Goal: Information Seeking & Learning: Learn about a topic

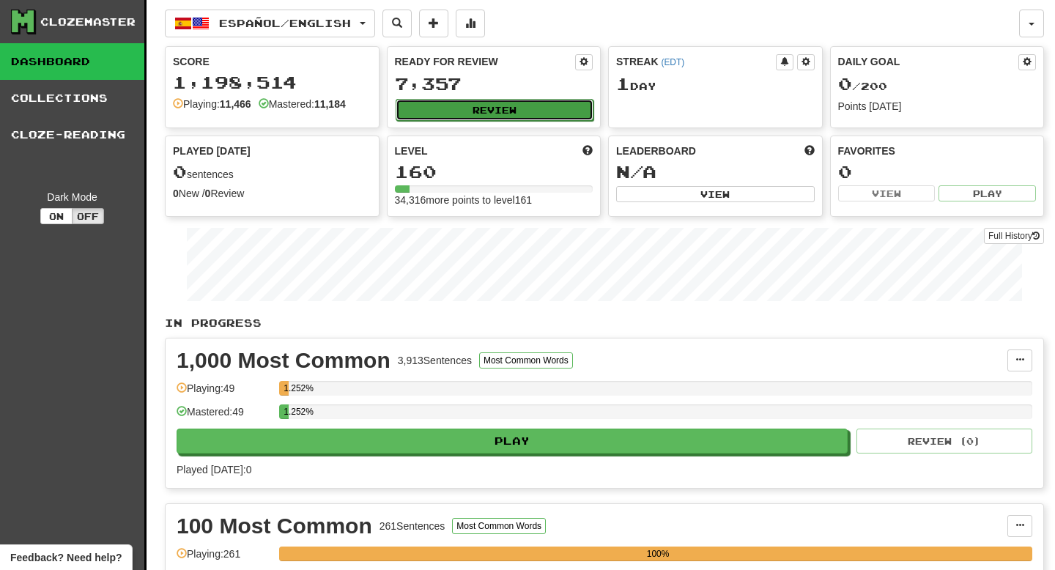
click at [501, 108] on button "Review" at bounding box center [494, 110] width 198 height 22
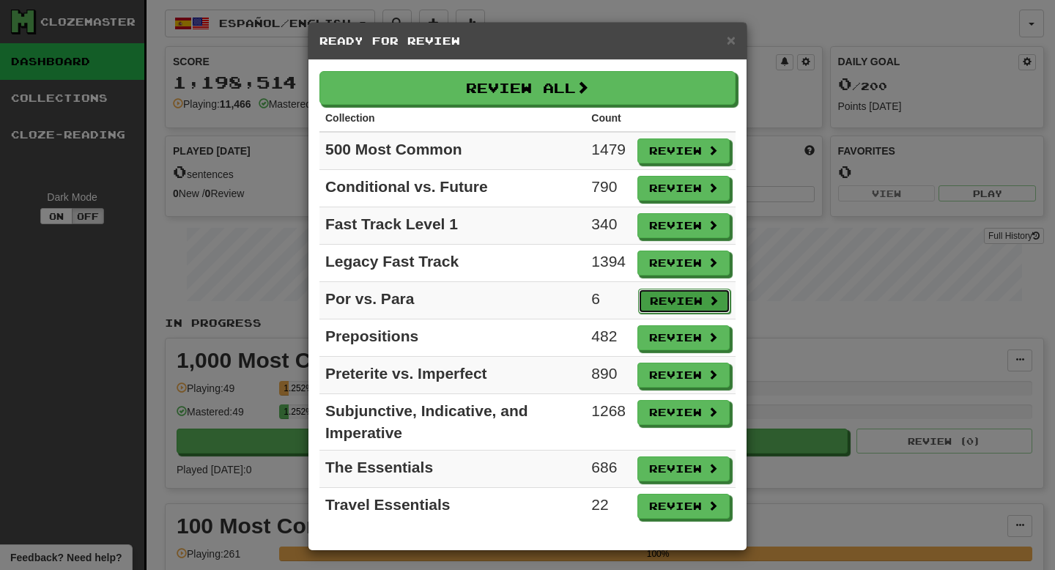
click at [682, 305] on button "Review" at bounding box center [684, 301] width 92 height 25
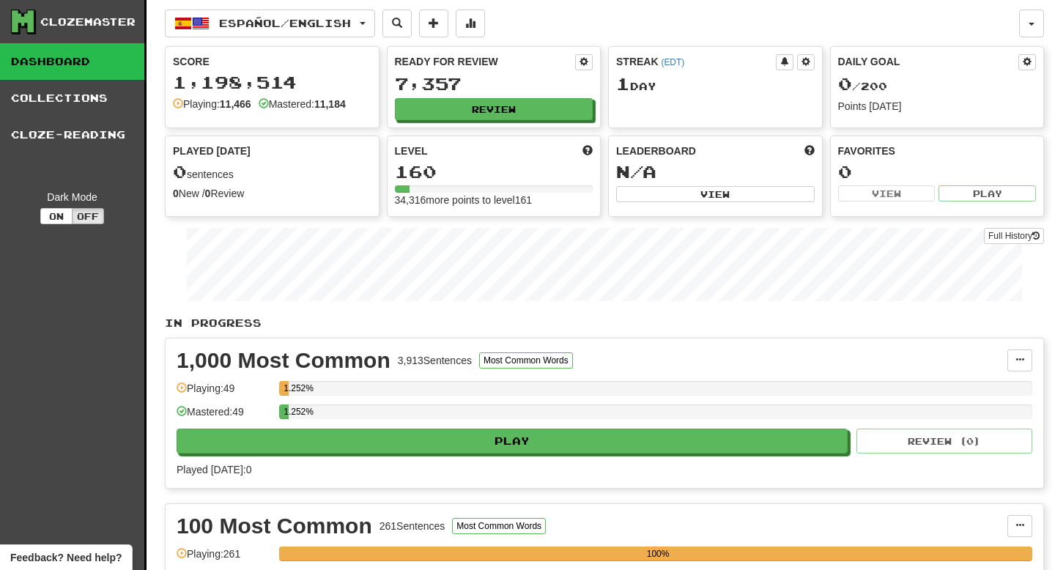
select select "**"
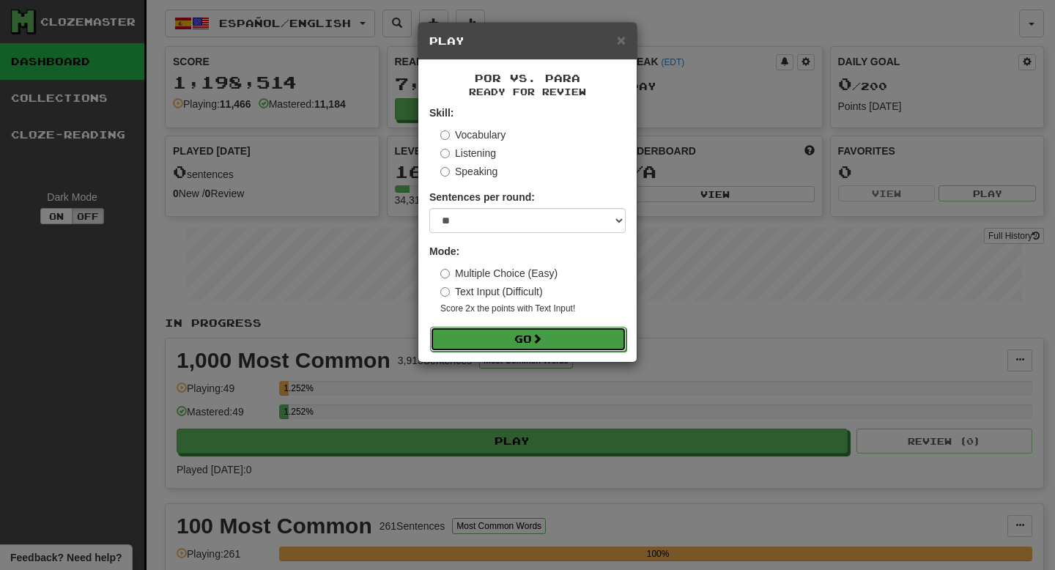
click at [527, 335] on button "Go" at bounding box center [528, 339] width 196 height 25
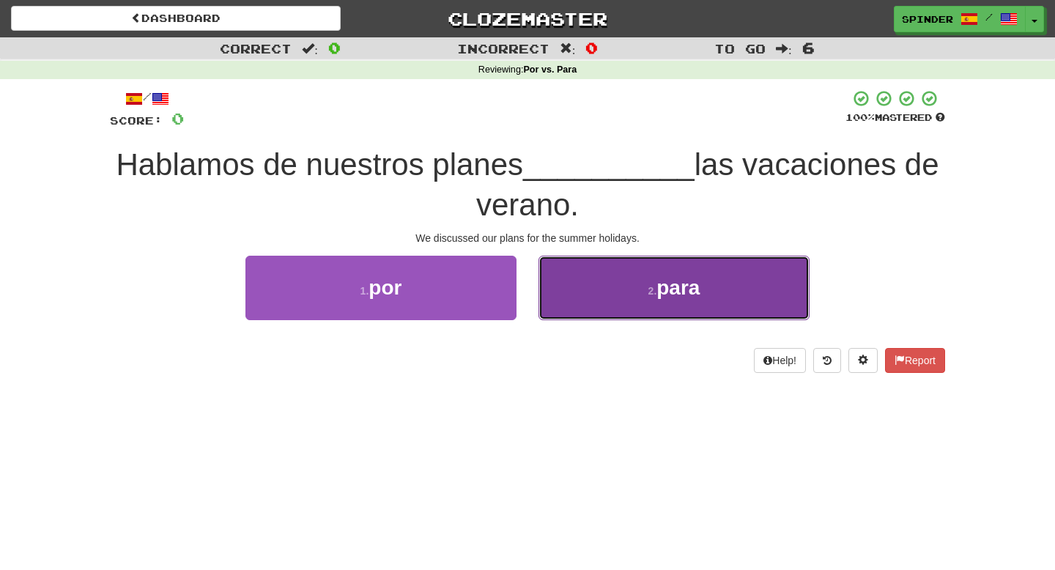
click at [674, 311] on button "2 . para" at bounding box center [673, 288] width 271 height 64
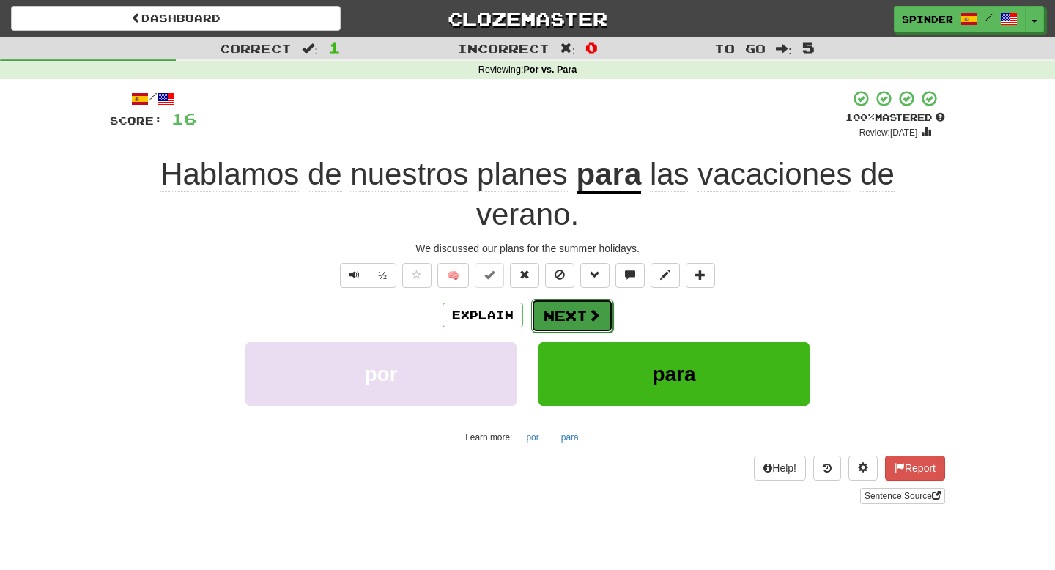
click at [587, 325] on button "Next" at bounding box center [572, 316] width 82 height 34
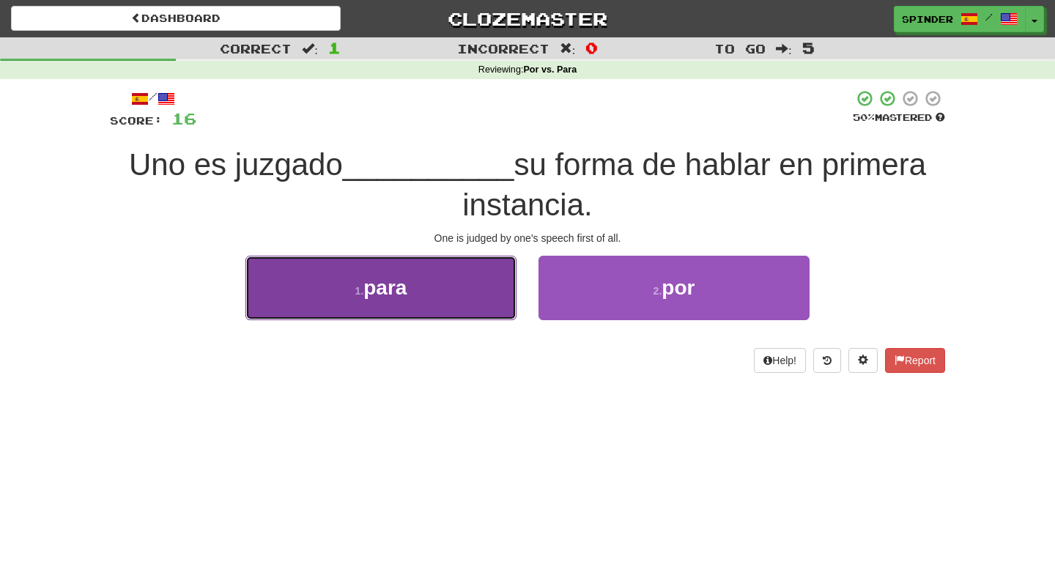
click at [434, 300] on button "1 . para" at bounding box center [380, 288] width 271 height 64
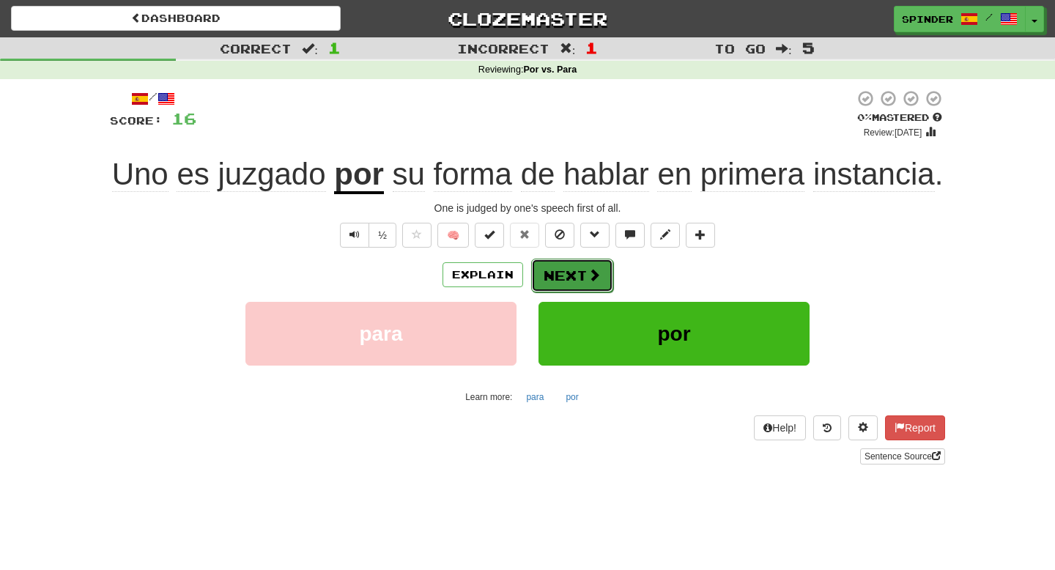
click at [556, 272] on button "Next" at bounding box center [572, 276] width 82 height 34
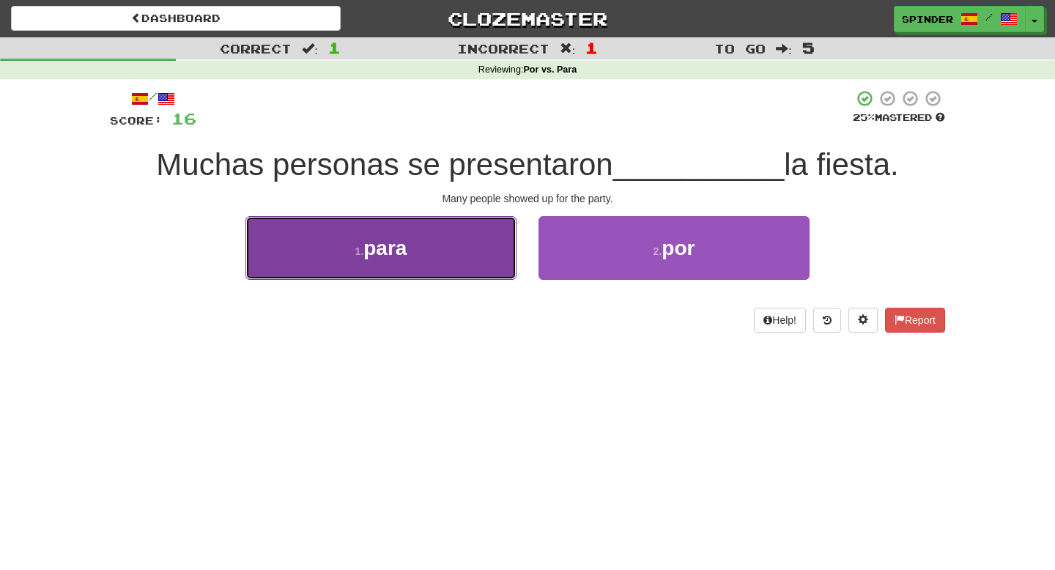
click at [480, 265] on button "1 . para" at bounding box center [380, 248] width 271 height 64
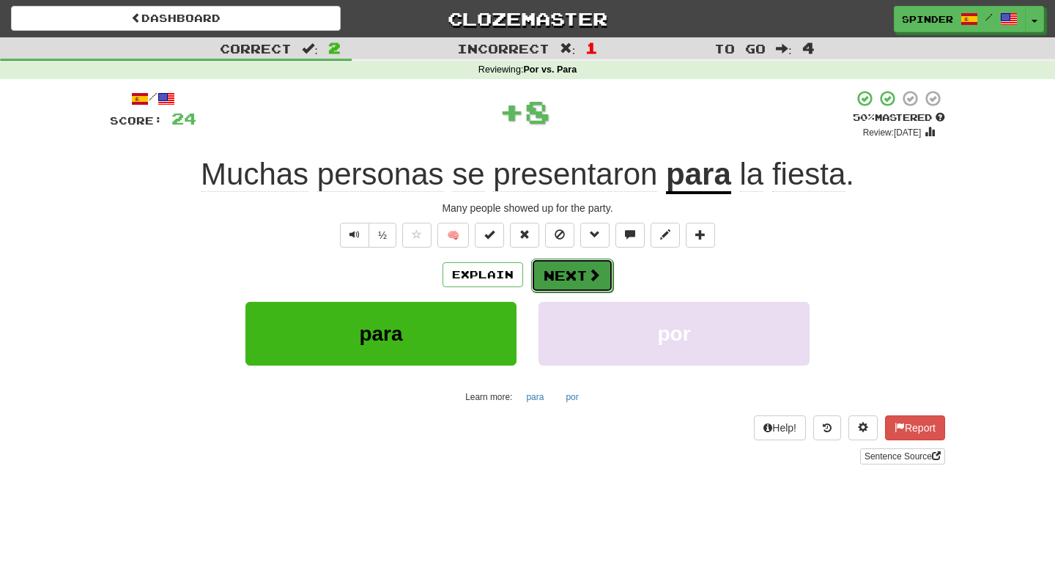
click at [588, 281] on span at bounding box center [593, 274] width 13 height 13
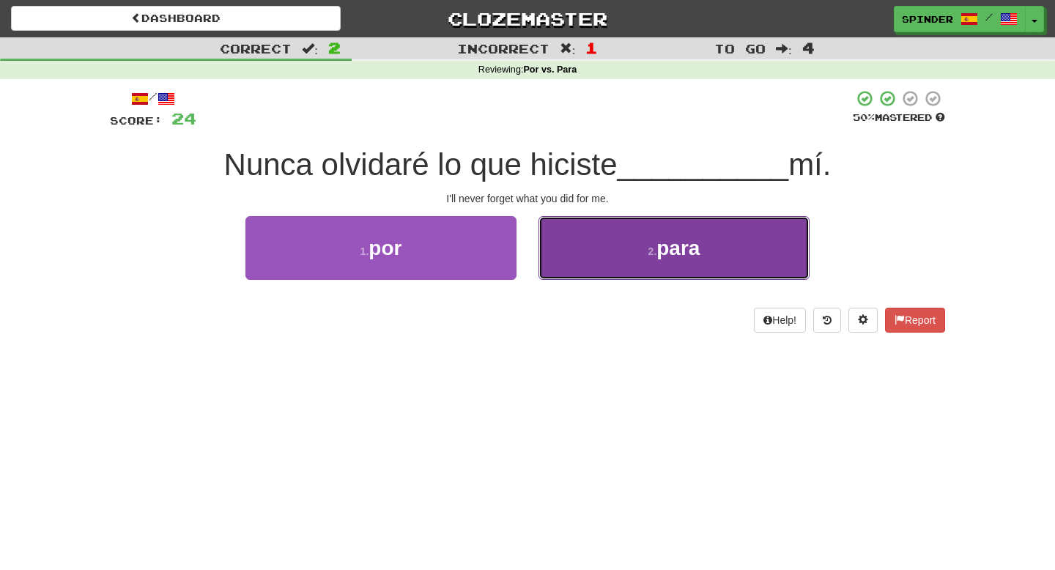
click at [595, 259] on button "2 . para" at bounding box center [673, 248] width 271 height 64
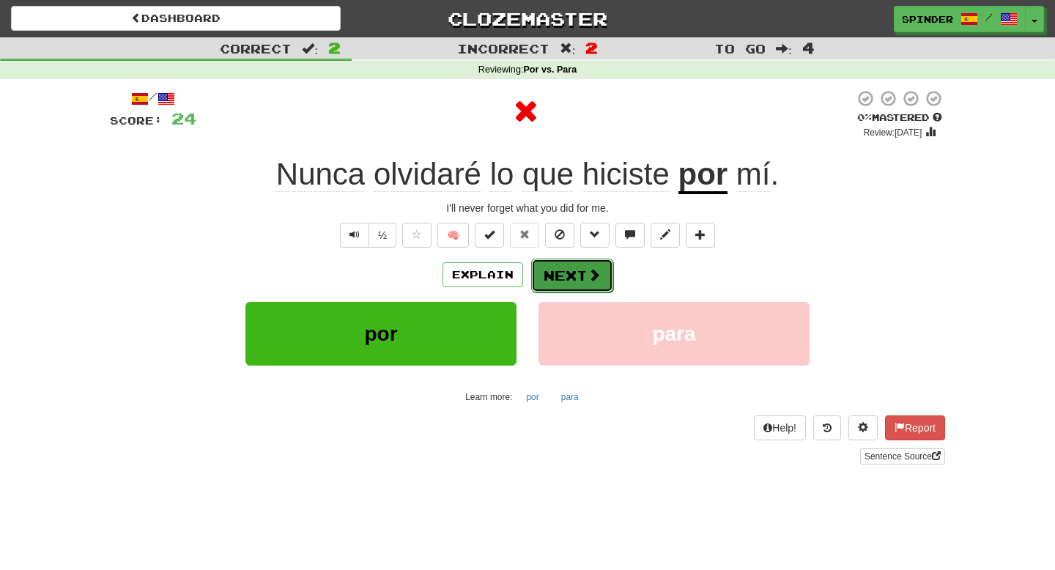
click at [584, 276] on button "Next" at bounding box center [572, 276] width 82 height 34
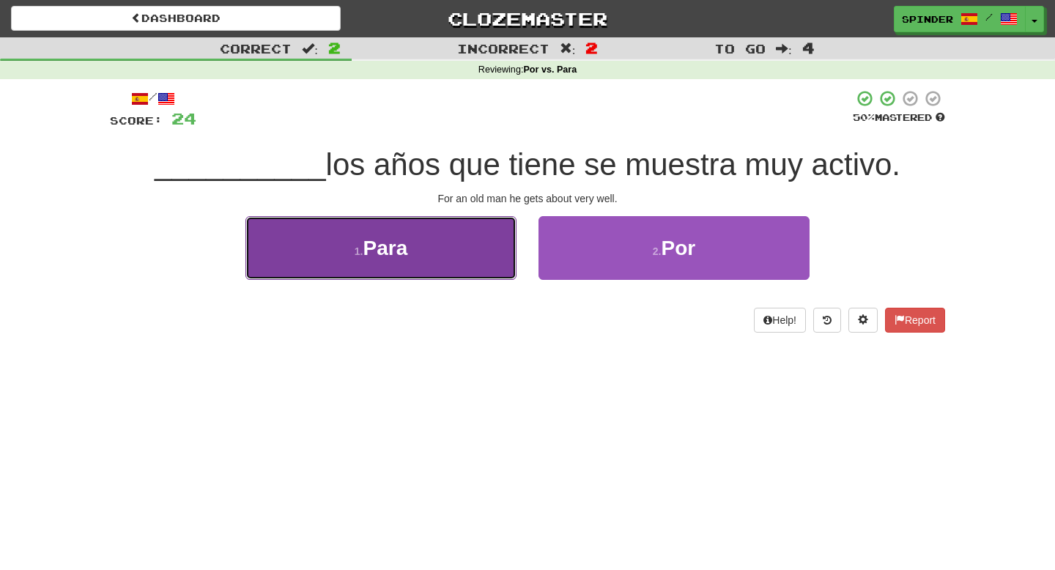
click at [480, 265] on button "1 . Para" at bounding box center [380, 248] width 271 height 64
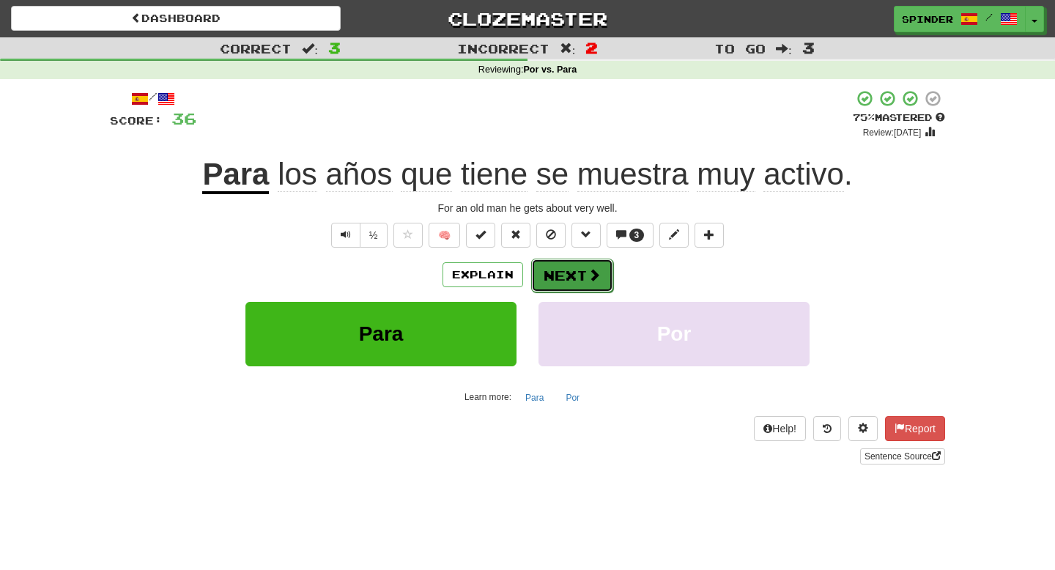
click at [578, 269] on button "Next" at bounding box center [572, 276] width 82 height 34
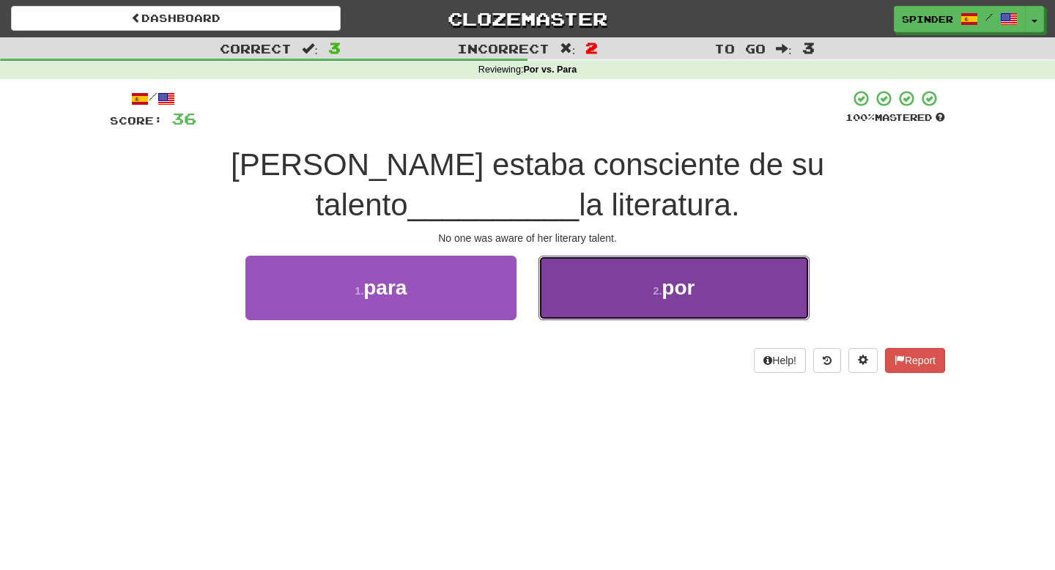
click at [581, 280] on button "2 . por" at bounding box center [673, 288] width 271 height 64
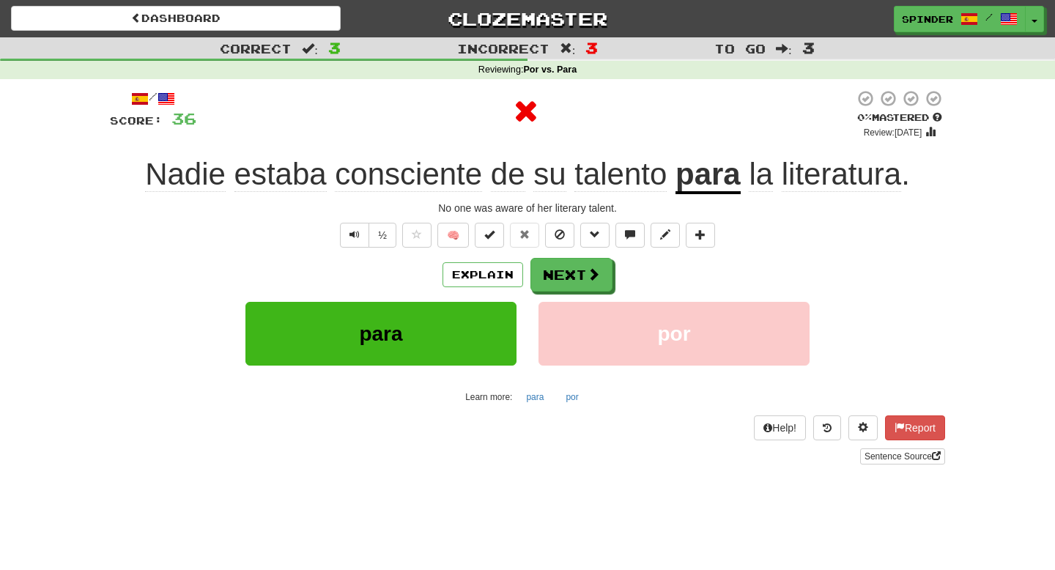
click at [587, 293] on div "Explain Next para por Learn more: para por" at bounding box center [527, 333] width 835 height 150
click at [580, 271] on button "Next" at bounding box center [572, 276] width 82 height 34
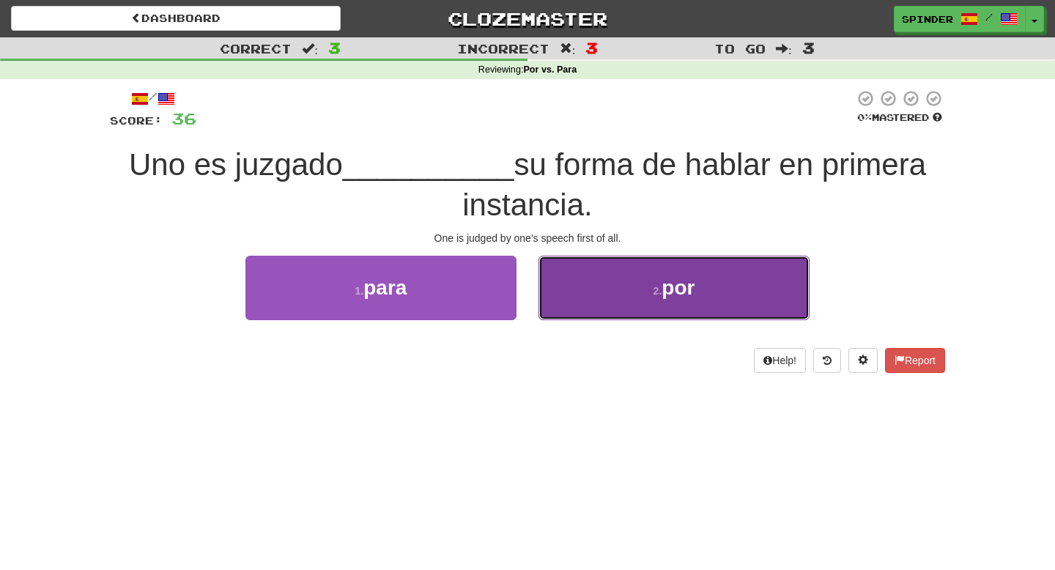
click at [580, 271] on button "2 . por" at bounding box center [673, 288] width 271 height 64
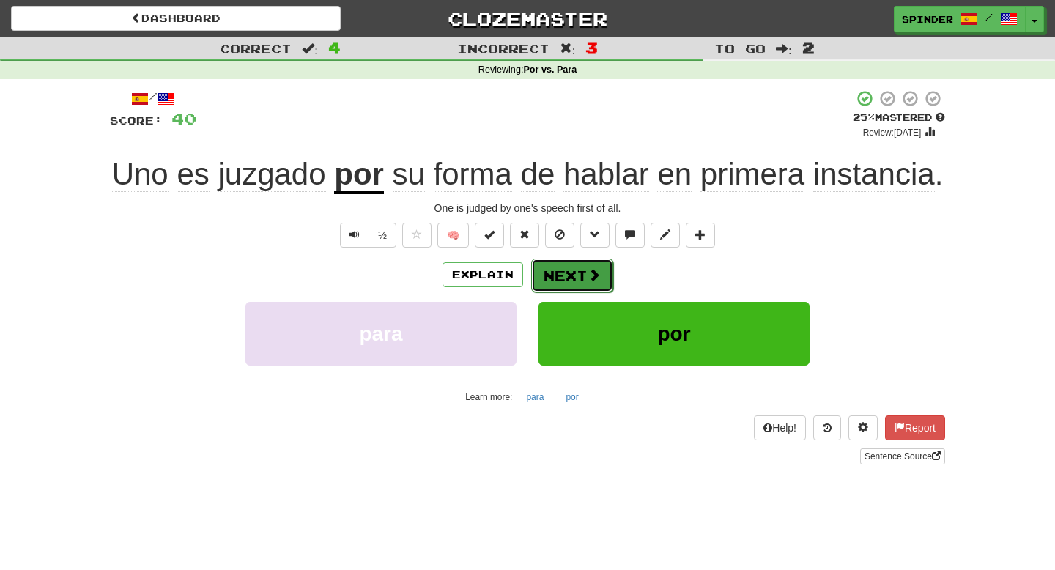
click at [576, 278] on button "Next" at bounding box center [572, 276] width 82 height 34
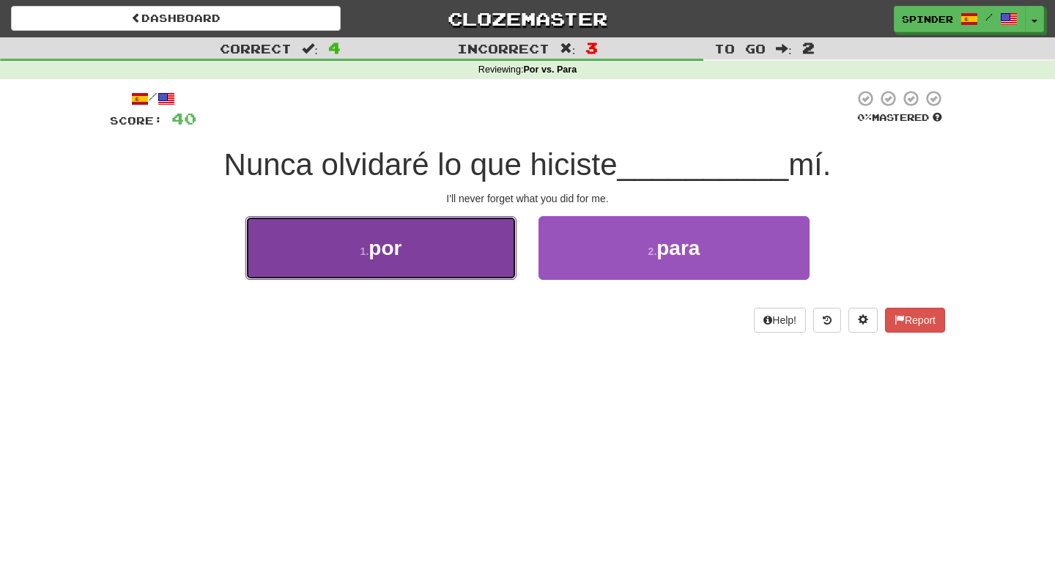
click at [483, 262] on button "1 . por" at bounding box center [380, 248] width 271 height 64
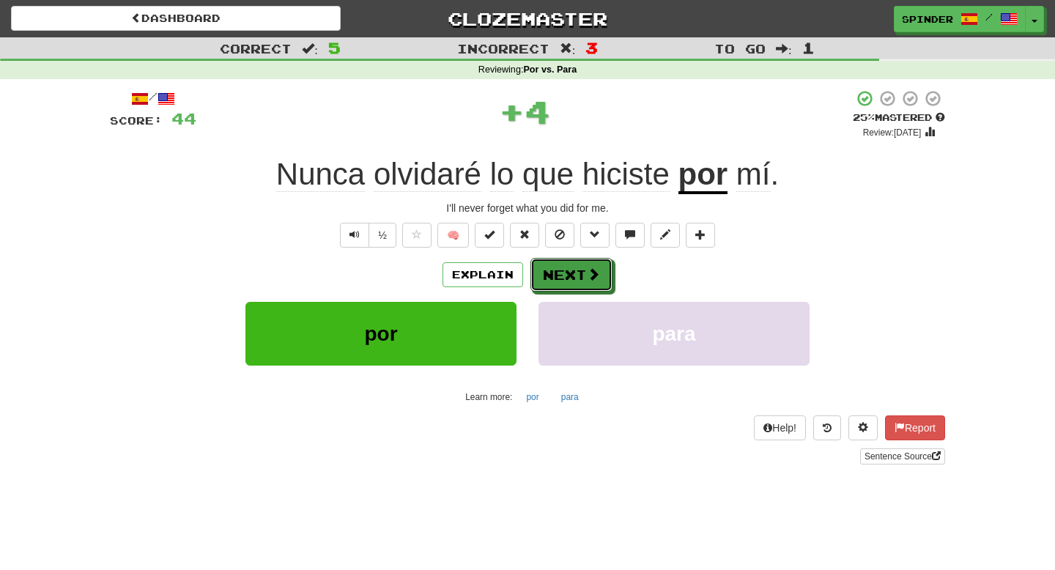
click at [578, 268] on button "Next" at bounding box center [571, 275] width 82 height 34
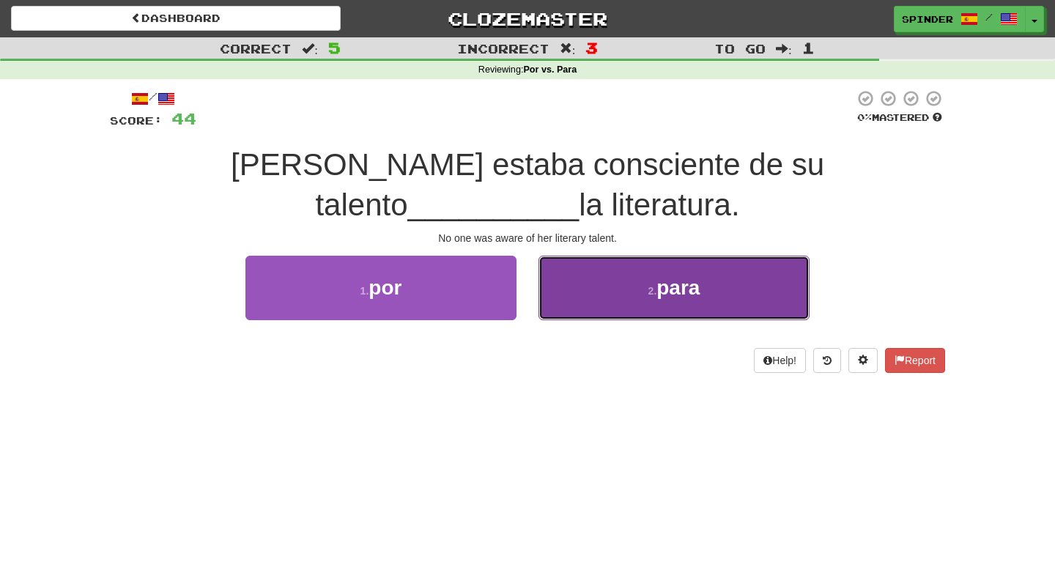
click at [578, 270] on button "2 . para" at bounding box center [673, 288] width 271 height 64
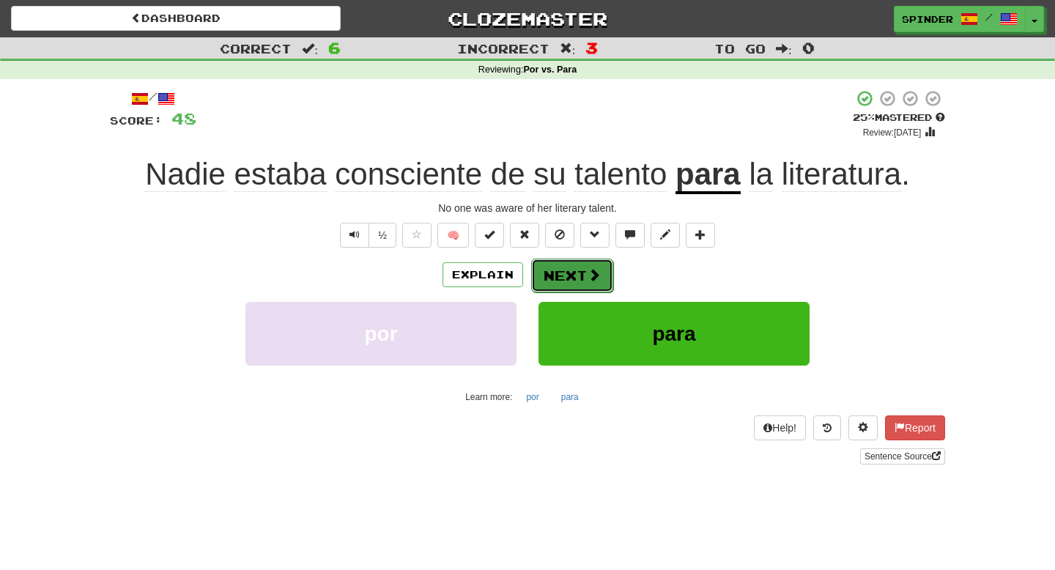
click at [573, 276] on button "Next" at bounding box center [572, 276] width 82 height 34
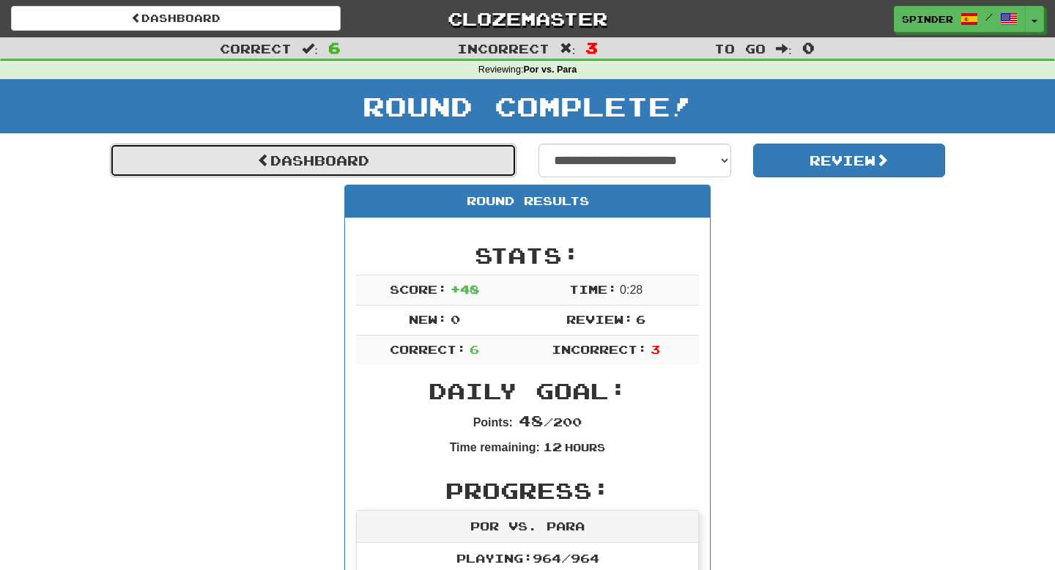
click at [368, 153] on link "Dashboard" at bounding box center [313, 161] width 406 height 34
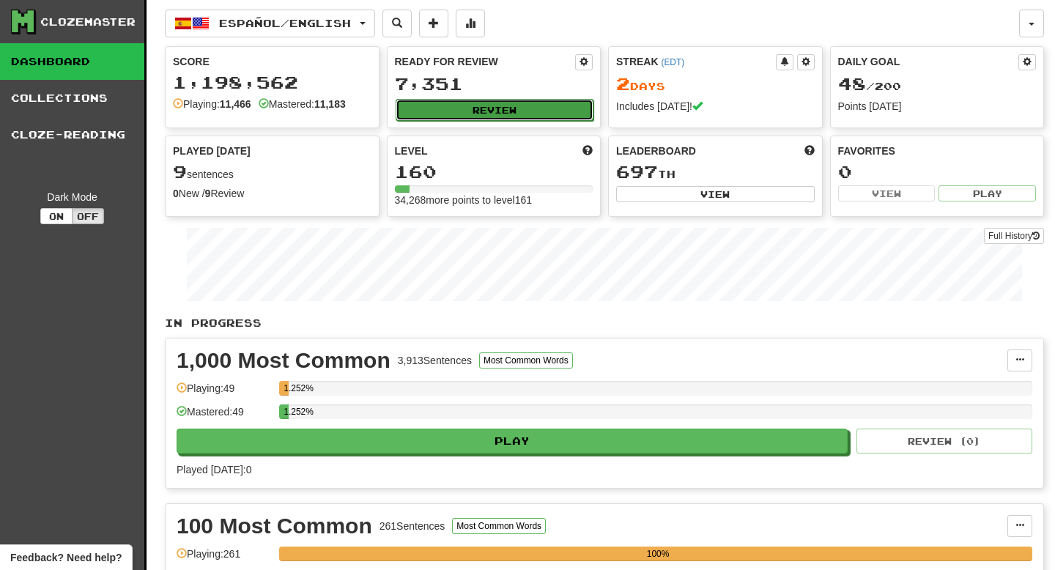
click at [471, 111] on button "Review" at bounding box center [494, 110] width 198 height 22
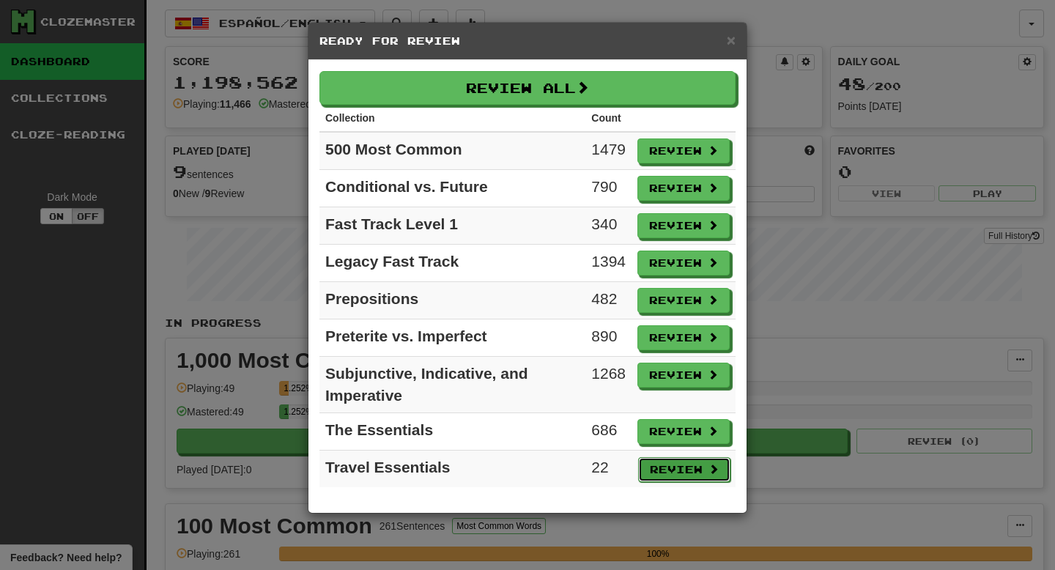
click at [670, 469] on button "Review" at bounding box center [684, 469] width 92 height 25
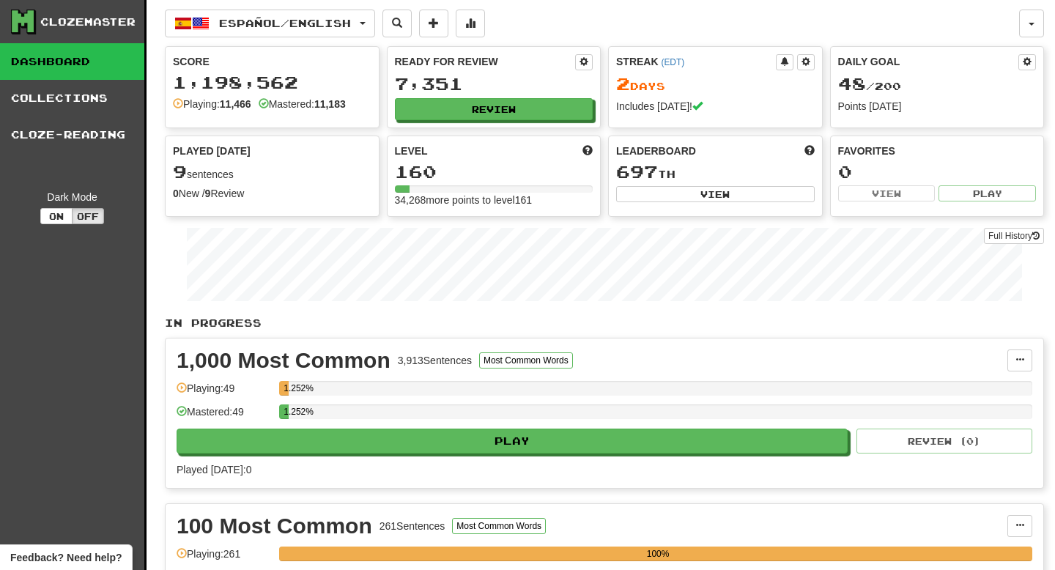
select select "**"
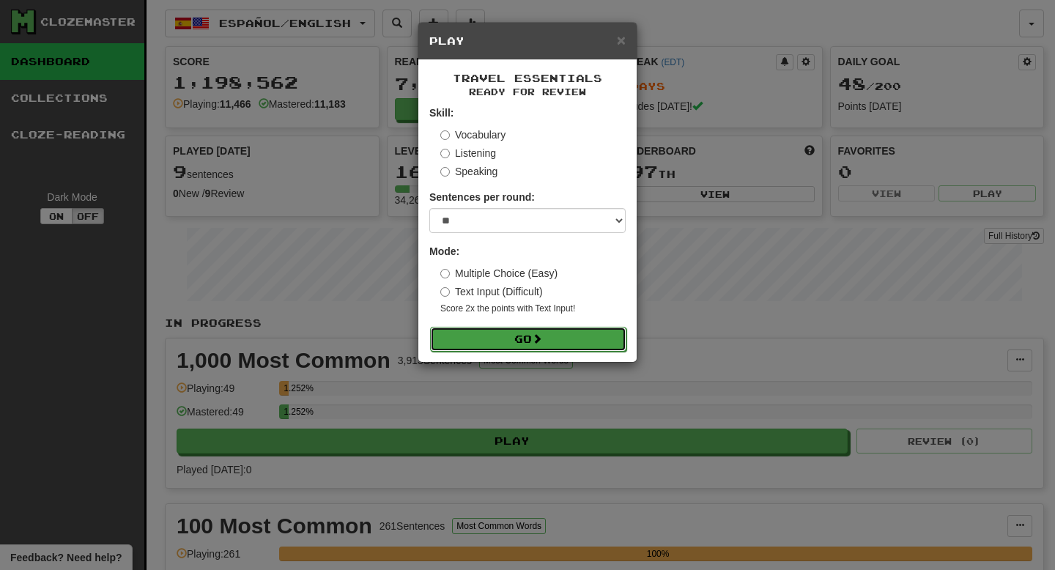
click at [565, 328] on button "Go" at bounding box center [528, 339] width 196 height 25
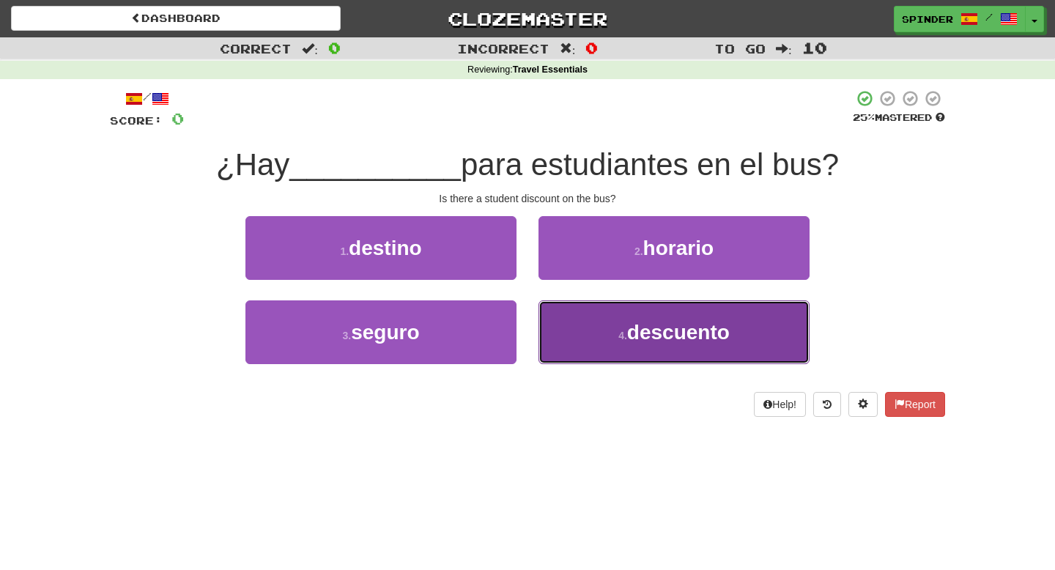
click at [592, 341] on button "4 . descuento" at bounding box center [673, 332] width 271 height 64
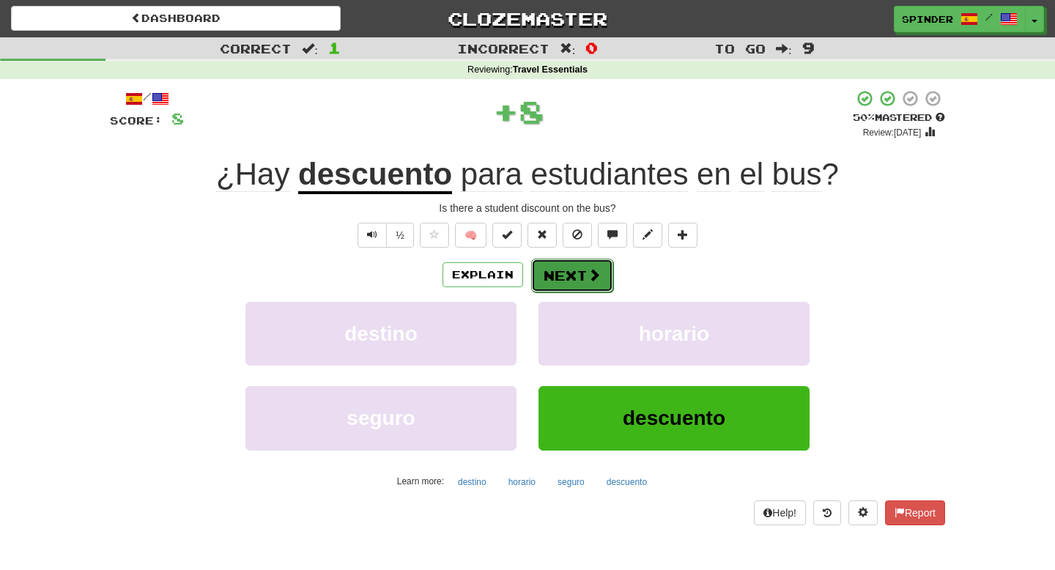
click at [558, 277] on button "Next" at bounding box center [572, 276] width 82 height 34
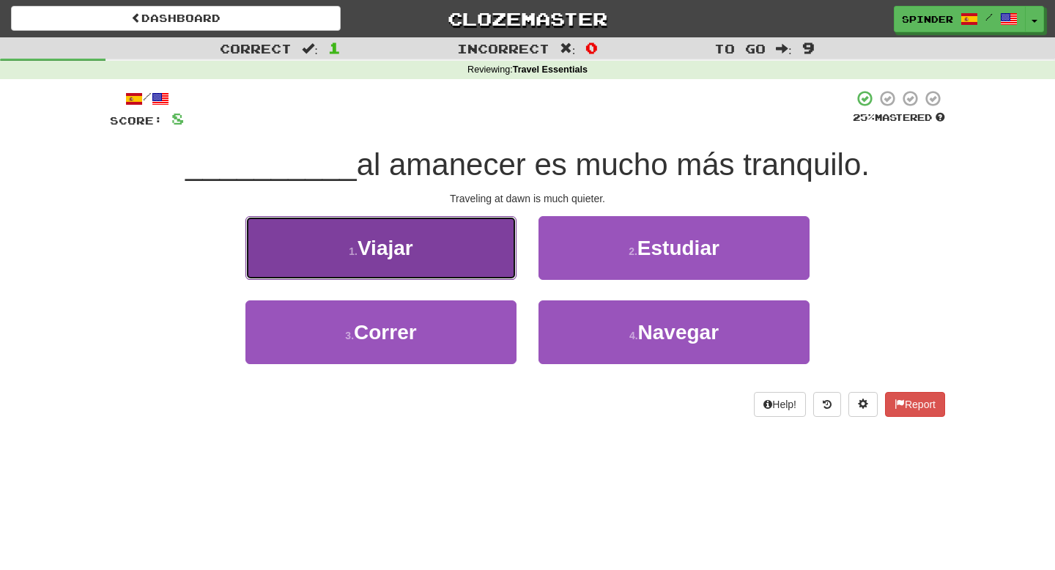
click at [477, 252] on button "1 . Viajar" at bounding box center [380, 248] width 271 height 64
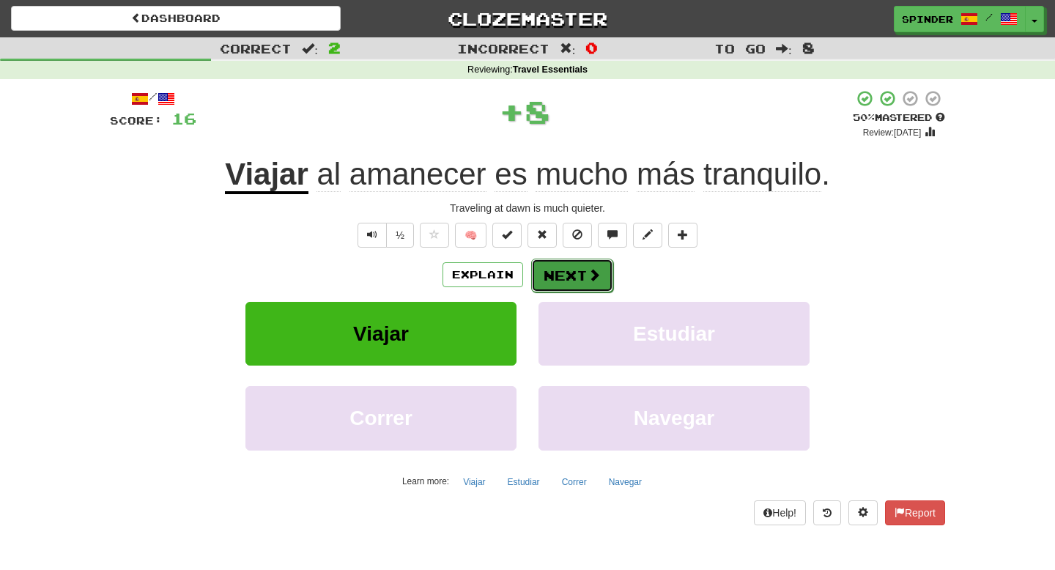
click at [563, 277] on button "Next" at bounding box center [572, 276] width 82 height 34
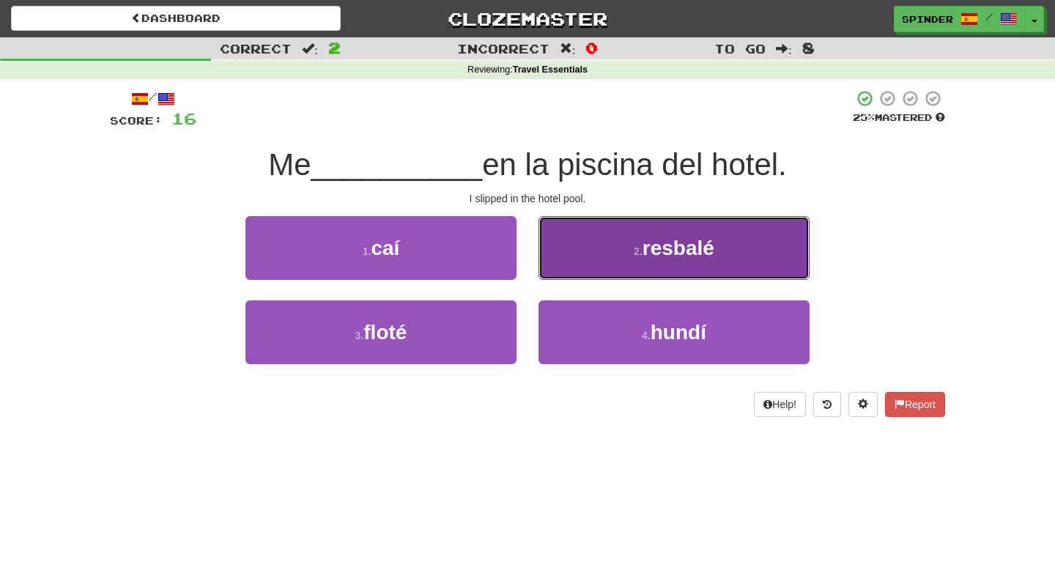
click at [571, 268] on button "2 . resbalé" at bounding box center [673, 248] width 271 height 64
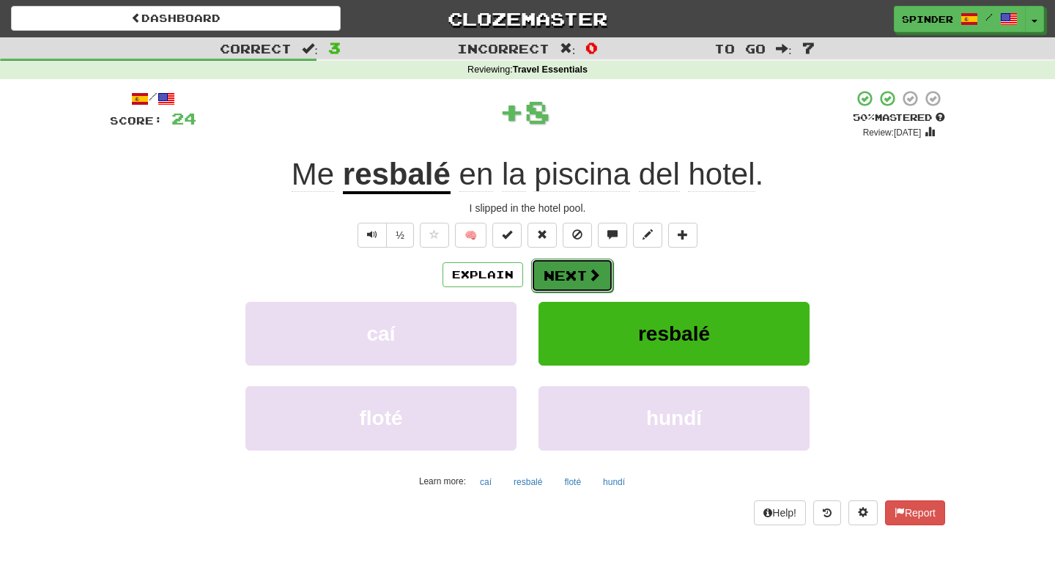
click at [572, 268] on button "Next" at bounding box center [572, 276] width 82 height 34
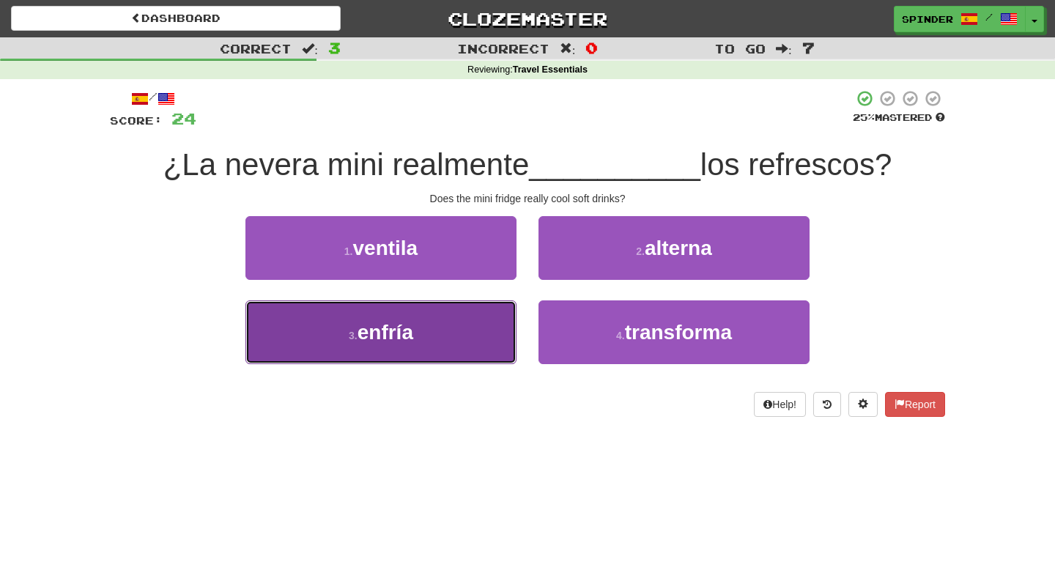
click at [458, 328] on button "3 . enfría" at bounding box center [380, 332] width 271 height 64
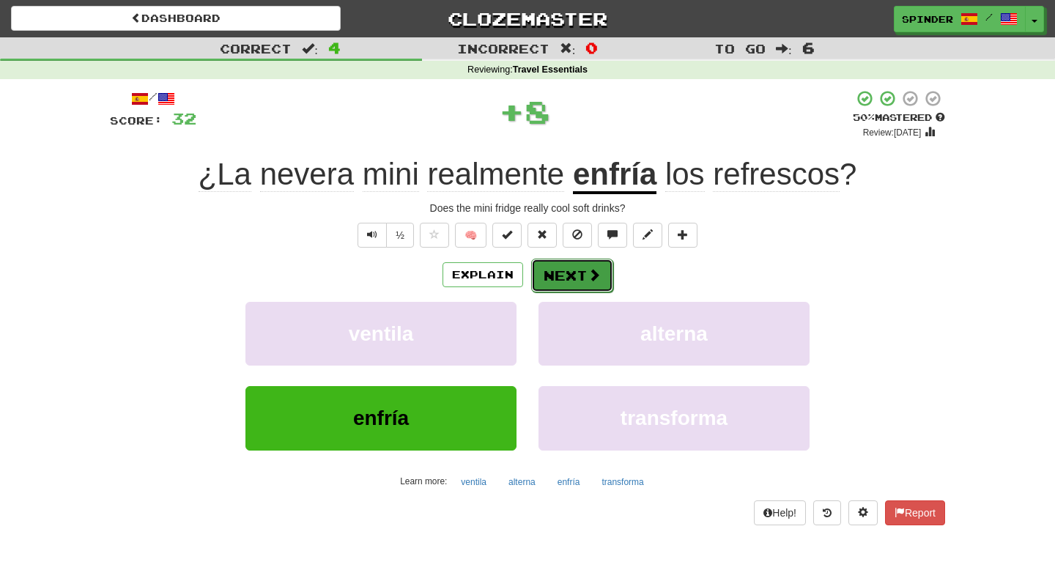
click at [566, 280] on button "Next" at bounding box center [572, 276] width 82 height 34
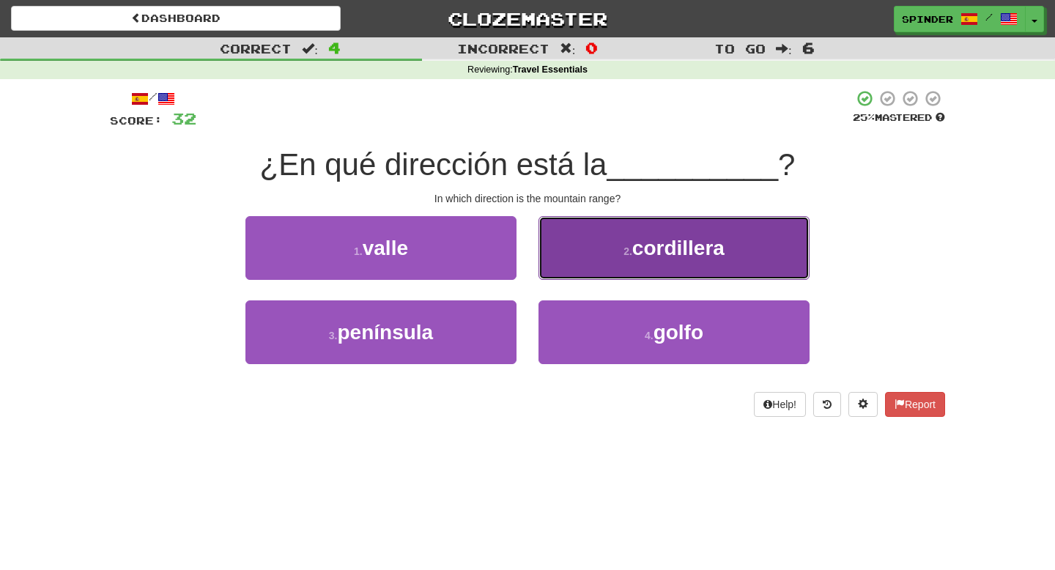
click at [581, 267] on button "2 . cordillera" at bounding box center [673, 248] width 271 height 64
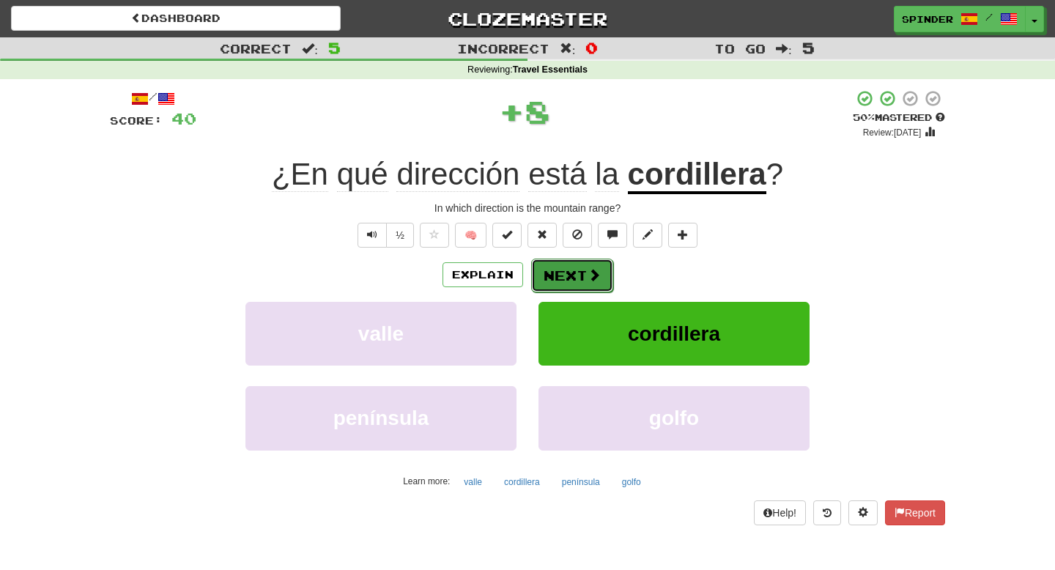
click at [569, 281] on button "Next" at bounding box center [572, 276] width 82 height 34
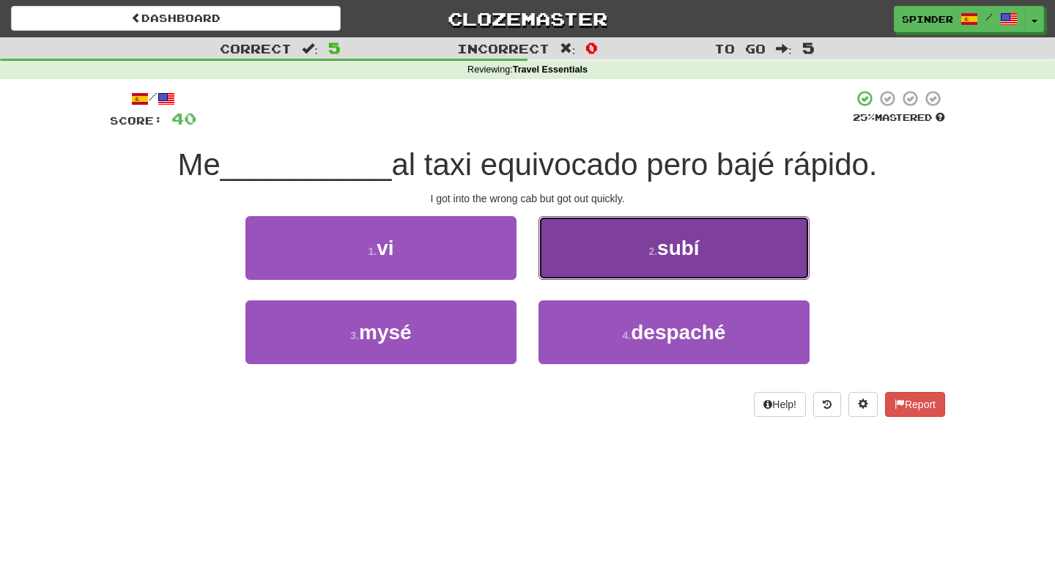
click at [584, 272] on button "2 . subí" at bounding box center [673, 248] width 271 height 64
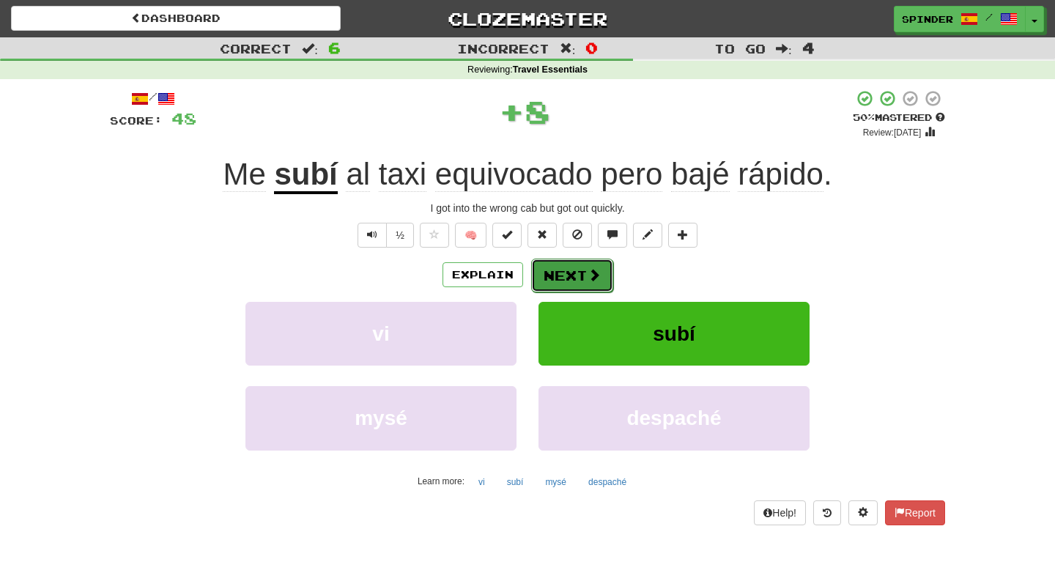
click at [570, 280] on button "Next" at bounding box center [572, 276] width 82 height 34
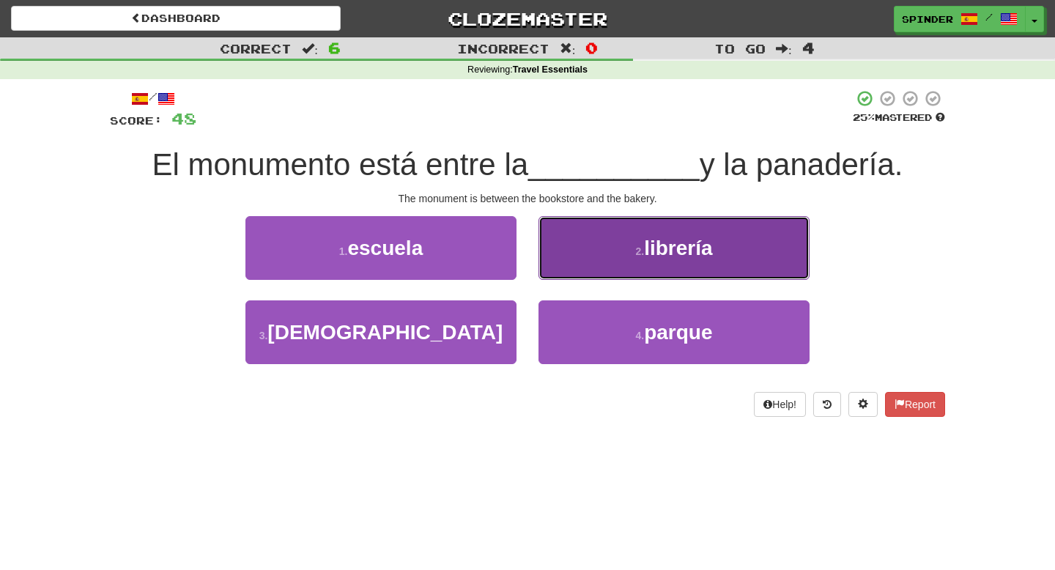
click at [576, 266] on button "2 . librería" at bounding box center [673, 248] width 271 height 64
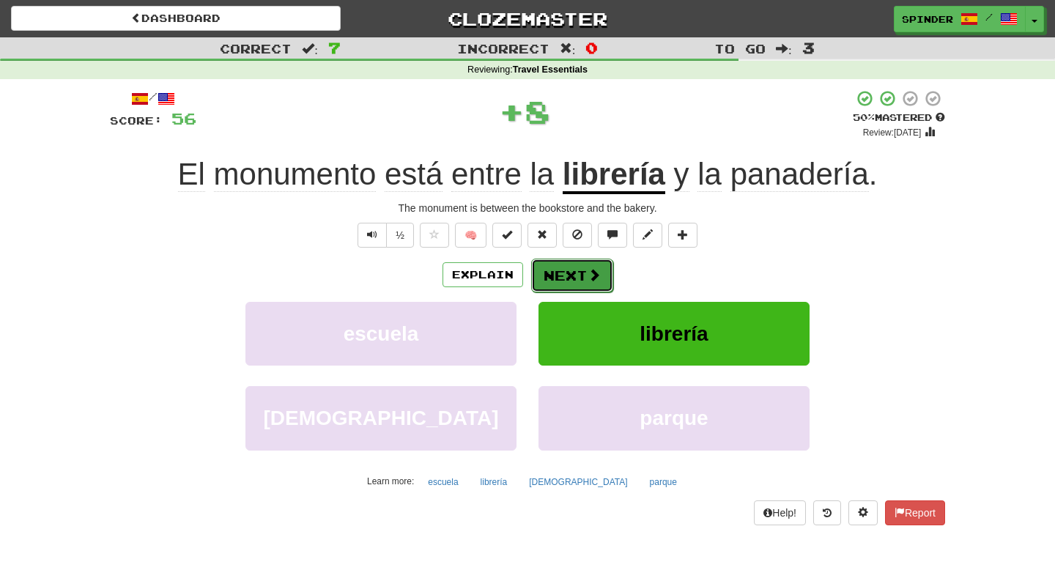
click at [576, 267] on button "Next" at bounding box center [572, 276] width 82 height 34
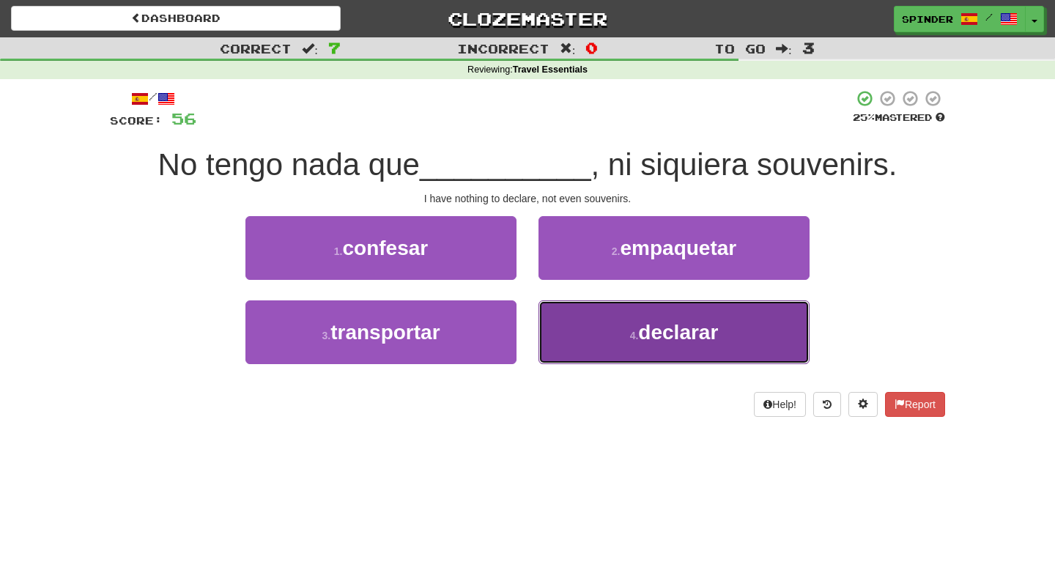
click at [582, 316] on button "4 . declarar" at bounding box center [673, 332] width 271 height 64
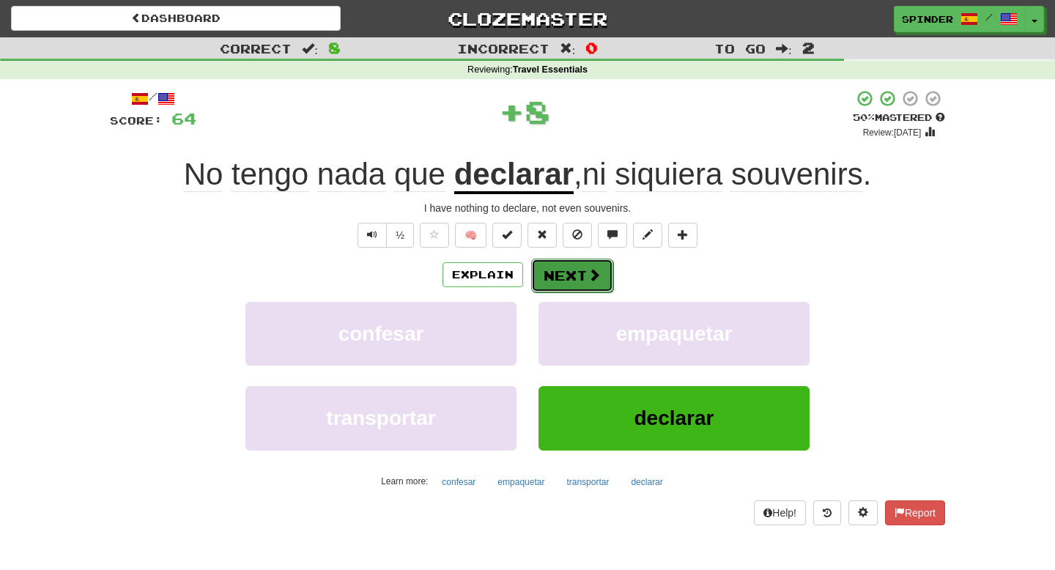
click at [590, 278] on span at bounding box center [593, 274] width 13 height 13
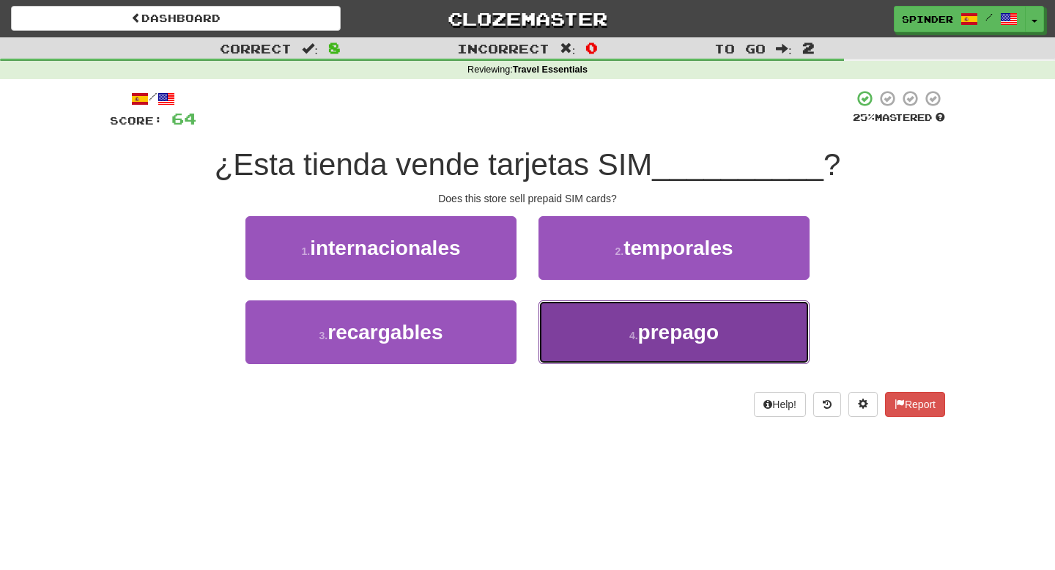
click at [578, 318] on button "4 . prepago" at bounding box center [673, 332] width 271 height 64
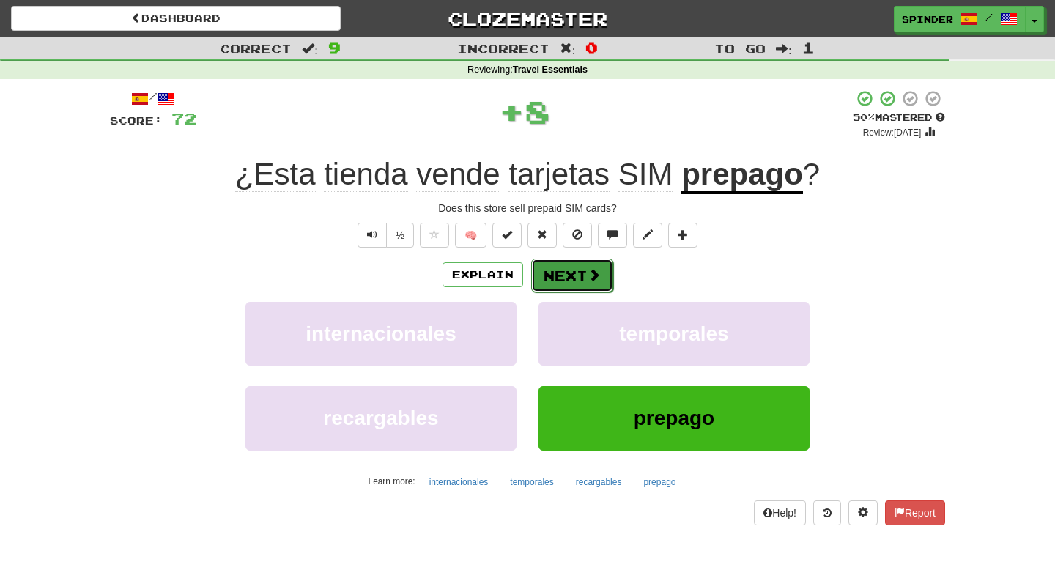
click at [584, 274] on button "Next" at bounding box center [572, 276] width 82 height 34
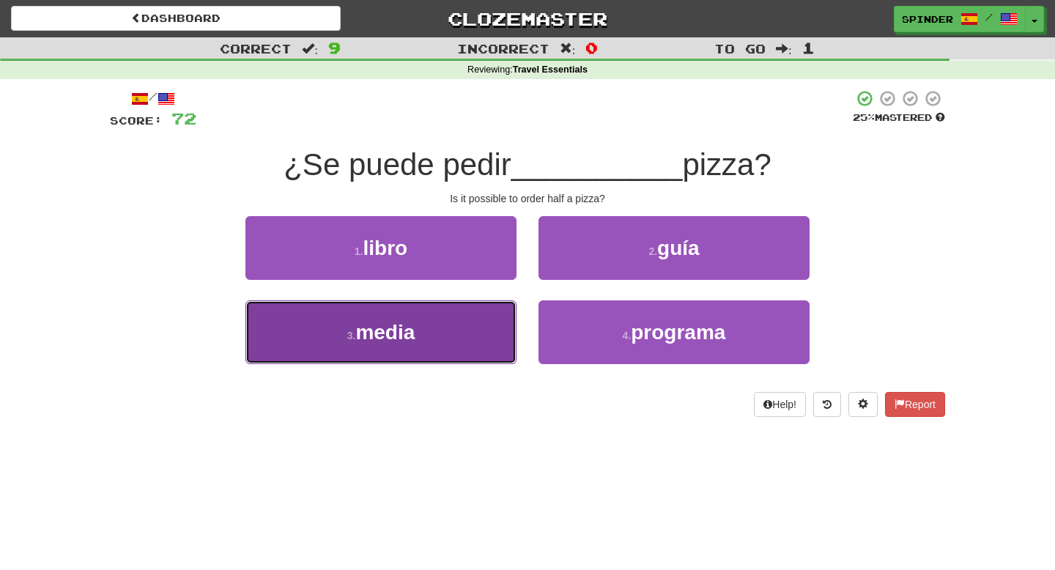
click at [463, 330] on button "3 . media" at bounding box center [380, 332] width 271 height 64
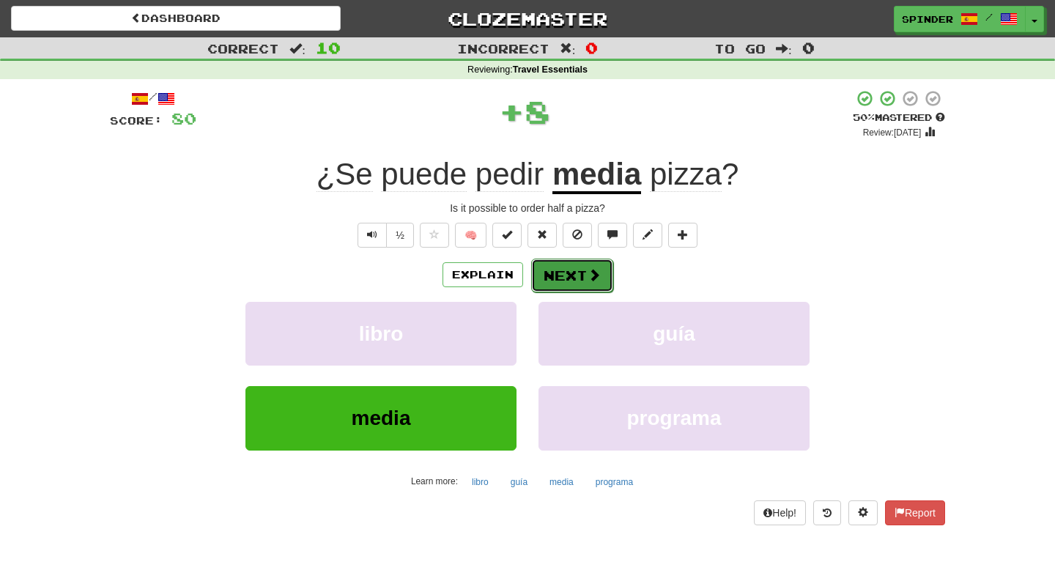
click at [579, 291] on button "Next" at bounding box center [572, 276] width 82 height 34
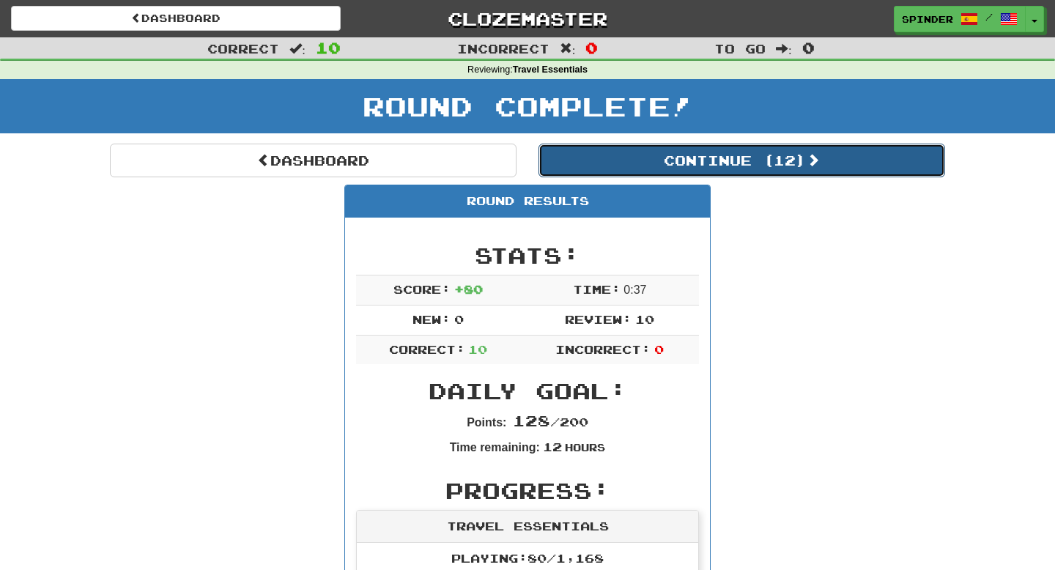
click at [689, 174] on button "Continue ( 12 )" at bounding box center [741, 161] width 406 height 34
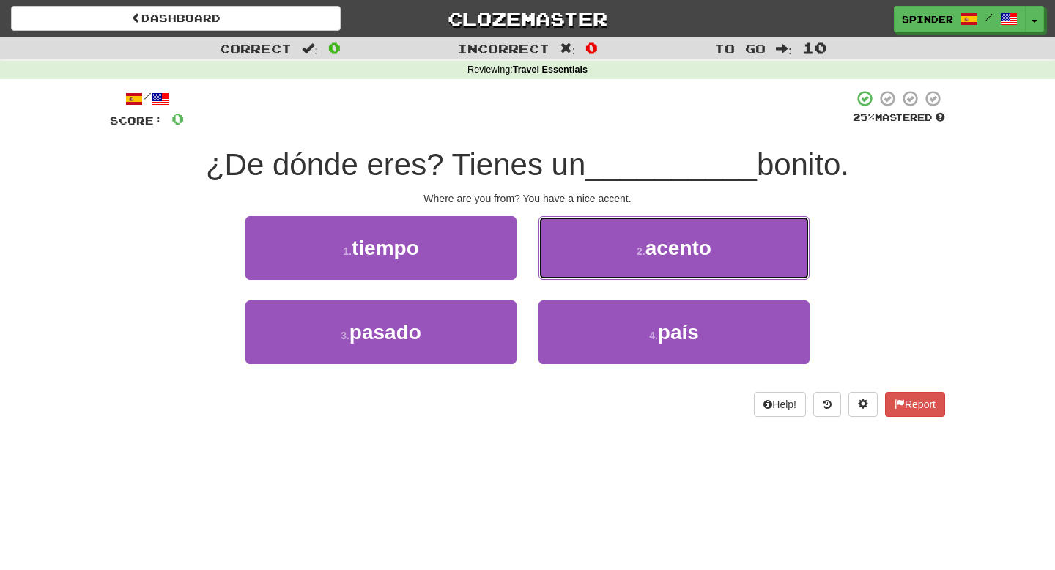
click at [596, 248] on button "2 . acento" at bounding box center [673, 248] width 271 height 64
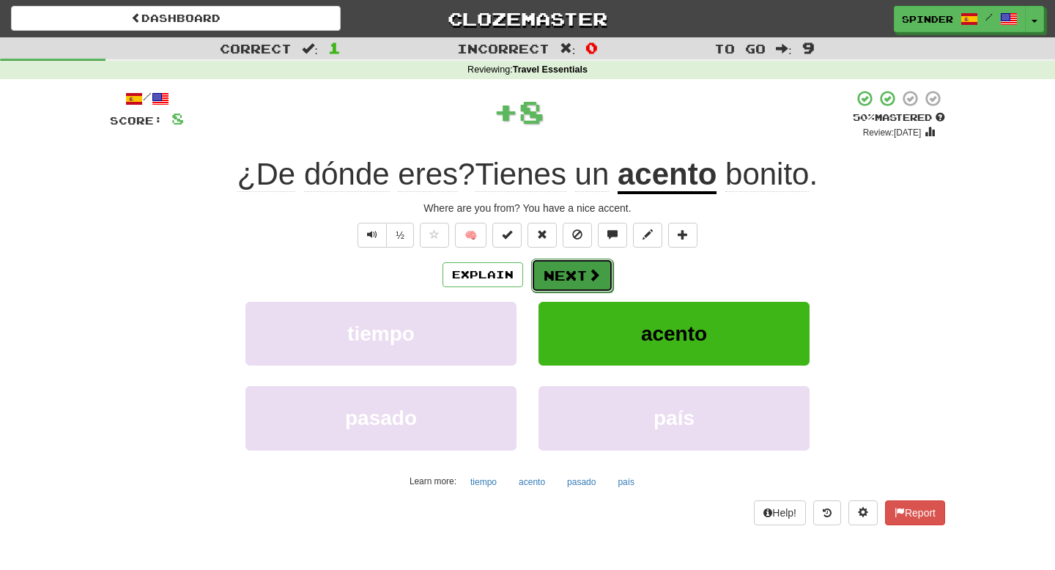
click at [573, 279] on button "Next" at bounding box center [572, 276] width 82 height 34
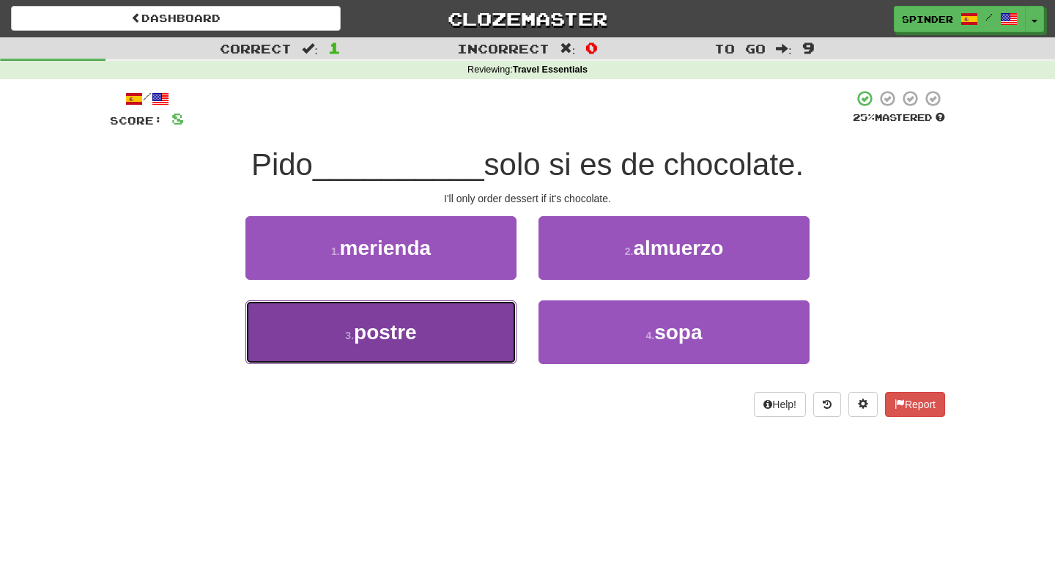
click at [505, 330] on button "3 . postre" at bounding box center [380, 332] width 271 height 64
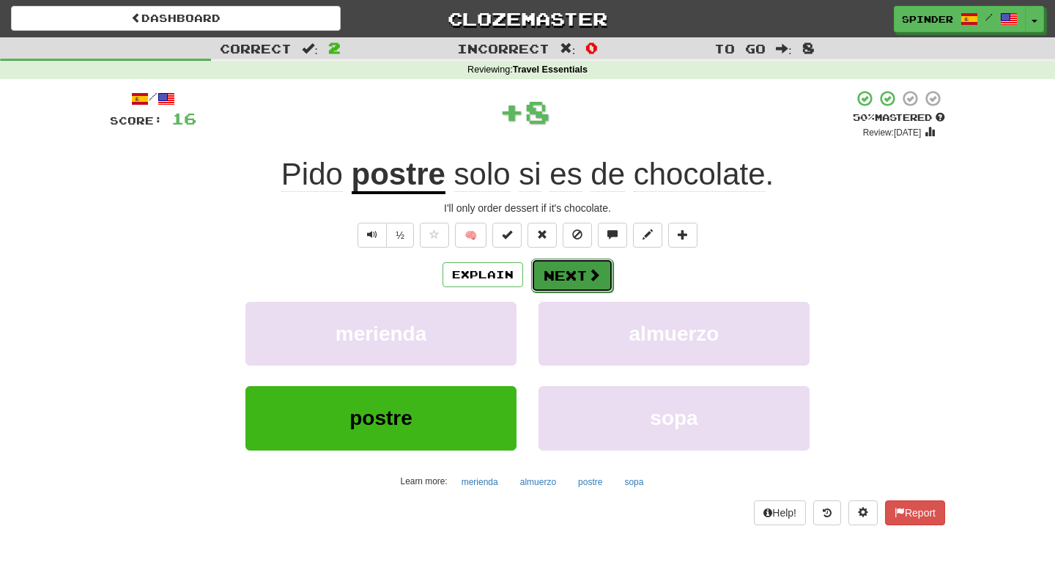
click at [582, 272] on button "Next" at bounding box center [572, 276] width 82 height 34
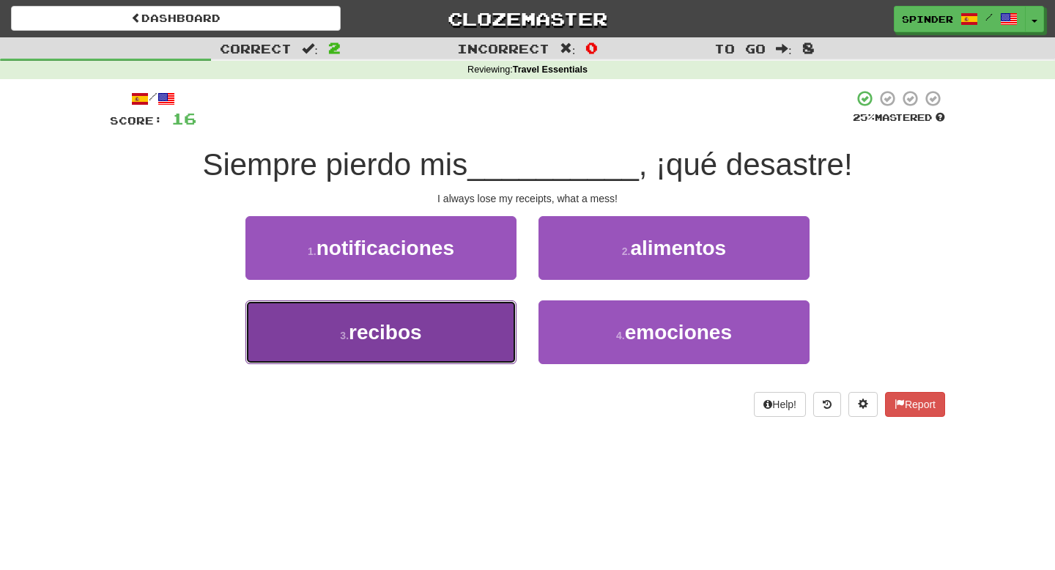
click at [454, 339] on button "3 . recibos" at bounding box center [380, 332] width 271 height 64
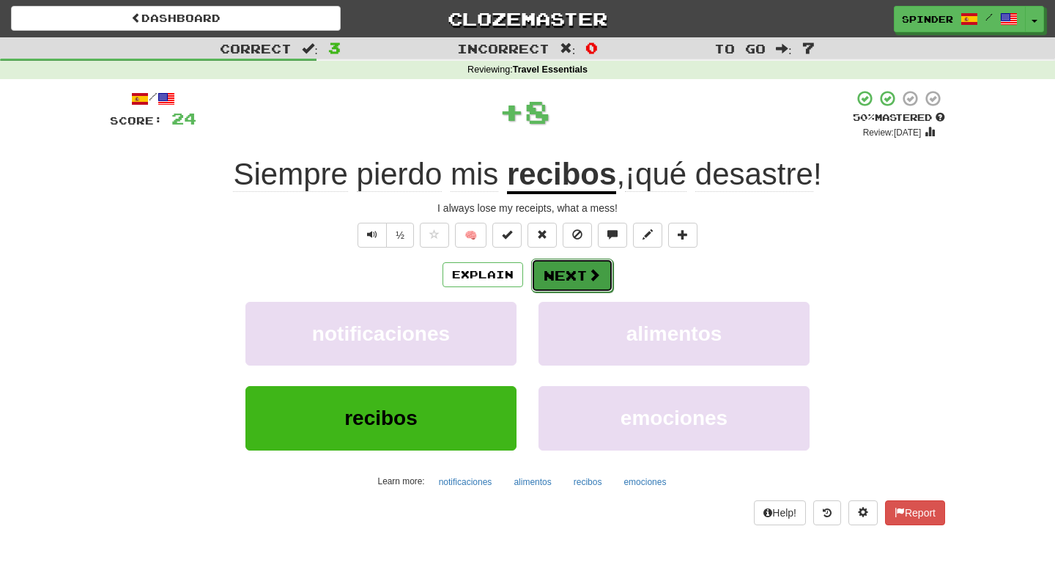
click at [580, 275] on button "Next" at bounding box center [572, 276] width 82 height 34
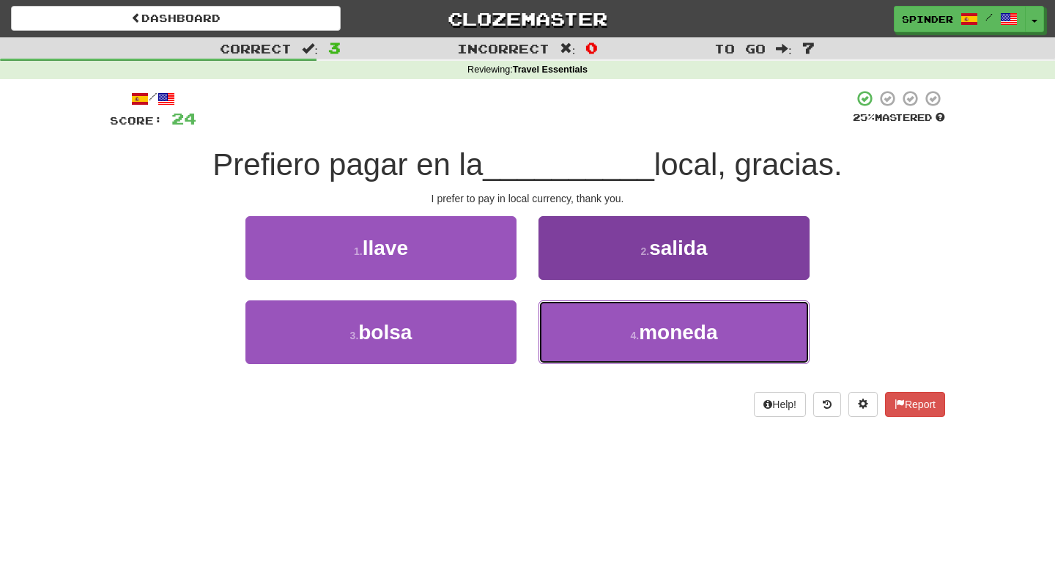
click at [579, 315] on button "4 . moneda" at bounding box center [673, 332] width 271 height 64
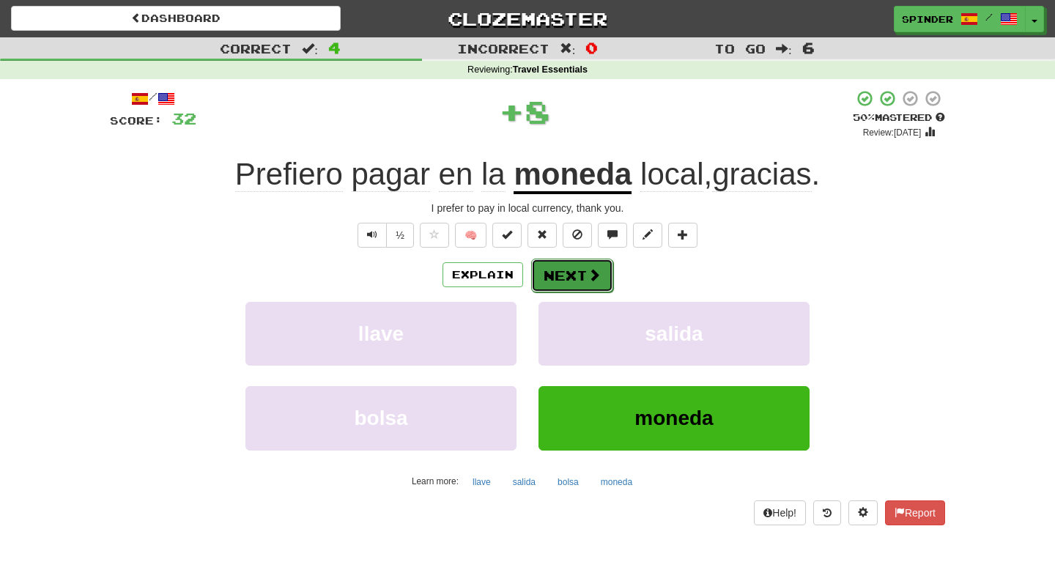
click at [581, 269] on button "Next" at bounding box center [572, 276] width 82 height 34
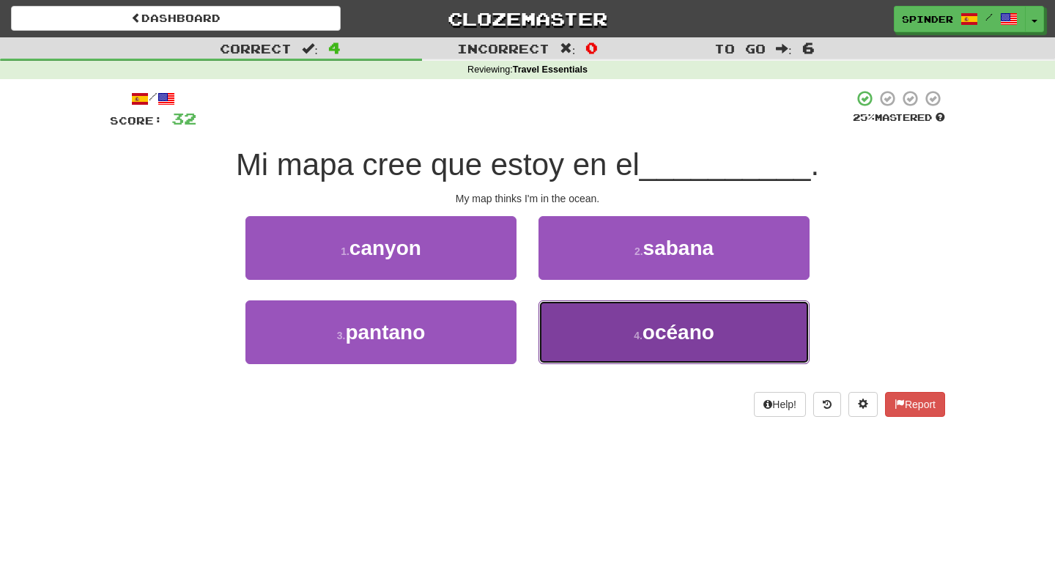
click at [588, 324] on button "4 . océano" at bounding box center [673, 332] width 271 height 64
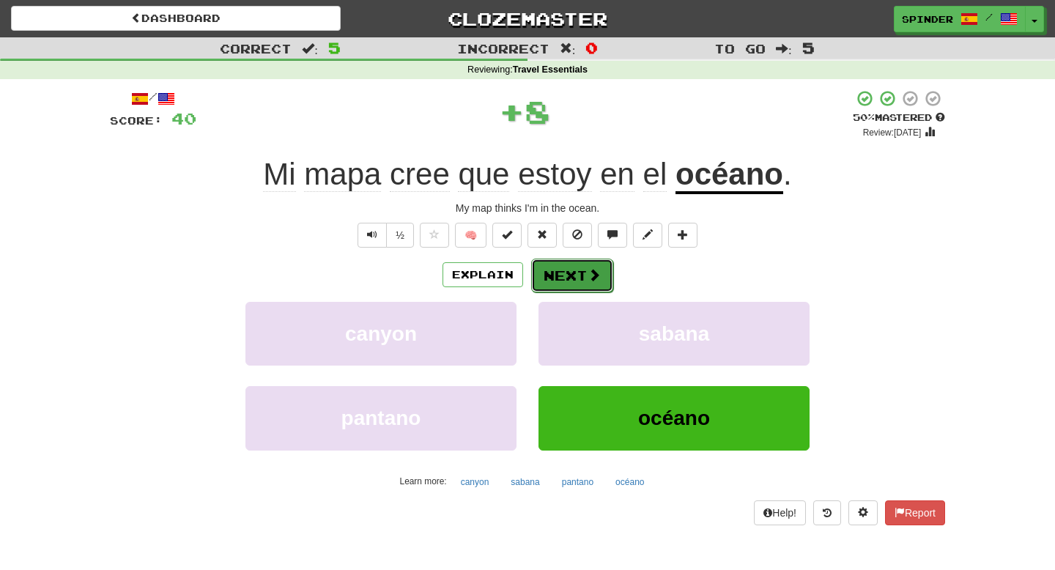
click at [588, 272] on span at bounding box center [593, 274] width 13 height 13
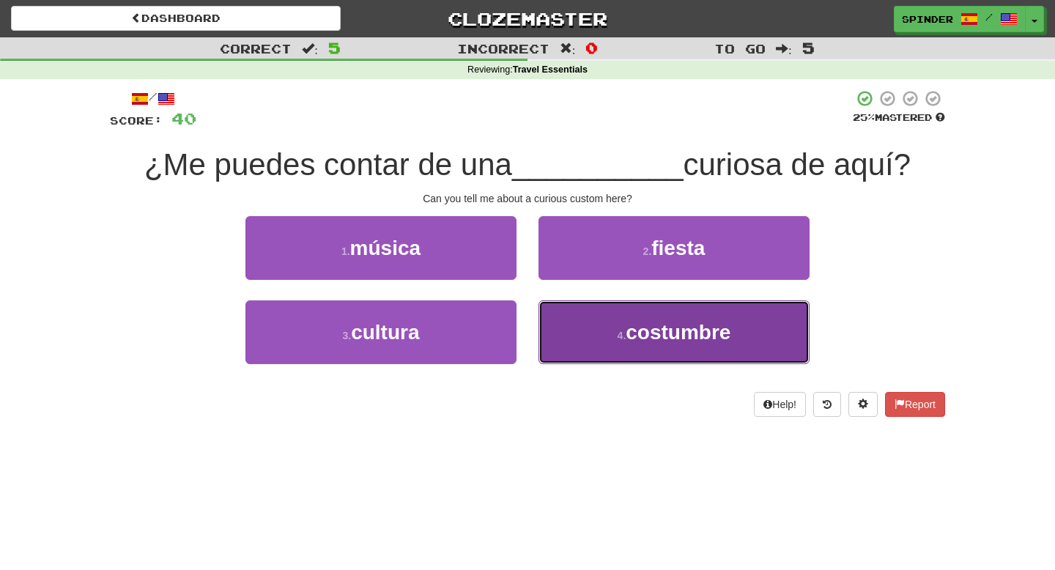
click at [592, 360] on button "4 . costumbre" at bounding box center [673, 332] width 271 height 64
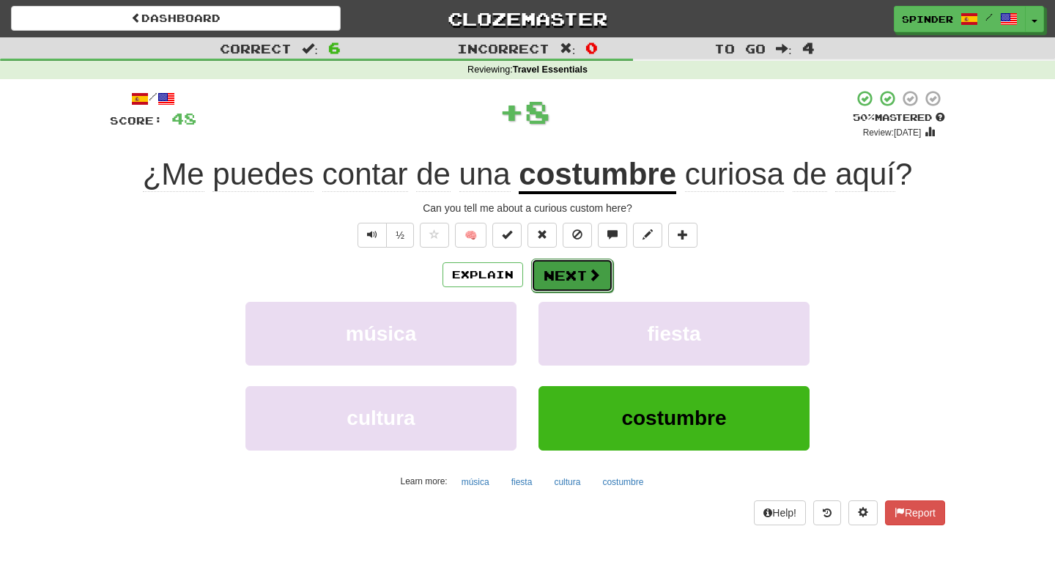
click at [562, 272] on button "Next" at bounding box center [572, 276] width 82 height 34
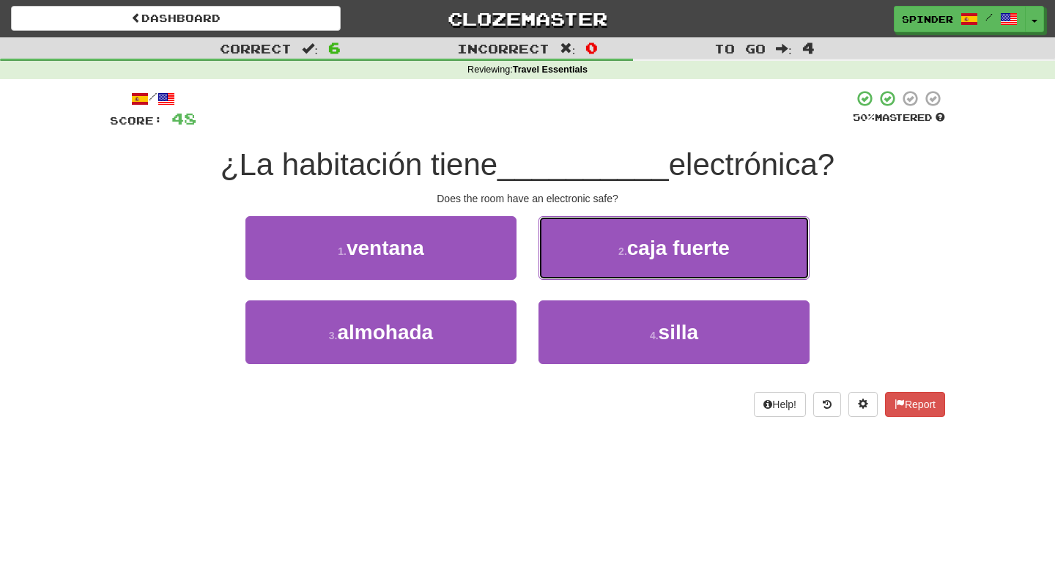
click at [562, 272] on button "2 . caja fuerte" at bounding box center [673, 248] width 271 height 64
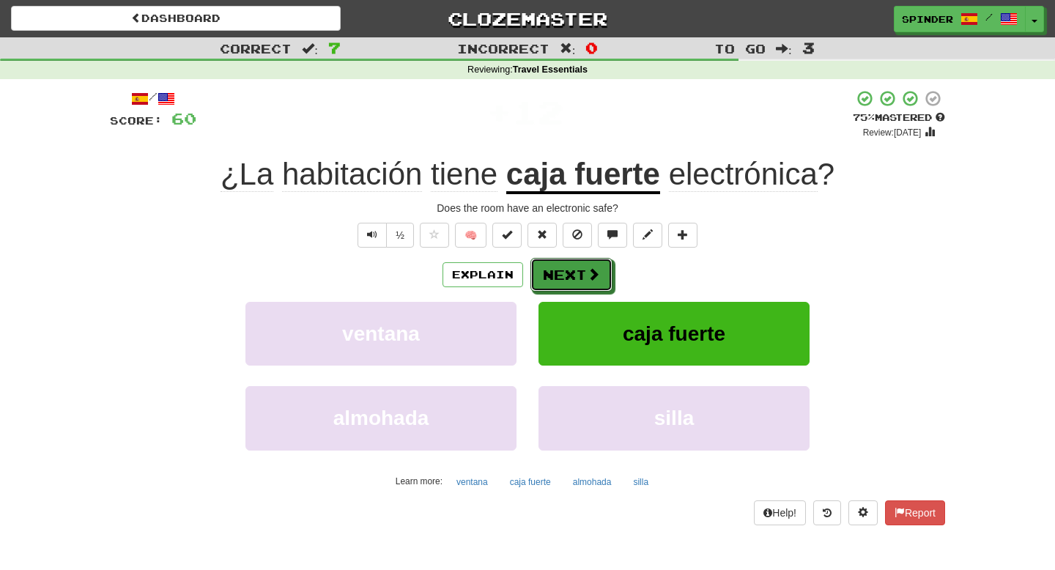
click at [562, 272] on button "Next" at bounding box center [571, 275] width 82 height 34
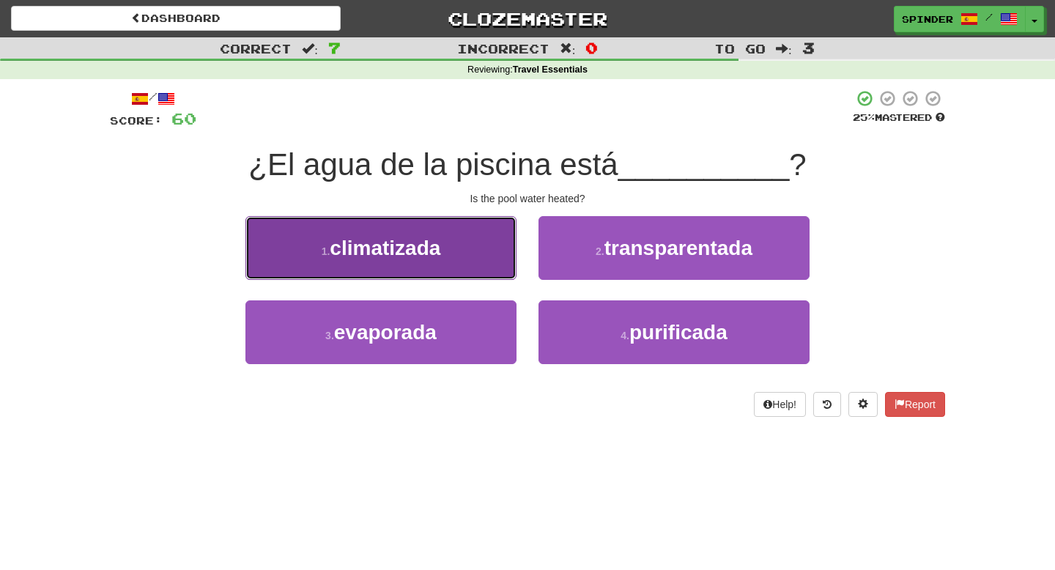
click at [492, 253] on button "1 . climatizada" at bounding box center [380, 248] width 271 height 64
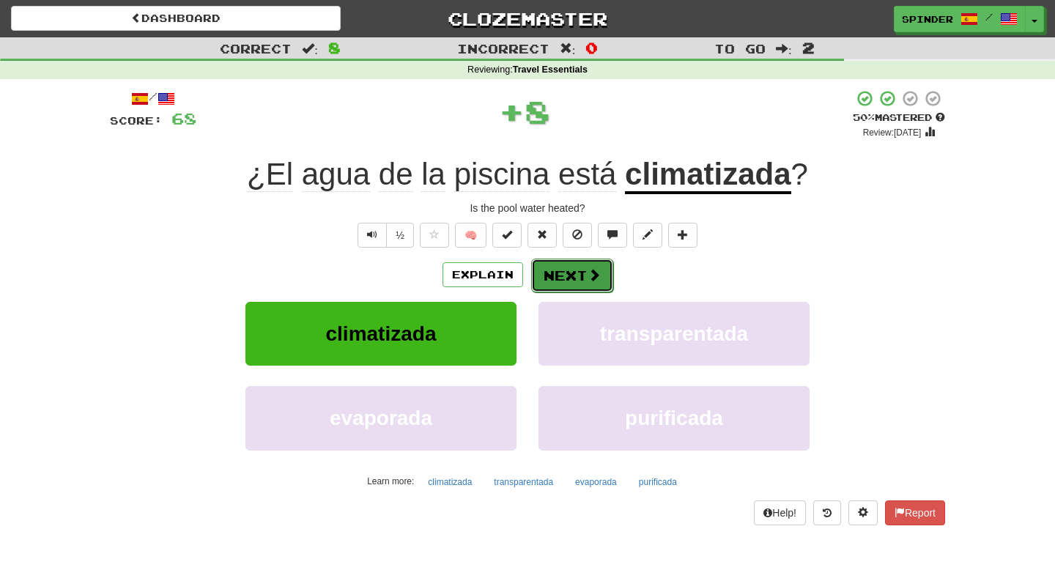
click at [562, 274] on button "Next" at bounding box center [572, 276] width 82 height 34
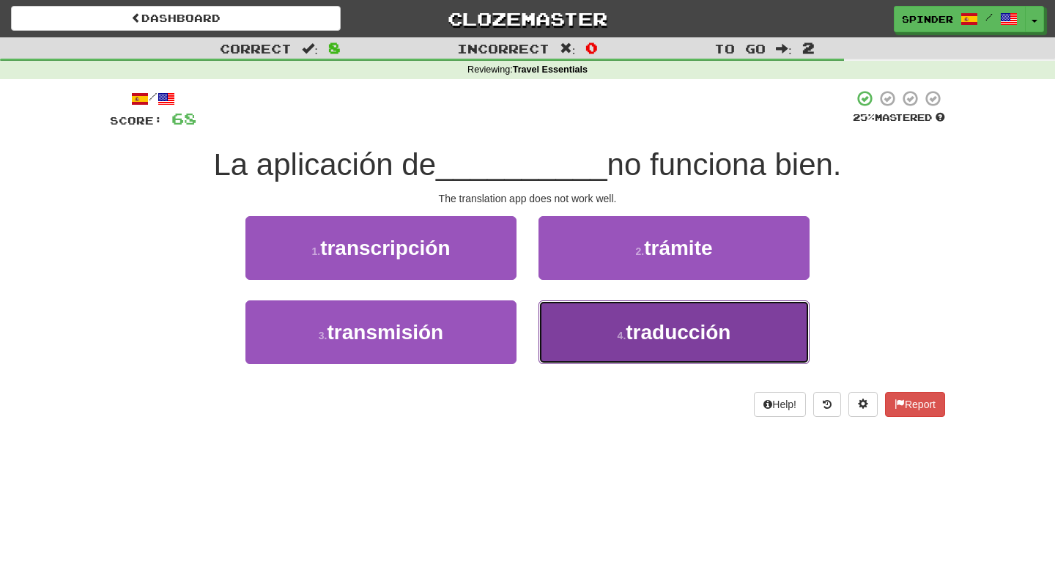
click at [573, 330] on button "4 . traducción" at bounding box center [673, 332] width 271 height 64
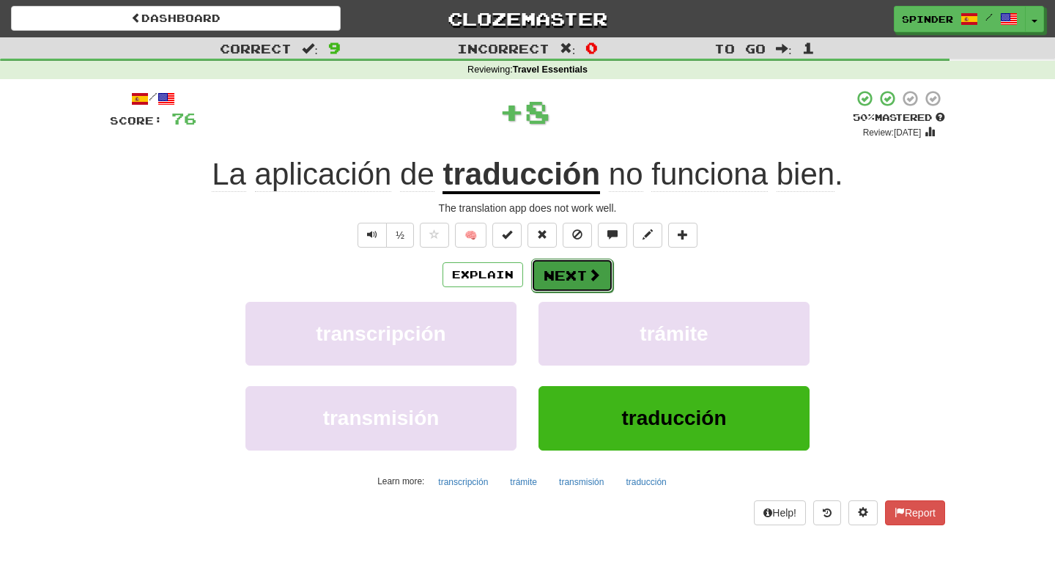
click at [560, 280] on button "Next" at bounding box center [572, 276] width 82 height 34
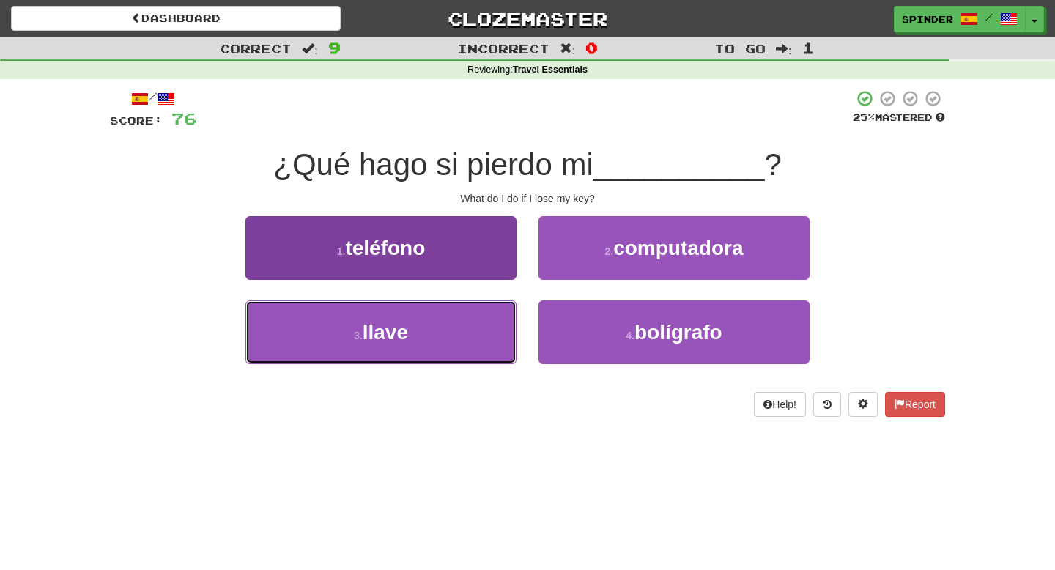
click at [470, 308] on button "3 . llave" at bounding box center [380, 332] width 271 height 64
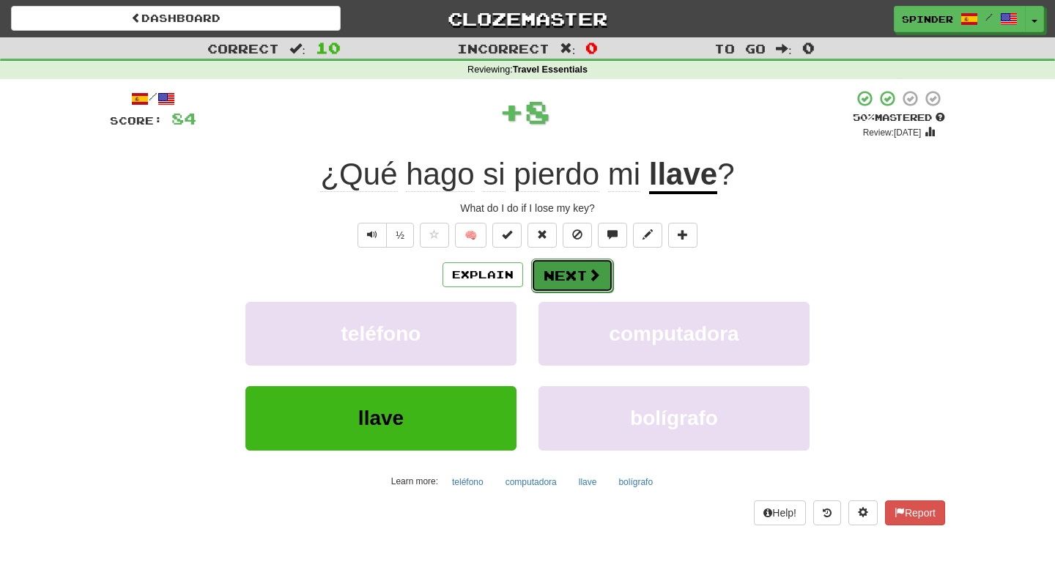
click at [582, 272] on button "Next" at bounding box center [572, 276] width 82 height 34
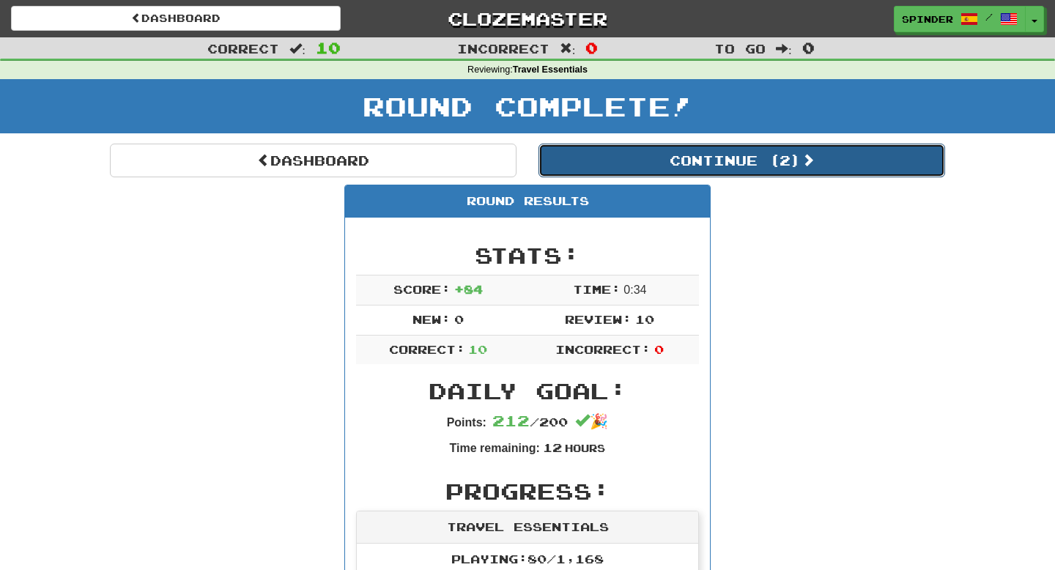
click at [667, 164] on button "Continue ( 2 )" at bounding box center [741, 161] width 406 height 34
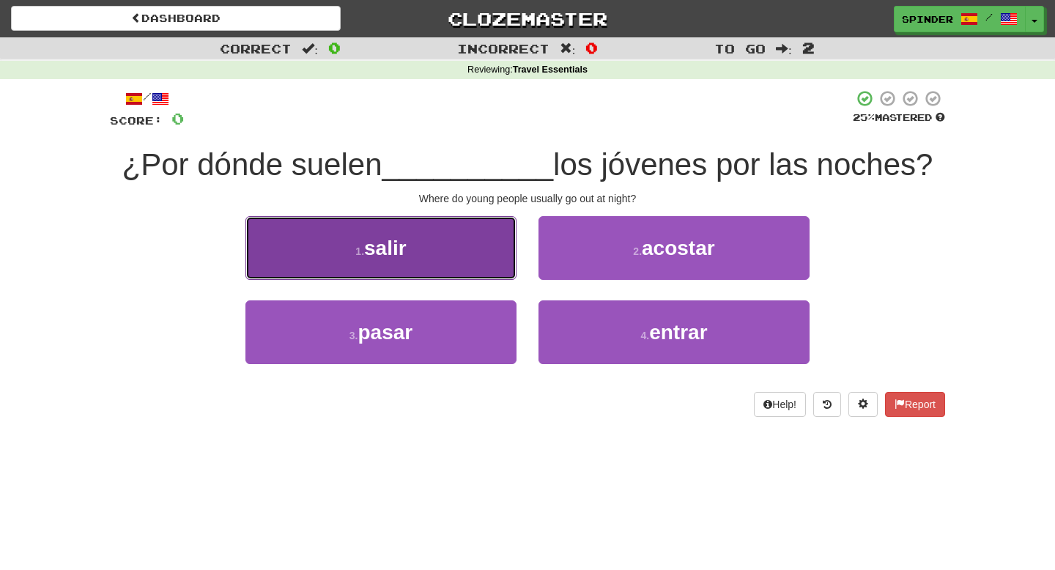
click at [455, 245] on button "1 . salir" at bounding box center [380, 248] width 271 height 64
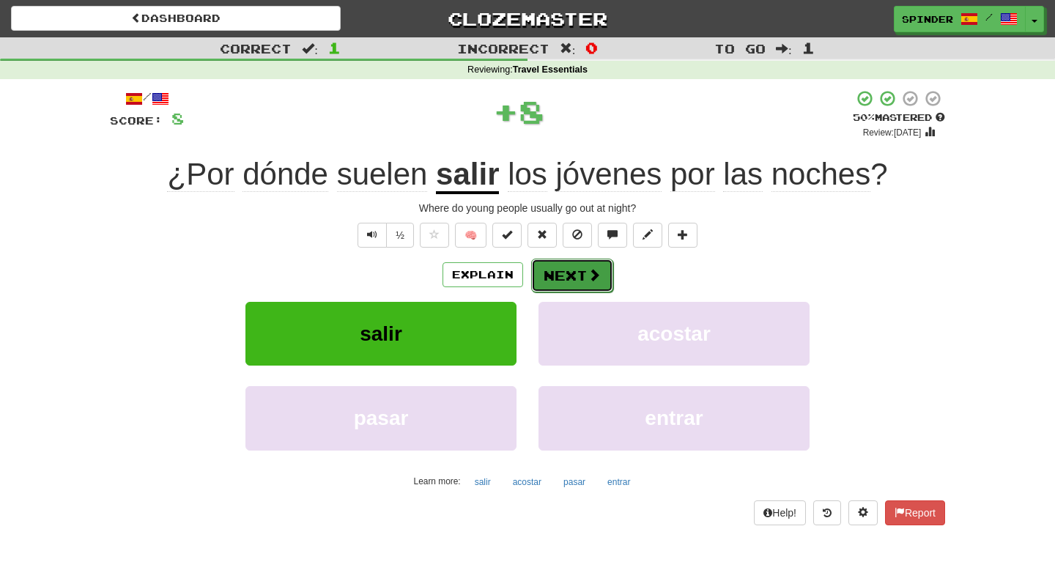
click at [589, 278] on span at bounding box center [593, 274] width 13 height 13
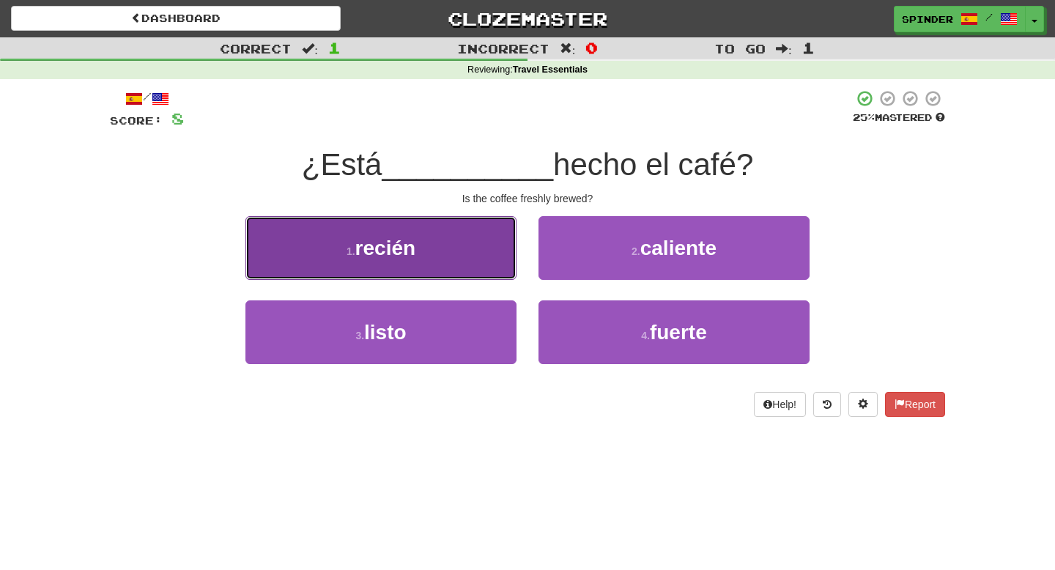
click at [500, 250] on button "1 . recién" at bounding box center [380, 248] width 271 height 64
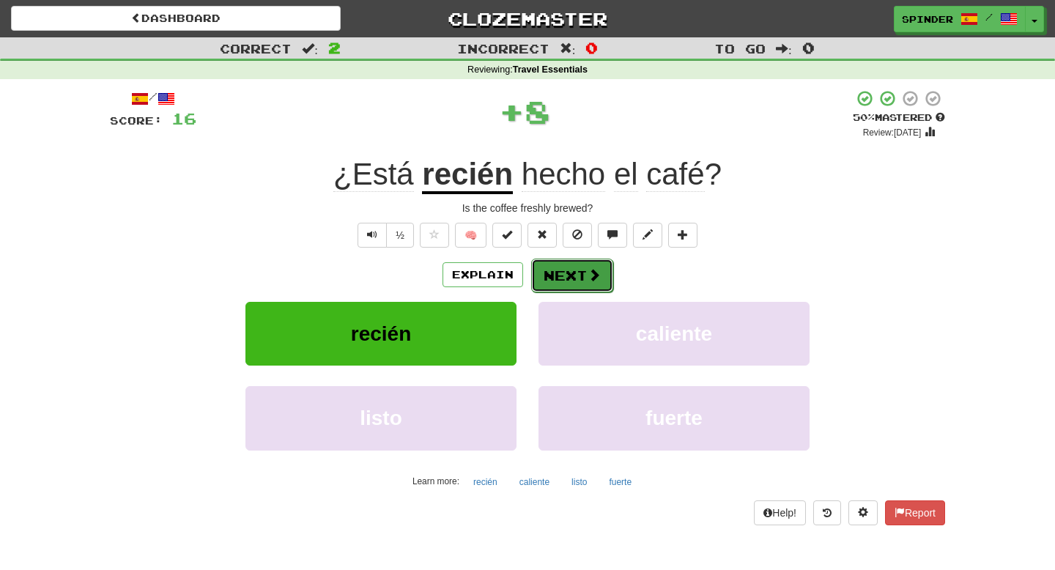
click at [598, 275] on span at bounding box center [593, 274] width 13 height 13
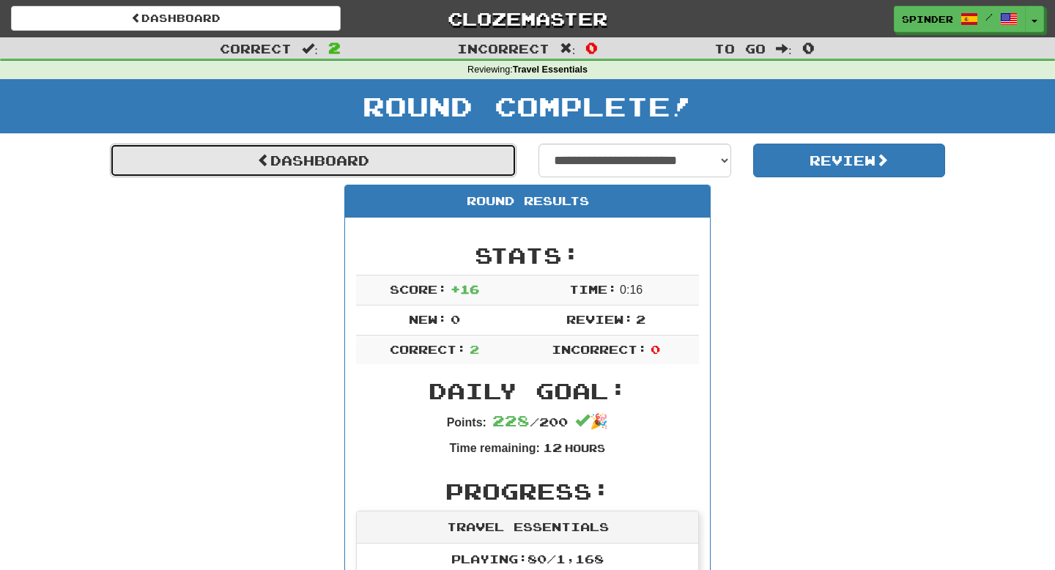
click at [345, 160] on link "Dashboard" at bounding box center [313, 161] width 406 height 34
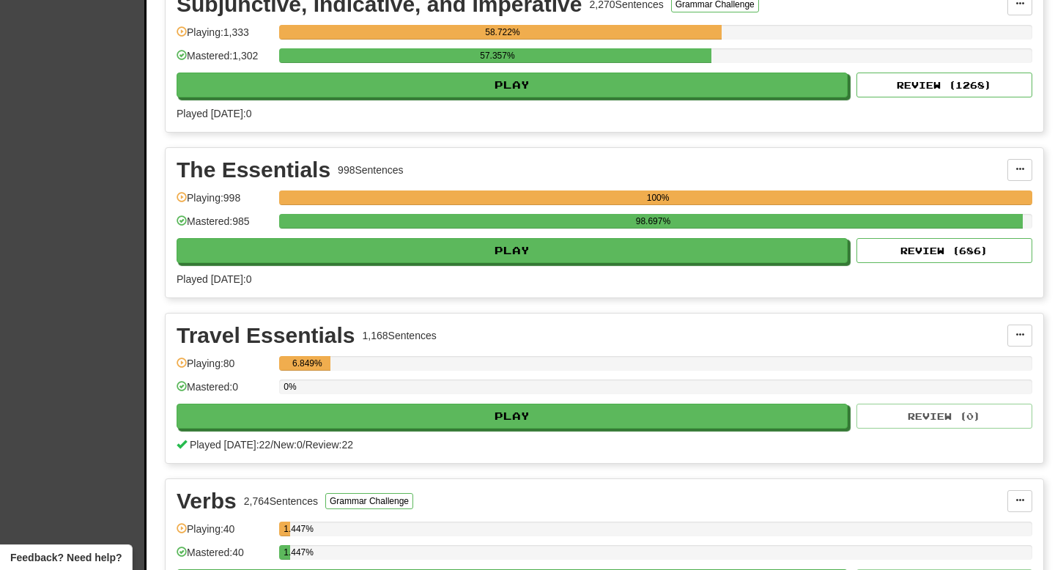
scroll to position [2680, 0]
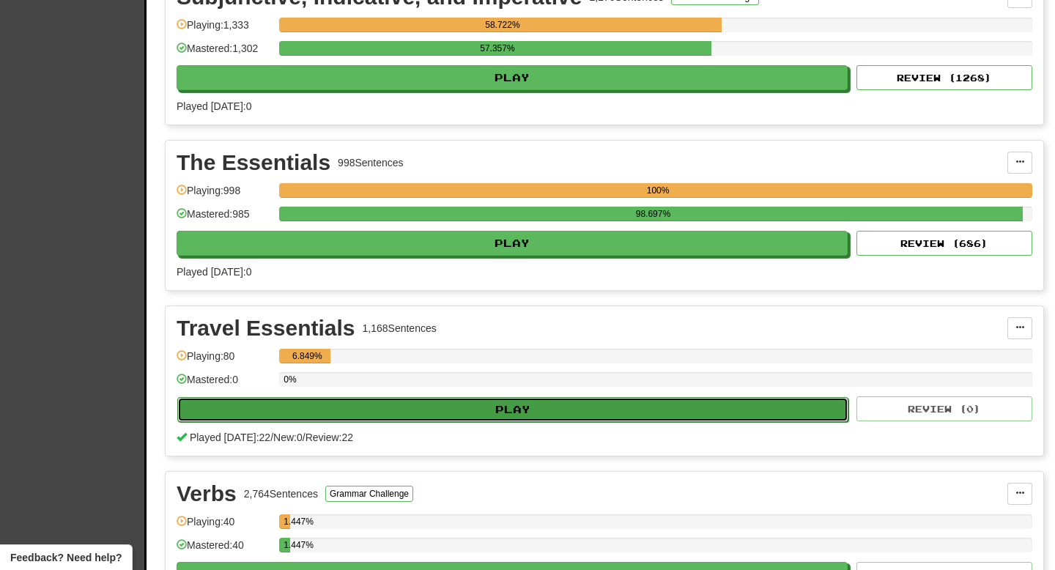
click at [459, 404] on button "Play" at bounding box center [512, 409] width 671 height 25
select select "**"
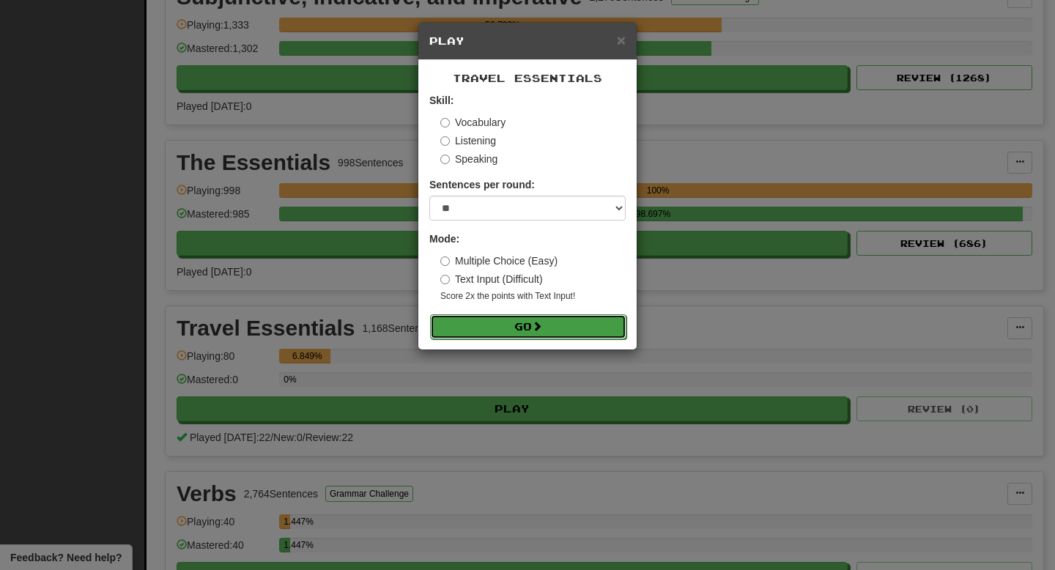
click at [538, 326] on span at bounding box center [537, 326] width 10 height 10
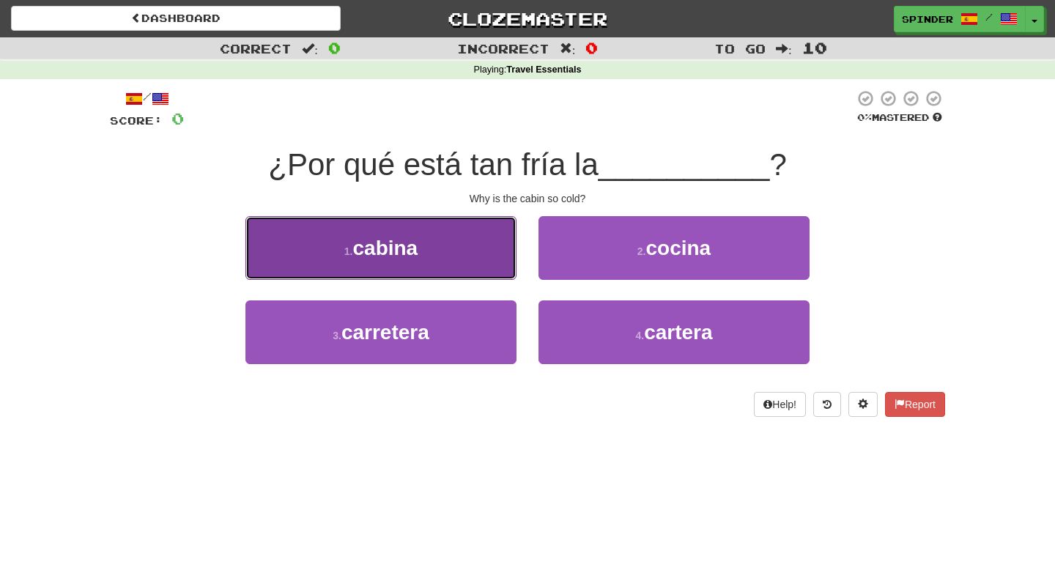
click at [475, 258] on button "1 . cabina" at bounding box center [380, 248] width 271 height 64
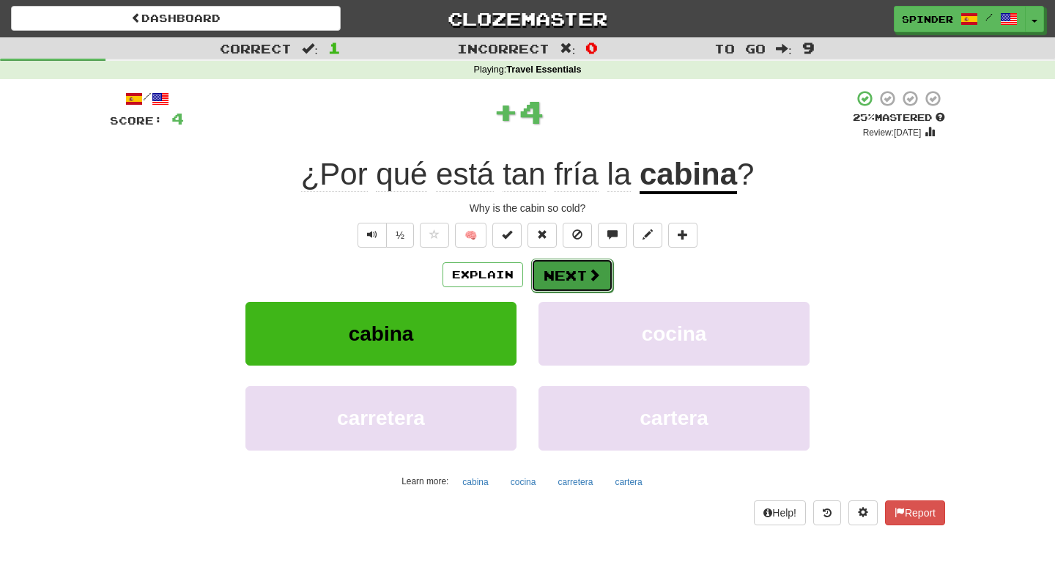
click at [562, 278] on button "Next" at bounding box center [572, 276] width 82 height 34
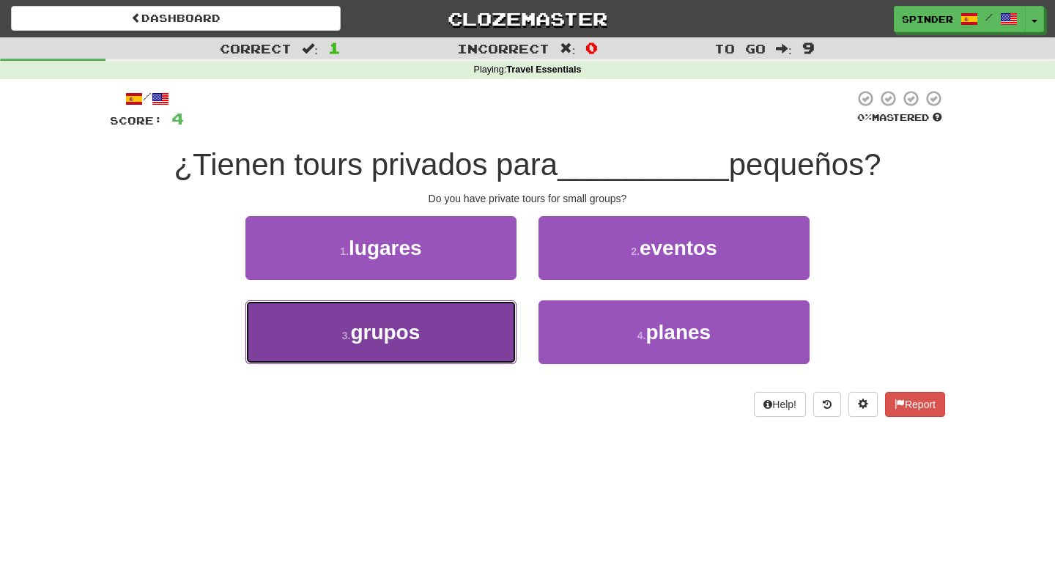
click at [466, 329] on button "3 . grupos" at bounding box center [380, 332] width 271 height 64
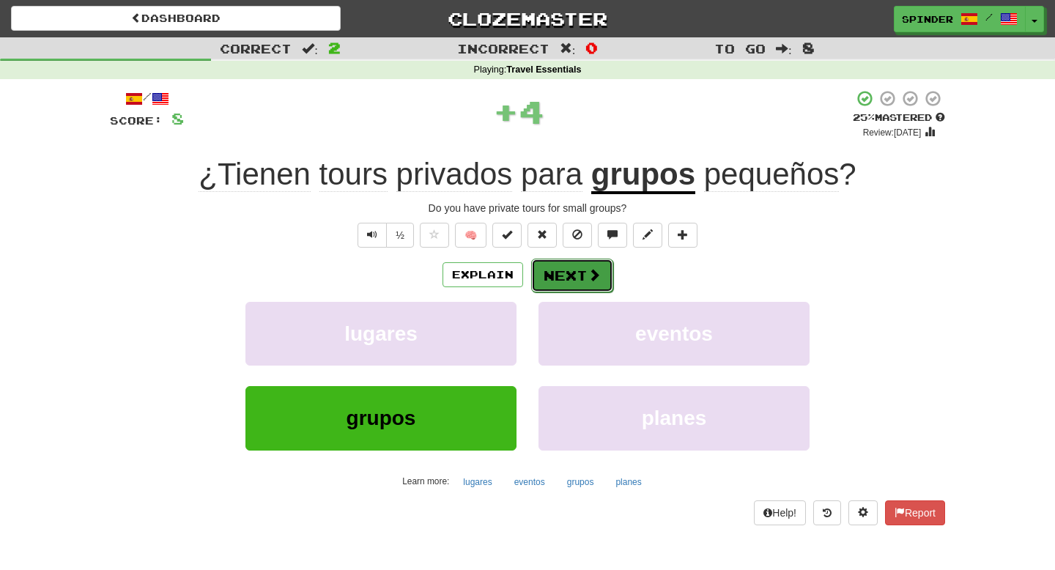
click at [545, 280] on button "Next" at bounding box center [572, 276] width 82 height 34
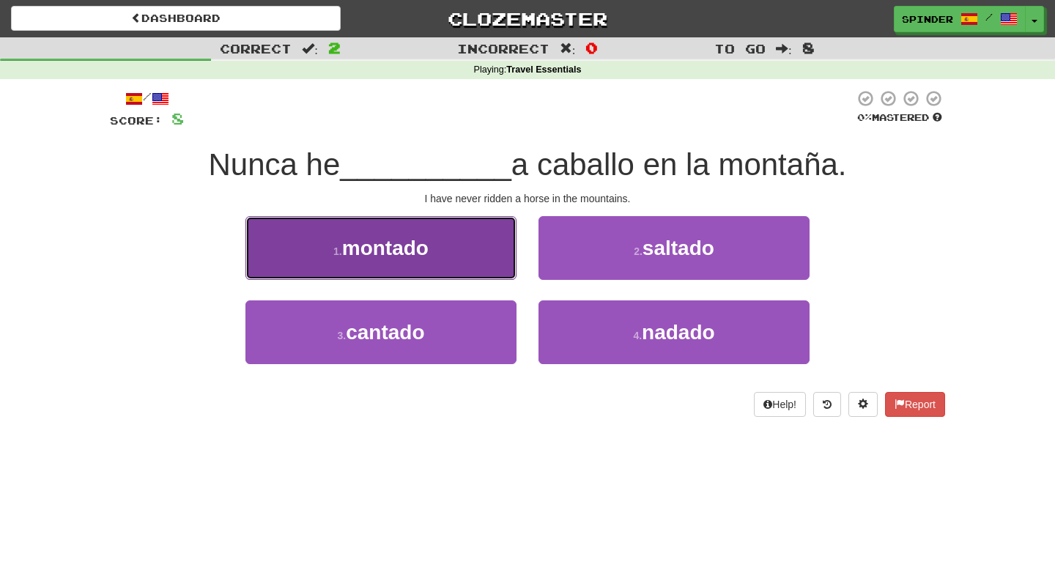
click at [499, 265] on button "1 . montado" at bounding box center [380, 248] width 271 height 64
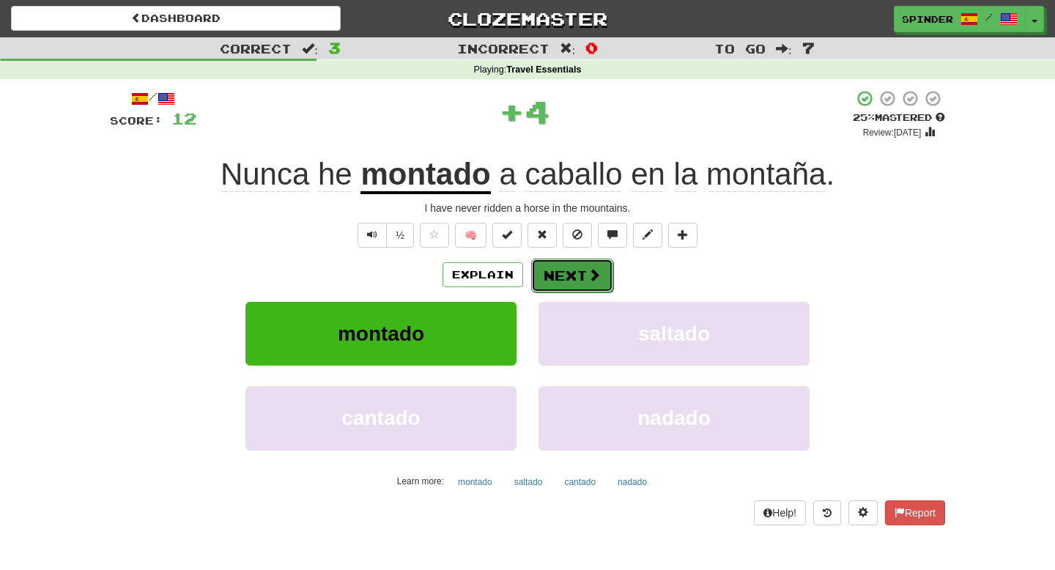
click at [594, 273] on span at bounding box center [593, 274] width 13 height 13
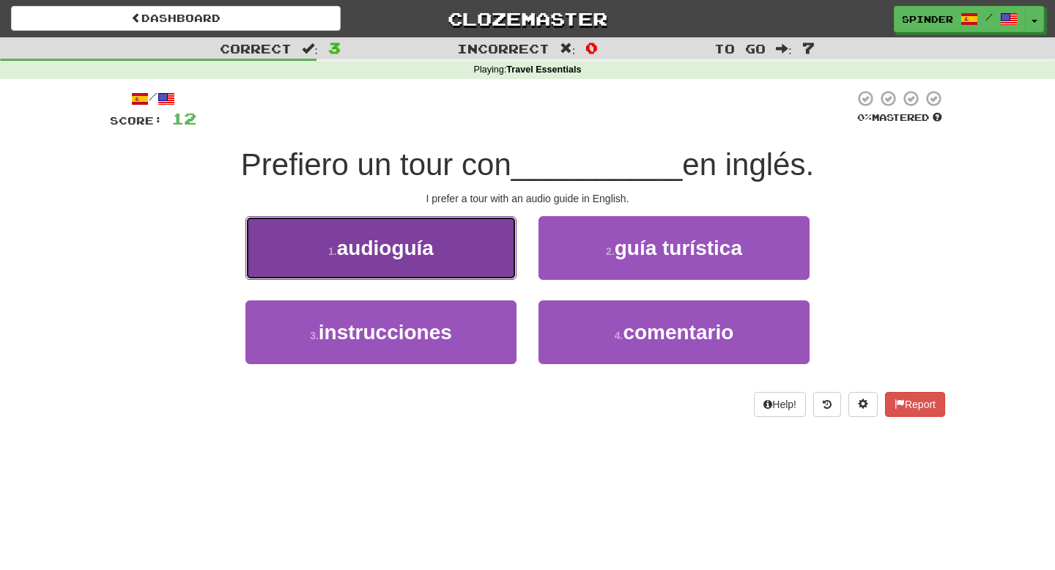
click at [460, 252] on button "1 . audioguía" at bounding box center [380, 248] width 271 height 64
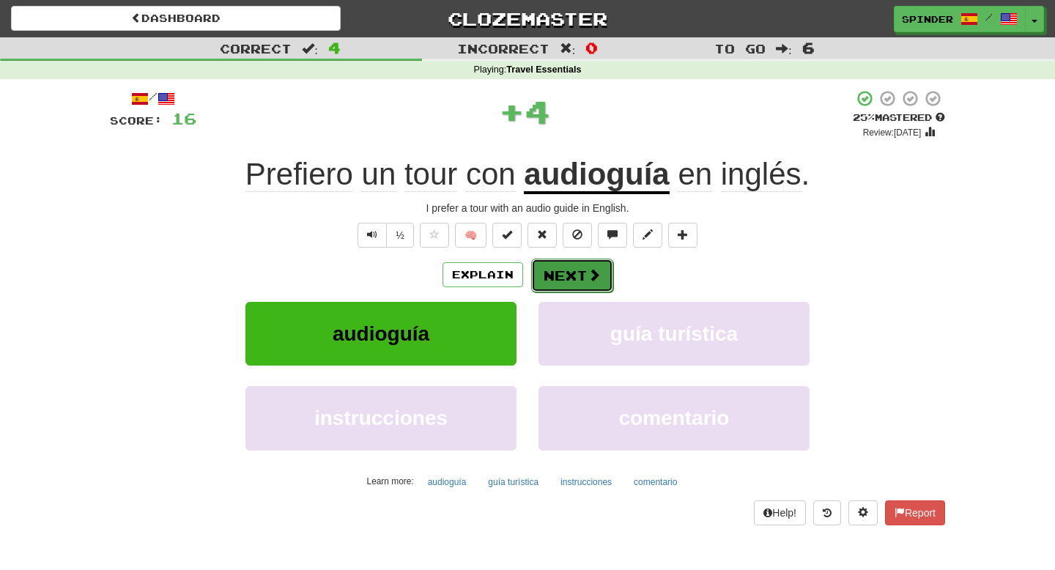
click at [560, 275] on button "Next" at bounding box center [572, 276] width 82 height 34
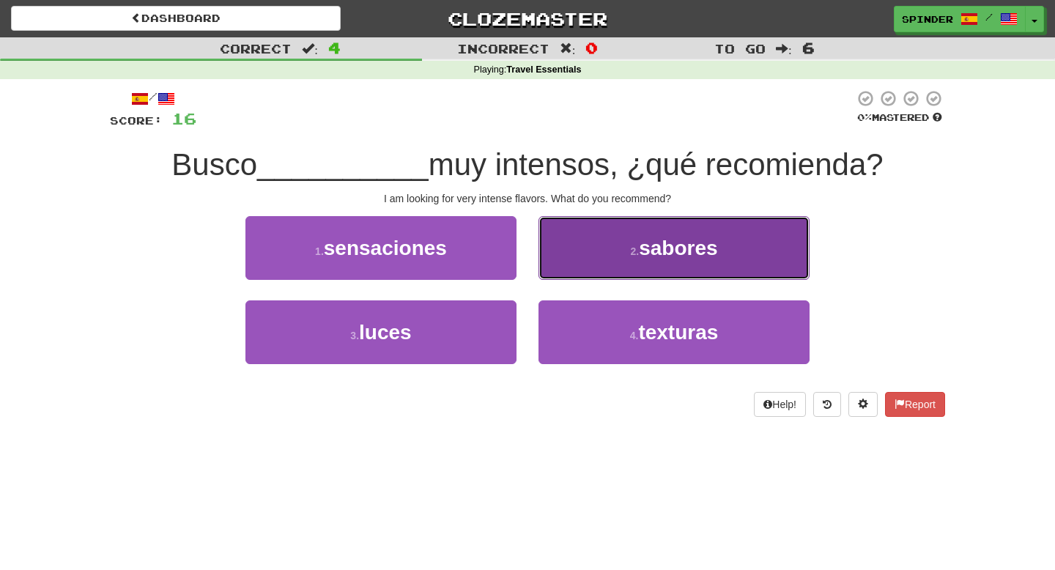
click at [572, 264] on button "2 . sabores" at bounding box center [673, 248] width 271 height 64
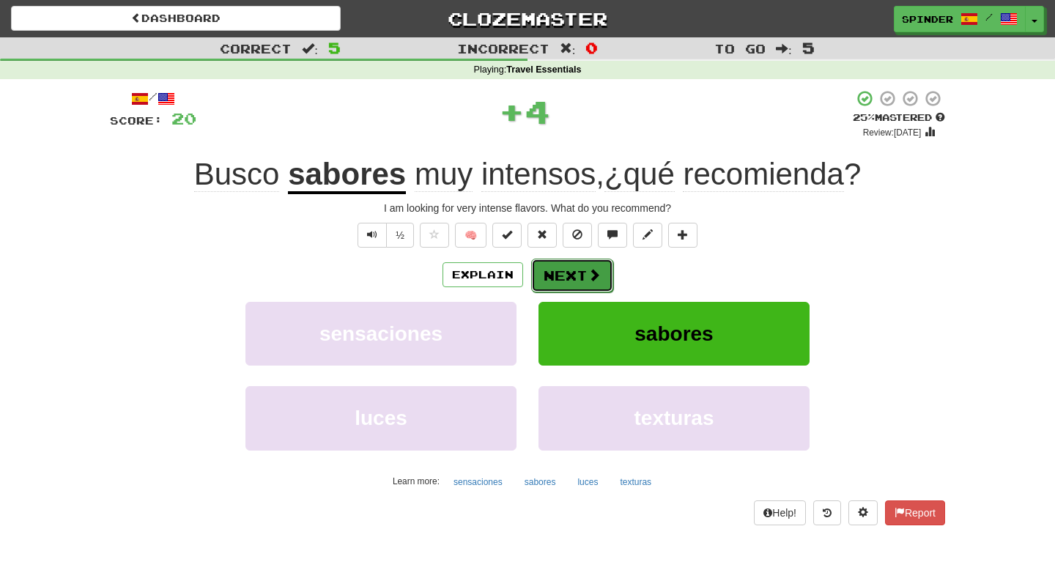
click at [562, 278] on button "Next" at bounding box center [572, 276] width 82 height 34
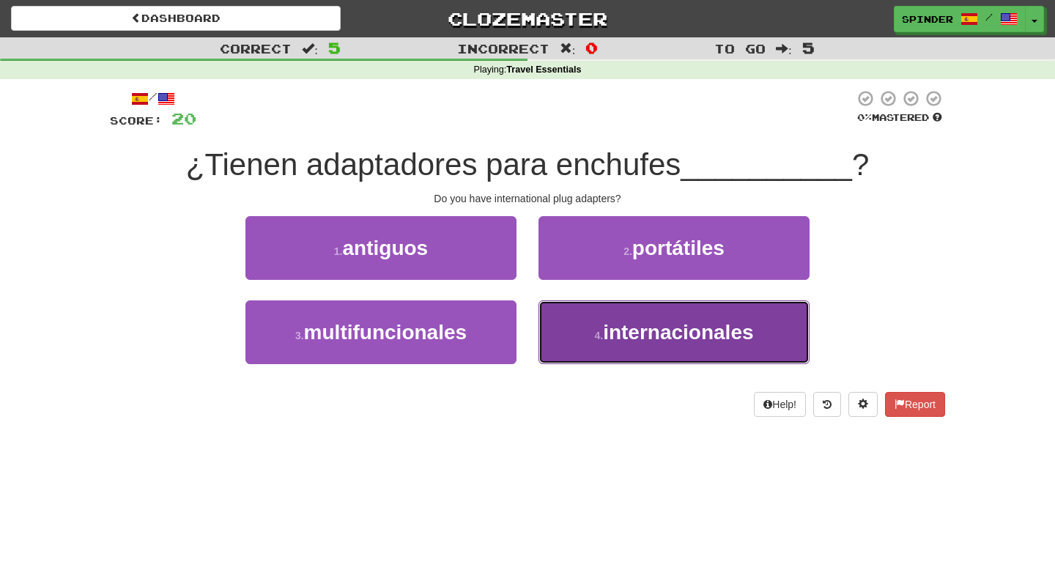
click at [570, 316] on button "4 . internacionales" at bounding box center [673, 332] width 271 height 64
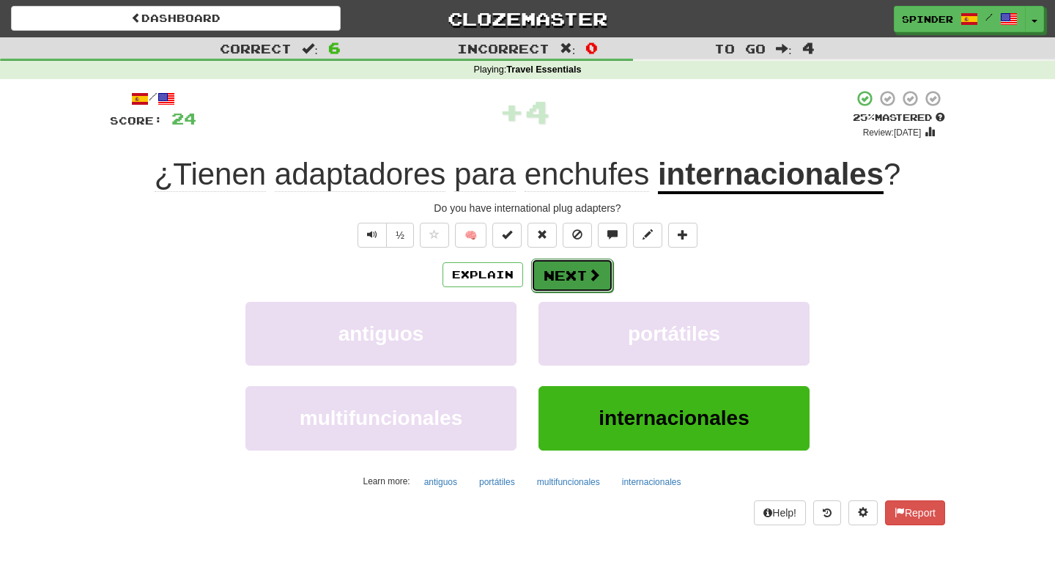
click at [570, 280] on button "Next" at bounding box center [572, 276] width 82 height 34
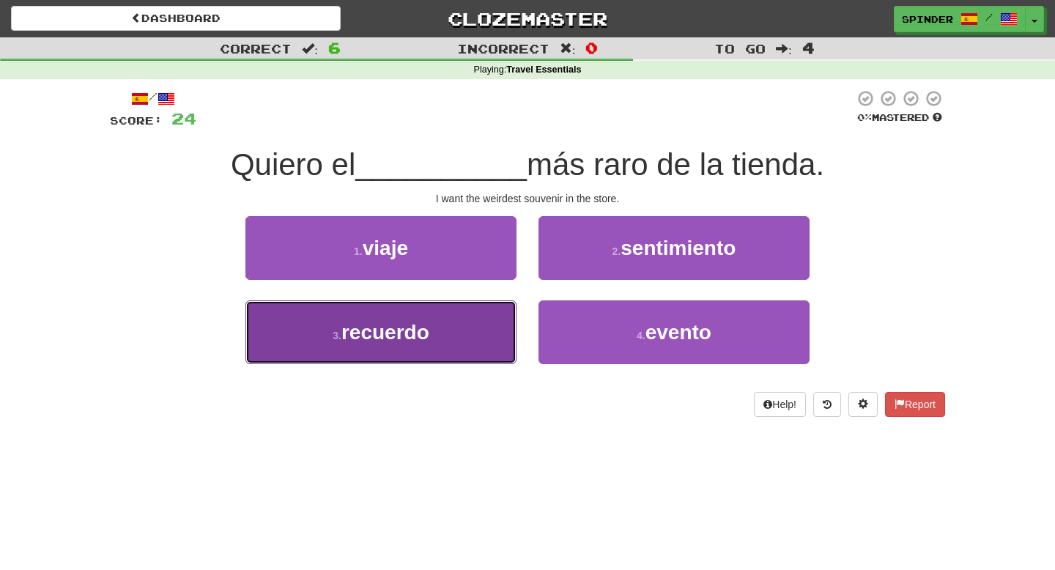
click at [457, 335] on button "3 . recuerdo" at bounding box center [380, 332] width 271 height 64
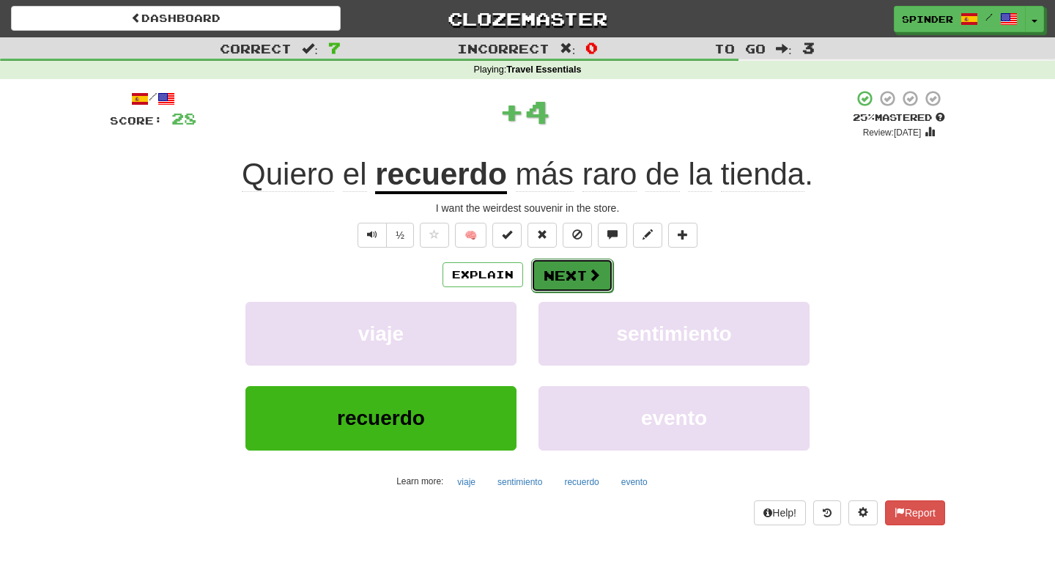
click at [565, 275] on button "Next" at bounding box center [572, 276] width 82 height 34
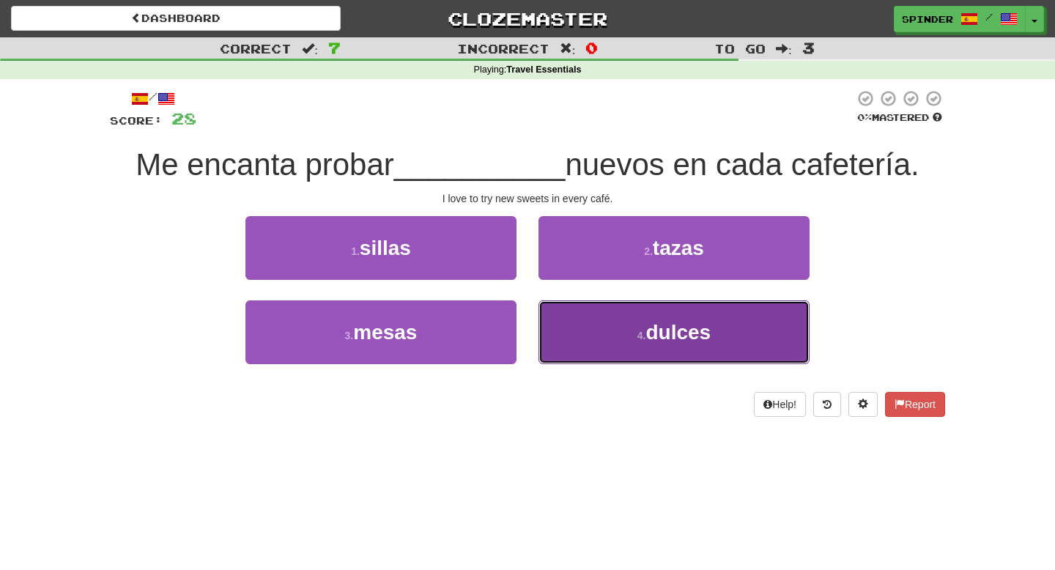
click at [573, 327] on button "4 . dulces" at bounding box center [673, 332] width 271 height 64
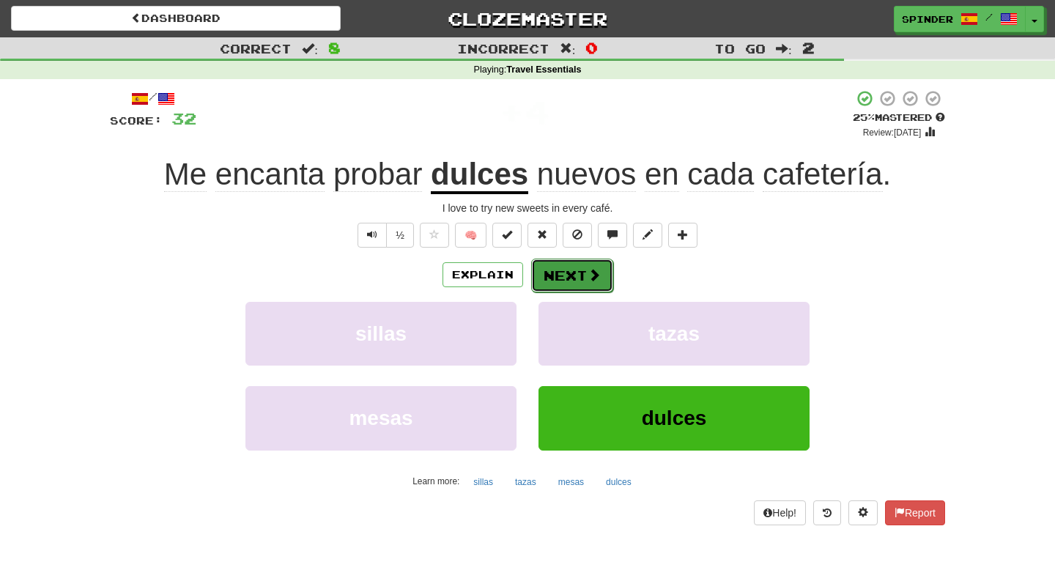
click at [568, 275] on button "Next" at bounding box center [572, 276] width 82 height 34
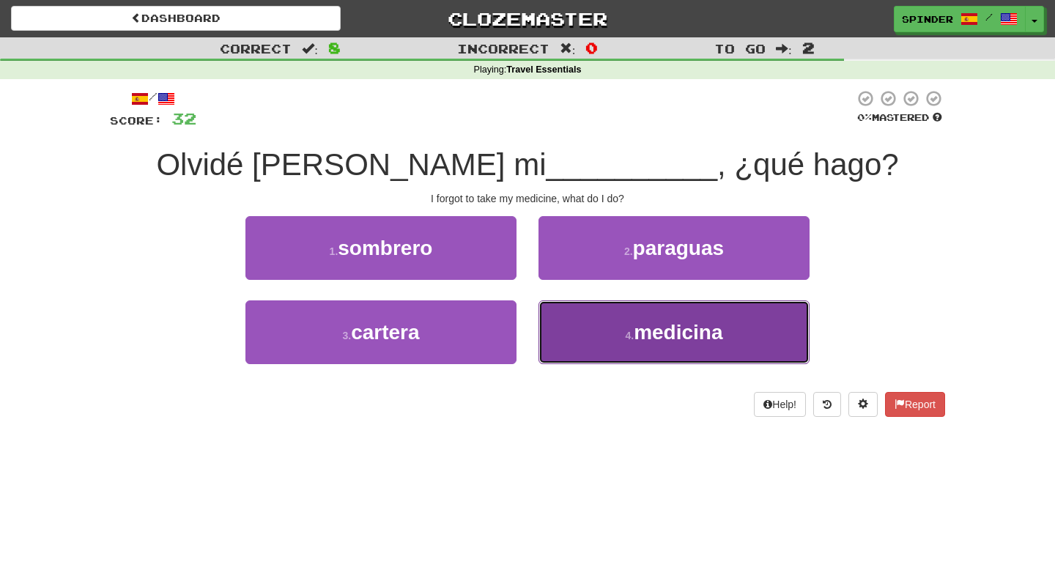
click at [577, 316] on button "4 . medicina" at bounding box center [673, 332] width 271 height 64
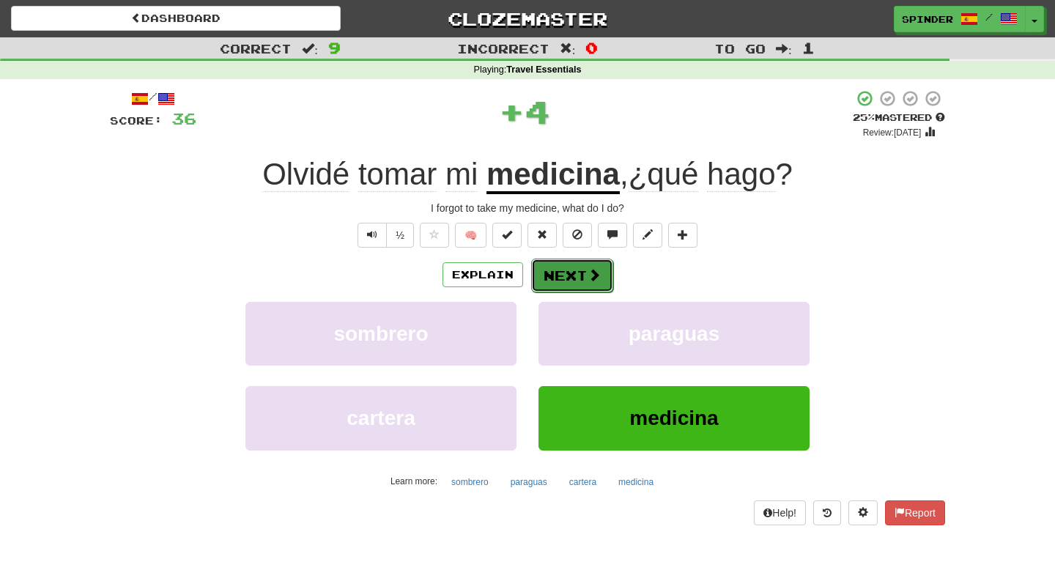
click at [578, 279] on button "Next" at bounding box center [572, 276] width 82 height 34
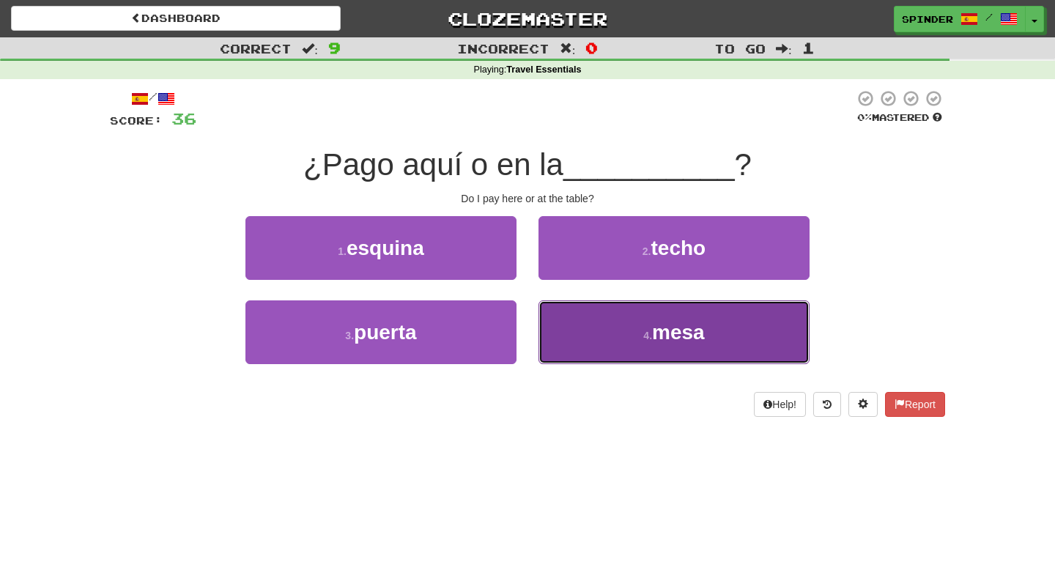
click at [576, 324] on button "4 . mesa" at bounding box center [673, 332] width 271 height 64
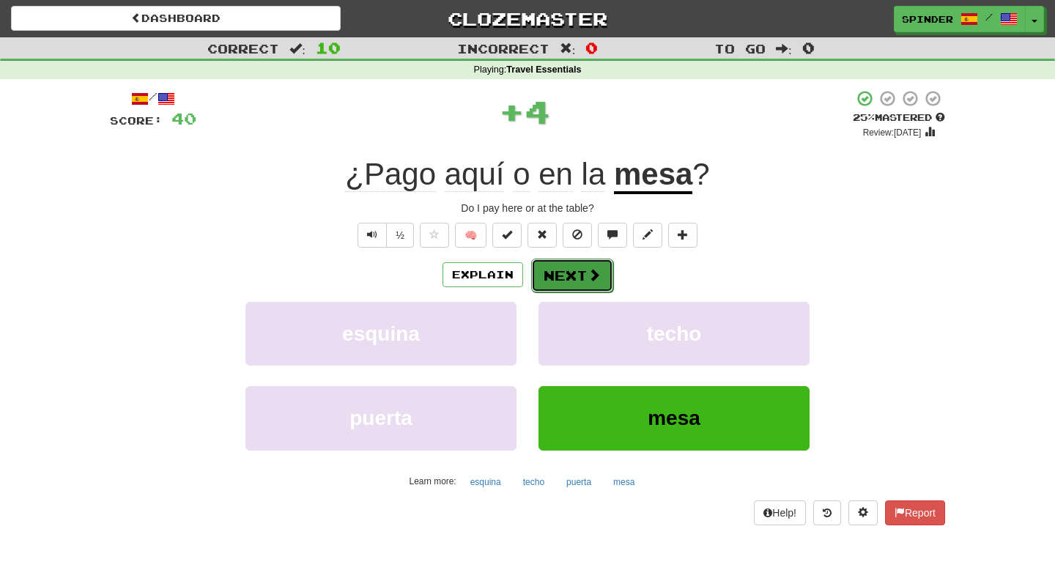
click at [579, 275] on button "Next" at bounding box center [572, 276] width 82 height 34
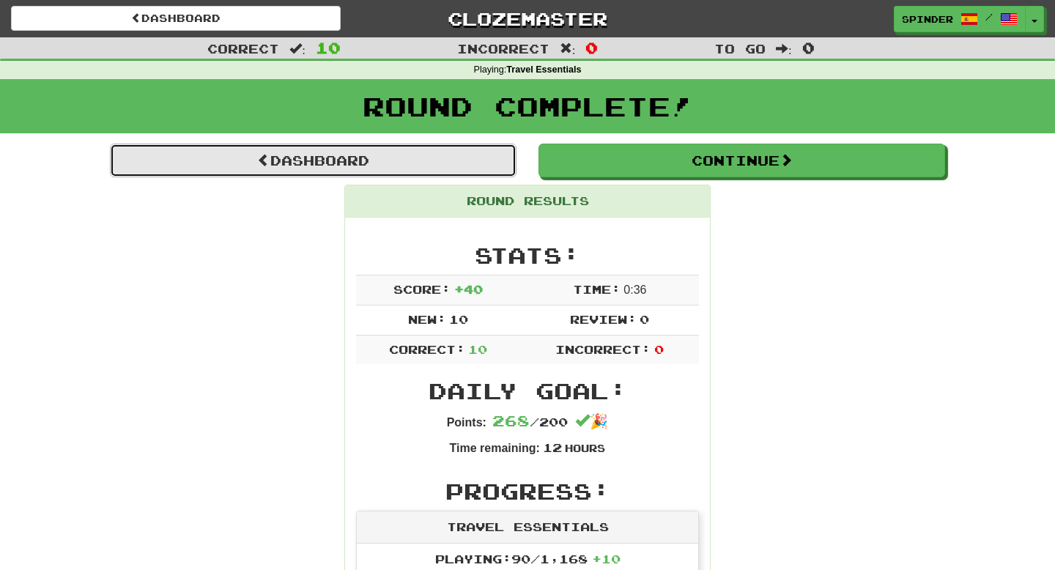
click at [370, 157] on link "Dashboard" at bounding box center [313, 161] width 406 height 34
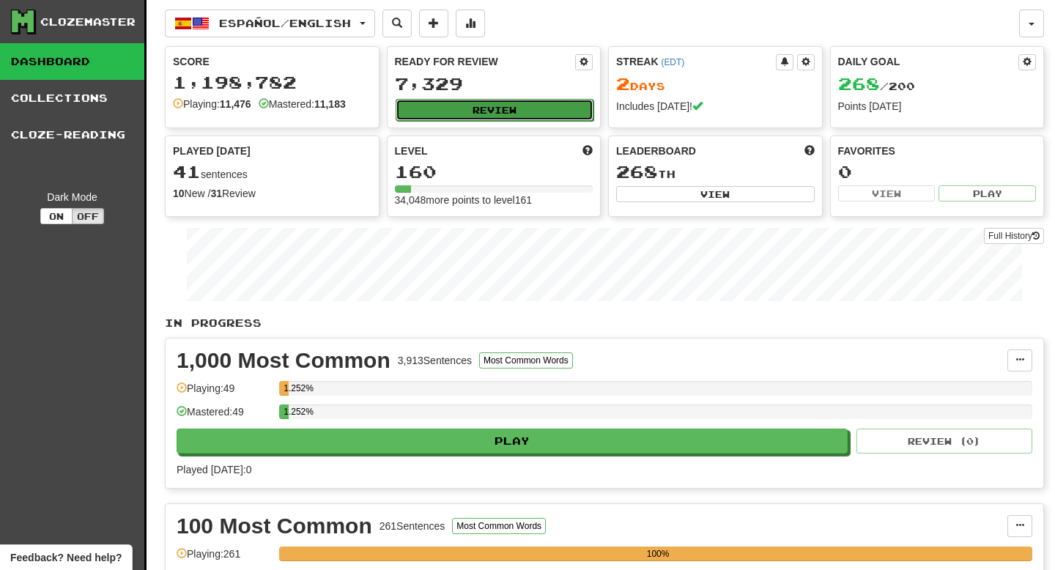
click at [517, 118] on button "Review" at bounding box center [494, 110] width 198 height 22
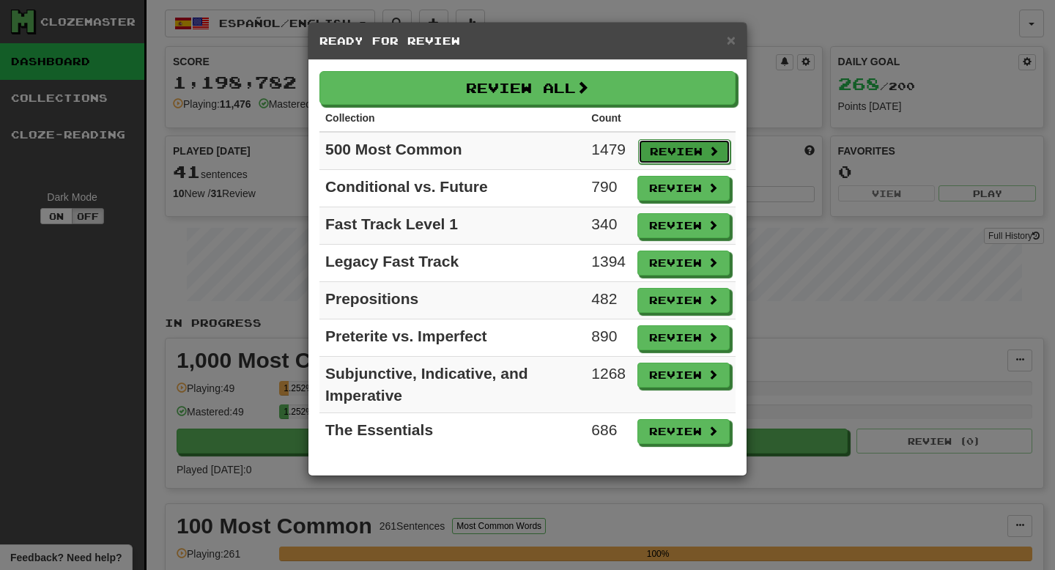
click at [664, 157] on button "Review" at bounding box center [684, 151] width 92 height 25
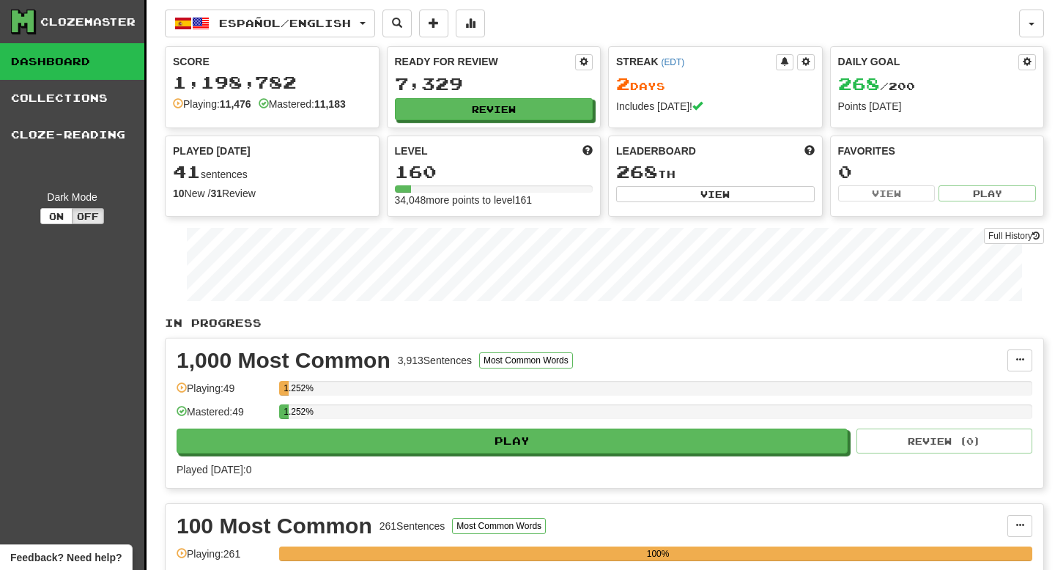
select select "**"
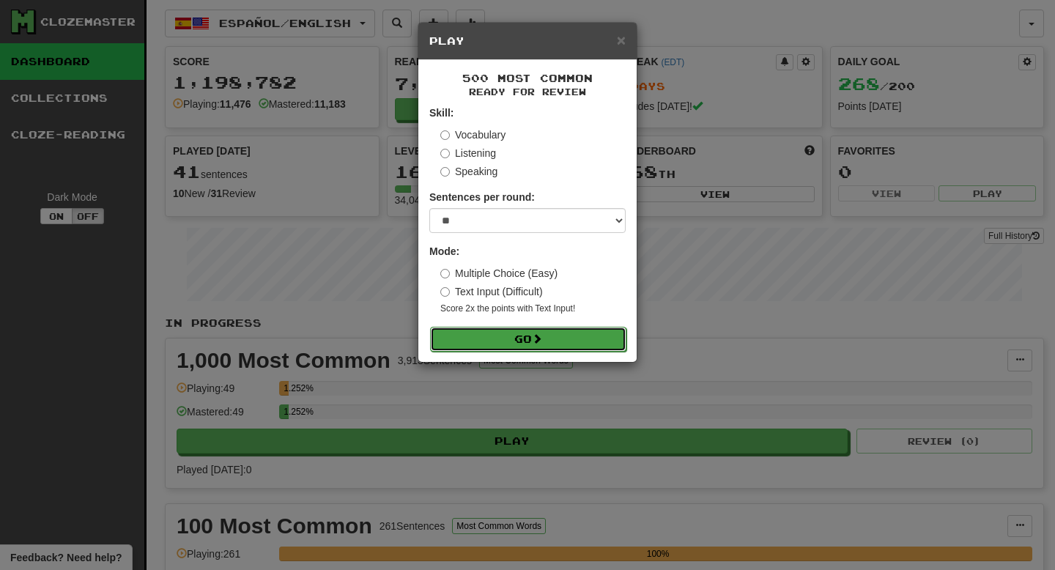
click at [540, 342] on span at bounding box center [537, 338] width 10 height 10
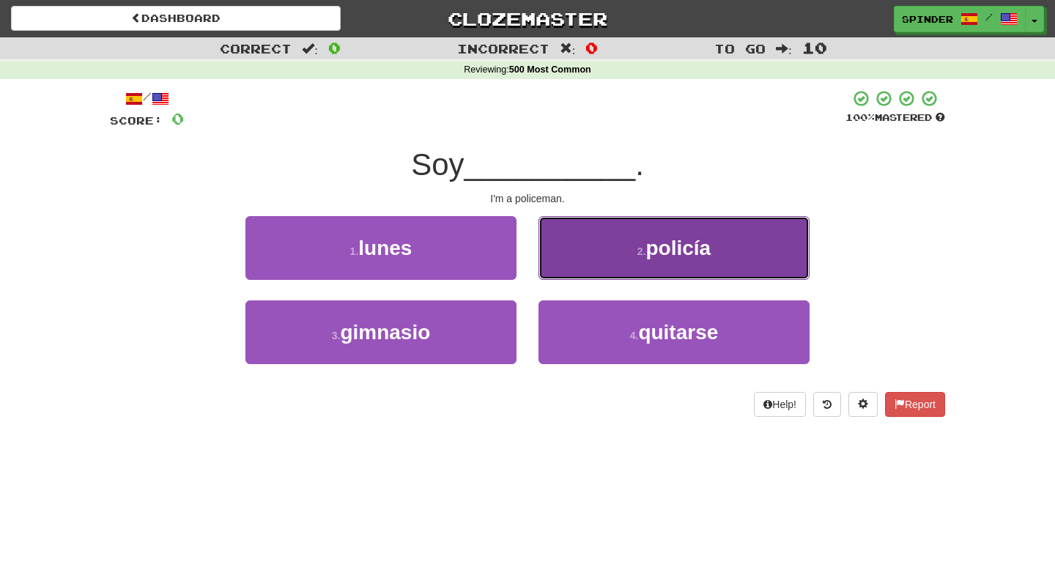
click at [599, 245] on button "2 . policía" at bounding box center [673, 248] width 271 height 64
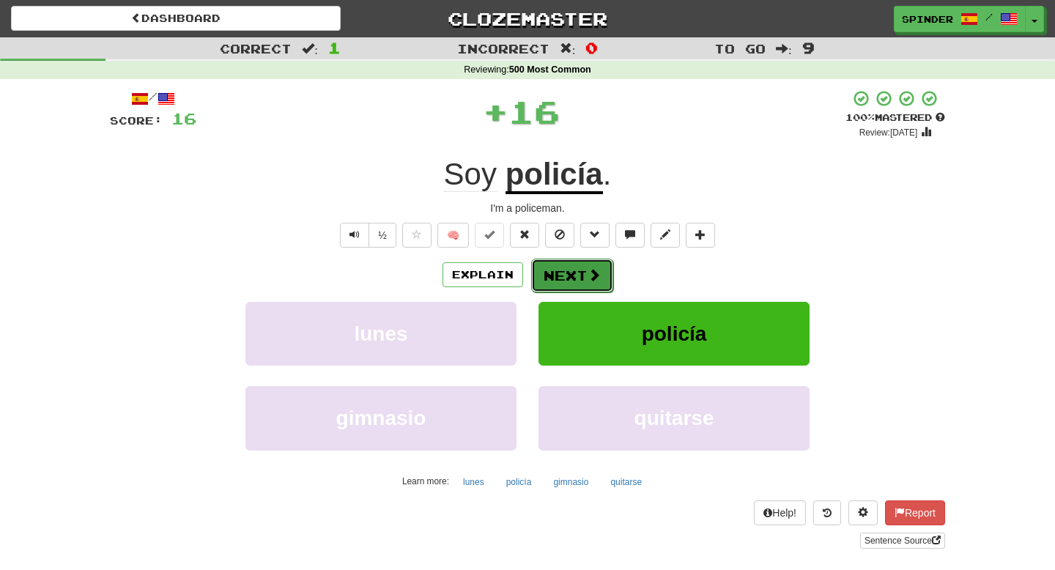
click at [574, 277] on button "Next" at bounding box center [572, 276] width 82 height 34
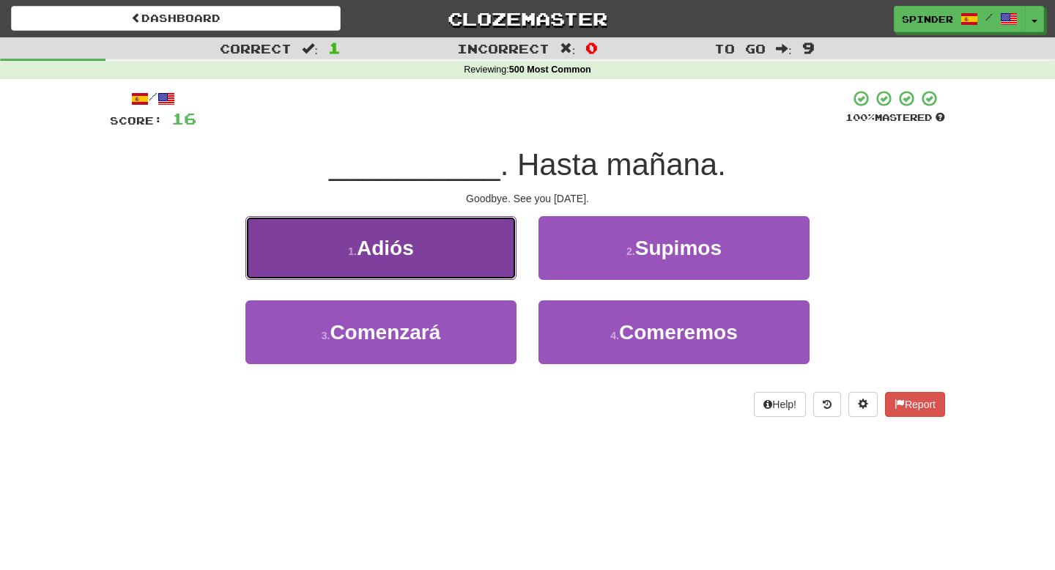
click at [458, 242] on button "1 . Adiós" at bounding box center [380, 248] width 271 height 64
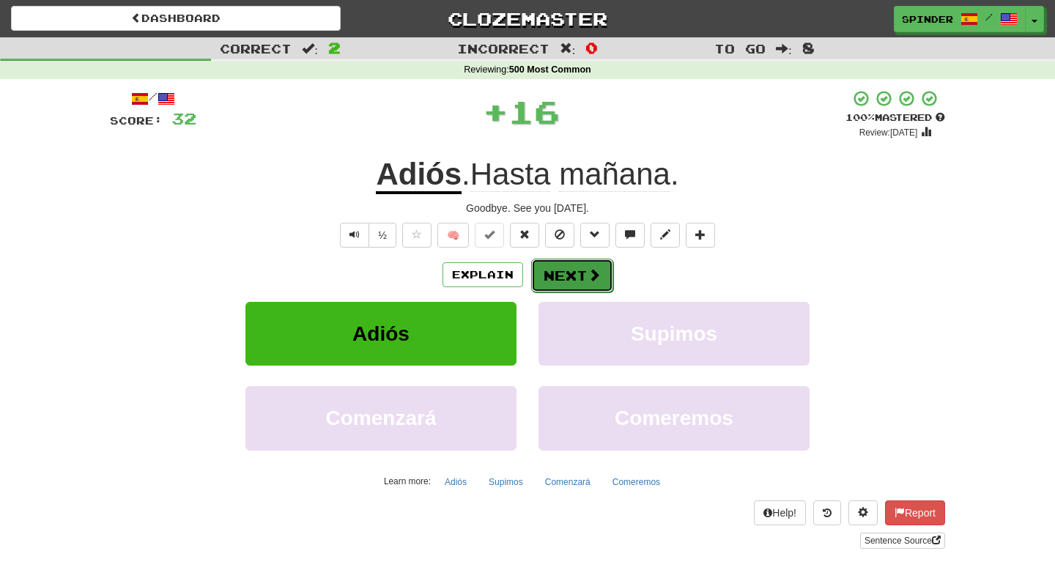
click at [564, 276] on button "Next" at bounding box center [572, 276] width 82 height 34
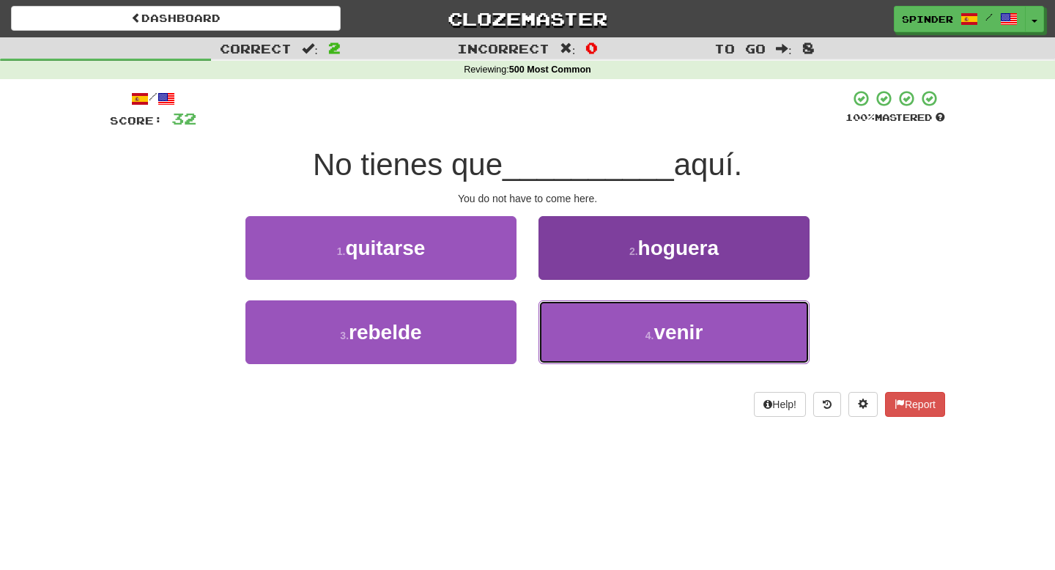
click at [563, 334] on button "4 . venir" at bounding box center [673, 332] width 271 height 64
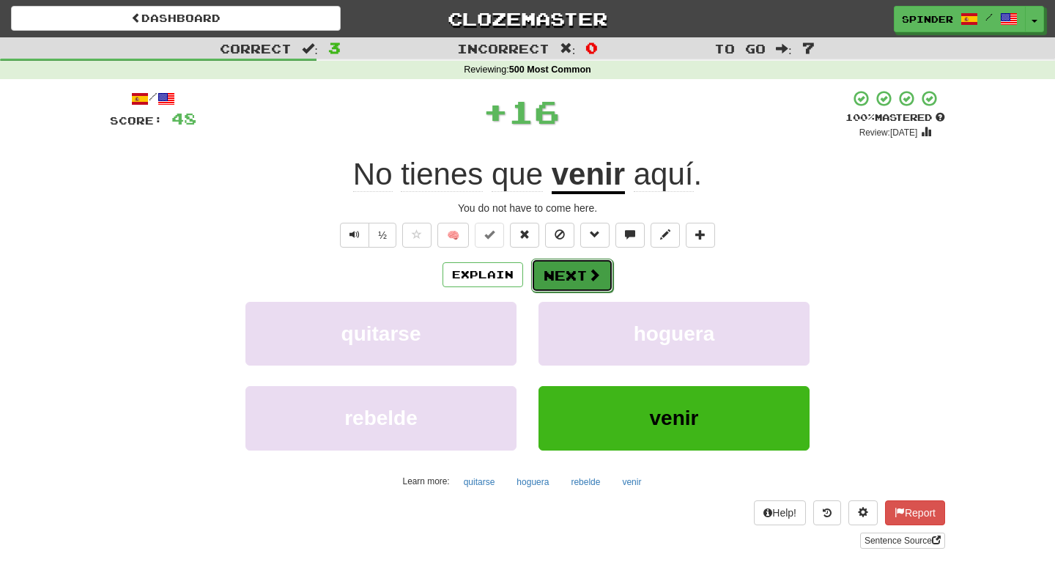
click at [569, 275] on button "Next" at bounding box center [572, 276] width 82 height 34
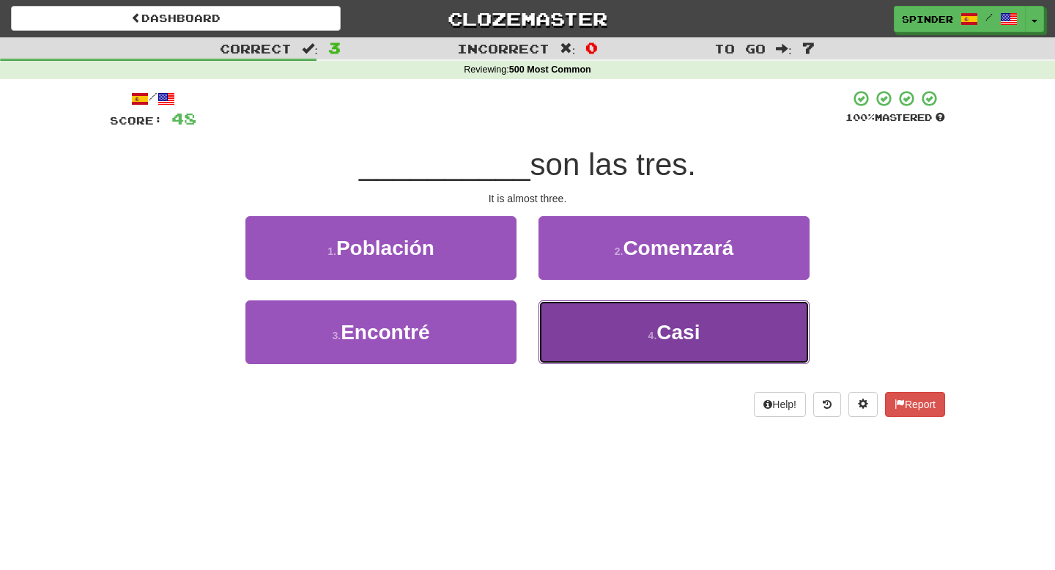
click at [565, 338] on button "4 . Casi" at bounding box center [673, 332] width 271 height 64
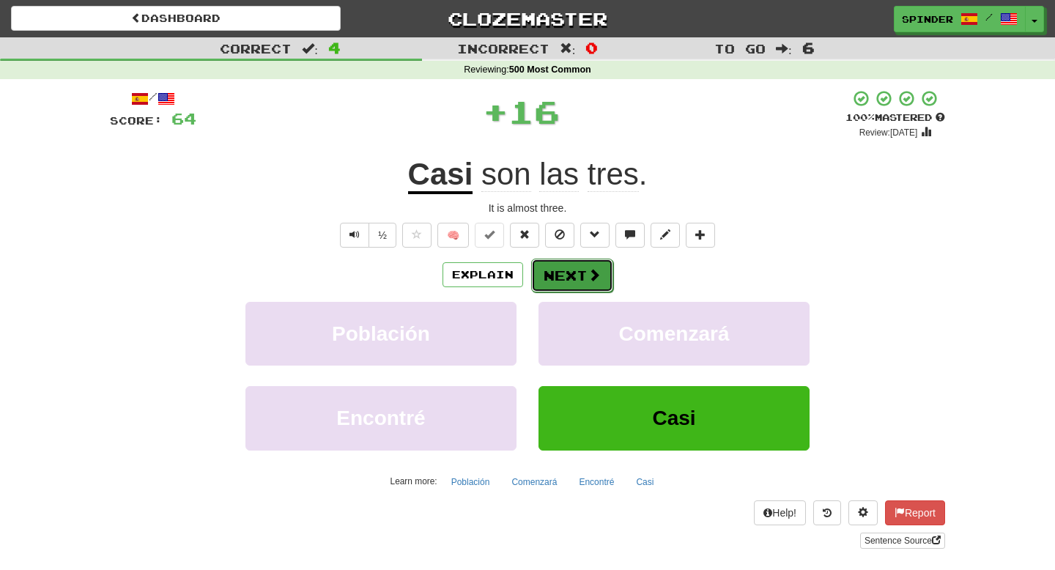
click at [572, 282] on button "Next" at bounding box center [572, 276] width 82 height 34
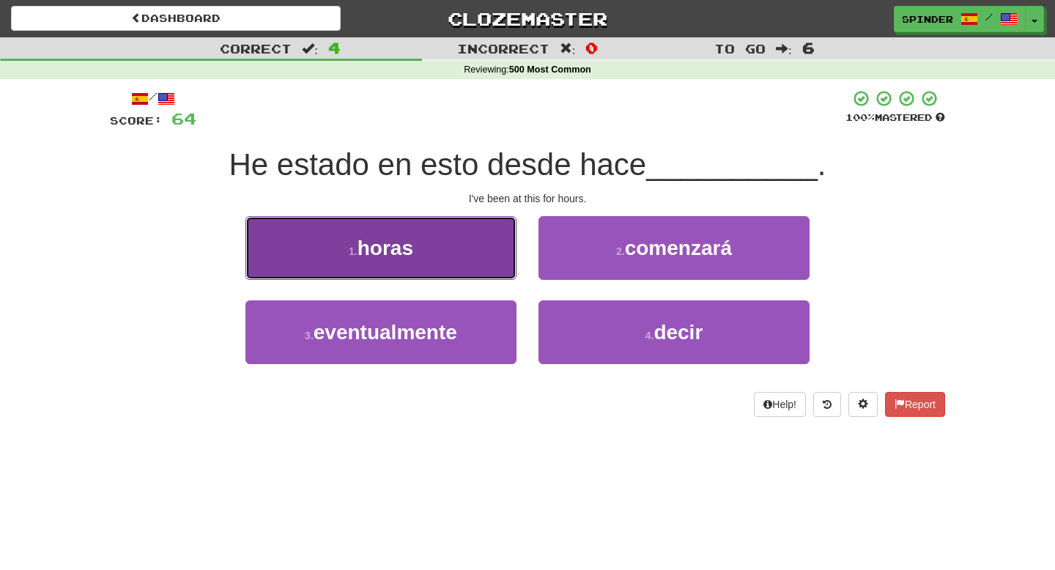
click at [477, 250] on button "1 . horas" at bounding box center [380, 248] width 271 height 64
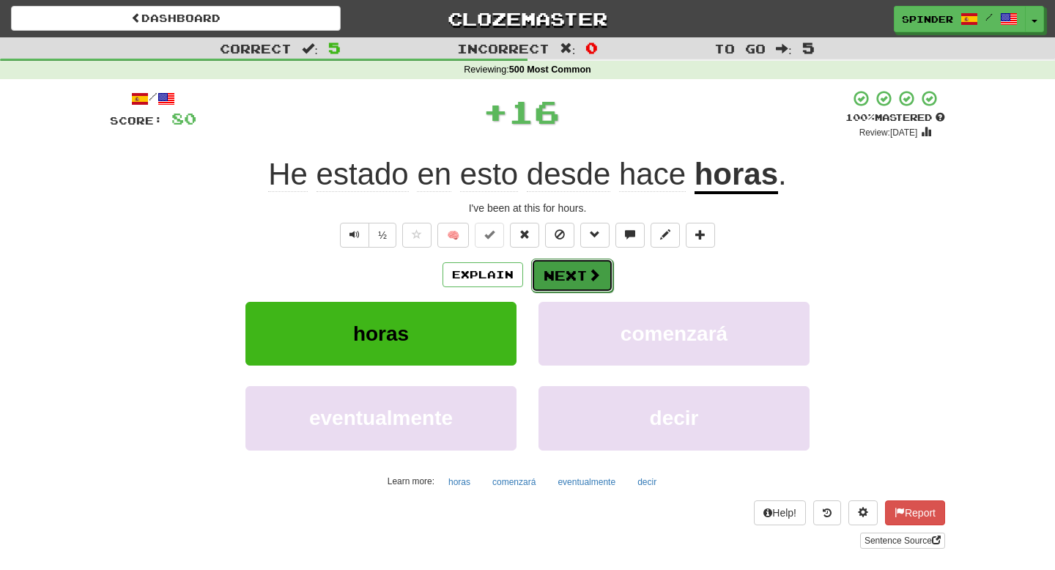
click at [565, 272] on button "Next" at bounding box center [572, 276] width 82 height 34
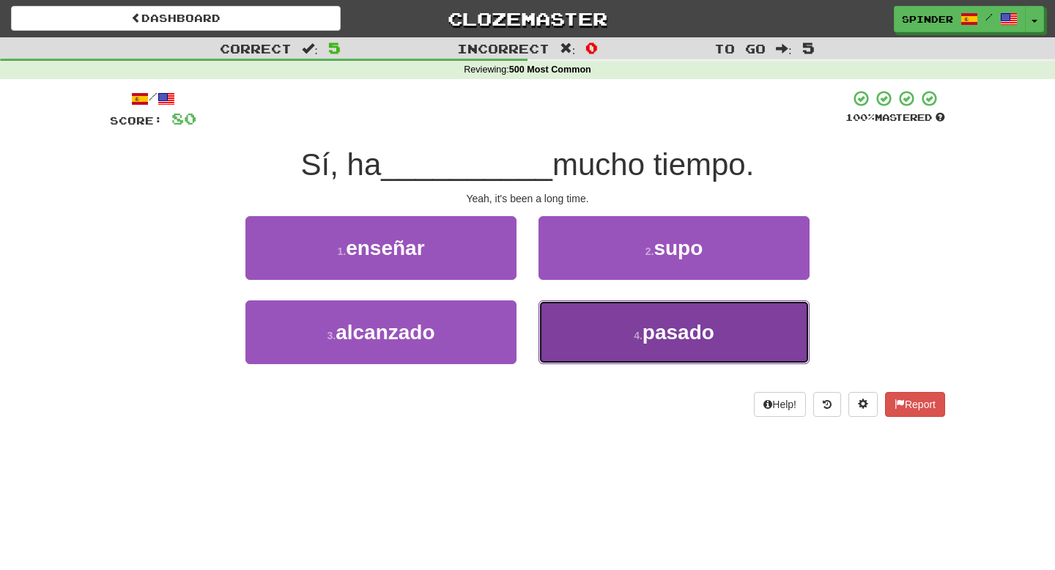
click at [567, 319] on button "4 . pasado" at bounding box center [673, 332] width 271 height 64
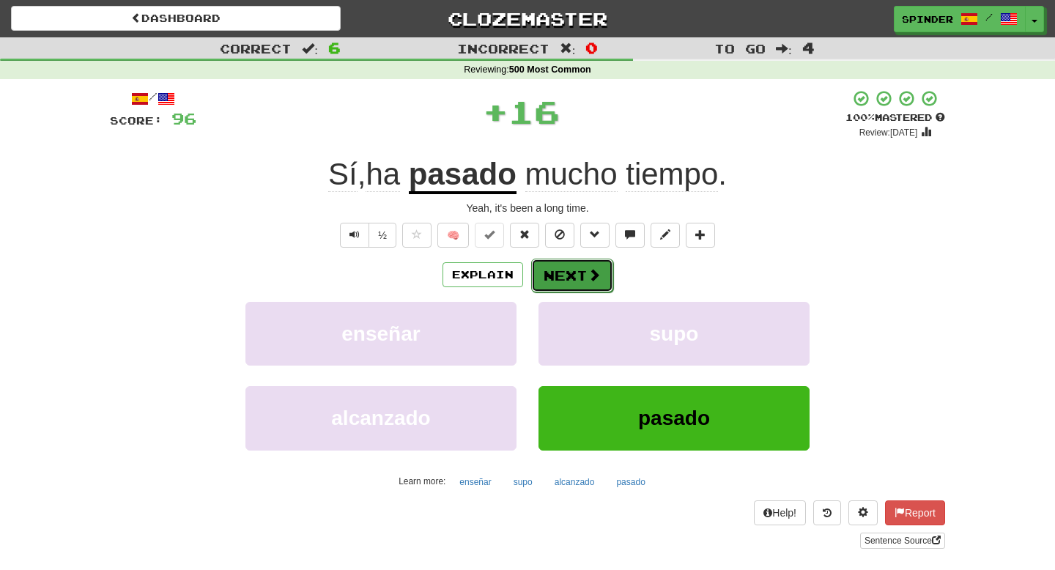
click at [566, 270] on button "Next" at bounding box center [572, 276] width 82 height 34
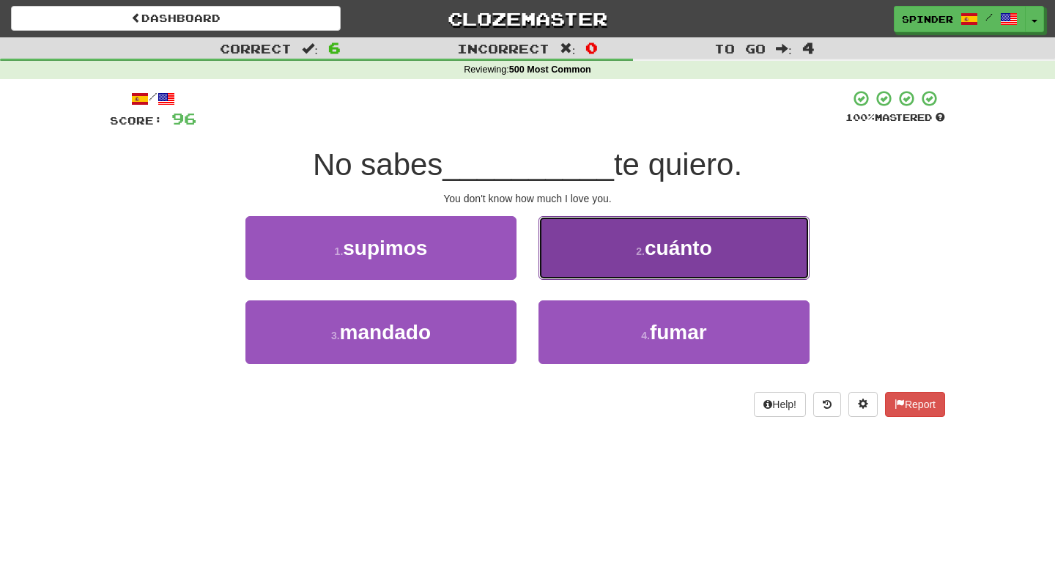
click at [570, 266] on button "2 . cuánto" at bounding box center [673, 248] width 271 height 64
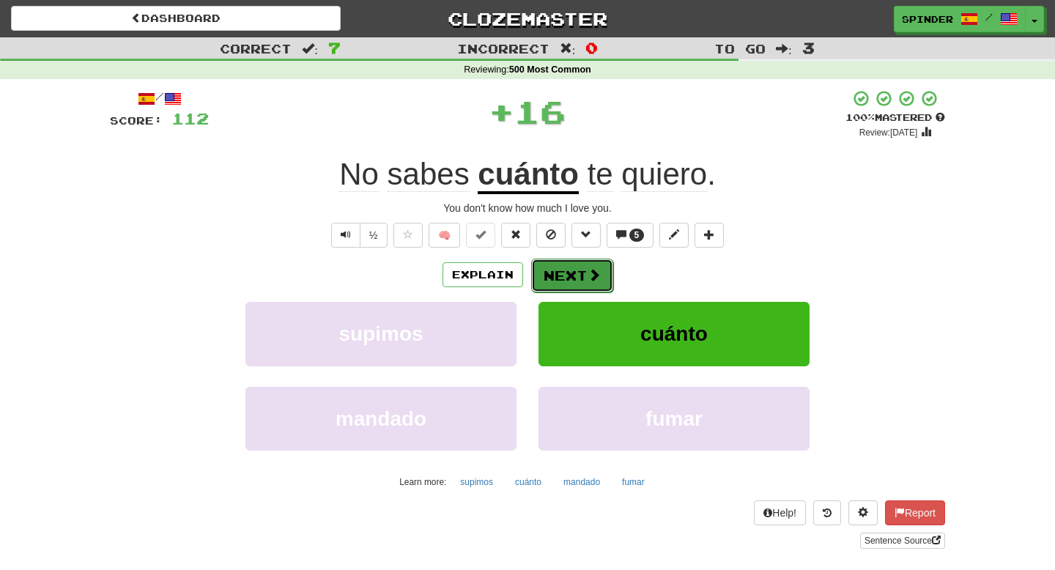
click at [571, 275] on button "Next" at bounding box center [572, 276] width 82 height 34
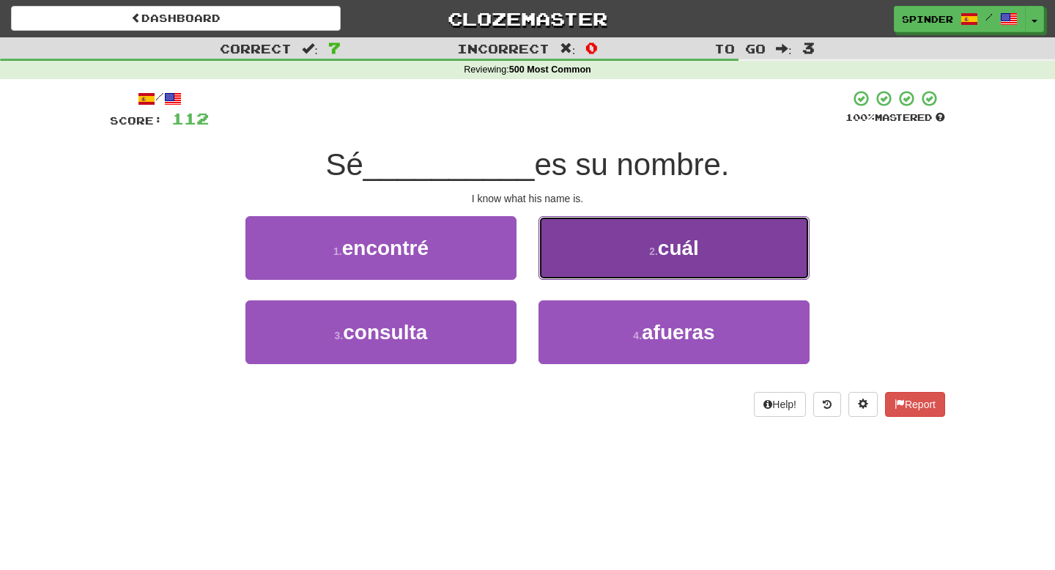
click at [574, 261] on button "2 . cuál" at bounding box center [673, 248] width 271 height 64
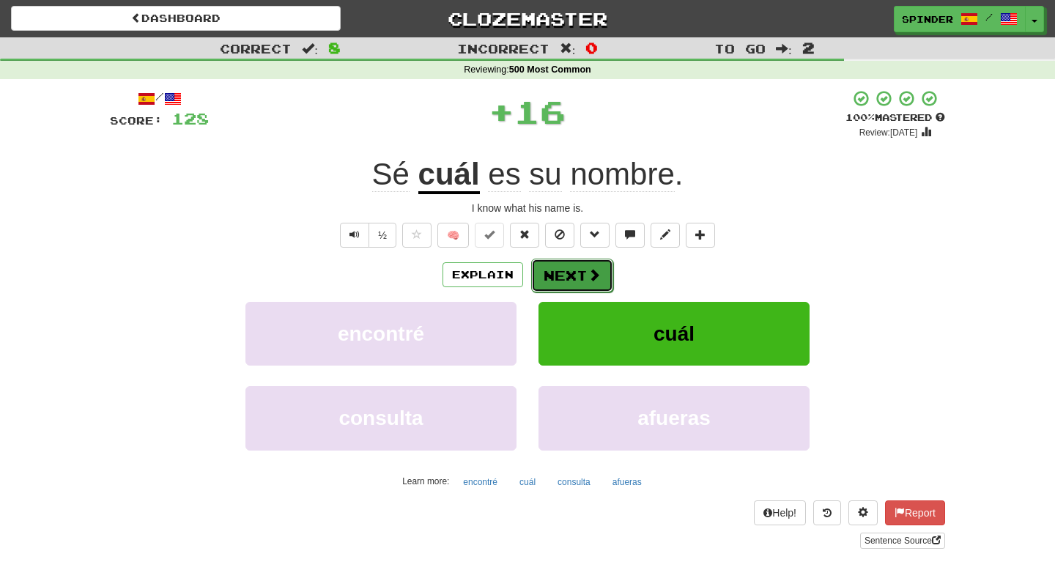
click at [570, 277] on button "Next" at bounding box center [572, 276] width 82 height 34
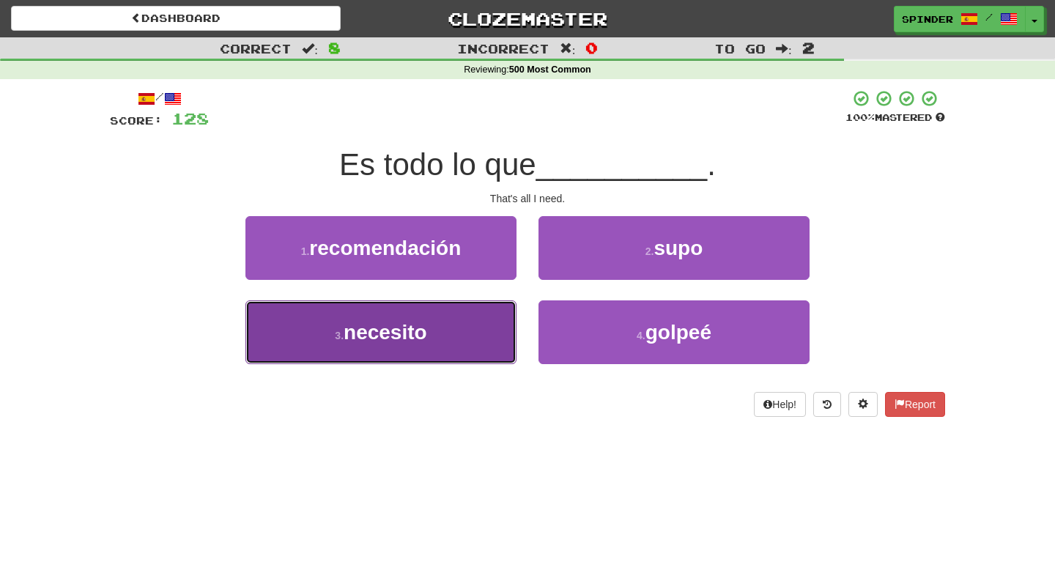
click at [476, 341] on button "3 . necesito" at bounding box center [380, 332] width 271 height 64
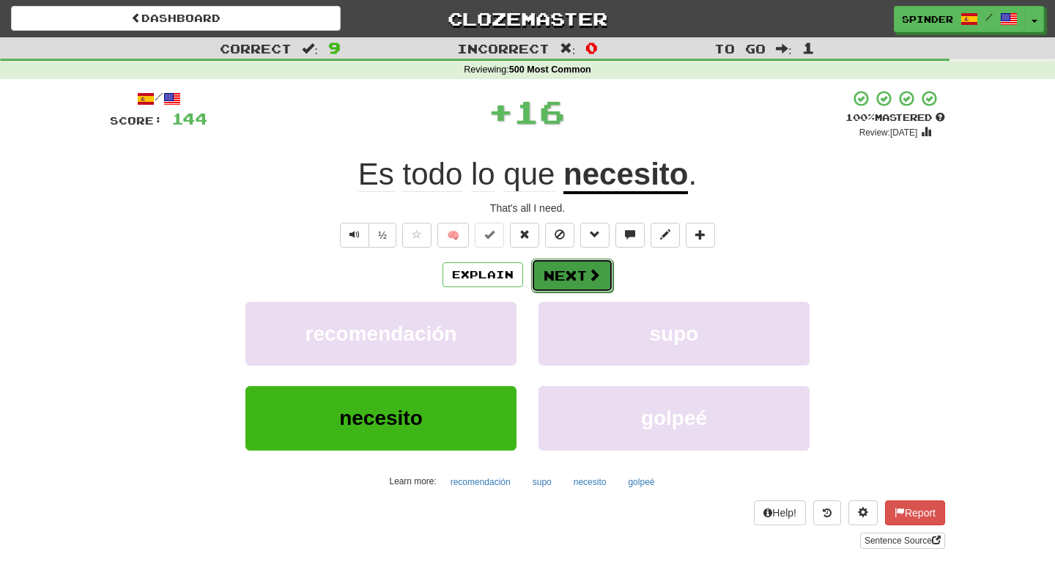
click at [560, 279] on button "Next" at bounding box center [572, 276] width 82 height 34
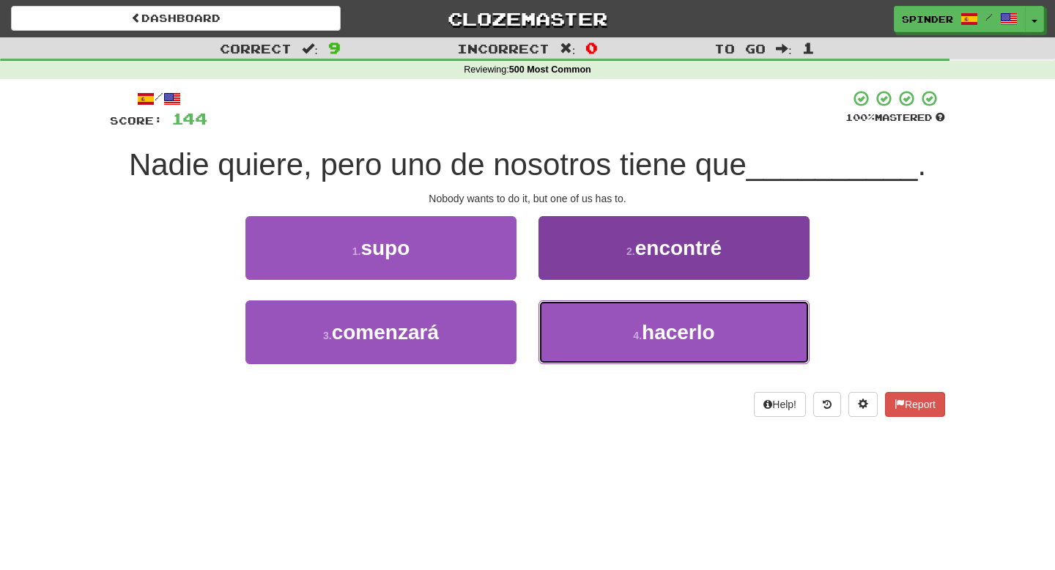
click at [568, 304] on button "4 . hacerlo" at bounding box center [673, 332] width 271 height 64
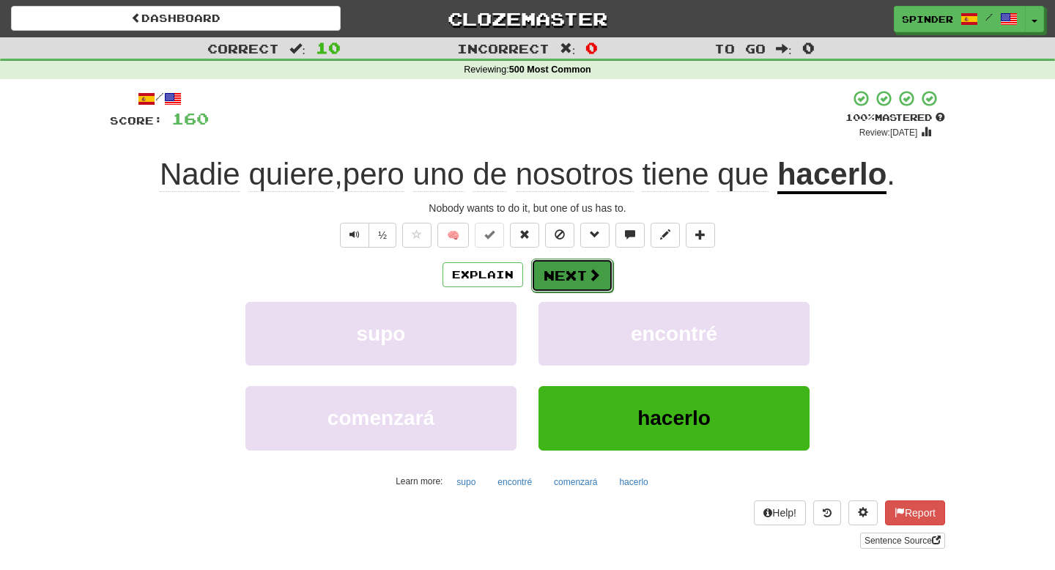
click at [570, 284] on button "Next" at bounding box center [572, 276] width 82 height 34
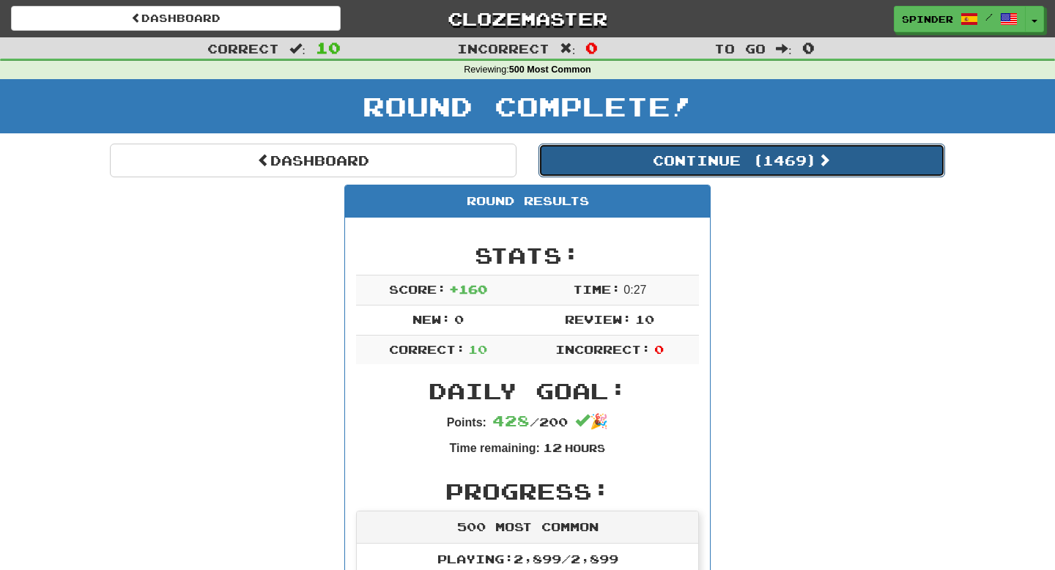
click at [644, 160] on button "Continue ( 1469 )" at bounding box center [741, 161] width 406 height 34
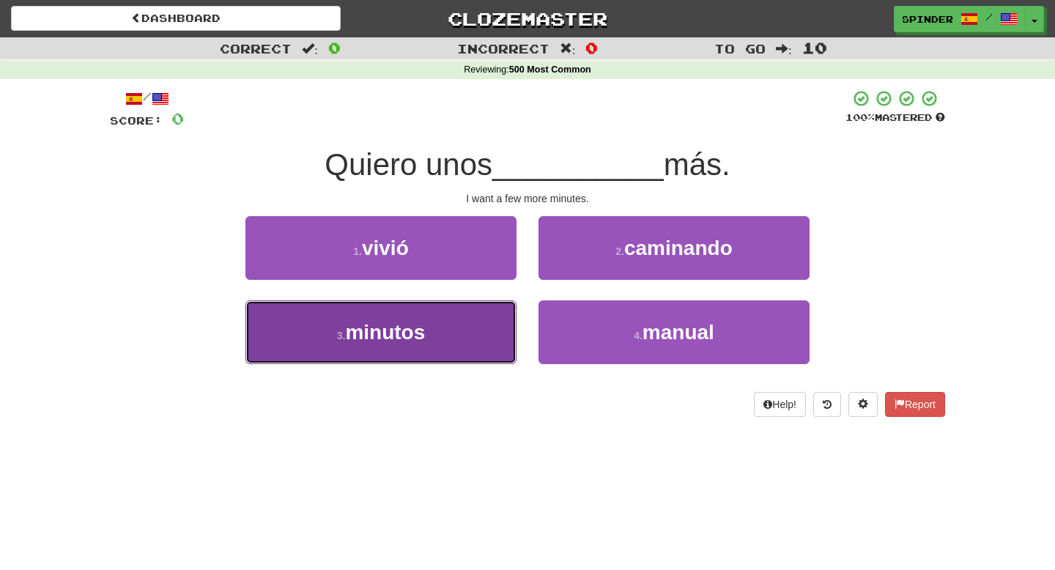
click at [478, 344] on button "3 . minutos" at bounding box center [380, 332] width 271 height 64
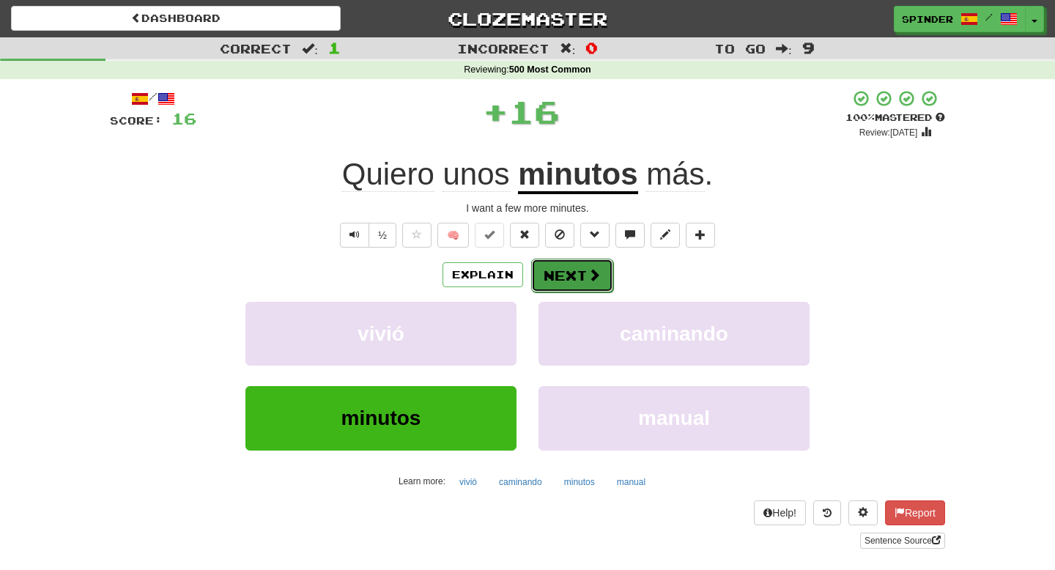
click at [555, 283] on button "Next" at bounding box center [572, 276] width 82 height 34
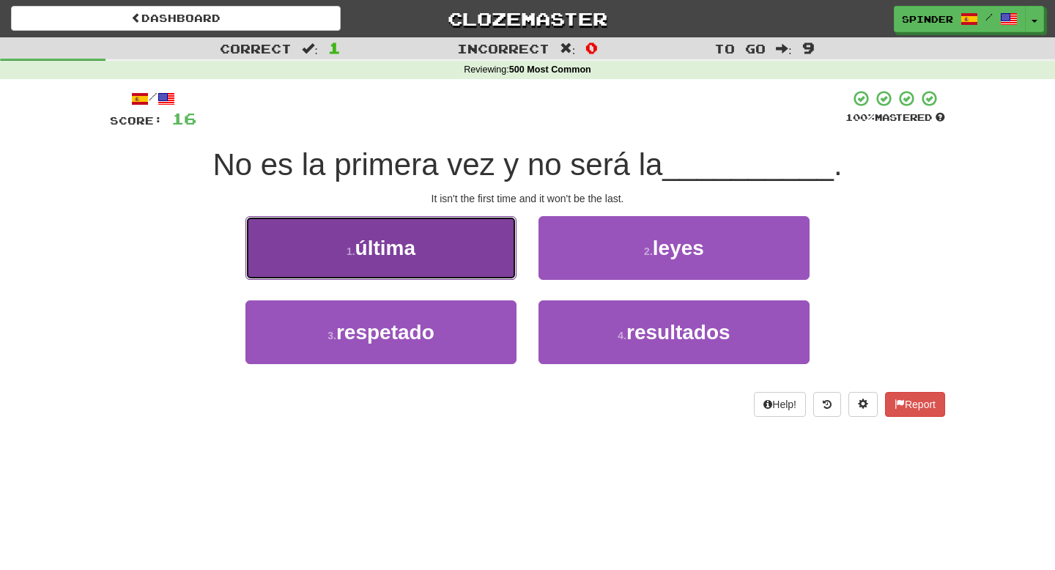
click at [488, 262] on button "1 . última" at bounding box center [380, 248] width 271 height 64
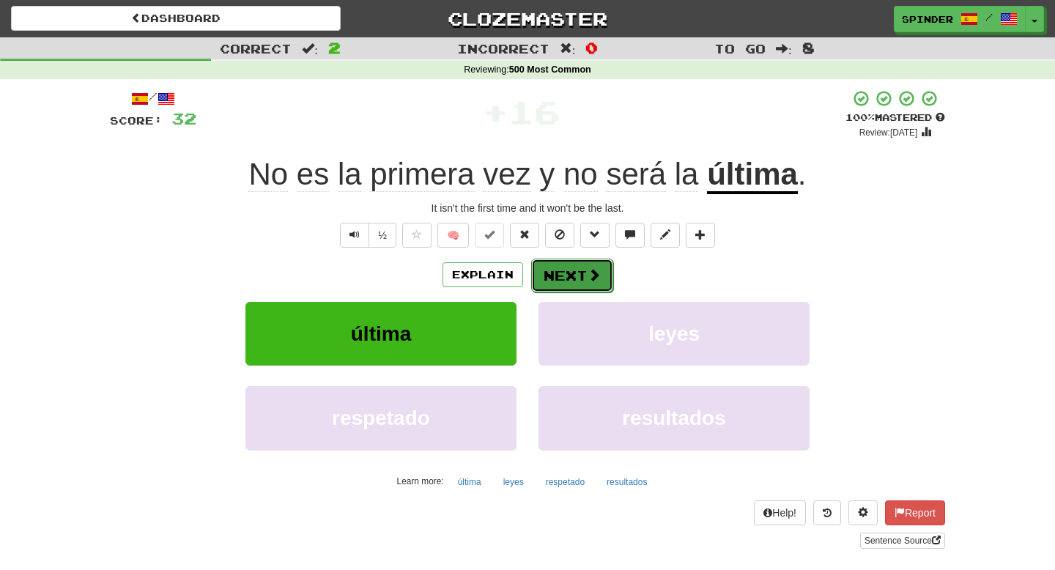
click at [566, 275] on button "Next" at bounding box center [572, 276] width 82 height 34
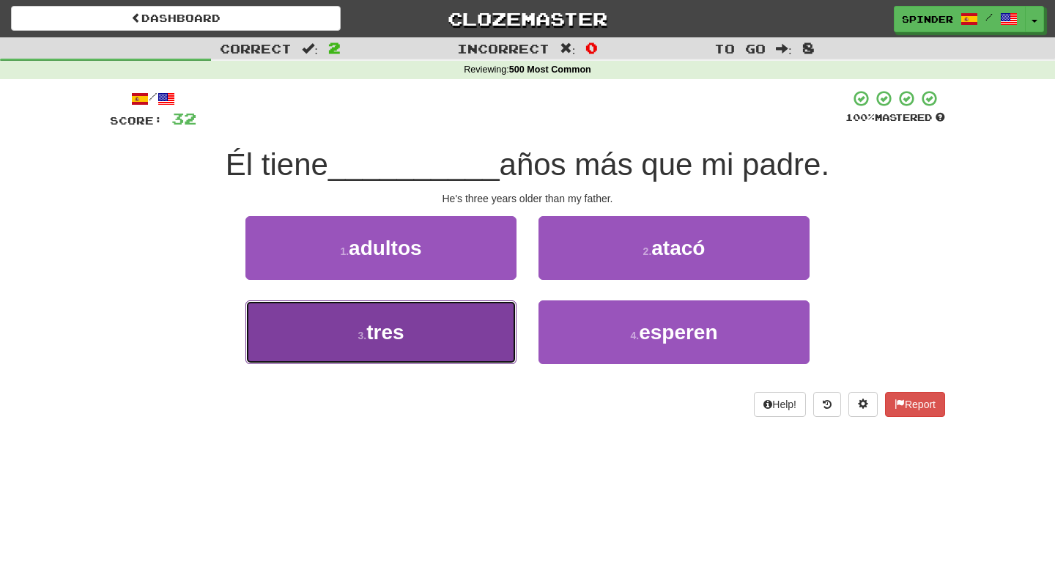
click at [433, 333] on button "3 . tres" at bounding box center [380, 332] width 271 height 64
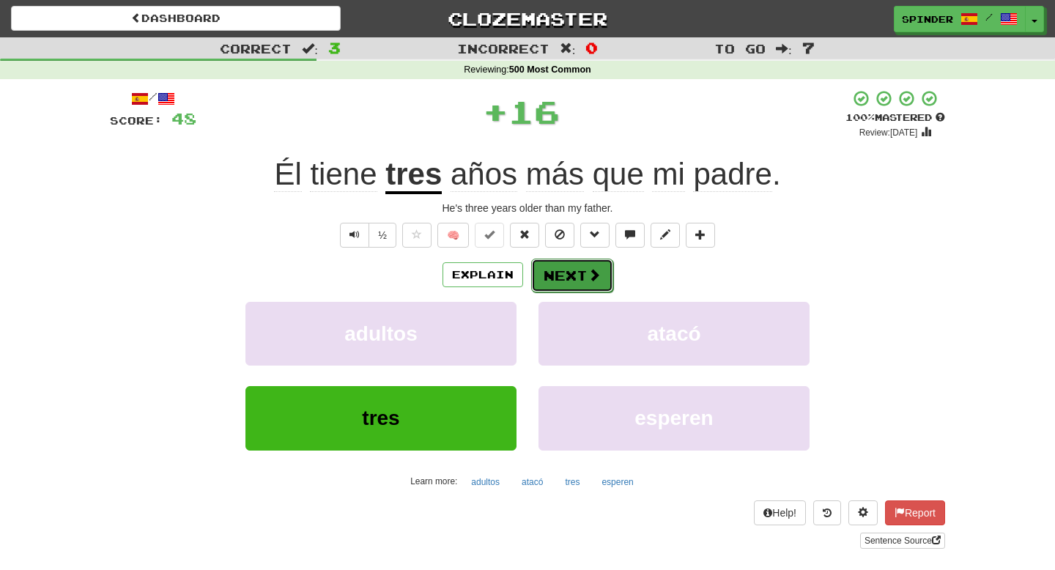
click at [541, 277] on button "Next" at bounding box center [572, 276] width 82 height 34
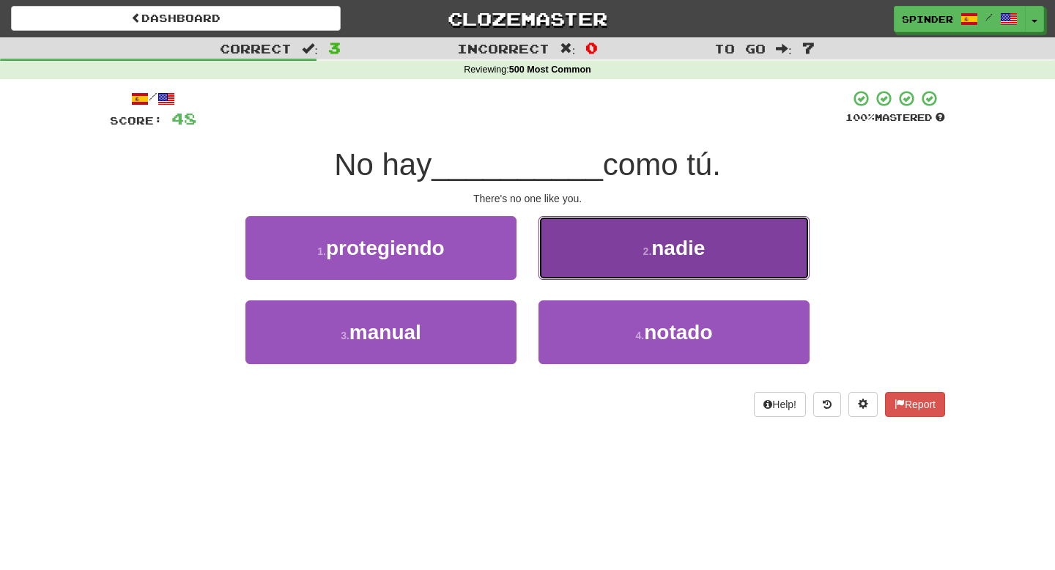
click at [562, 259] on button "2 . nadie" at bounding box center [673, 248] width 271 height 64
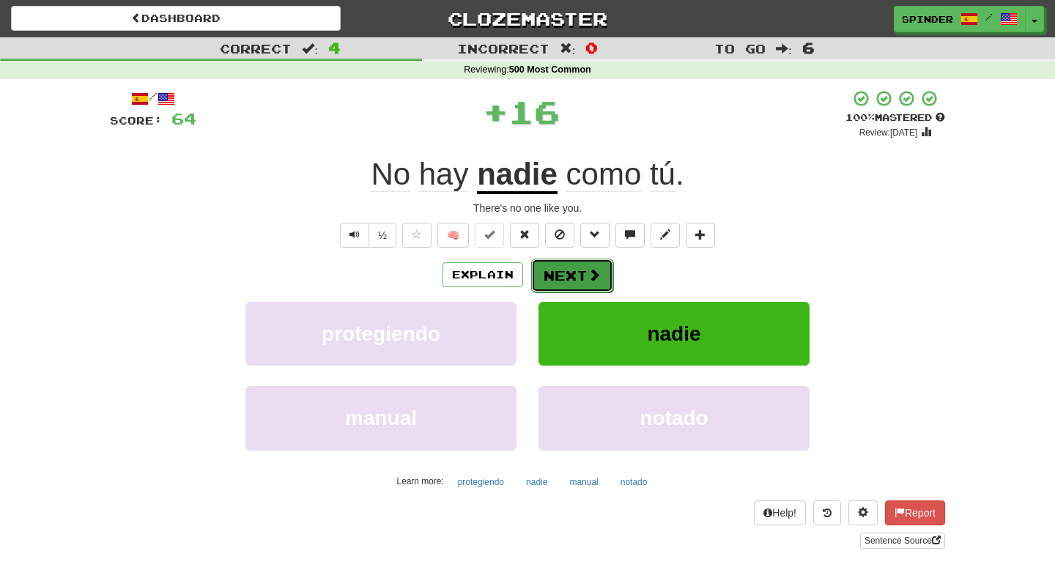
click at [553, 270] on button "Next" at bounding box center [572, 276] width 82 height 34
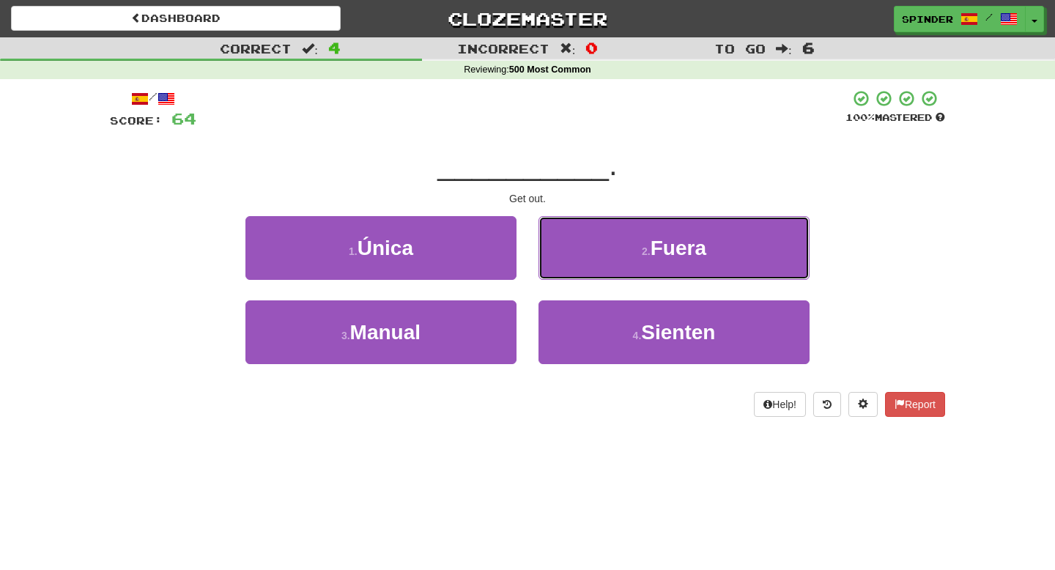
click at [553, 270] on button "2 . Fuera" at bounding box center [673, 248] width 271 height 64
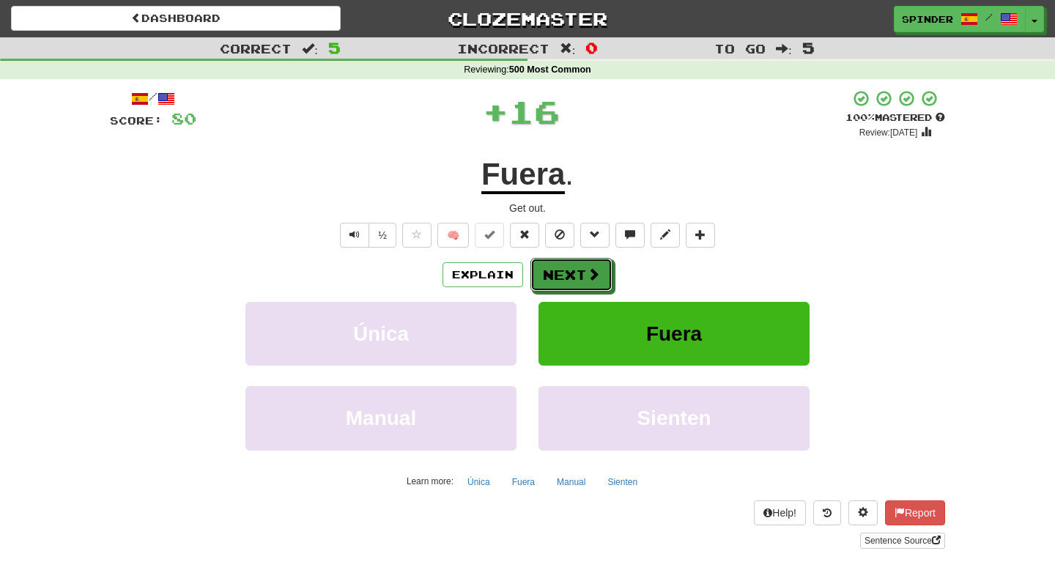
click at [553, 270] on button "Next" at bounding box center [571, 275] width 82 height 34
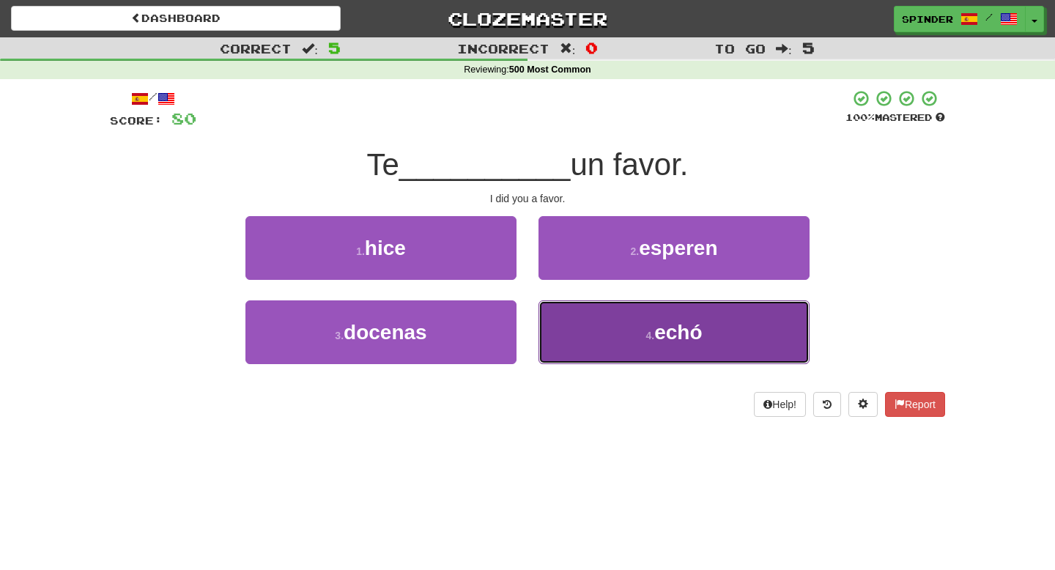
click at [567, 325] on button "4 . echó" at bounding box center [673, 332] width 271 height 64
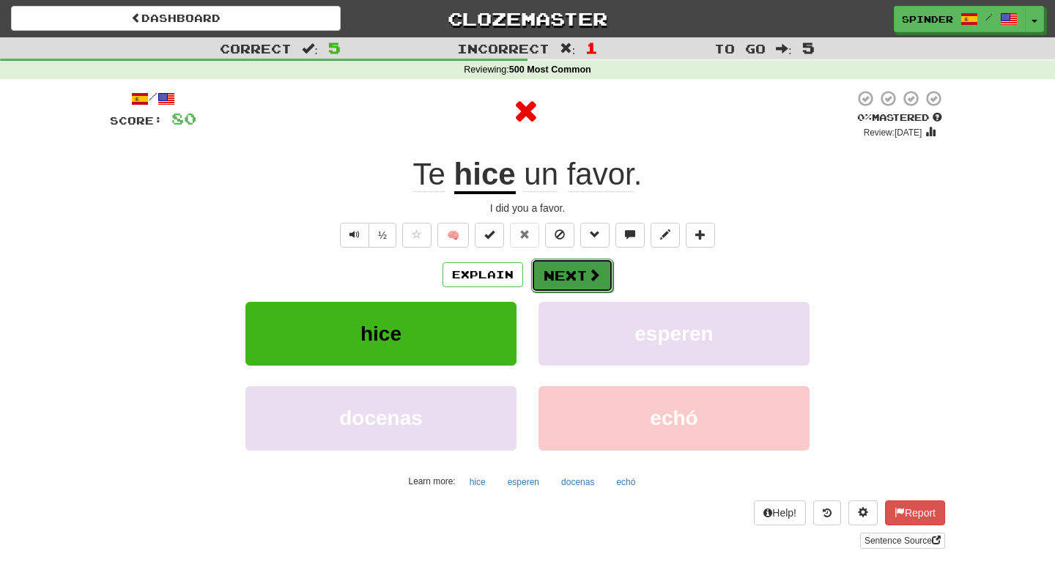
click at [564, 277] on button "Next" at bounding box center [572, 276] width 82 height 34
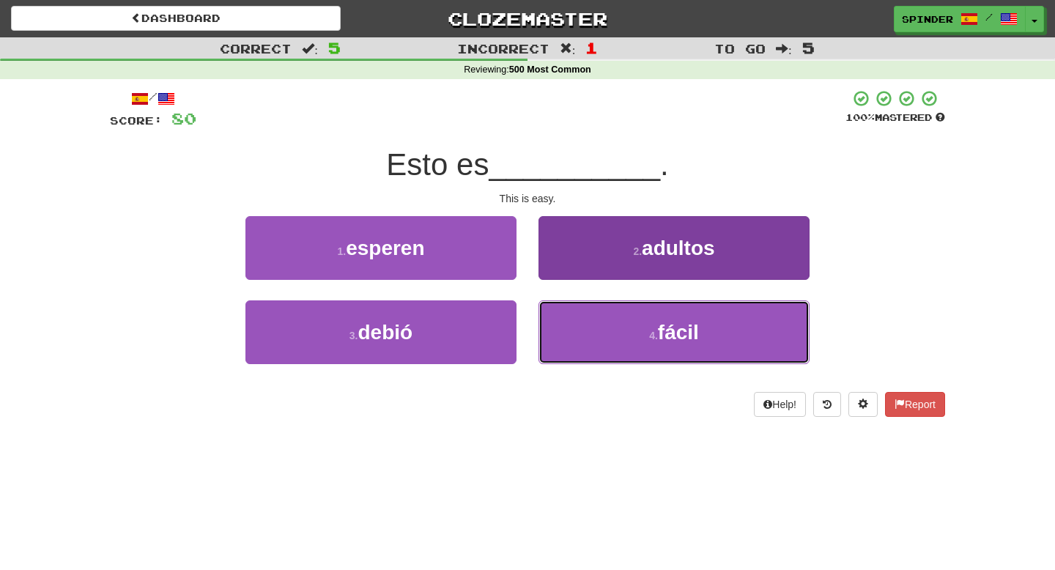
click at [574, 332] on button "4 . fácil" at bounding box center [673, 332] width 271 height 64
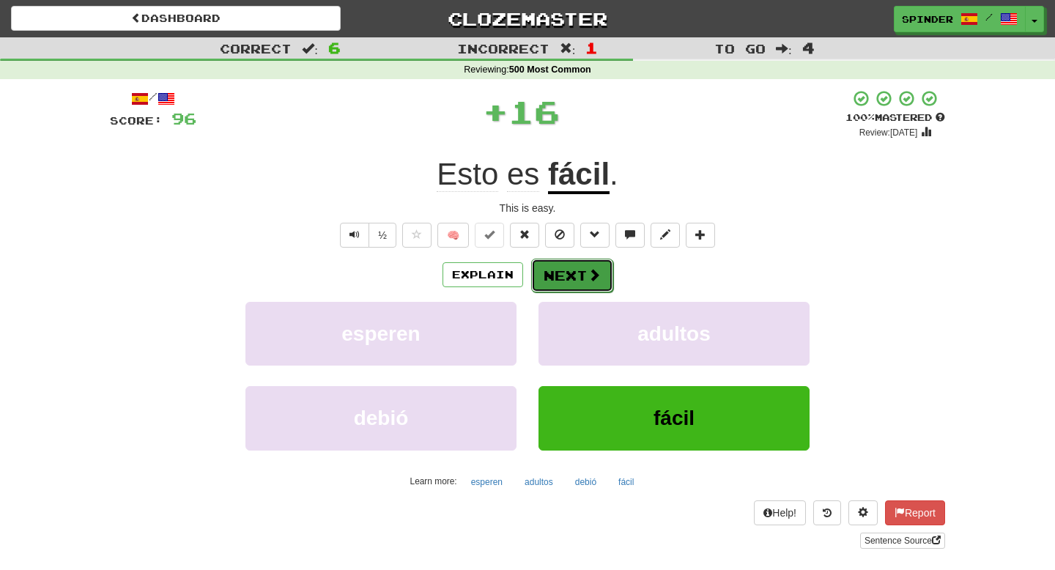
click at [572, 275] on button "Next" at bounding box center [572, 276] width 82 height 34
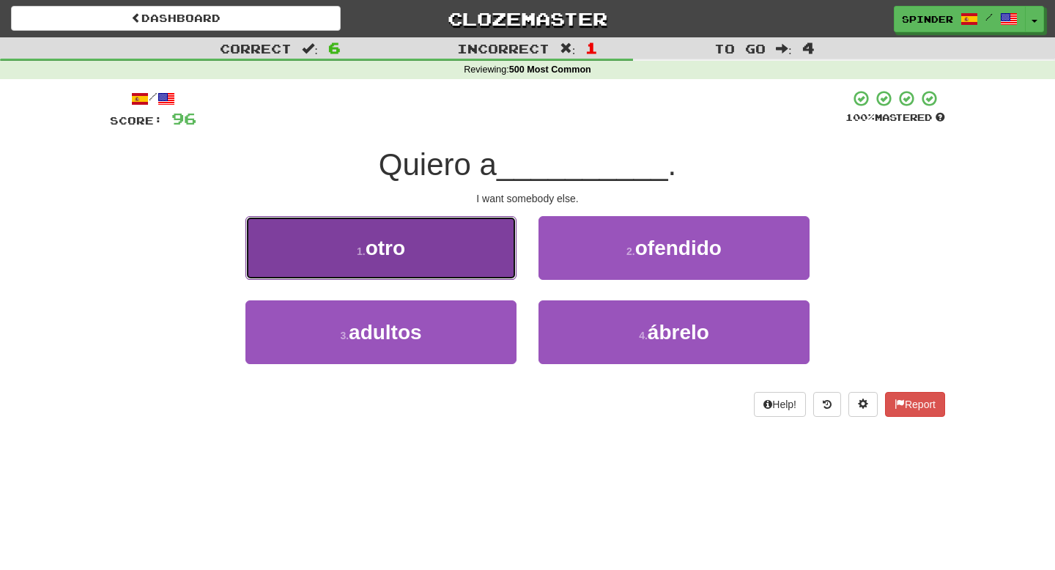
click at [505, 259] on button "1 . otro" at bounding box center [380, 248] width 271 height 64
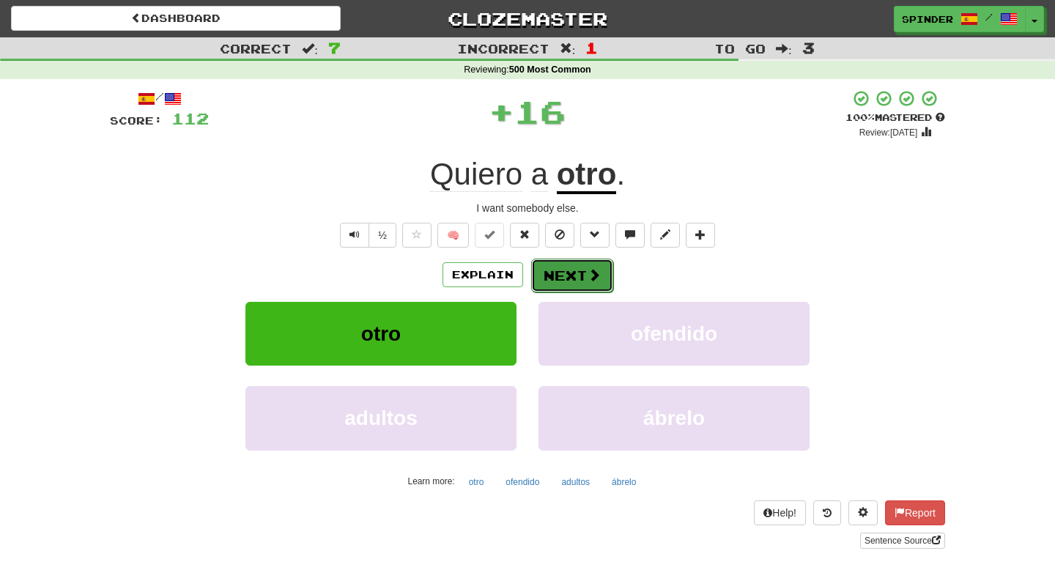
click at [576, 272] on button "Next" at bounding box center [572, 276] width 82 height 34
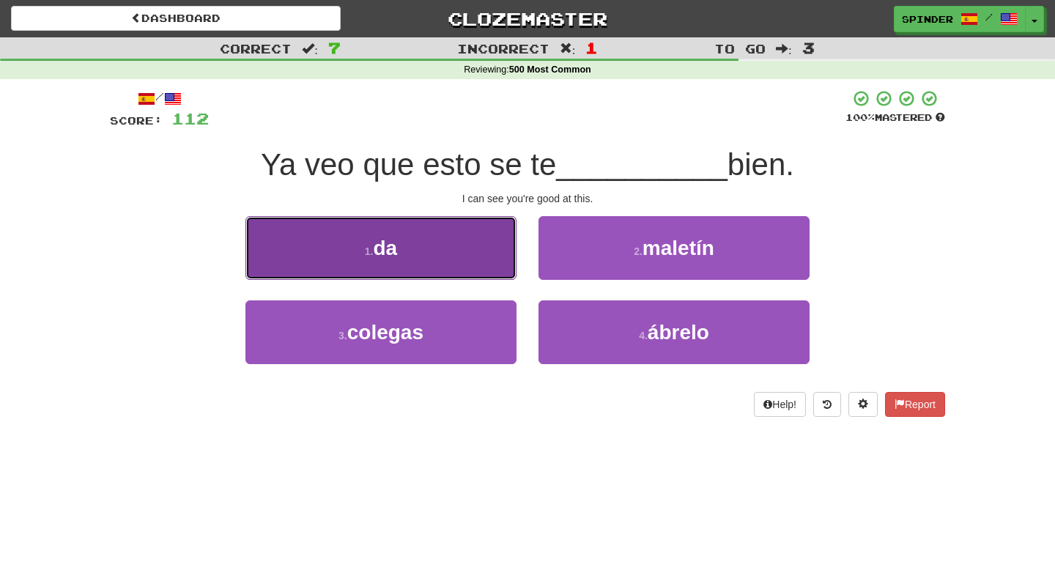
click at [500, 261] on button "1 . da" at bounding box center [380, 248] width 271 height 64
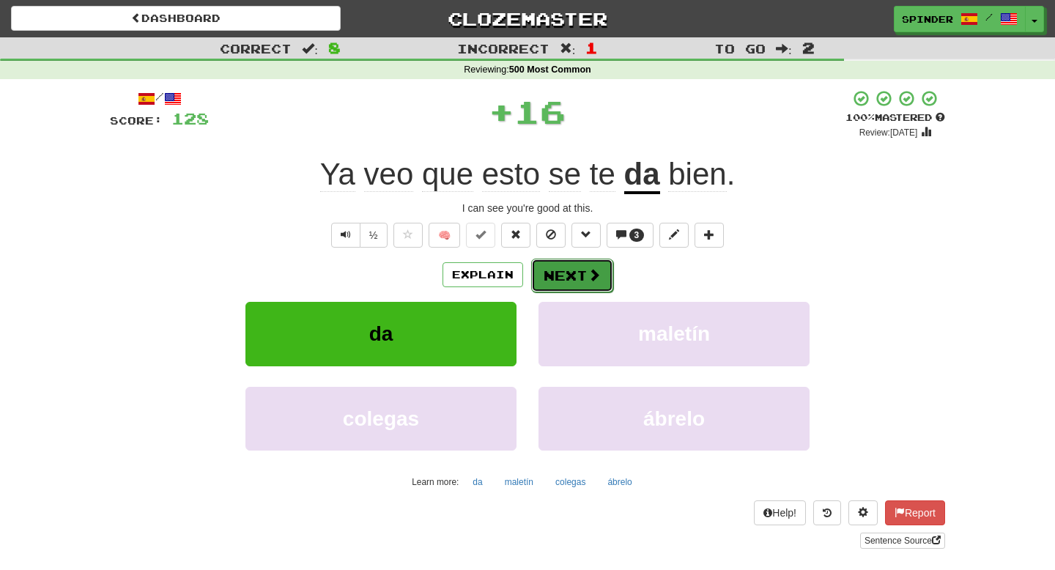
click at [579, 276] on button "Next" at bounding box center [572, 276] width 82 height 34
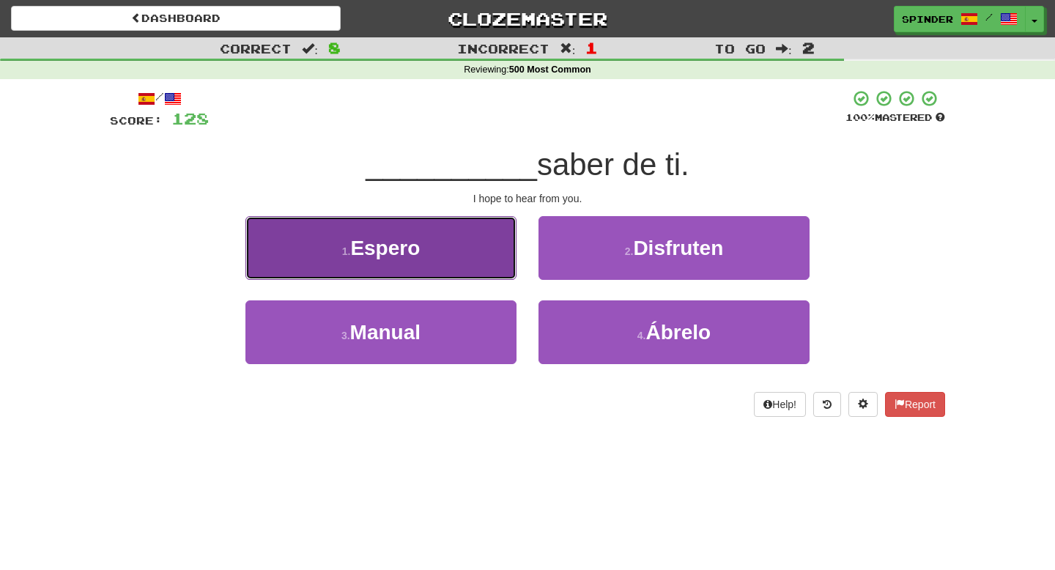
click at [453, 266] on button "1 . Espero" at bounding box center [380, 248] width 271 height 64
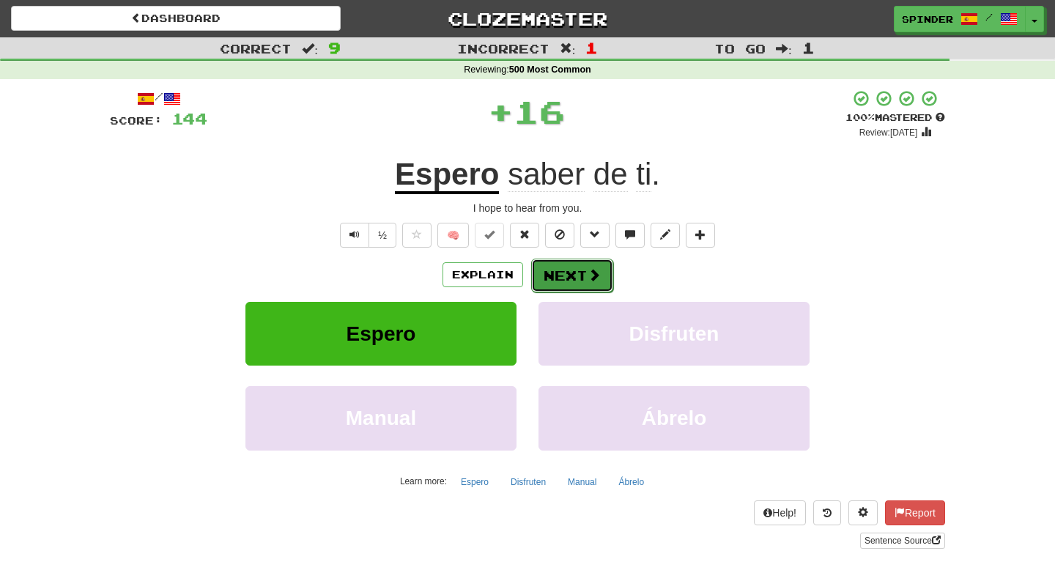
click at [559, 278] on button "Next" at bounding box center [572, 276] width 82 height 34
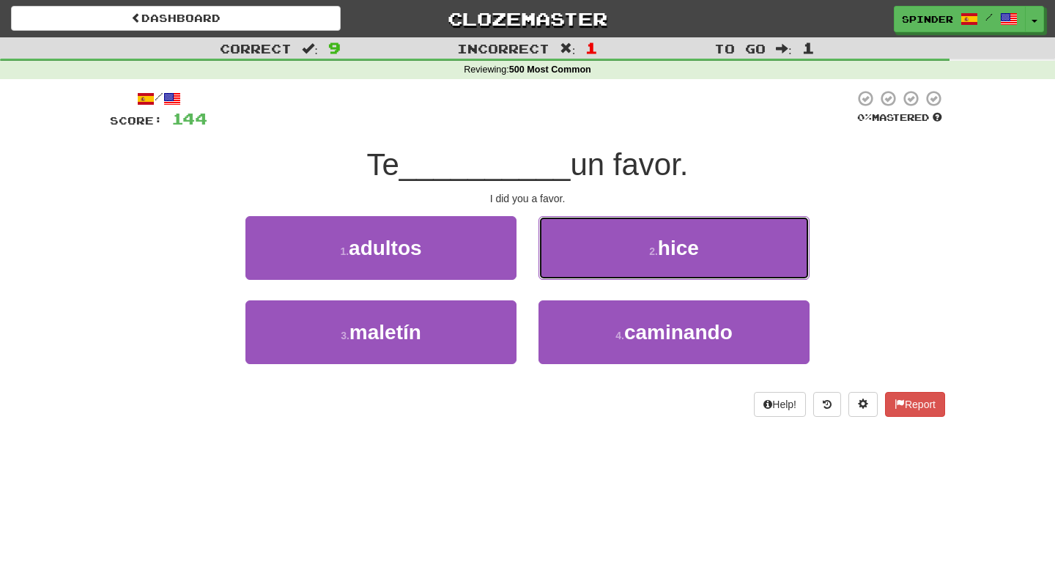
click at [599, 253] on button "2 . hice" at bounding box center [673, 248] width 271 height 64
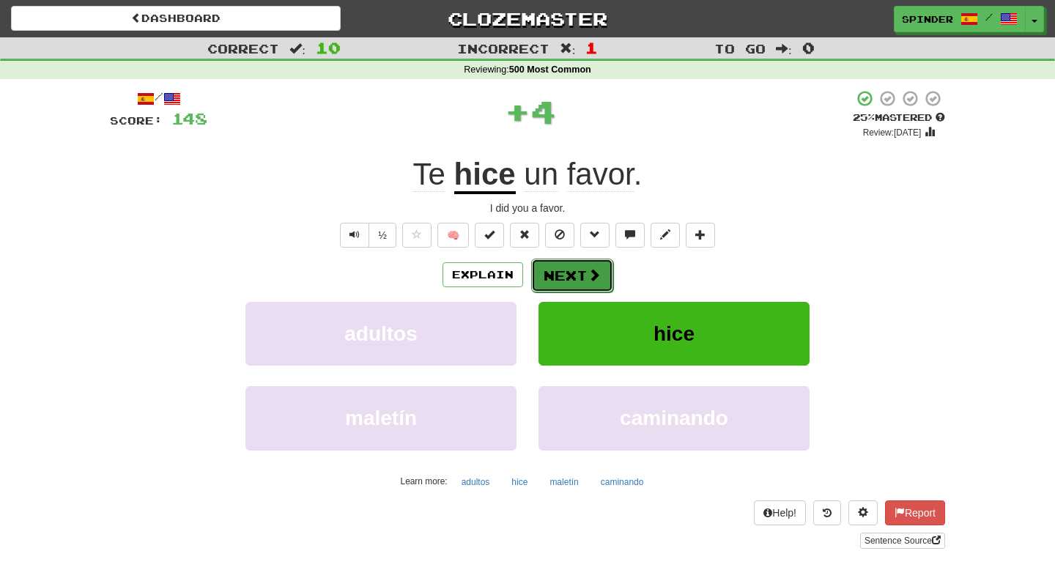
click at [570, 273] on button "Next" at bounding box center [572, 276] width 82 height 34
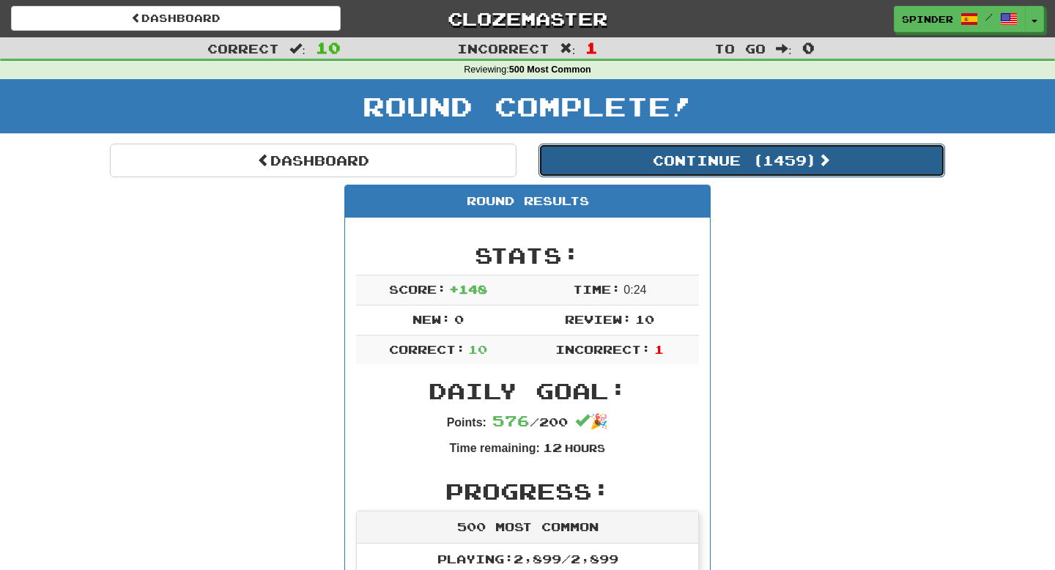
click at [653, 157] on button "Continue ( 1459 )" at bounding box center [741, 161] width 406 height 34
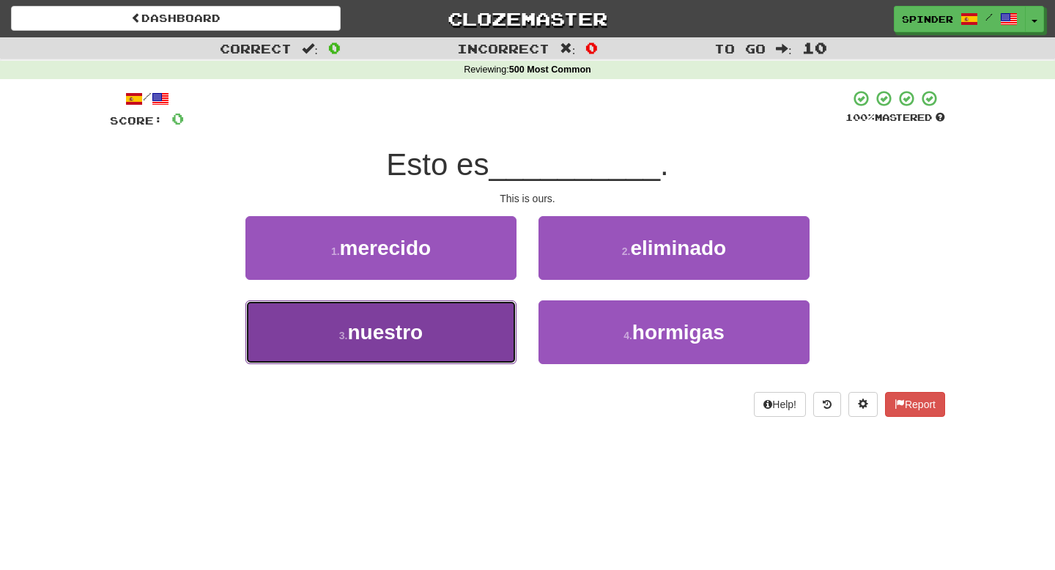
click at [459, 324] on button "3 . nuestro" at bounding box center [380, 332] width 271 height 64
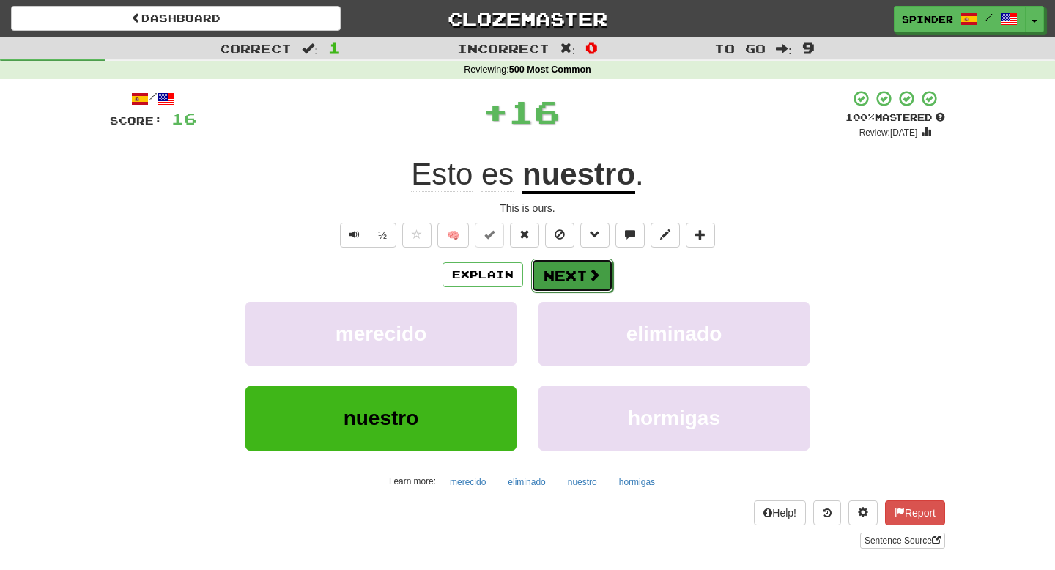
click at [576, 270] on button "Next" at bounding box center [572, 276] width 82 height 34
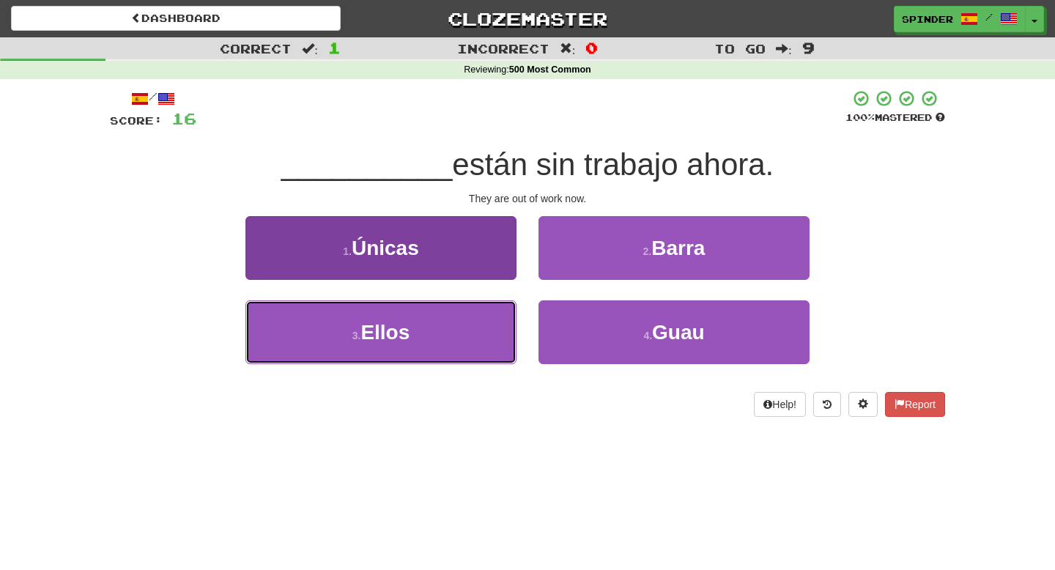
click at [460, 319] on button "3 . Ellos" at bounding box center [380, 332] width 271 height 64
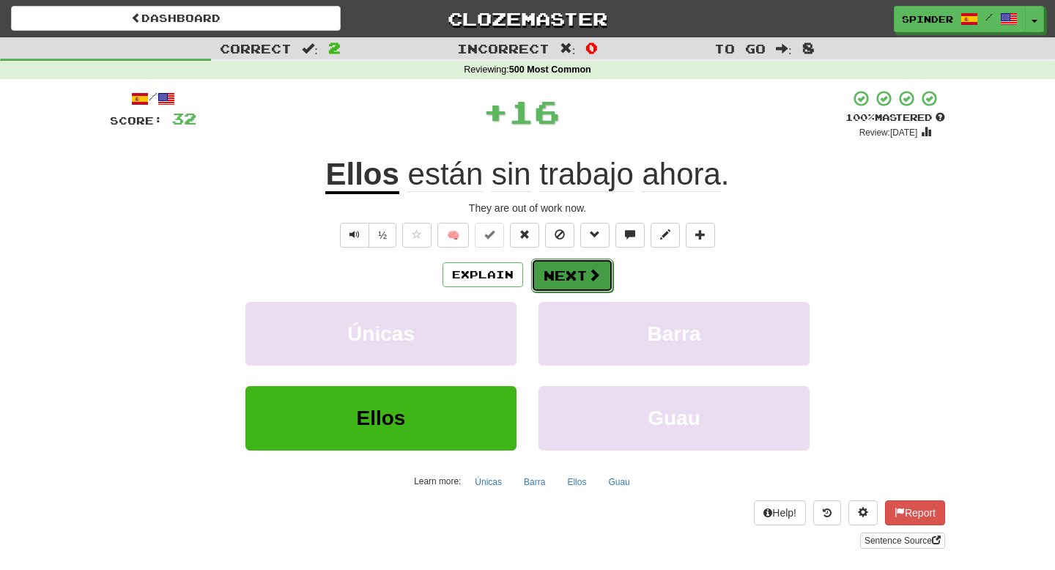
click at [554, 278] on button "Next" at bounding box center [572, 276] width 82 height 34
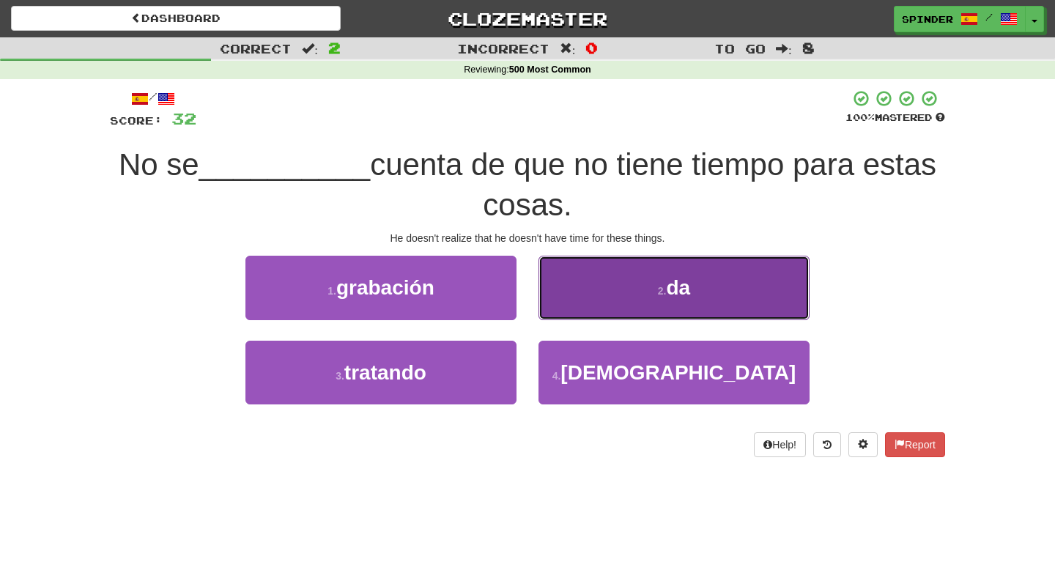
click at [556, 278] on button "2 . da" at bounding box center [673, 288] width 271 height 64
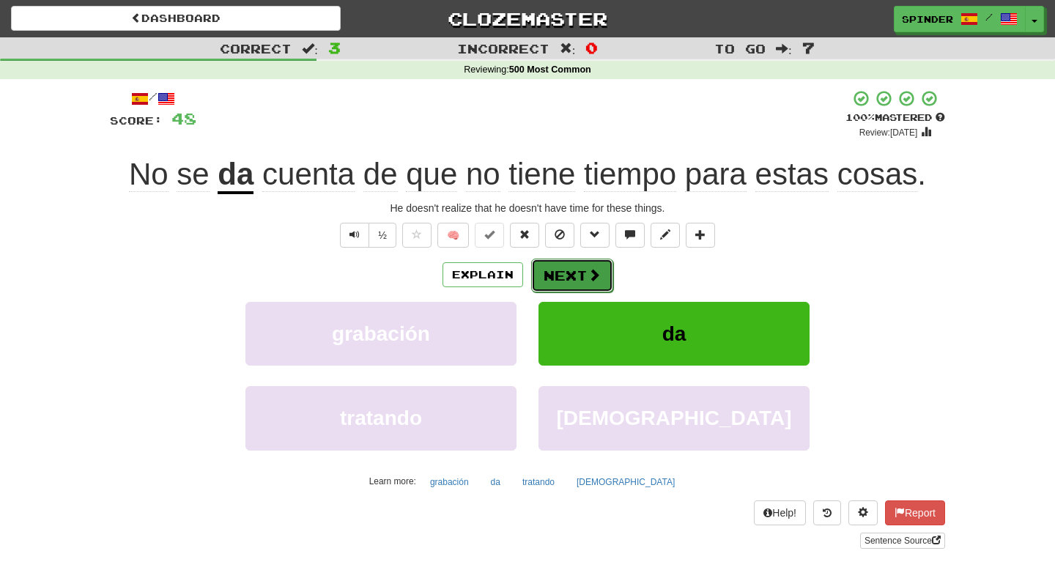
click at [553, 277] on button "Next" at bounding box center [572, 276] width 82 height 34
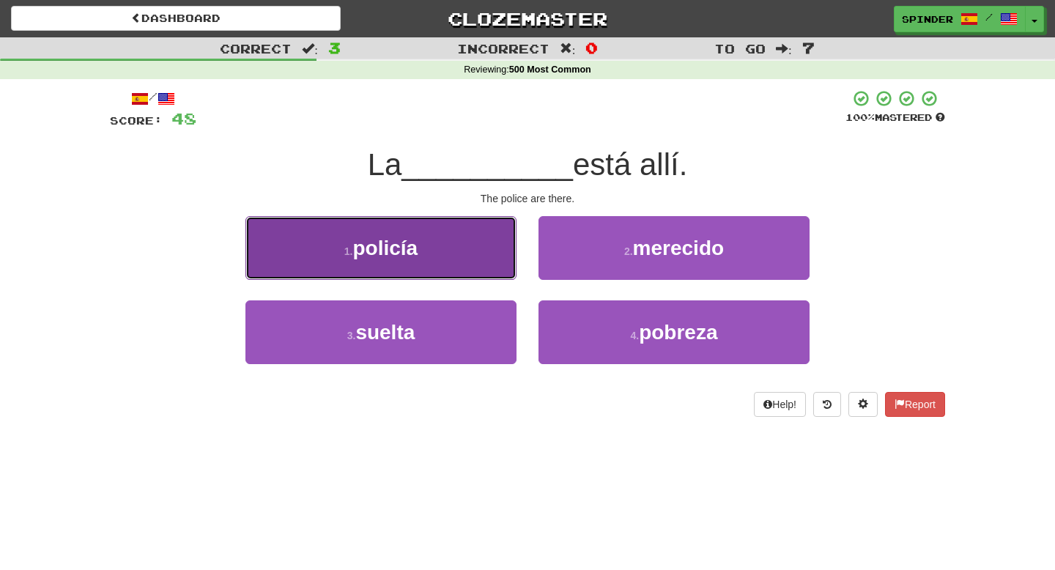
click at [428, 263] on button "1 . policía" at bounding box center [380, 248] width 271 height 64
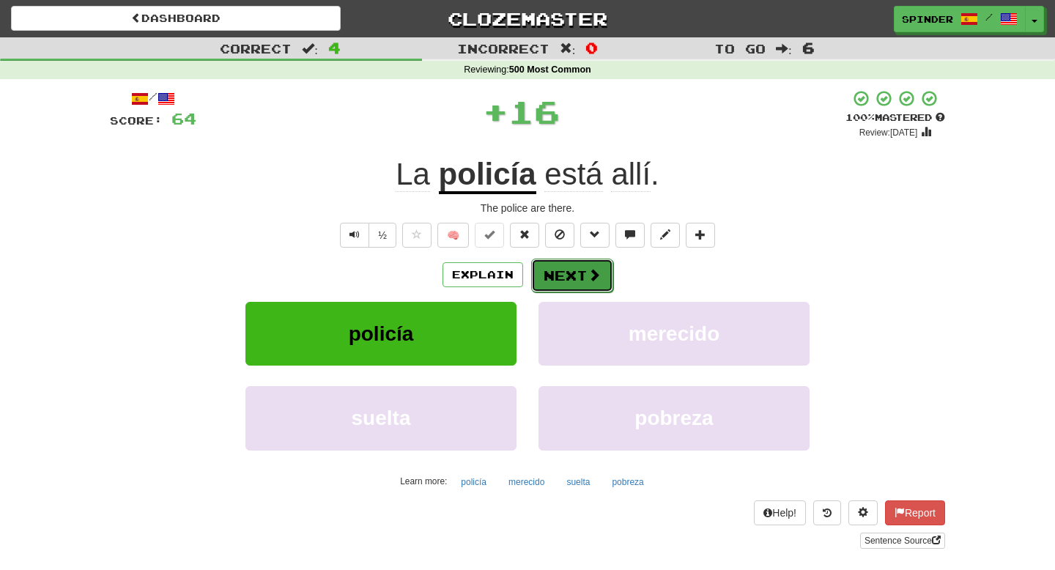
click at [563, 273] on button "Next" at bounding box center [572, 276] width 82 height 34
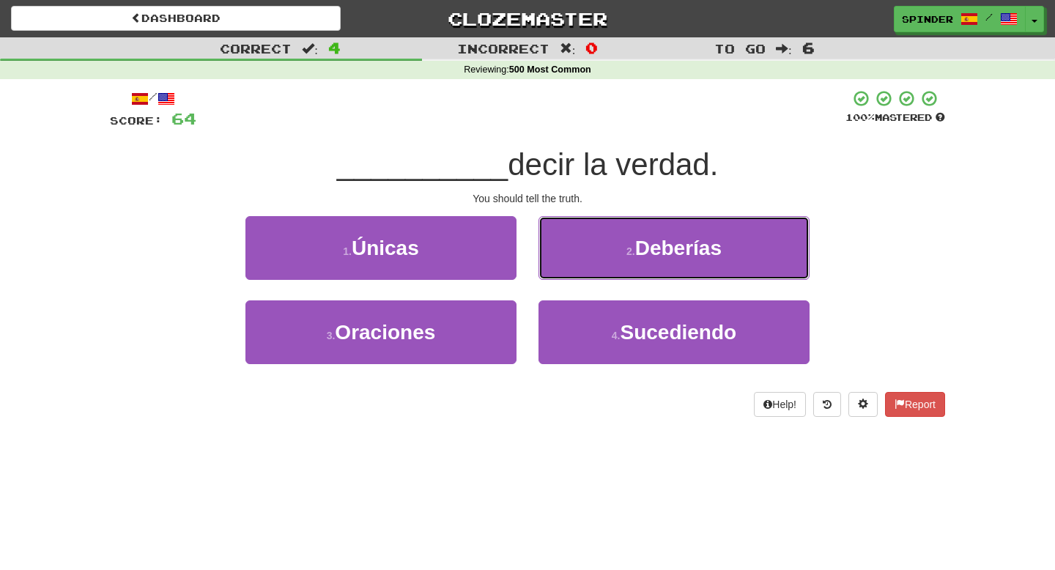
click at [563, 273] on button "2 . Deberías" at bounding box center [673, 248] width 271 height 64
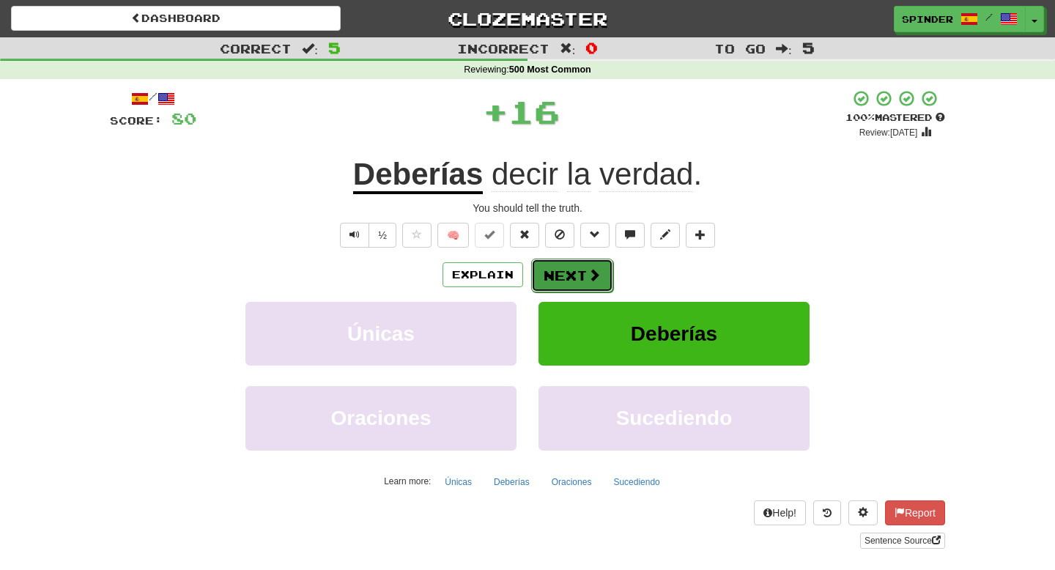
click at [563, 275] on button "Next" at bounding box center [572, 276] width 82 height 34
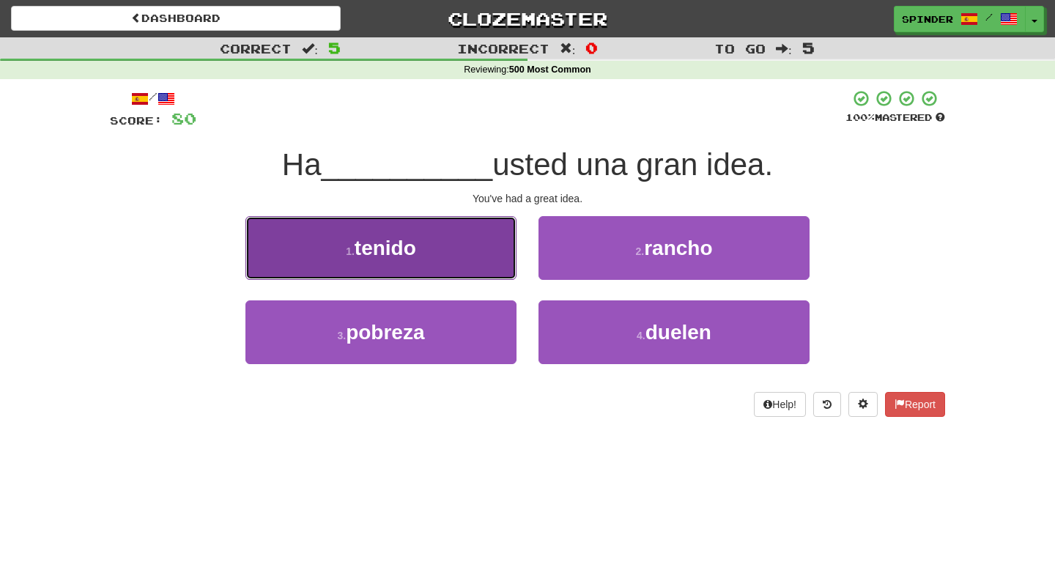
click at [499, 256] on button "1 . tenido" at bounding box center [380, 248] width 271 height 64
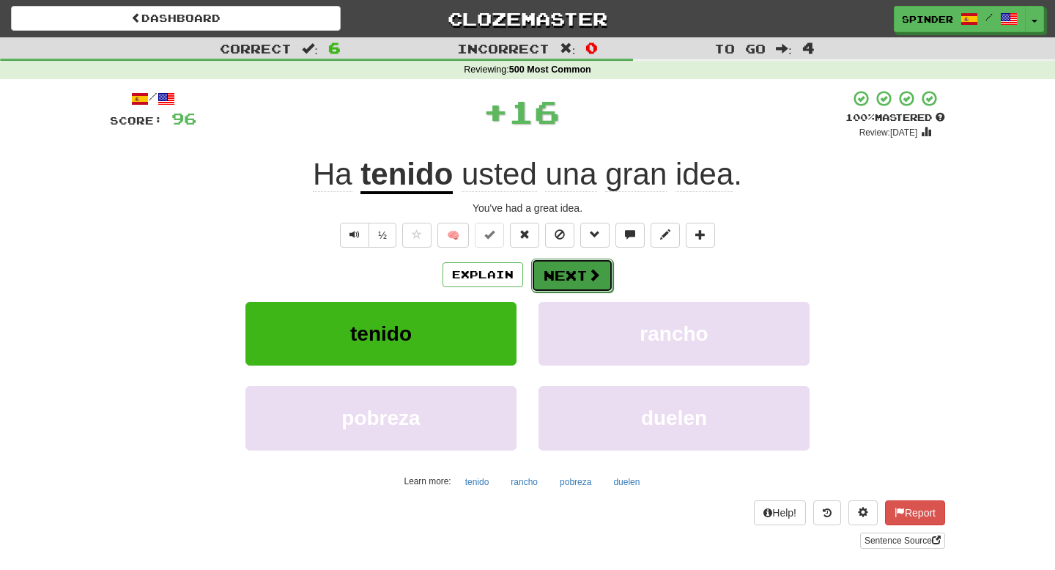
click at [576, 275] on button "Next" at bounding box center [572, 276] width 82 height 34
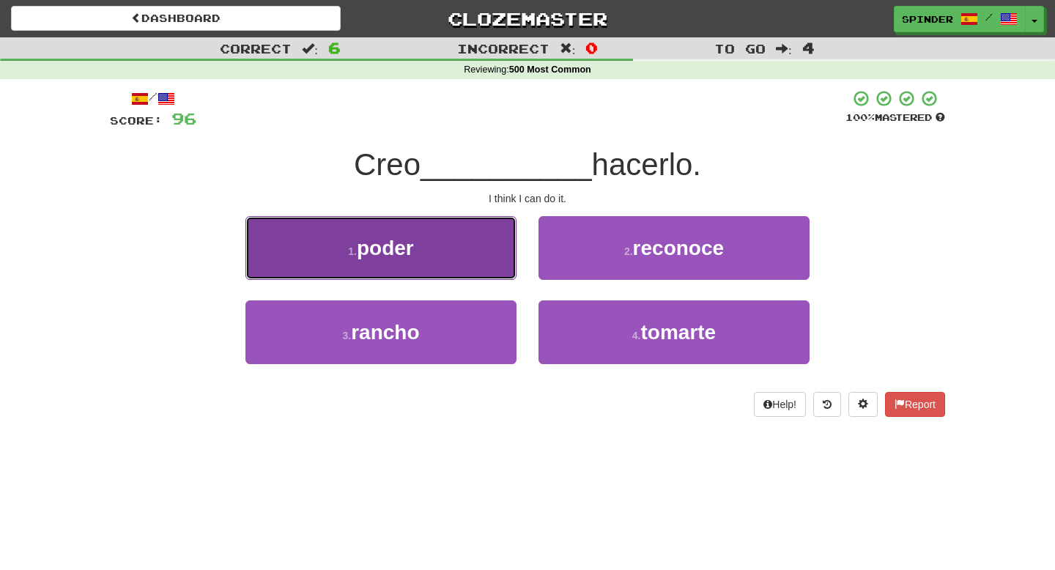
click at [494, 262] on button "1 . poder" at bounding box center [380, 248] width 271 height 64
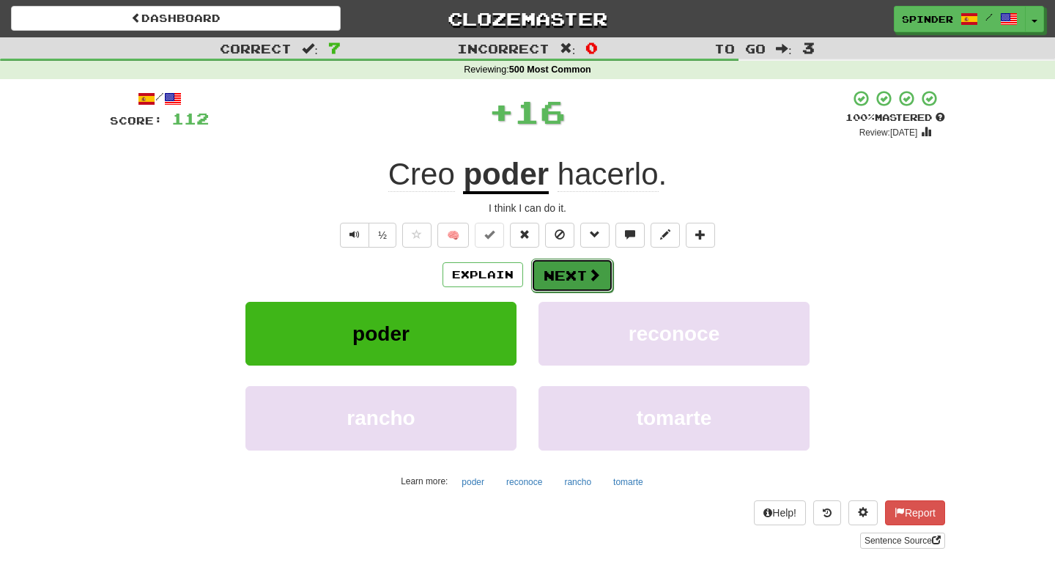
click at [588, 278] on span at bounding box center [593, 274] width 13 height 13
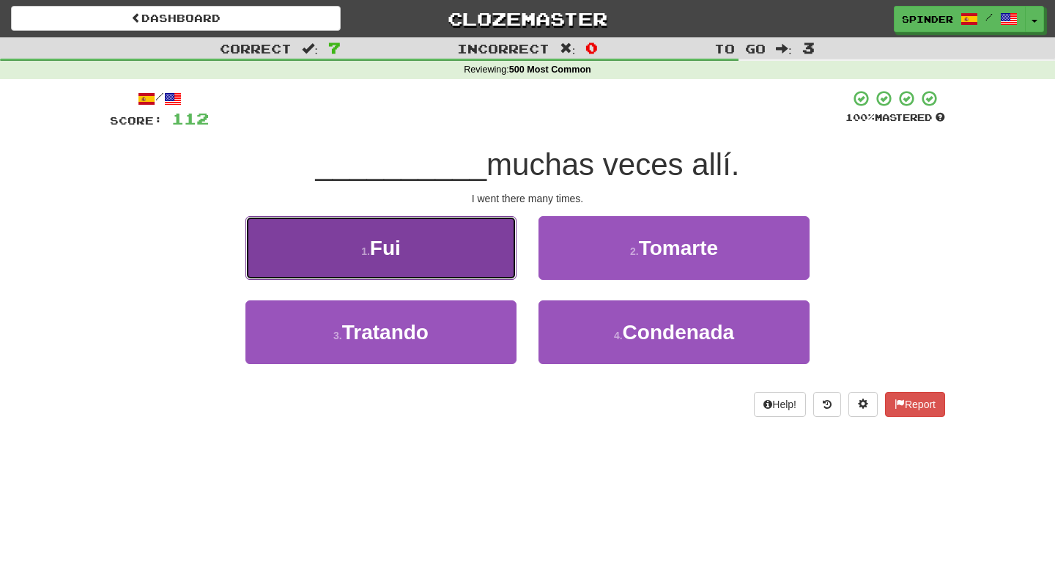
click at [510, 257] on button "1 . Fui" at bounding box center [380, 248] width 271 height 64
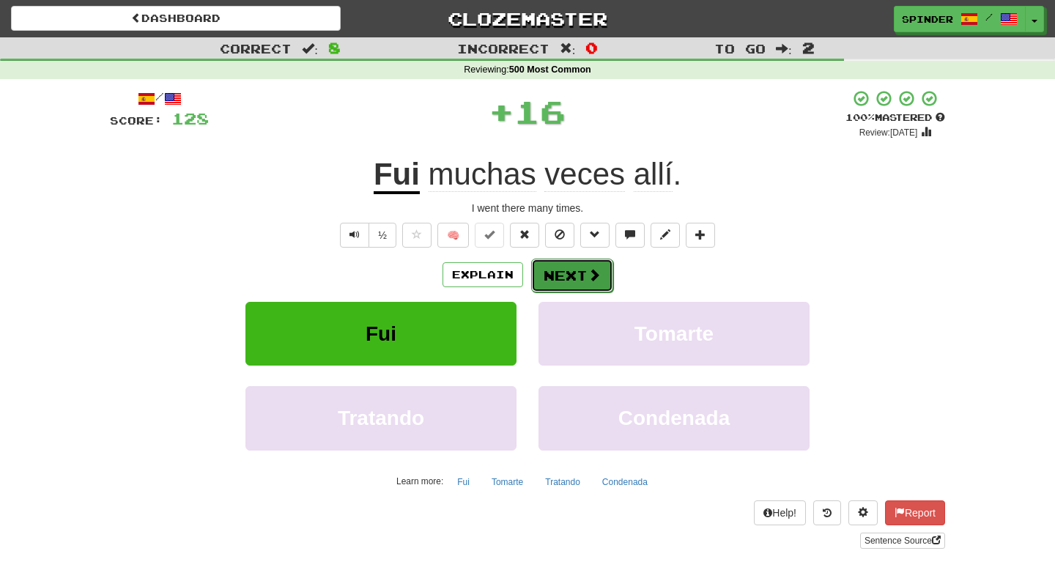
click at [560, 271] on button "Next" at bounding box center [572, 276] width 82 height 34
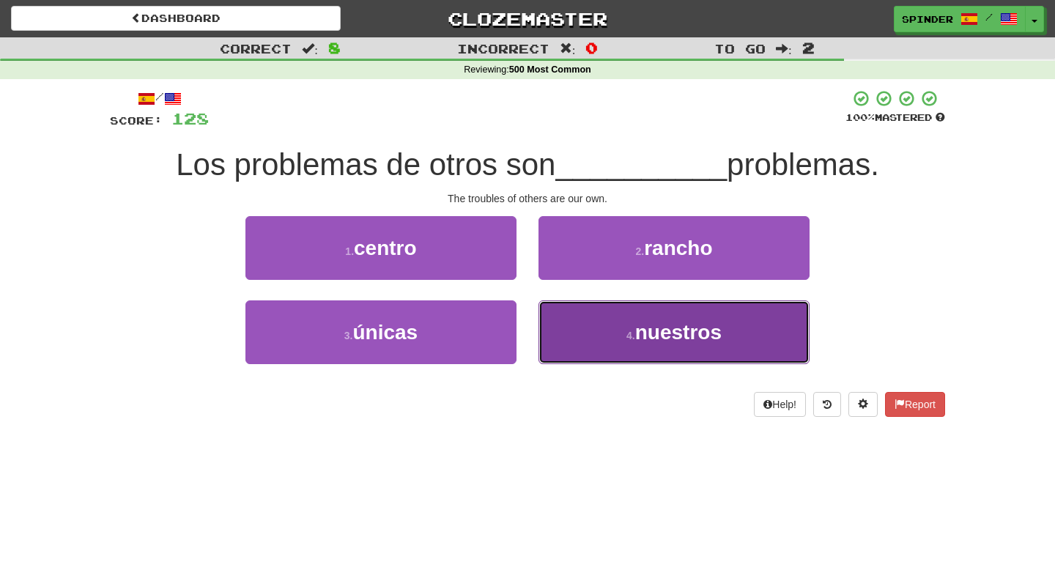
click at [574, 330] on button "4 . nuestros" at bounding box center [673, 332] width 271 height 64
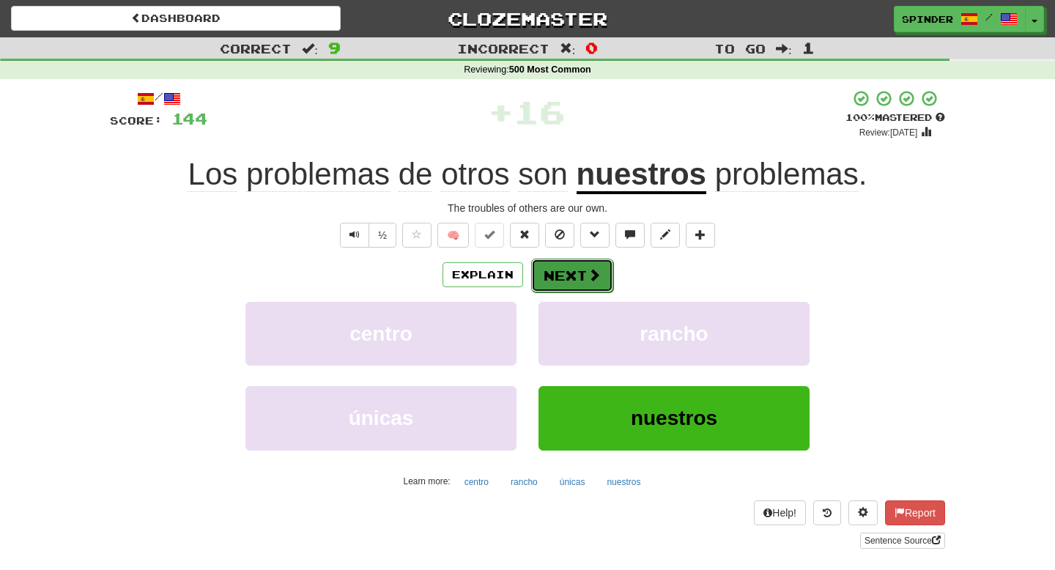
click at [576, 274] on button "Next" at bounding box center [572, 276] width 82 height 34
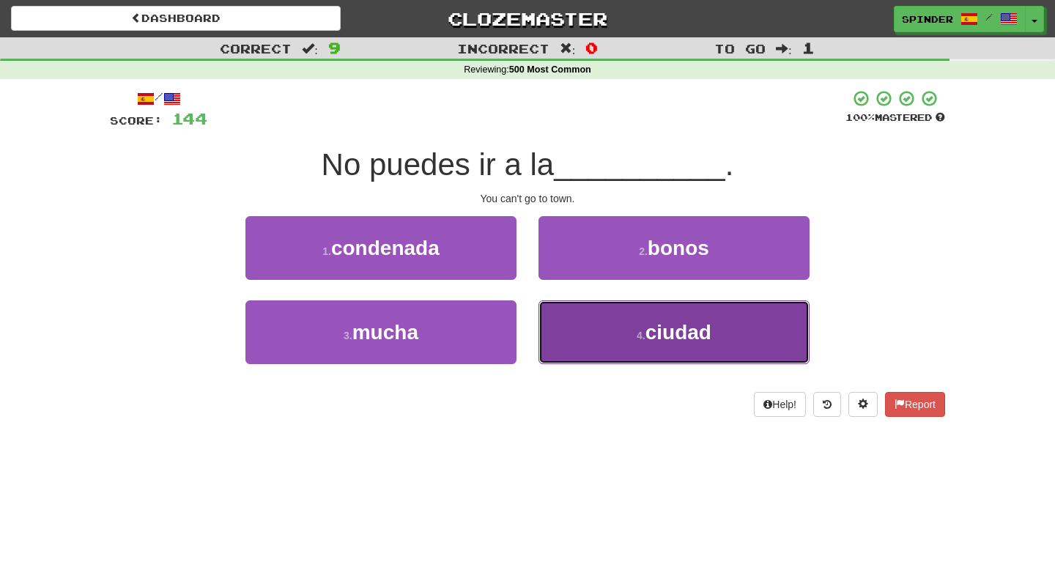
click at [576, 317] on button "4 . ciudad" at bounding box center [673, 332] width 271 height 64
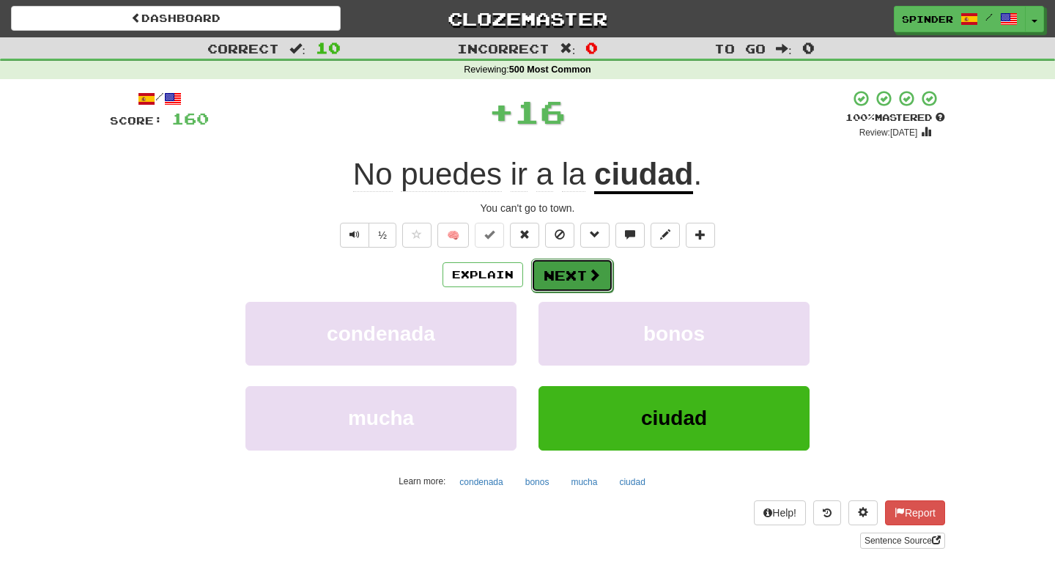
click at [581, 282] on button "Next" at bounding box center [572, 276] width 82 height 34
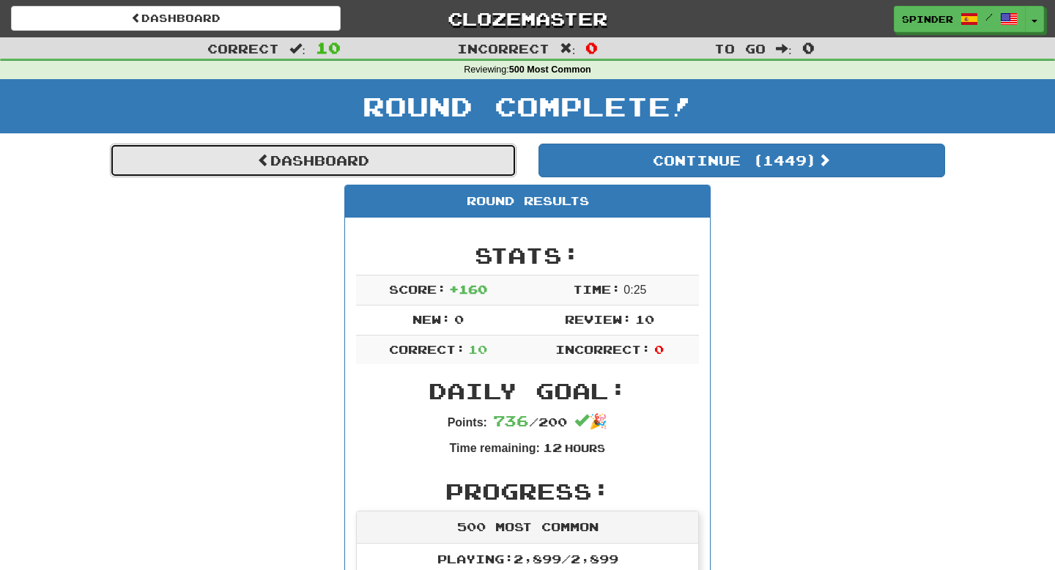
click at [358, 157] on link "Dashboard" at bounding box center [313, 161] width 406 height 34
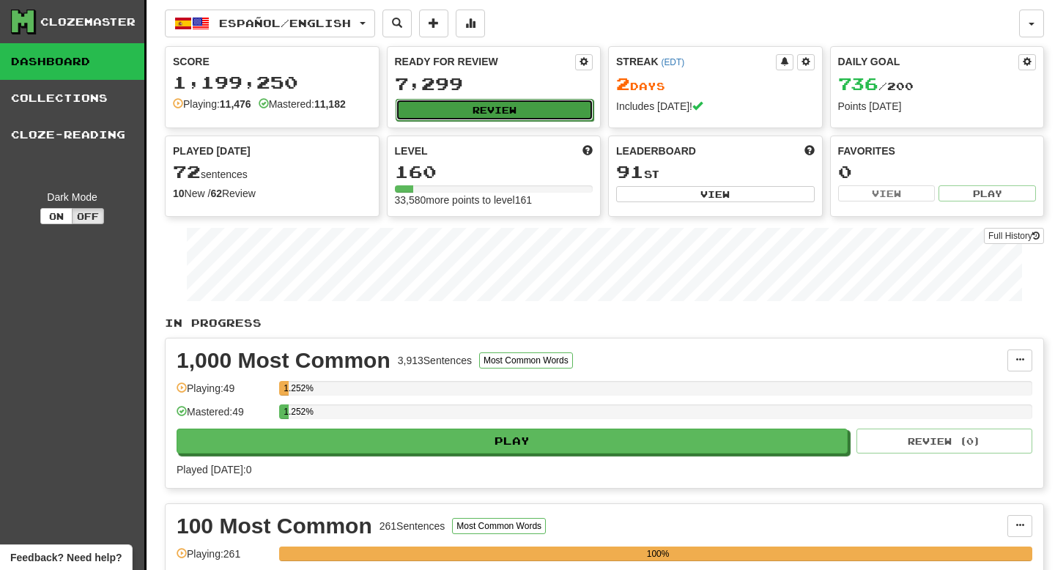
click at [507, 112] on button "Review" at bounding box center [494, 110] width 198 height 22
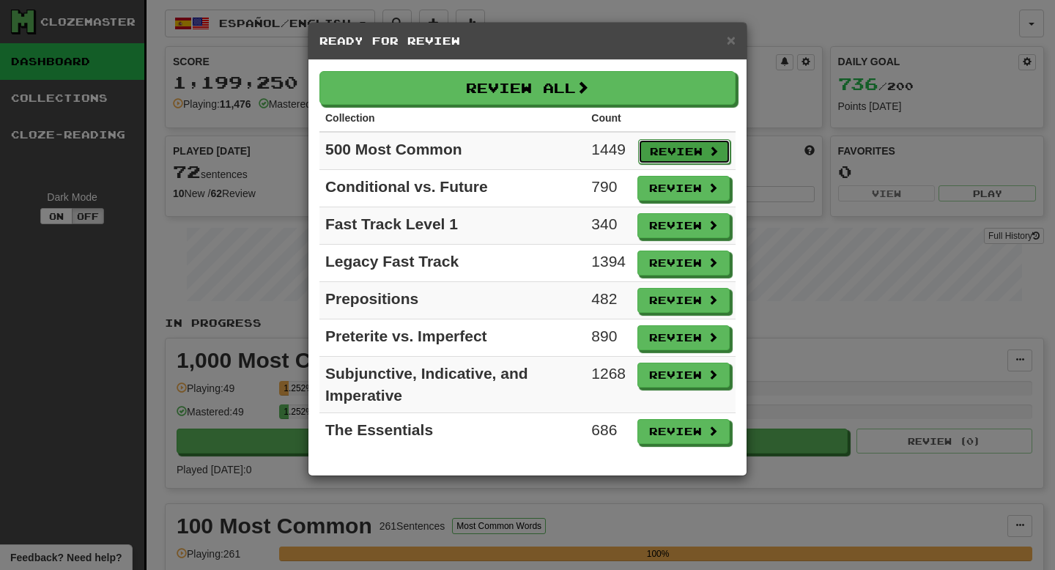
click at [676, 152] on button "Review" at bounding box center [684, 151] width 92 height 25
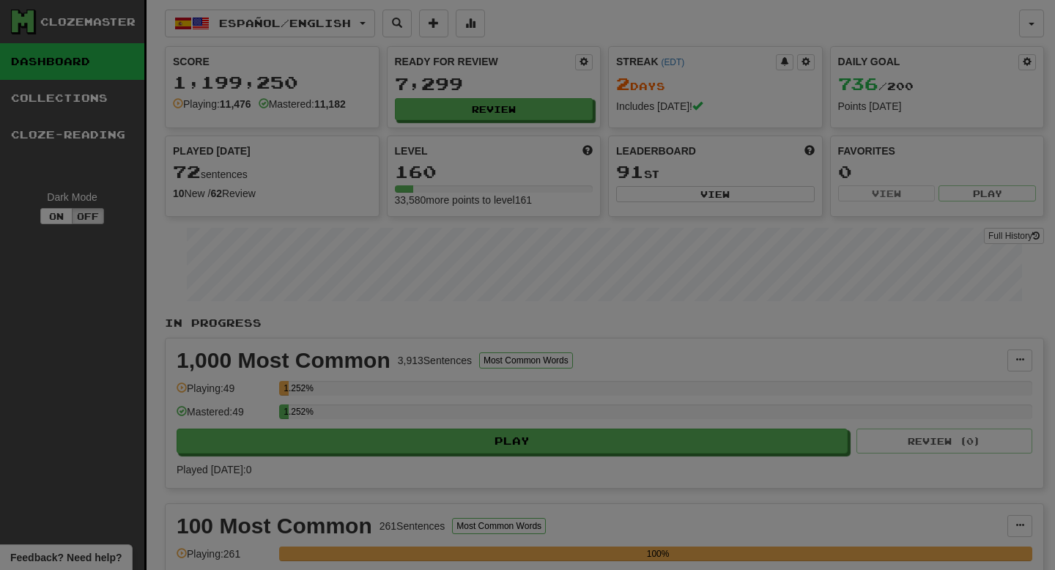
select select "**"
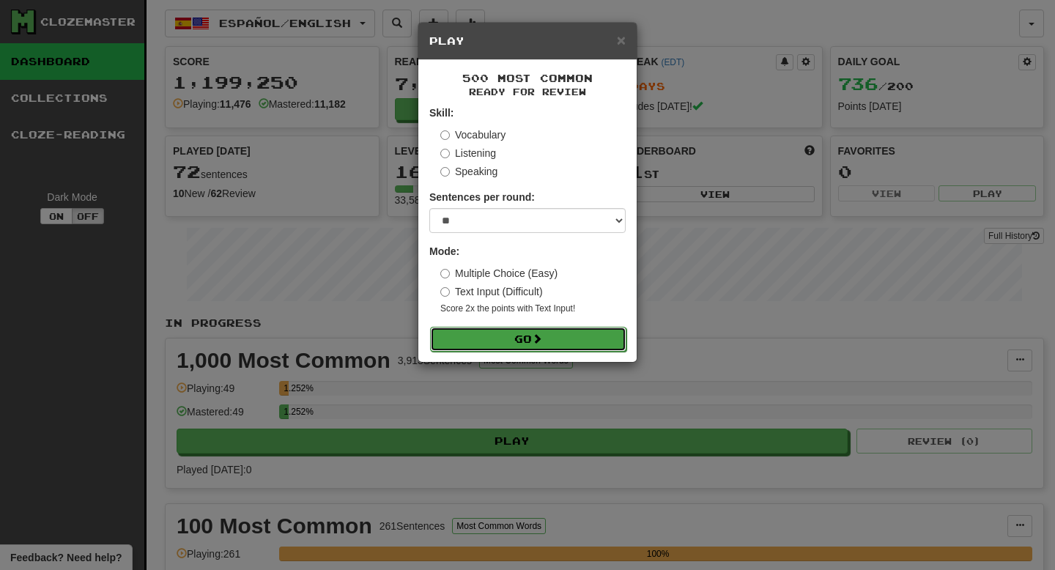
click at [589, 339] on button "Go" at bounding box center [528, 339] width 196 height 25
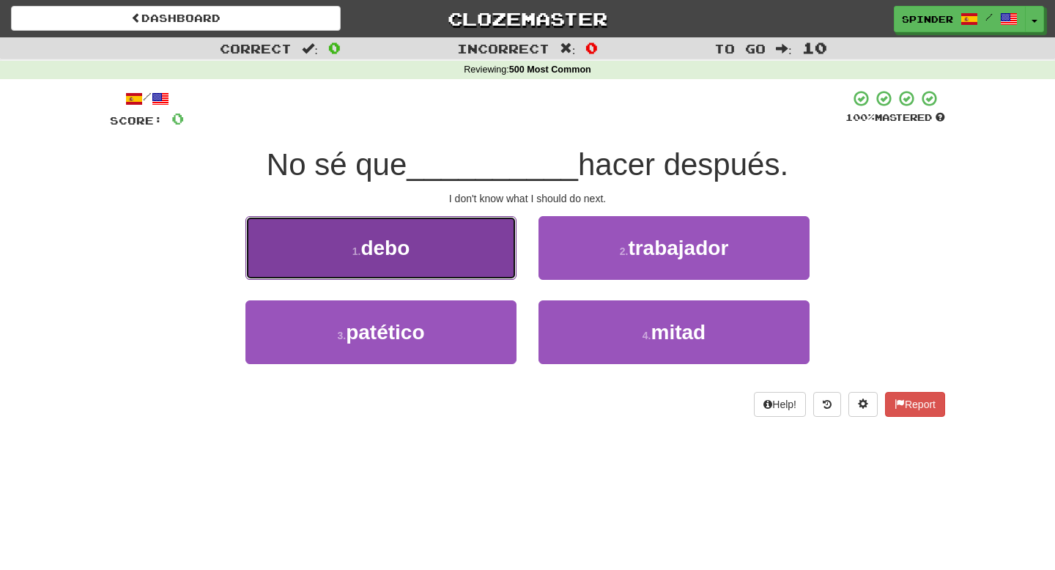
click at [508, 258] on button "1 . debo" at bounding box center [380, 248] width 271 height 64
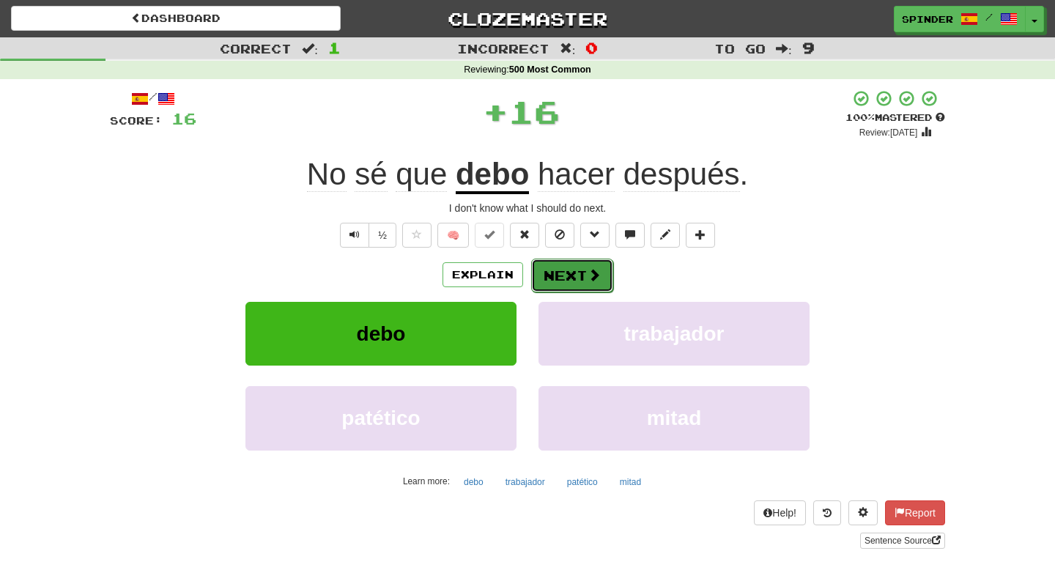
click at [573, 272] on button "Next" at bounding box center [572, 276] width 82 height 34
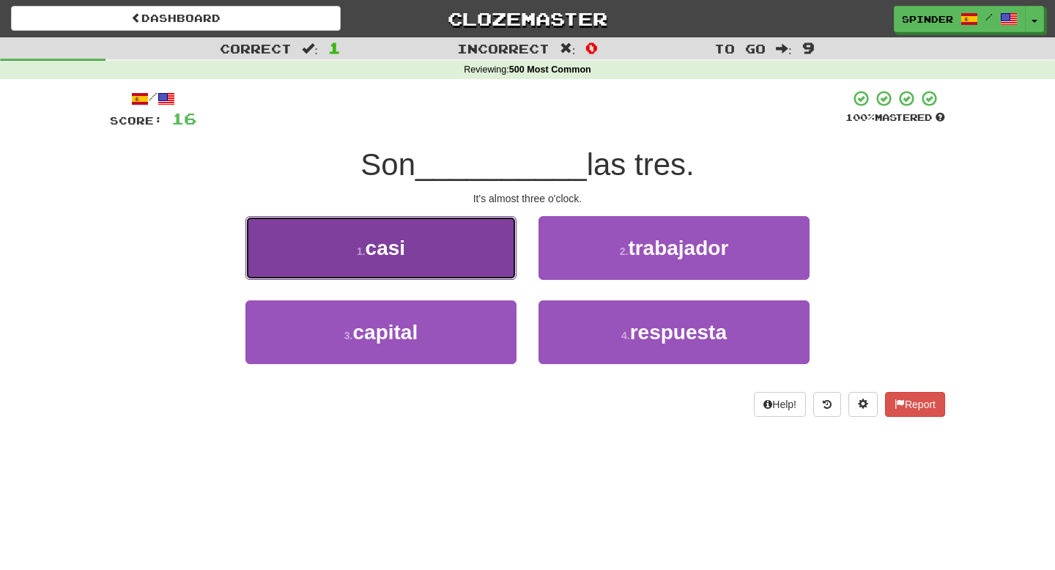
click at [480, 245] on button "1 . casi" at bounding box center [380, 248] width 271 height 64
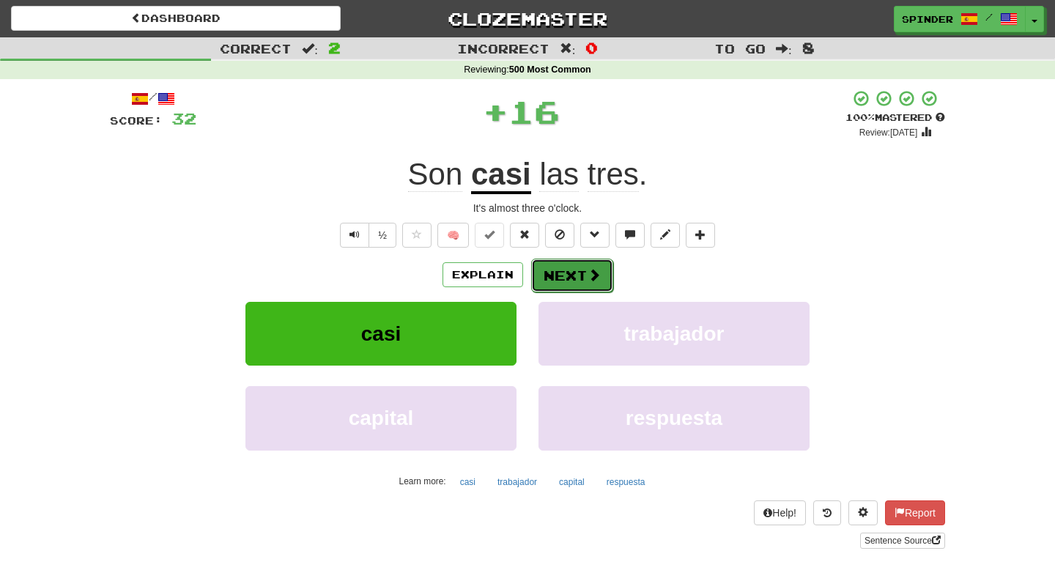
click at [545, 278] on button "Next" at bounding box center [572, 276] width 82 height 34
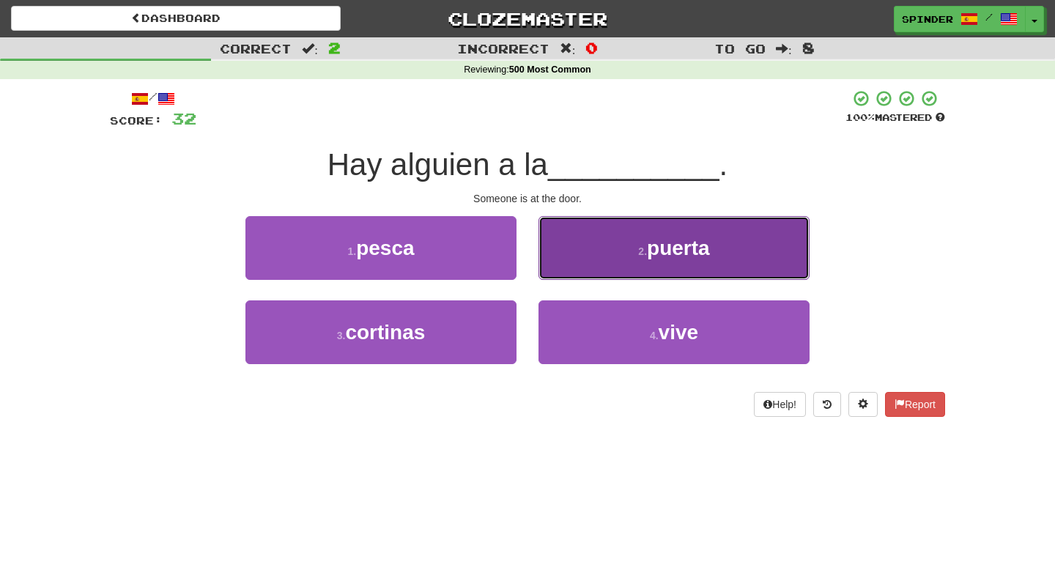
click at [588, 249] on button "2 . puerta" at bounding box center [673, 248] width 271 height 64
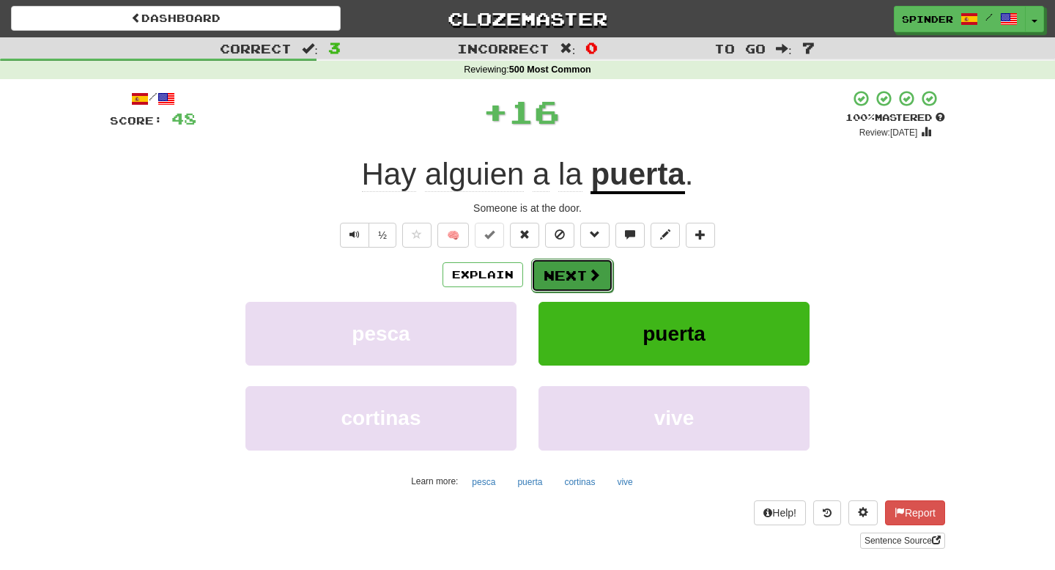
click at [569, 283] on button "Next" at bounding box center [572, 276] width 82 height 34
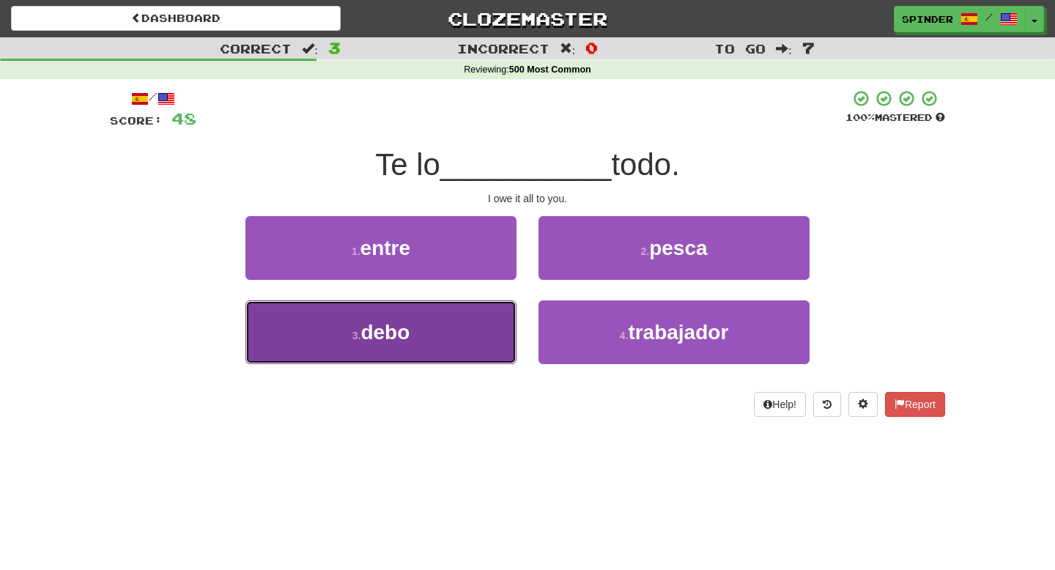
click at [467, 316] on button "3 . debo" at bounding box center [380, 332] width 271 height 64
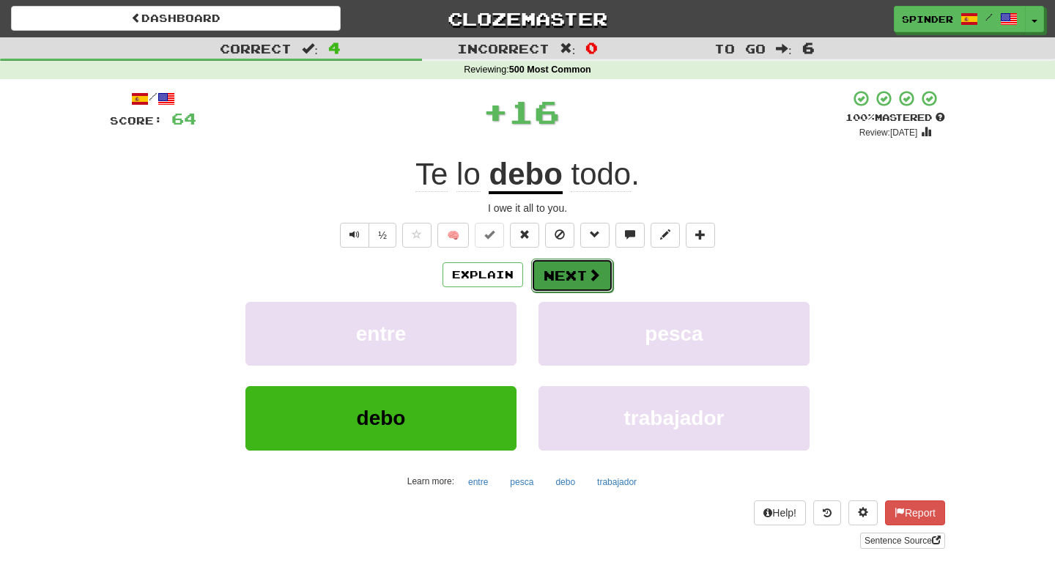
click at [557, 270] on button "Next" at bounding box center [572, 276] width 82 height 34
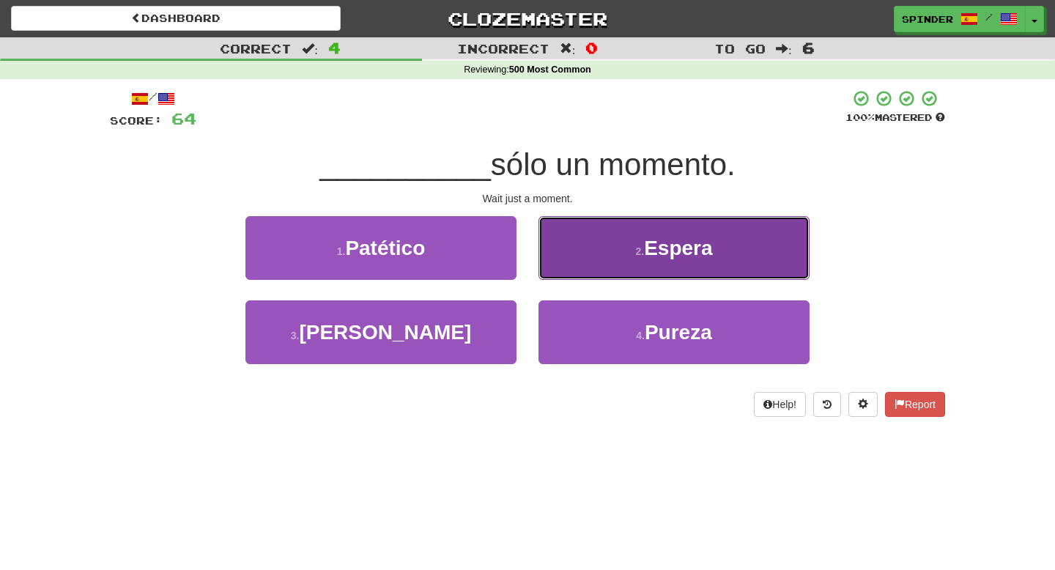
click at [574, 262] on button "2 . Espera" at bounding box center [673, 248] width 271 height 64
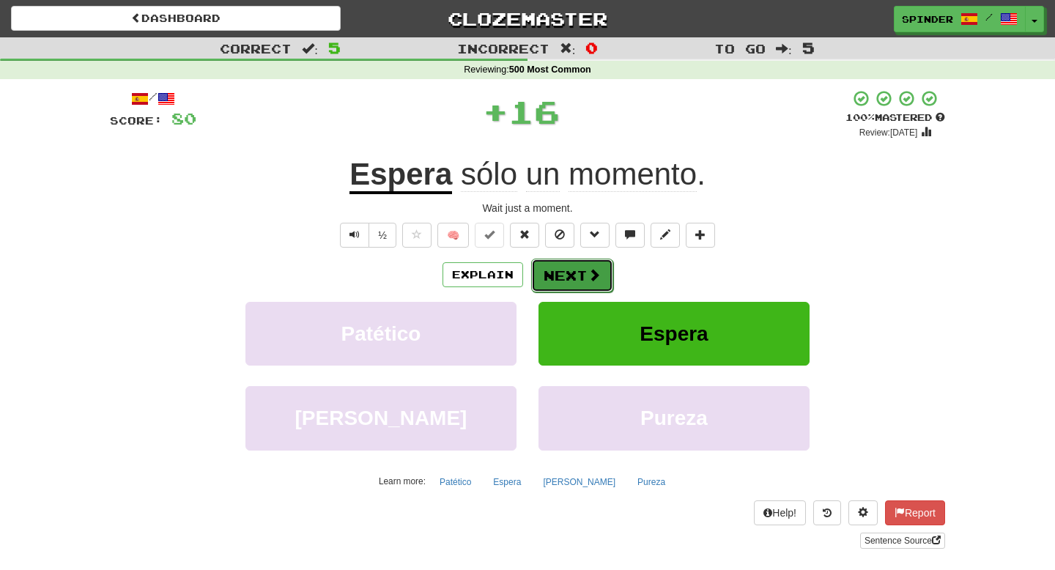
click at [554, 278] on button "Next" at bounding box center [572, 276] width 82 height 34
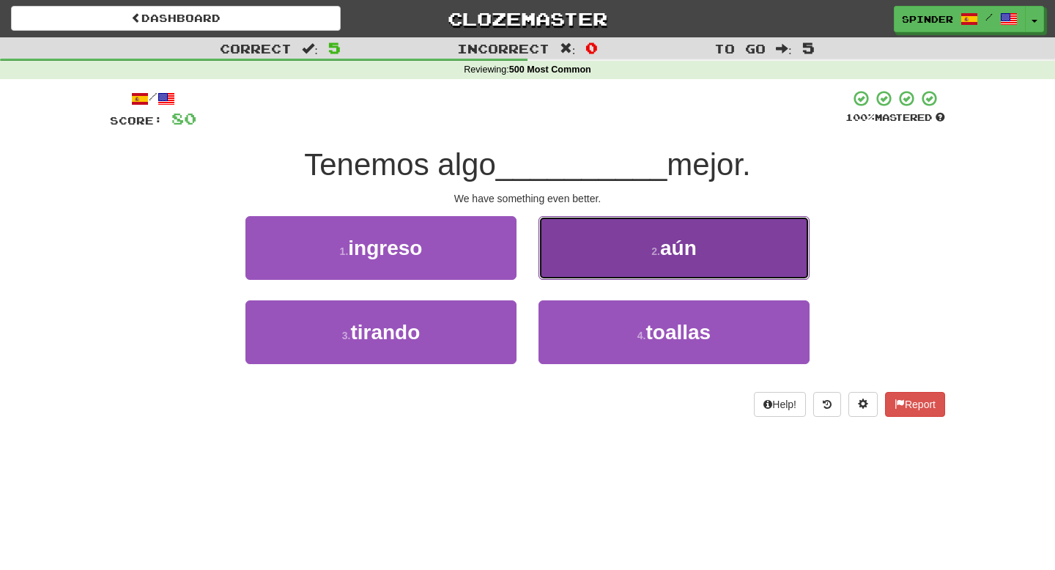
click at [559, 261] on button "2 . aún" at bounding box center [673, 248] width 271 height 64
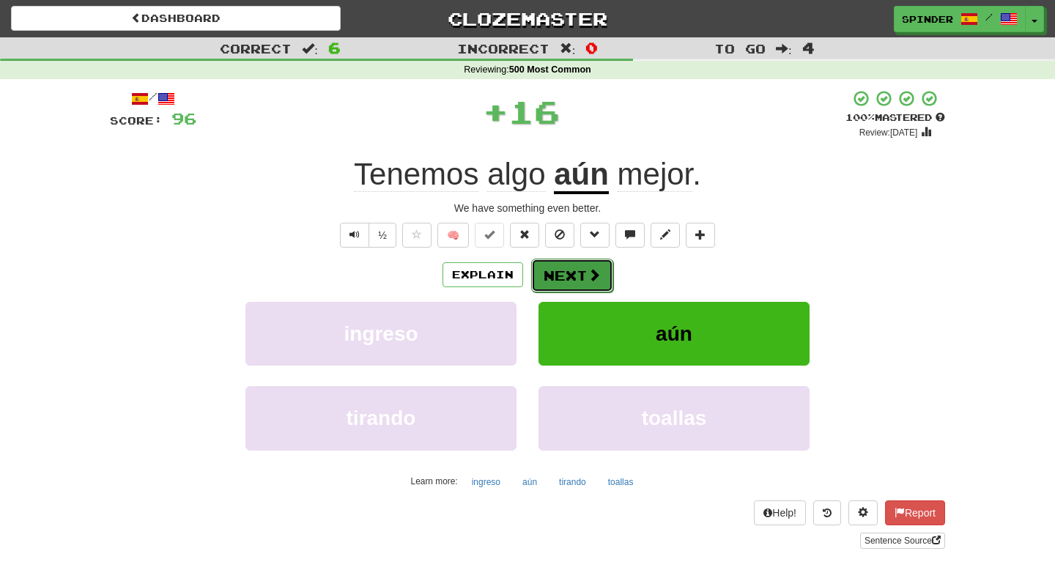
click at [554, 281] on button "Next" at bounding box center [572, 276] width 82 height 34
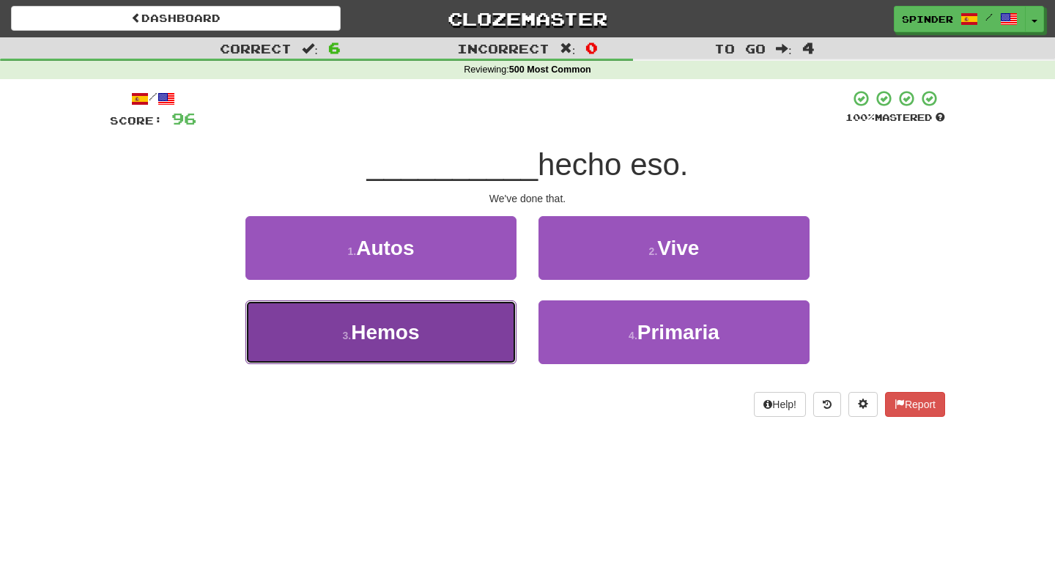
click at [472, 335] on button "3 . Hemos" at bounding box center [380, 332] width 271 height 64
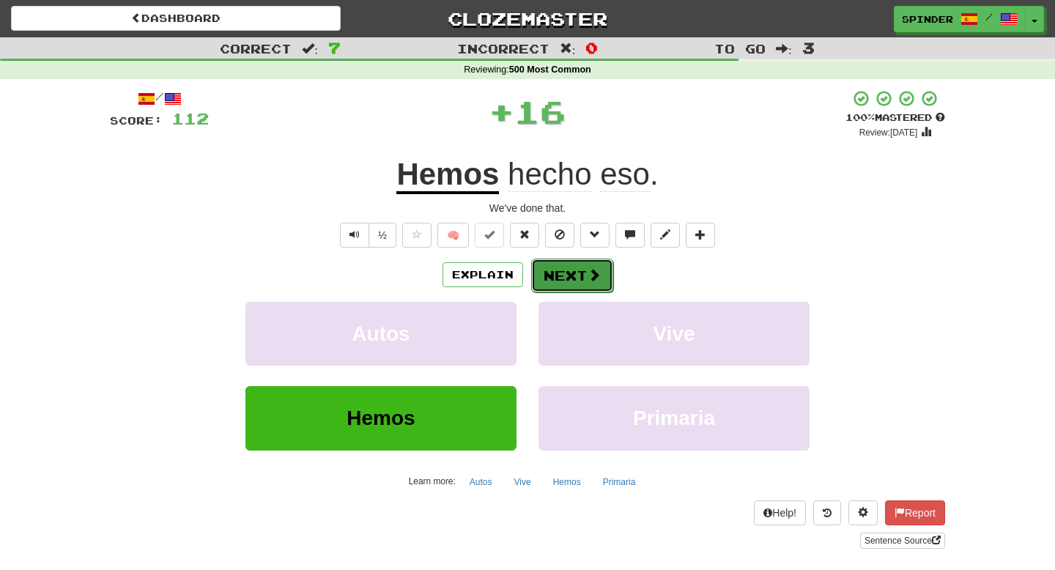
click at [552, 282] on button "Next" at bounding box center [572, 276] width 82 height 34
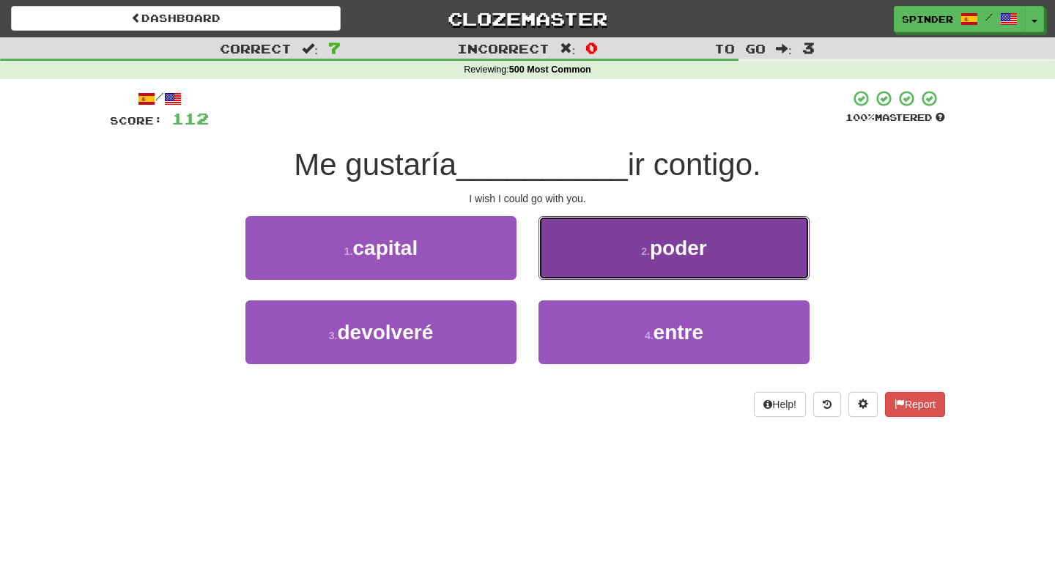
click at [567, 256] on button "2 . poder" at bounding box center [673, 248] width 271 height 64
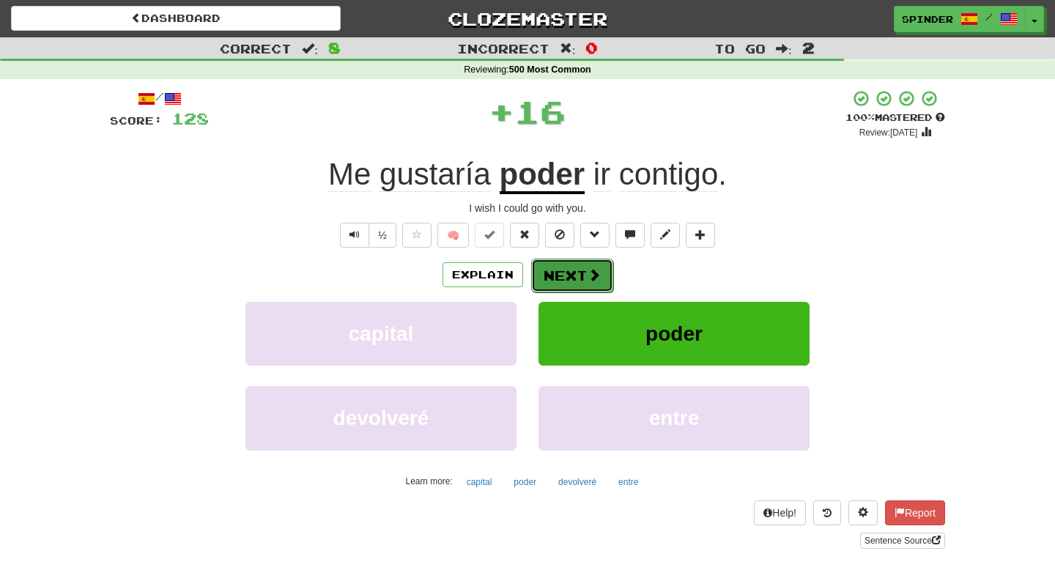
click at [560, 280] on button "Next" at bounding box center [572, 276] width 82 height 34
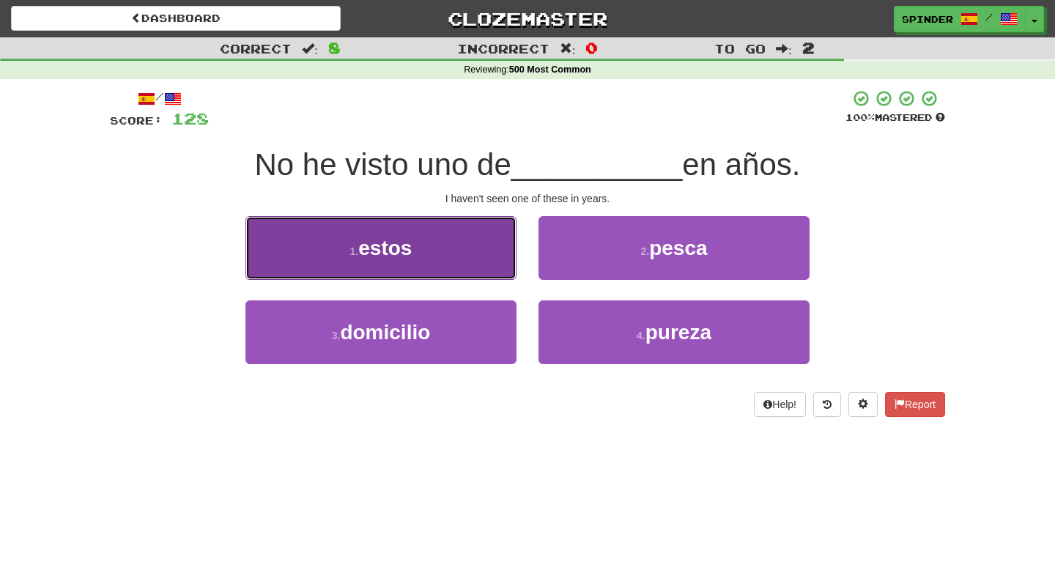
click at [471, 250] on button "1 . estos" at bounding box center [380, 248] width 271 height 64
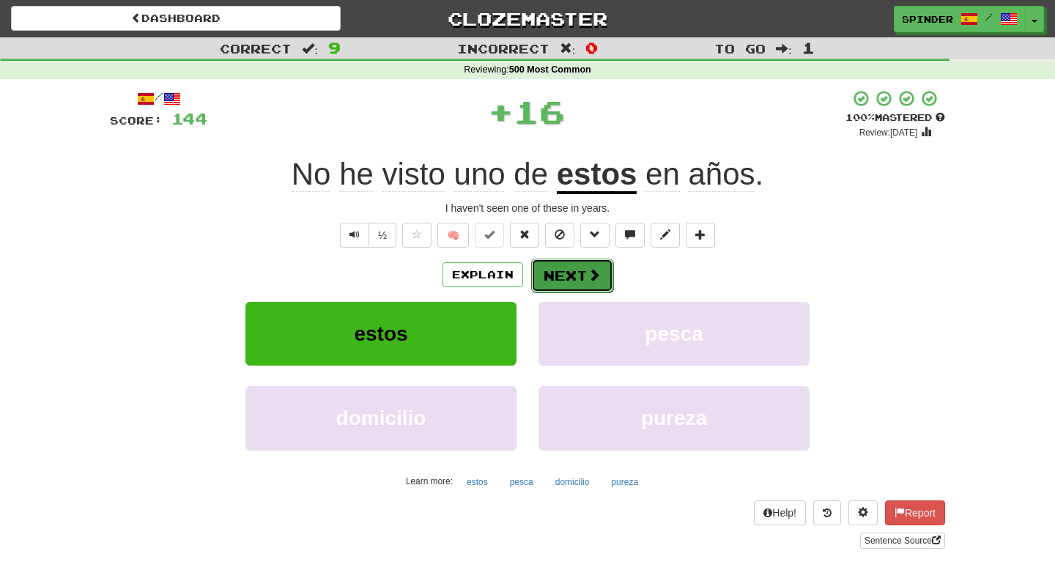
click at [575, 292] on button "Next" at bounding box center [572, 276] width 82 height 34
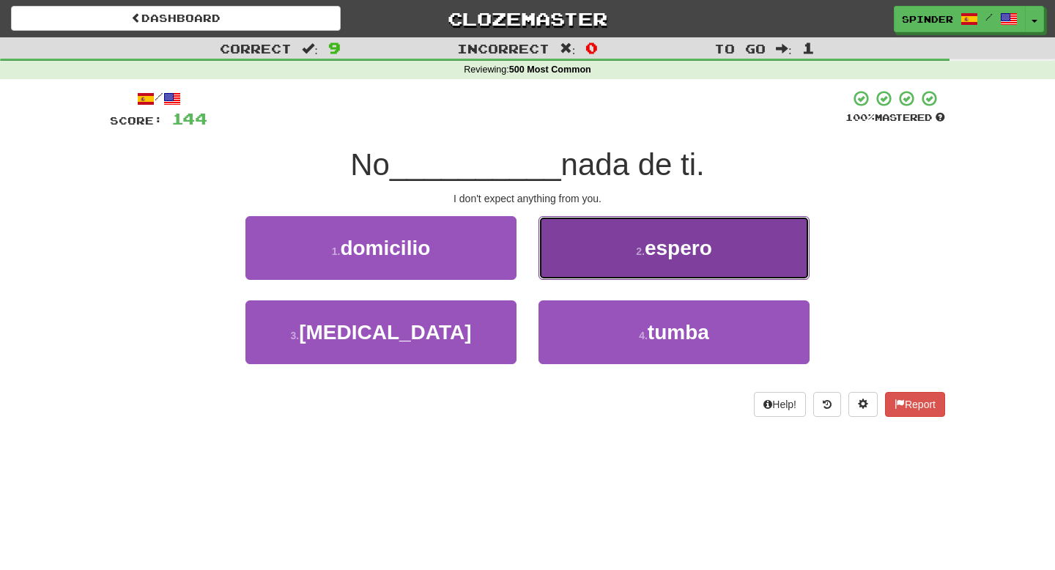
click at [584, 264] on button "2 . espero" at bounding box center [673, 248] width 271 height 64
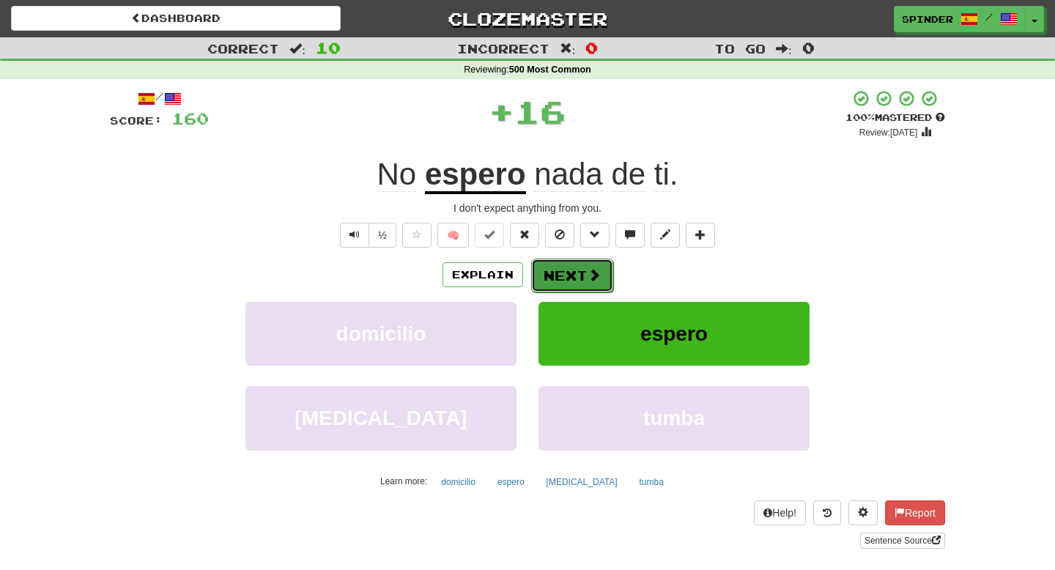
click at [576, 274] on button "Next" at bounding box center [572, 276] width 82 height 34
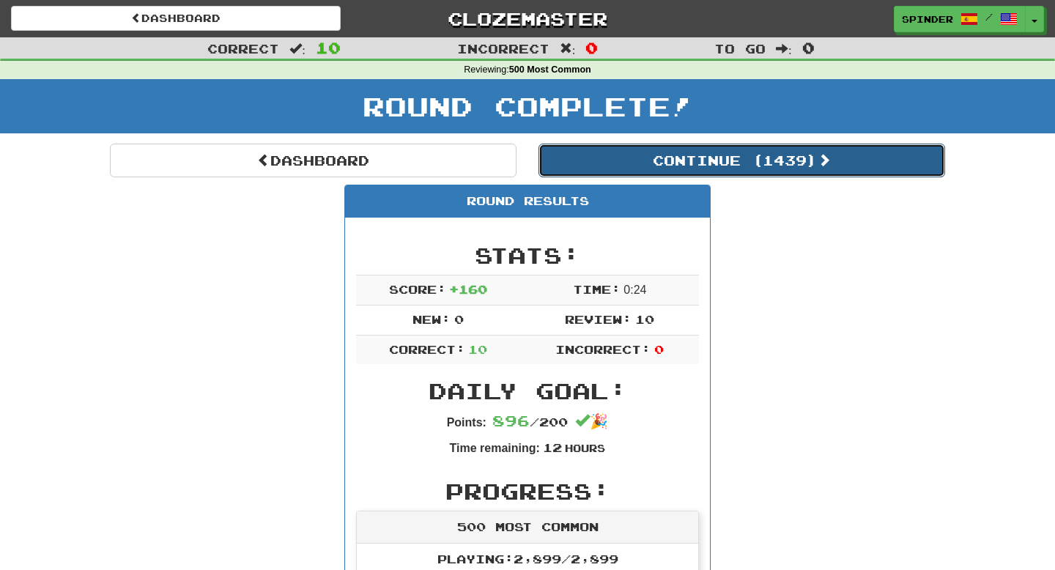
click at [699, 160] on button "Continue ( 1439 )" at bounding box center [741, 161] width 406 height 34
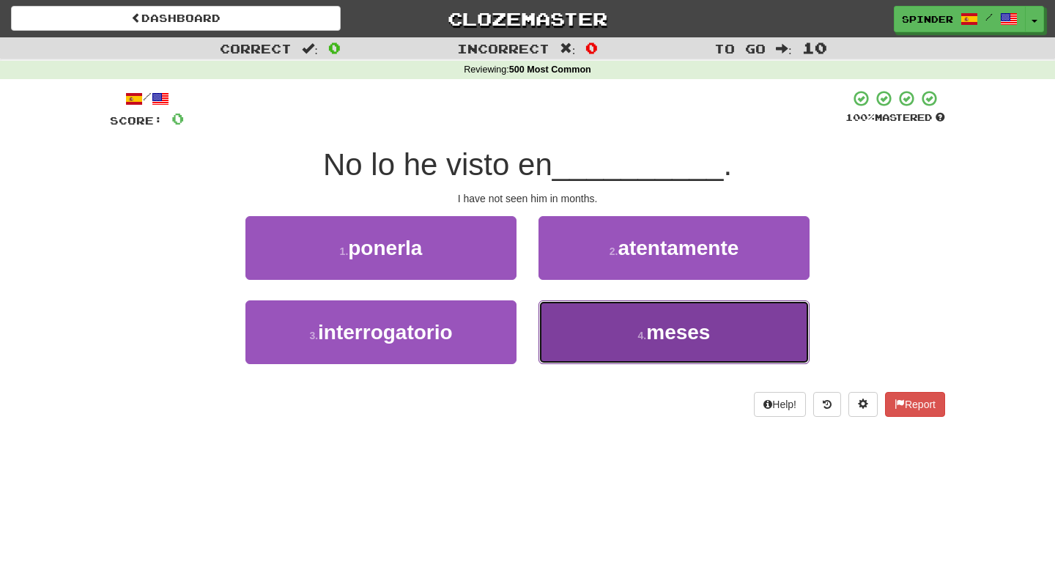
click at [606, 320] on button "4 . meses" at bounding box center [673, 332] width 271 height 64
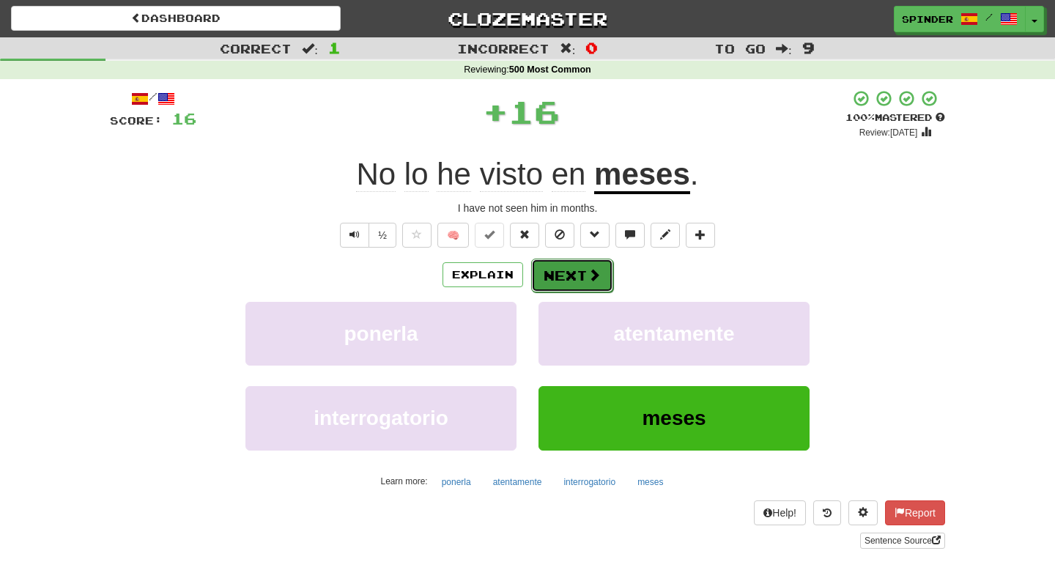
click at [595, 278] on span at bounding box center [593, 274] width 13 height 13
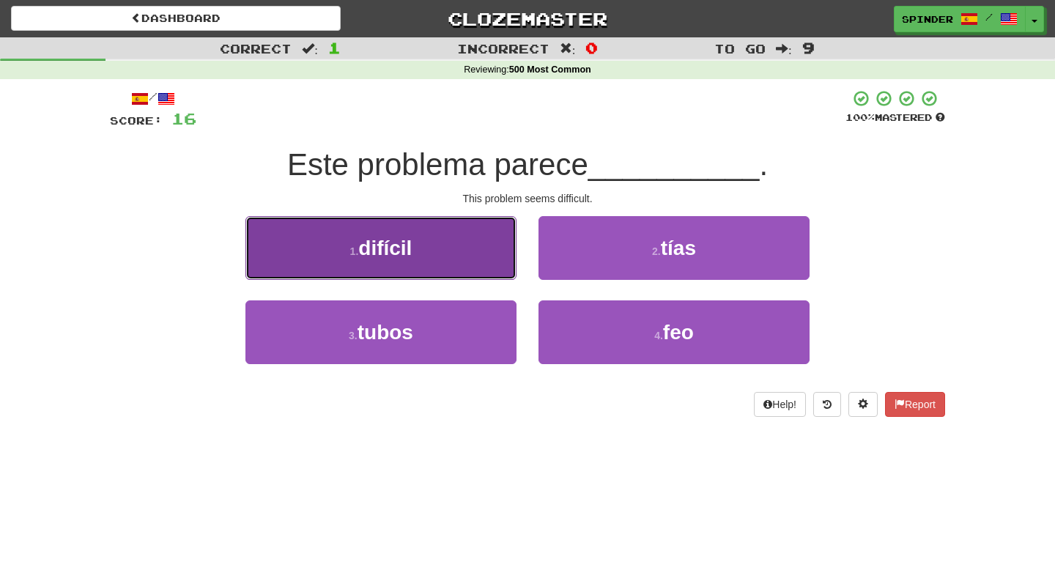
click at [452, 239] on button "1 . difícil" at bounding box center [380, 248] width 271 height 64
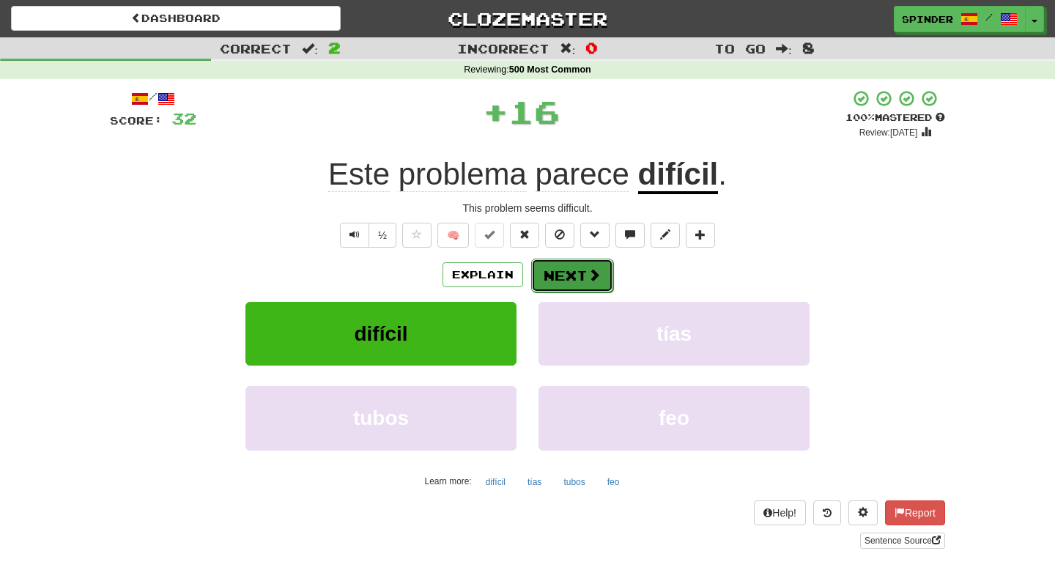
click at [564, 270] on button "Next" at bounding box center [572, 276] width 82 height 34
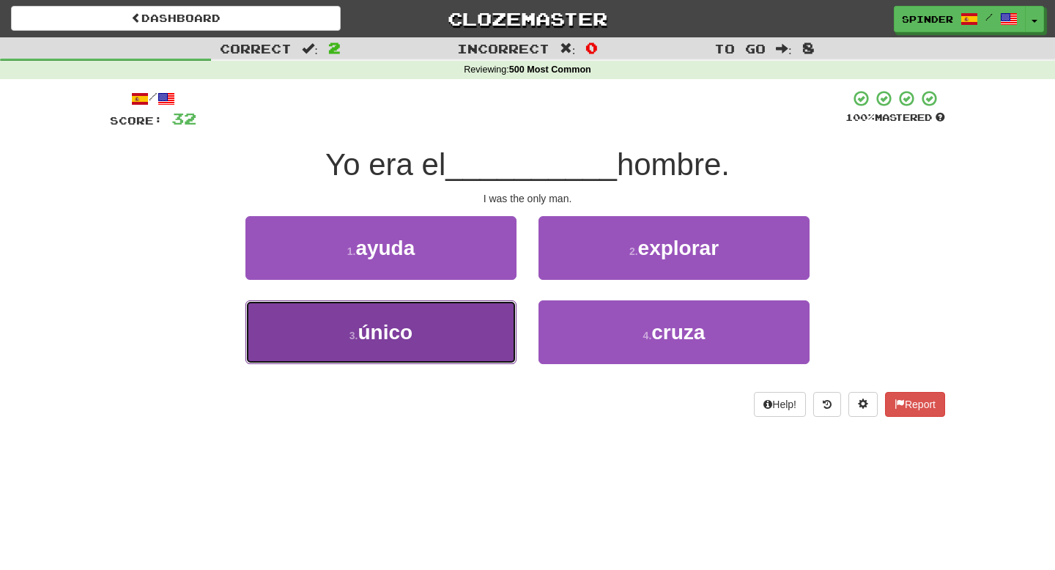
click at [462, 330] on button "3 . único" at bounding box center [380, 332] width 271 height 64
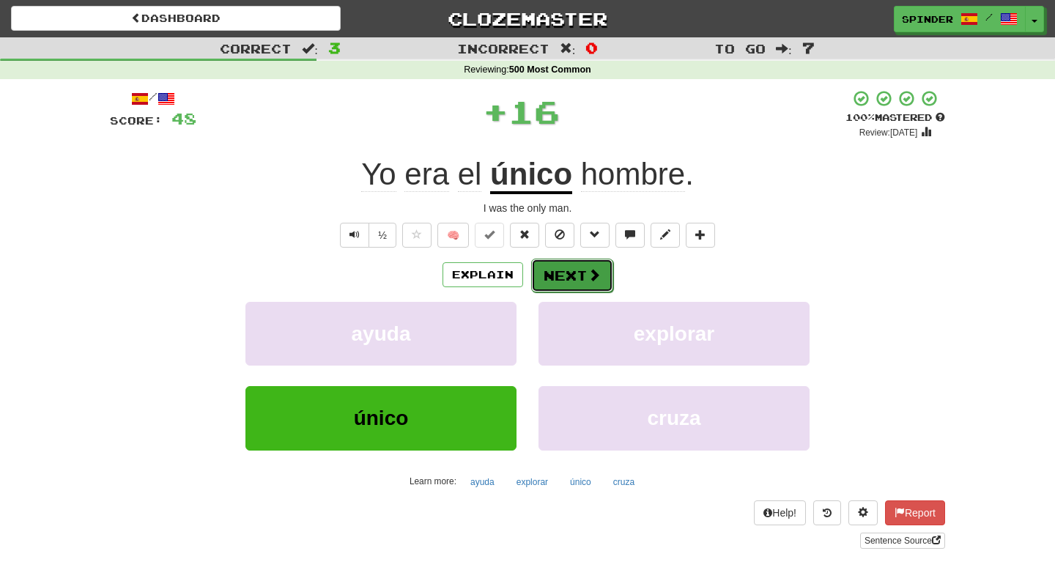
click at [576, 278] on button "Next" at bounding box center [572, 276] width 82 height 34
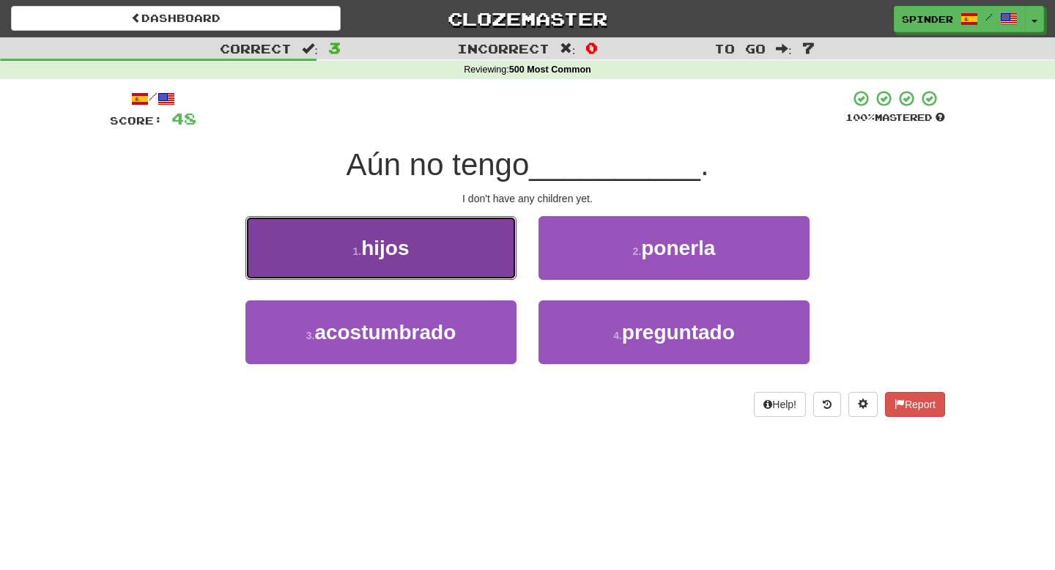
click at [478, 252] on button "1 . hijos" at bounding box center [380, 248] width 271 height 64
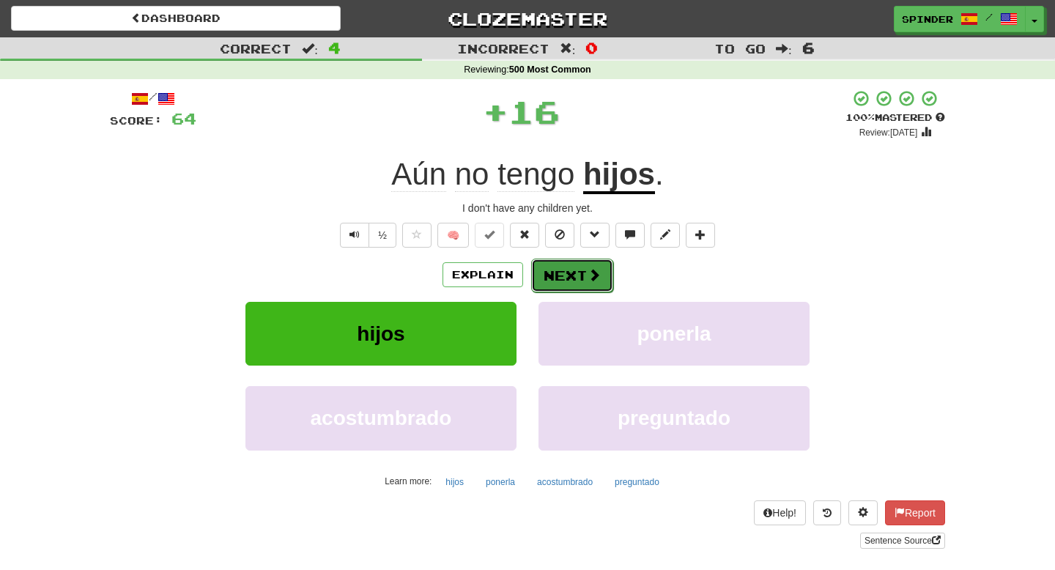
click at [549, 274] on button "Next" at bounding box center [572, 276] width 82 height 34
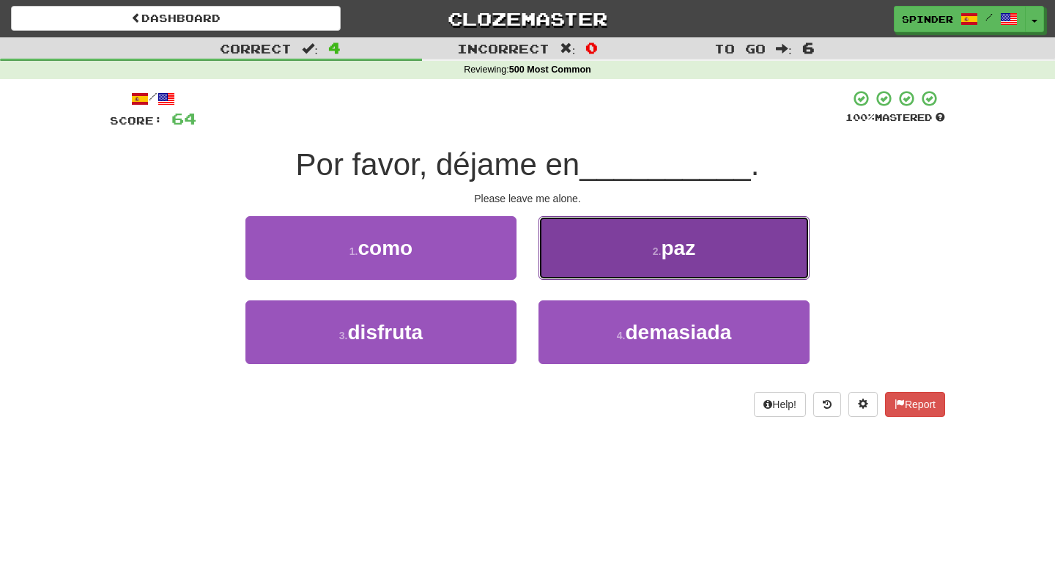
click at [558, 267] on button "2 . paz" at bounding box center [673, 248] width 271 height 64
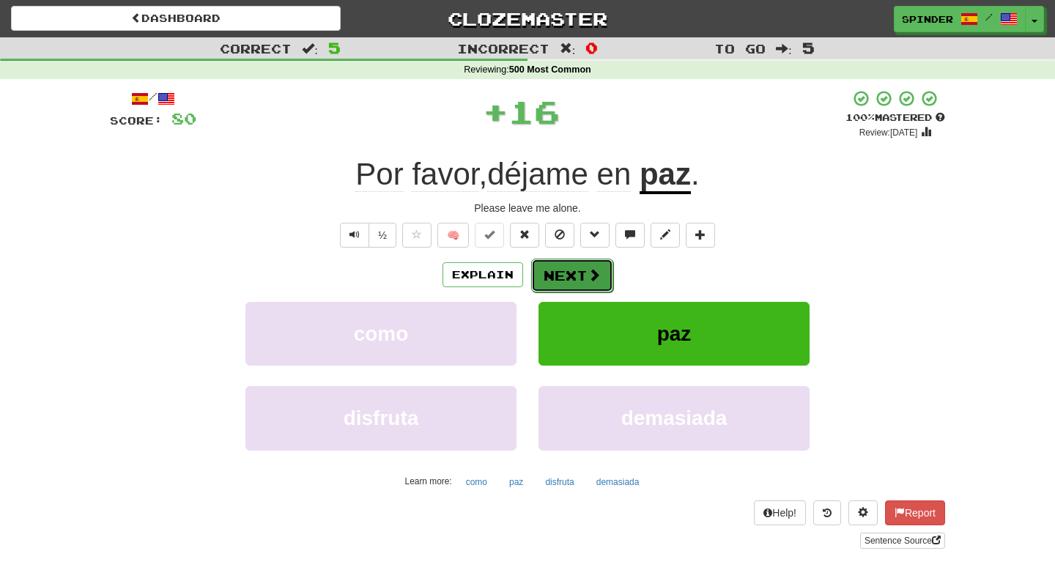
click at [553, 273] on button "Next" at bounding box center [572, 276] width 82 height 34
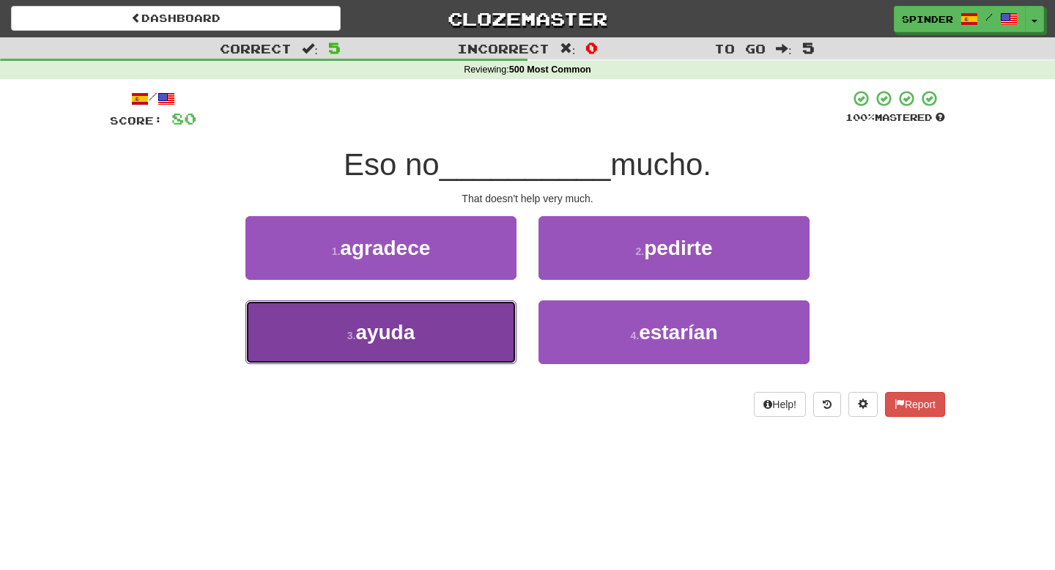
click at [472, 332] on button "3 . ayuda" at bounding box center [380, 332] width 271 height 64
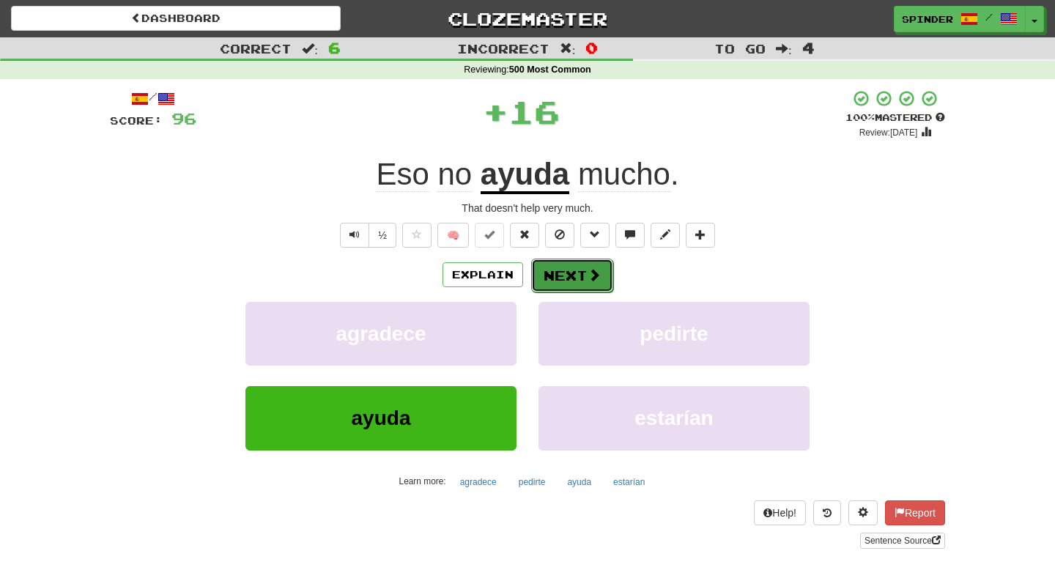
click at [555, 275] on button "Next" at bounding box center [572, 276] width 82 height 34
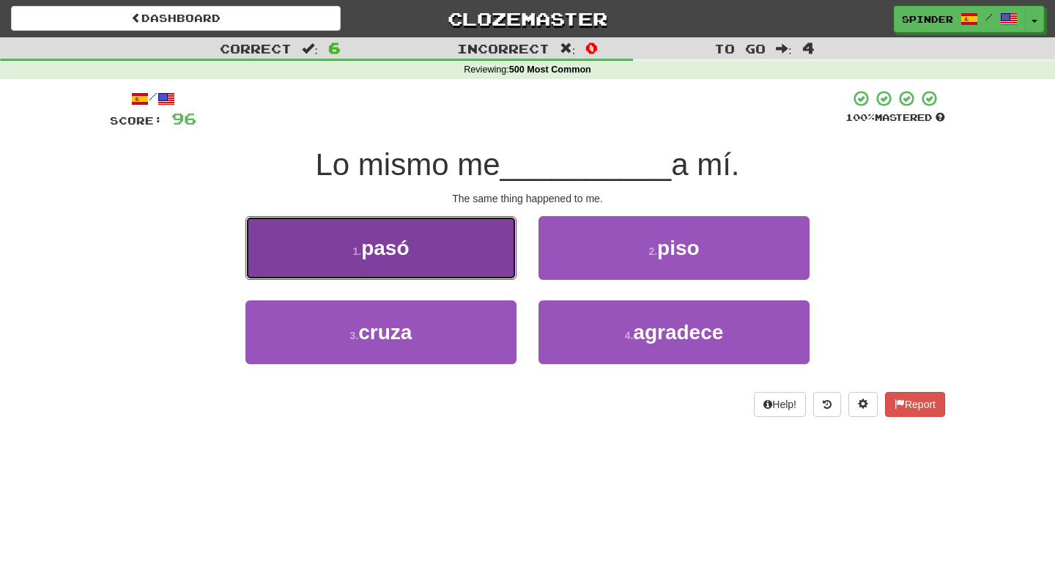
click at [490, 267] on button "1 . pasó" at bounding box center [380, 248] width 271 height 64
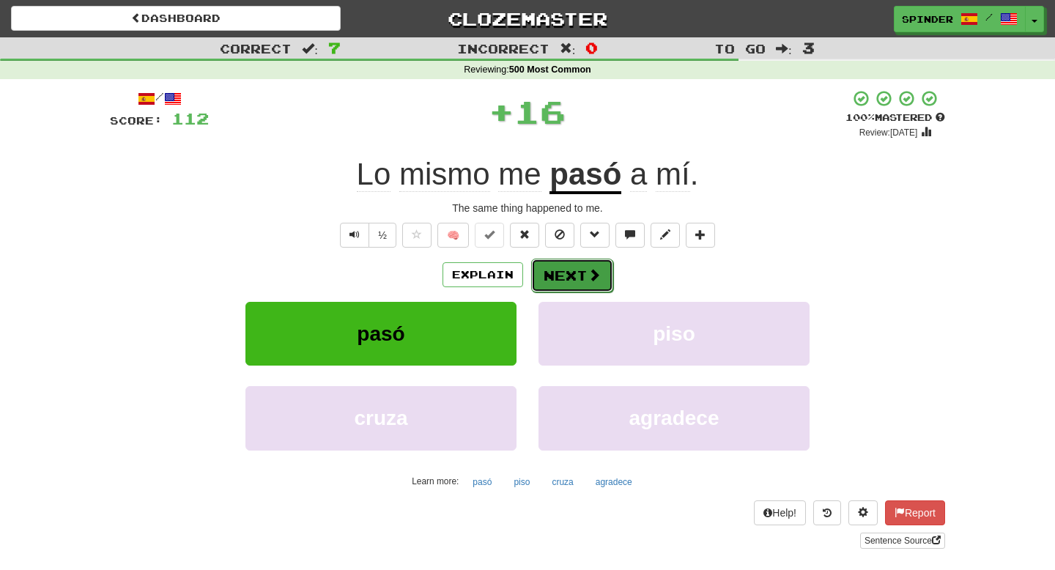
click at [569, 272] on button "Next" at bounding box center [572, 276] width 82 height 34
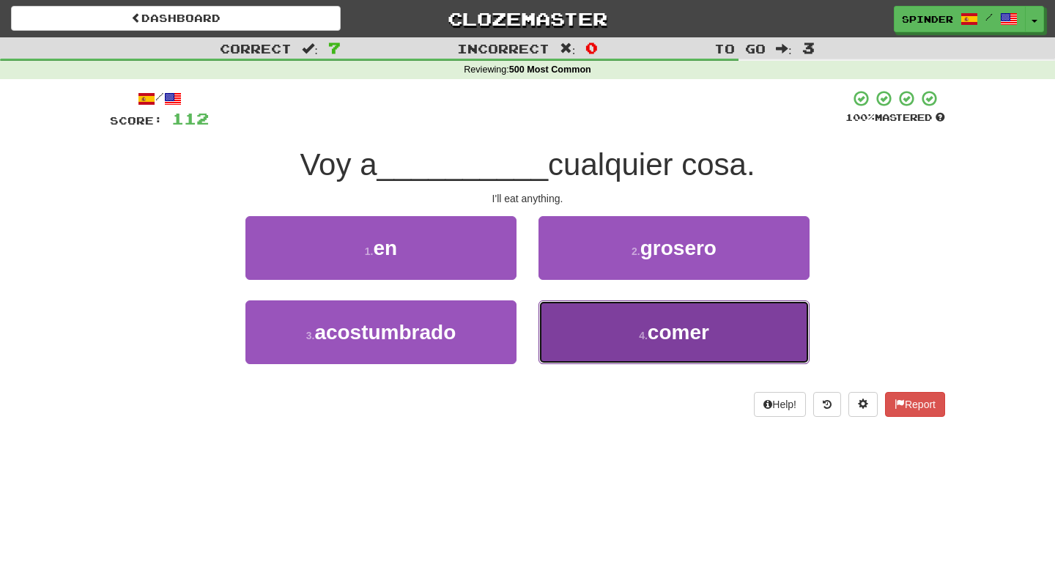
click at [565, 338] on button "4 . comer" at bounding box center [673, 332] width 271 height 64
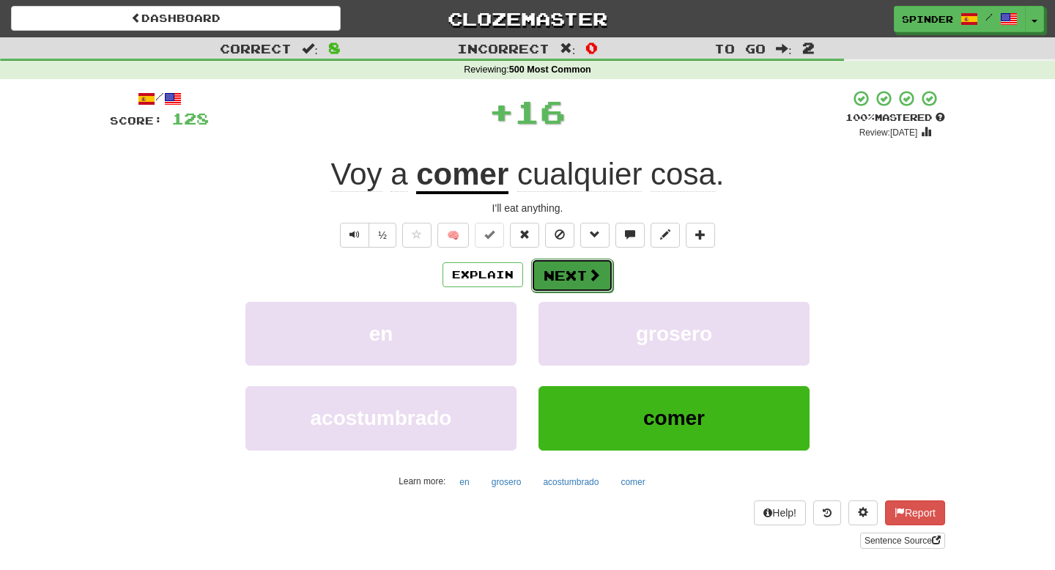
click at [576, 277] on button "Next" at bounding box center [572, 276] width 82 height 34
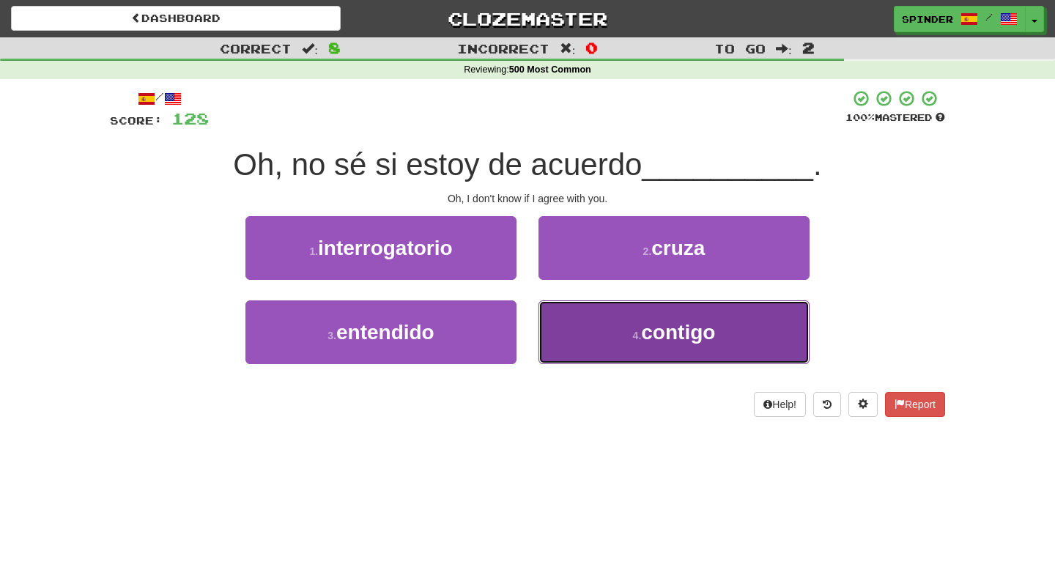
click at [572, 324] on button "4 . contigo" at bounding box center [673, 332] width 271 height 64
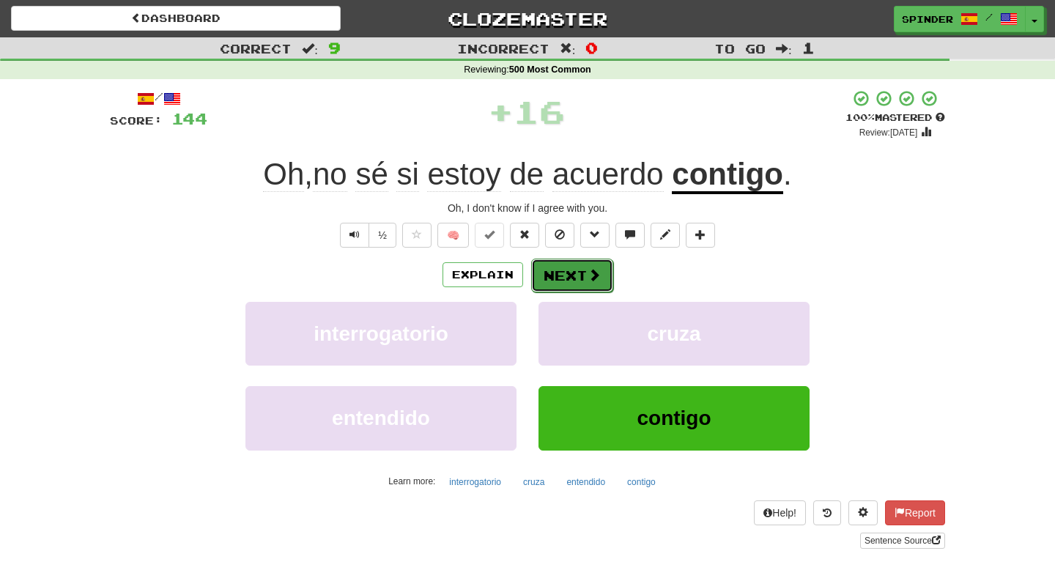
click at [567, 272] on button "Next" at bounding box center [572, 276] width 82 height 34
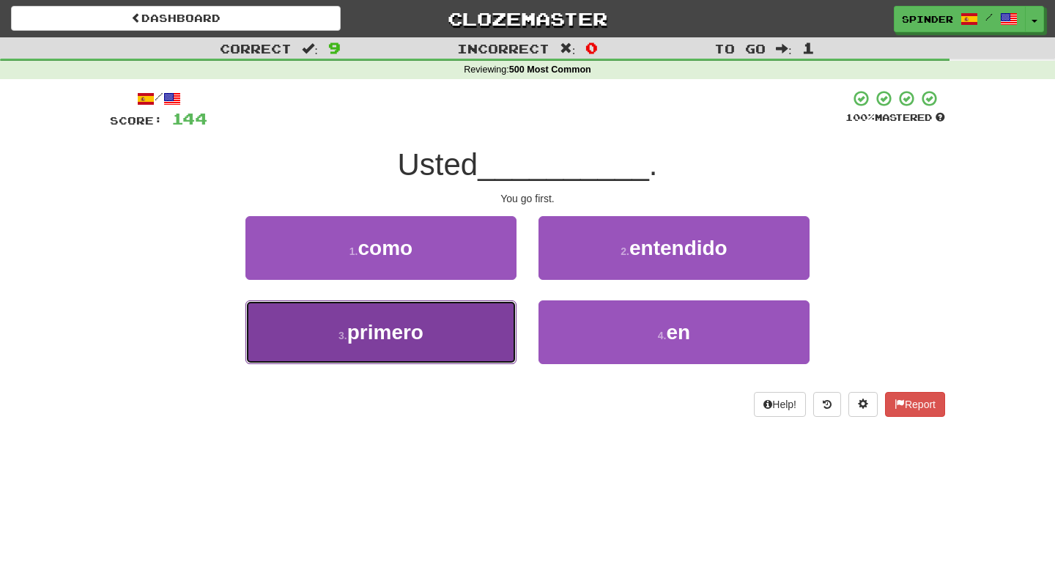
click at [442, 332] on button "3 . primero" at bounding box center [380, 332] width 271 height 64
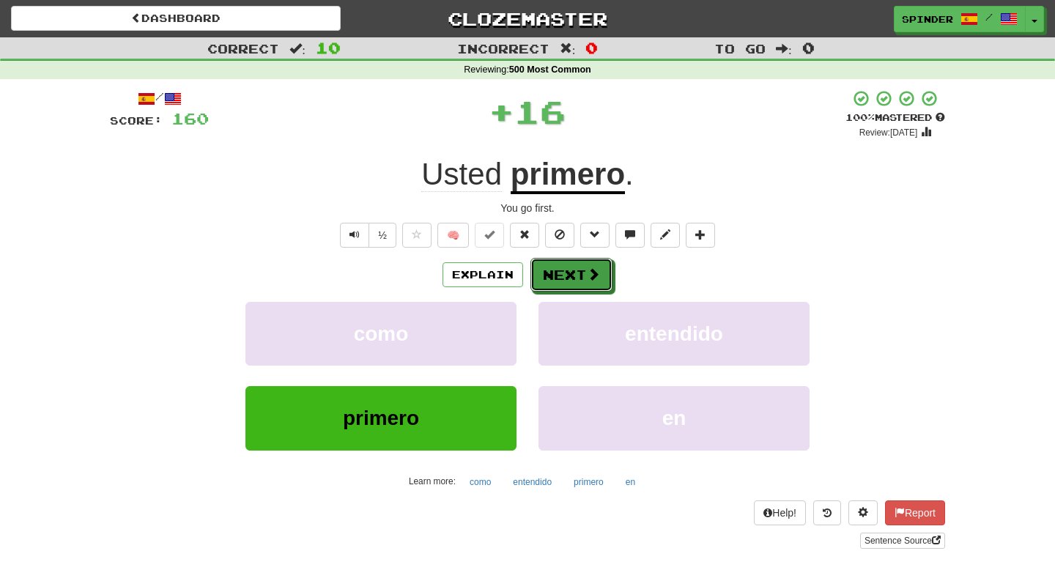
click at [565, 277] on button "Next" at bounding box center [571, 275] width 82 height 34
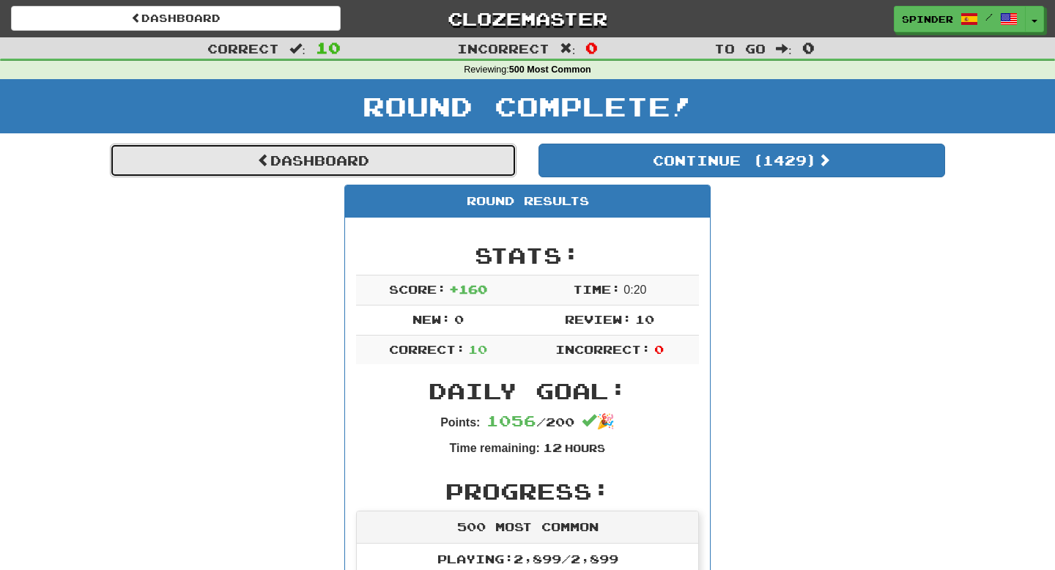
click at [356, 157] on link "Dashboard" at bounding box center [313, 161] width 406 height 34
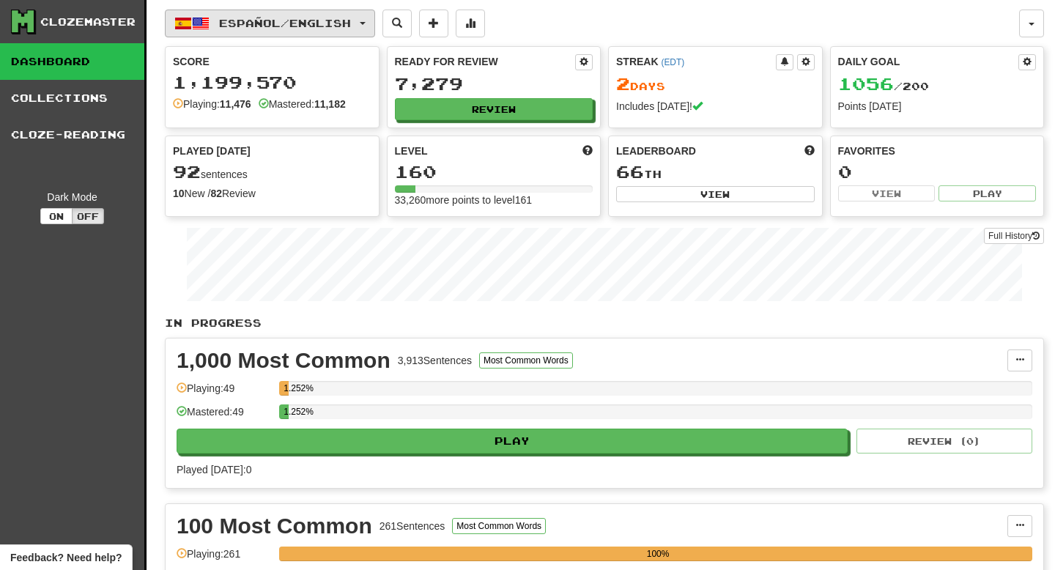
click at [312, 15] on button "Español / English" at bounding box center [270, 24] width 210 height 28
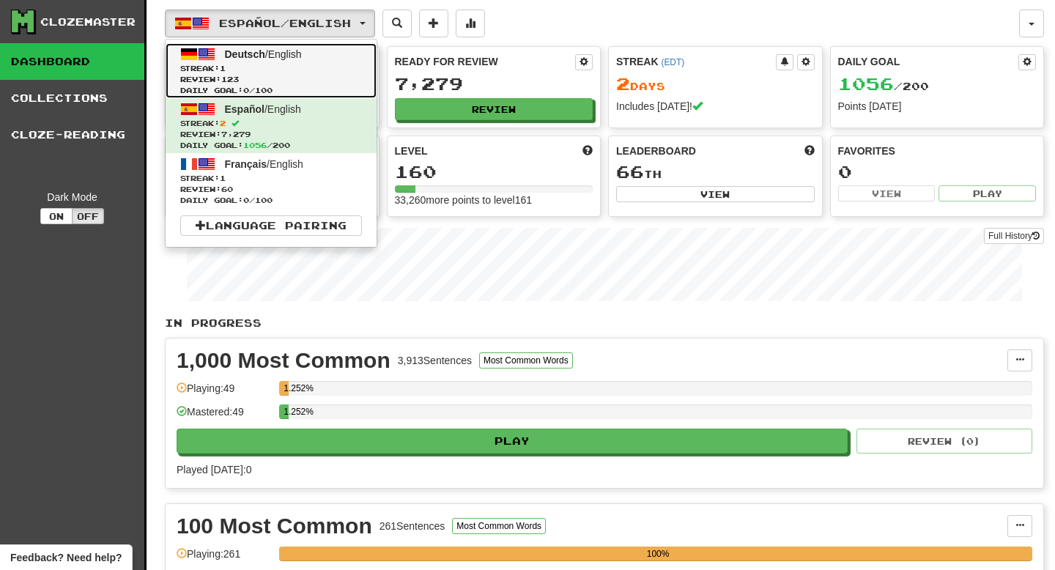
click at [279, 70] on span "Streak: 1" at bounding box center [271, 68] width 182 height 11
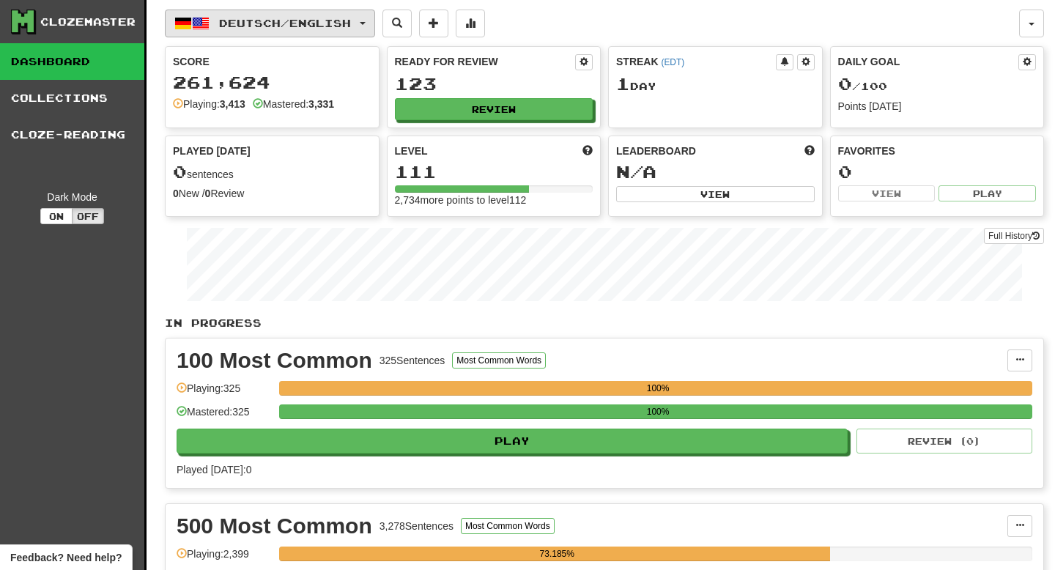
click at [296, 21] on span "Deutsch / English" at bounding box center [285, 23] width 132 height 12
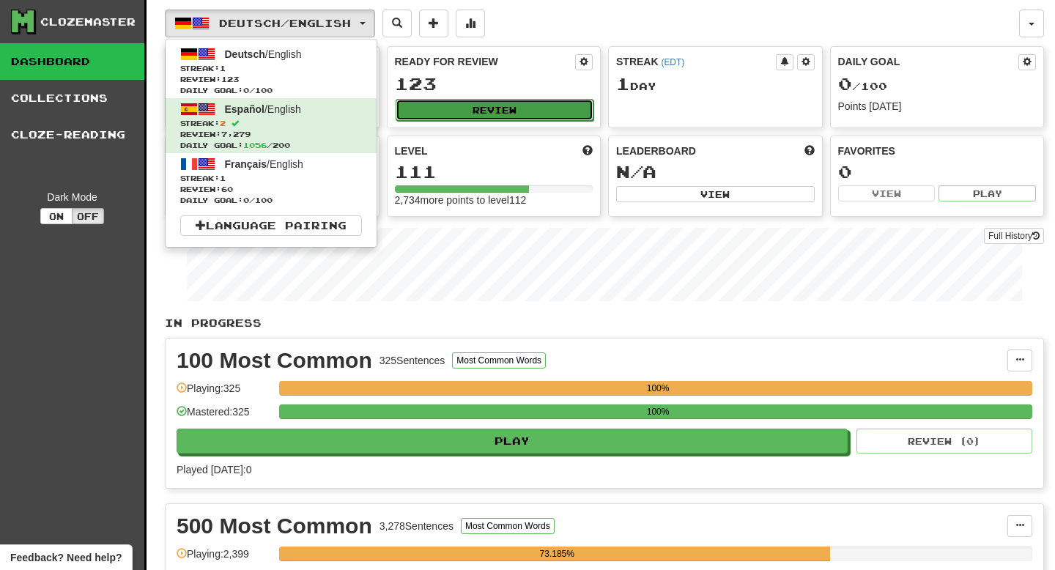
click at [492, 111] on button "Review" at bounding box center [494, 110] width 198 height 22
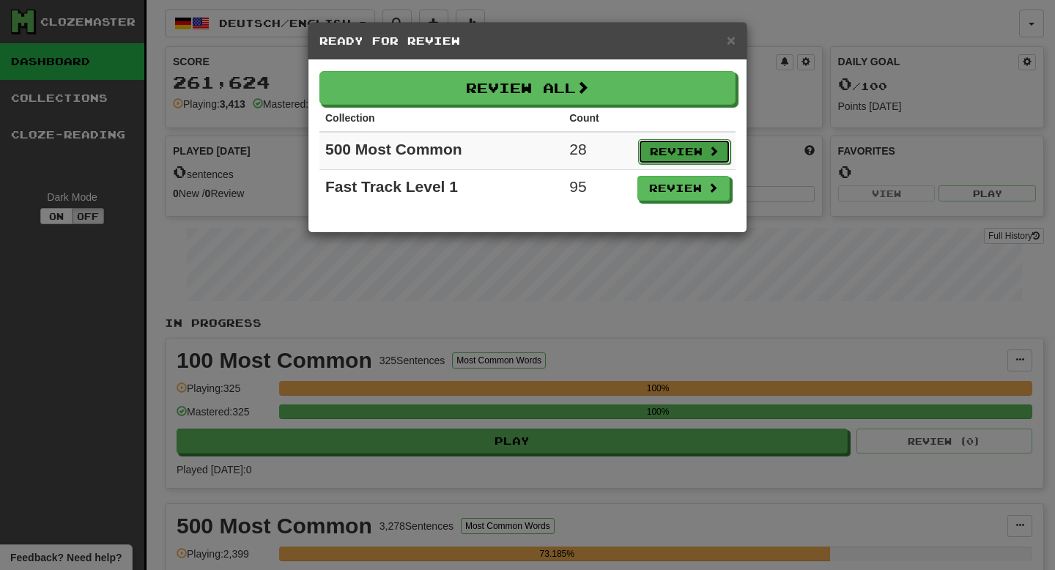
click at [693, 149] on button "Review" at bounding box center [684, 151] width 92 height 25
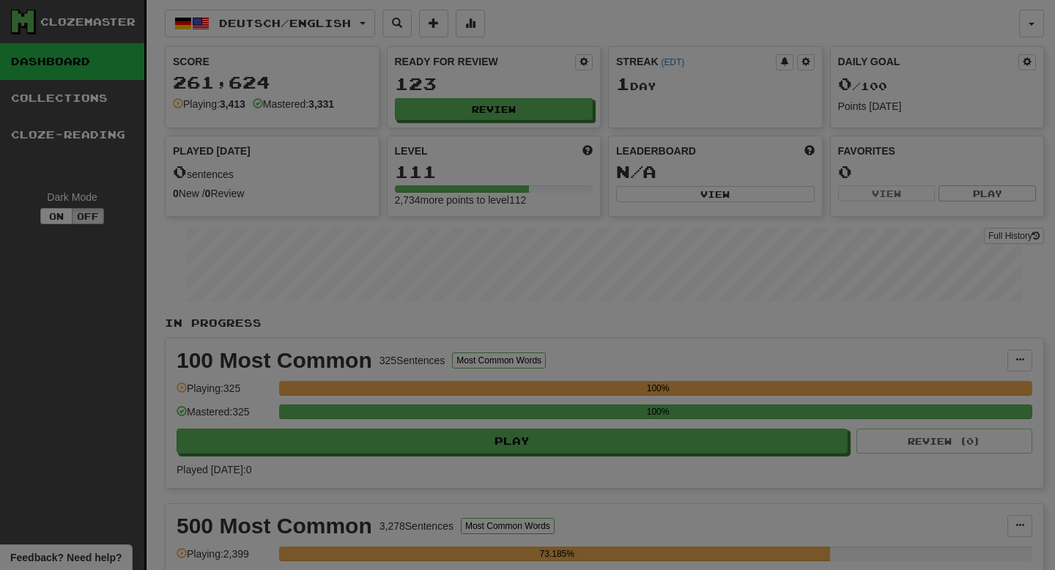
select select "**"
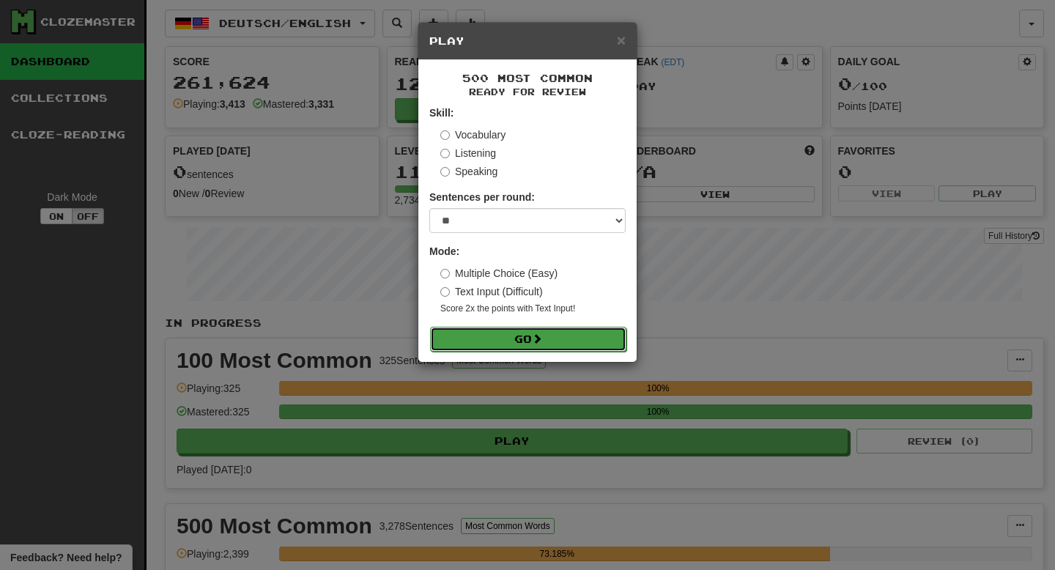
click at [491, 337] on button "Go" at bounding box center [528, 339] width 196 height 25
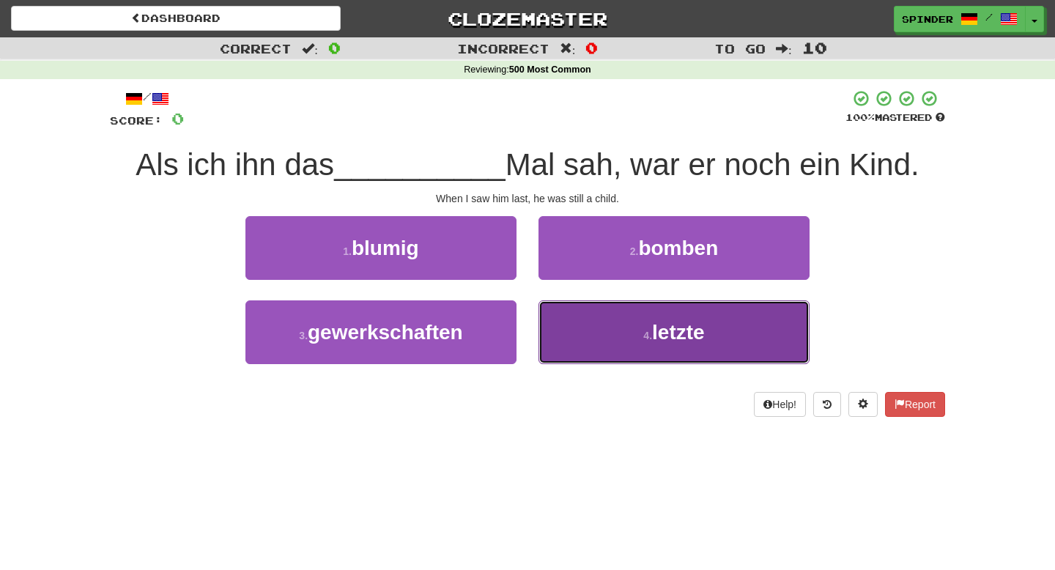
click at [635, 346] on button "4 . letzte" at bounding box center [673, 332] width 271 height 64
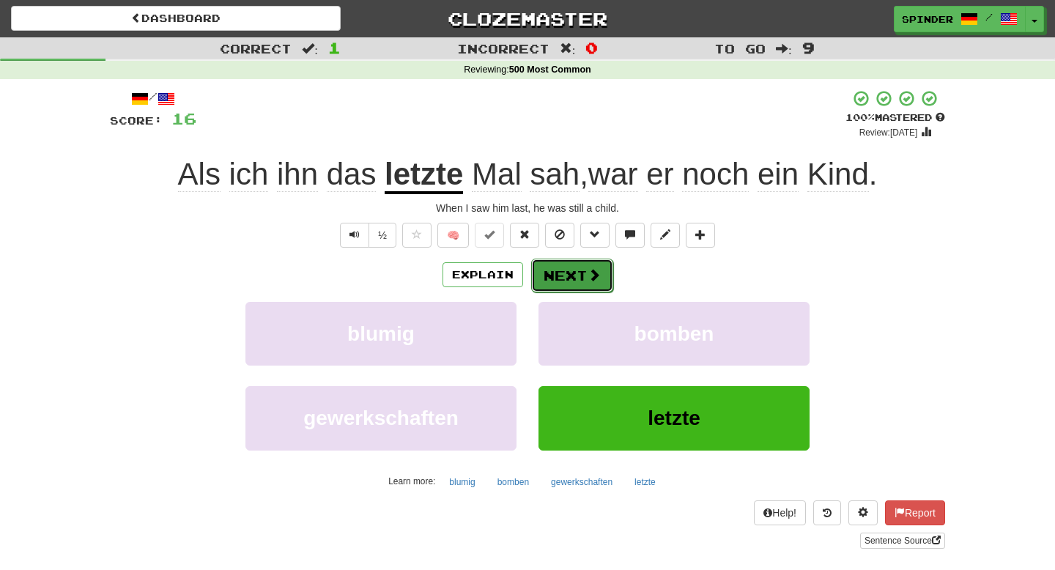
click at [573, 283] on button "Next" at bounding box center [572, 276] width 82 height 34
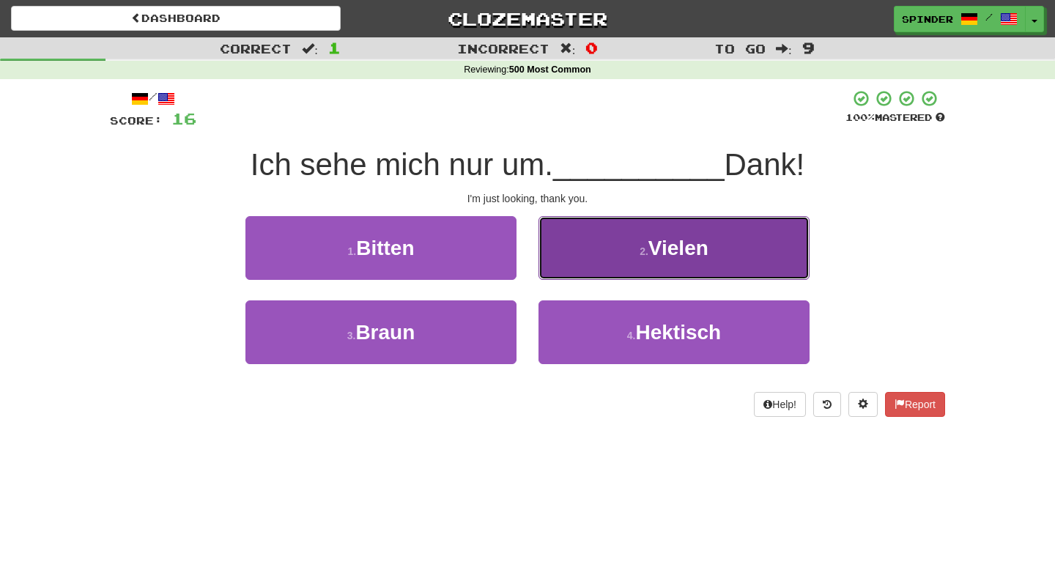
click at [573, 267] on button "2 . Vielen" at bounding box center [673, 248] width 271 height 64
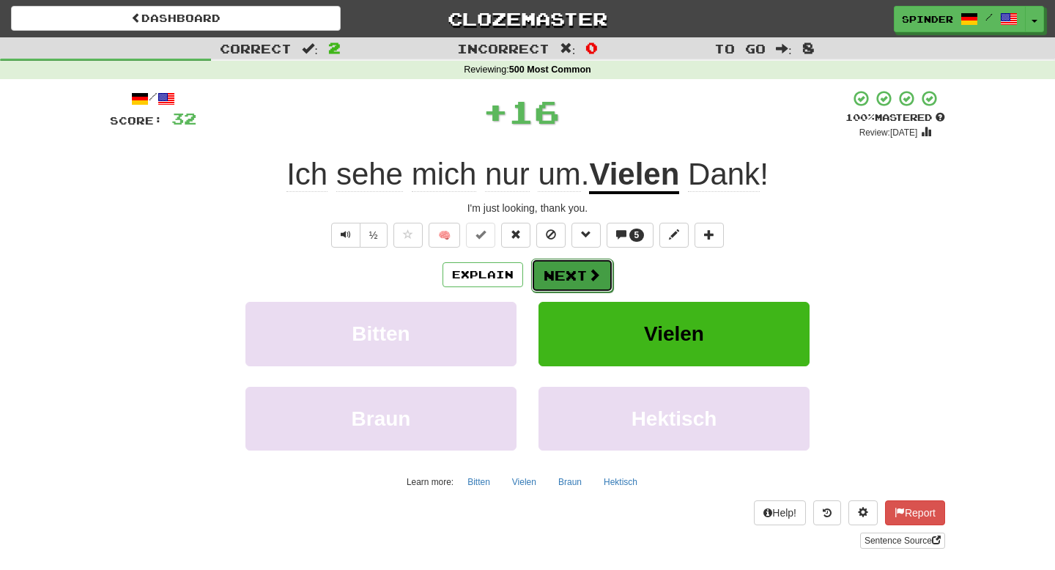
click at [570, 271] on button "Next" at bounding box center [572, 276] width 82 height 34
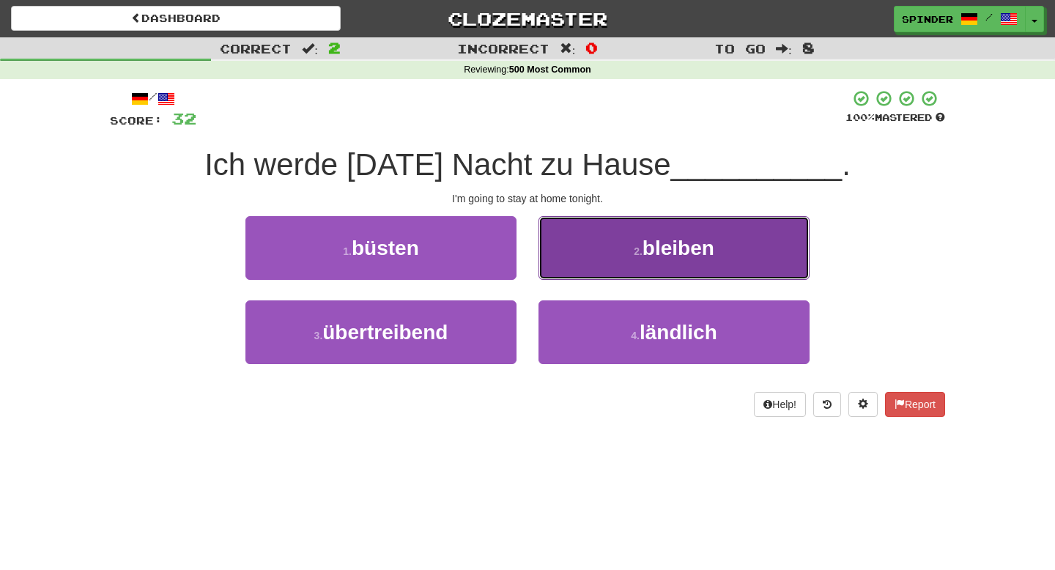
click at [568, 258] on button "2 . bleiben" at bounding box center [673, 248] width 271 height 64
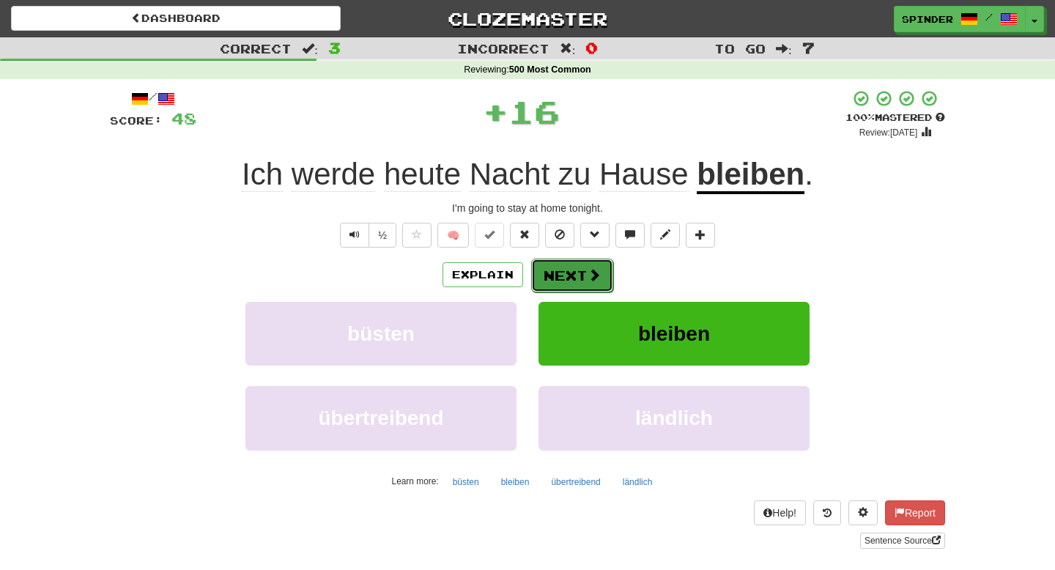
click at [567, 274] on button "Next" at bounding box center [572, 276] width 82 height 34
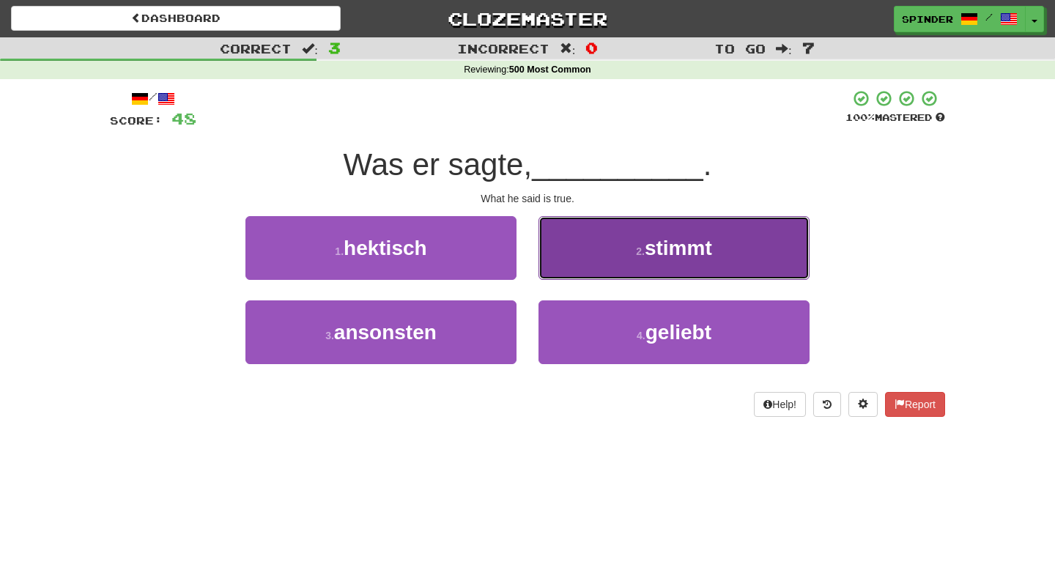
click at [568, 267] on button "2 . stimmt" at bounding box center [673, 248] width 271 height 64
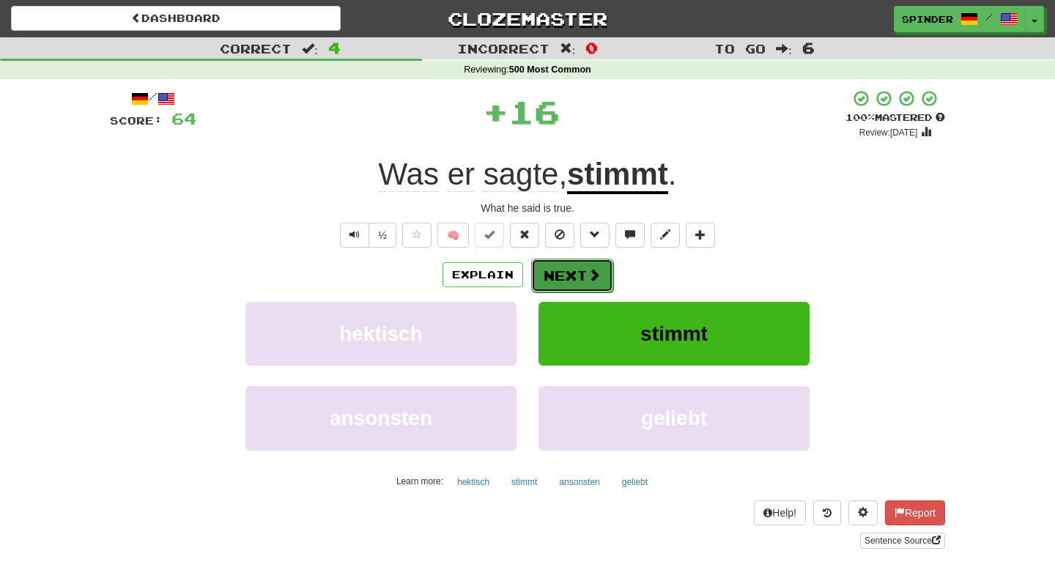
click at [565, 276] on button "Next" at bounding box center [572, 276] width 82 height 34
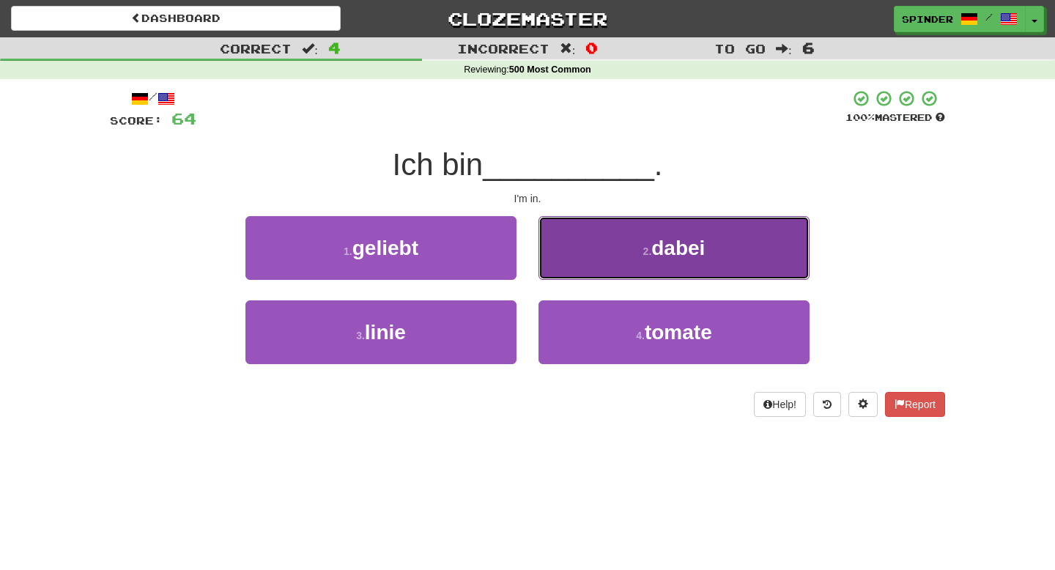
click at [570, 266] on button "2 . dabei" at bounding box center [673, 248] width 271 height 64
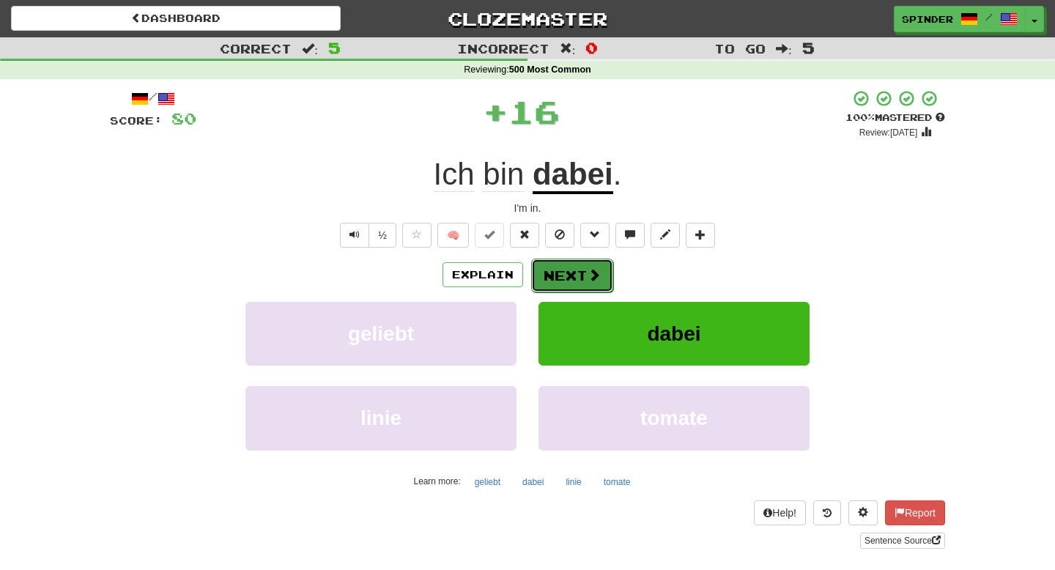
click at [570, 278] on button "Next" at bounding box center [572, 276] width 82 height 34
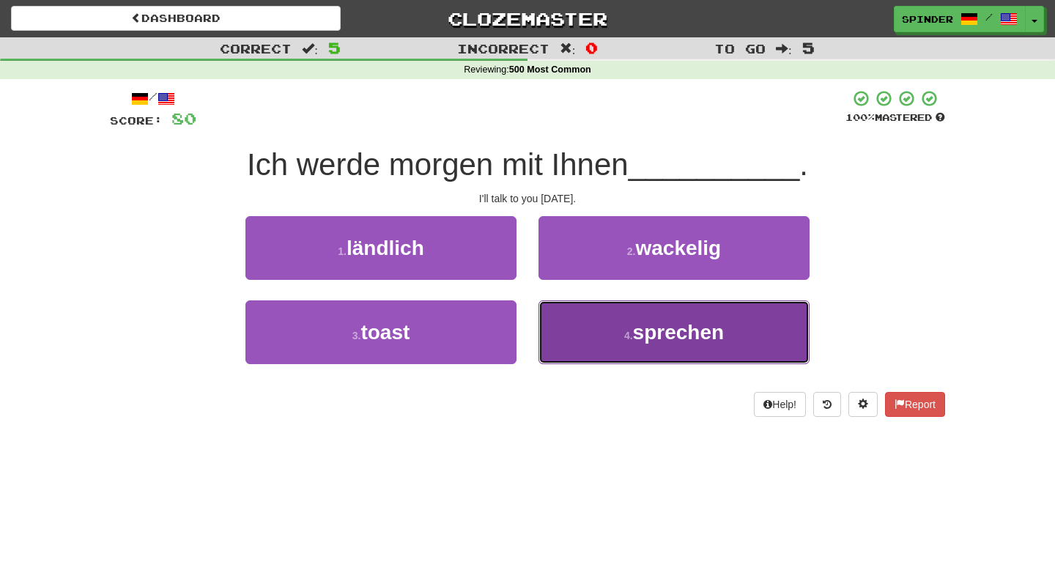
click at [572, 321] on button "4 . sprechen" at bounding box center [673, 332] width 271 height 64
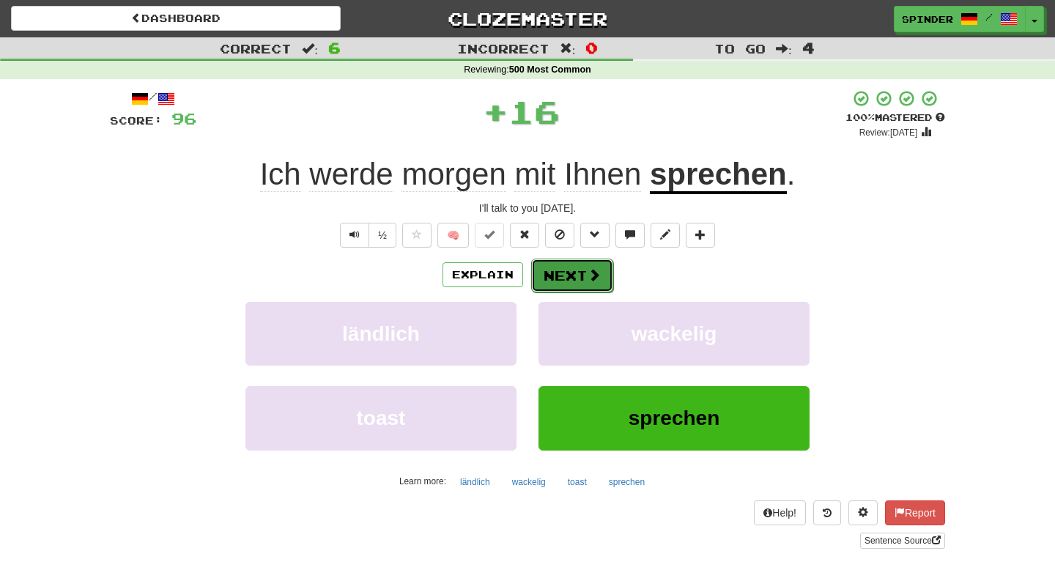
click at [581, 282] on button "Next" at bounding box center [572, 276] width 82 height 34
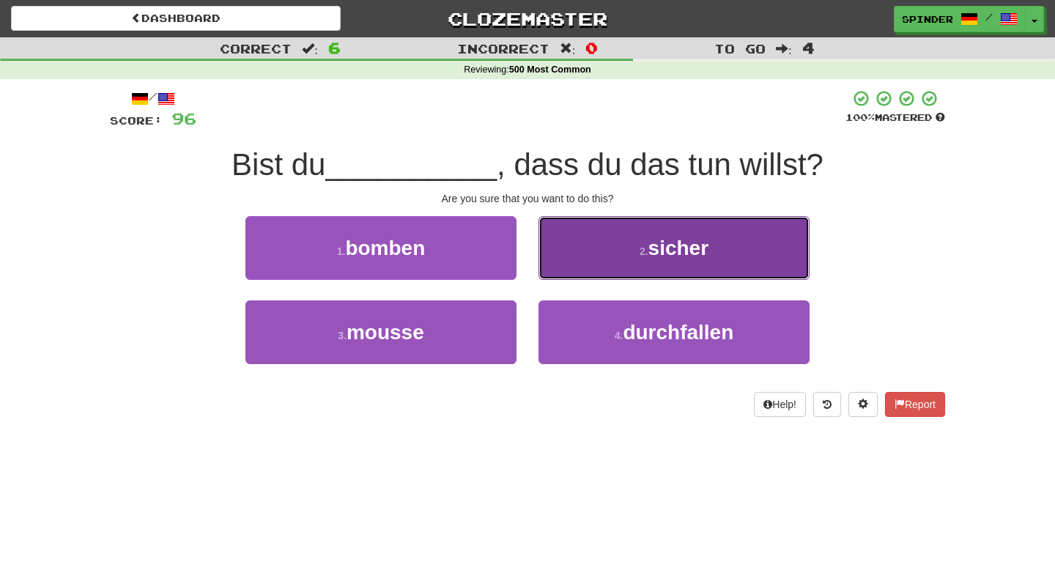
click at [590, 258] on button "2 . sicher" at bounding box center [673, 248] width 271 height 64
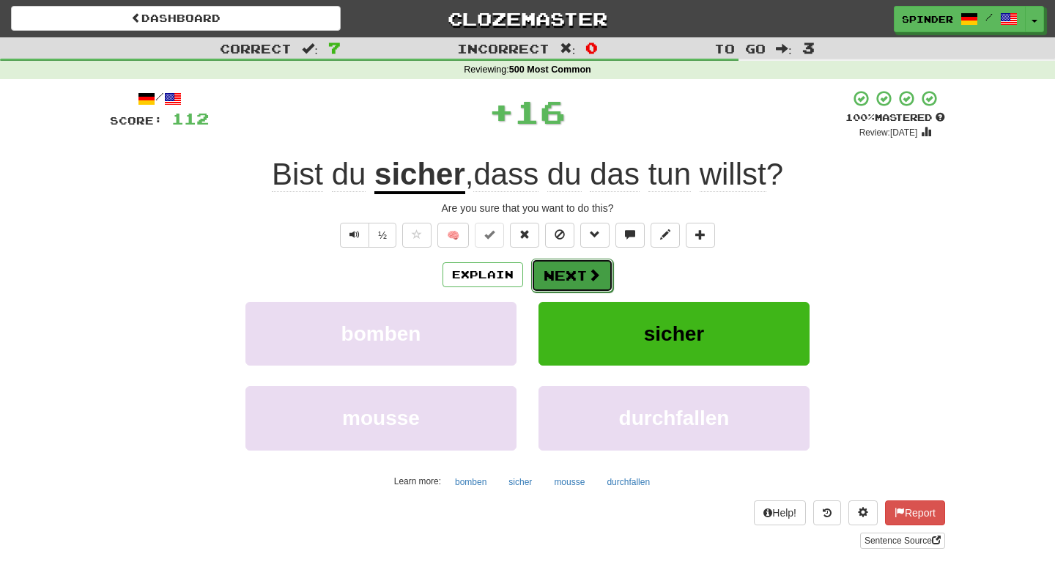
click at [582, 280] on button "Next" at bounding box center [572, 276] width 82 height 34
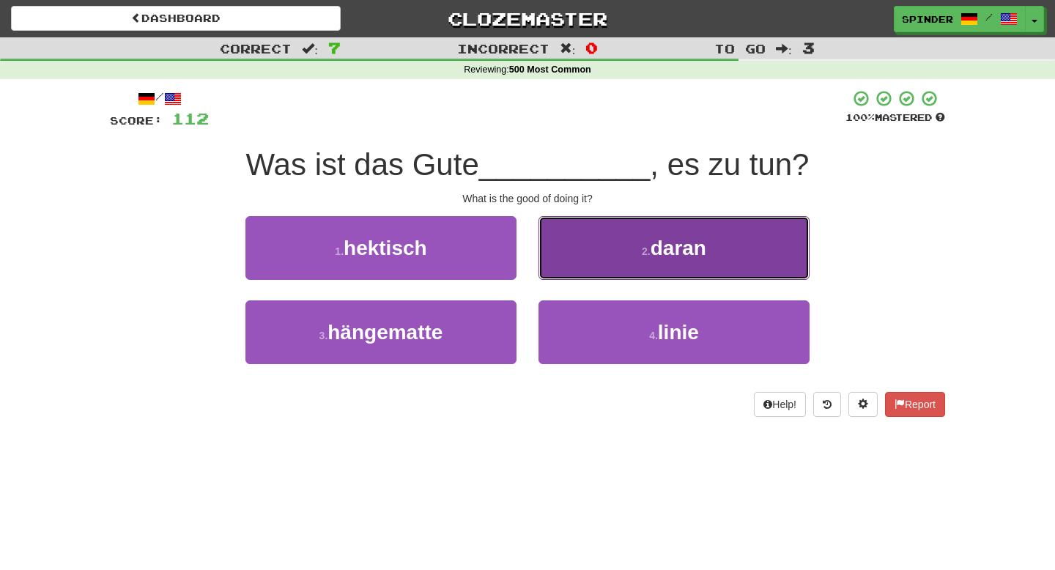
click at [583, 269] on button "2 . daran" at bounding box center [673, 248] width 271 height 64
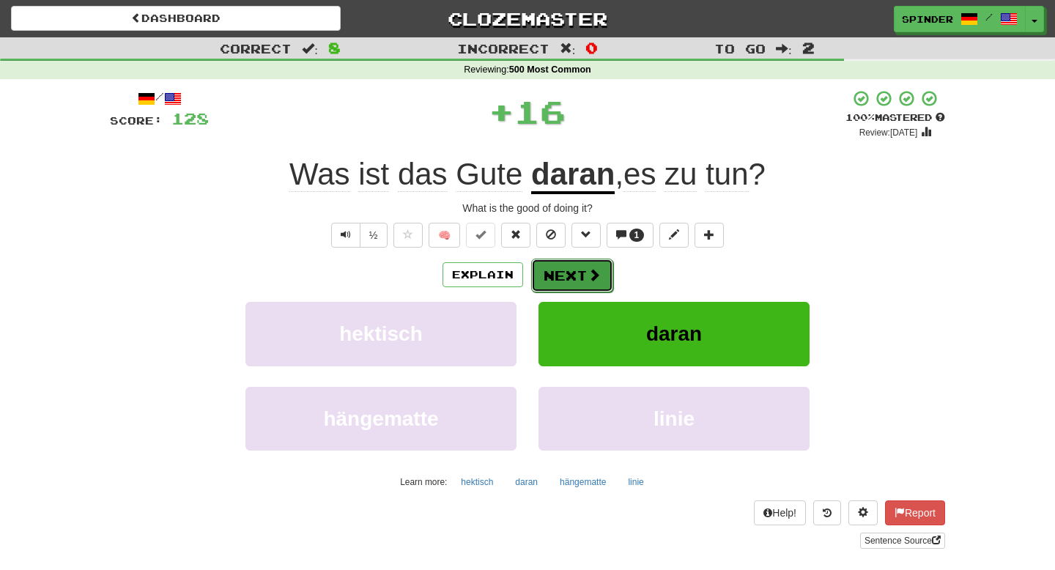
click at [580, 278] on button "Next" at bounding box center [572, 276] width 82 height 34
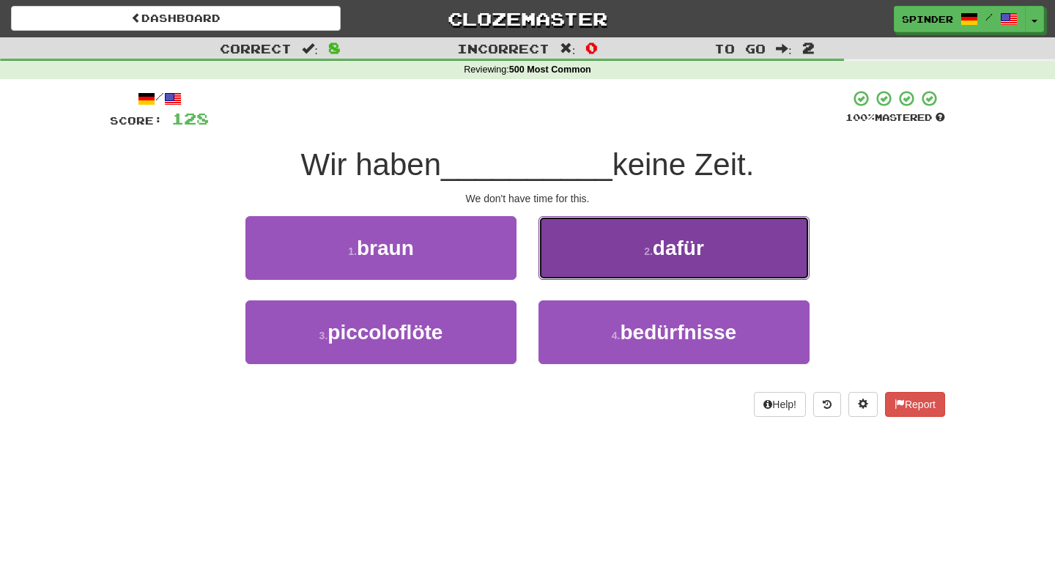
click at [581, 260] on button "2 . dafür" at bounding box center [673, 248] width 271 height 64
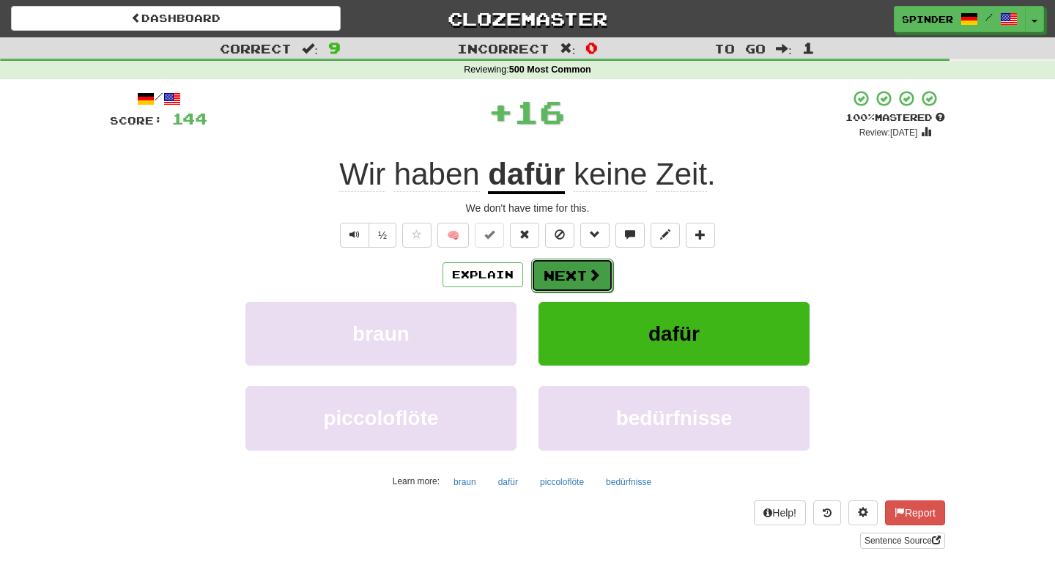
click at [576, 277] on button "Next" at bounding box center [572, 276] width 82 height 34
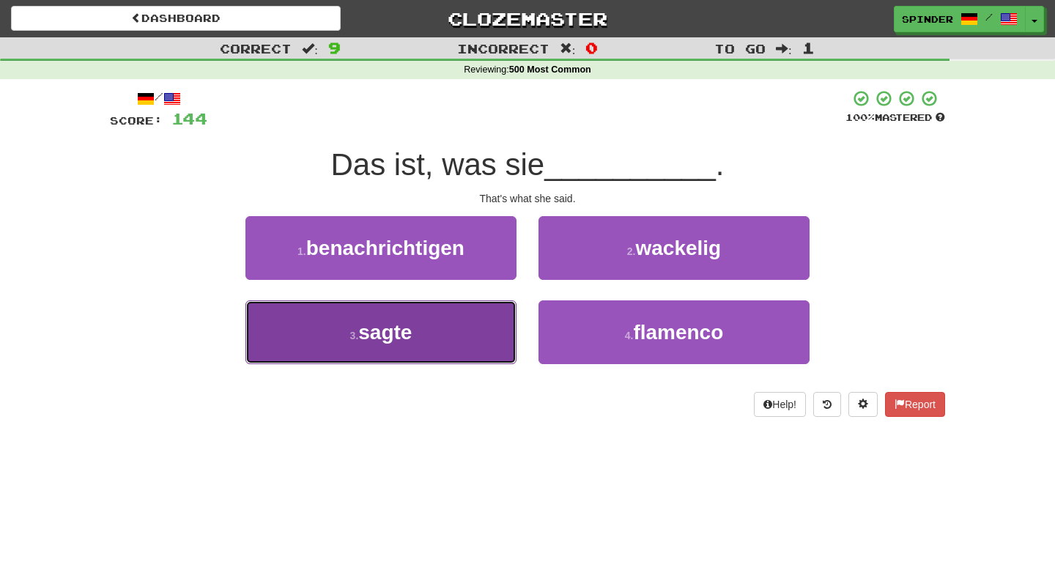
click at [476, 333] on button "3 . sagte" at bounding box center [380, 332] width 271 height 64
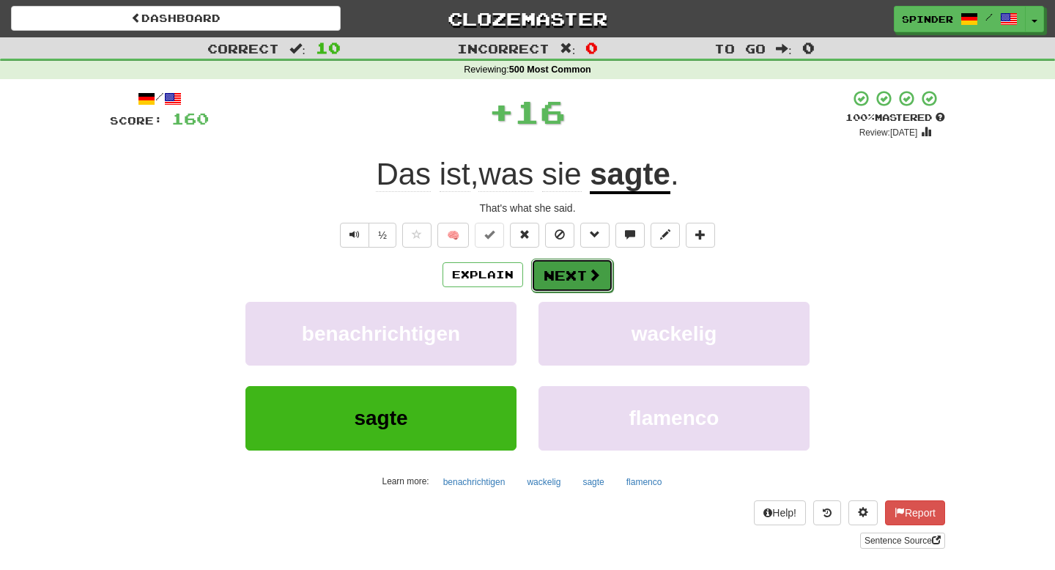
click at [567, 272] on button "Next" at bounding box center [572, 276] width 82 height 34
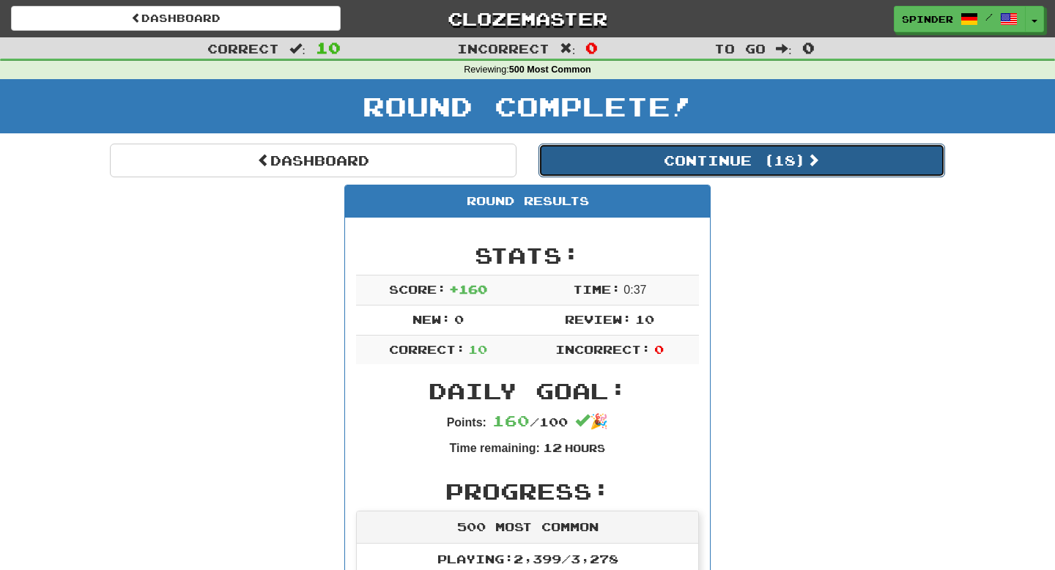
click at [702, 160] on button "Continue ( 18 )" at bounding box center [741, 161] width 406 height 34
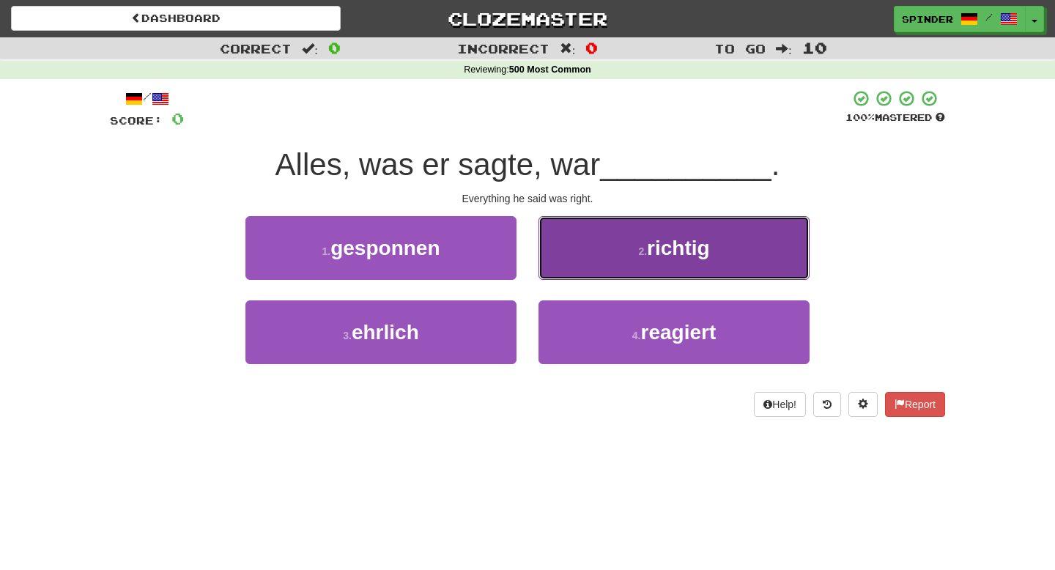
click at [568, 268] on button "2 . richtig" at bounding box center [673, 248] width 271 height 64
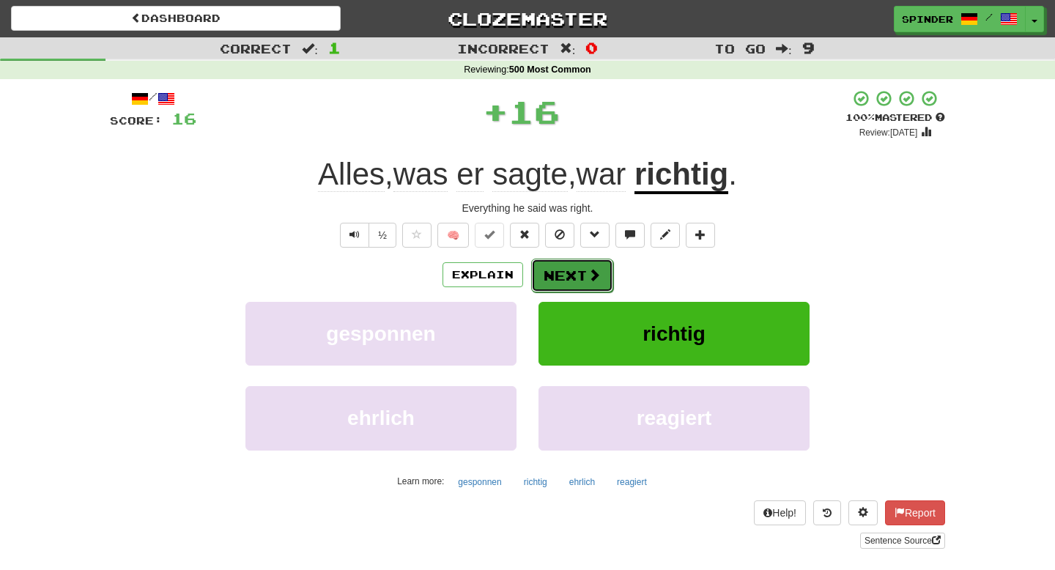
click at [558, 281] on button "Next" at bounding box center [572, 276] width 82 height 34
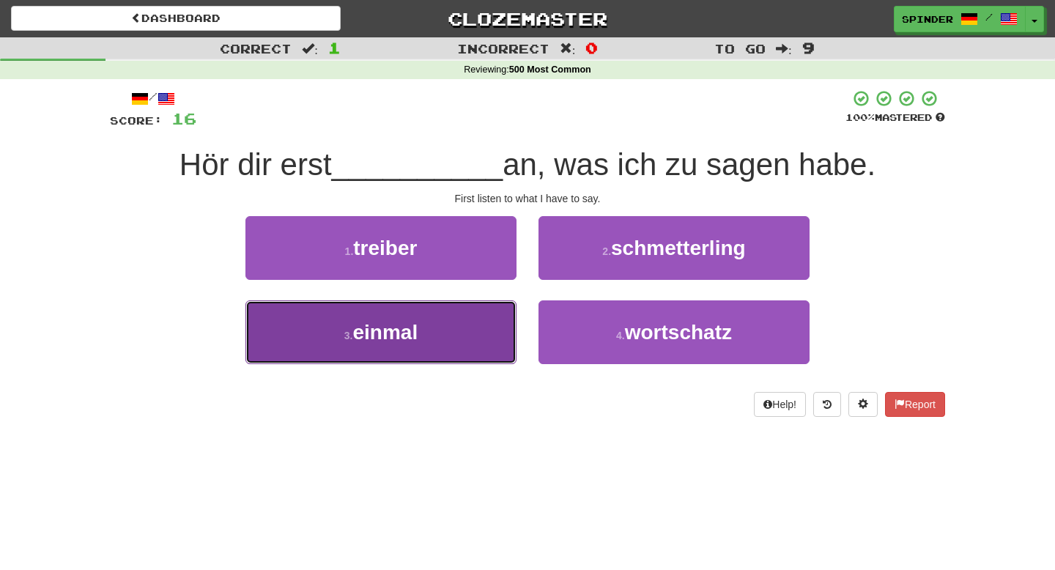
click at [458, 316] on button "3 . einmal" at bounding box center [380, 332] width 271 height 64
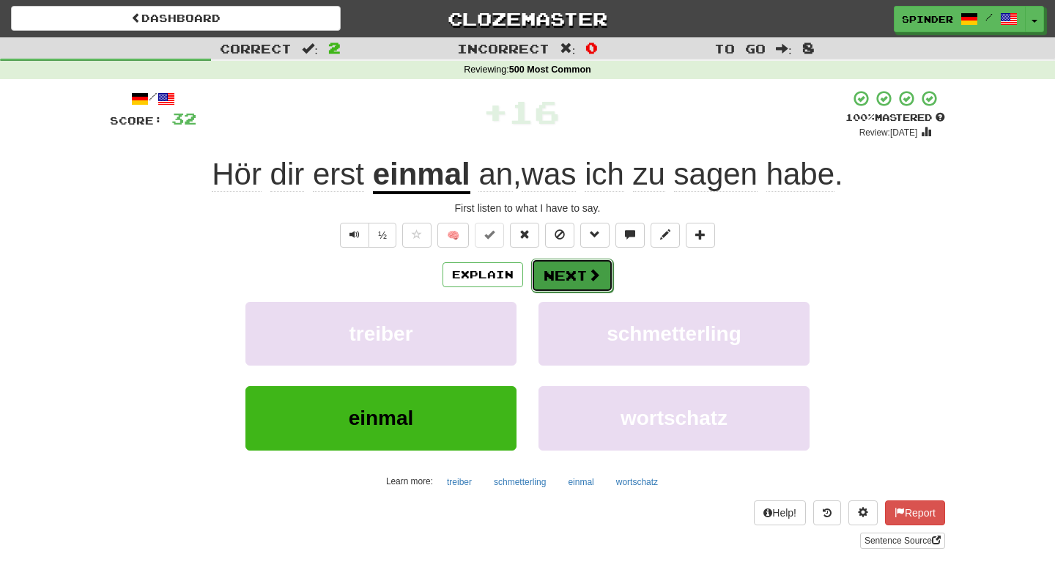
click at [588, 280] on span at bounding box center [593, 274] width 13 height 13
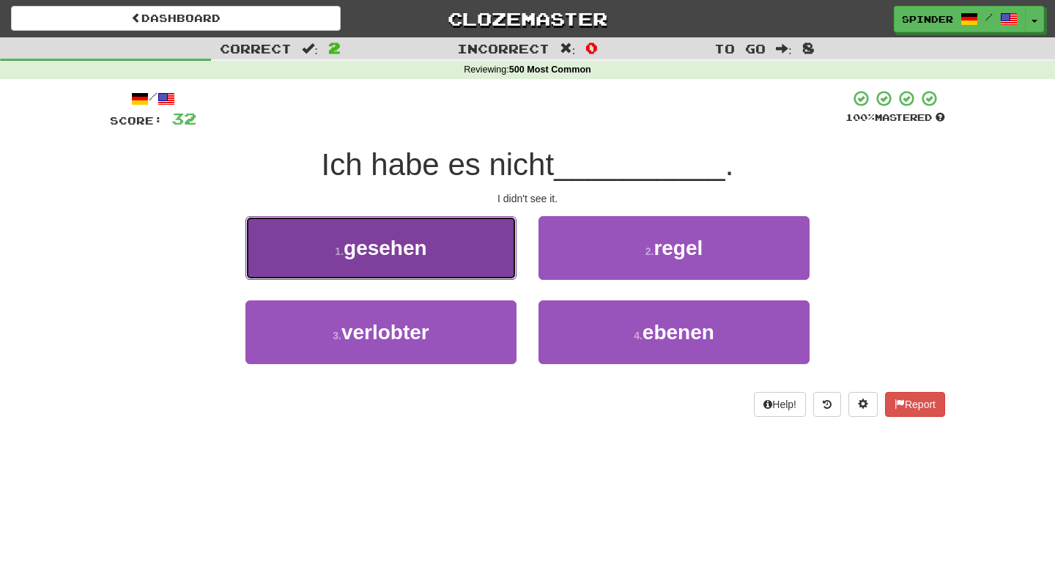
click at [493, 254] on button "1 . gesehen" at bounding box center [380, 248] width 271 height 64
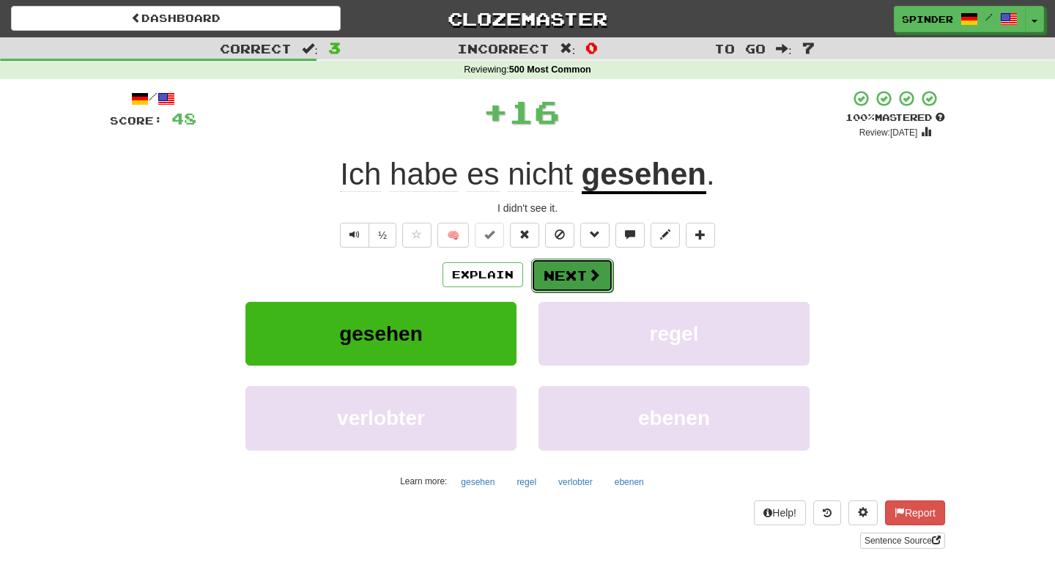
click at [560, 275] on button "Next" at bounding box center [572, 276] width 82 height 34
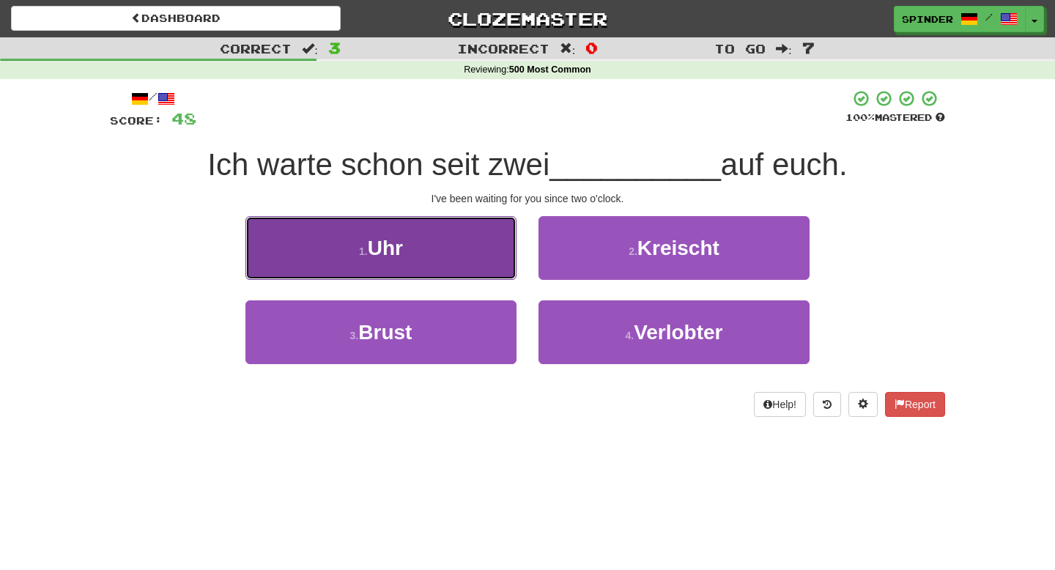
click at [488, 256] on button "1 . Uhr" at bounding box center [380, 248] width 271 height 64
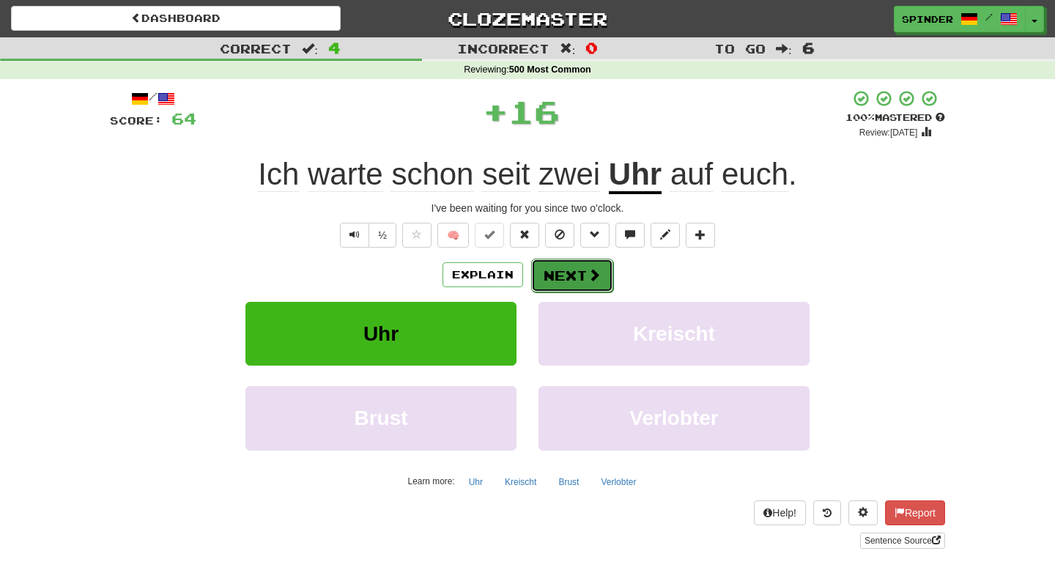
click at [573, 286] on button "Next" at bounding box center [572, 276] width 82 height 34
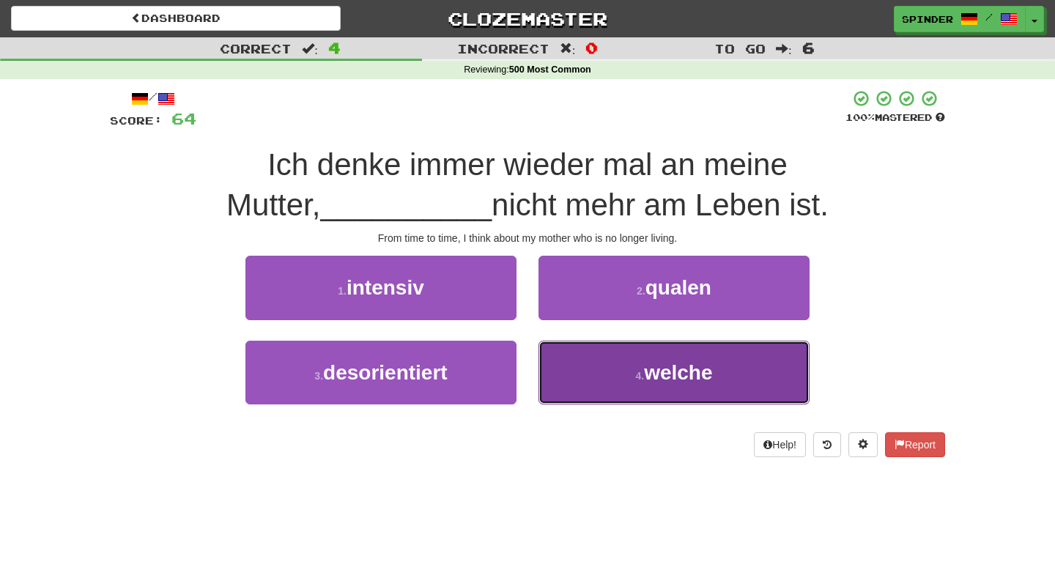
click at [578, 354] on button "4 . welche" at bounding box center [673, 373] width 271 height 64
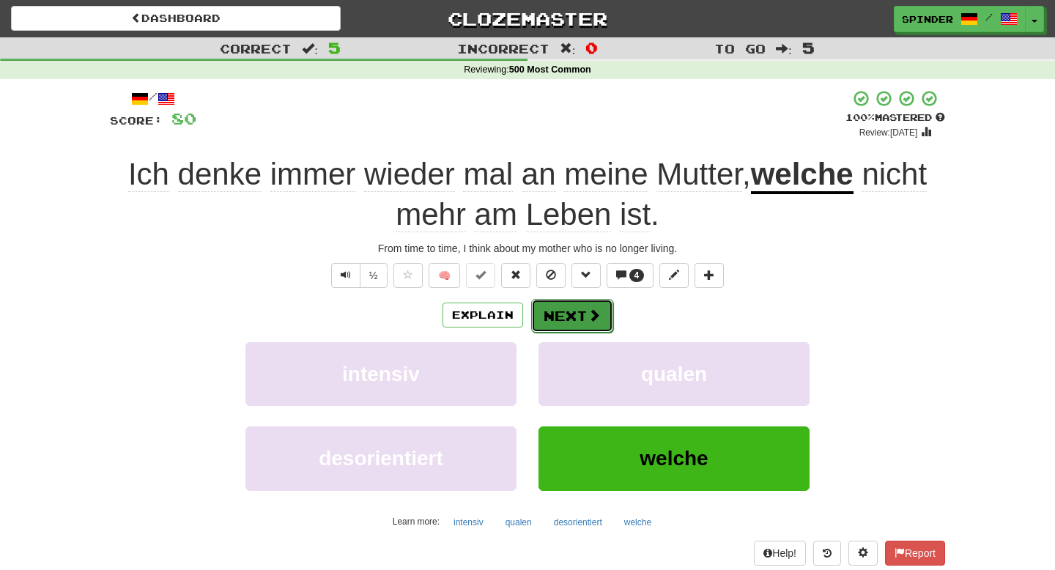
click at [579, 319] on button "Next" at bounding box center [572, 316] width 82 height 34
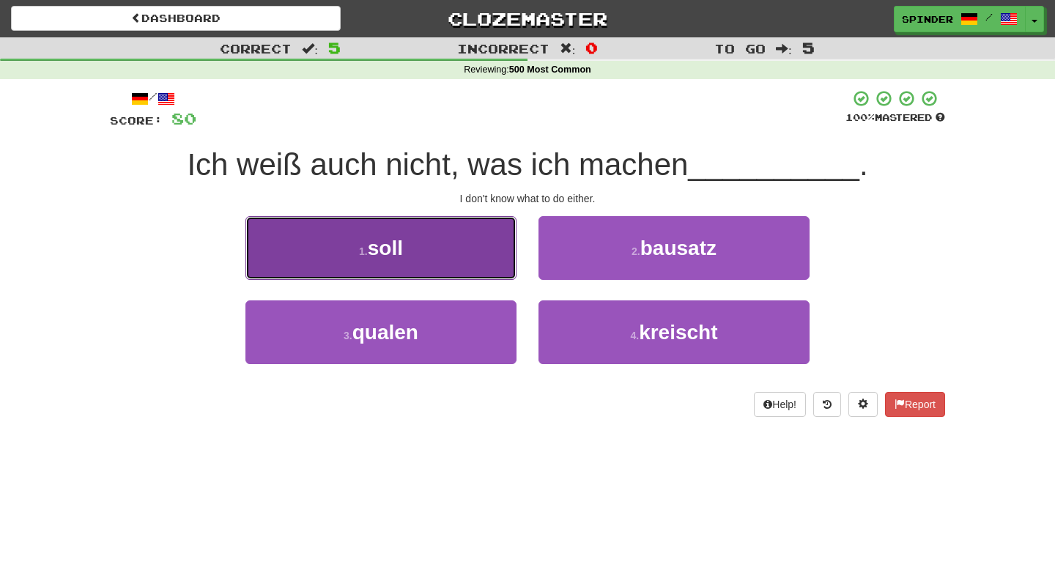
click at [479, 258] on button "1 . soll" at bounding box center [380, 248] width 271 height 64
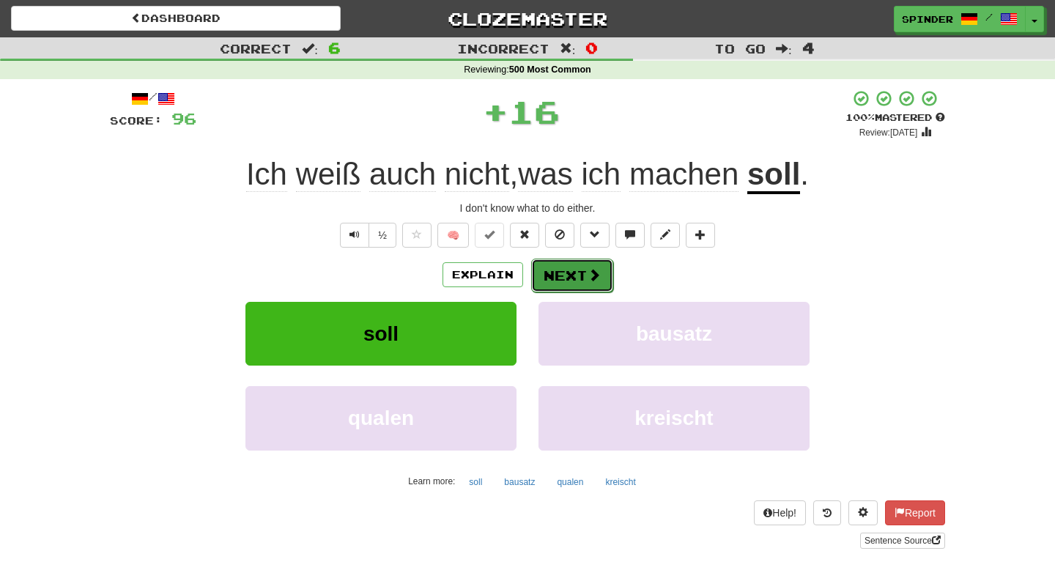
click at [564, 279] on button "Next" at bounding box center [572, 276] width 82 height 34
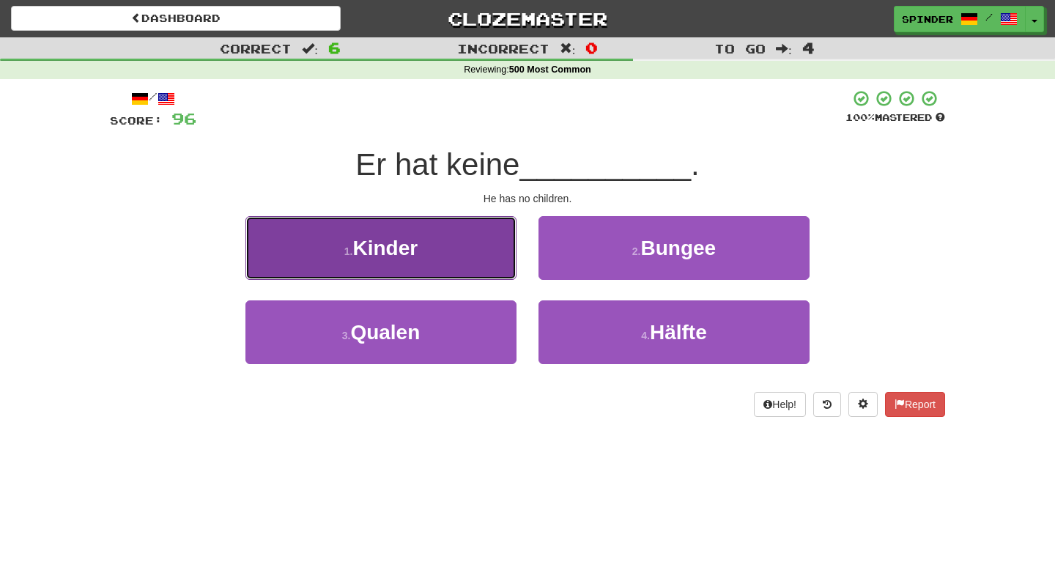
click at [443, 239] on button "1 . Kinder" at bounding box center [380, 248] width 271 height 64
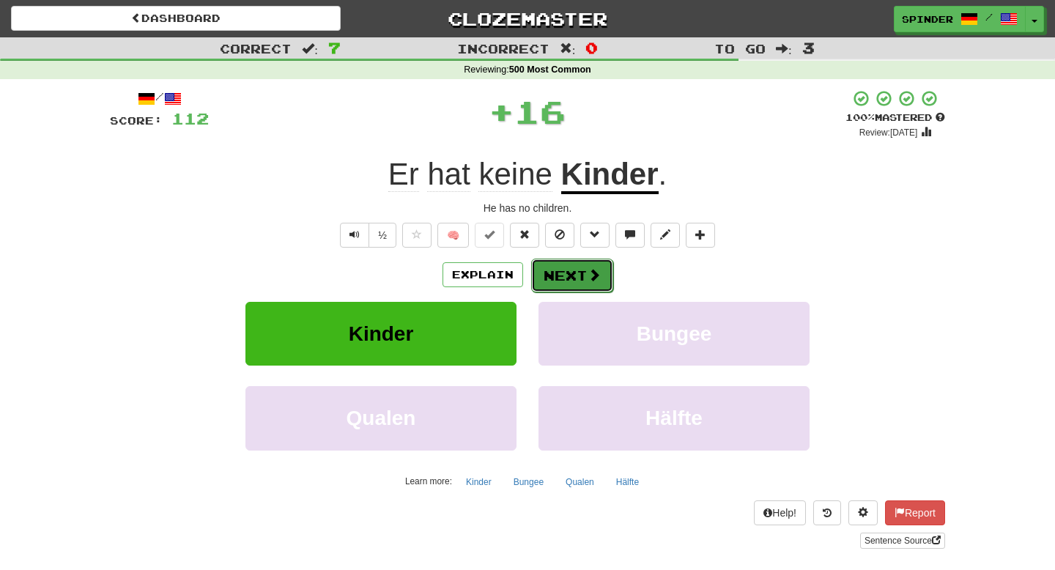
click at [554, 280] on button "Next" at bounding box center [572, 276] width 82 height 34
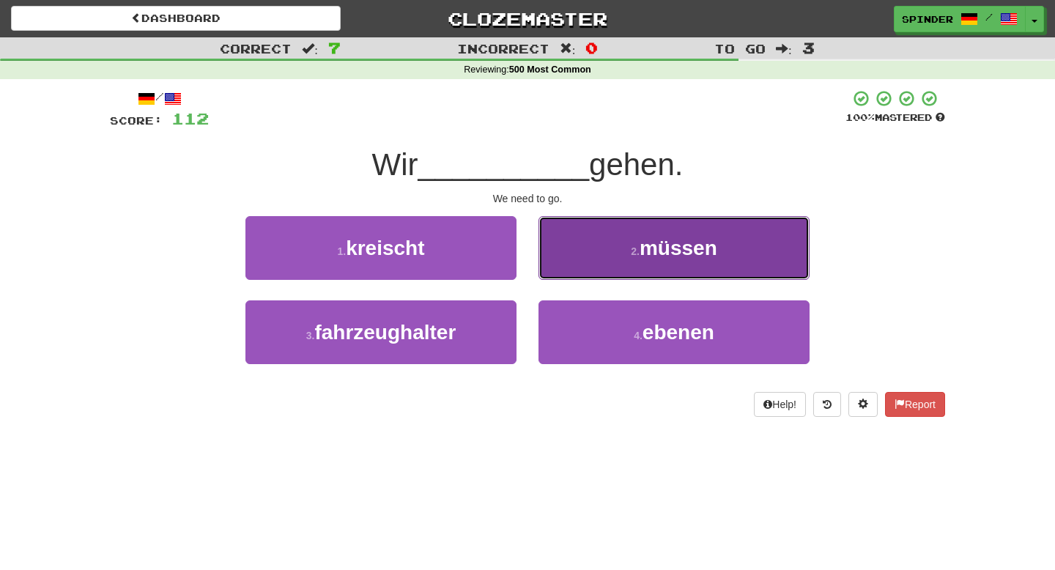
click at [569, 264] on button "2 . müssen" at bounding box center [673, 248] width 271 height 64
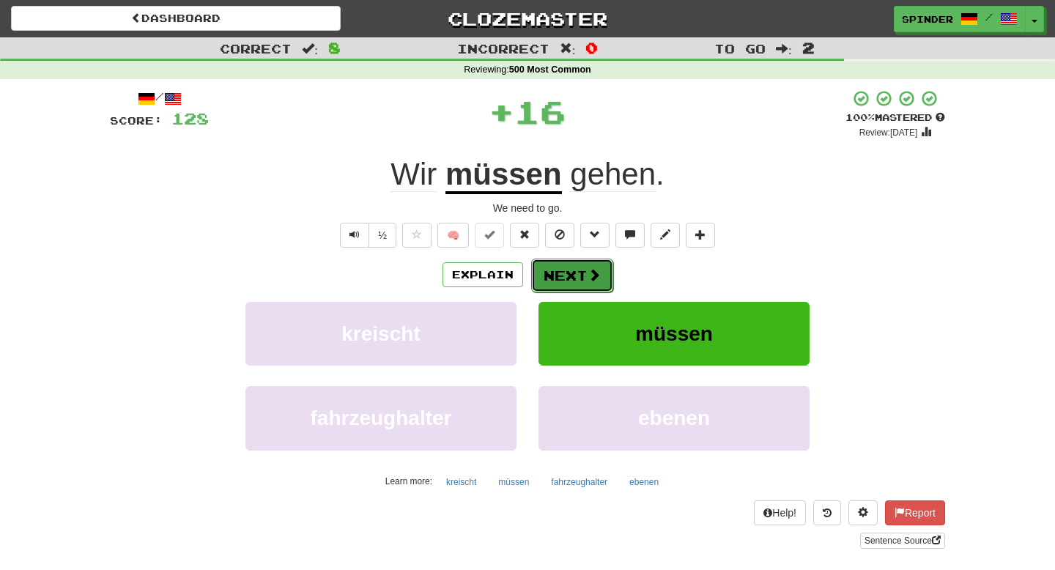
click at [565, 273] on button "Next" at bounding box center [572, 276] width 82 height 34
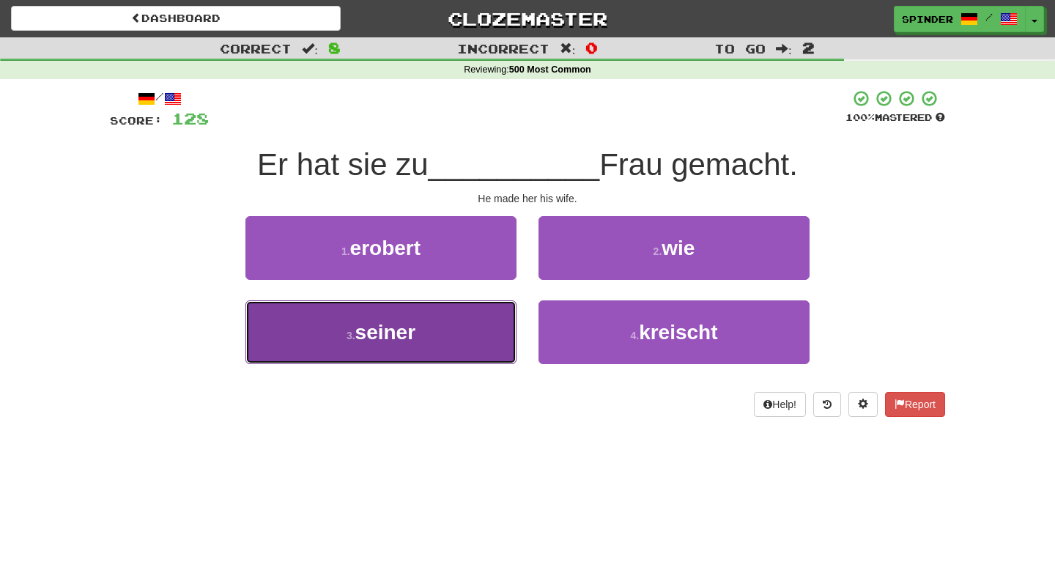
click at [459, 328] on button "3 . seiner" at bounding box center [380, 332] width 271 height 64
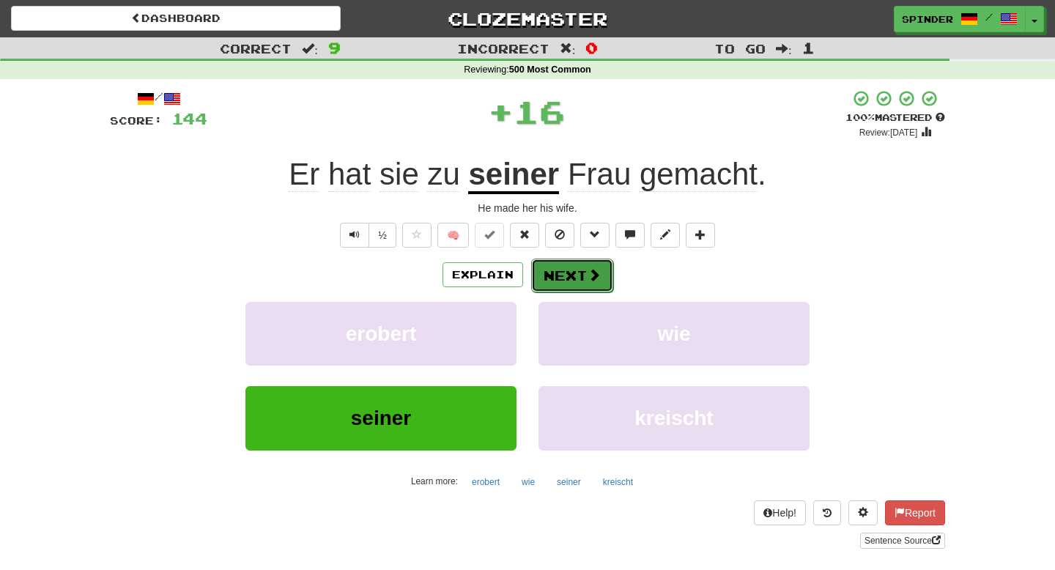
click at [575, 278] on button "Next" at bounding box center [572, 276] width 82 height 34
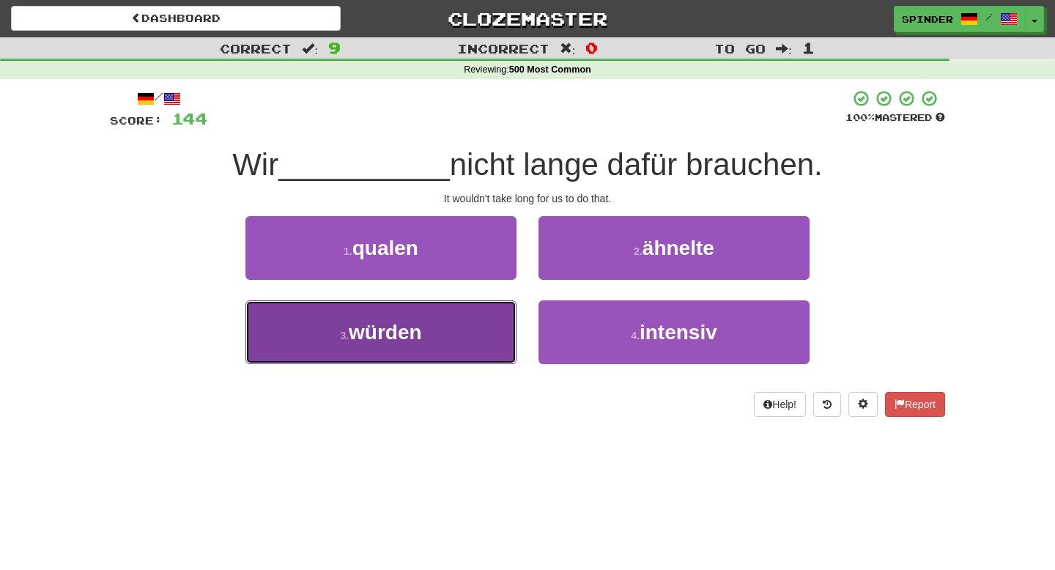
click at [486, 312] on button "3 . würden" at bounding box center [380, 332] width 271 height 64
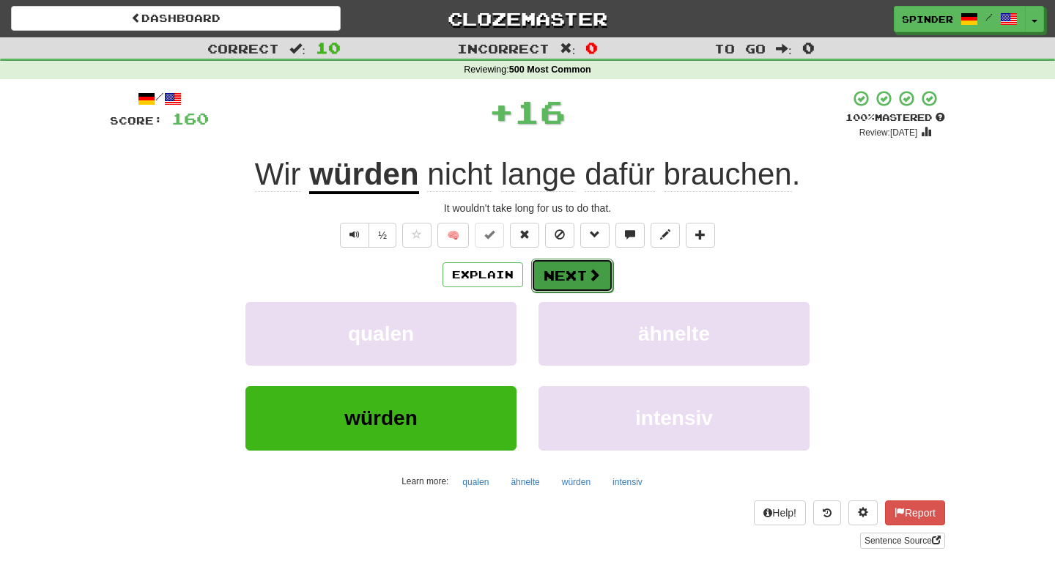
click at [588, 276] on span at bounding box center [593, 274] width 13 height 13
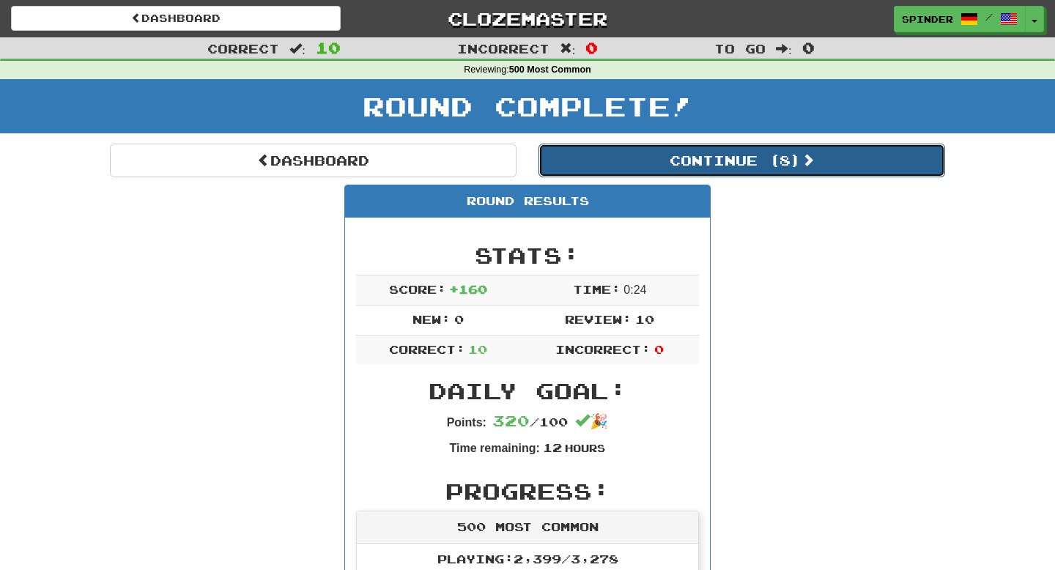
click at [688, 165] on button "Continue ( 8 )" at bounding box center [741, 161] width 406 height 34
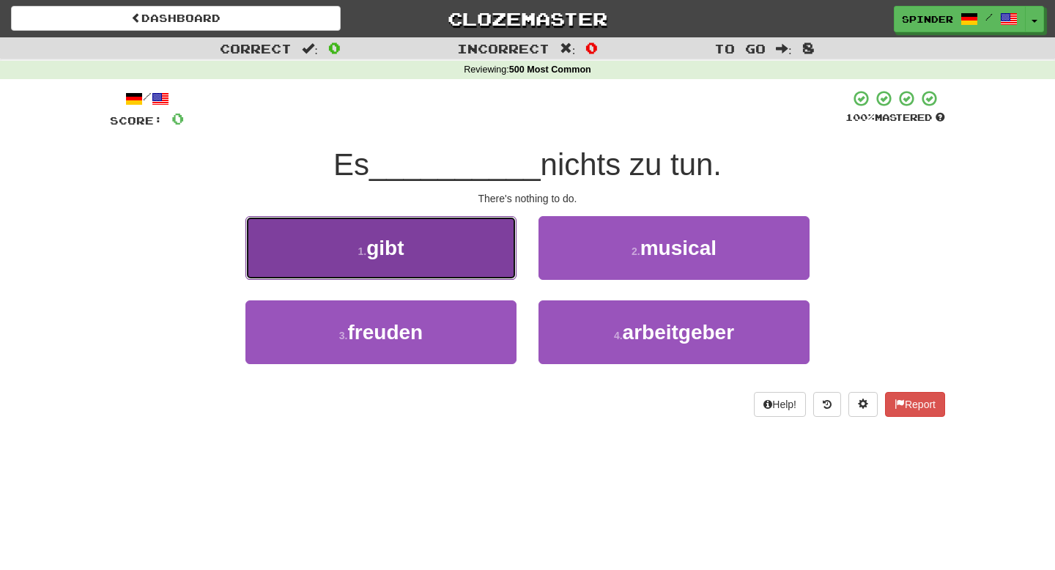
click at [494, 275] on button "1 . gibt" at bounding box center [380, 248] width 271 height 64
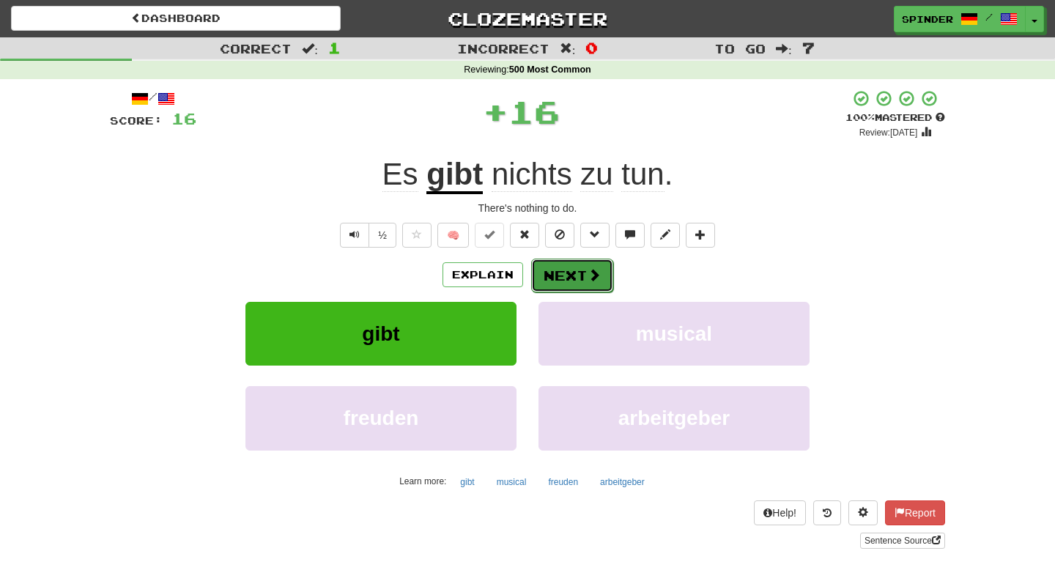
click at [584, 284] on button "Next" at bounding box center [572, 276] width 82 height 34
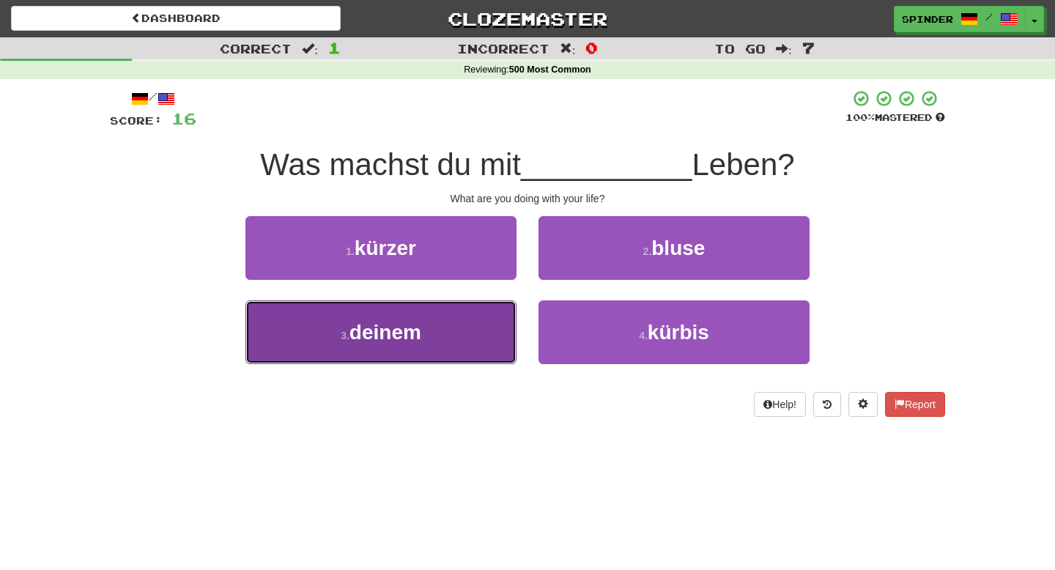
click at [480, 334] on button "3 . deinem" at bounding box center [380, 332] width 271 height 64
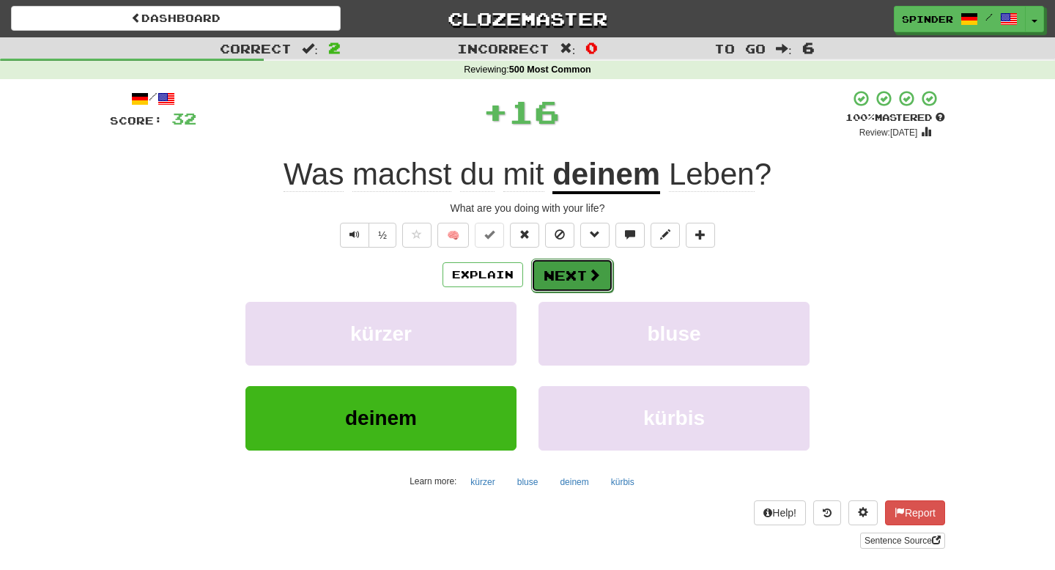
click at [570, 284] on button "Next" at bounding box center [572, 276] width 82 height 34
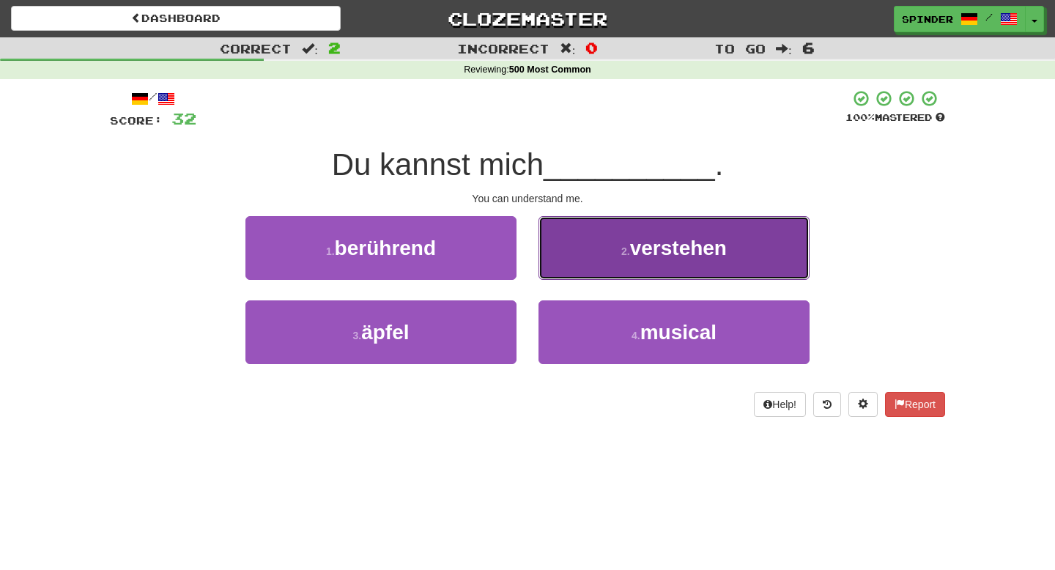
click at [577, 259] on button "2 . verstehen" at bounding box center [673, 248] width 271 height 64
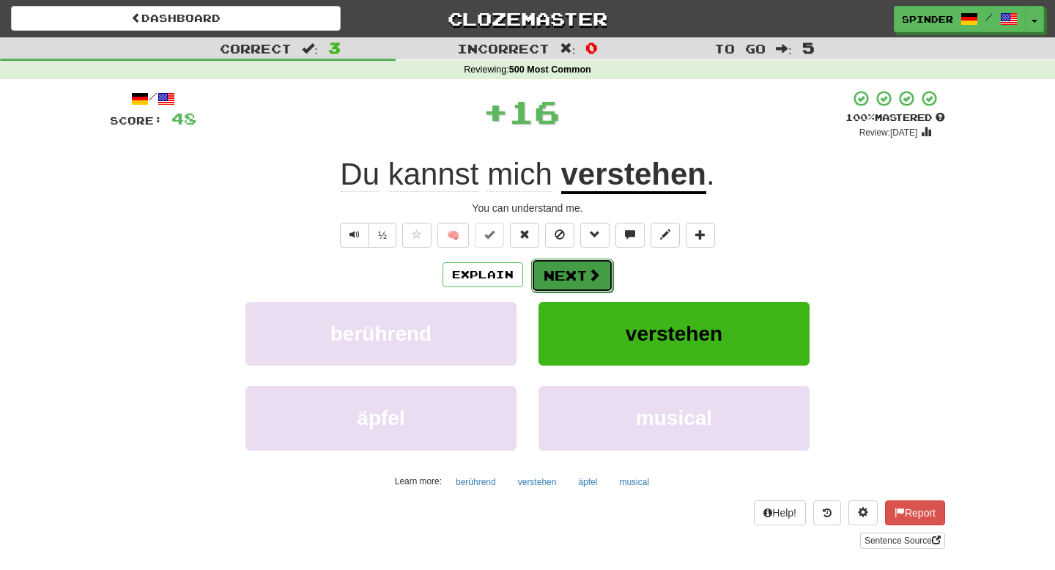
click at [557, 278] on button "Next" at bounding box center [572, 276] width 82 height 34
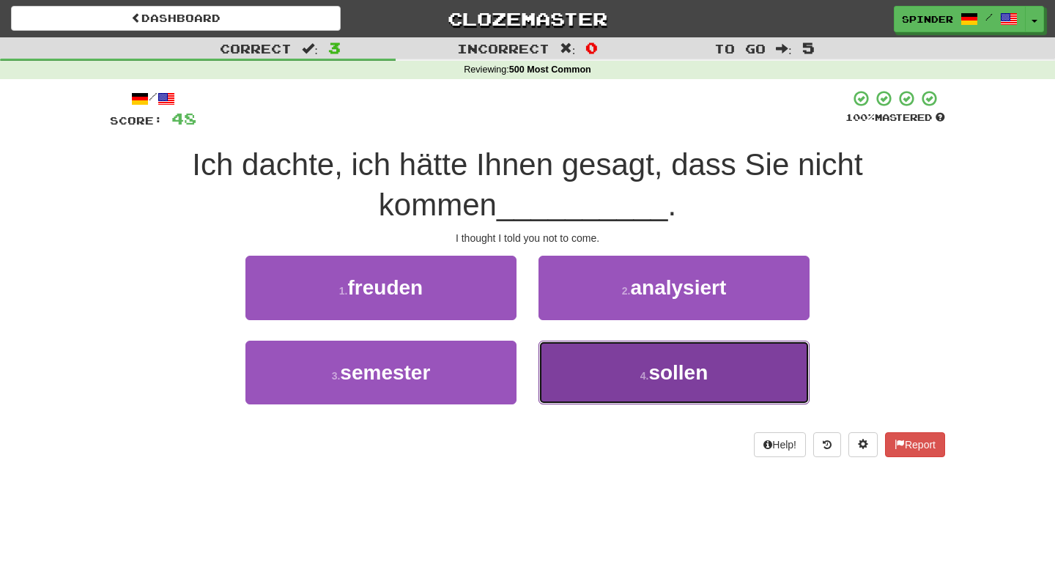
click at [562, 350] on button "4 . sollen" at bounding box center [673, 373] width 271 height 64
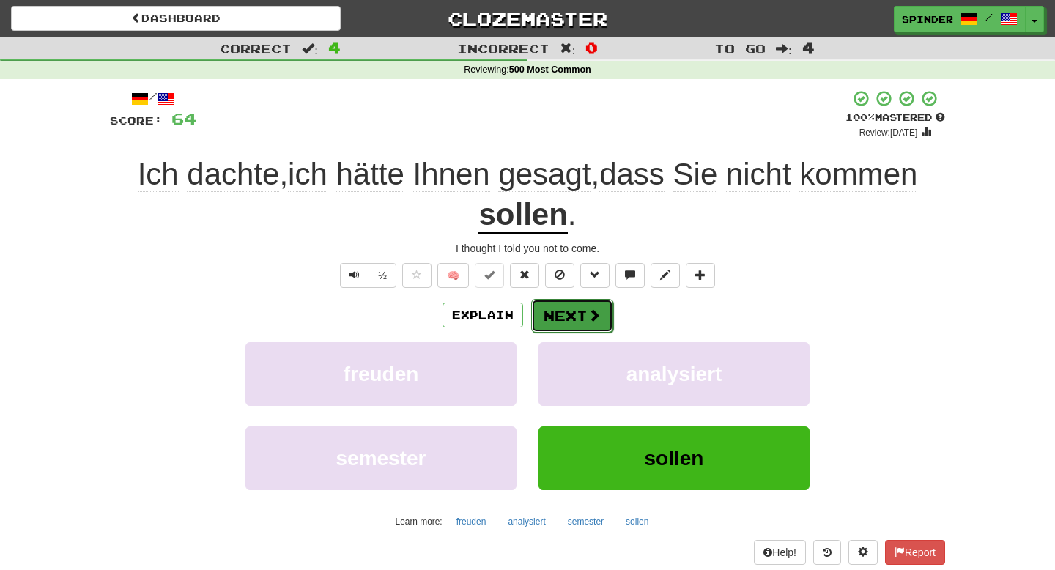
click at [568, 318] on button "Next" at bounding box center [572, 316] width 82 height 34
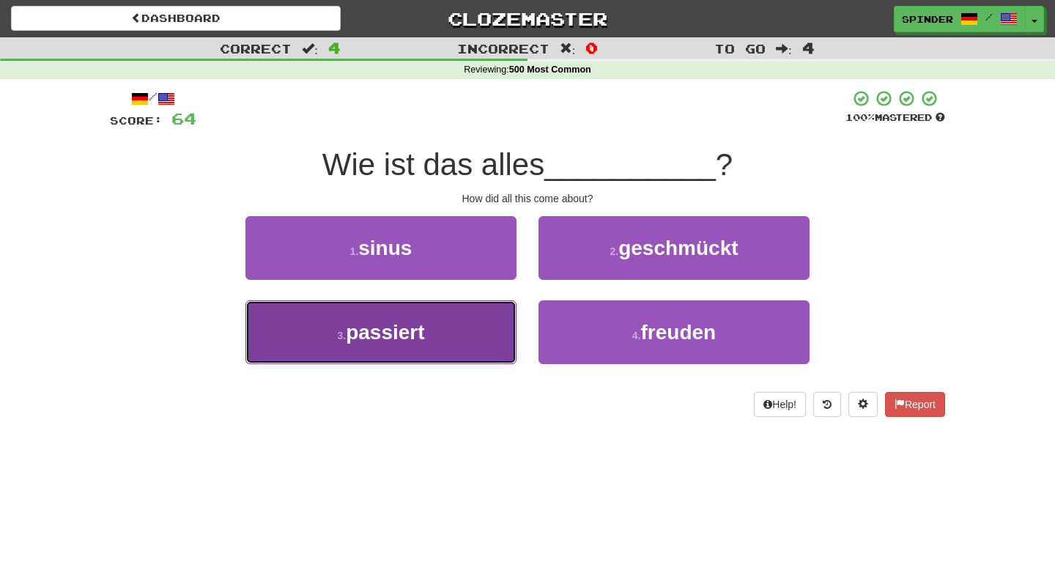
click at [458, 353] on button "3 . passiert" at bounding box center [380, 332] width 271 height 64
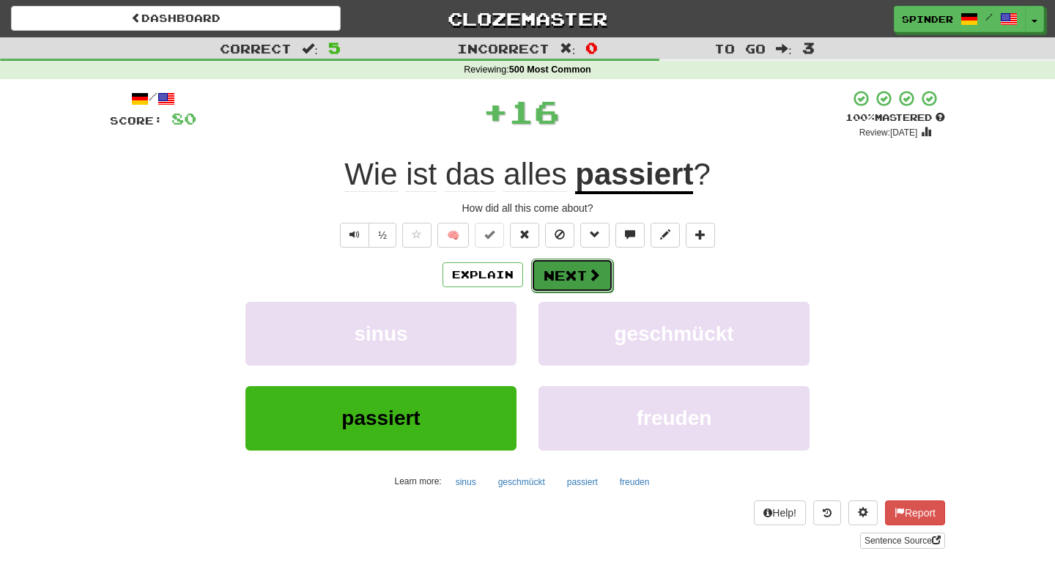
click at [568, 273] on button "Next" at bounding box center [572, 276] width 82 height 34
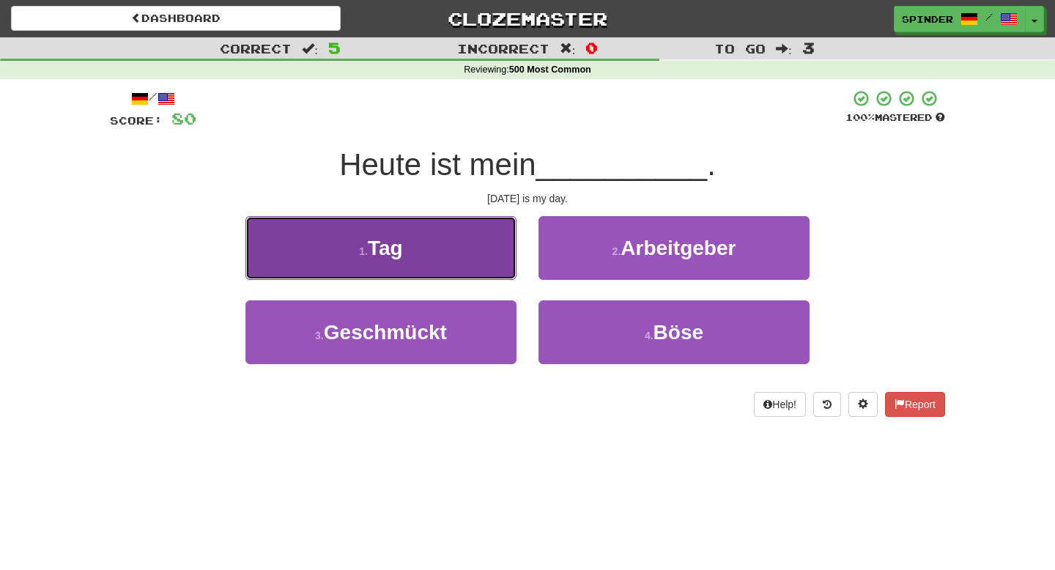
click at [480, 256] on button "1 . Tag" at bounding box center [380, 248] width 271 height 64
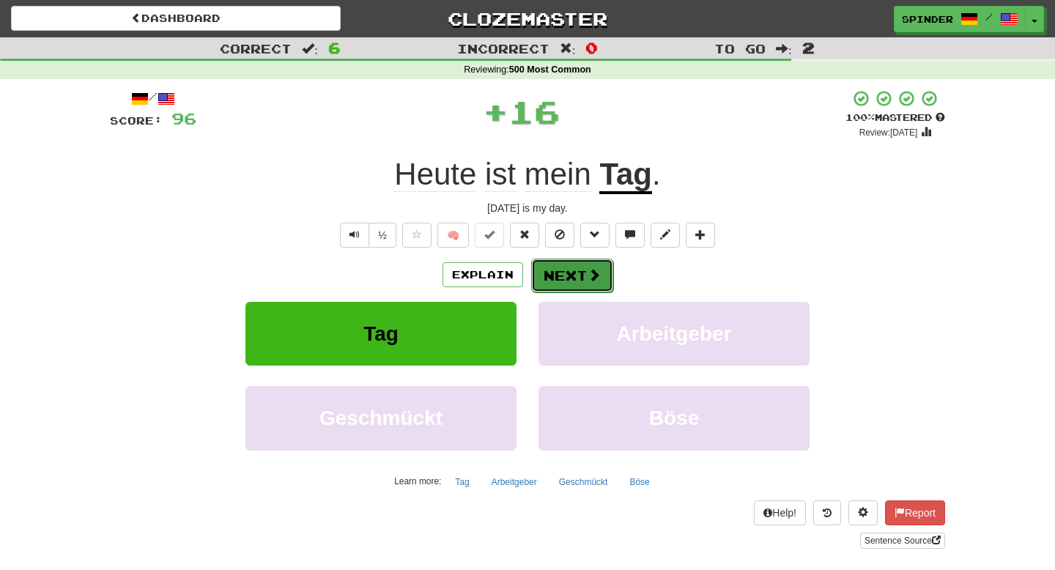
click at [566, 271] on button "Next" at bounding box center [572, 276] width 82 height 34
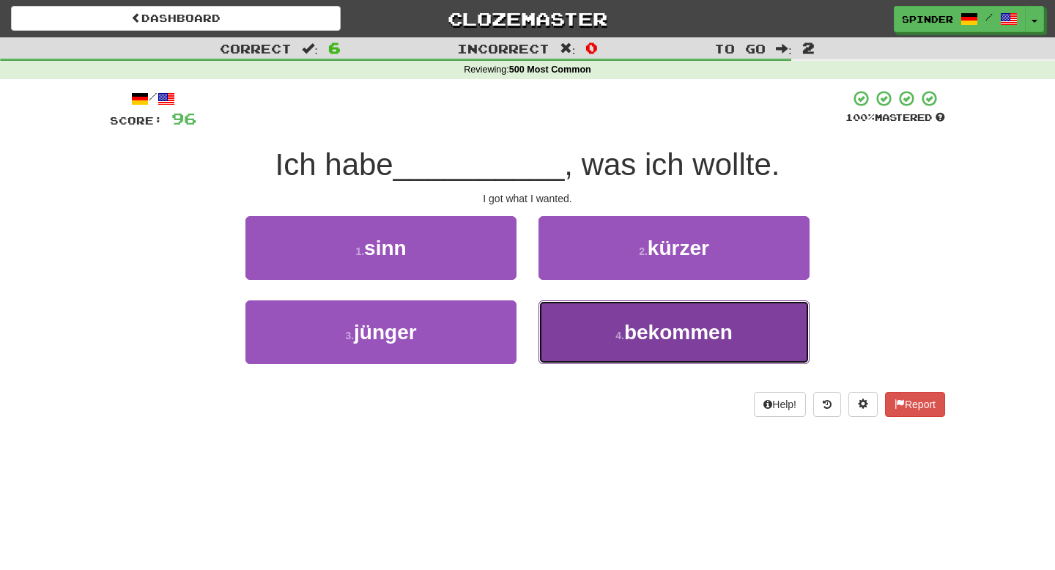
click at [568, 316] on button "4 . bekommen" at bounding box center [673, 332] width 271 height 64
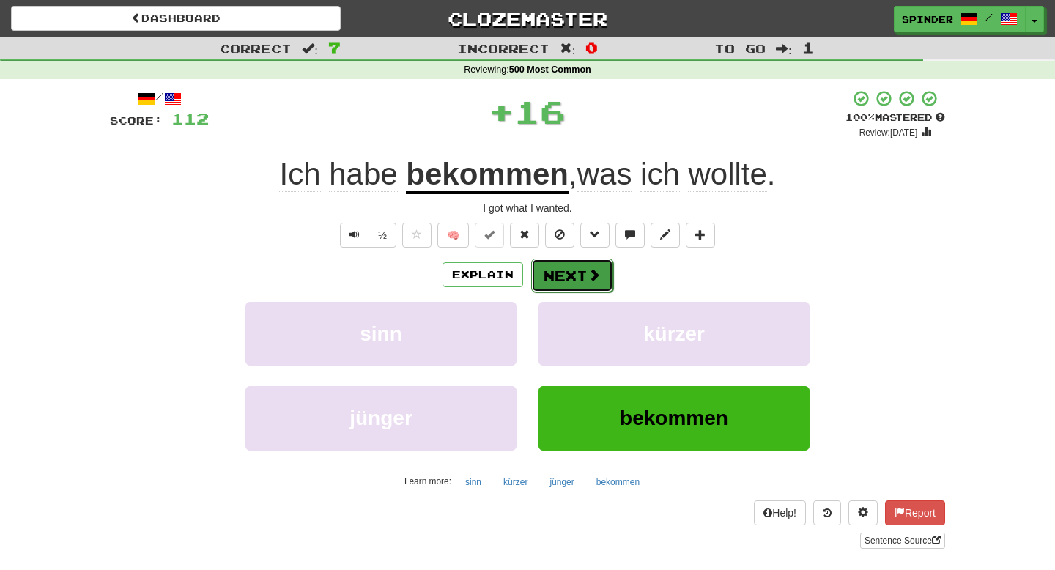
click at [566, 275] on button "Next" at bounding box center [572, 276] width 82 height 34
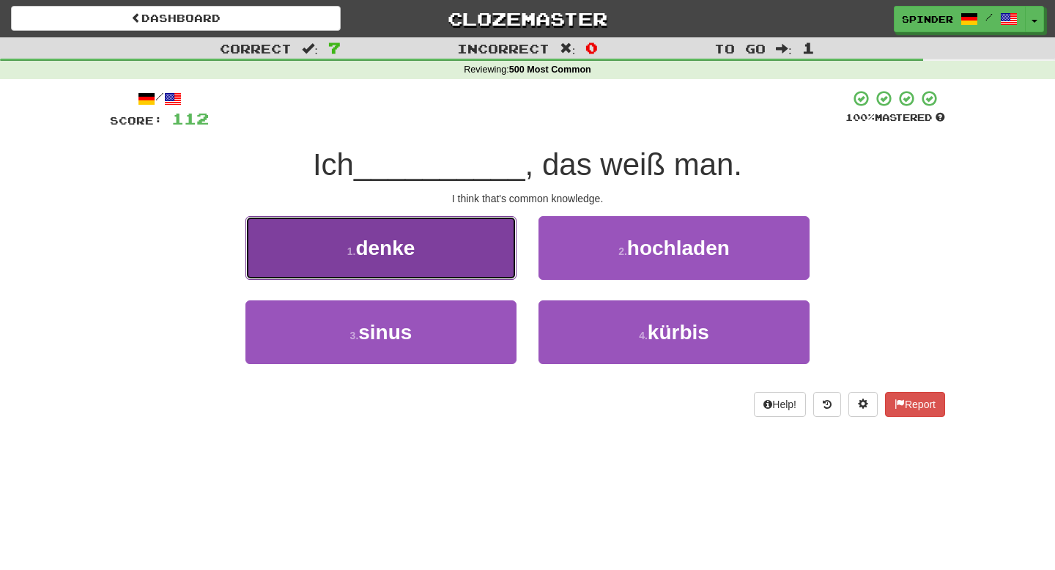
click at [493, 260] on button "1 . denke" at bounding box center [380, 248] width 271 height 64
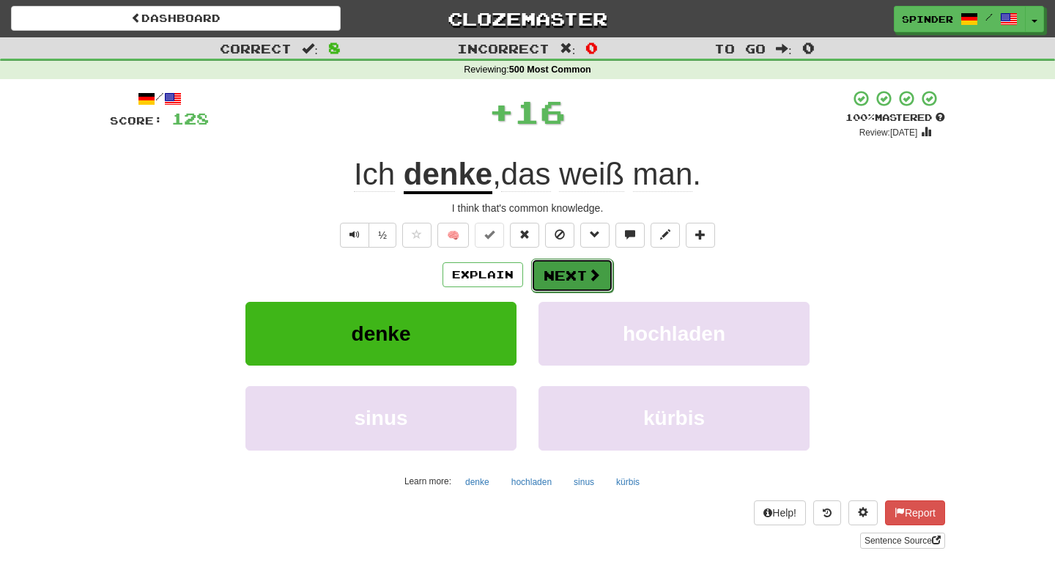
click at [560, 286] on button "Next" at bounding box center [572, 276] width 82 height 34
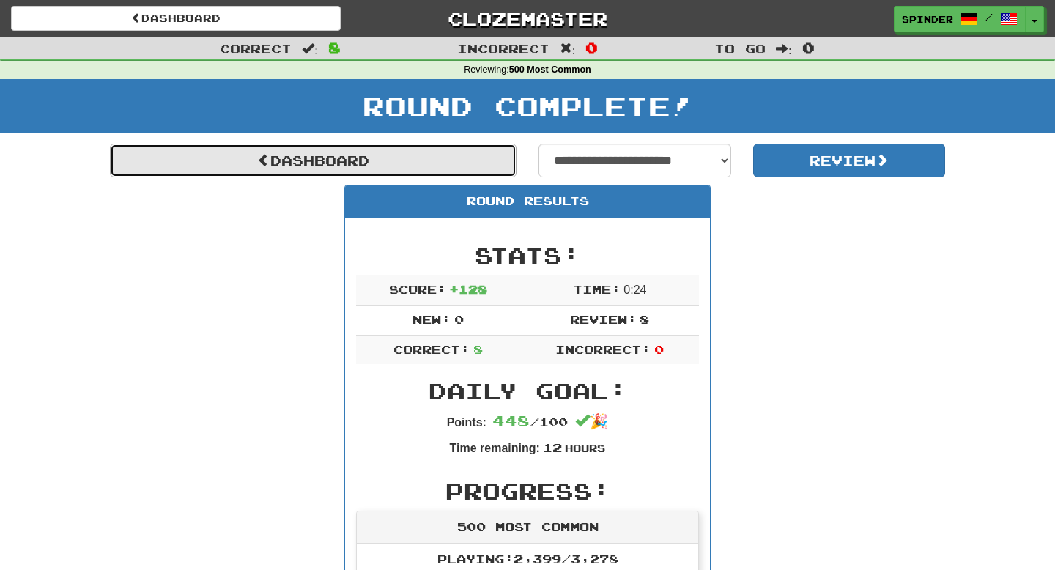
click at [334, 149] on link "Dashboard" at bounding box center [313, 161] width 406 height 34
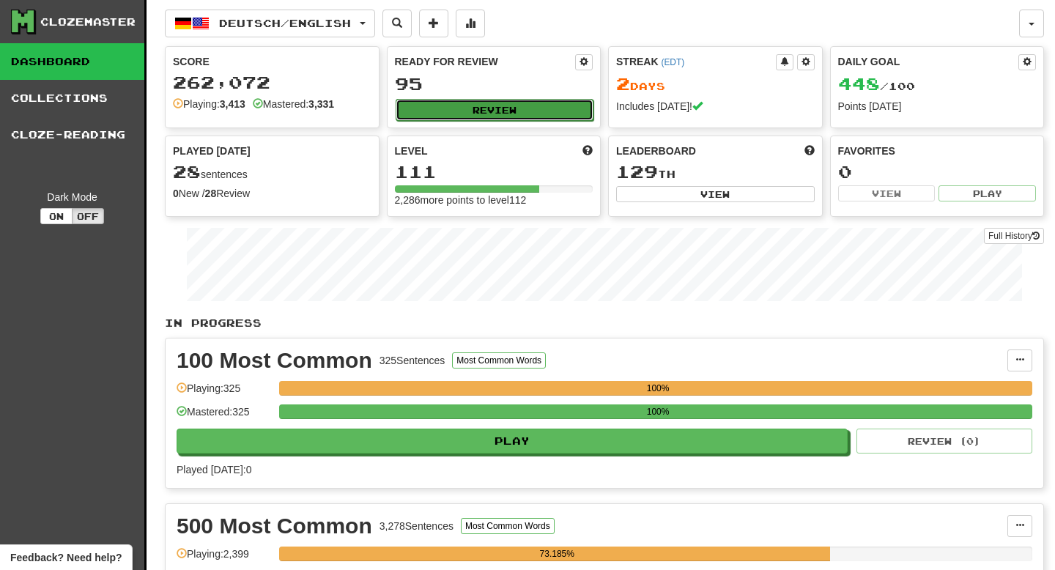
click at [493, 116] on button "Review" at bounding box center [494, 110] width 198 height 22
select select "**"
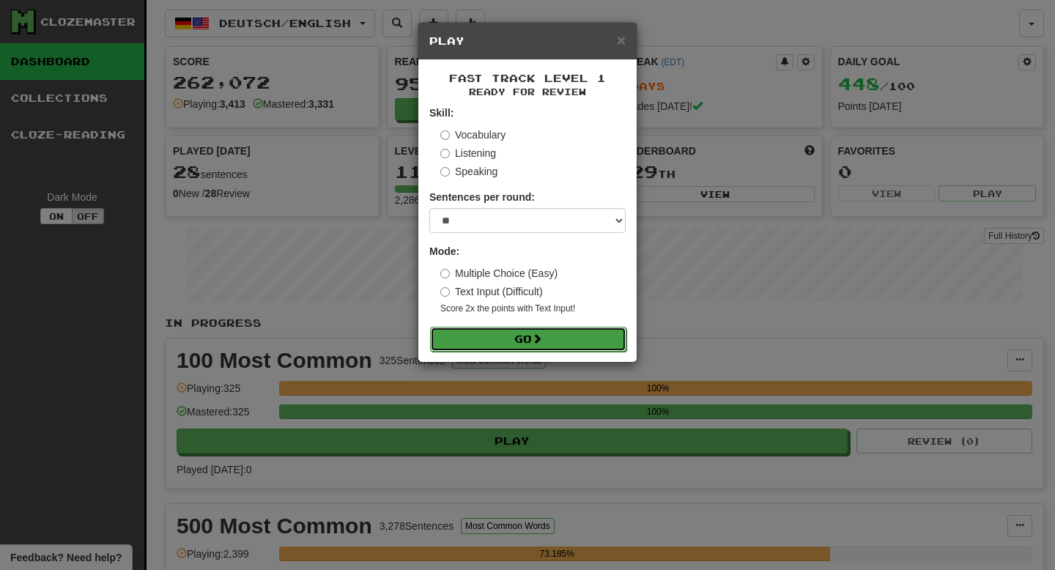
click at [504, 345] on button "Go" at bounding box center [528, 339] width 196 height 25
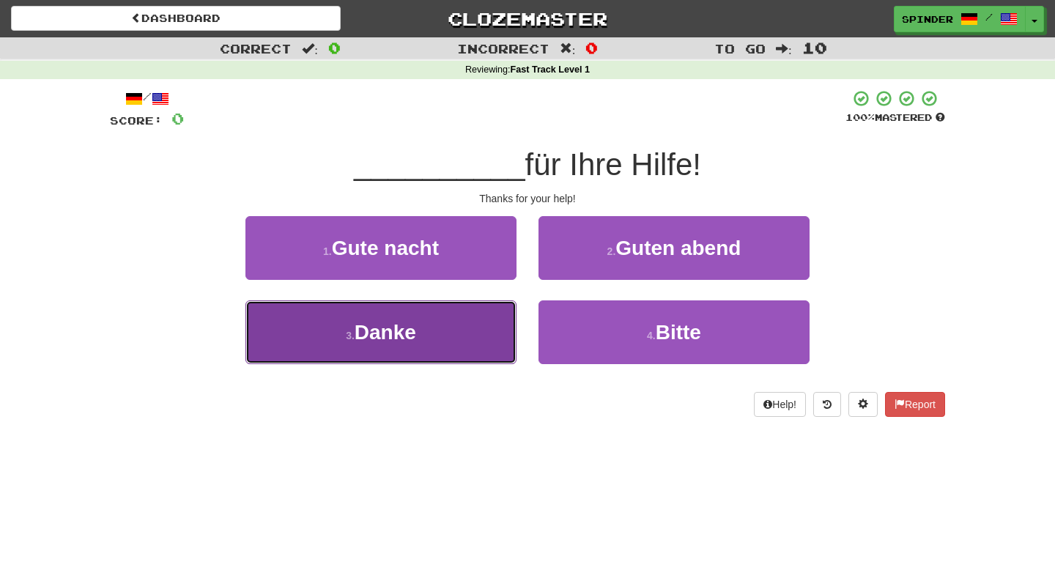
click at [491, 335] on button "3 . Danke" at bounding box center [380, 332] width 271 height 64
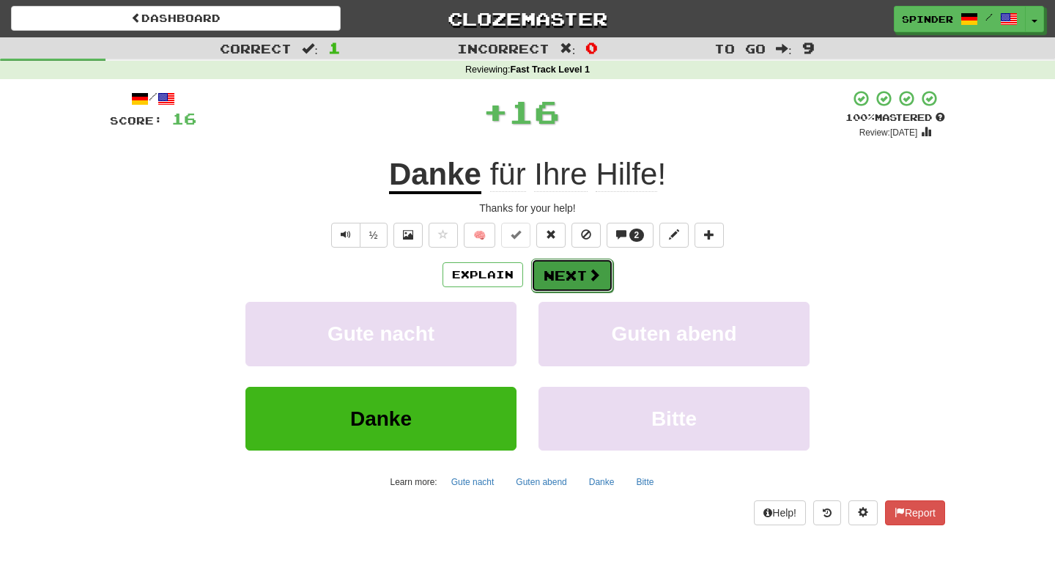
click at [572, 282] on button "Next" at bounding box center [572, 276] width 82 height 34
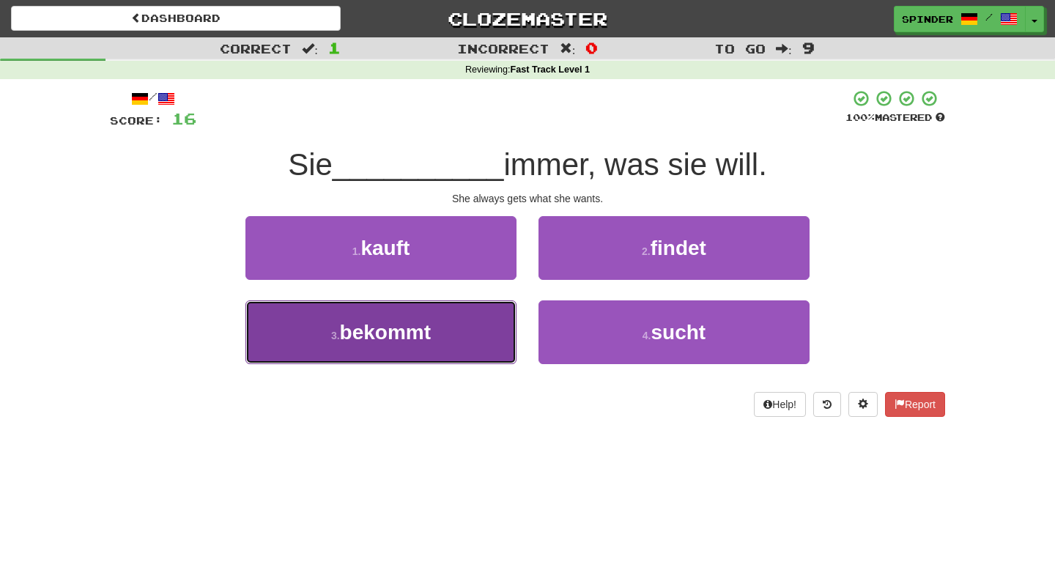
click at [456, 327] on button "3 . bekommt" at bounding box center [380, 332] width 271 height 64
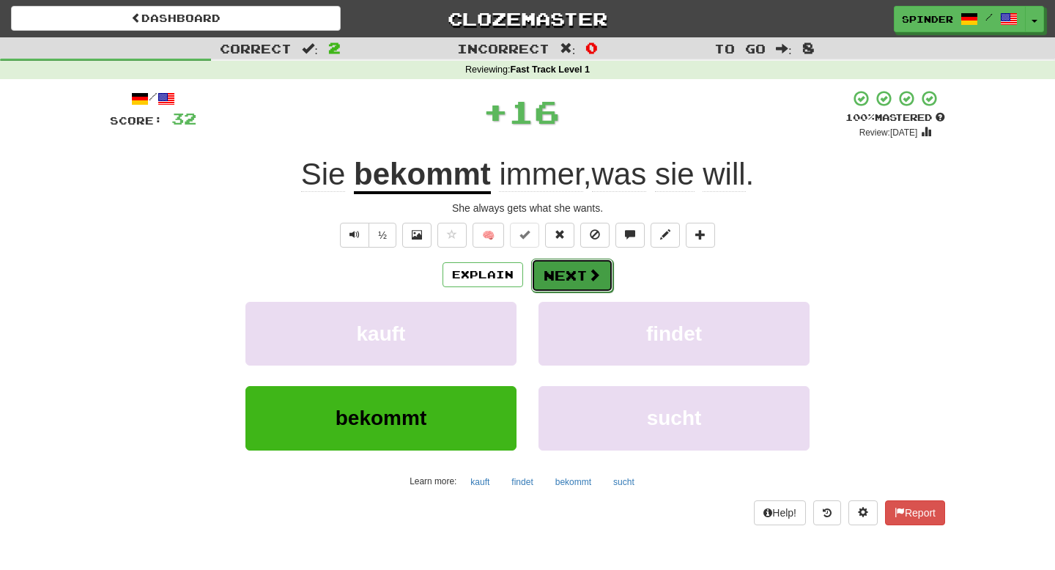
click at [559, 276] on button "Next" at bounding box center [572, 276] width 82 height 34
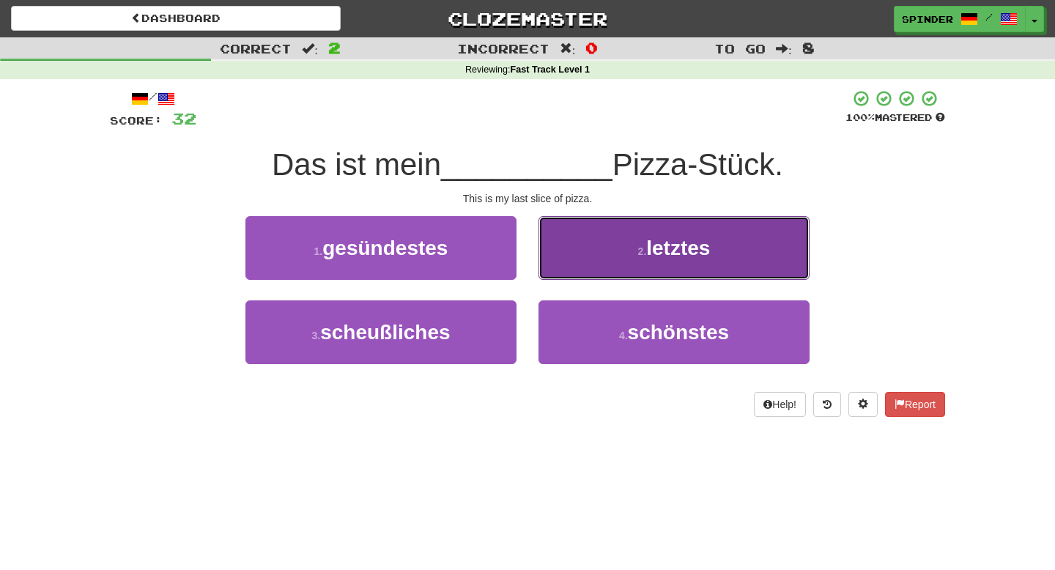
click at [580, 261] on button "2 . letztes" at bounding box center [673, 248] width 271 height 64
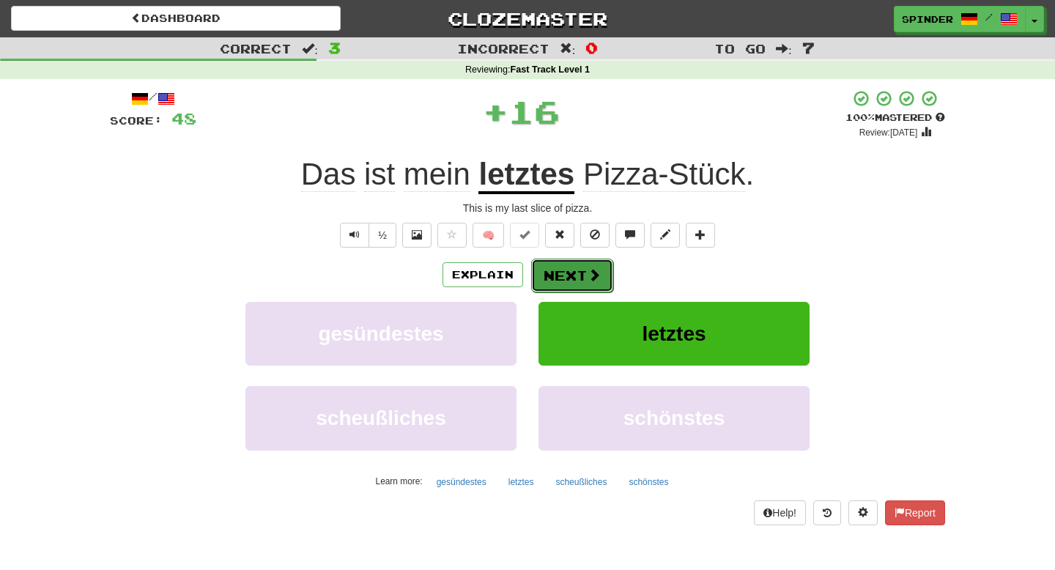
click at [560, 282] on button "Next" at bounding box center [572, 276] width 82 height 34
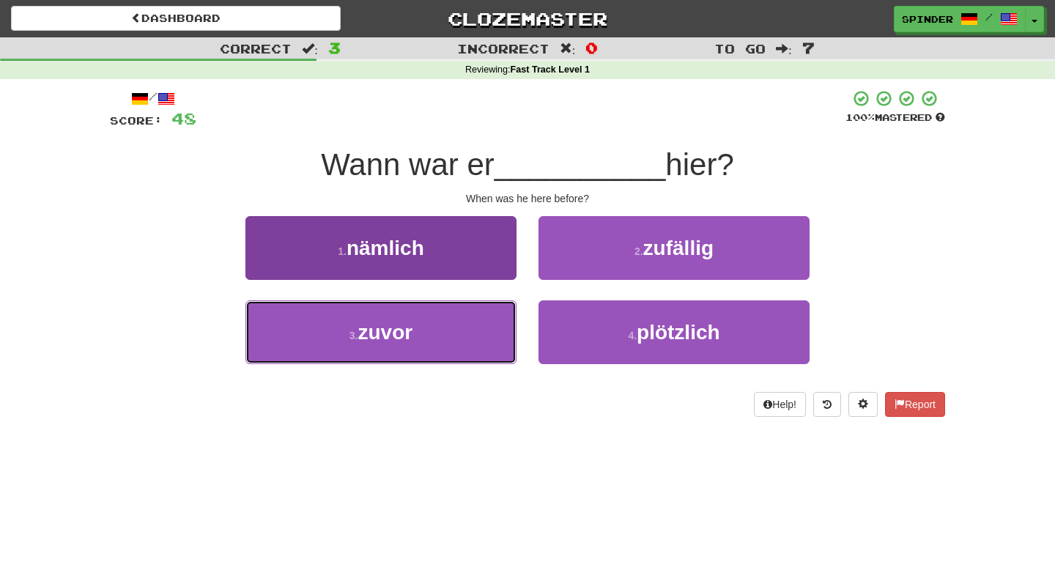
click at [501, 314] on button "3 . zuvor" at bounding box center [380, 332] width 271 height 64
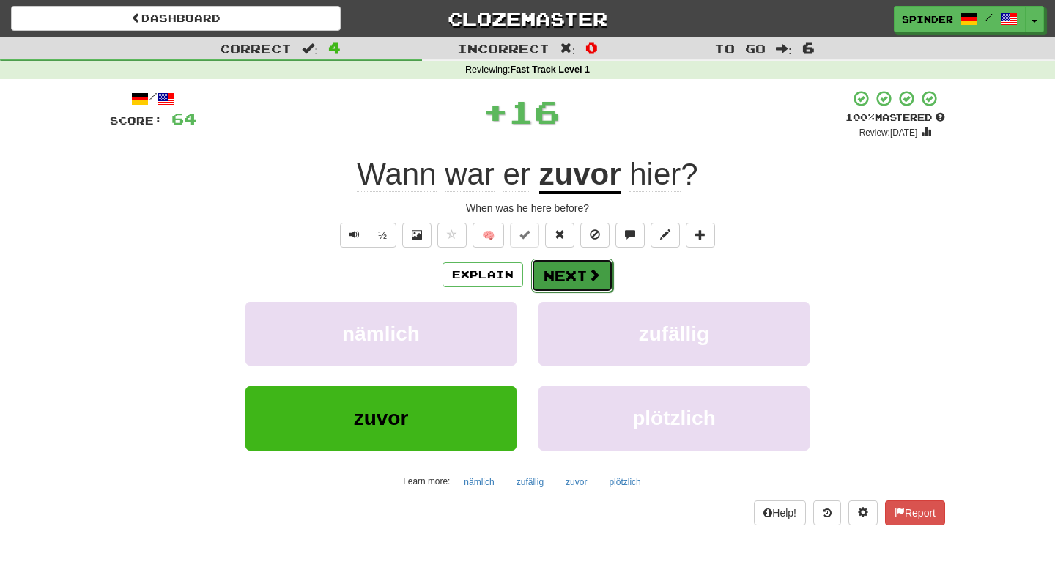
click at [579, 275] on button "Next" at bounding box center [572, 276] width 82 height 34
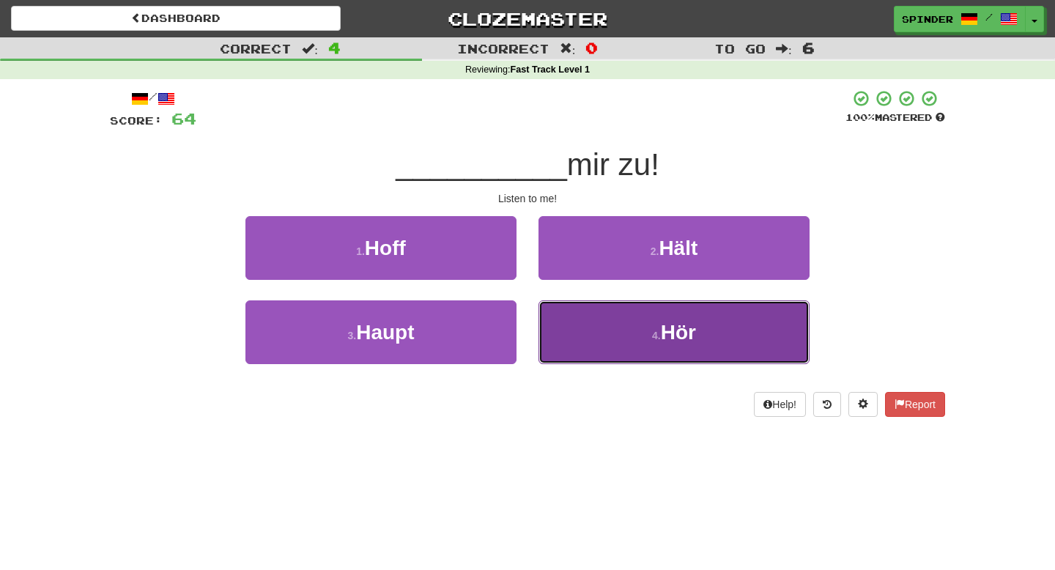
click at [571, 320] on button "4 . Hör" at bounding box center [673, 332] width 271 height 64
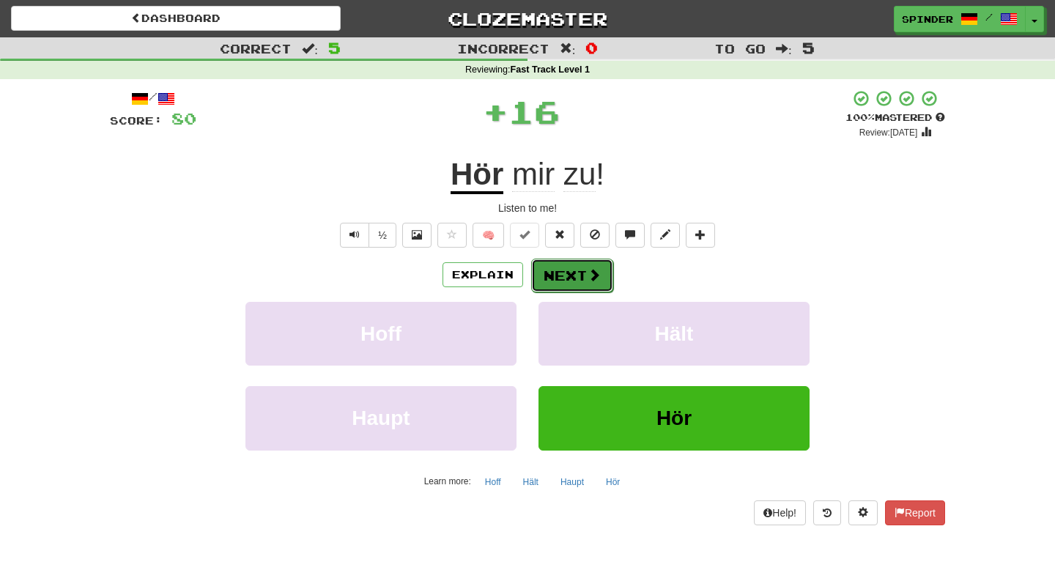
click at [576, 267] on button "Next" at bounding box center [572, 276] width 82 height 34
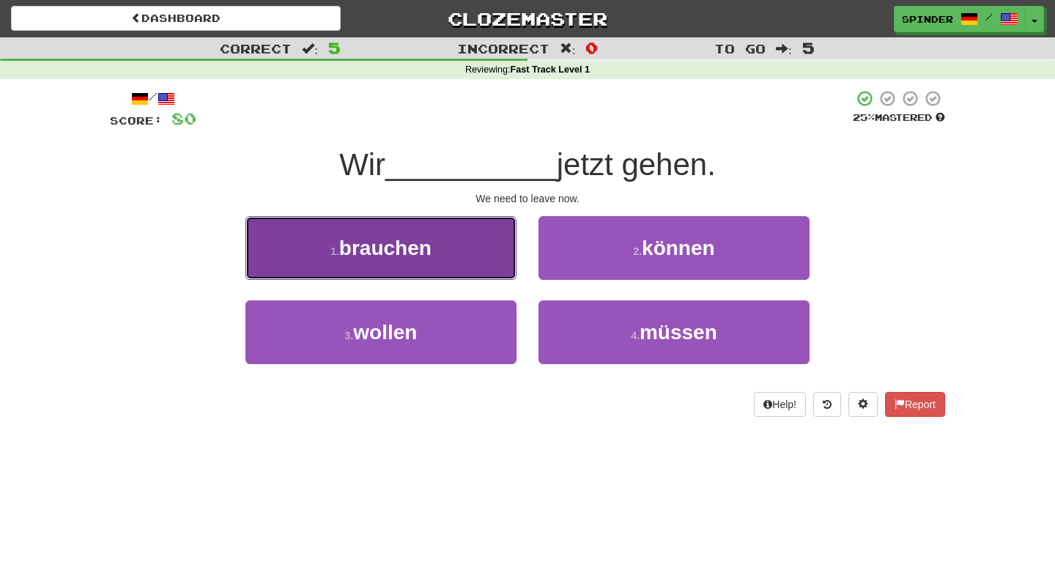
click at [491, 257] on button "1 . brauchen" at bounding box center [380, 248] width 271 height 64
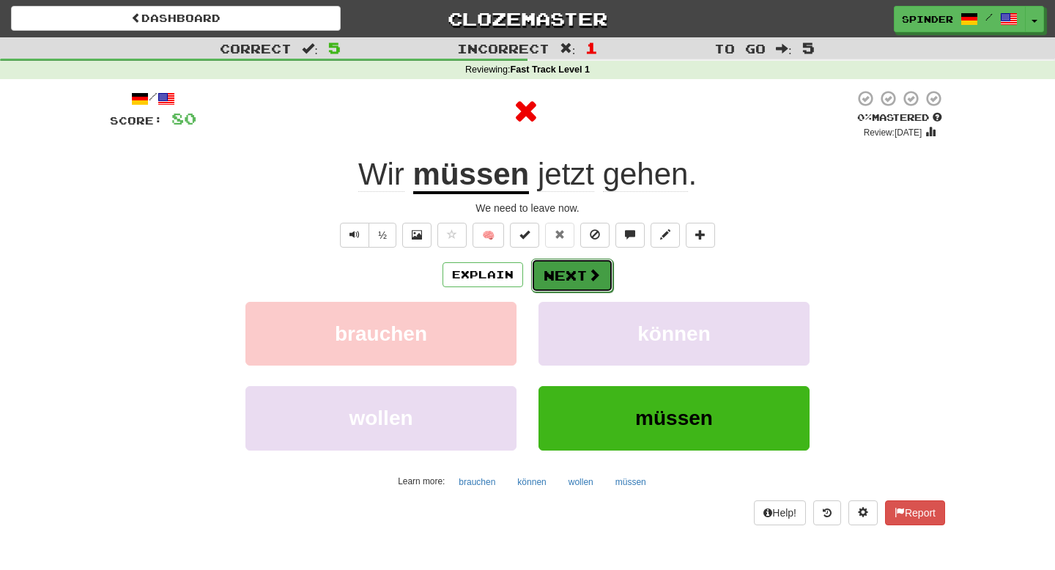
click at [574, 273] on button "Next" at bounding box center [572, 276] width 82 height 34
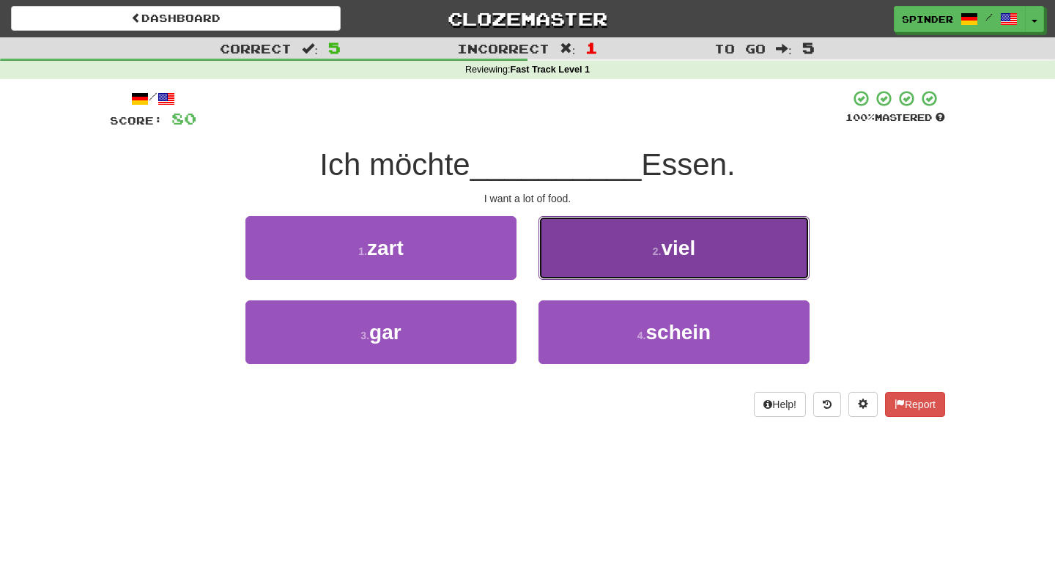
click at [574, 274] on button "2 . viel" at bounding box center [673, 248] width 271 height 64
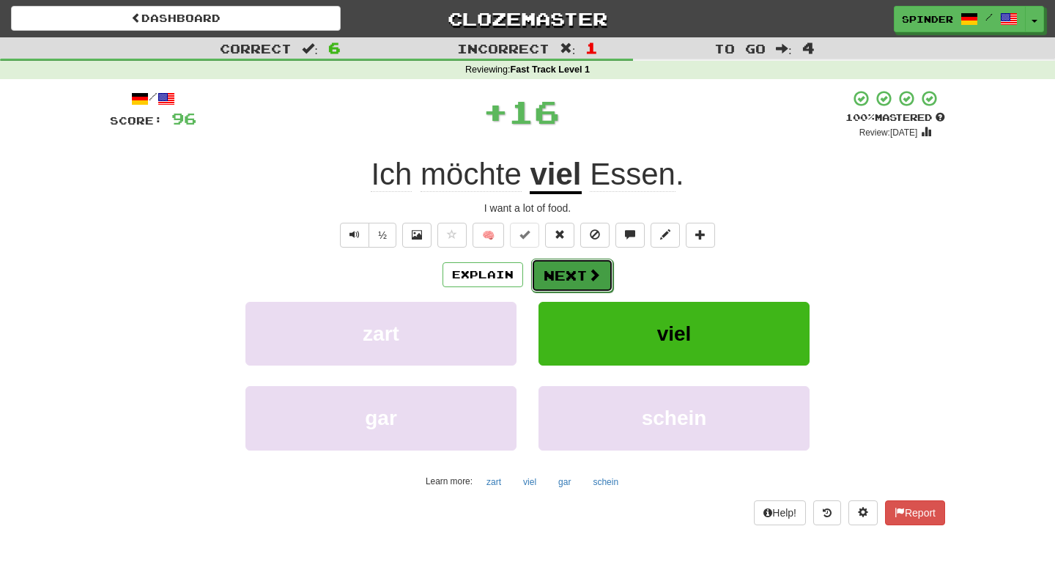
click at [573, 274] on button "Next" at bounding box center [572, 276] width 82 height 34
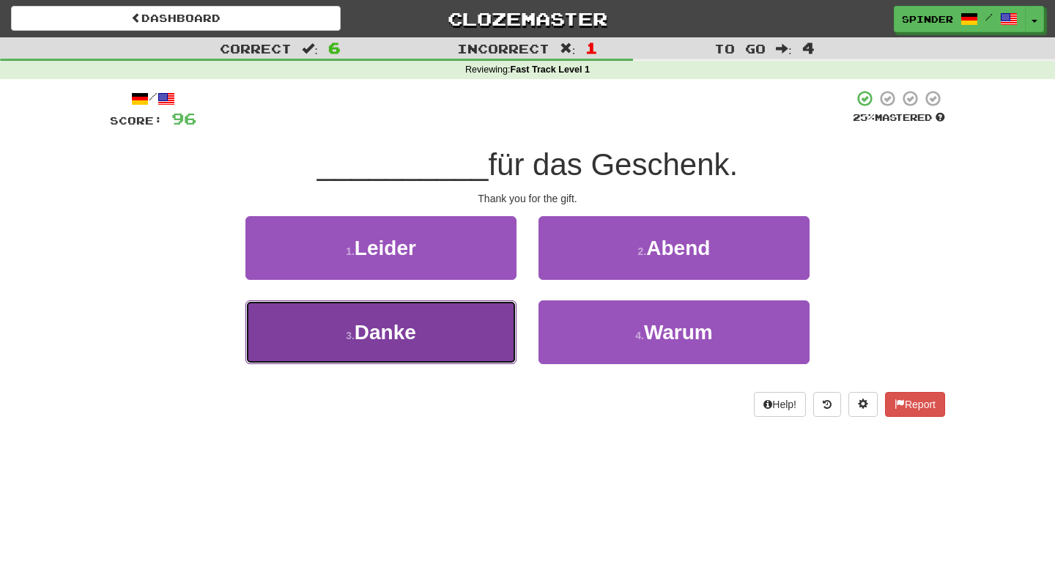
click at [473, 327] on button "3 . Danke" at bounding box center [380, 332] width 271 height 64
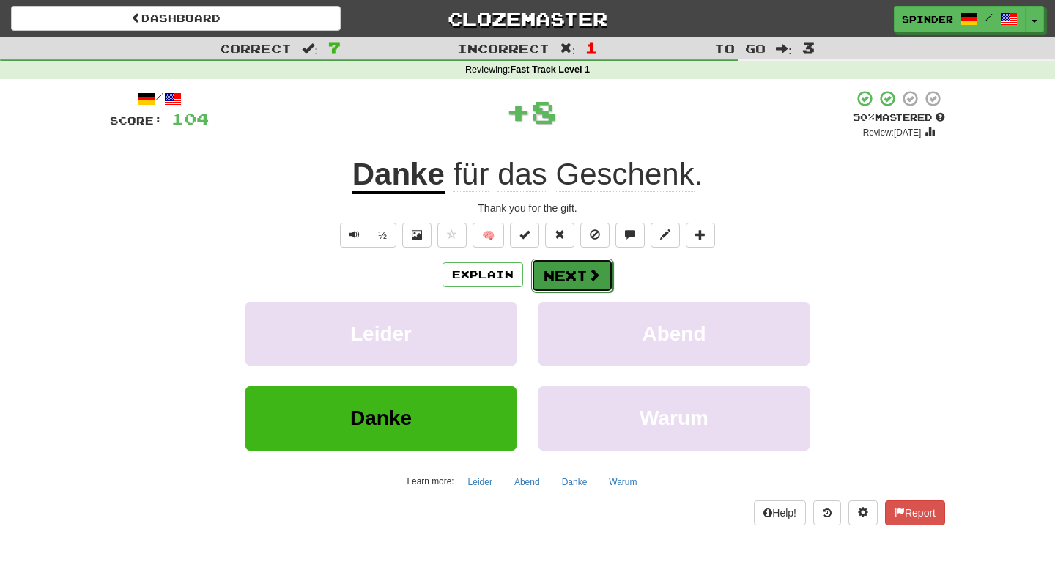
click at [561, 282] on button "Next" at bounding box center [572, 276] width 82 height 34
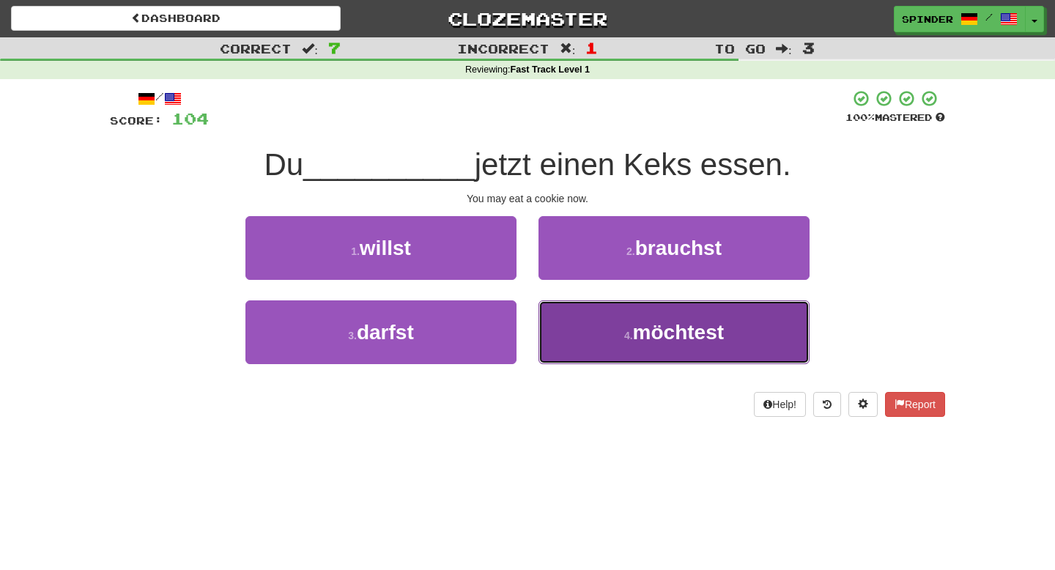
click at [579, 327] on button "4 . möchtest" at bounding box center [673, 332] width 271 height 64
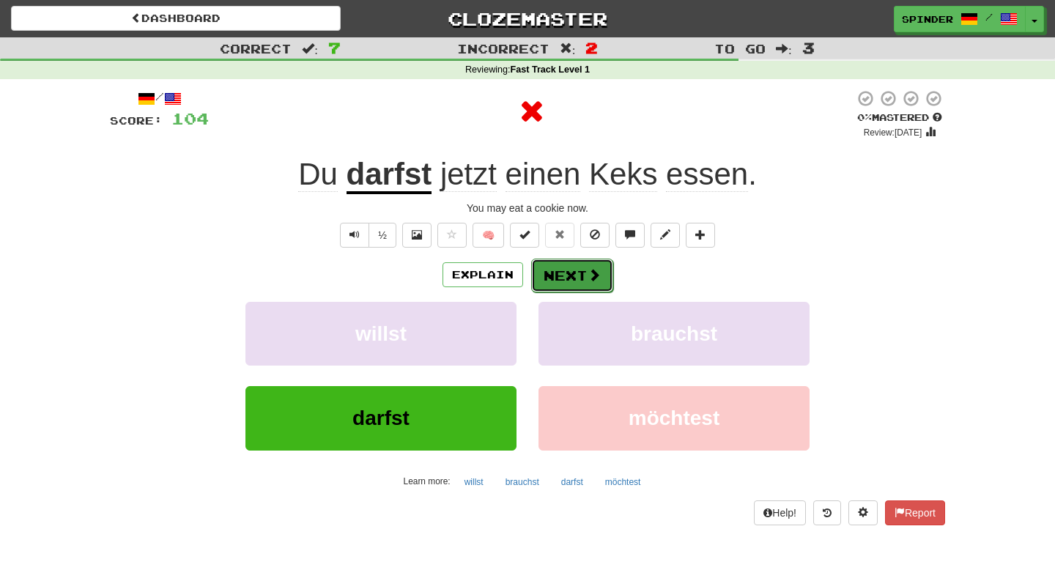
click at [576, 279] on button "Next" at bounding box center [572, 276] width 82 height 34
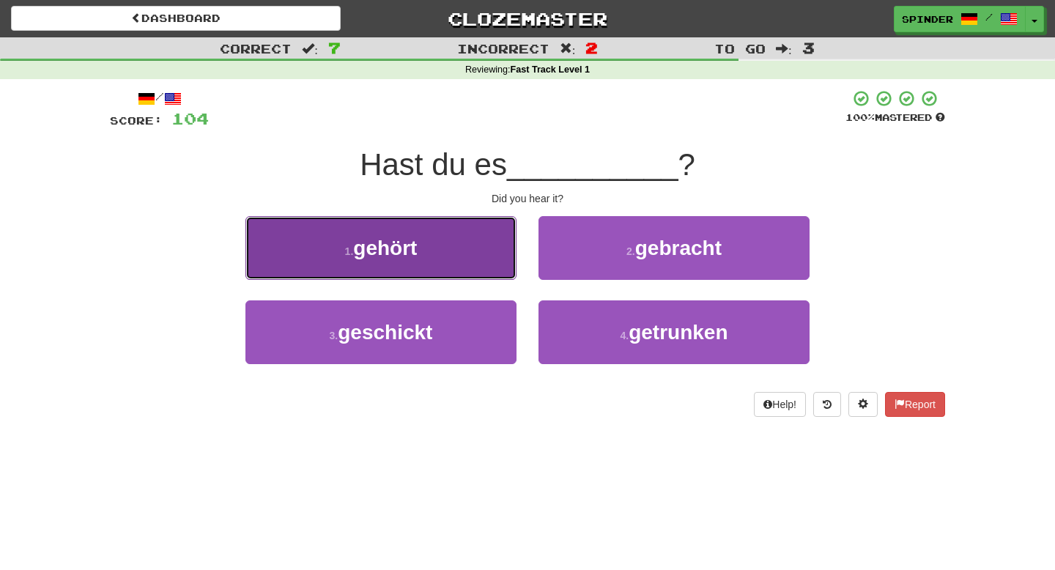
click at [472, 248] on button "1 . gehört" at bounding box center [380, 248] width 271 height 64
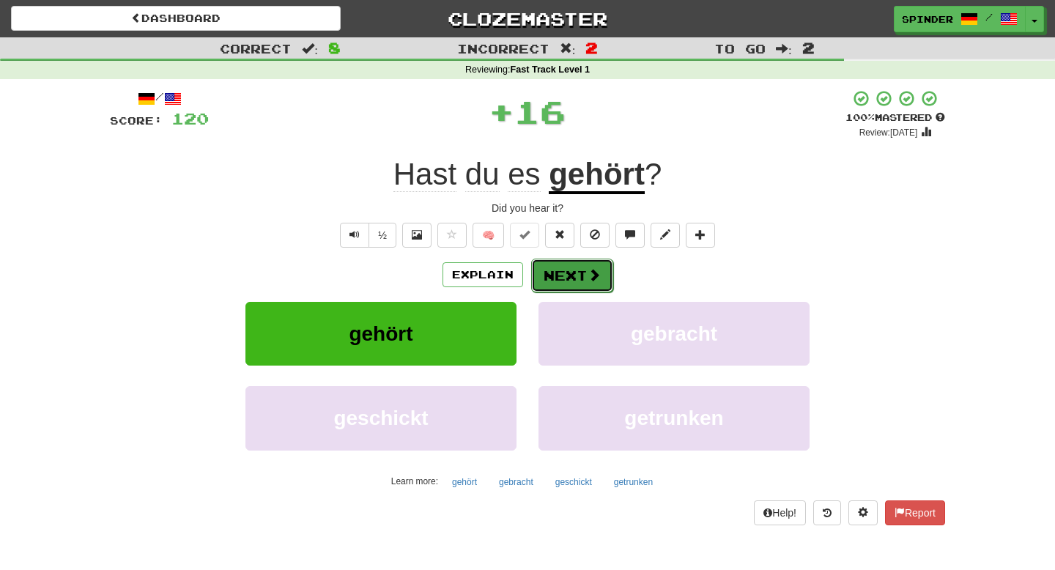
click at [582, 272] on button "Next" at bounding box center [572, 276] width 82 height 34
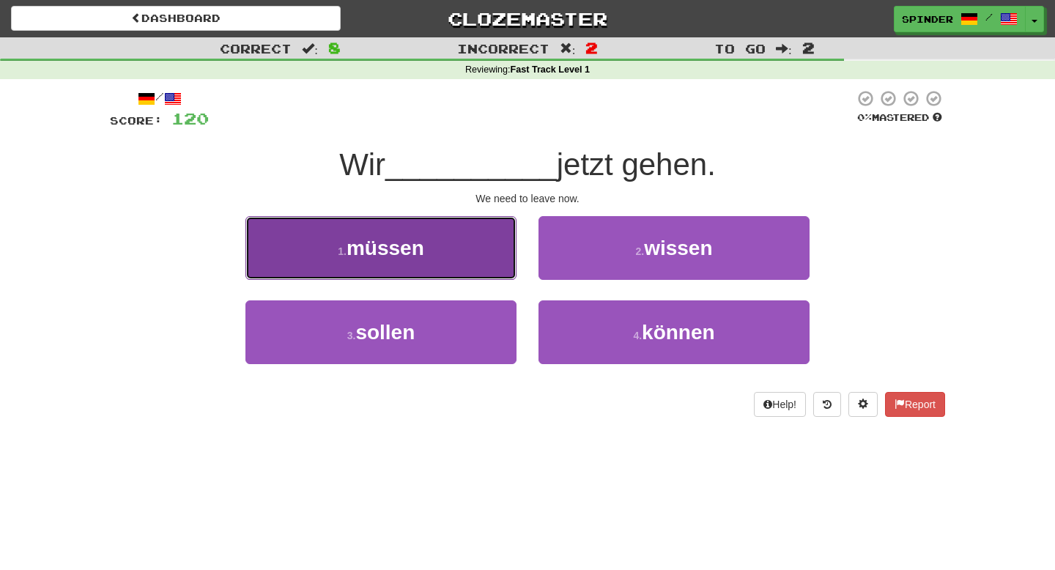
click at [512, 264] on button "1 . müssen" at bounding box center [380, 248] width 271 height 64
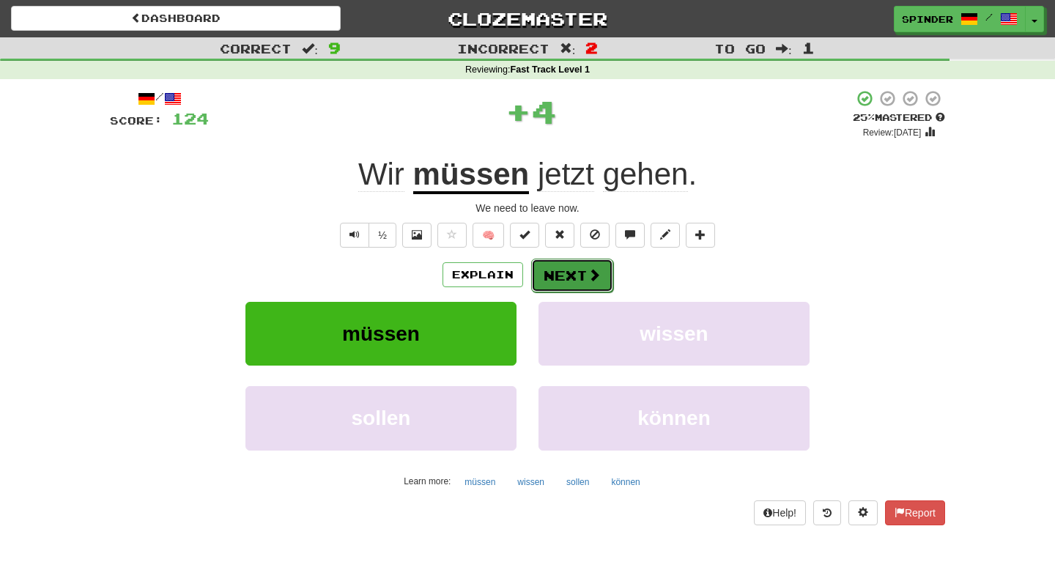
click at [570, 270] on button "Next" at bounding box center [572, 276] width 82 height 34
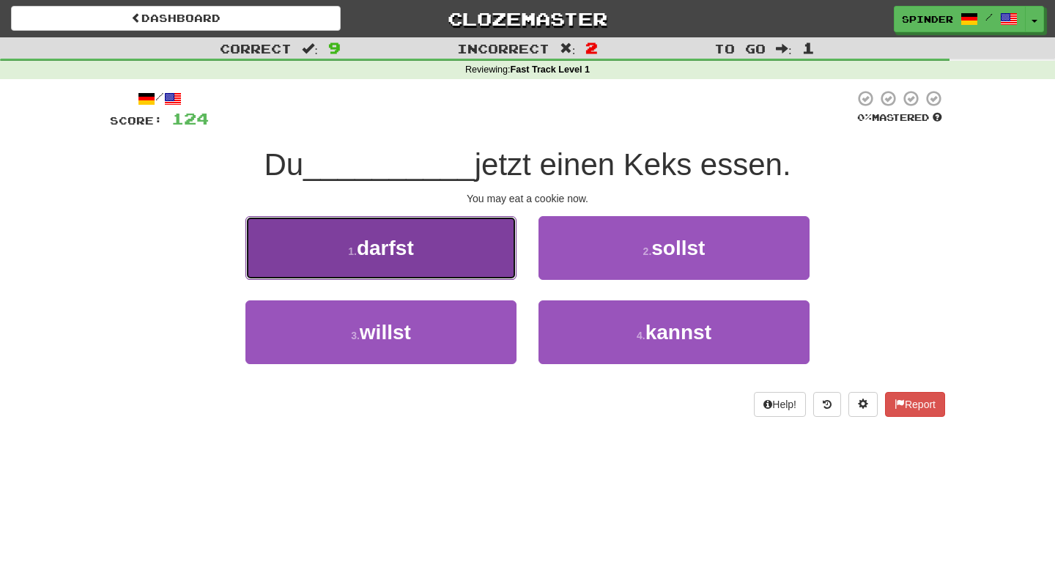
click at [458, 258] on button "1 . darfst" at bounding box center [380, 248] width 271 height 64
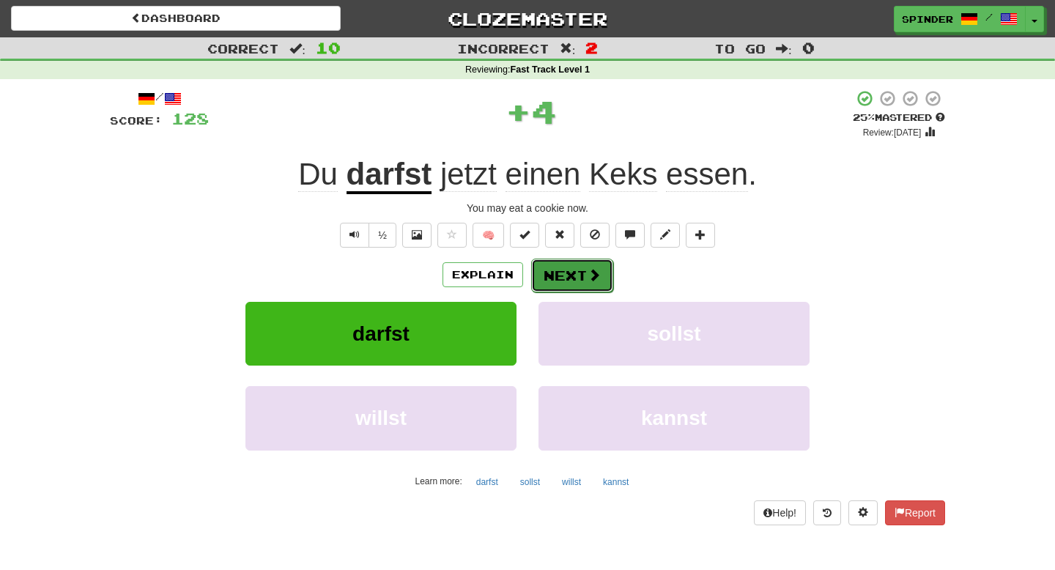
click at [568, 276] on button "Next" at bounding box center [572, 276] width 82 height 34
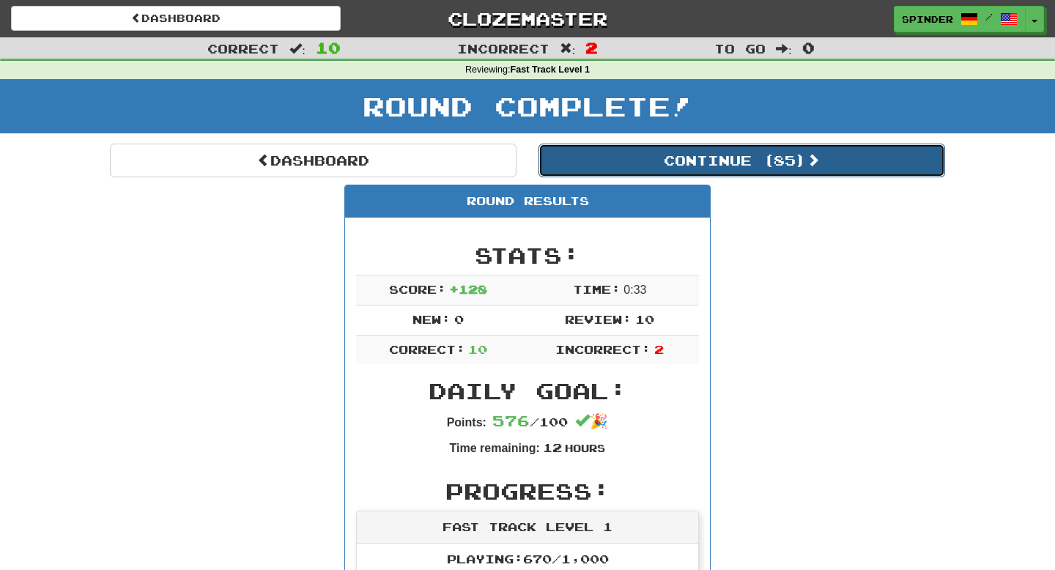
click at [699, 161] on button "Continue ( 85 )" at bounding box center [741, 161] width 406 height 34
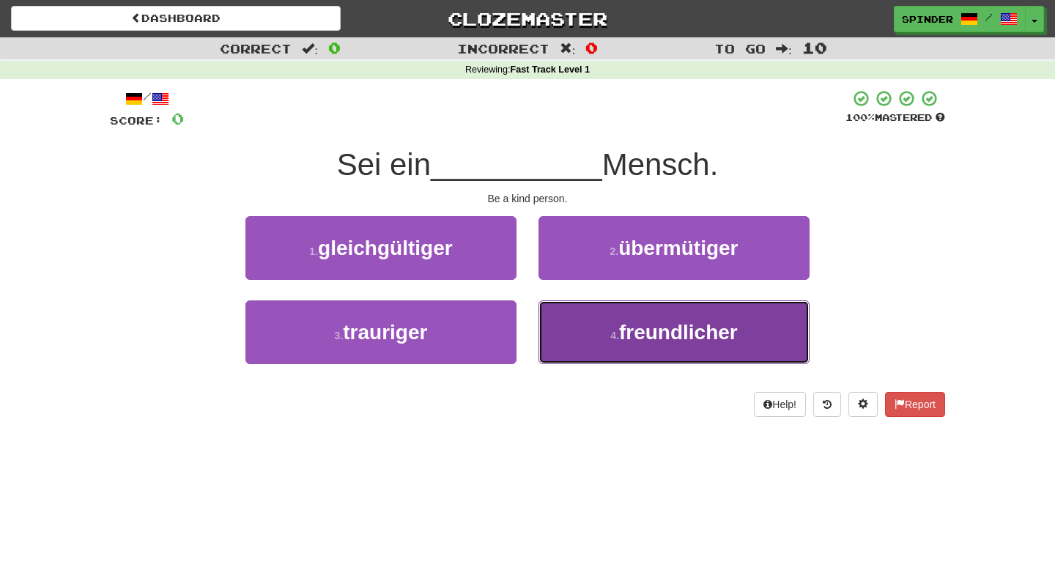
click at [579, 342] on button "4 . freundlicher" at bounding box center [673, 332] width 271 height 64
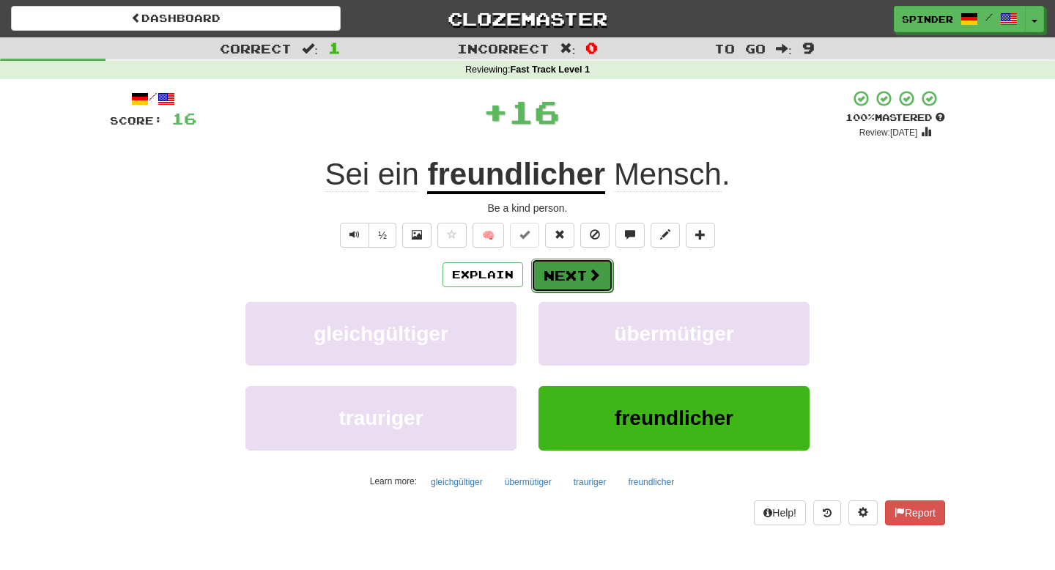
click at [548, 266] on button "Next" at bounding box center [572, 276] width 82 height 34
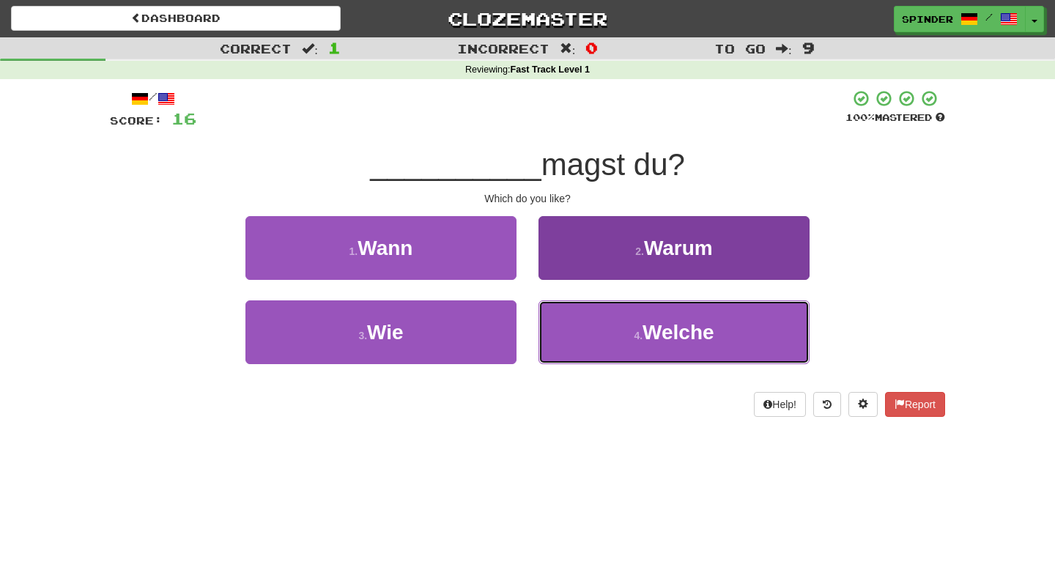
click at [564, 323] on button "4 . Welche" at bounding box center [673, 332] width 271 height 64
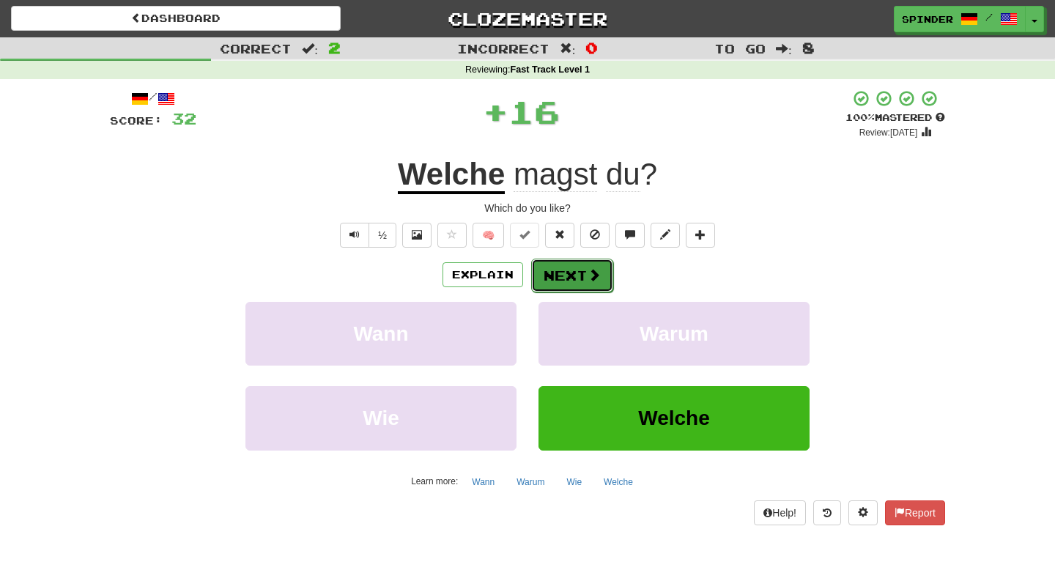
click at [562, 272] on button "Next" at bounding box center [572, 276] width 82 height 34
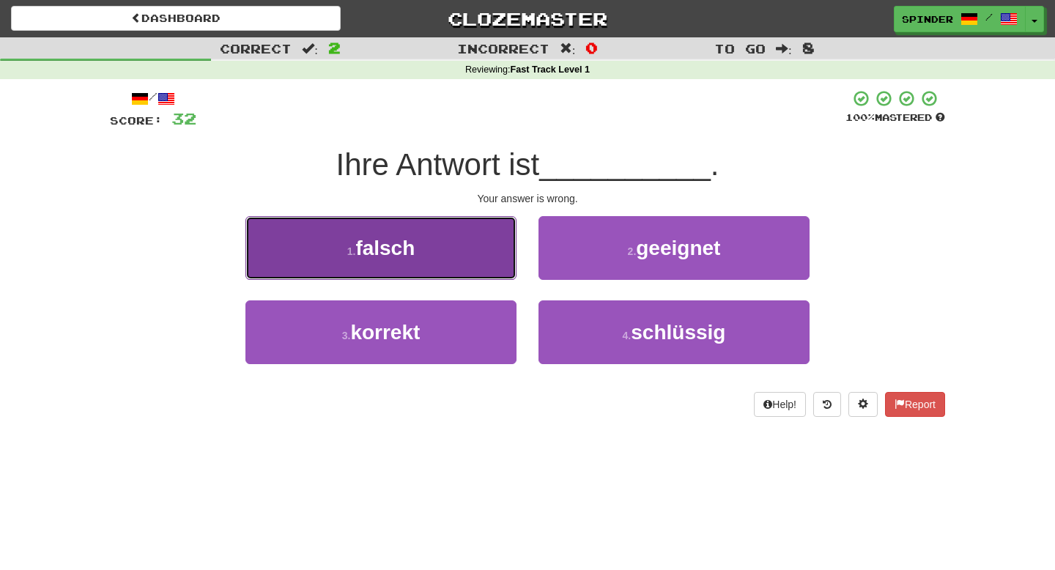
click at [468, 248] on button "1 . falsch" at bounding box center [380, 248] width 271 height 64
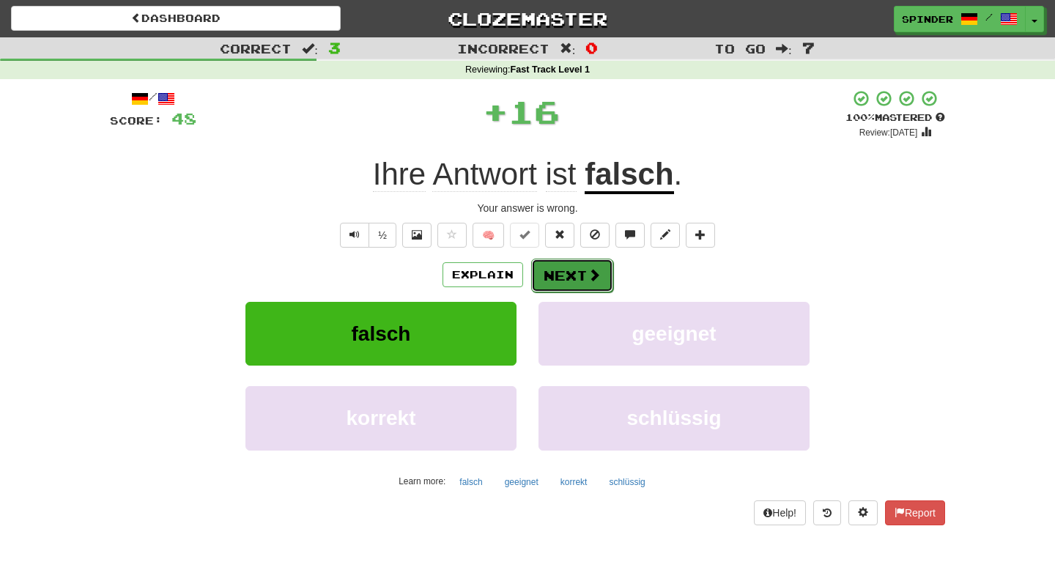
click at [556, 277] on button "Next" at bounding box center [572, 276] width 82 height 34
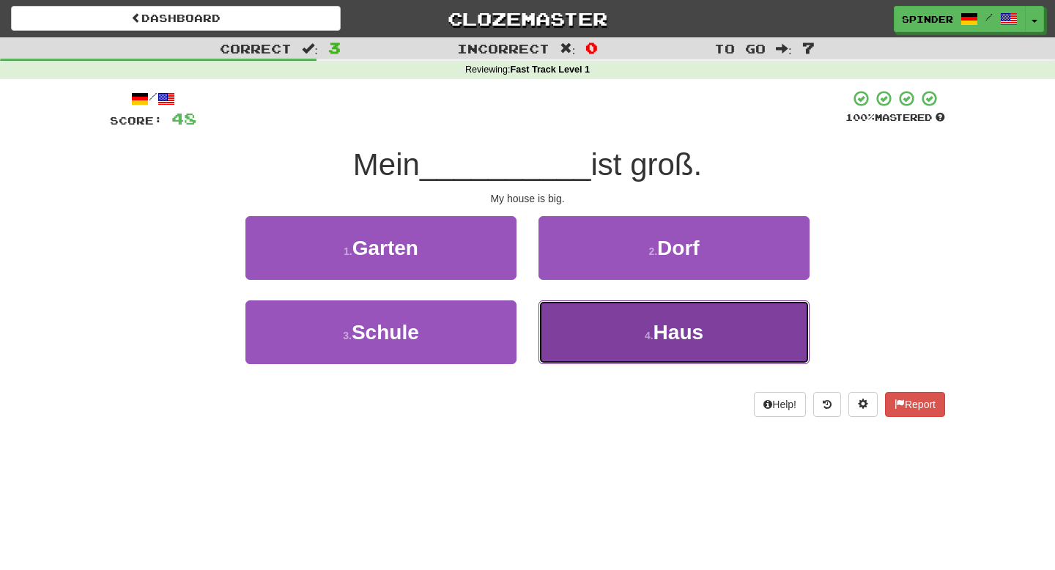
click at [567, 319] on button "4 . Haus" at bounding box center [673, 332] width 271 height 64
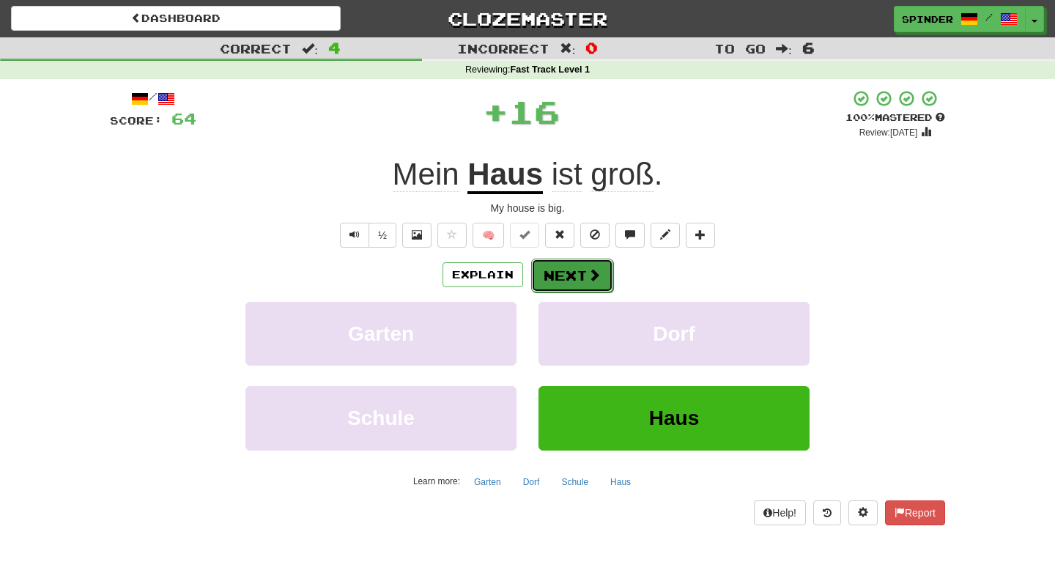
click at [567, 270] on button "Next" at bounding box center [572, 276] width 82 height 34
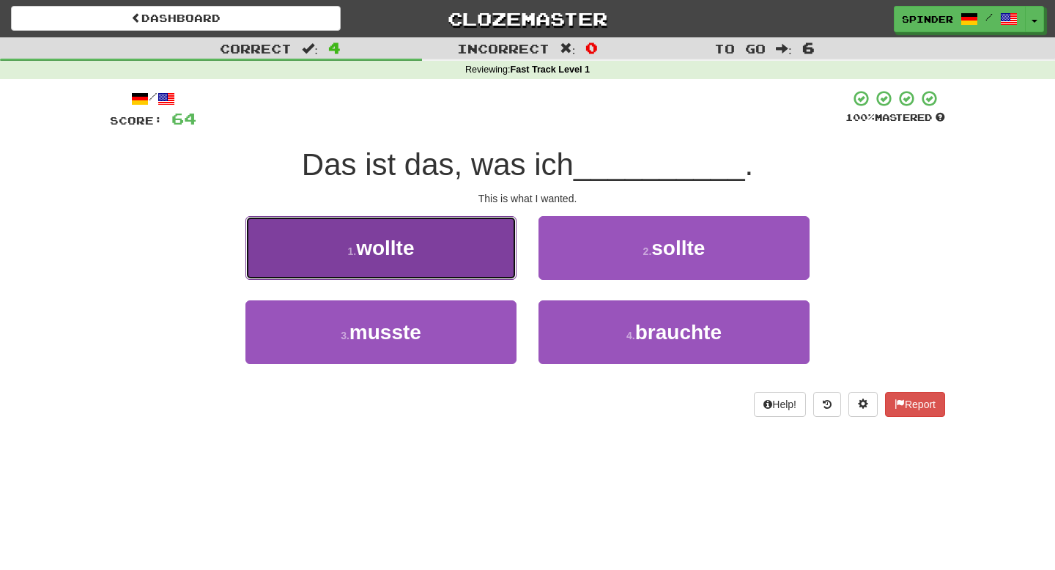
click at [488, 256] on button "1 . wollte" at bounding box center [380, 248] width 271 height 64
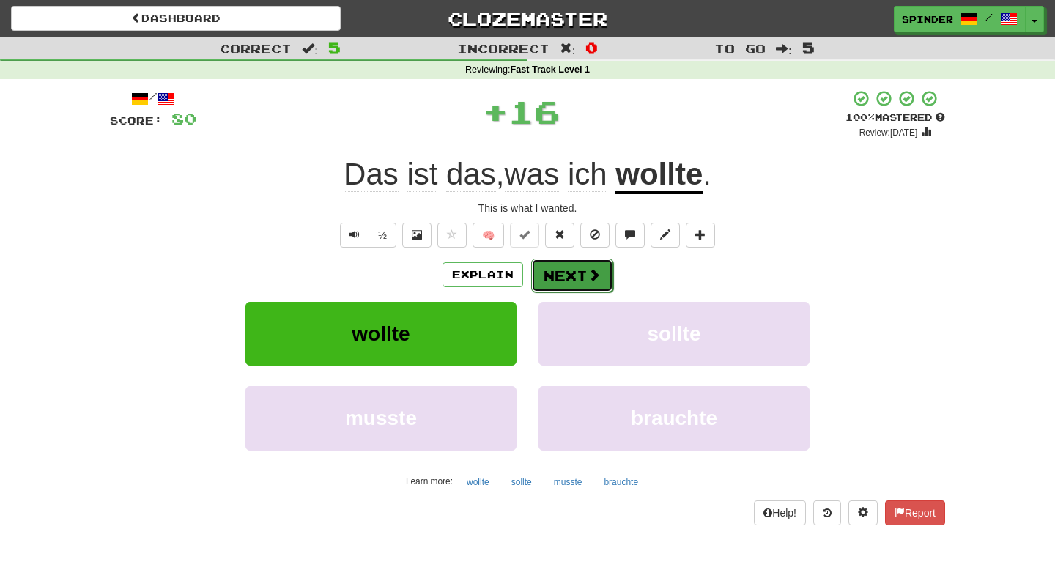
click at [560, 276] on button "Next" at bounding box center [572, 276] width 82 height 34
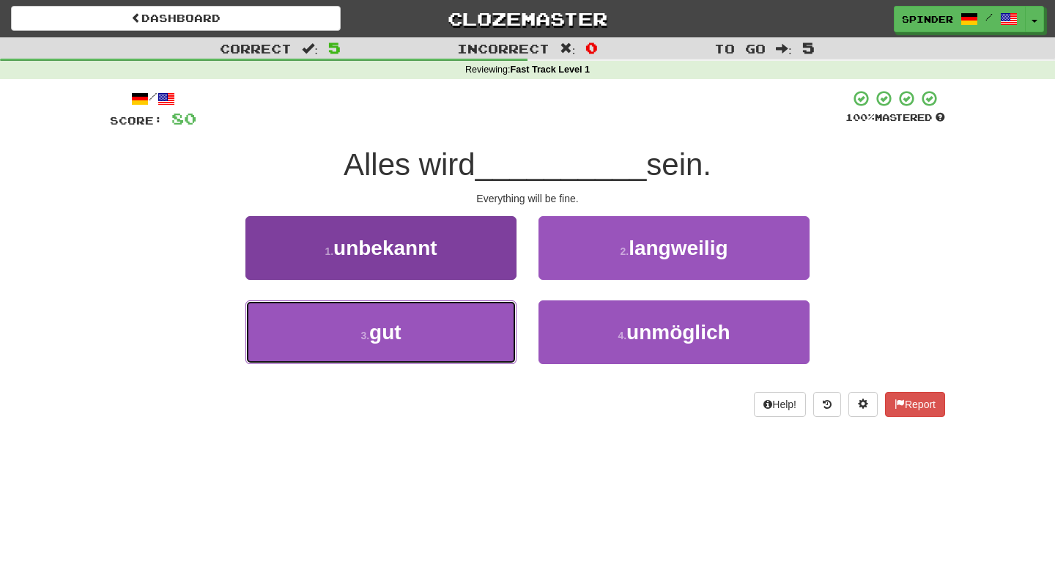
click at [482, 325] on button "3 . gut" at bounding box center [380, 332] width 271 height 64
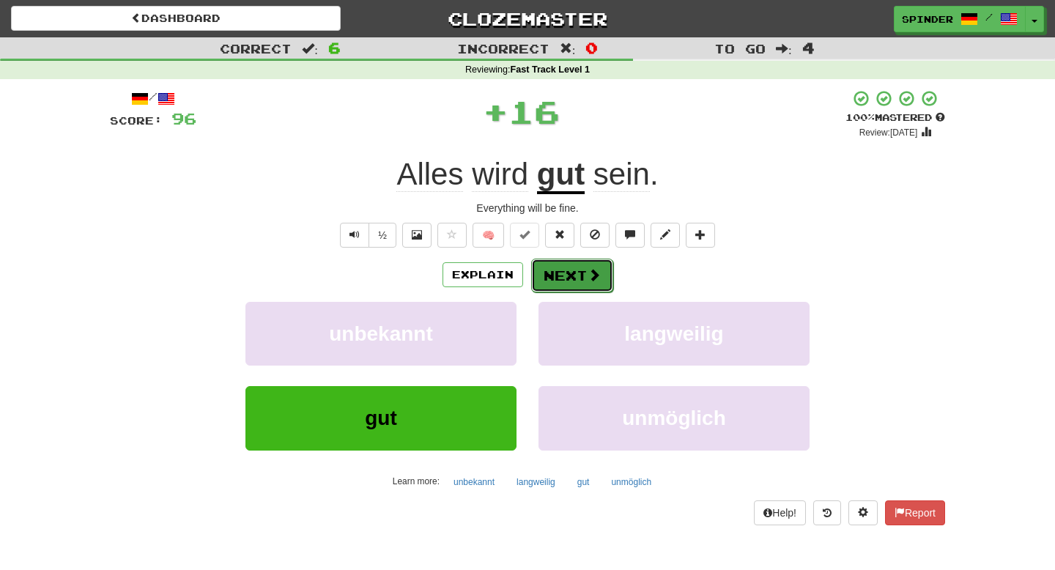
click at [573, 283] on button "Next" at bounding box center [572, 276] width 82 height 34
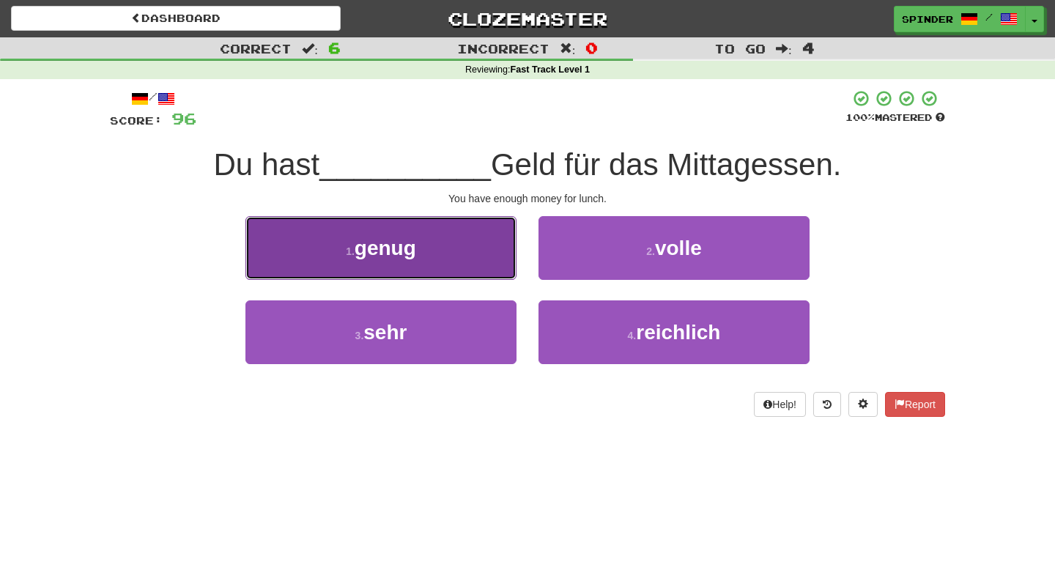
click at [464, 250] on button "1 . genug" at bounding box center [380, 248] width 271 height 64
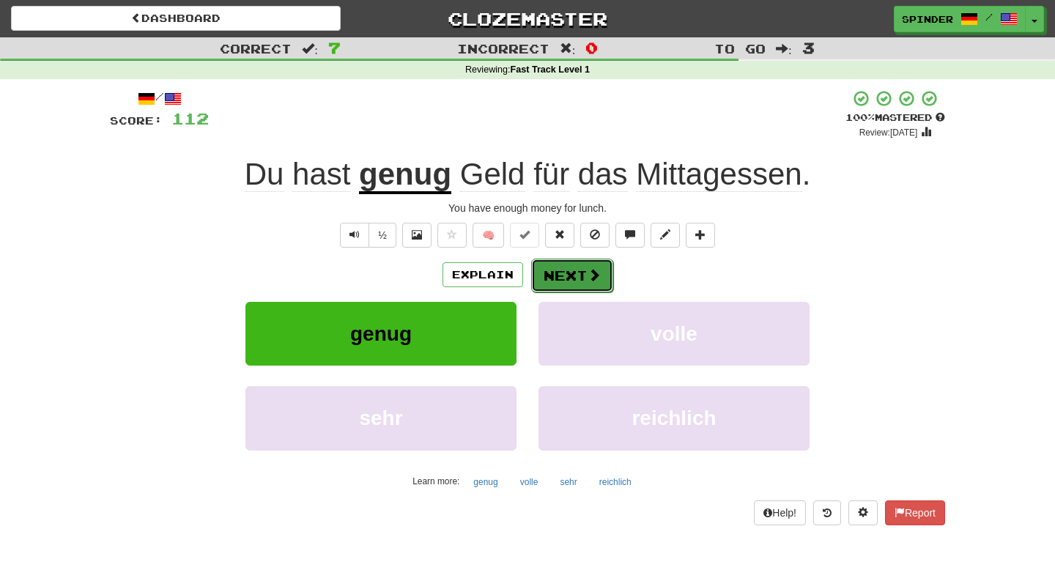
click at [549, 275] on button "Next" at bounding box center [572, 276] width 82 height 34
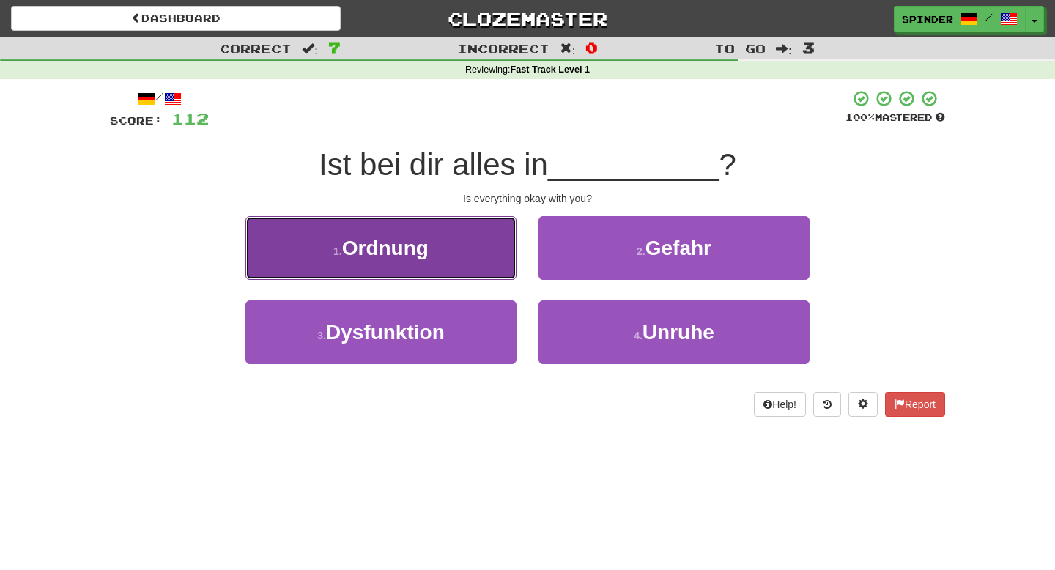
click at [457, 248] on button "1 . Ordnung" at bounding box center [380, 248] width 271 height 64
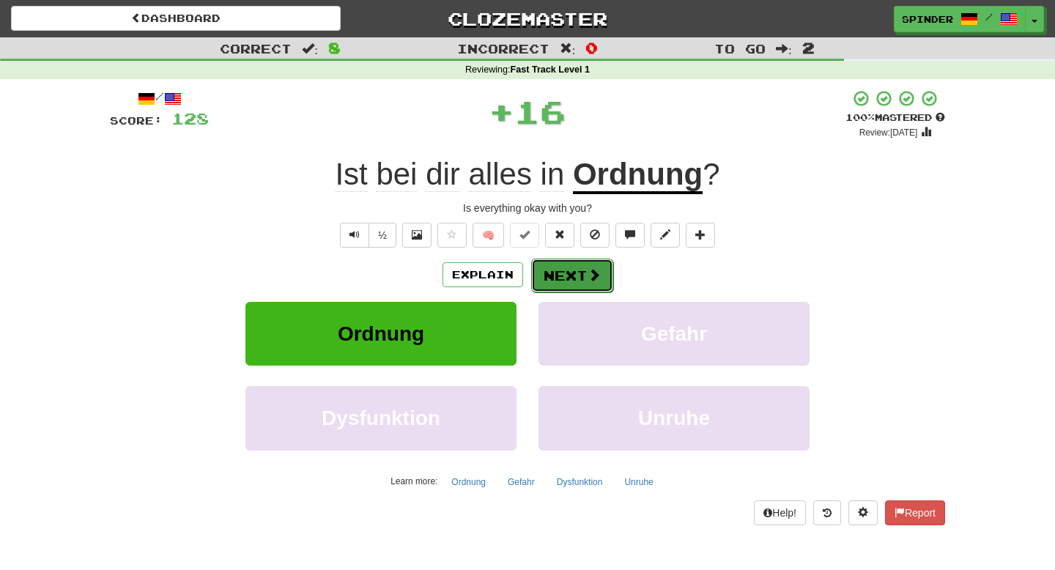
click at [554, 267] on button "Next" at bounding box center [572, 276] width 82 height 34
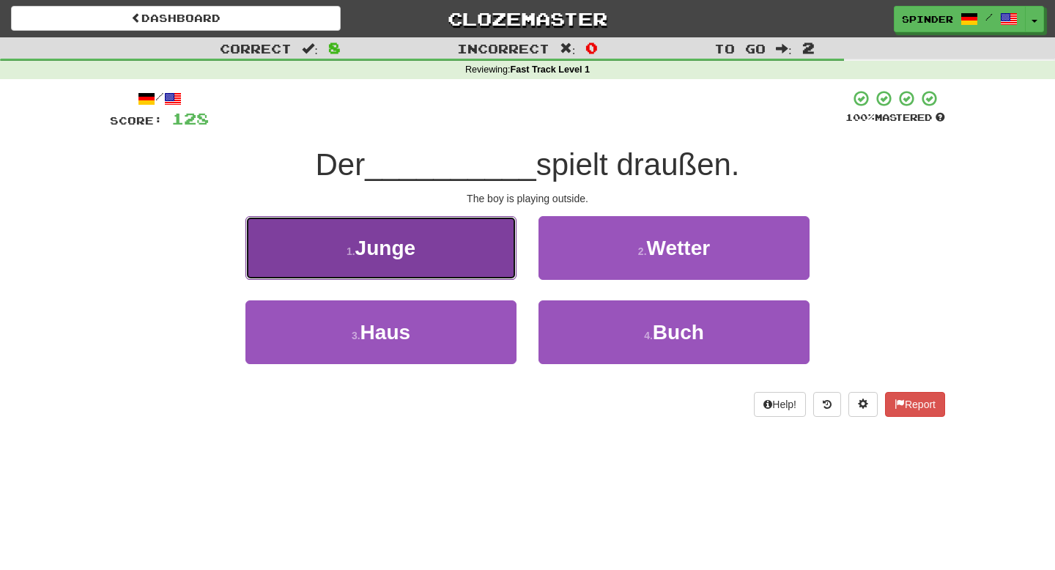
click at [459, 254] on button "1 . Junge" at bounding box center [380, 248] width 271 height 64
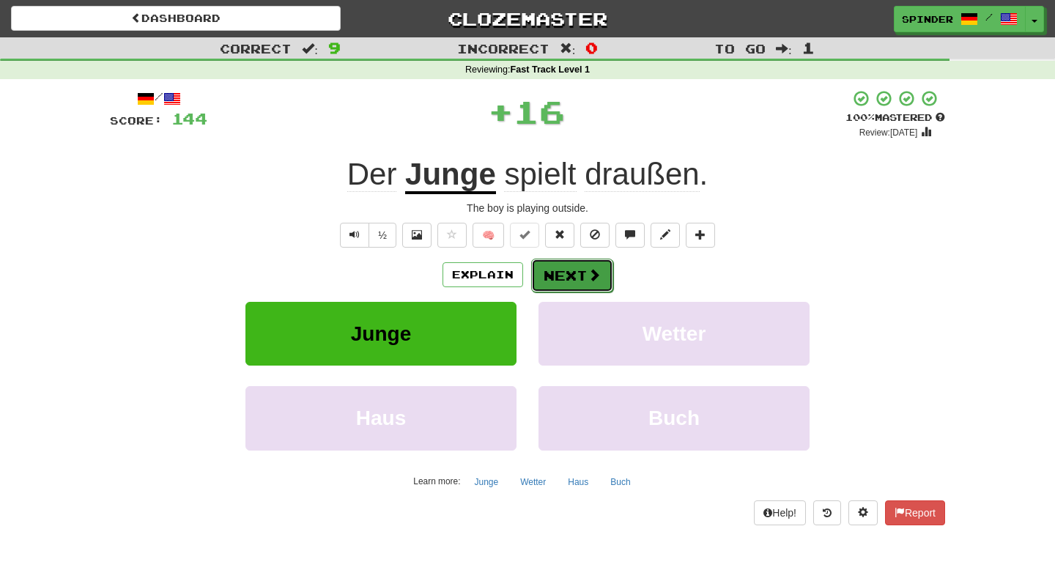
click at [581, 278] on button "Next" at bounding box center [572, 276] width 82 height 34
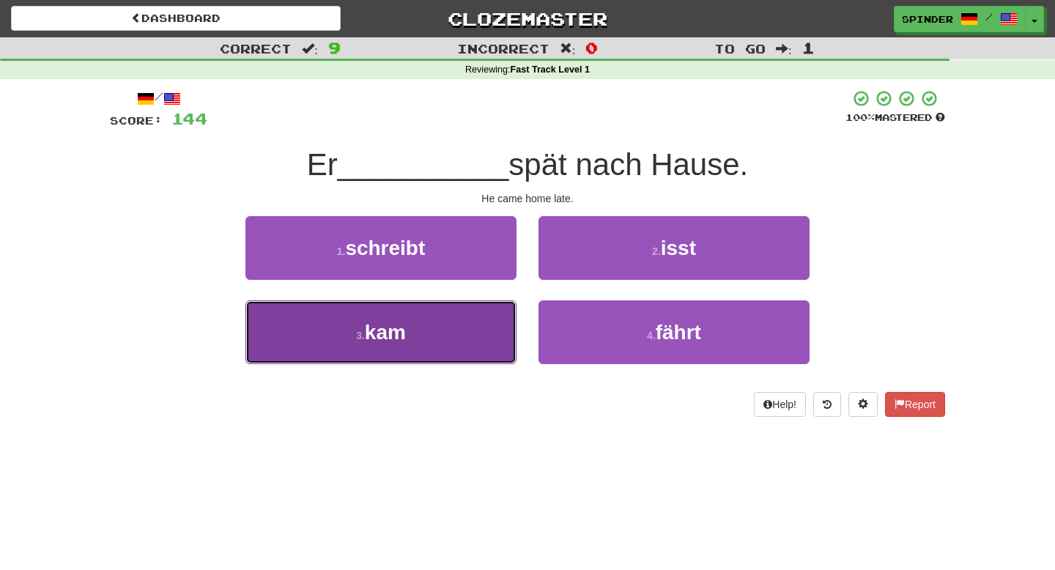
click at [447, 320] on button "3 . kam" at bounding box center [380, 332] width 271 height 64
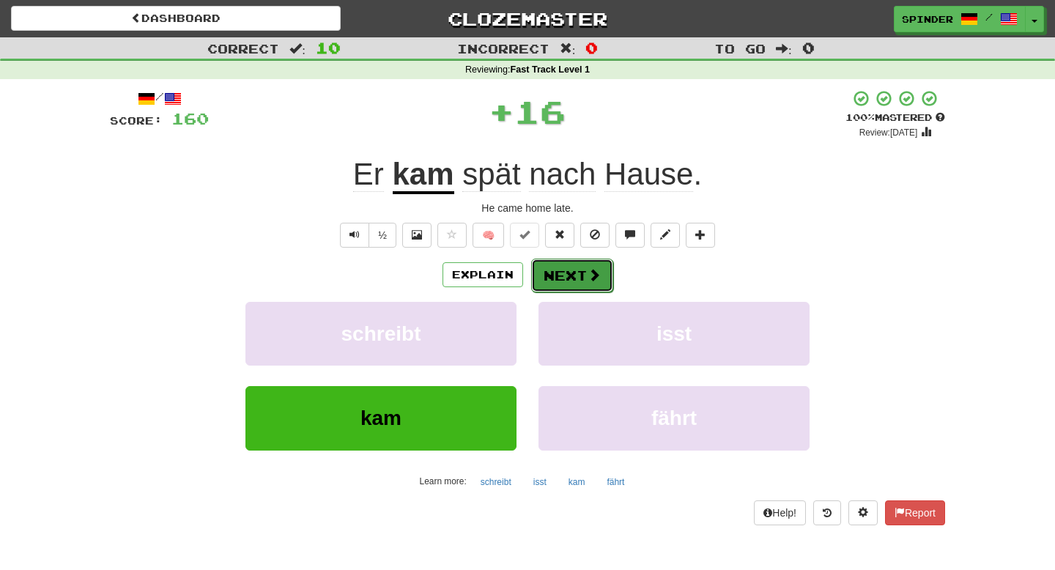
click at [565, 270] on button "Next" at bounding box center [572, 276] width 82 height 34
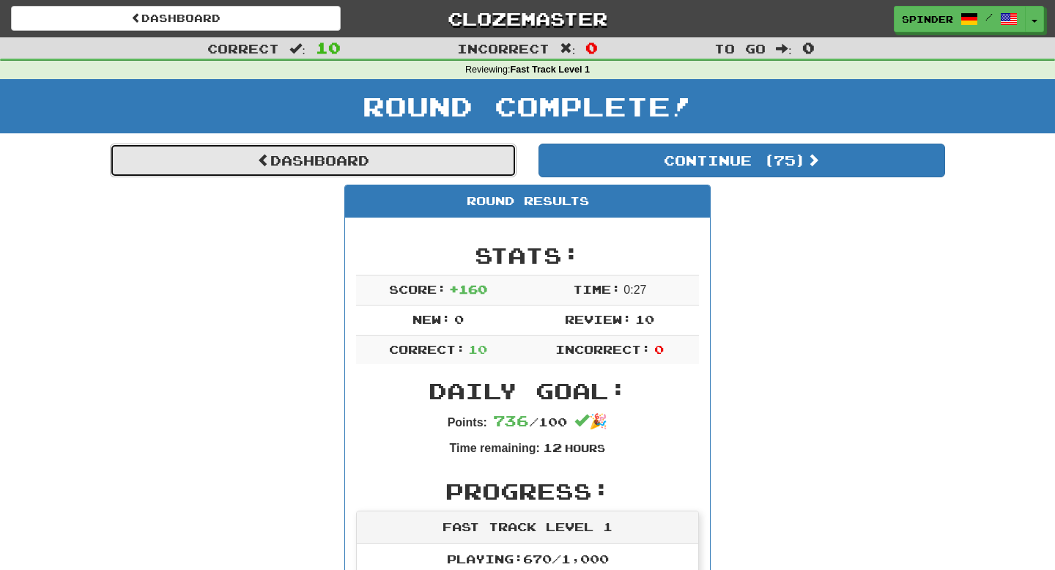
click at [360, 157] on link "Dashboard" at bounding box center [313, 161] width 406 height 34
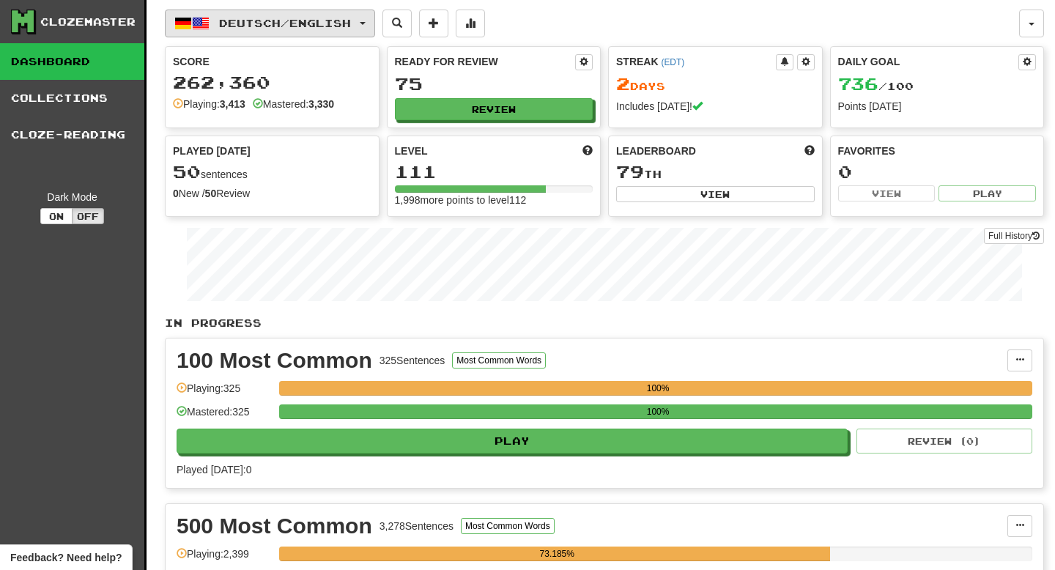
click at [297, 17] on span "Deutsch / English" at bounding box center [285, 23] width 132 height 12
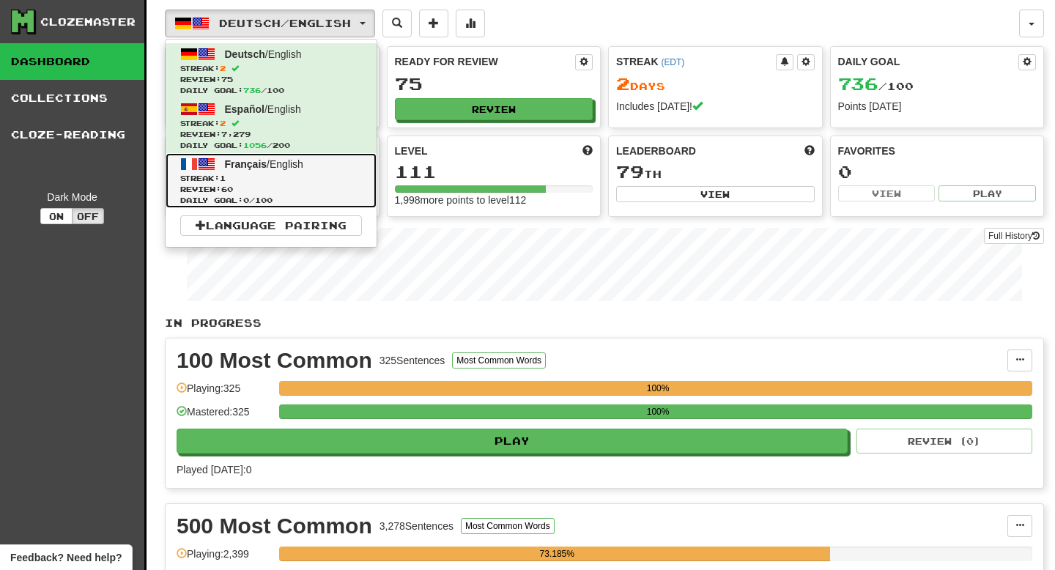
click at [242, 182] on span "Streak: 1" at bounding box center [271, 178] width 182 height 11
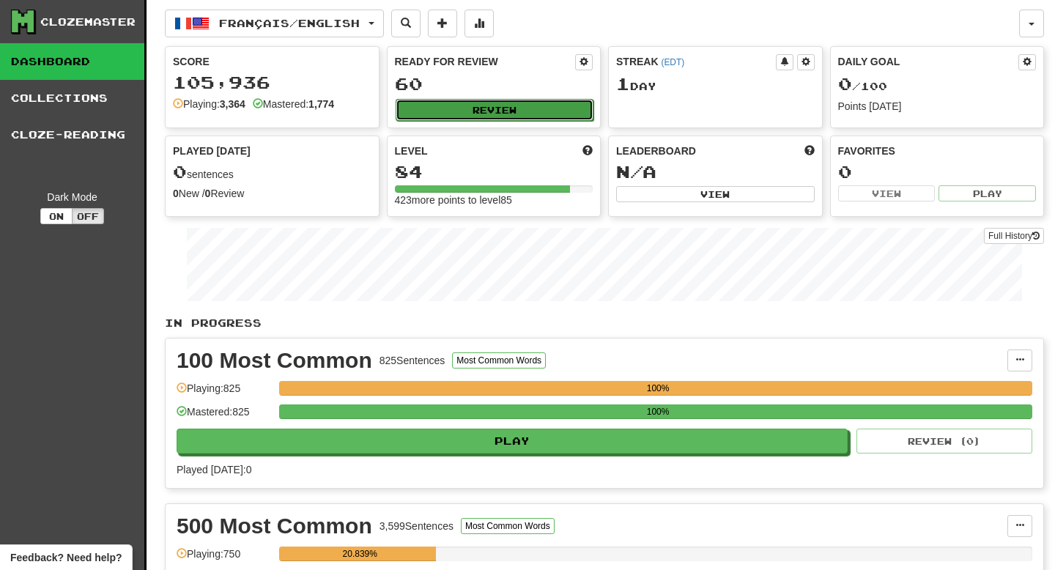
click at [483, 113] on button "Review" at bounding box center [494, 110] width 198 height 22
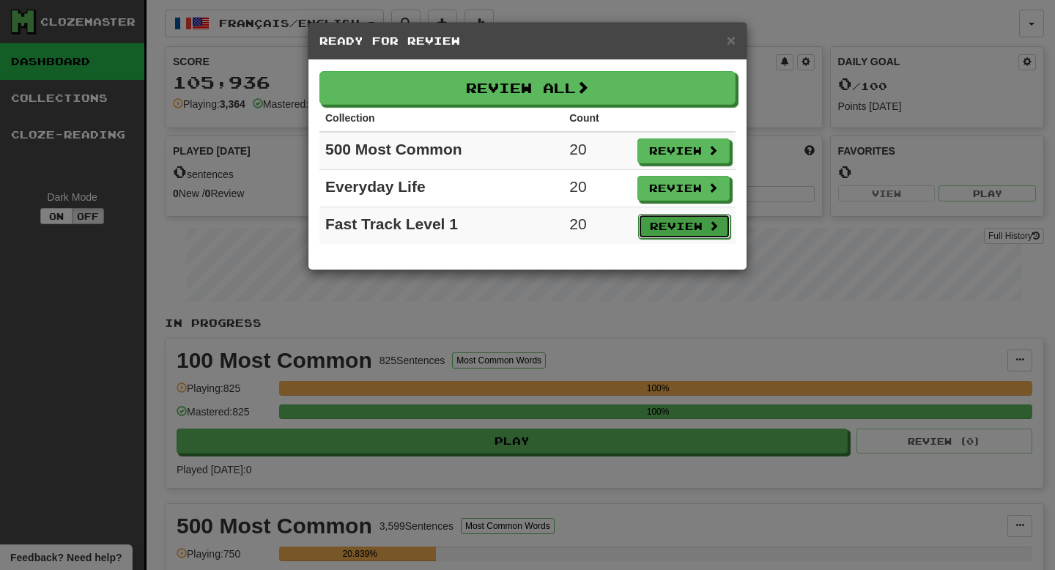
click at [691, 228] on button "Review" at bounding box center [684, 226] width 92 height 25
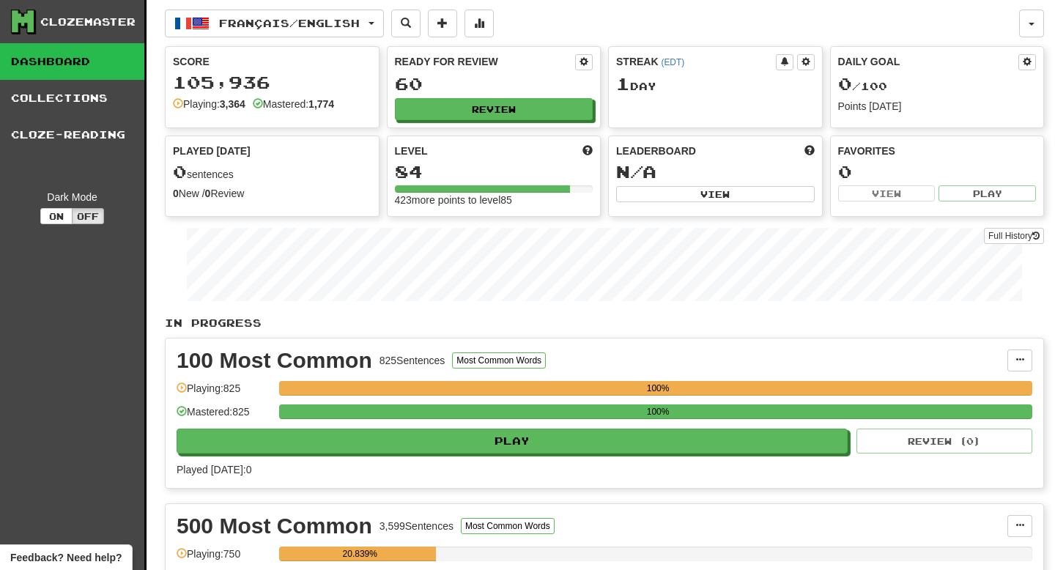
select select "**"
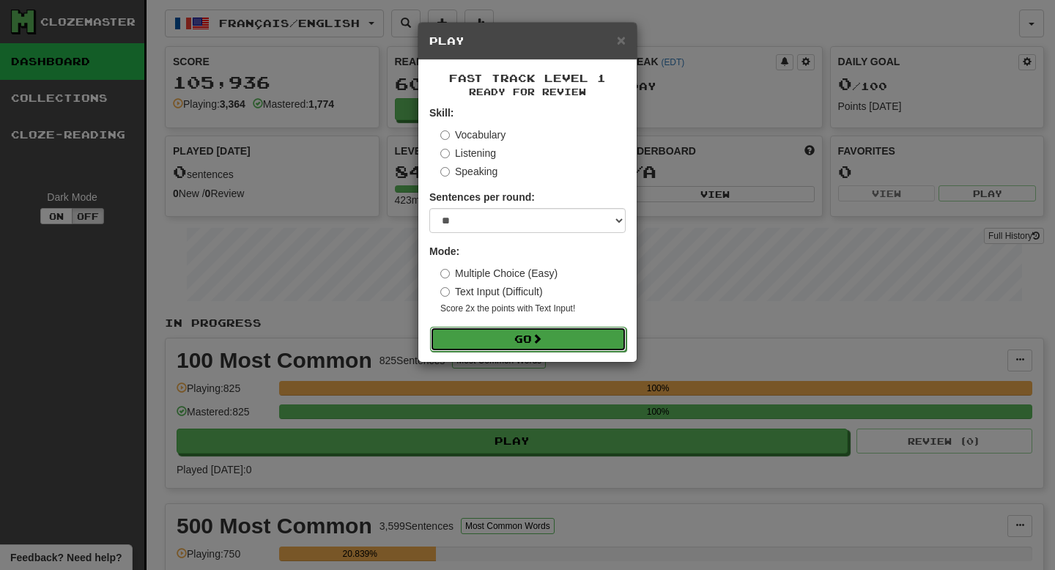
click at [510, 335] on button "Go" at bounding box center [528, 339] width 196 height 25
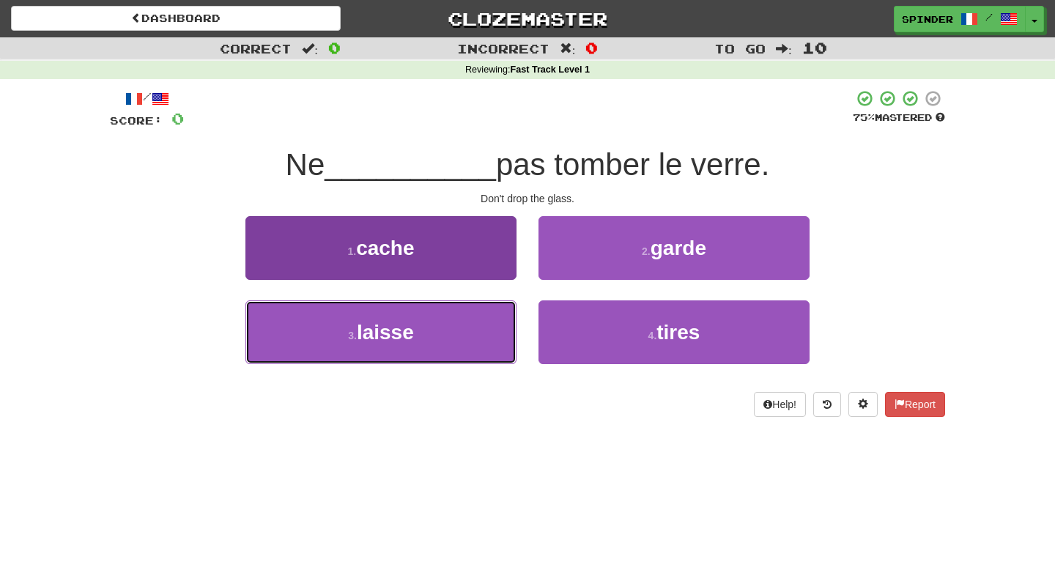
click at [476, 319] on button "3 . laisse" at bounding box center [380, 332] width 271 height 64
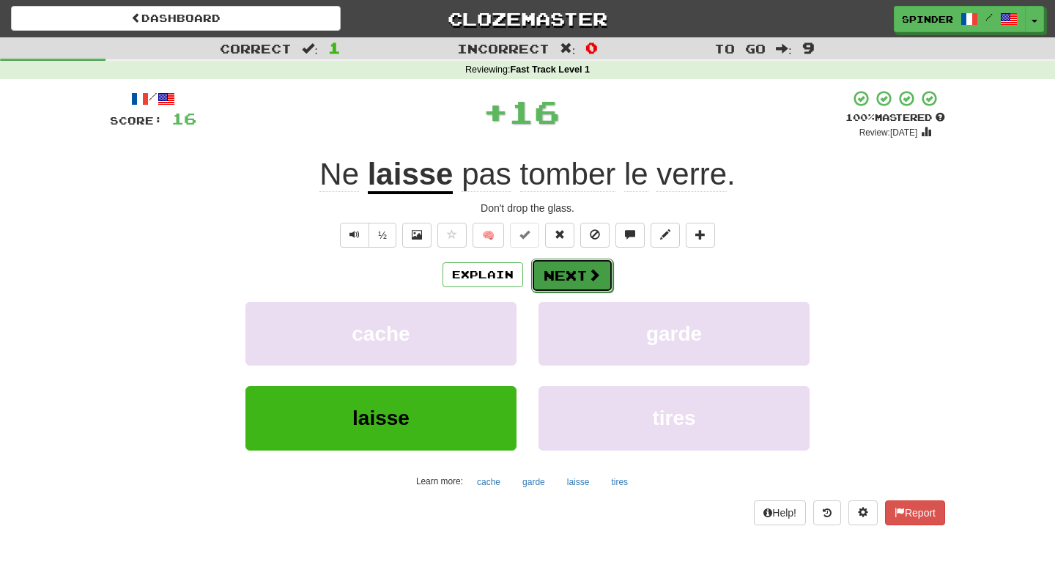
click at [579, 270] on button "Next" at bounding box center [572, 276] width 82 height 34
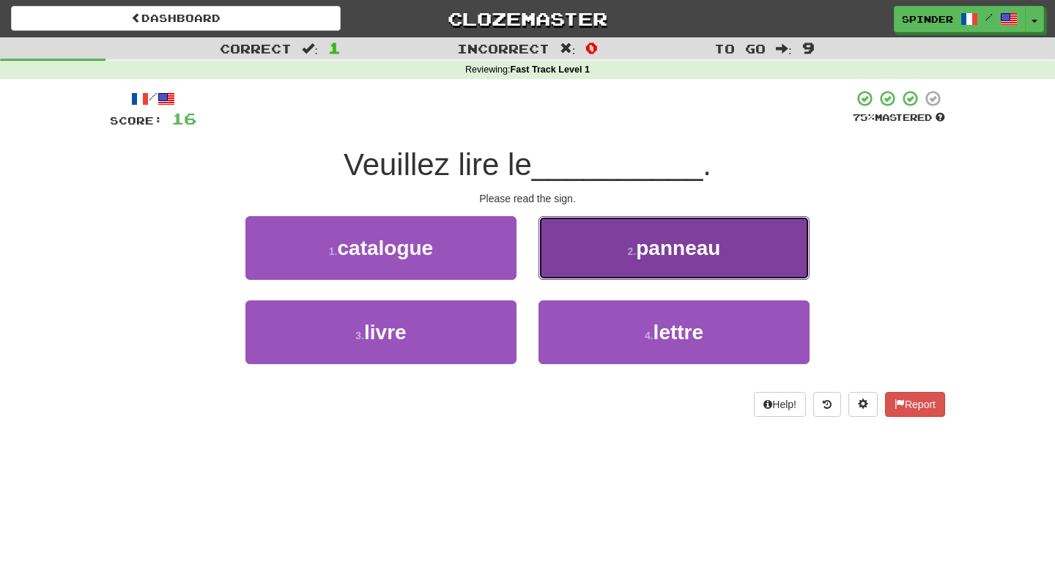
click at [579, 268] on button "2 . panneau" at bounding box center [673, 248] width 271 height 64
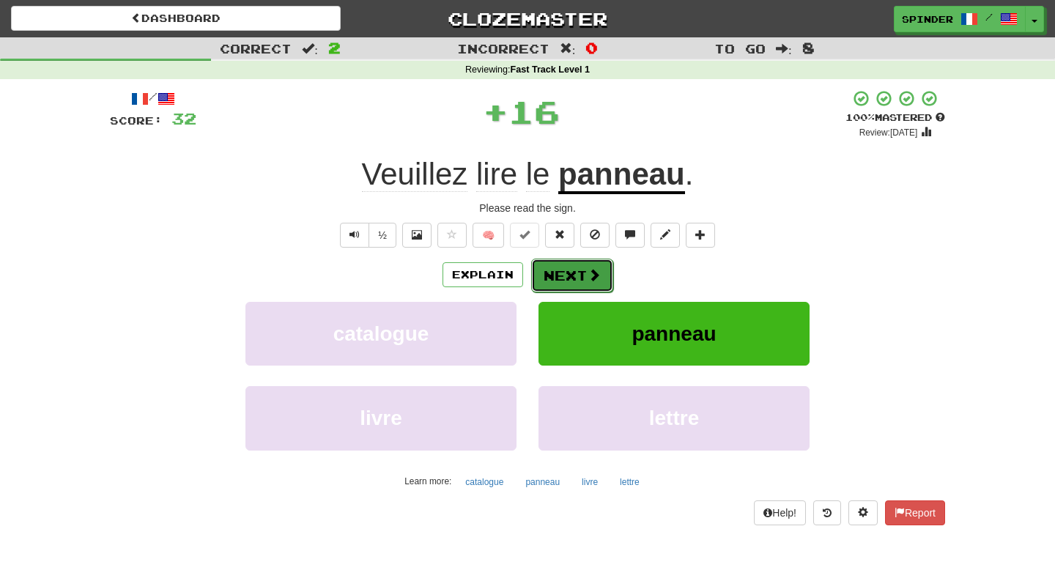
click at [573, 276] on button "Next" at bounding box center [572, 276] width 82 height 34
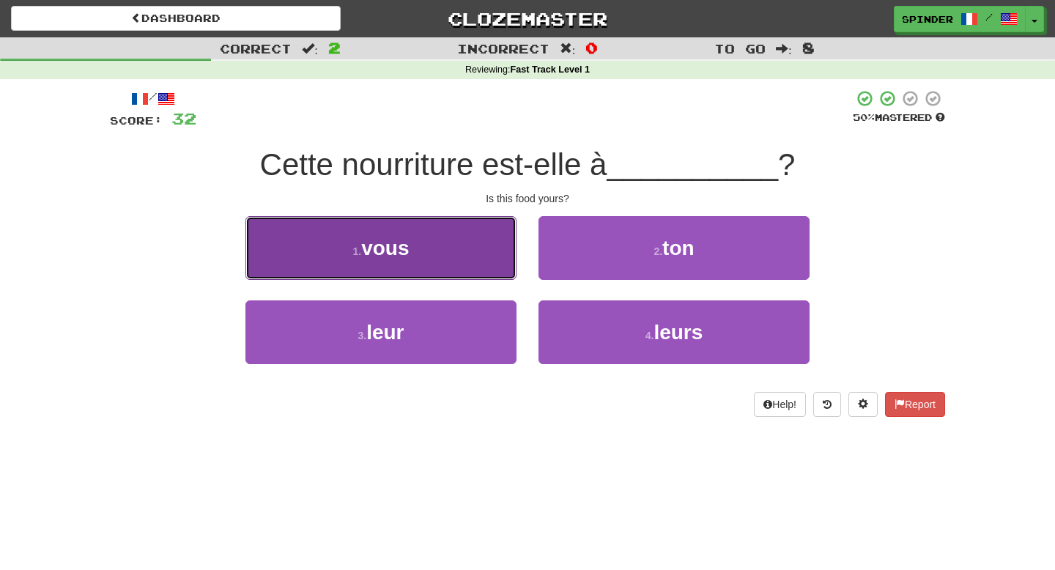
click at [480, 267] on button "1 . vous" at bounding box center [380, 248] width 271 height 64
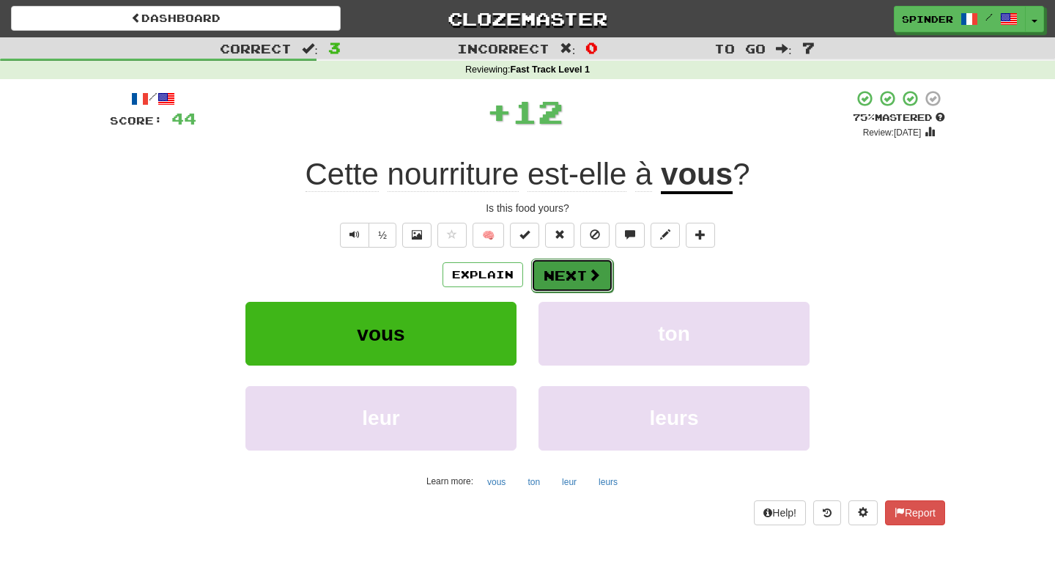
click at [582, 273] on button "Next" at bounding box center [572, 276] width 82 height 34
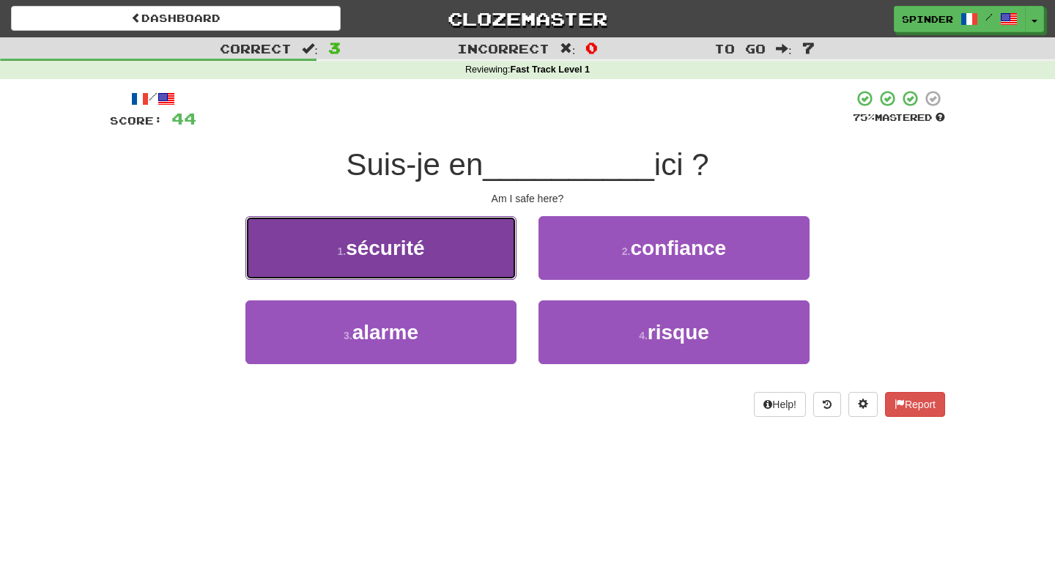
click at [486, 243] on button "1 . sécurité" at bounding box center [380, 248] width 271 height 64
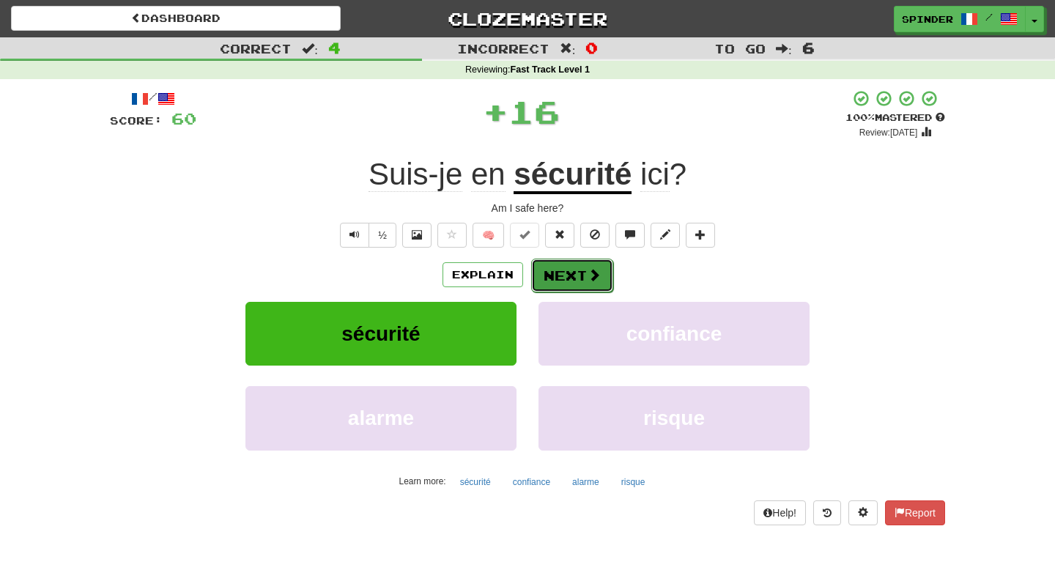
click at [570, 272] on button "Next" at bounding box center [572, 276] width 82 height 34
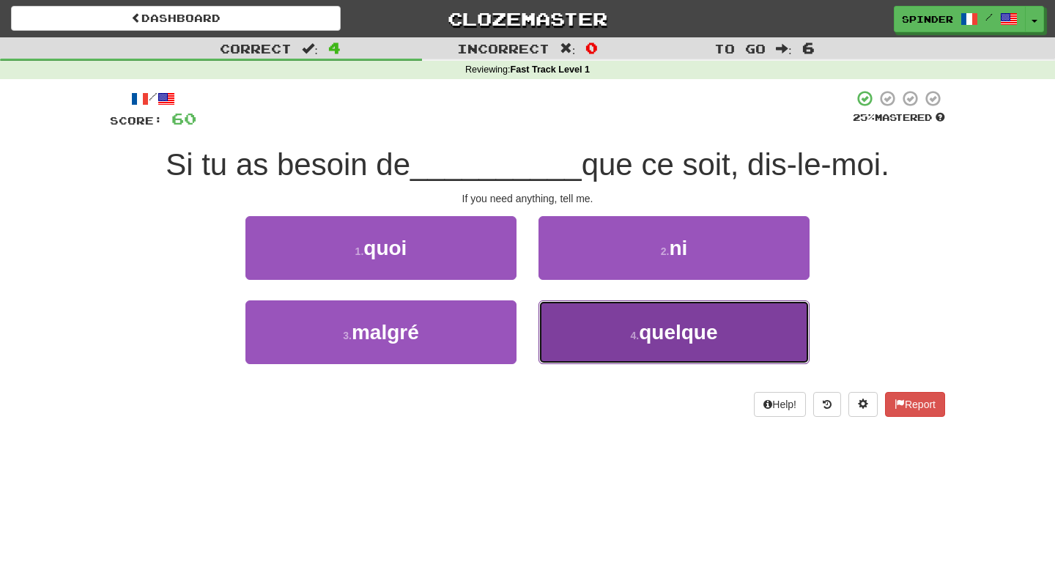
click at [572, 319] on button "4 . quelque" at bounding box center [673, 332] width 271 height 64
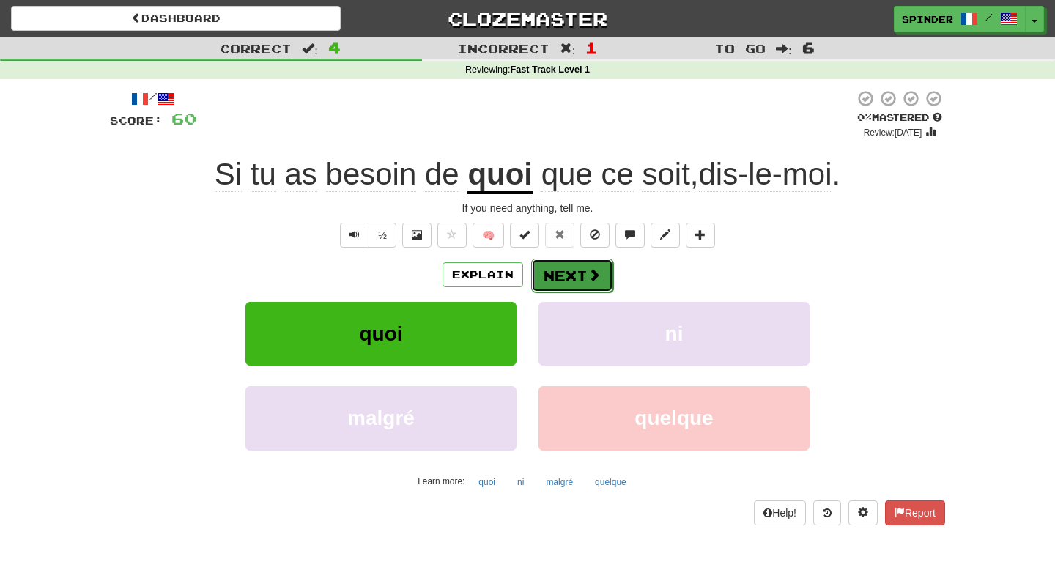
click at [577, 273] on button "Next" at bounding box center [572, 276] width 82 height 34
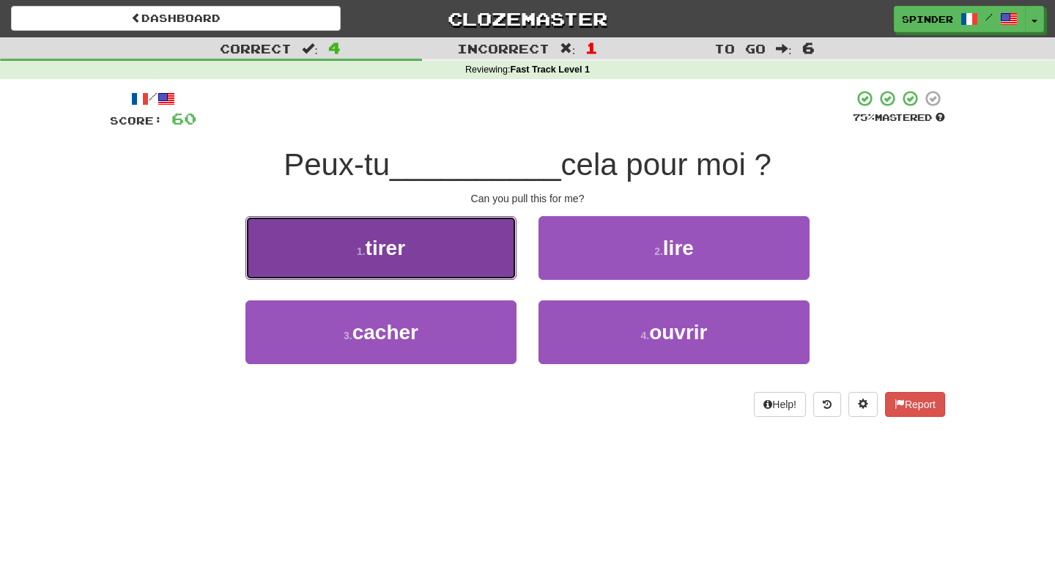
click at [486, 259] on button "1 . tirer" at bounding box center [380, 248] width 271 height 64
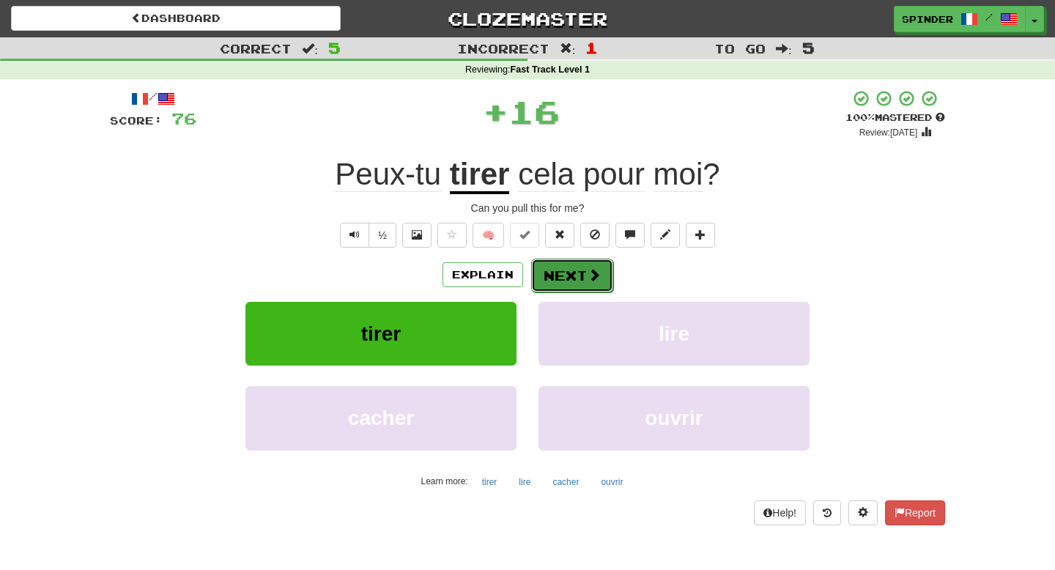
click at [583, 276] on button "Next" at bounding box center [572, 276] width 82 height 34
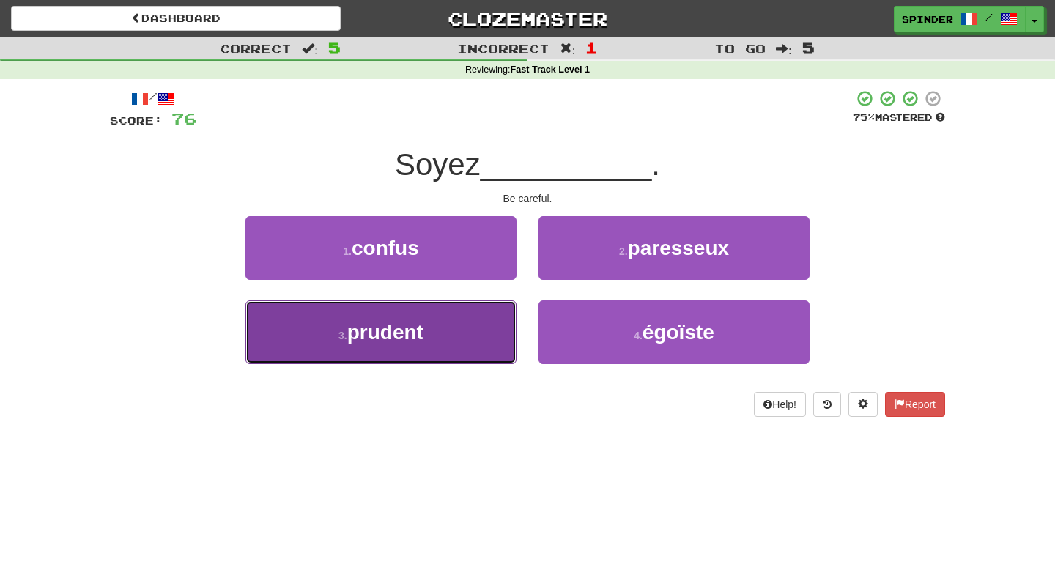
click at [468, 330] on button "3 . prudent" at bounding box center [380, 332] width 271 height 64
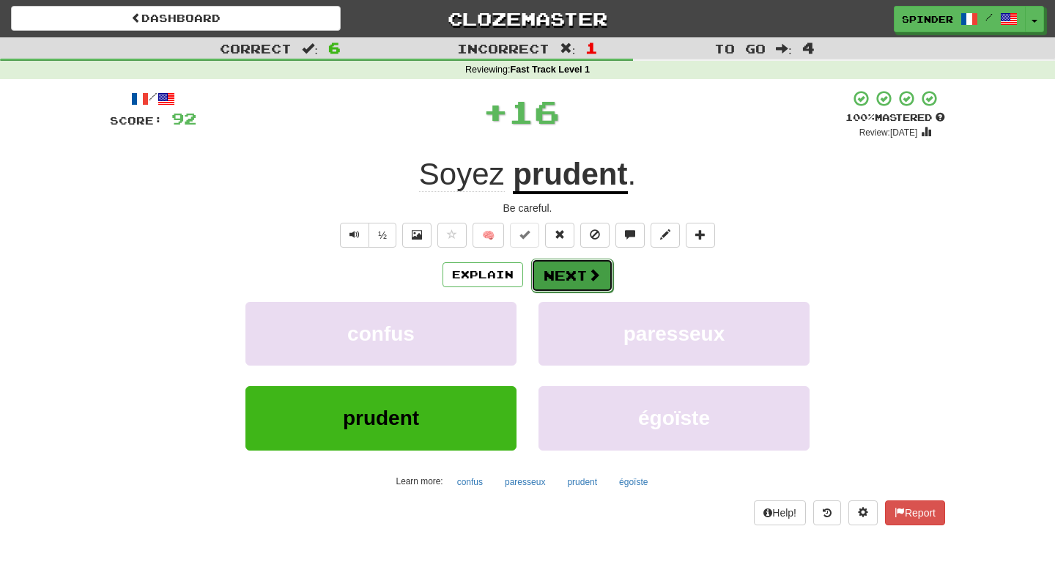
click at [571, 274] on button "Next" at bounding box center [572, 276] width 82 height 34
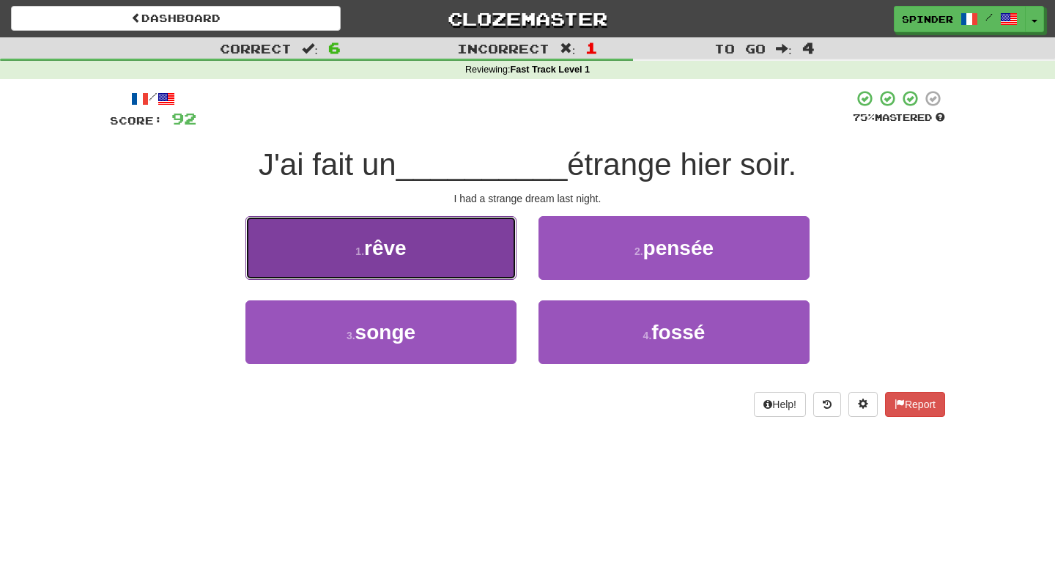
click at [475, 242] on button "1 . rêve" at bounding box center [380, 248] width 271 height 64
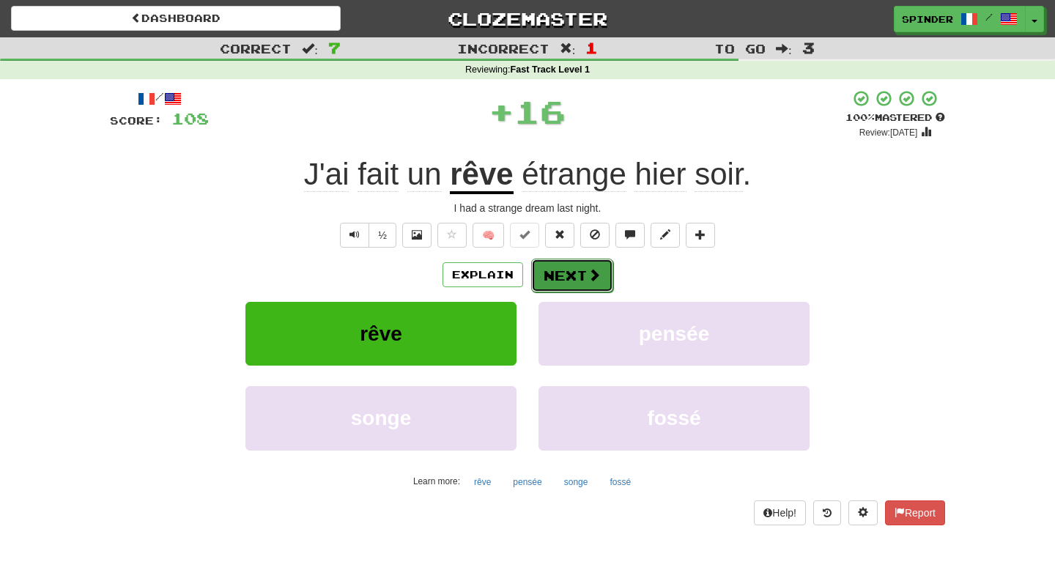
click at [560, 273] on button "Next" at bounding box center [572, 276] width 82 height 34
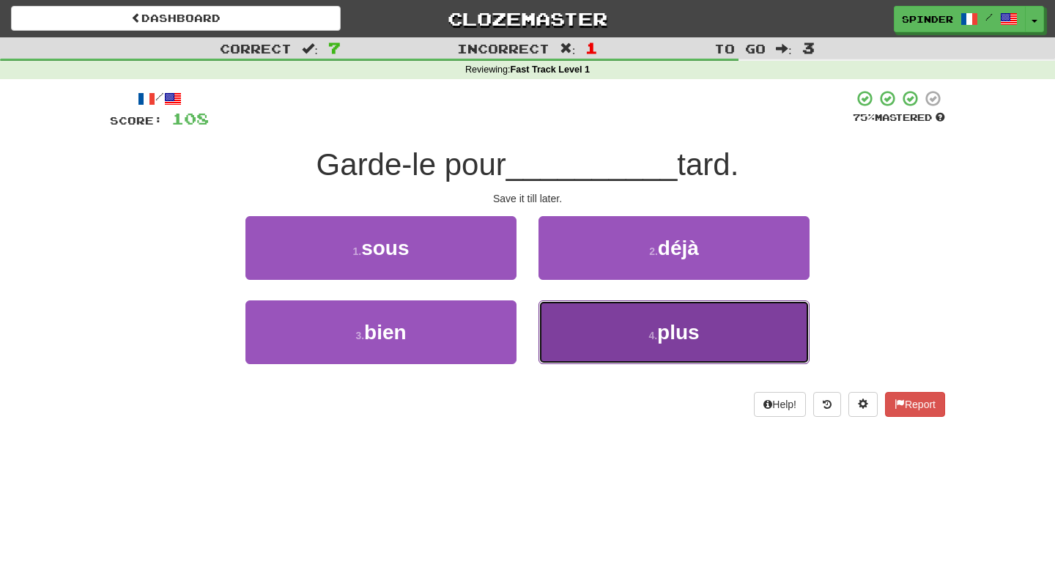
click at [562, 316] on button "4 . plus" at bounding box center [673, 332] width 271 height 64
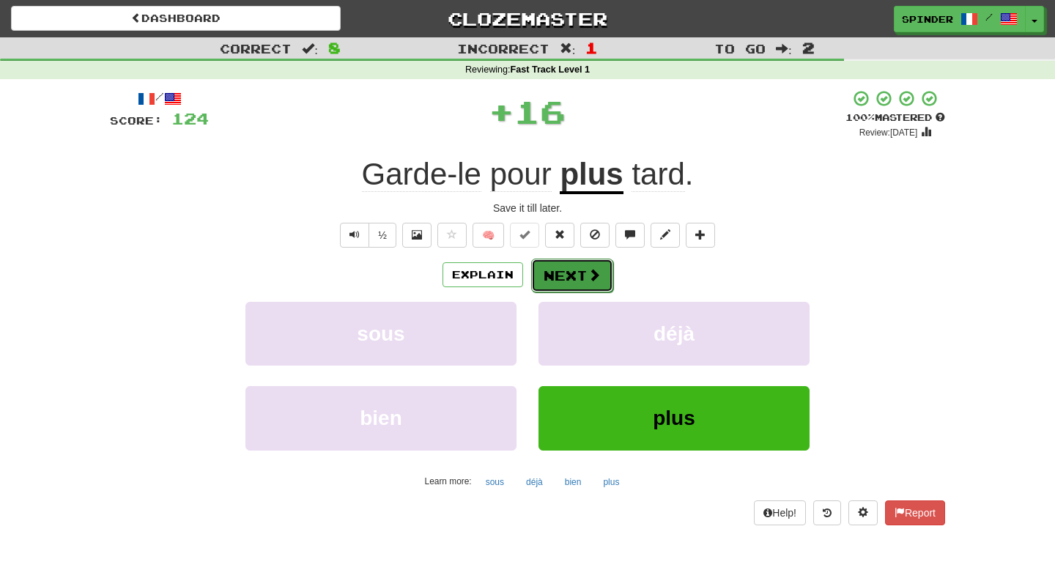
click at [560, 276] on button "Next" at bounding box center [572, 276] width 82 height 34
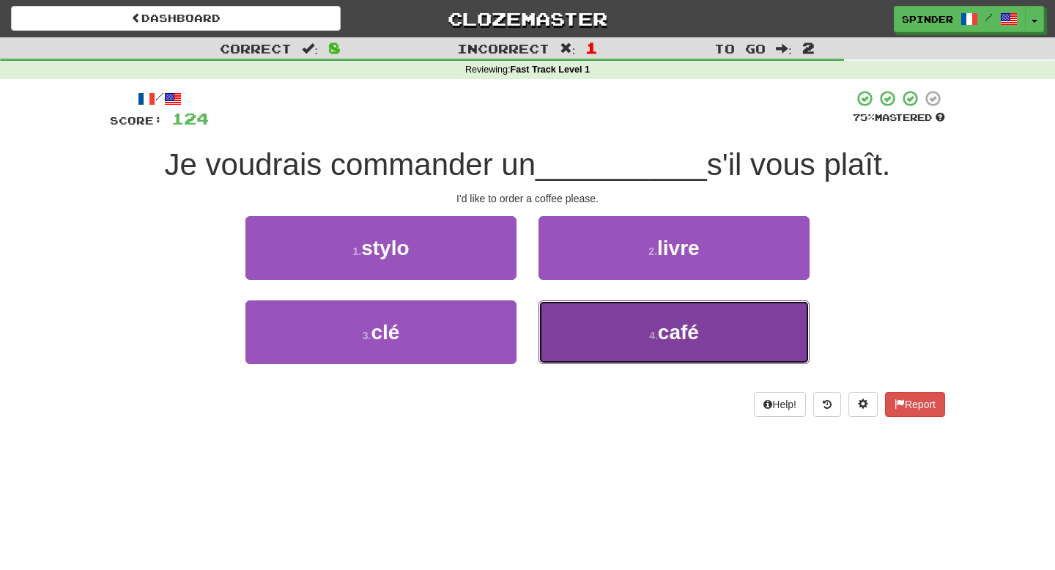
click at [565, 319] on button "4 . café" at bounding box center [673, 332] width 271 height 64
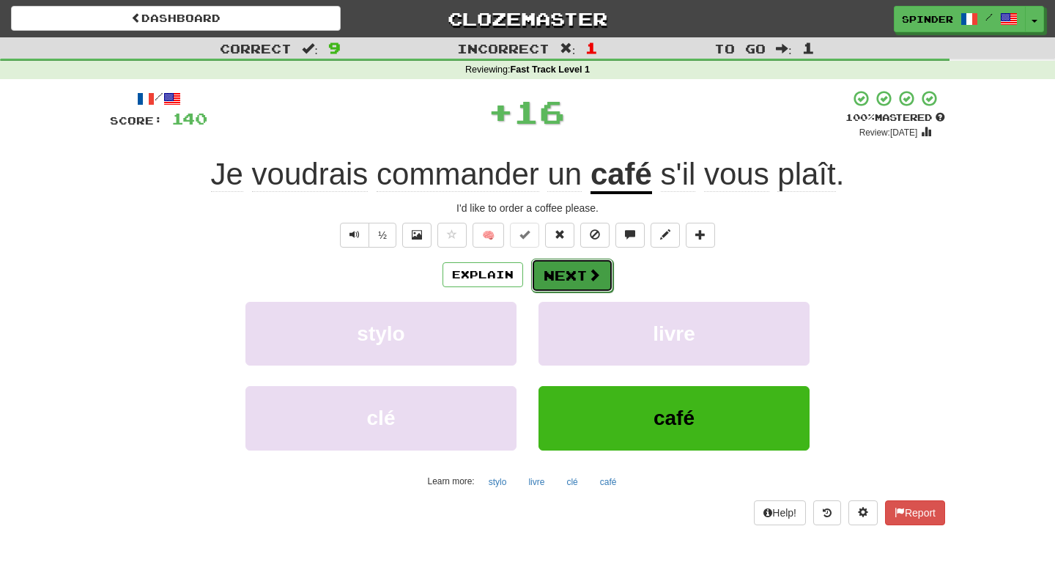
click at [570, 270] on button "Next" at bounding box center [572, 276] width 82 height 34
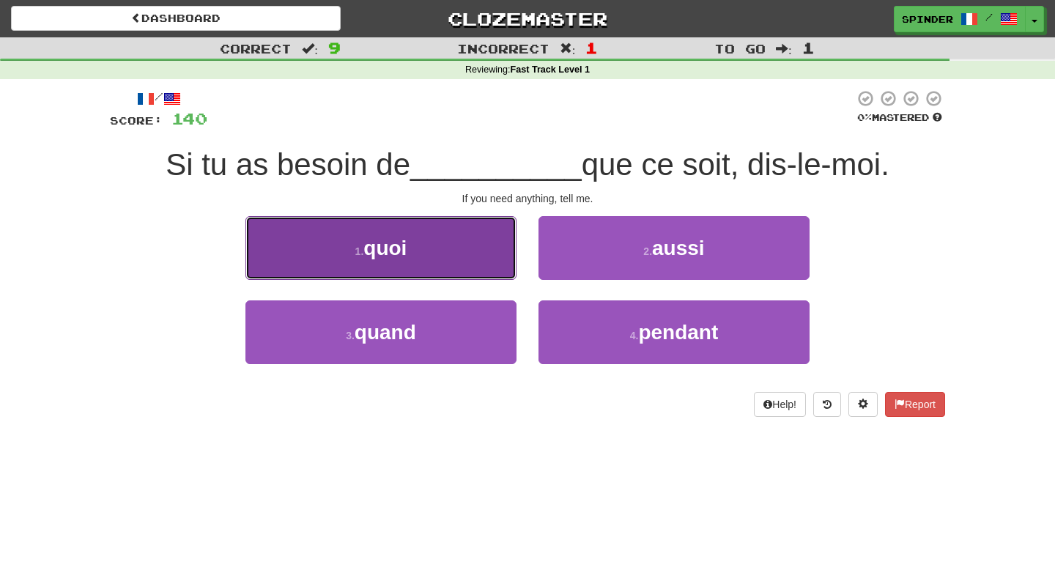
click at [489, 259] on button "1 . quoi" at bounding box center [380, 248] width 271 height 64
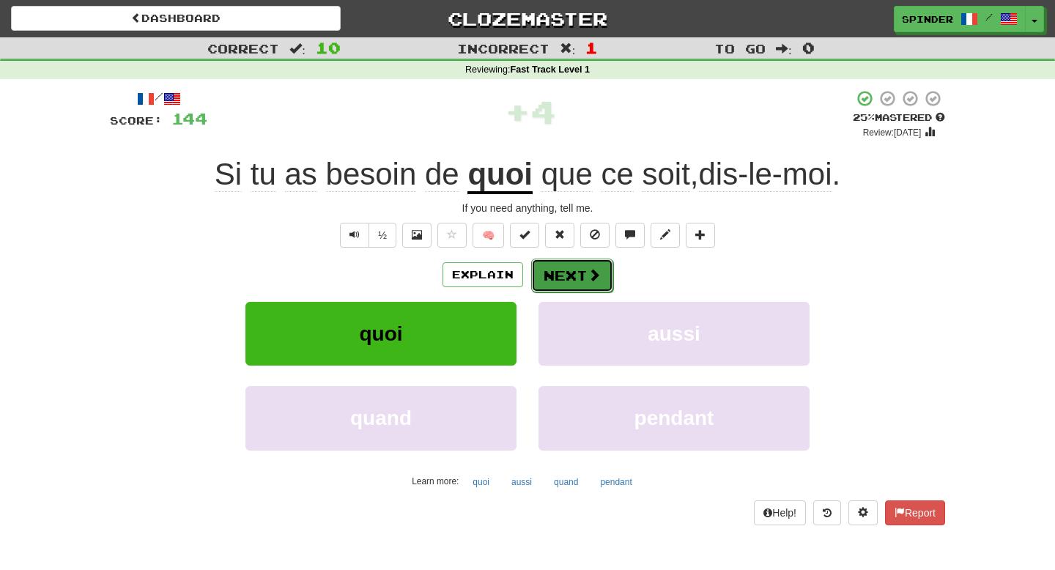
click at [564, 272] on button "Next" at bounding box center [572, 276] width 82 height 34
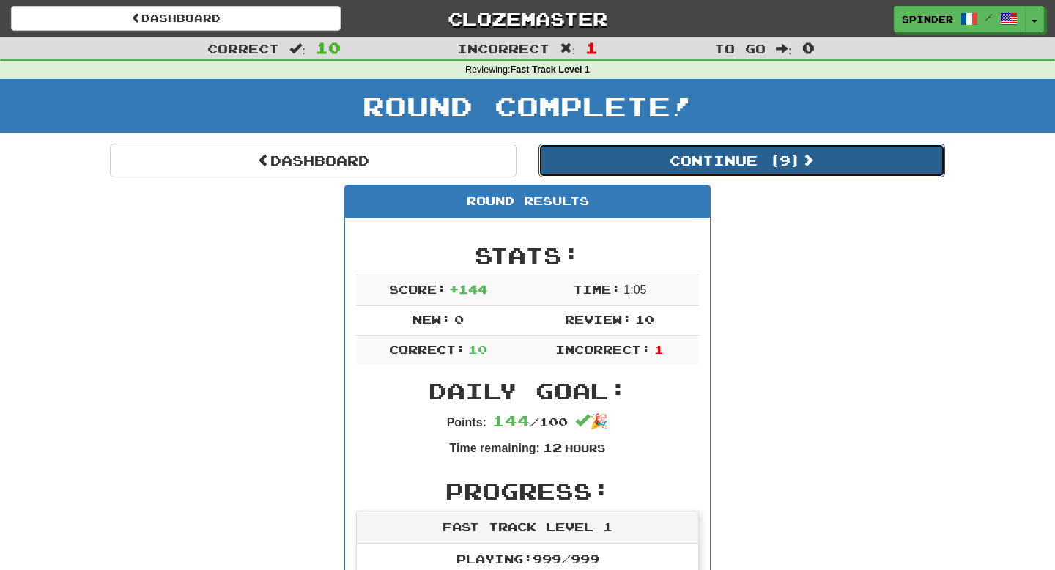
click at [694, 155] on button "Continue ( 9 )" at bounding box center [741, 161] width 406 height 34
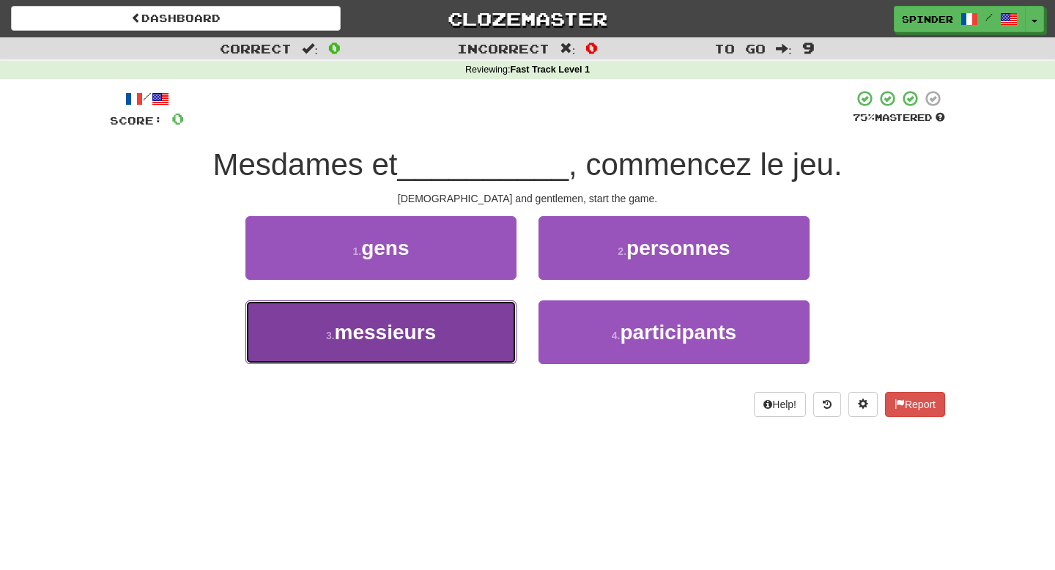
click at [449, 336] on button "3 . messieurs" at bounding box center [380, 332] width 271 height 64
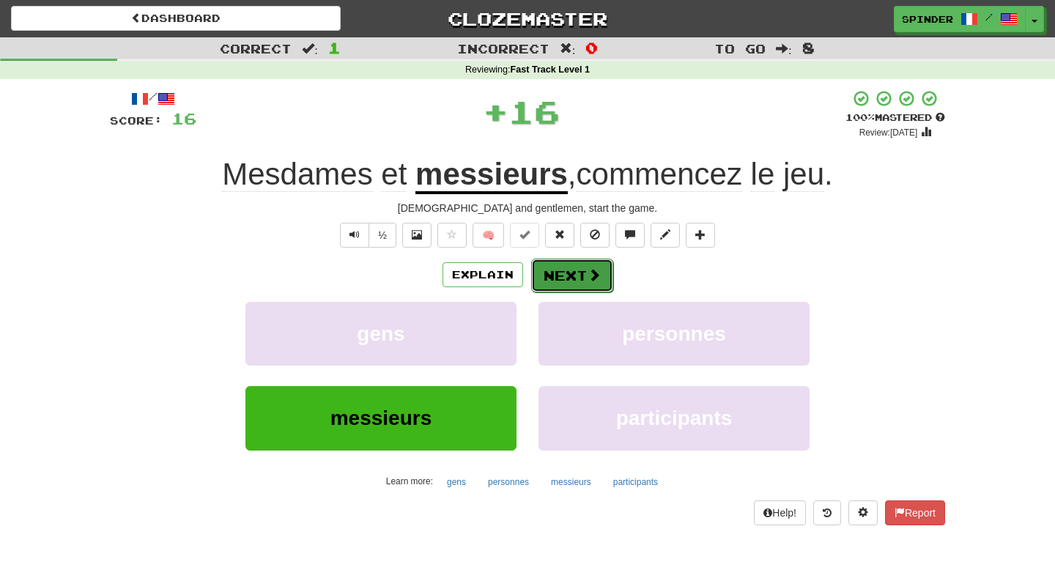
click at [584, 270] on button "Next" at bounding box center [572, 276] width 82 height 34
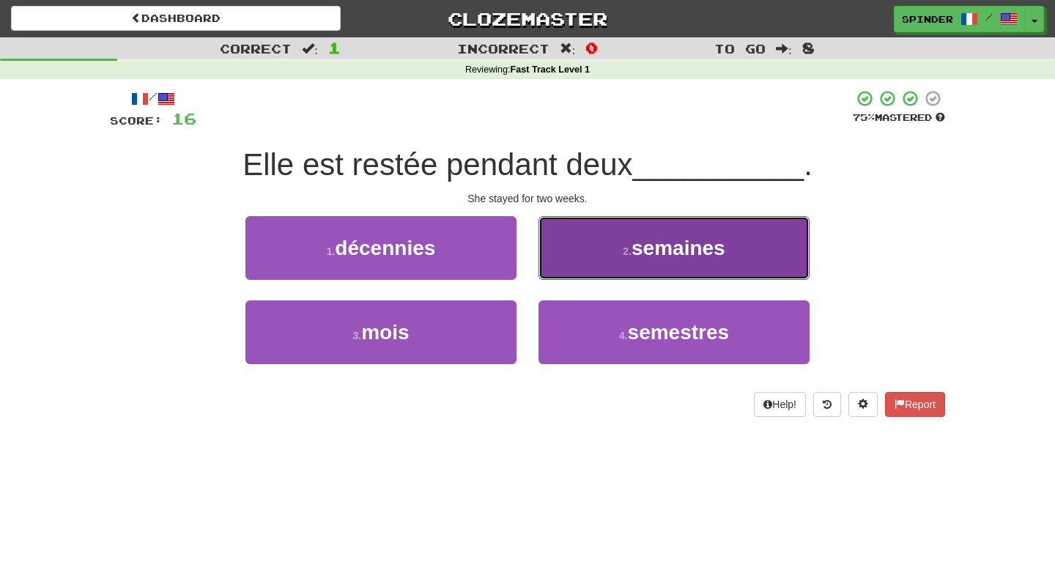
click at [618, 252] on button "2 . semaines" at bounding box center [673, 248] width 271 height 64
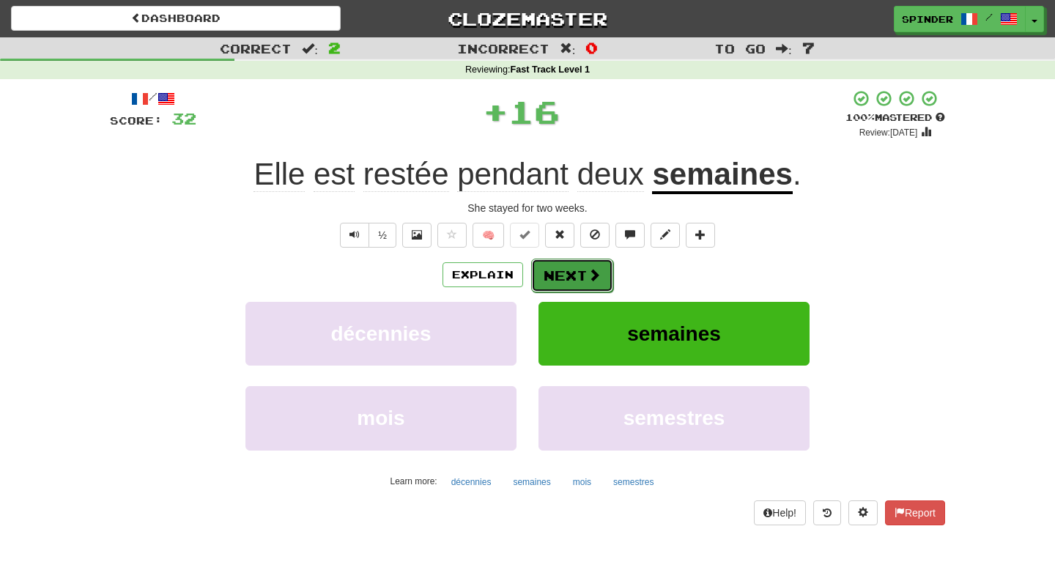
click at [591, 276] on span at bounding box center [593, 274] width 13 height 13
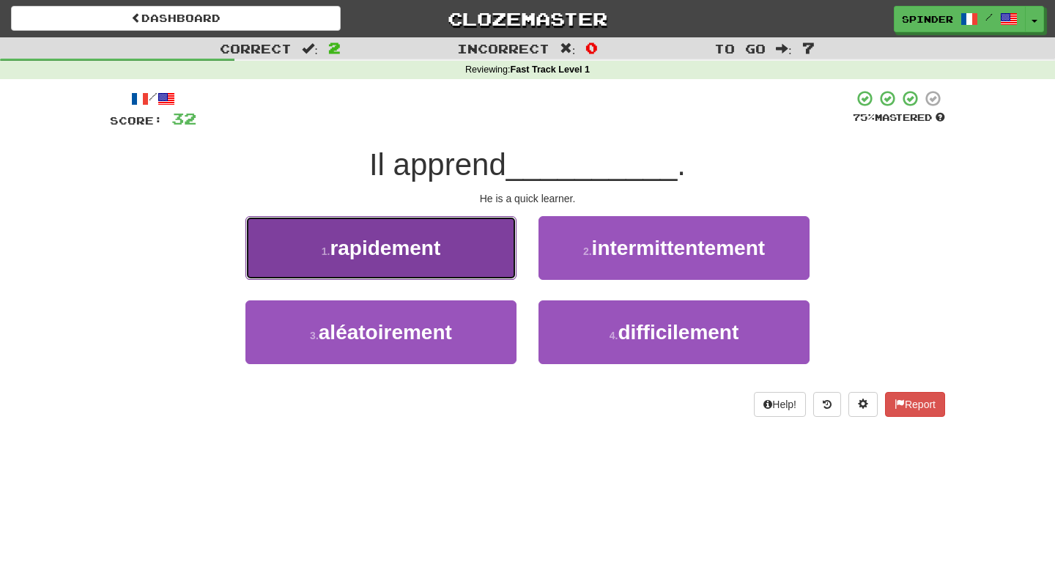
click at [497, 253] on button "1 . rapidement" at bounding box center [380, 248] width 271 height 64
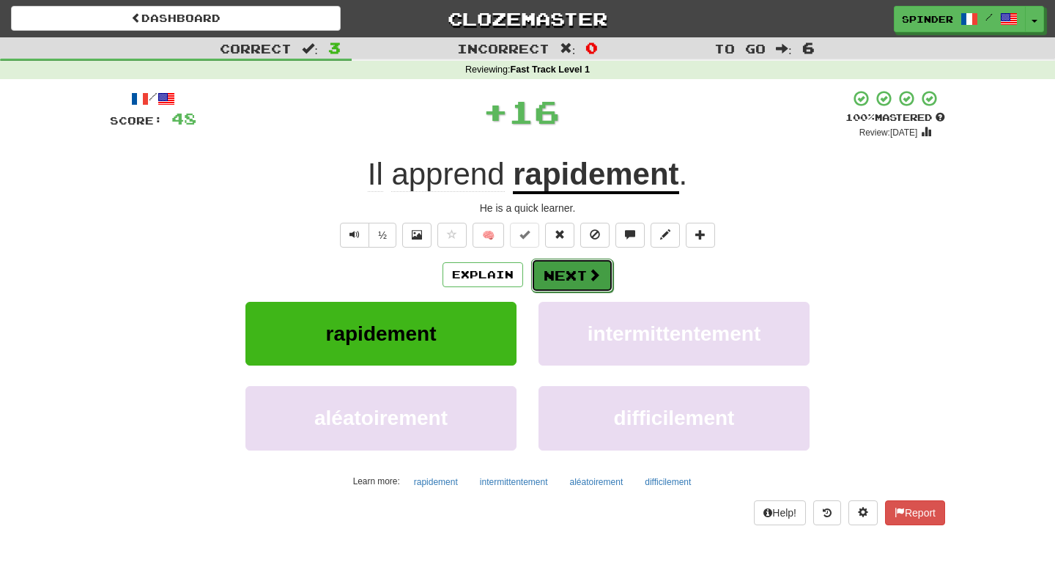
click at [571, 275] on button "Next" at bounding box center [572, 276] width 82 height 34
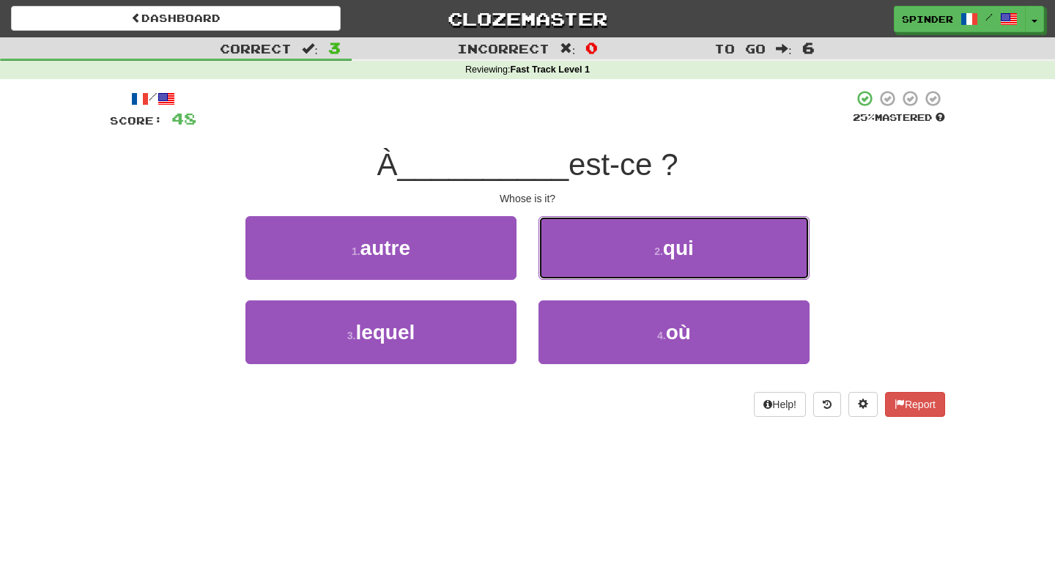
click at [571, 275] on button "2 . qui" at bounding box center [673, 248] width 271 height 64
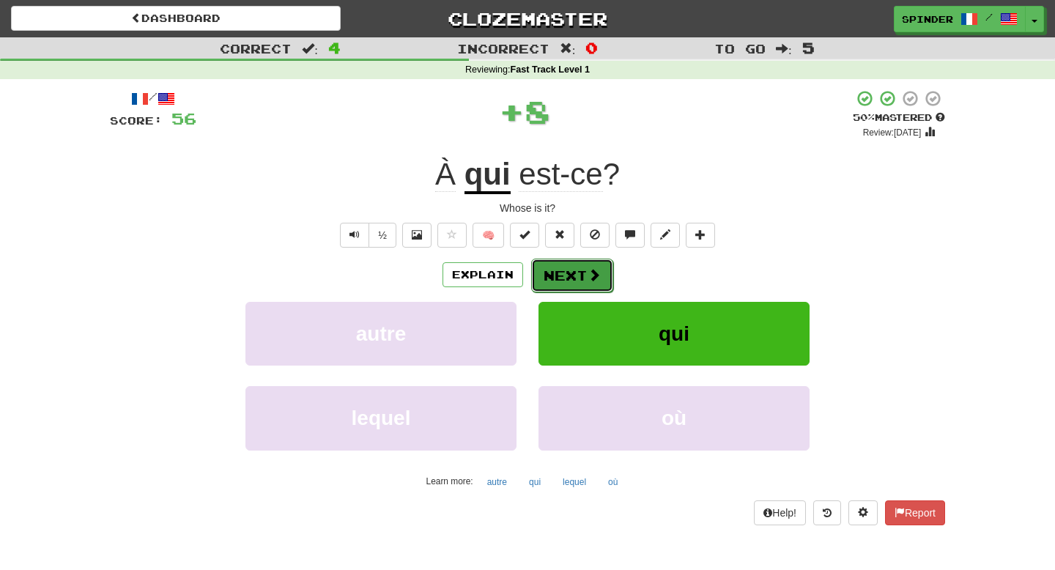
click at [566, 285] on button "Next" at bounding box center [572, 276] width 82 height 34
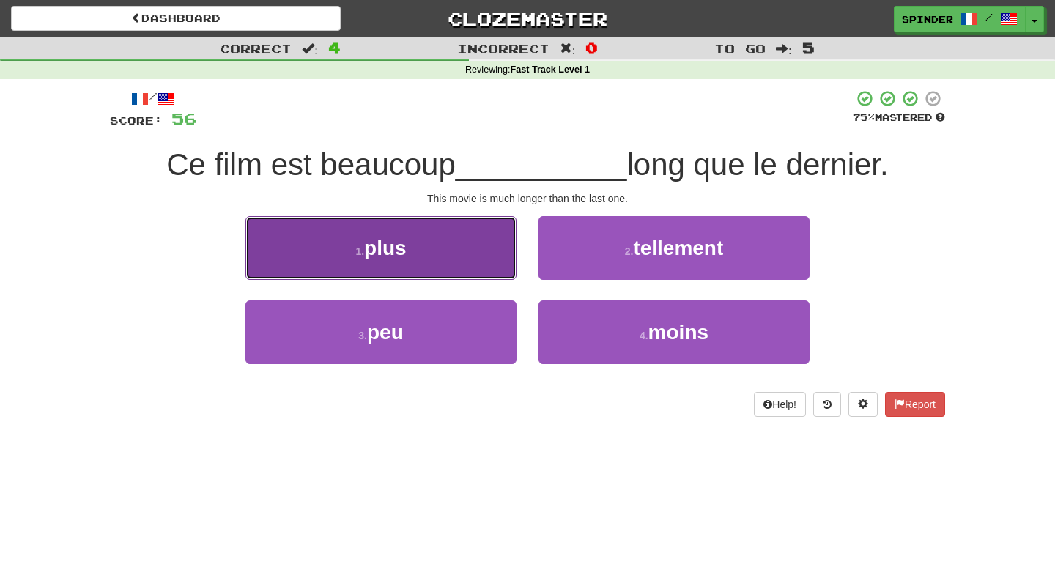
click at [497, 274] on button "1 . plus" at bounding box center [380, 248] width 271 height 64
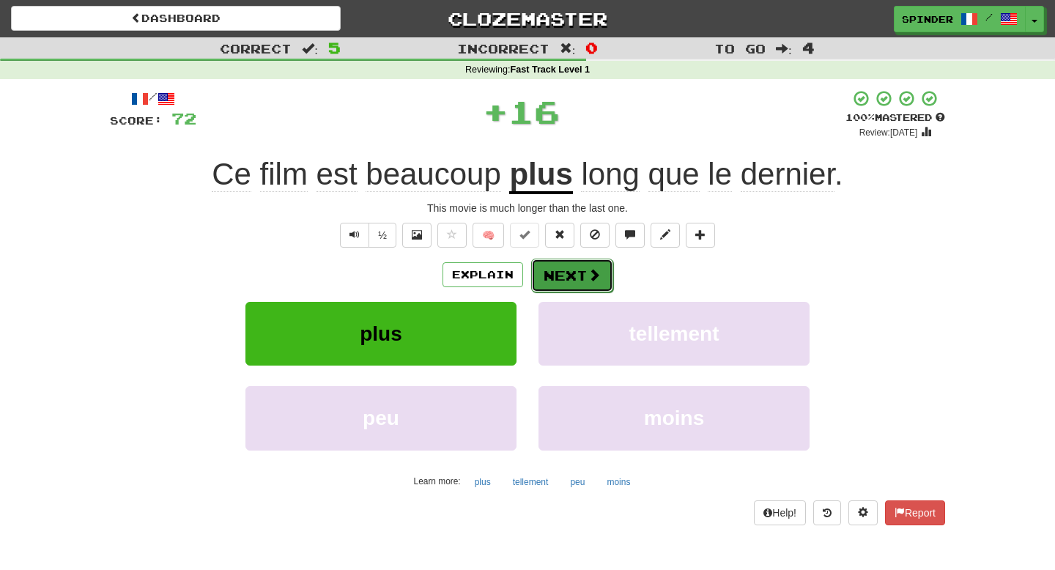
click at [568, 278] on button "Next" at bounding box center [572, 276] width 82 height 34
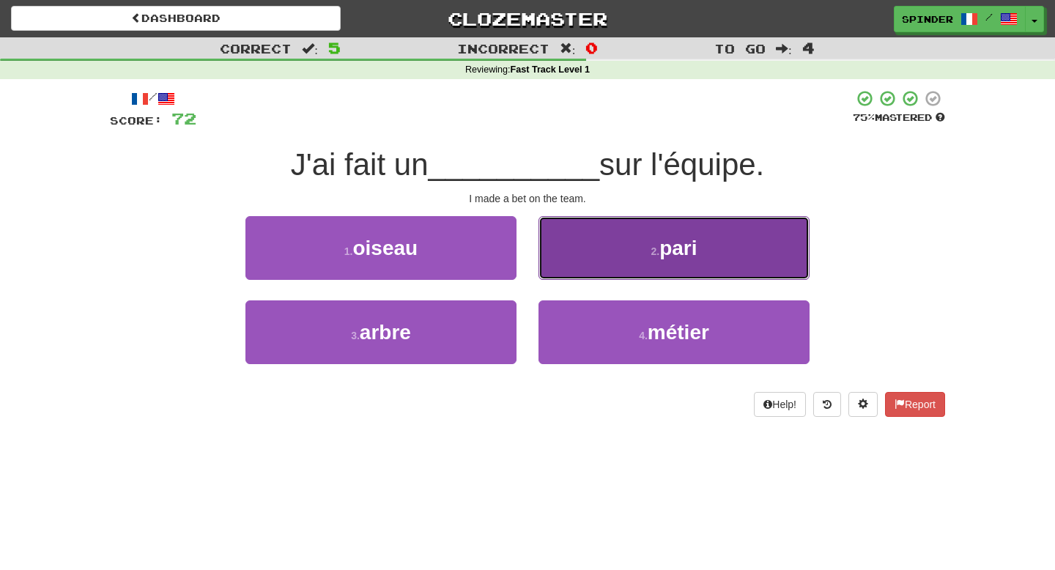
click at [583, 265] on button "2 . pari" at bounding box center [673, 248] width 271 height 64
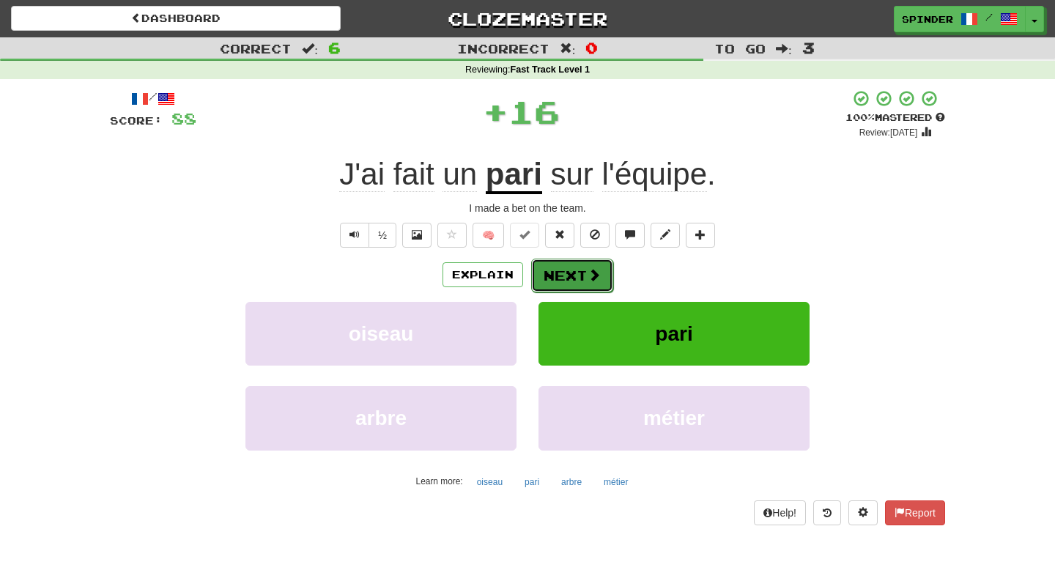
click at [568, 275] on button "Next" at bounding box center [572, 276] width 82 height 34
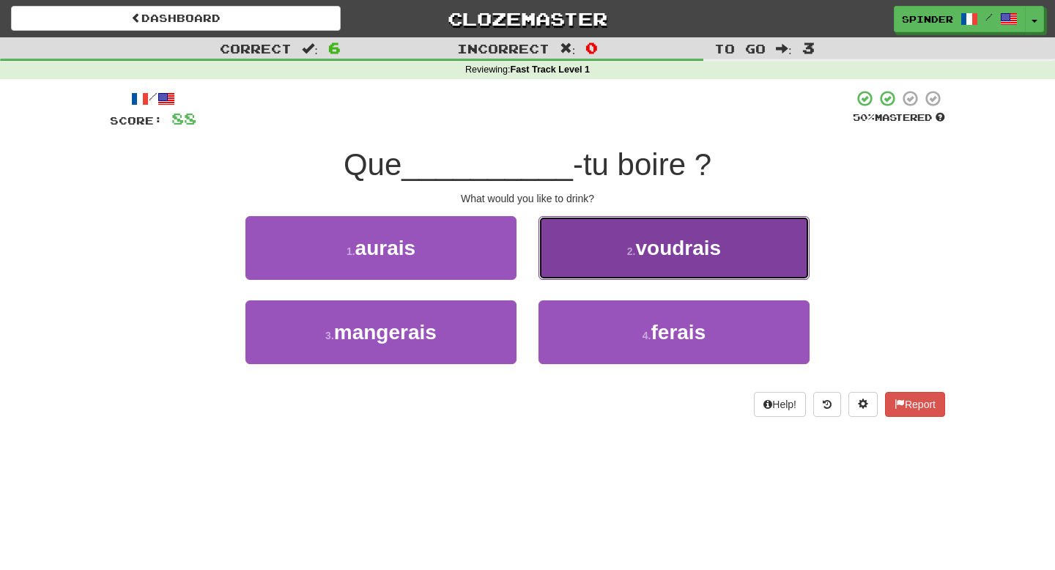
click at [581, 261] on button "2 . voudrais" at bounding box center [673, 248] width 271 height 64
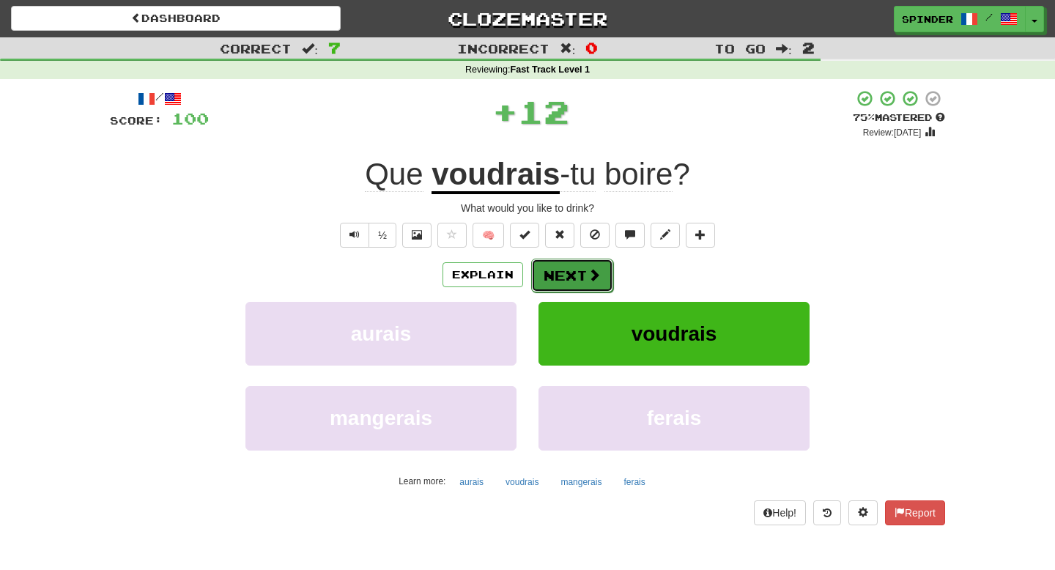
click at [574, 271] on button "Next" at bounding box center [572, 276] width 82 height 34
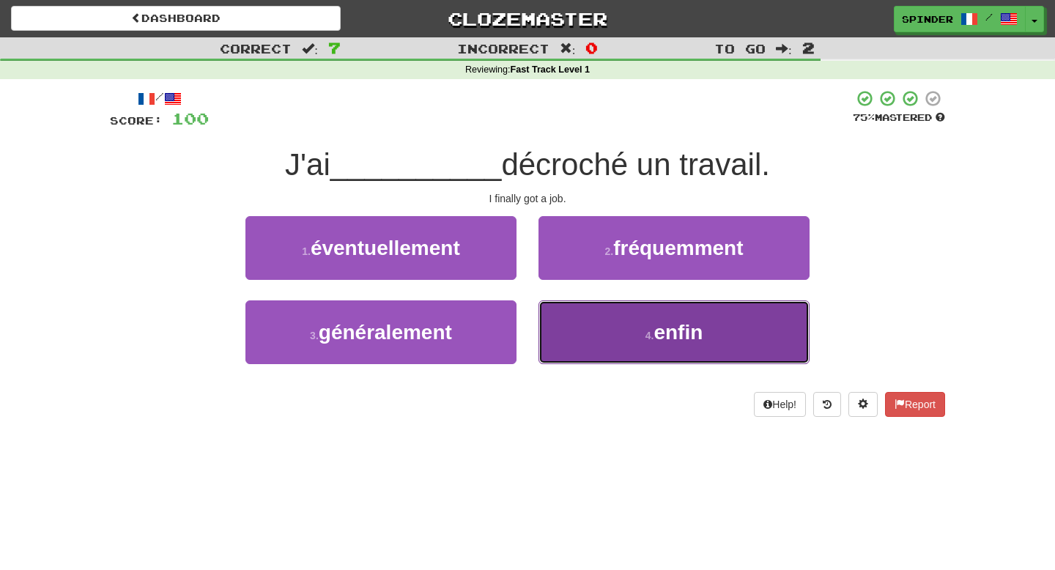
click at [568, 309] on button "4 . enfin" at bounding box center [673, 332] width 271 height 64
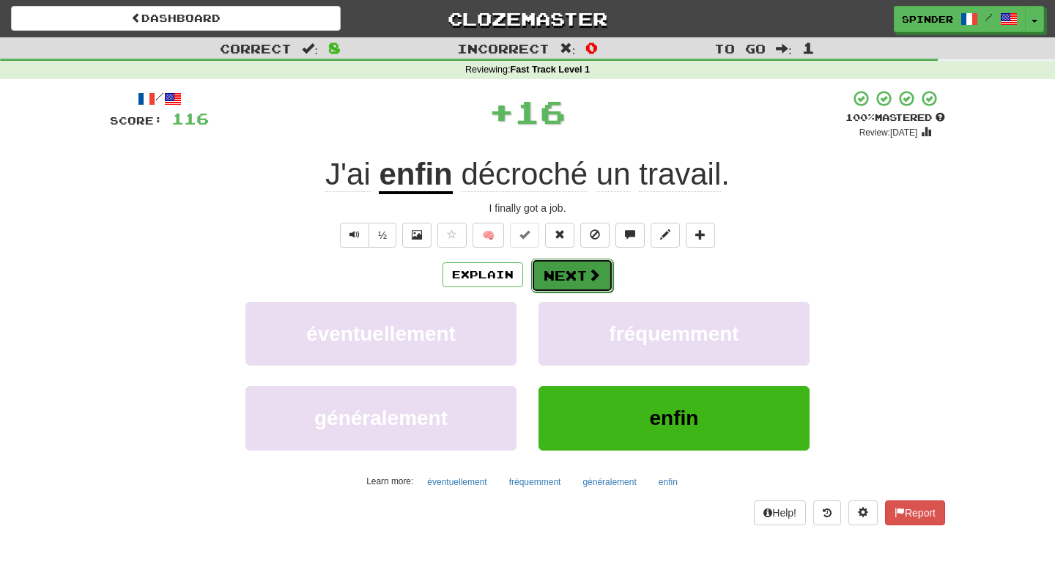
click at [573, 269] on button "Next" at bounding box center [572, 276] width 82 height 34
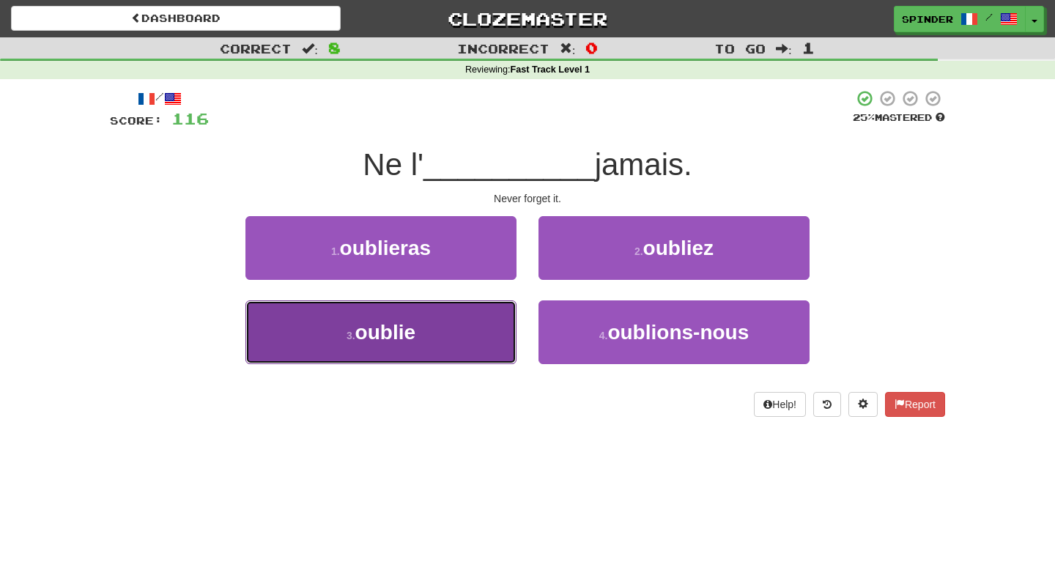
click at [497, 323] on button "3 . oublie" at bounding box center [380, 332] width 271 height 64
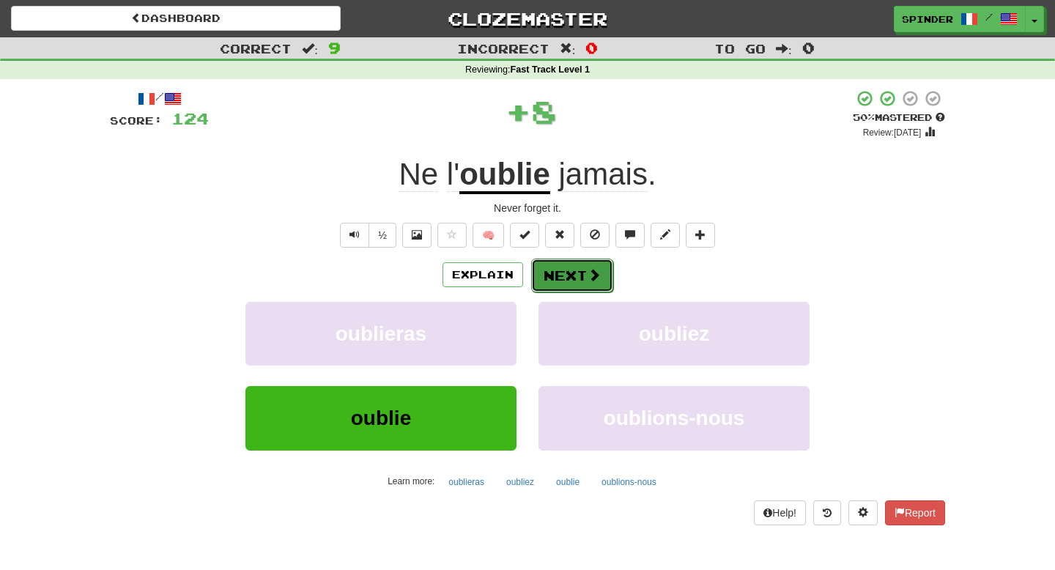
click at [571, 275] on button "Next" at bounding box center [572, 276] width 82 height 34
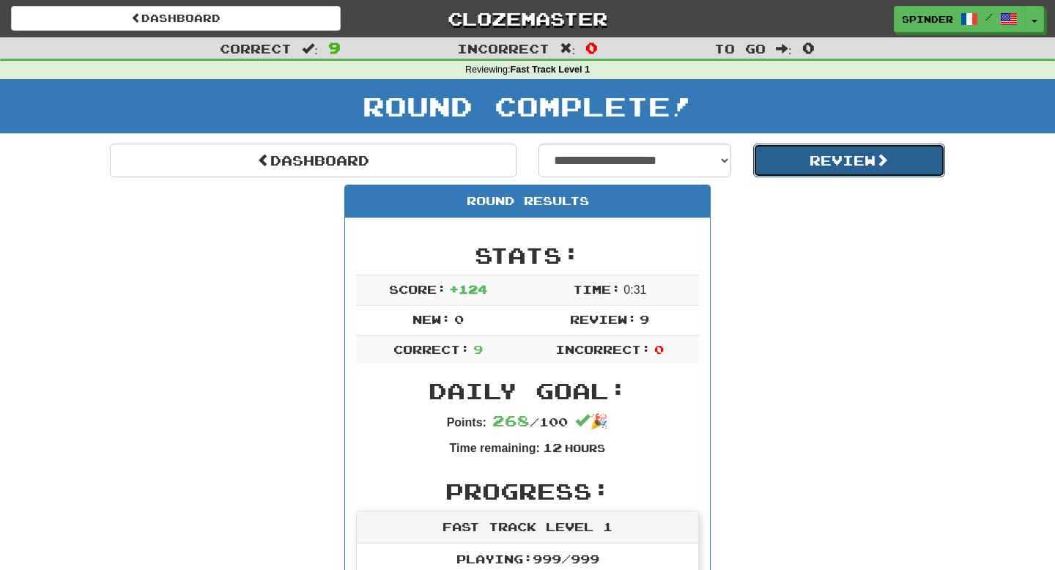
click at [807, 168] on button "Review" at bounding box center [849, 161] width 193 height 34
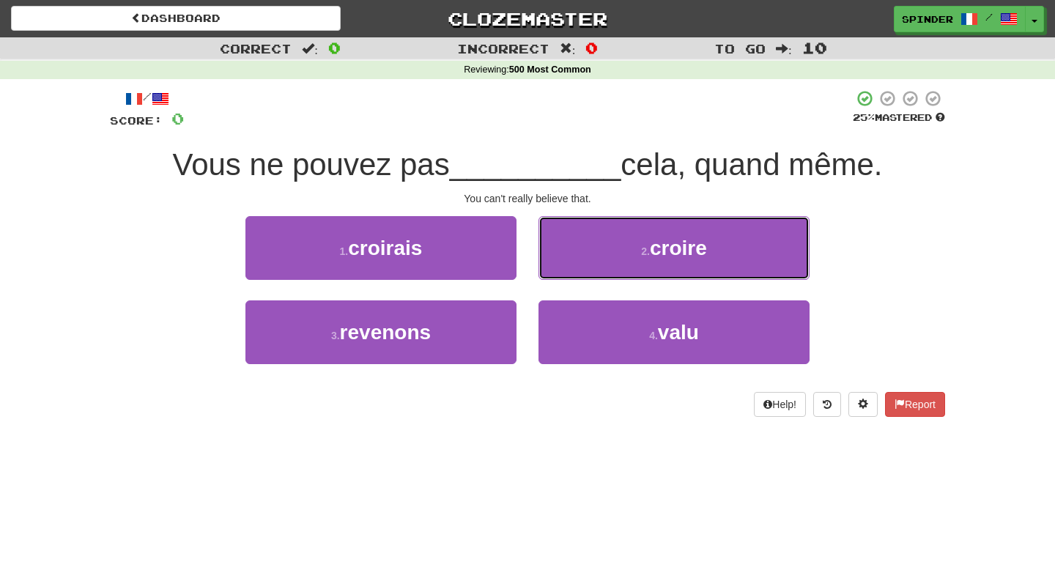
click at [651, 256] on span "croire" at bounding box center [678, 248] width 57 height 23
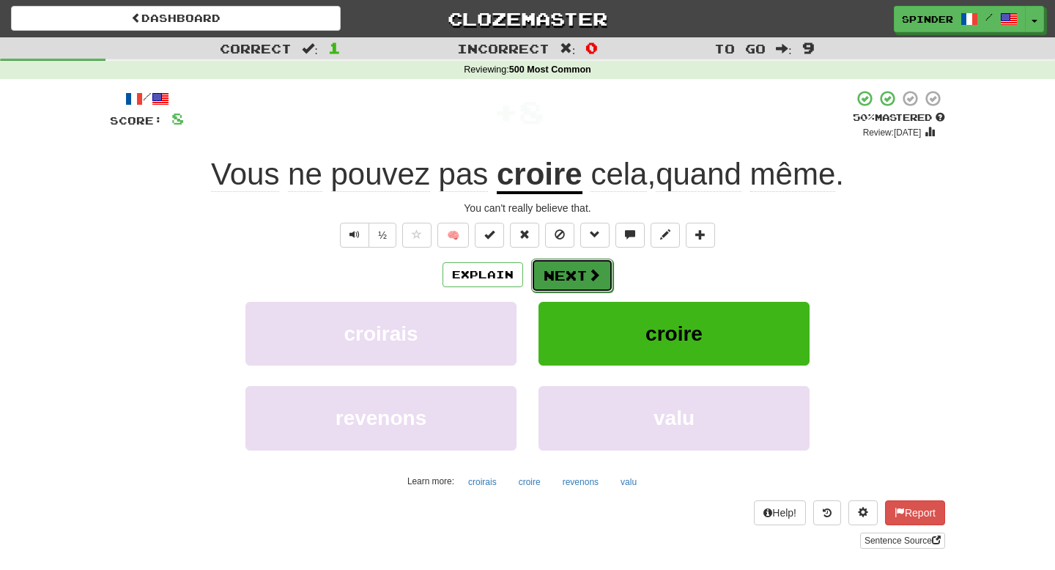
click at [585, 281] on button "Next" at bounding box center [572, 276] width 82 height 34
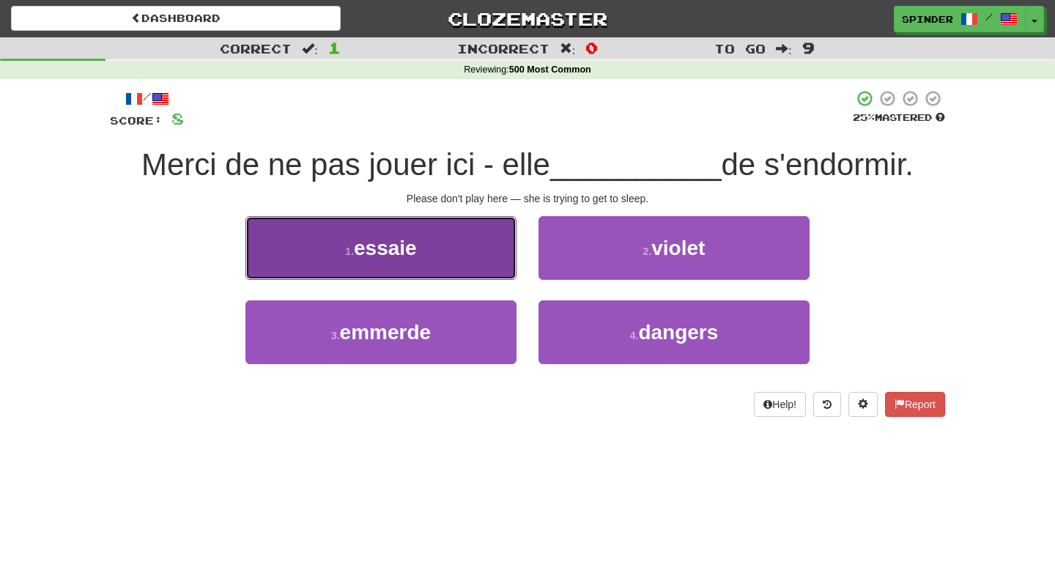
click at [464, 253] on button "1 . essaie" at bounding box center [380, 248] width 271 height 64
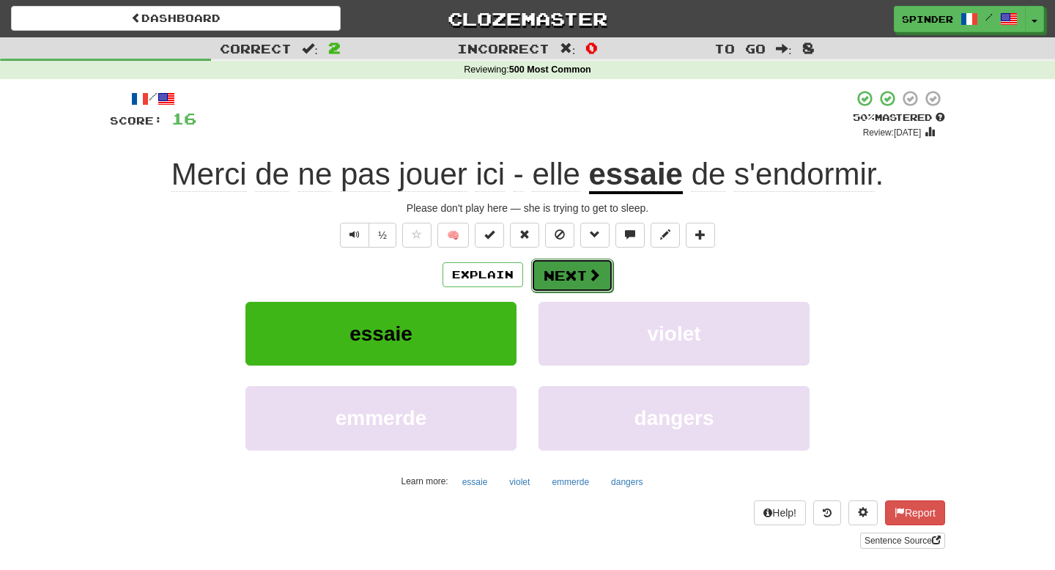
click at [571, 274] on button "Next" at bounding box center [572, 276] width 82 height 34
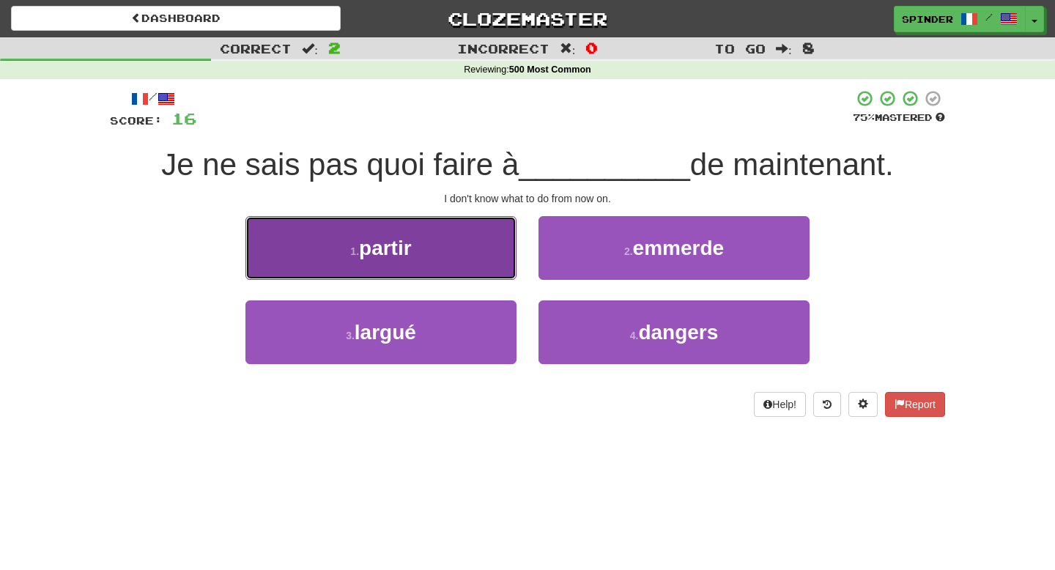
click at [468, 264] on button "1 . partir" at bounding box center [380, 248] width 271 height 64
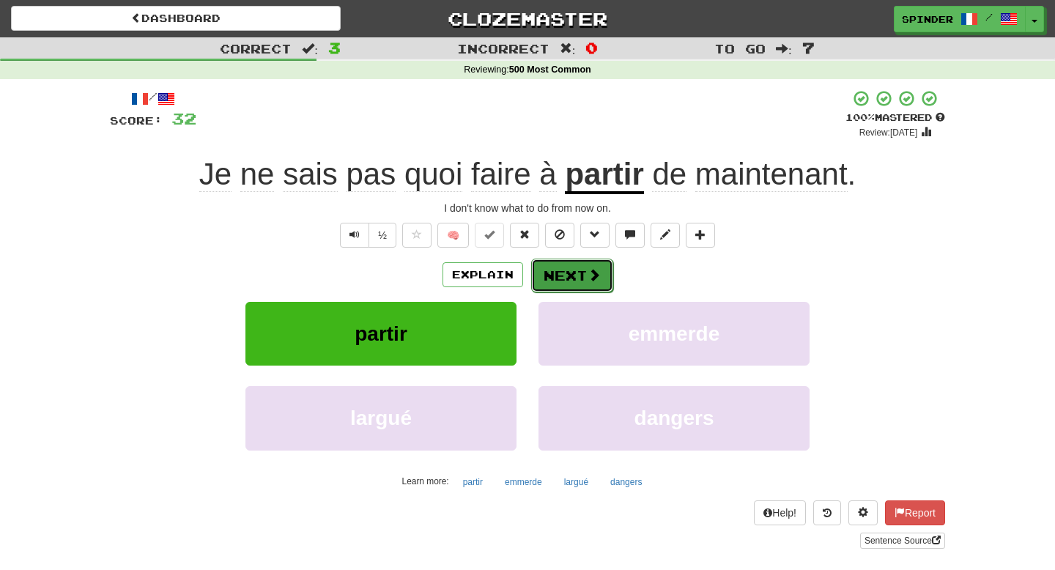
click at [565, 278] on button "Next" at bounding box center [572, 276] width 82 height 34
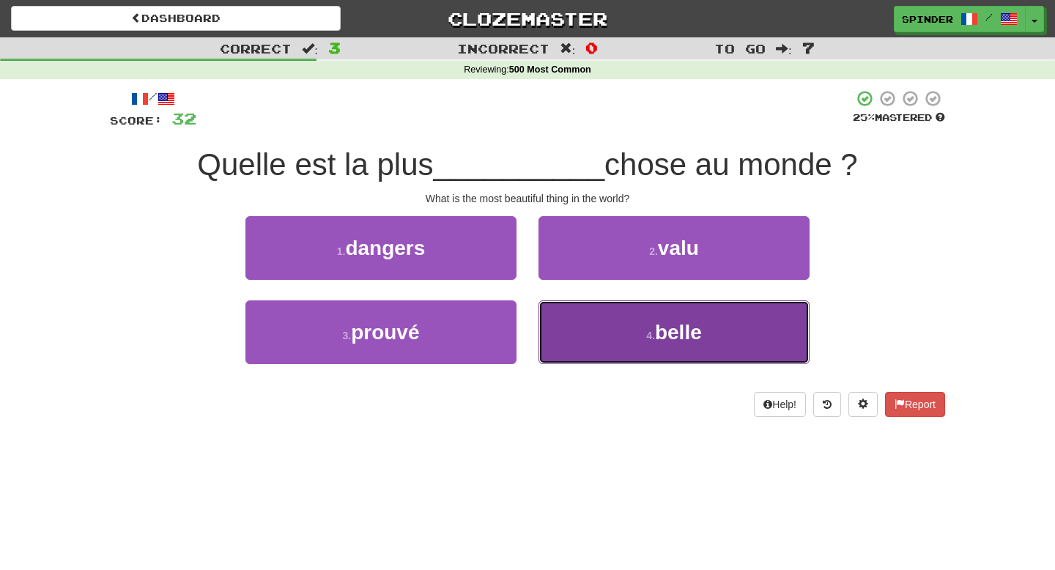
click at [569, 312] on button "4 . belle" at bounding box center [673, 332] width 271 height 64
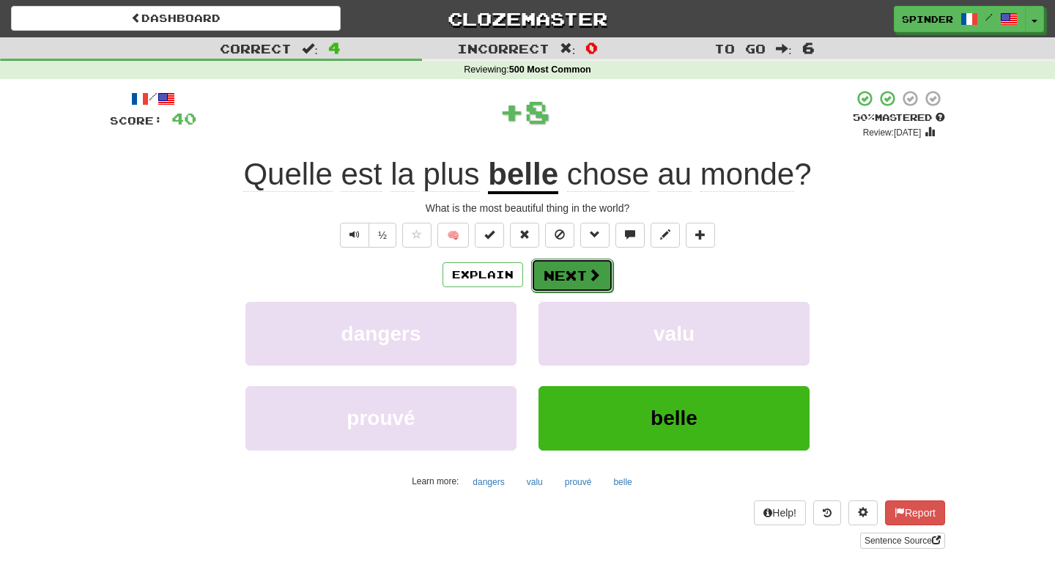
click at [566, 280] on button "Next" at bounding box center [572, 276] width 82 height 34
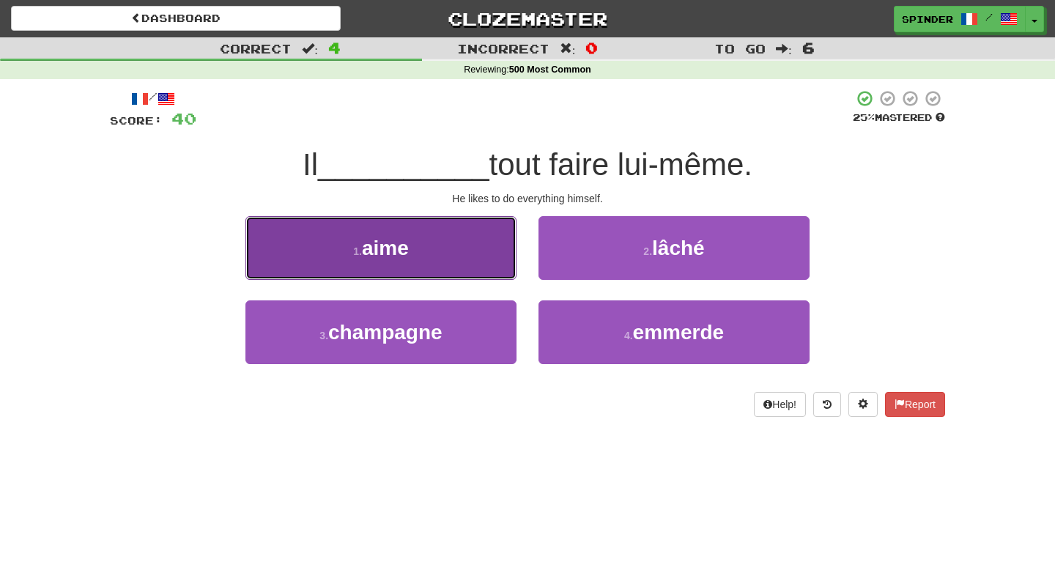
click at [439, 264] on button "1 . aime" at bounding box center [380, 248] width 271 height 64
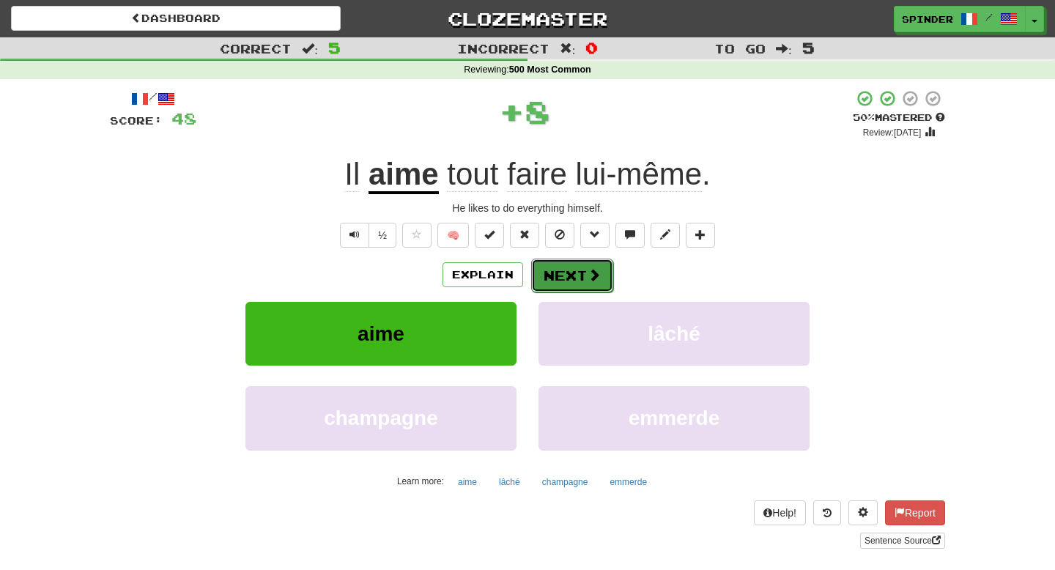
click at [556, 280] on button "Next" at bounding box center [572, 276] width 82 height 34
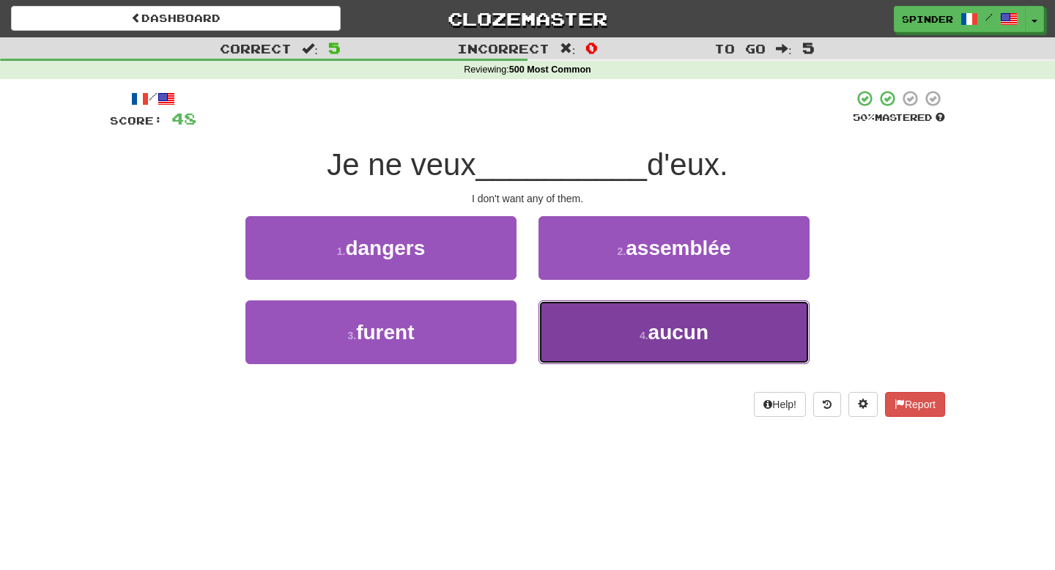
click at [564, 324] on button "4 . aucun" at bounding box center [673, 332] width 271 height 64
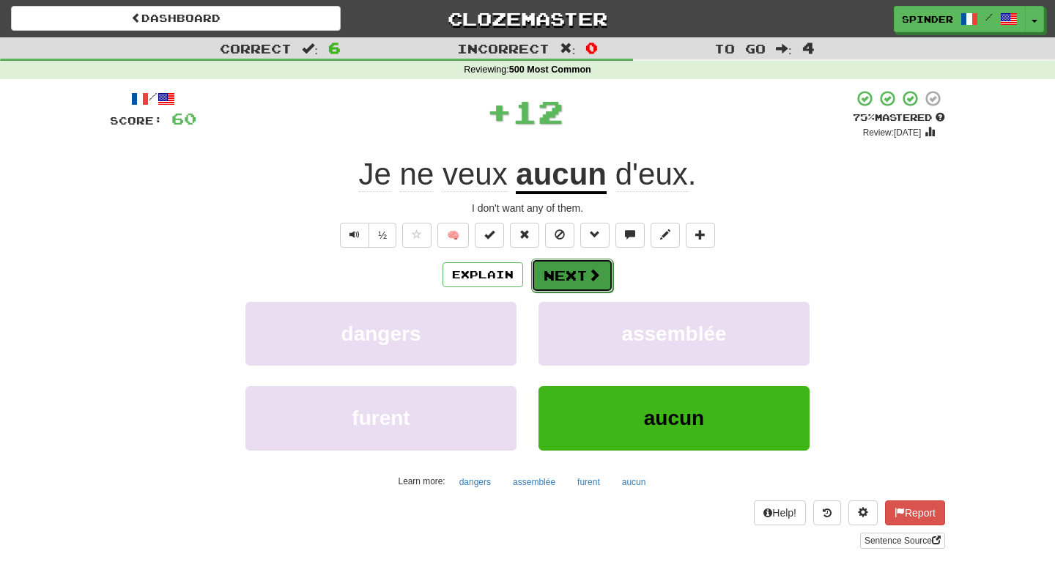
click at [562, 280] on button "Next" at bounding box center [572, 276] width 82 height 34
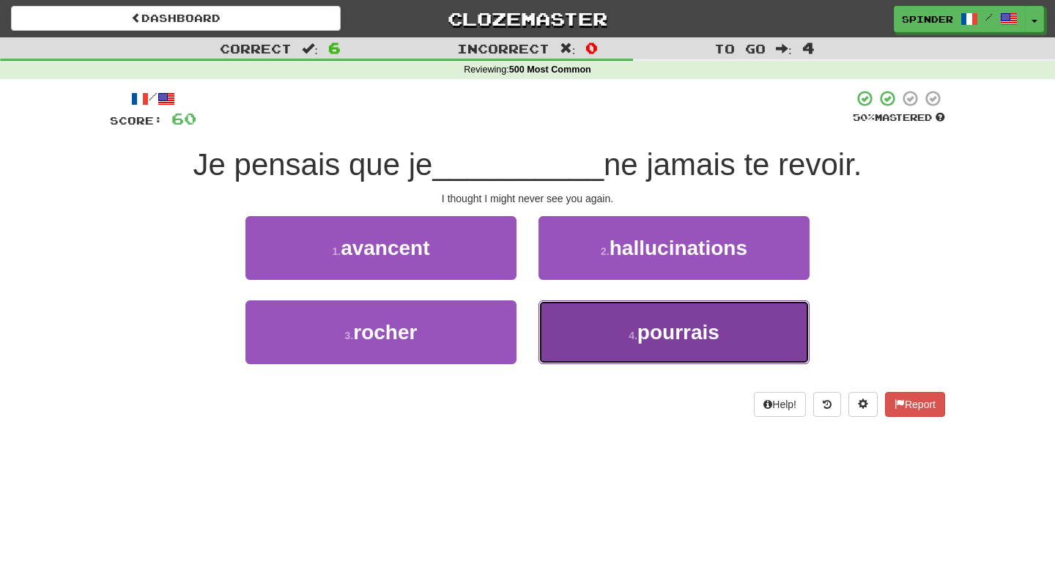
click at [584, 332] on button "4 . pourrais" at bounding box center [673, 332] width 271 height 64
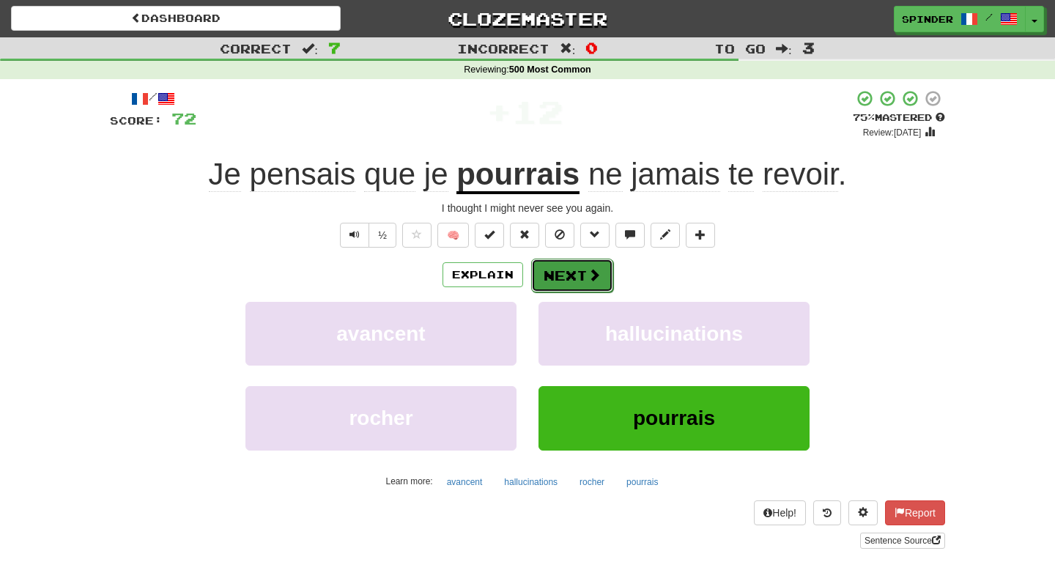
click at [587, 287] on button "Next" at bounding box center [572, 276] width 82 height 34
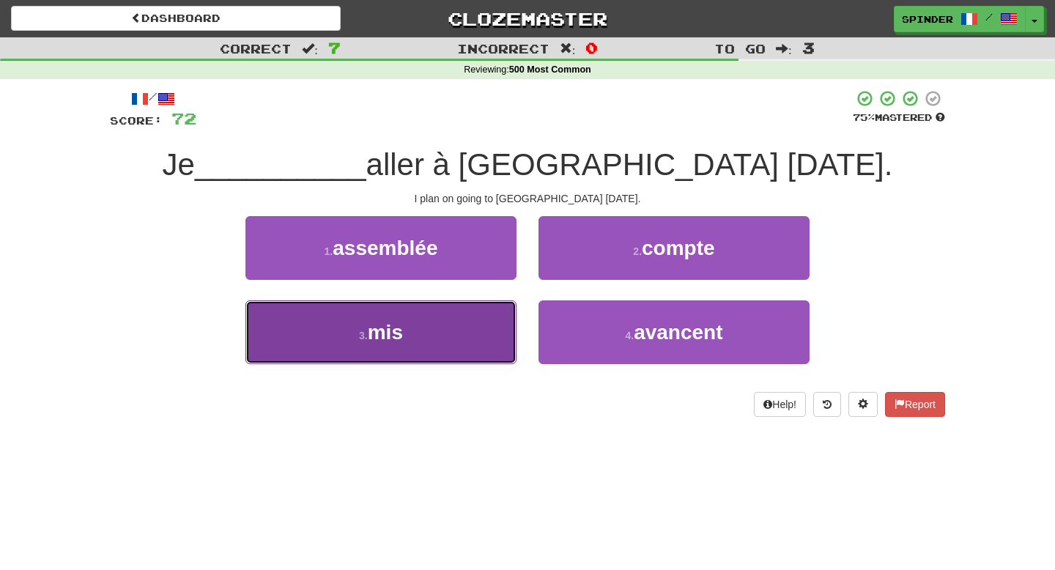
click at [431, 326] on button "3 . mis" at bounding box center [380, 332] width 271 height 64
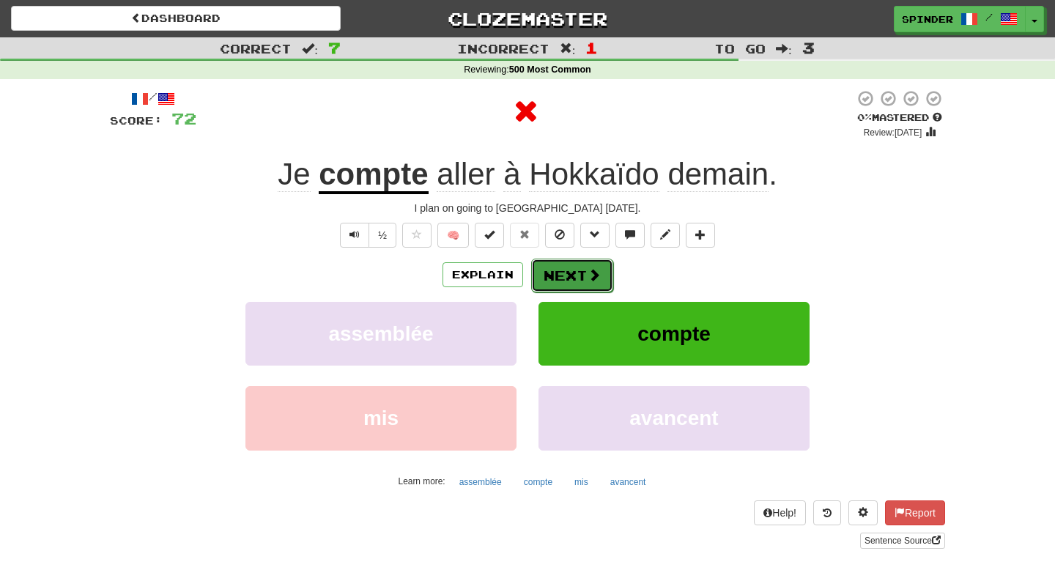
click at [562, 280] on button "Next" at bounding box center [572, 276] width 82 height 34
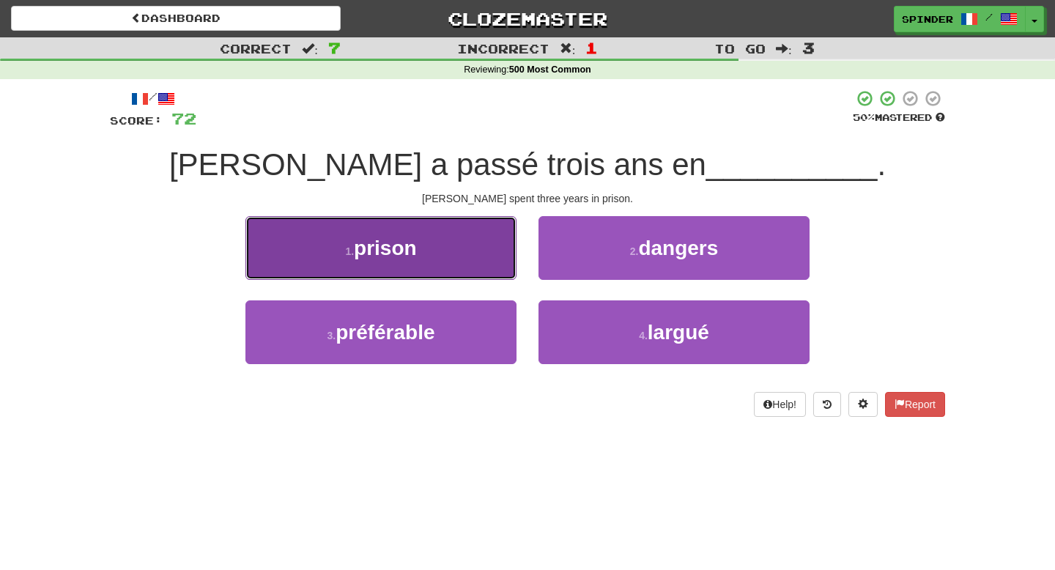
click at [466, 251] on button "1 . prison" at bounding box center [380, 248] width 271 height 64
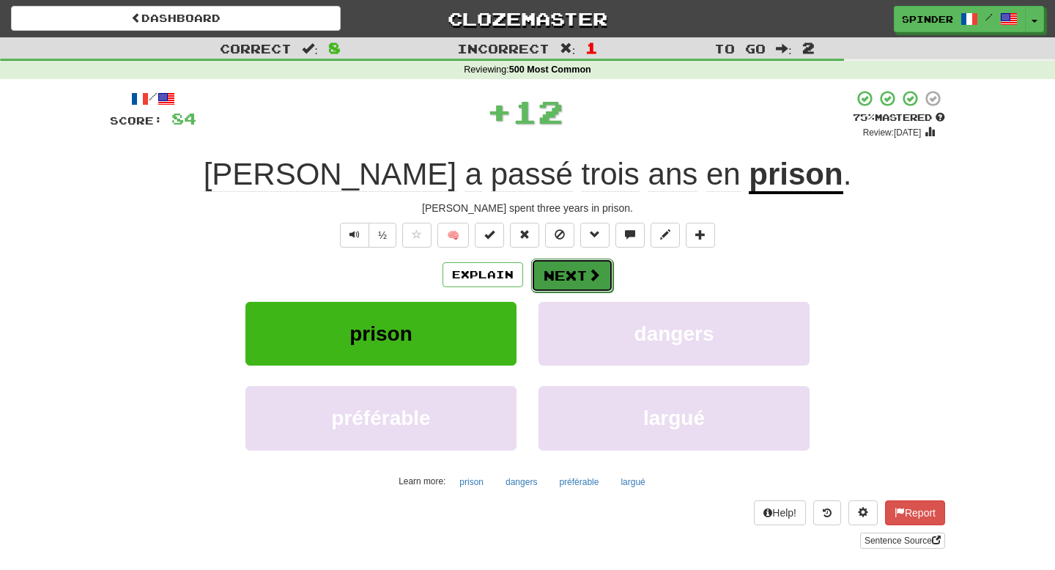
click at [565, 279] on button "Next" at bounding box center [572, 276] width 82 height 34
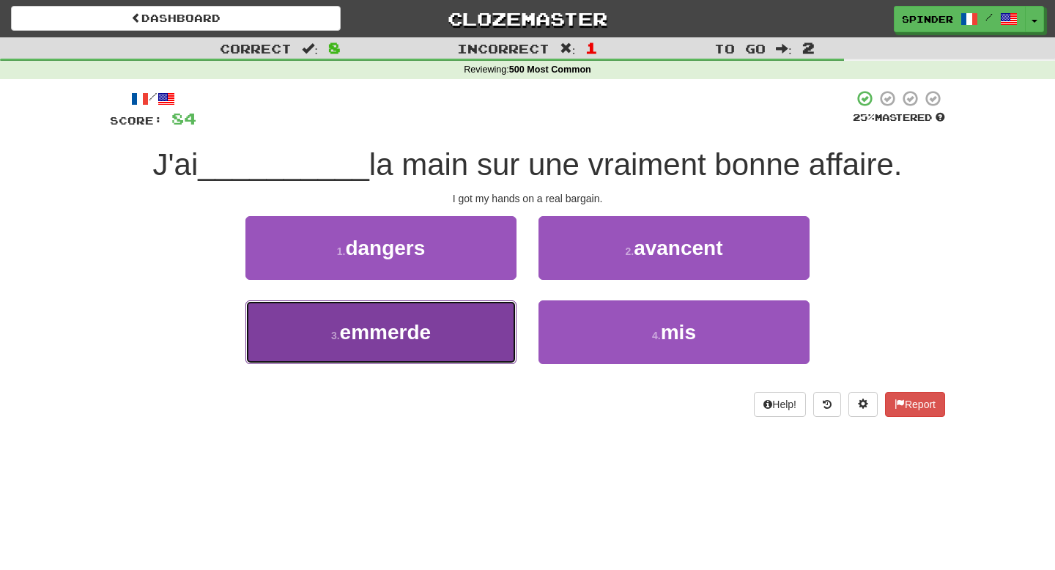
click at [499, 327] on button "3 . emmerde" at bounding box center [380, 332] width 271 height 64
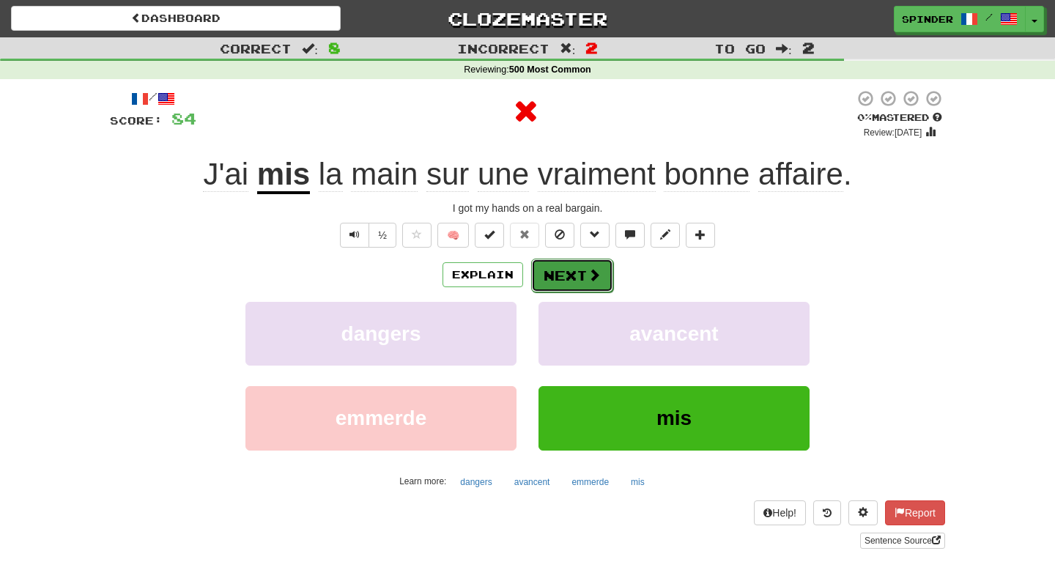
click at [579, 275] on button "Next" at bounding box center [572, 276] width 82 height 34
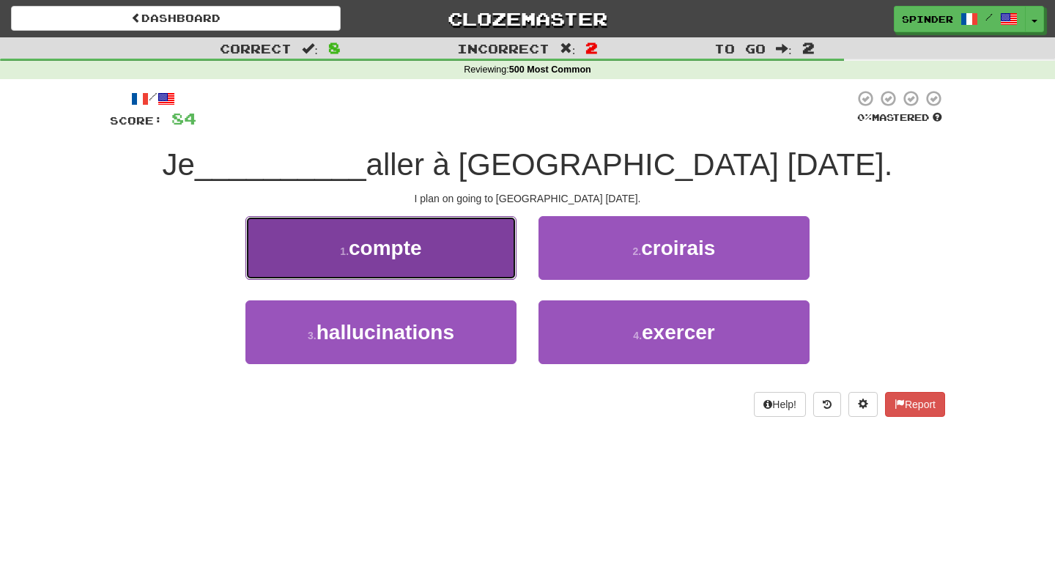
click at [459, 266] on button "1 . compte" at bounding box center [380, 248] width 271 height 64
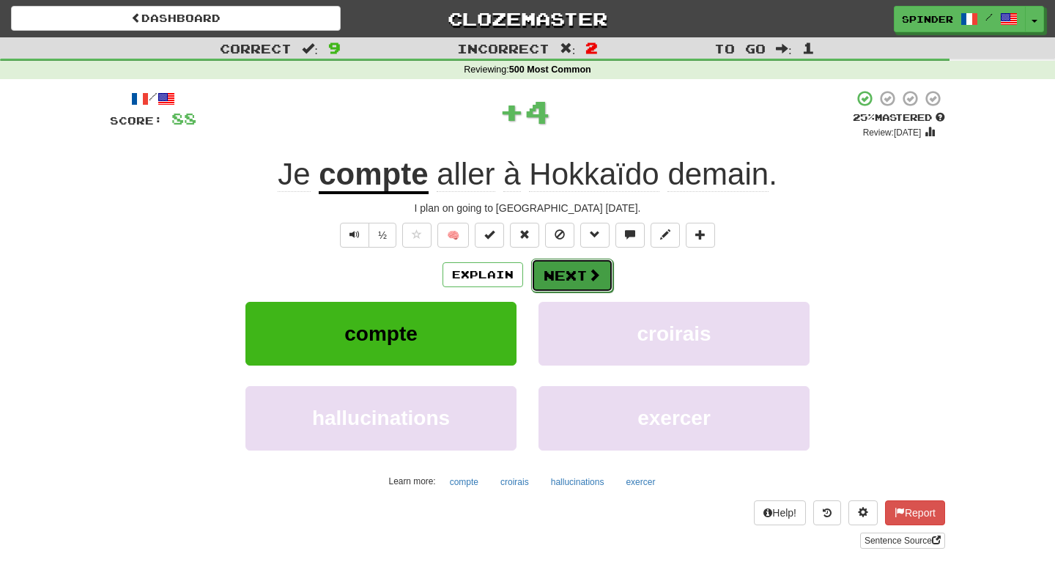
click at [552, 275] on button "Next" at bounding box center [572, 276] width 82 height 34
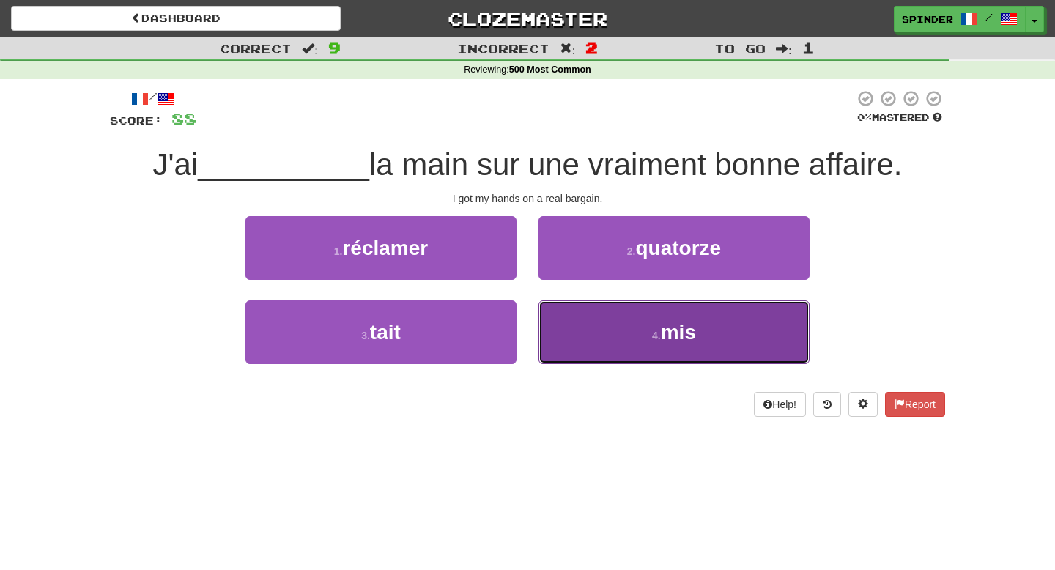
click at [554, 315] on button "4 . mis" at bounding box center [673, 332] width 271 height 64
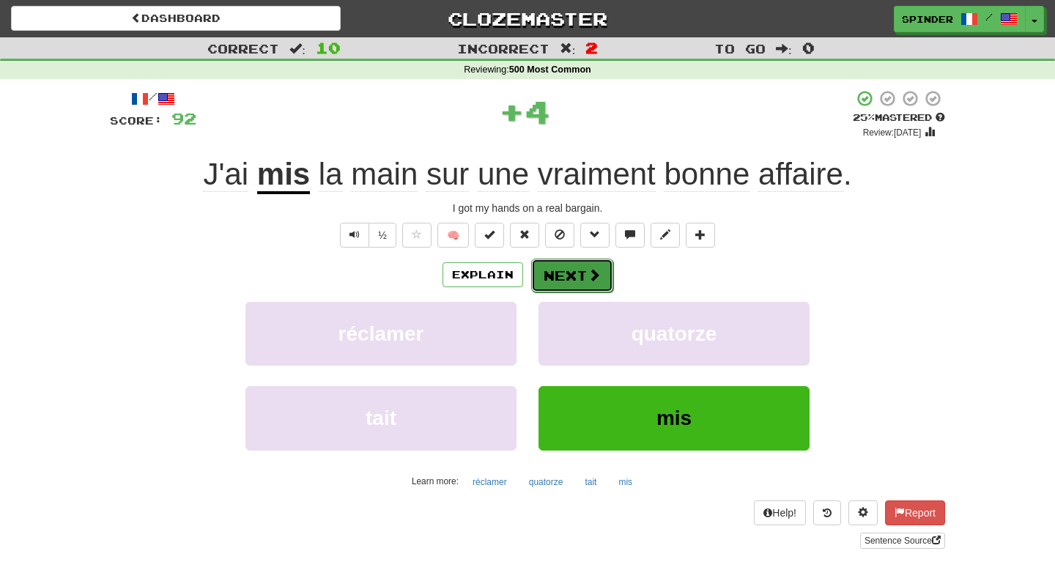
click at [568, 275] on button "Next" at bounding box center [572, 276] width 82 height 34
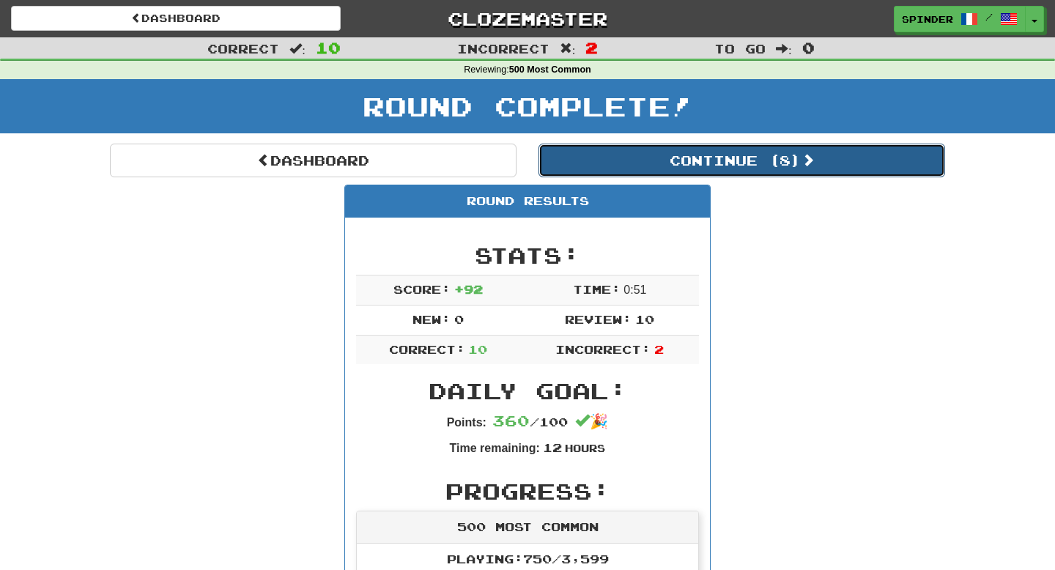
click at [680, 162] on button "Continue ( 8 )" at bounding box center [741, 161] width 406 height 34
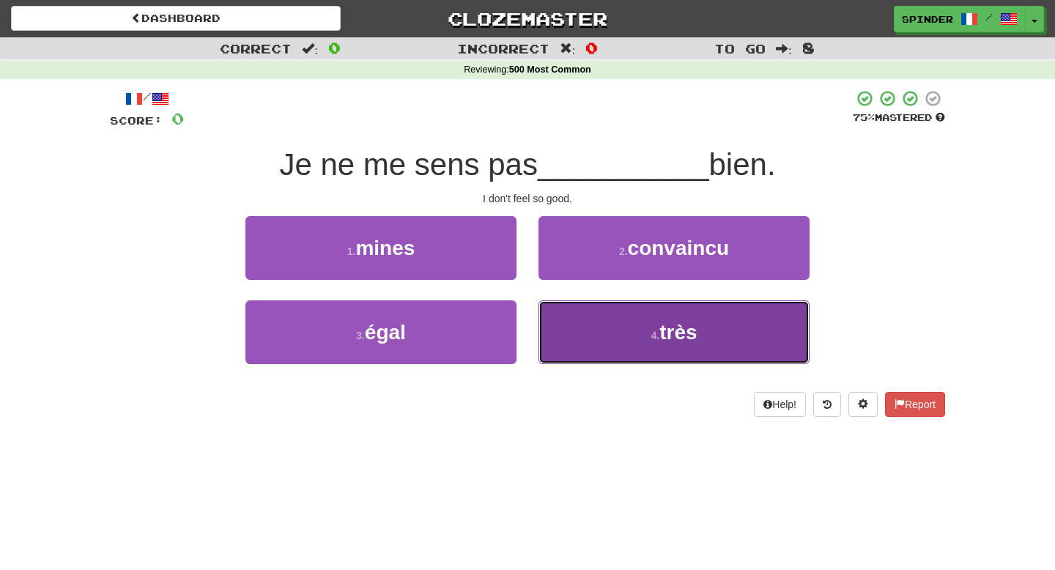
click at [618, 329] on button "4 . très" at bounding box center [673, 332] width 271 height 64
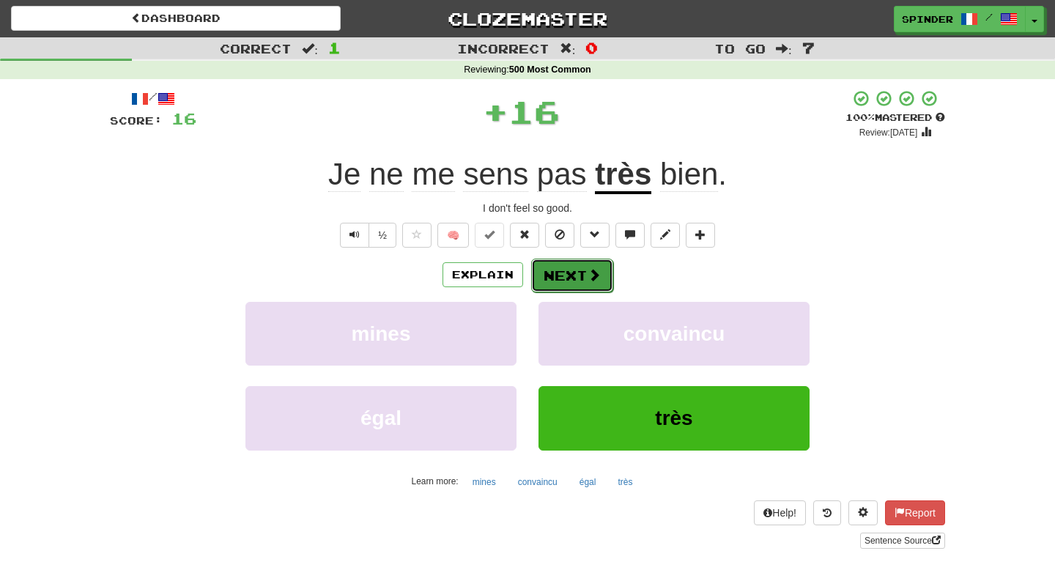
click at [573, 277] on button "Next" at bounding box center [572, 276] width 82 height 34
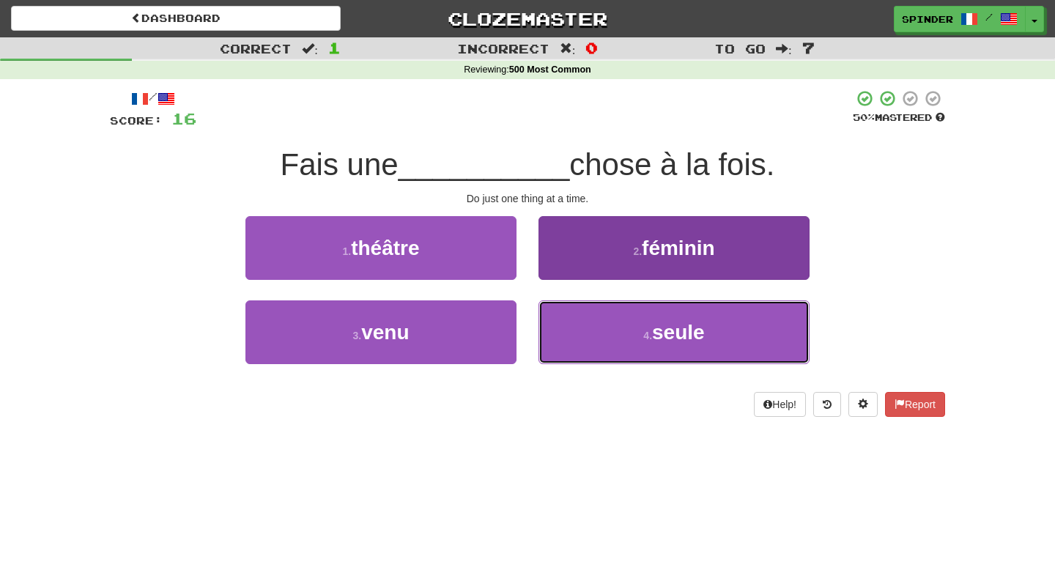
click at [569, 320] on button "4 . seule" at bounding box center [673, 332] width 271 height 64
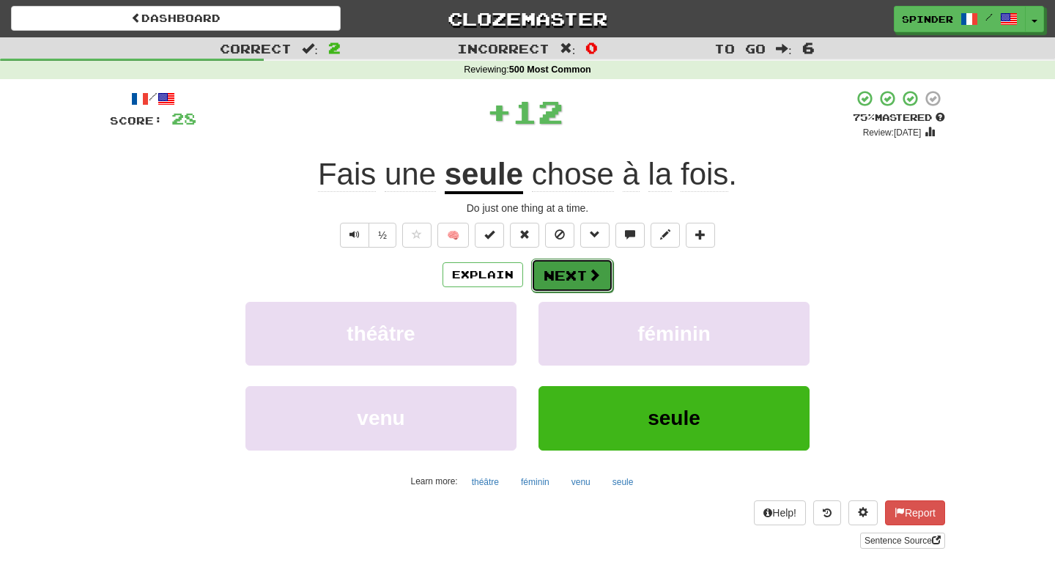
click at [571, 280] on button "Next" at bounding box center [572, 276] width 82 height 34
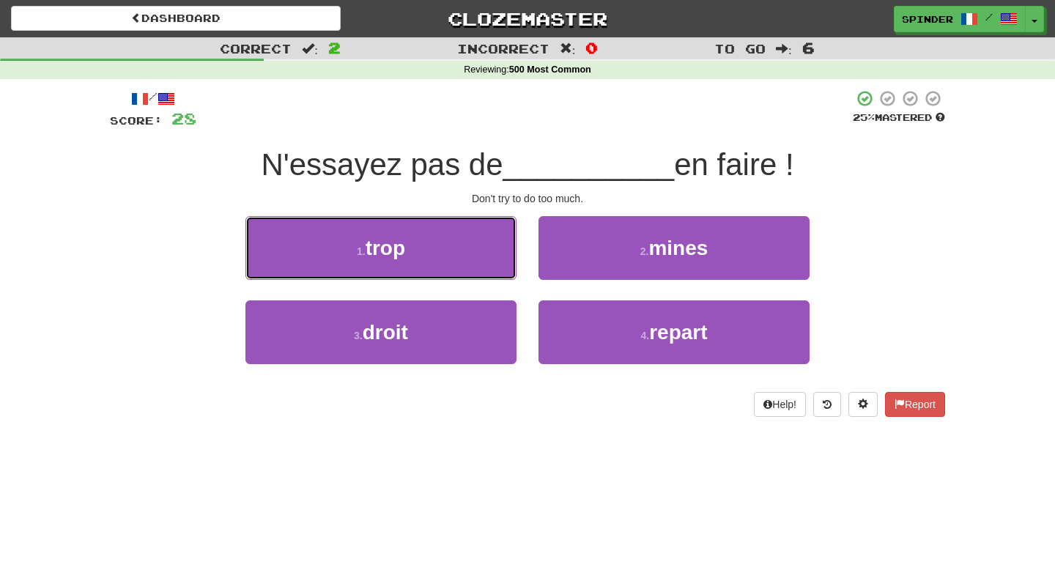
click at [487, 250] on button "1 . trop" at bounding box center [380, 248] width 271 height 64
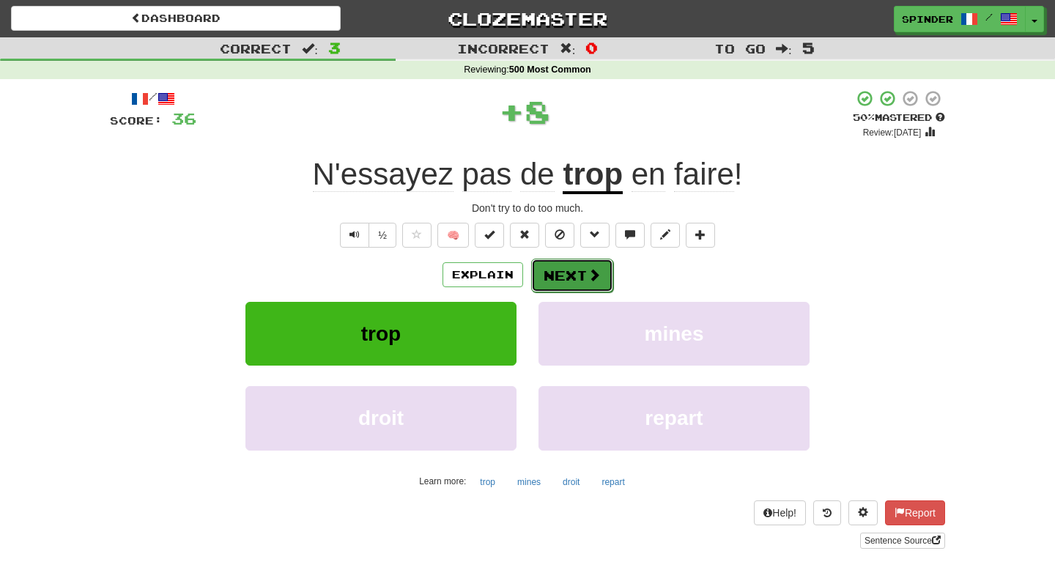
click at [565, 280] on button "Next" at bounding box center [572, 276] width 82 height 34
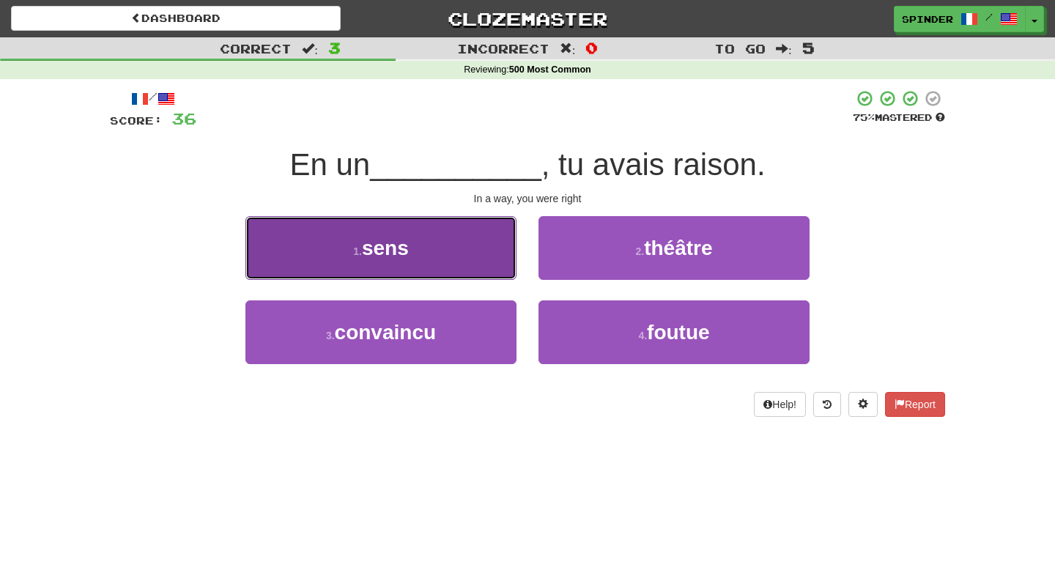
click at [472, 252] on button "1 . sens" at bounding box center [380, 248] width 271 height 64
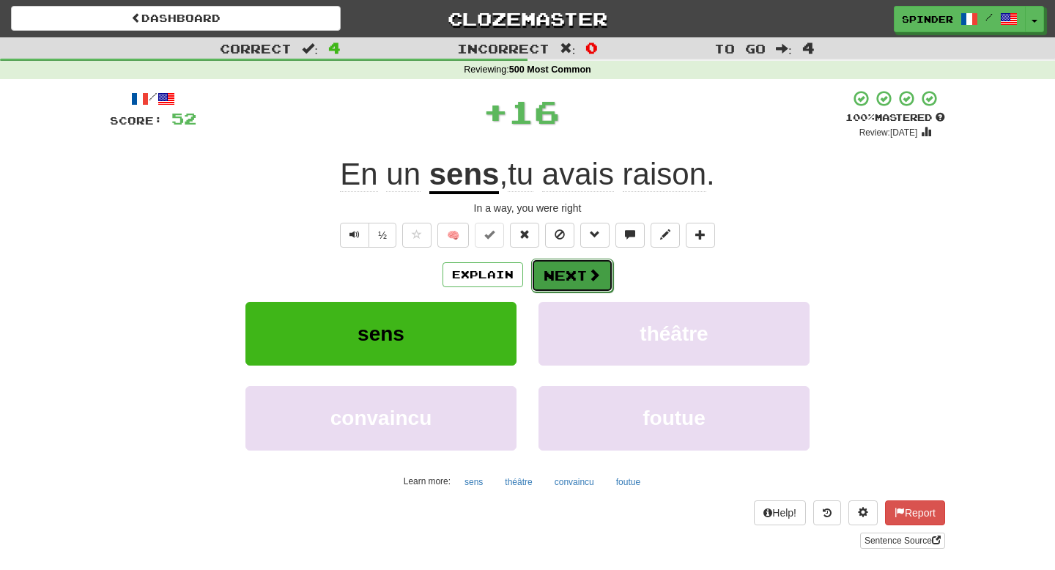
click at [557, 277] on button "Next" at bounding box center [572, 276] width 82 height 34
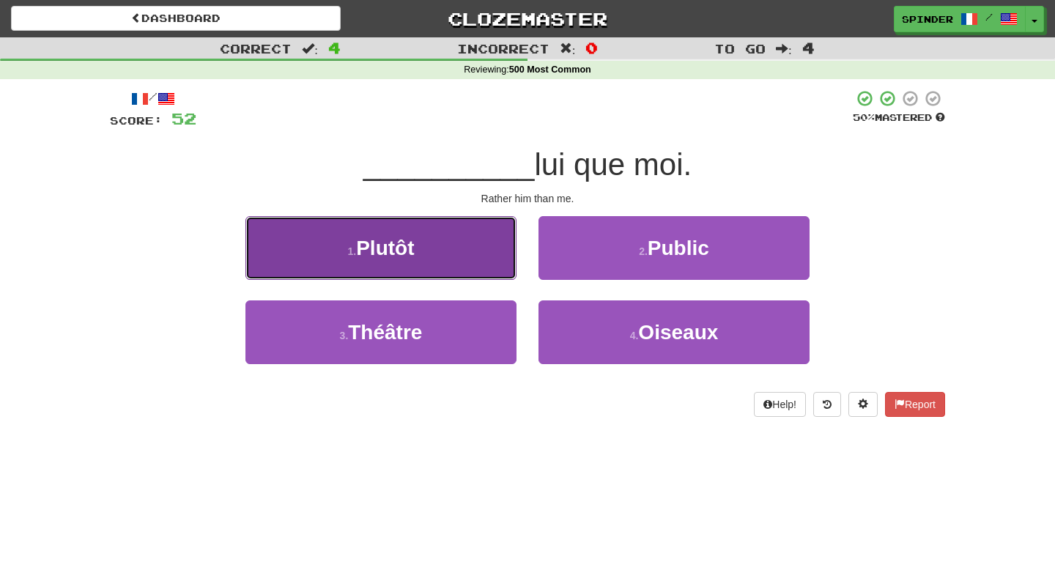
click at [484, 250] on button "1 . Plutôt" at bounding box center [380, 248] width 271 height 64
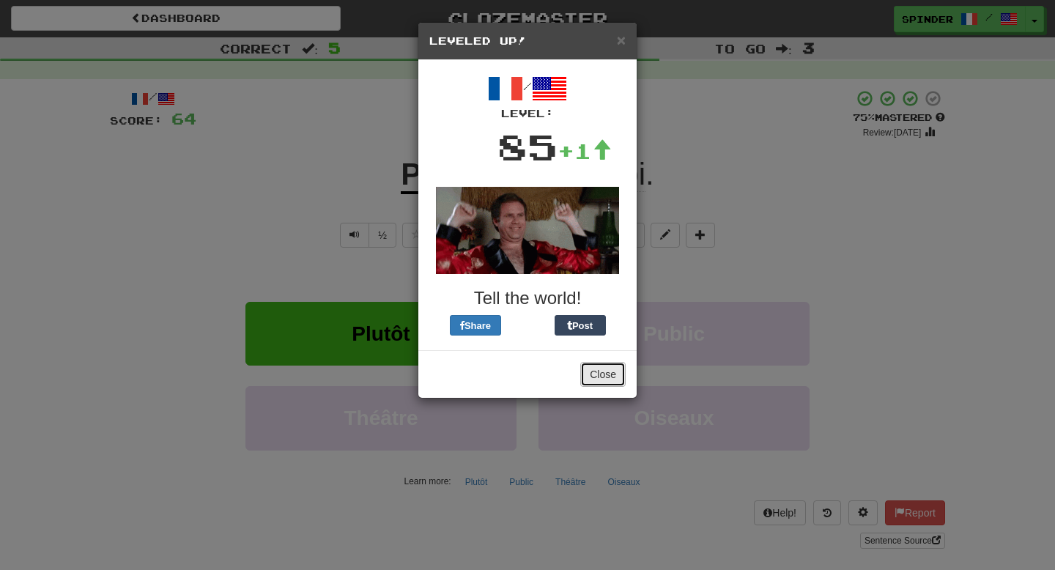
click at [601, 371] on button "Close" at bounding box center [602, 374] width 45 height 25
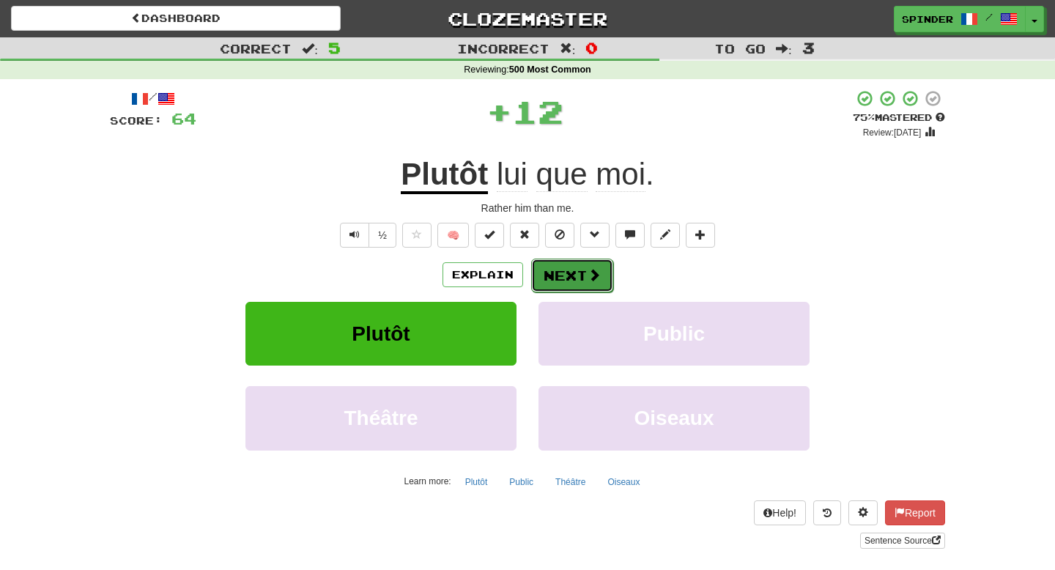
click at [576, 274] on button "Next" at bounding box center [572, 276] width 82 height 34
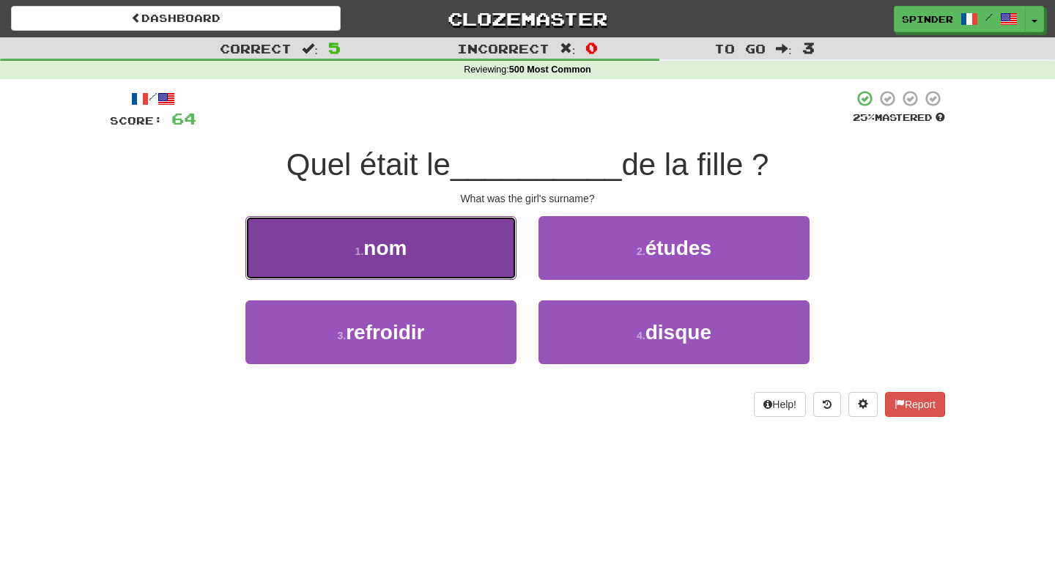
click at [474, 243] on button "1 . nom" at bounding box center [380, 248] width 271 height 64
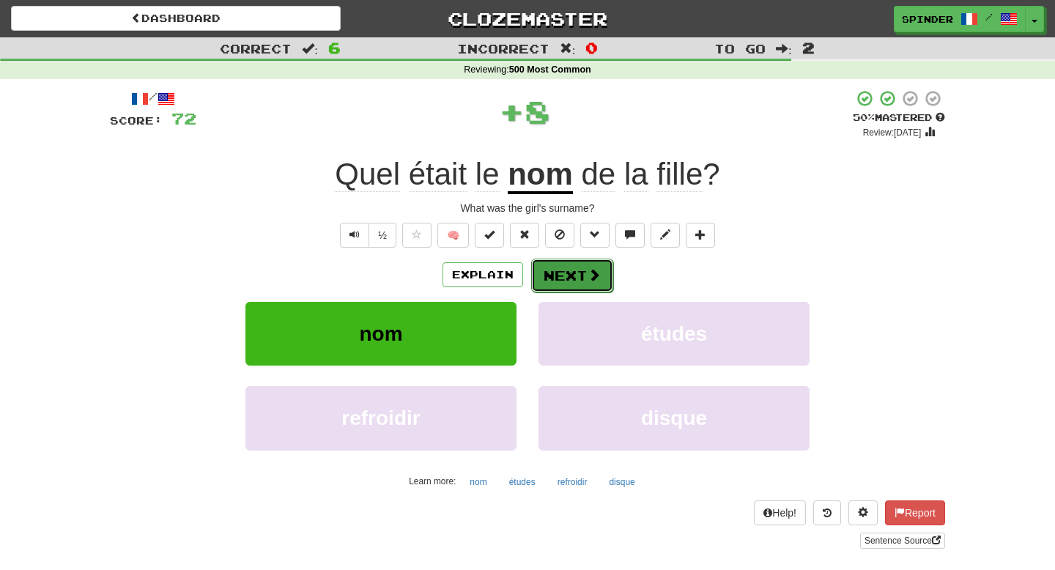
click at [556, 271] on button "Next" at bounding box center [572, 276] width 82 height 34
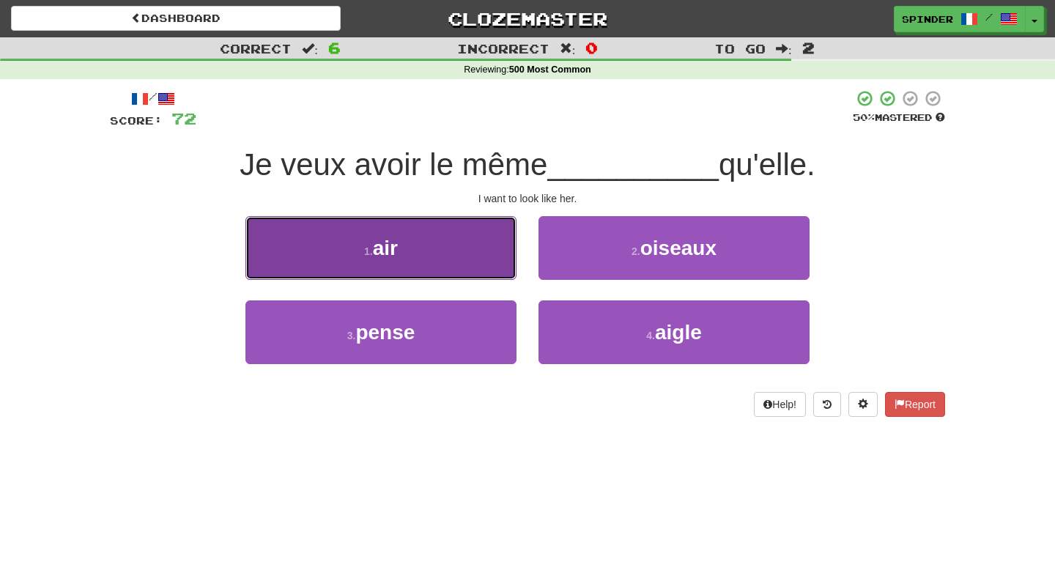
click at [477, 255] on button "1 . air" at bounding box center [380, 248] width 271 height 64
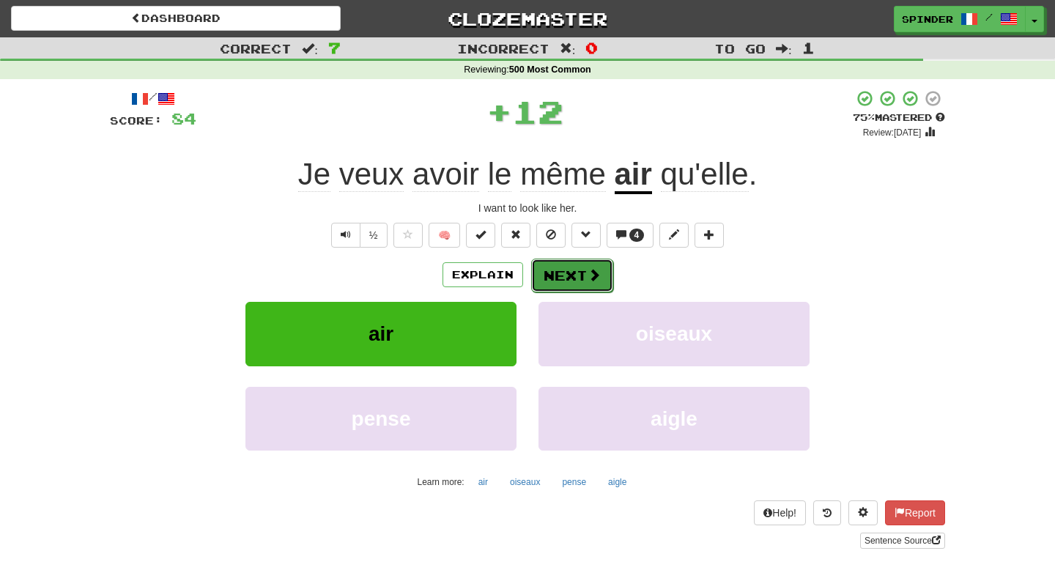
click at [576, 275] on button "Next" at bounding box center [572, 276] width 82 height 34
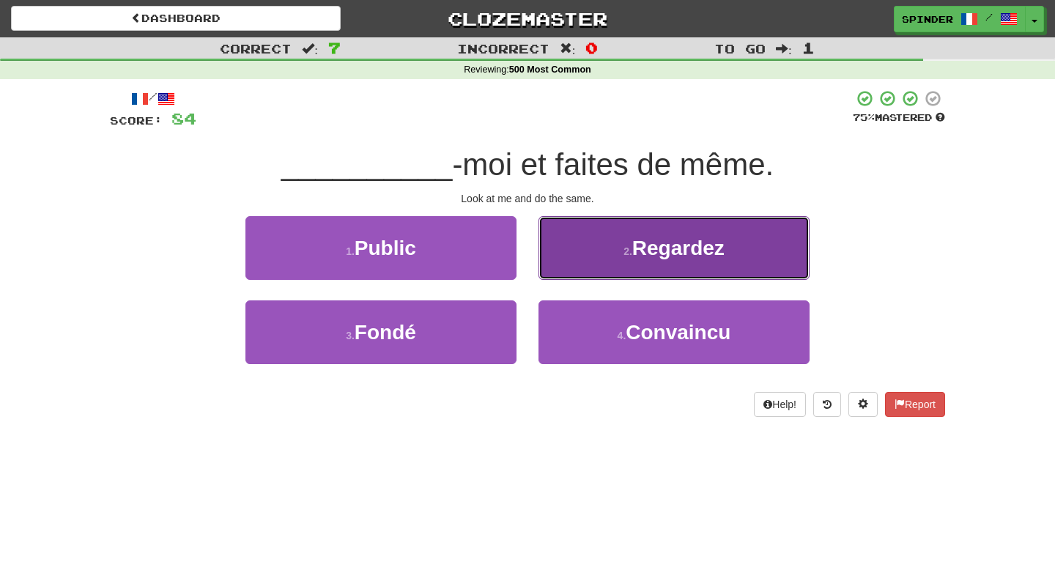
click at [580, 261] on button "2 . Regardez" at bounding box center [673, 248] width 271 height 64
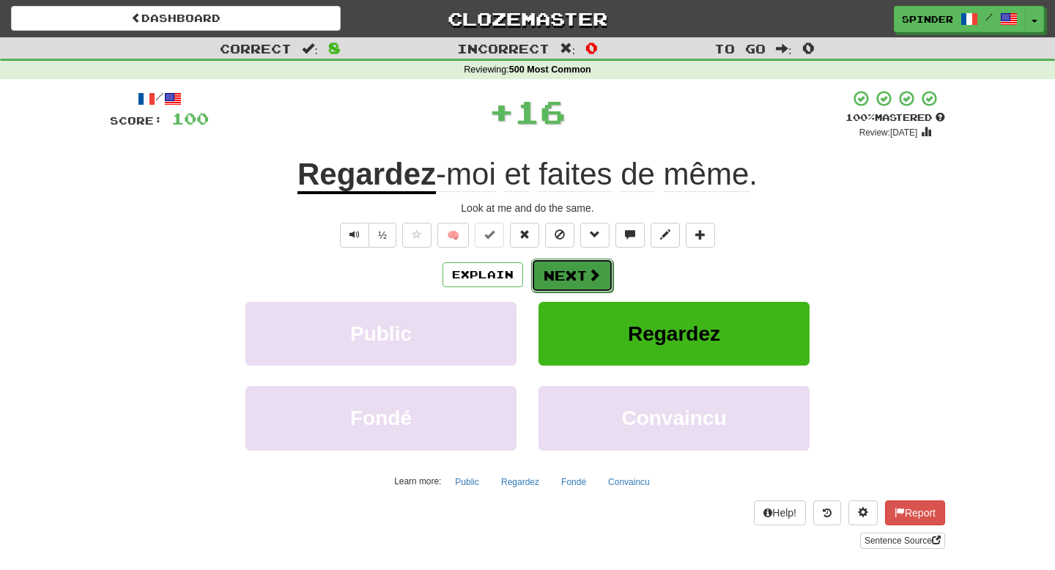
click at [573, 278] on button "Next" at bounding box center [572, 276] width 82 height 34
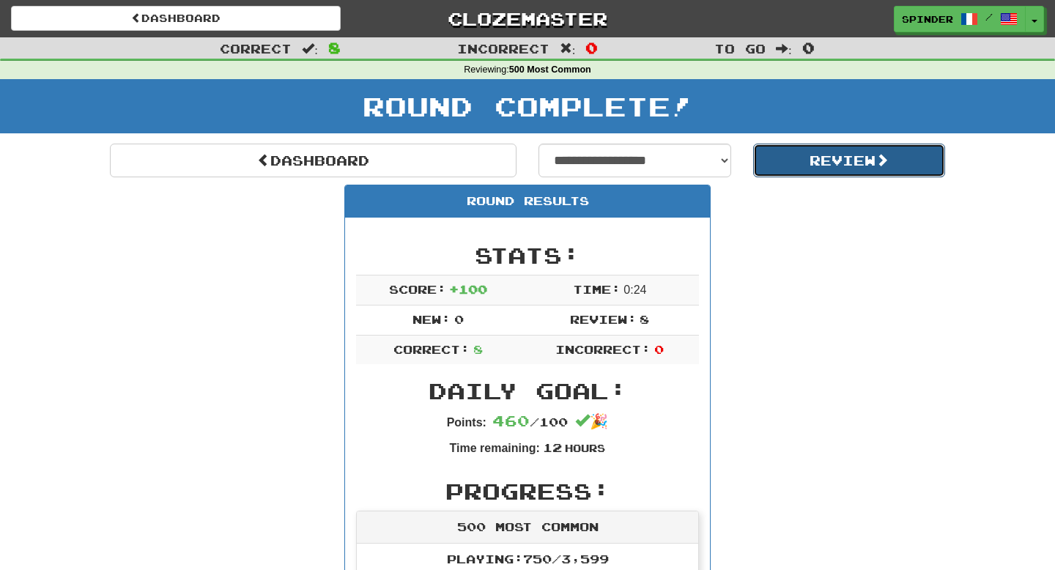
click at [793, 155] on button "Review" at bounding box center [849, 161] width 193 height 34
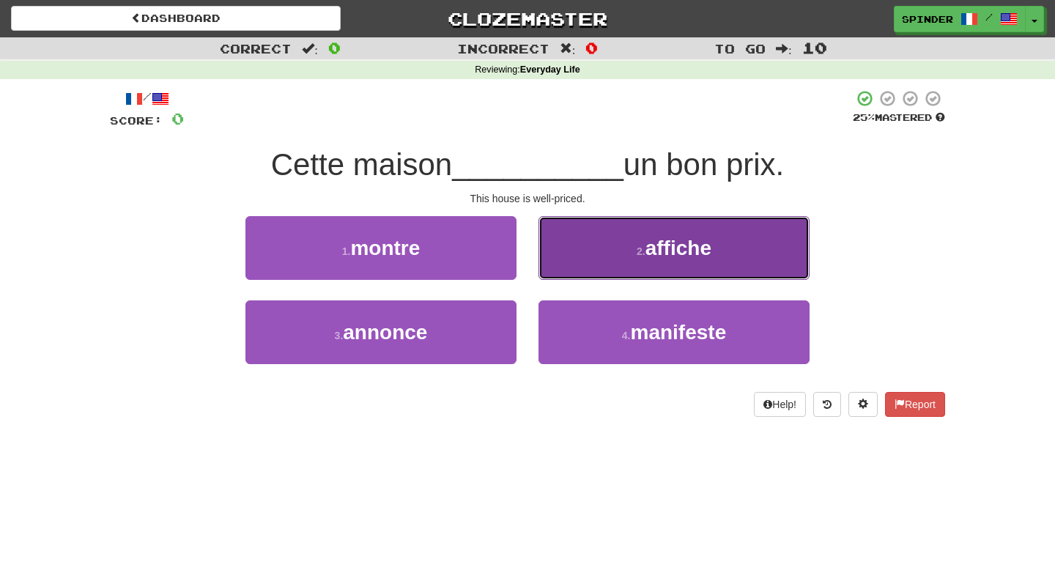
click at [588, 253] on button "2 . affiche" at bounding box center [673, 248] width 271 height 64
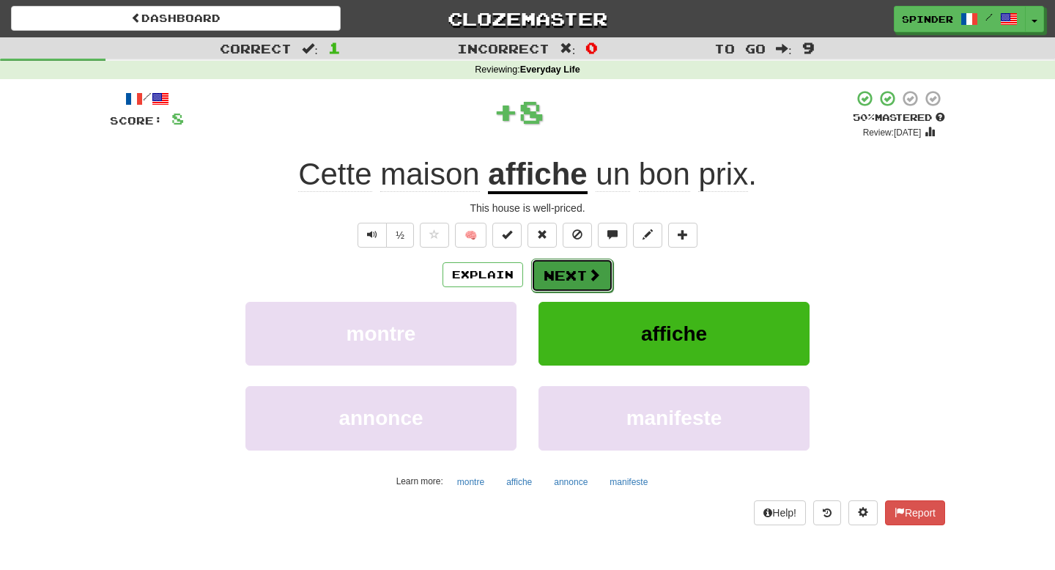
click at [570, 282] on button "Next" at bounding box center [572, 276] width 82 height 34
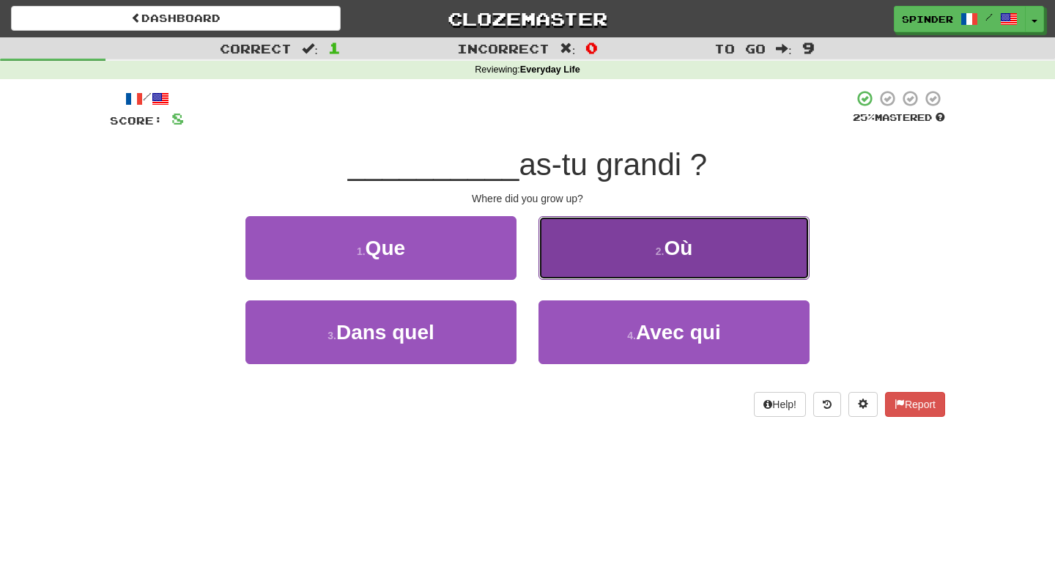
click at [579, 260] on button "2 . [GEOGRAPHIC_DATA]" at bounding box center [673, 248] width 271 height 64
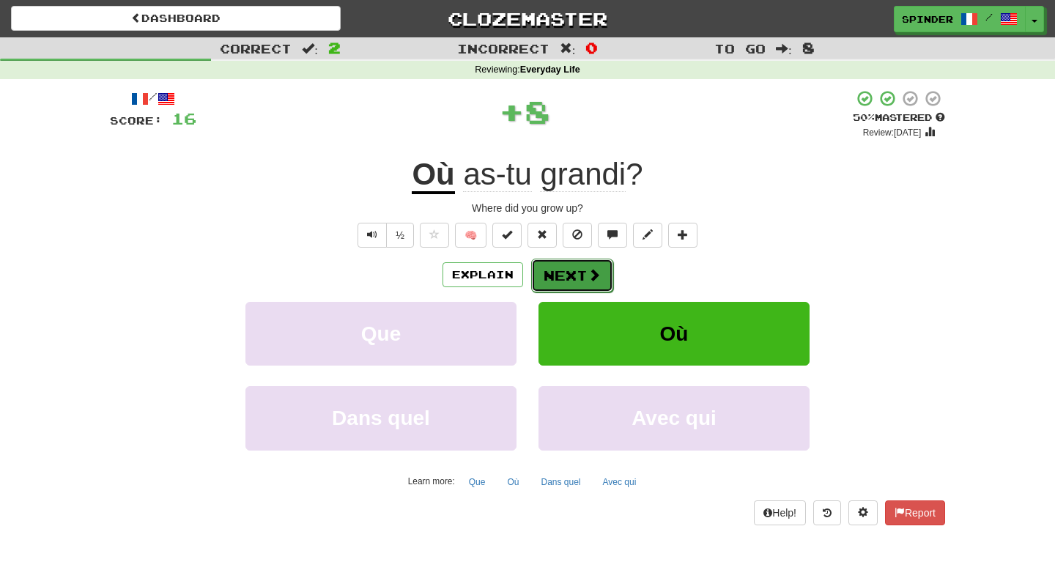
click at [570, 274] on button "Next" at bounding box center [572, 276] width 82 height 34
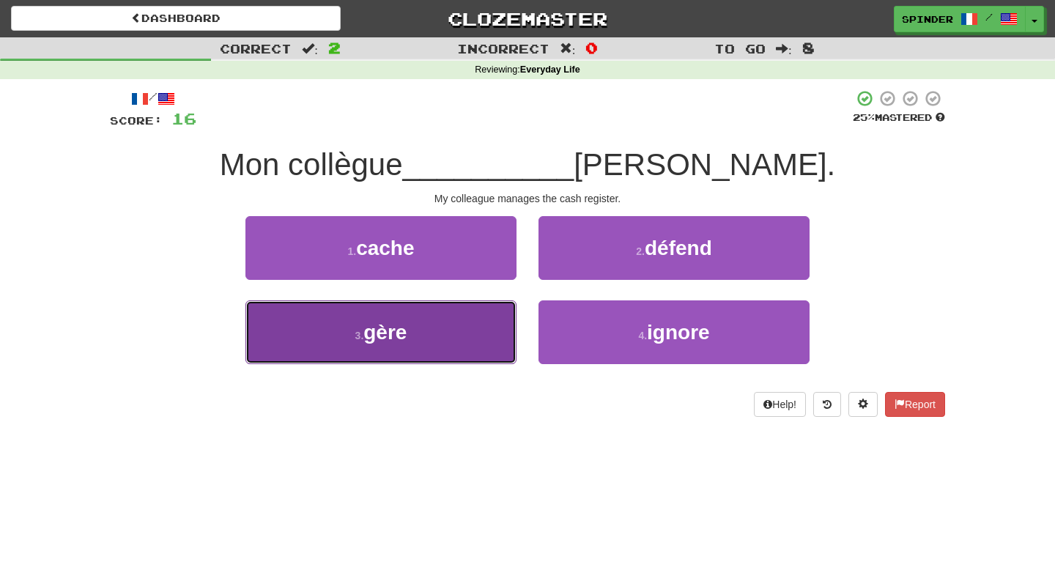
click at [469, 319] on button "3 . [PERSON_NAME]" at bounding box center [380, 332] width 271 height 64
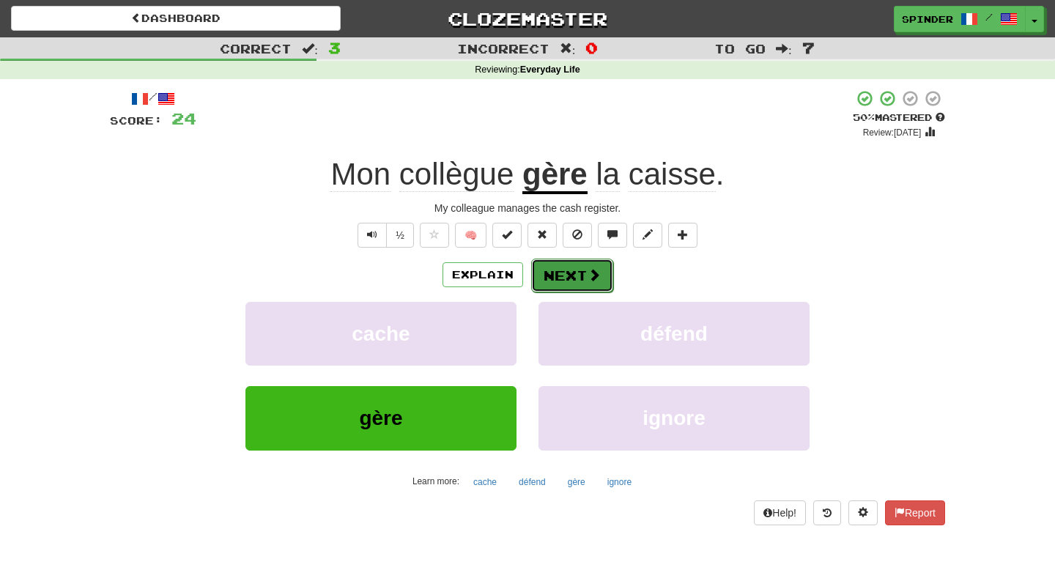
click at [563, 280] on button "Next" at bounding box center [572, 276] width 82 height 34
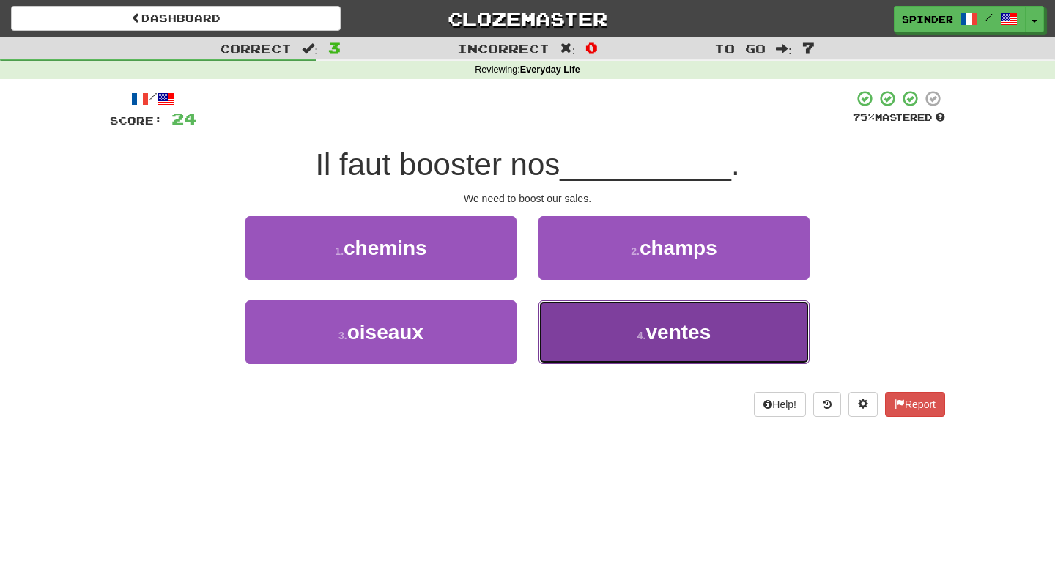
click at [573, 322] on button "4 . ventes" at bounding box center [673, 332] width 271 height 64
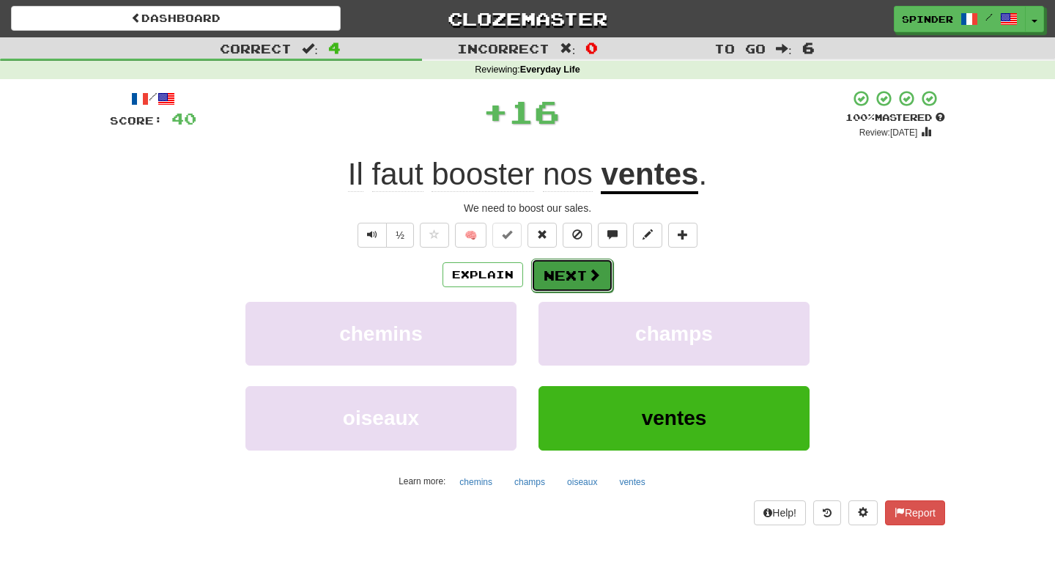
click at [564, 272] on button "Next" at bounding box center [572, 276] width 82 height 34
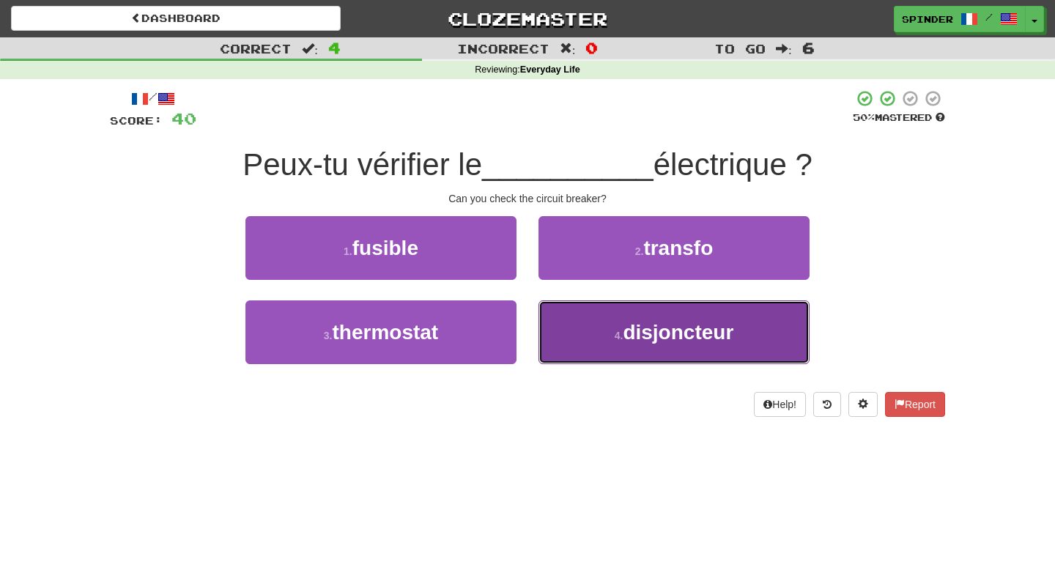
click at [557, 330] on button "4 . disjoncteur" at bounding box center [673, 332] width 271 height 64
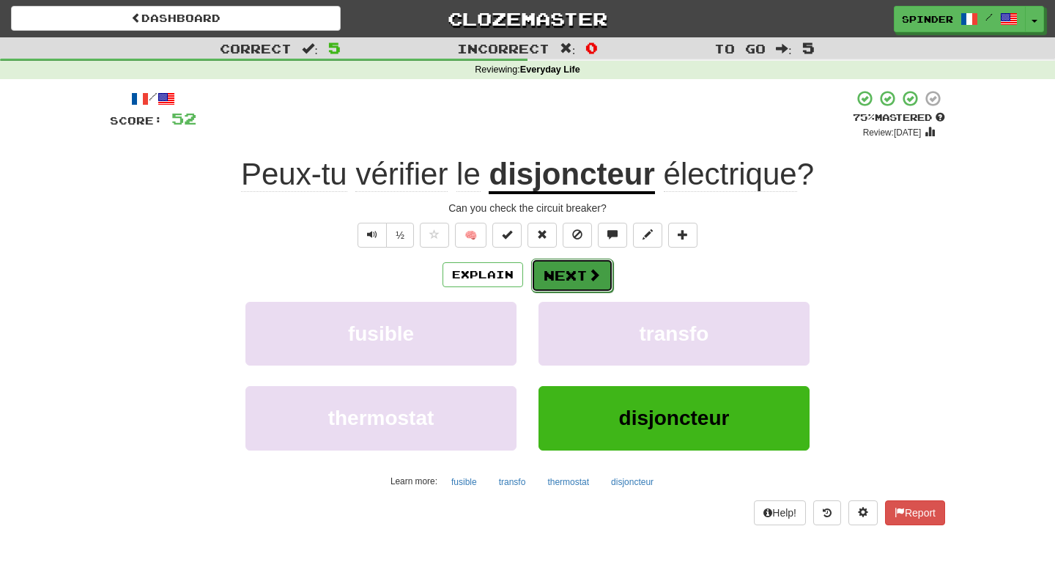
click at [568, 278] on button "Next" at bounding box center [572, 276] width 82 height 34
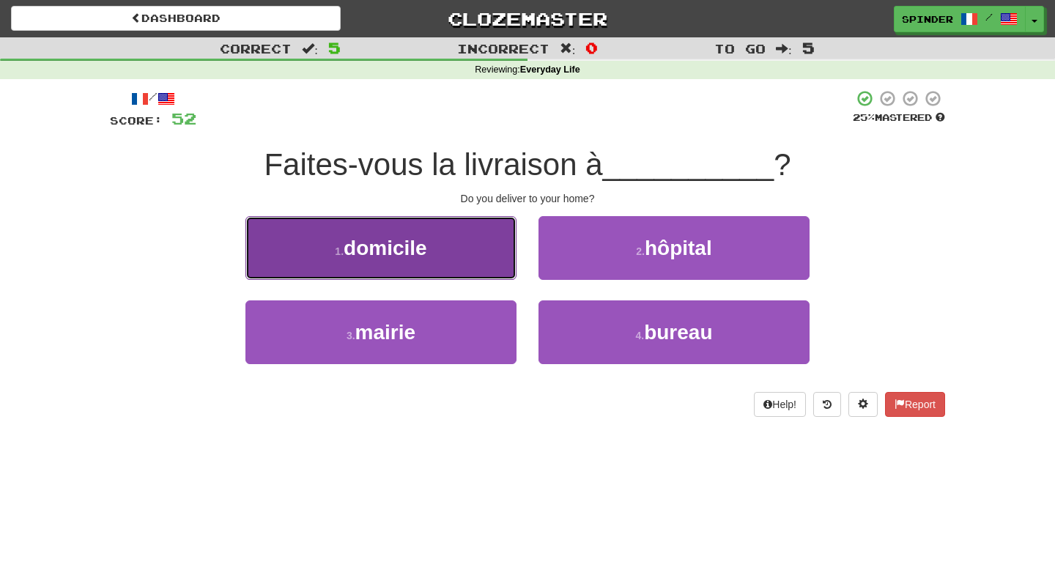
click at [491, 260] on button "1 . domicile" at bounding box center [380, 248] width 271 height 64
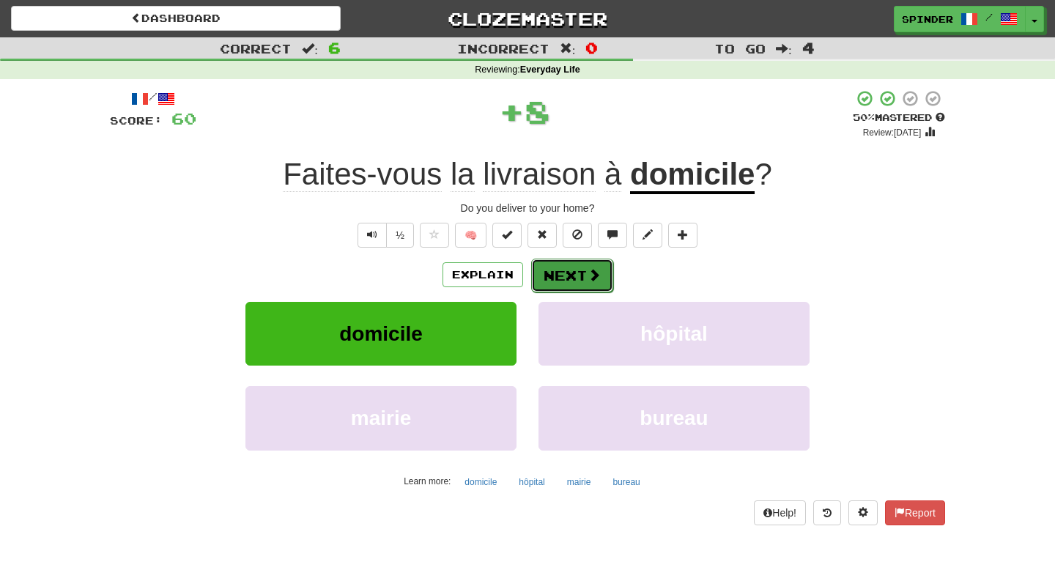
click at [596, 285] on button "Next" at bounding box center [572, 276] width 82 height 34
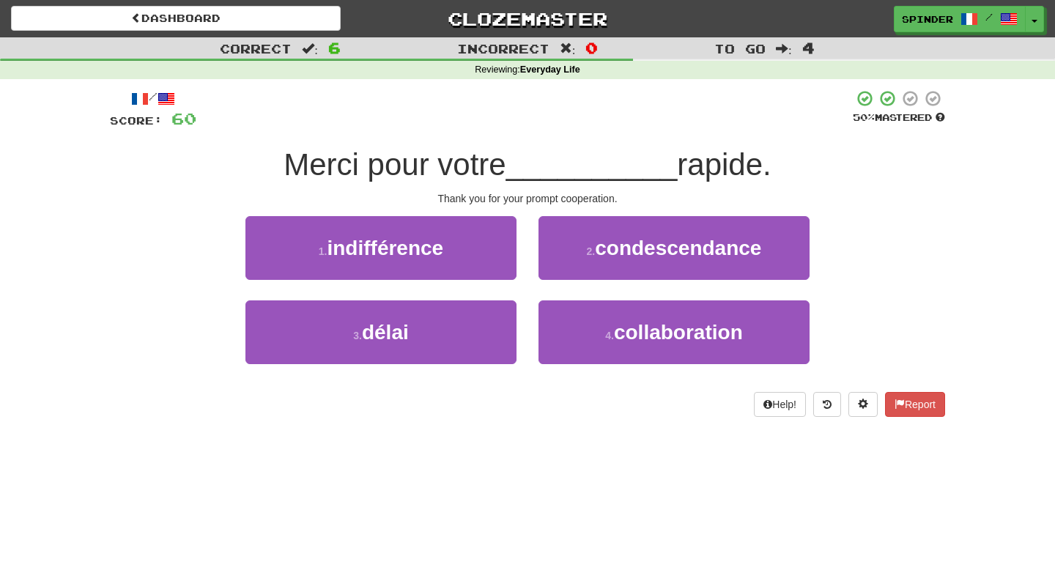
click at [595, 299] on div "2 . condescendance" at bounding box center [673, 258] width 293 height 84
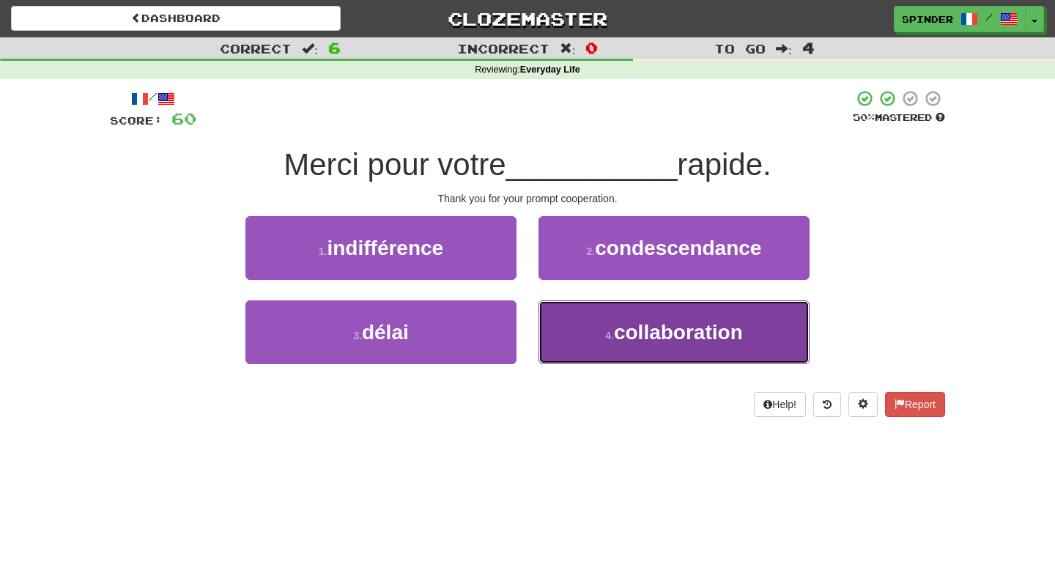
click at [601, 338] on button "4 . collaboration" at bounding box center [673, 332] width 271 height 64
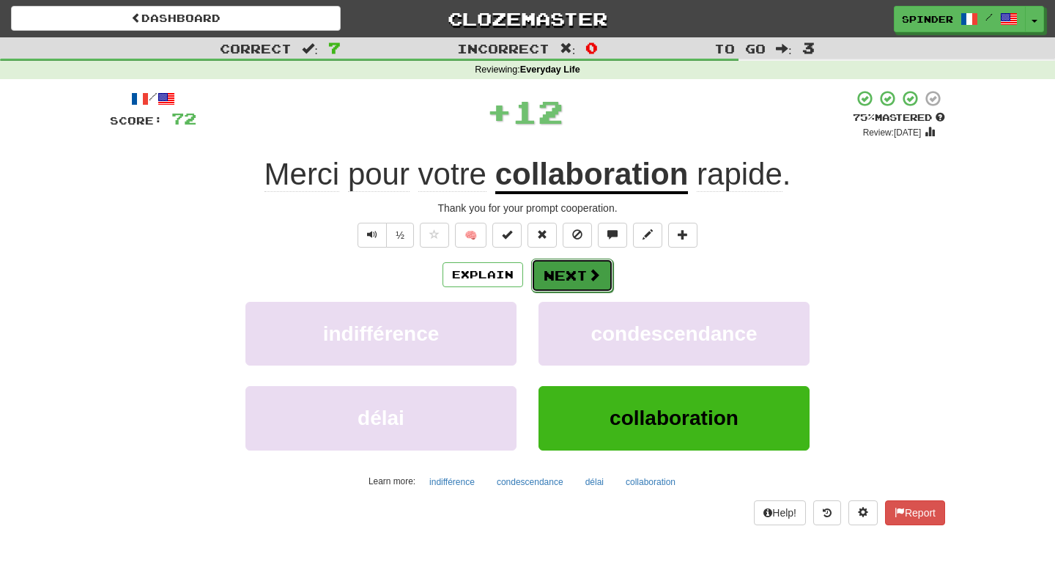
click at [576, 275] on button "Next" at bounding box center [572, 276] width 82 height 34
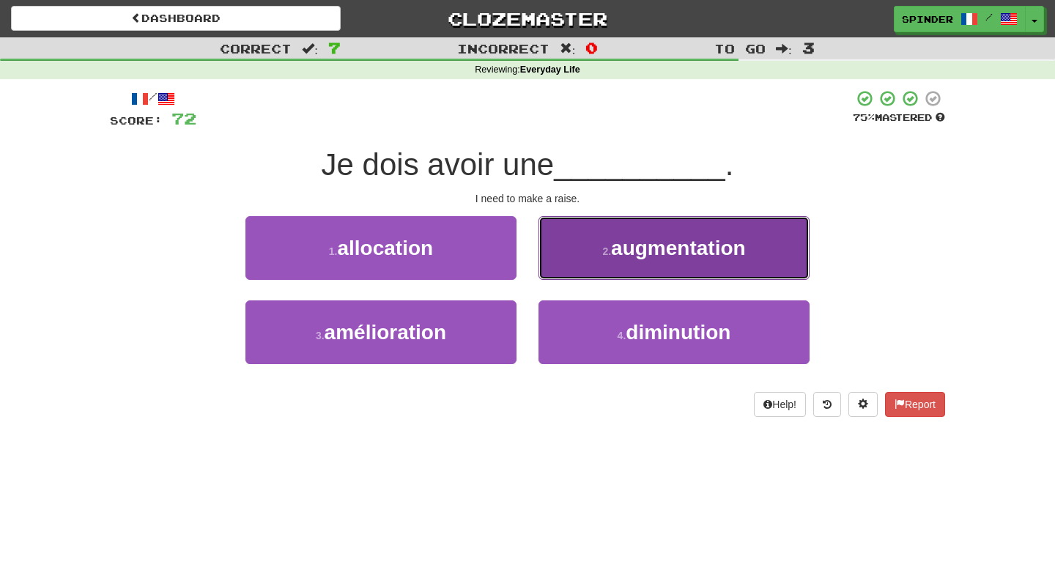
click at [580, 264] on button "2 . augmentation" at bounding box center [673, 248] width 271 height 64
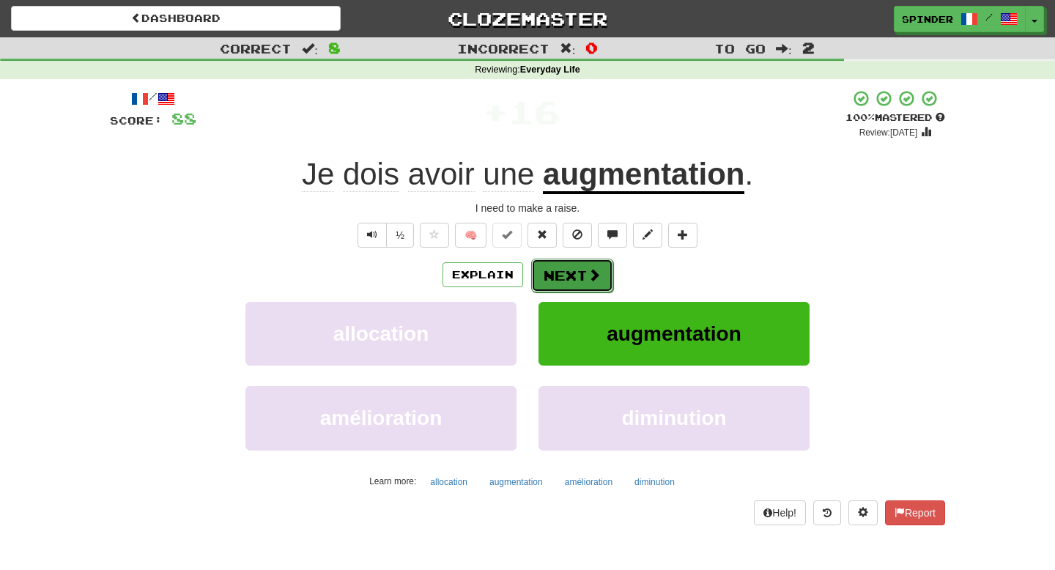
click at [574, 274] on button "Next" at bounding box center [572, 276] width 82 height 34
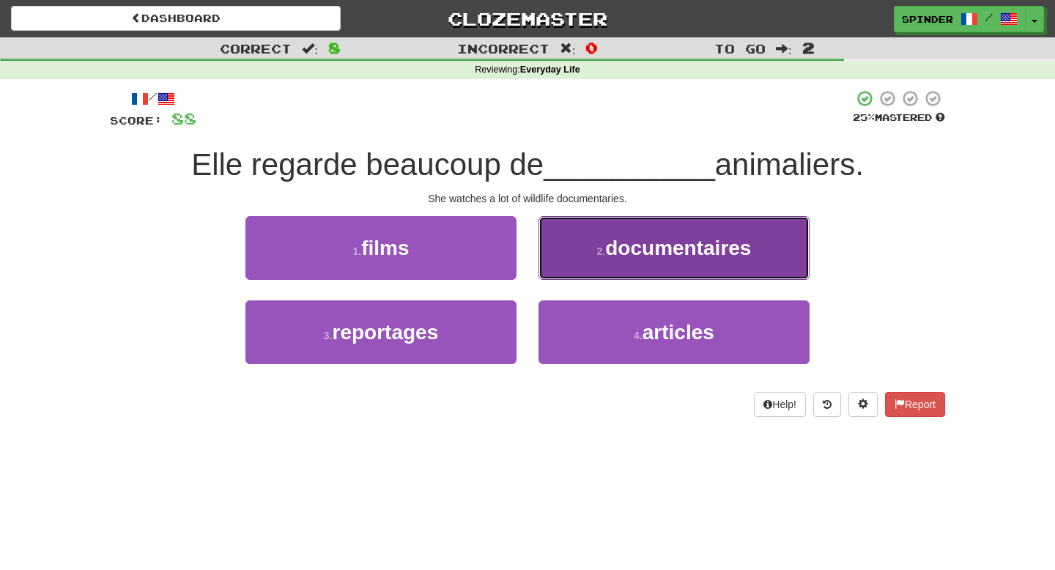
click at [584, 259] on button "2 . documentaires" at bounding box center [673, 248] width 271 height 64
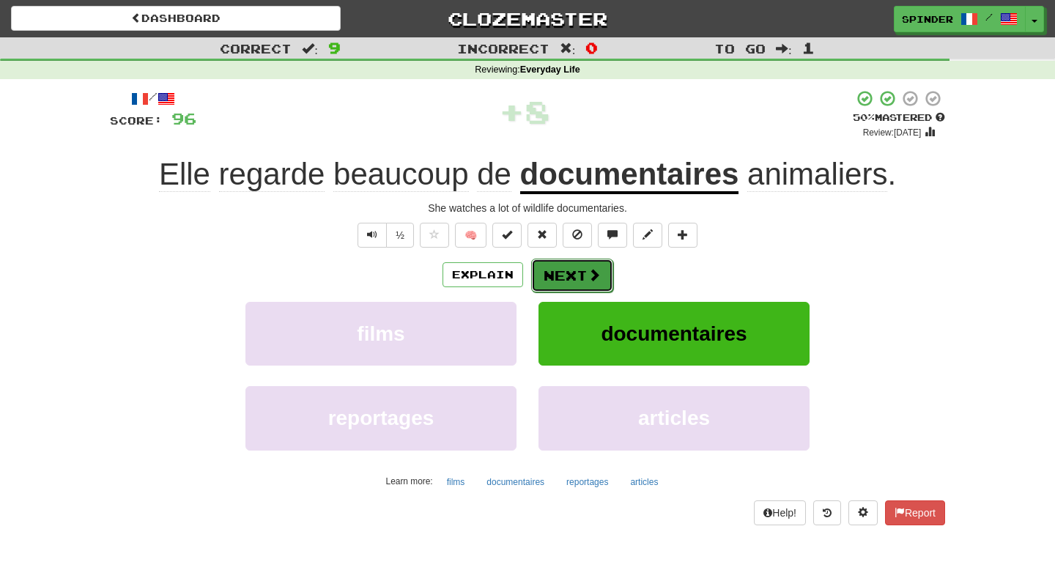
click at [575, 267] on button "Next" at bounding box center [572, 276] width 82 height 34
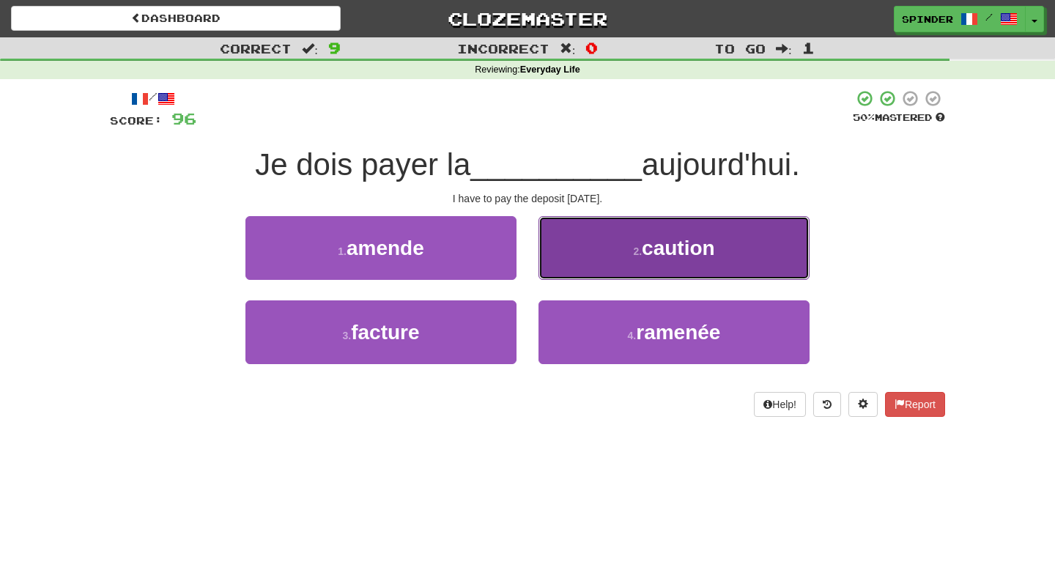
click at [575, 270] on button "2 . caution" at bounding box center [673, 248] width 271 height 64
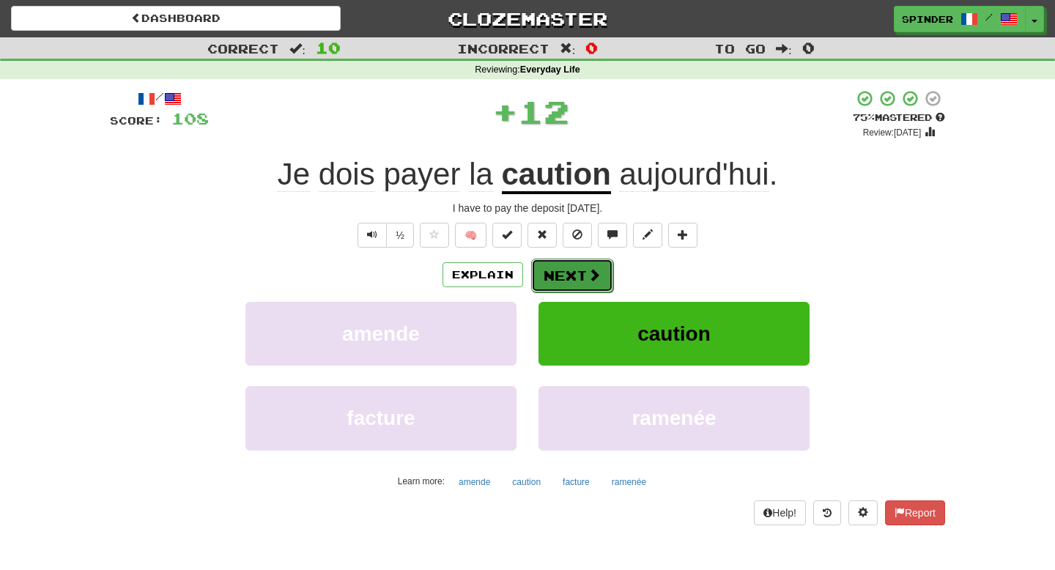
click at [572, 280] on button "Next" at bounding box center [572, 276] width 82 height 34
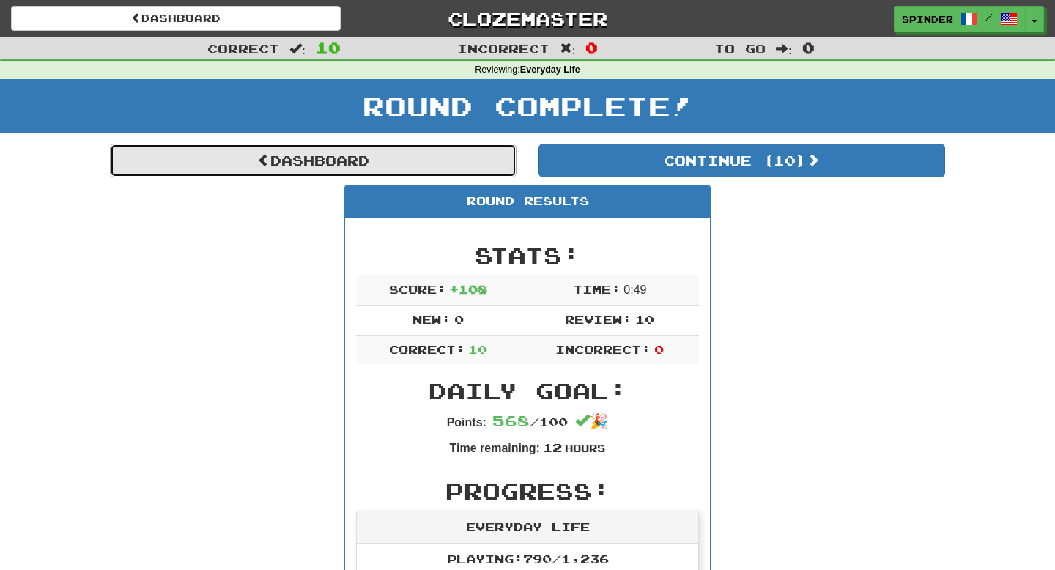
click at [270, 159] on link "Dashboard" at bounding box center [313, 161] width 406 height 34
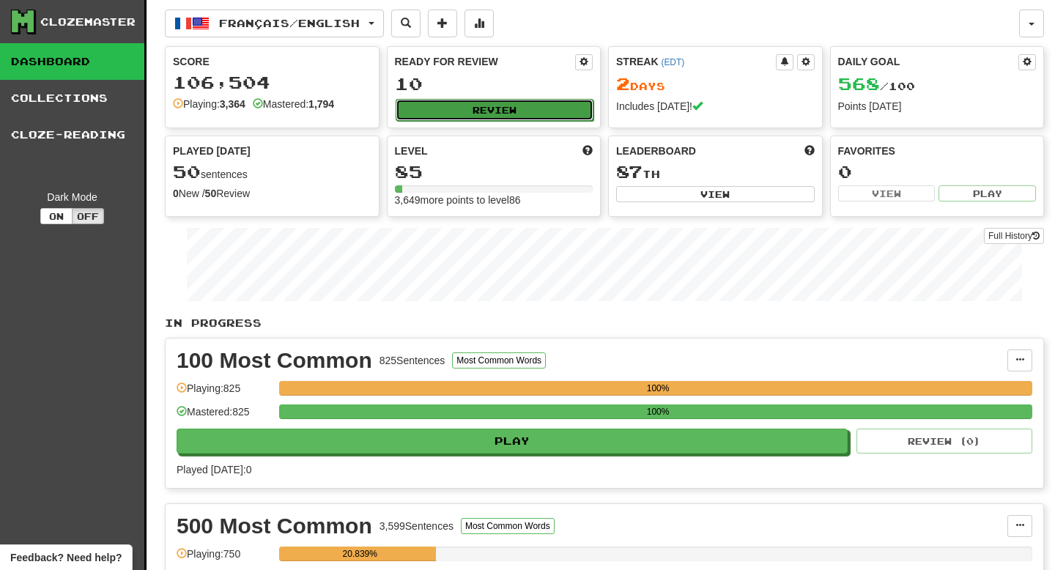
click at [496, 113] on button "Review" at bounding box center [494, 110] width 198 height 22
select select "**"
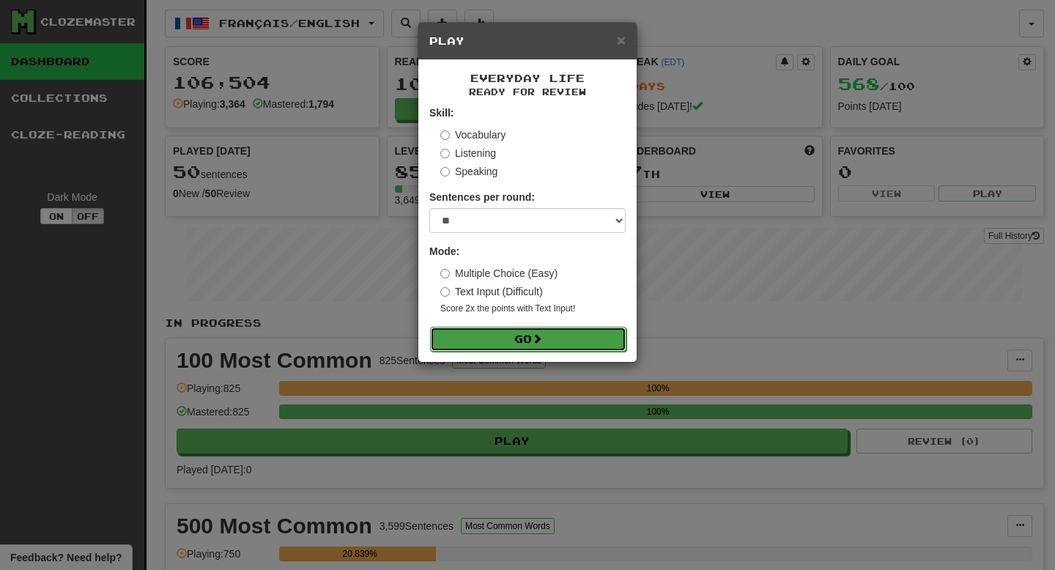
click at [461, 341] on button "Go" at bounding box center [528, 339] width 196 height 25
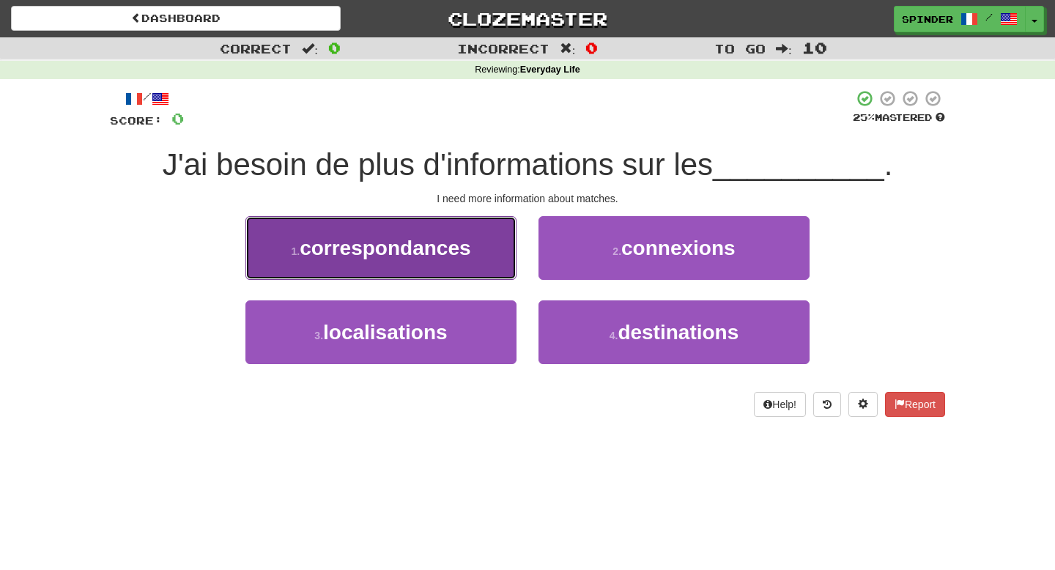
click at [496, 253] on button "1 . correspondances" at bounding box center [380, 248] width 271 height 64
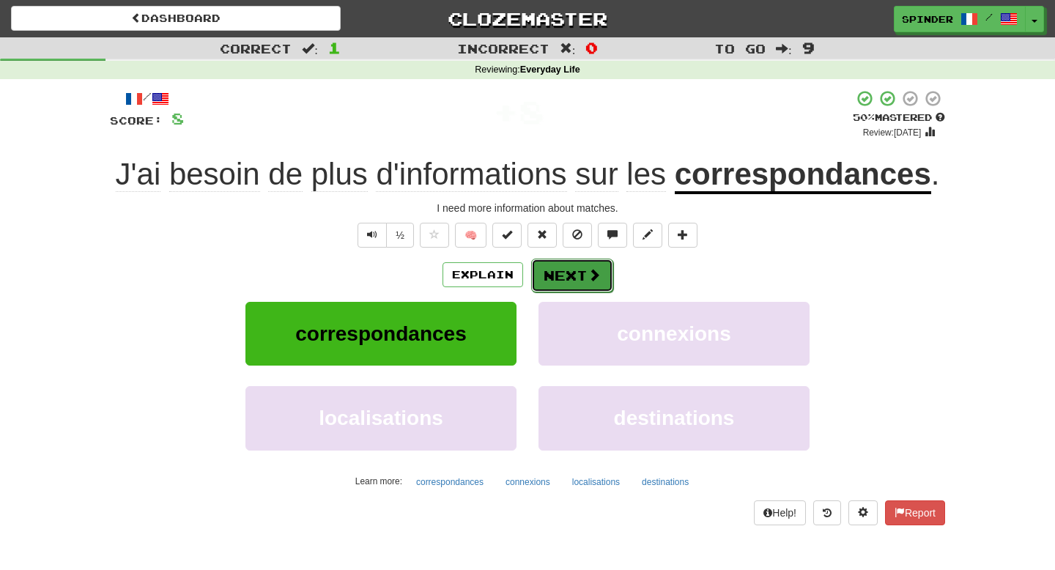
click at [580, 292] on button "Next" at bounding box center [572, 276] width 82 height 34
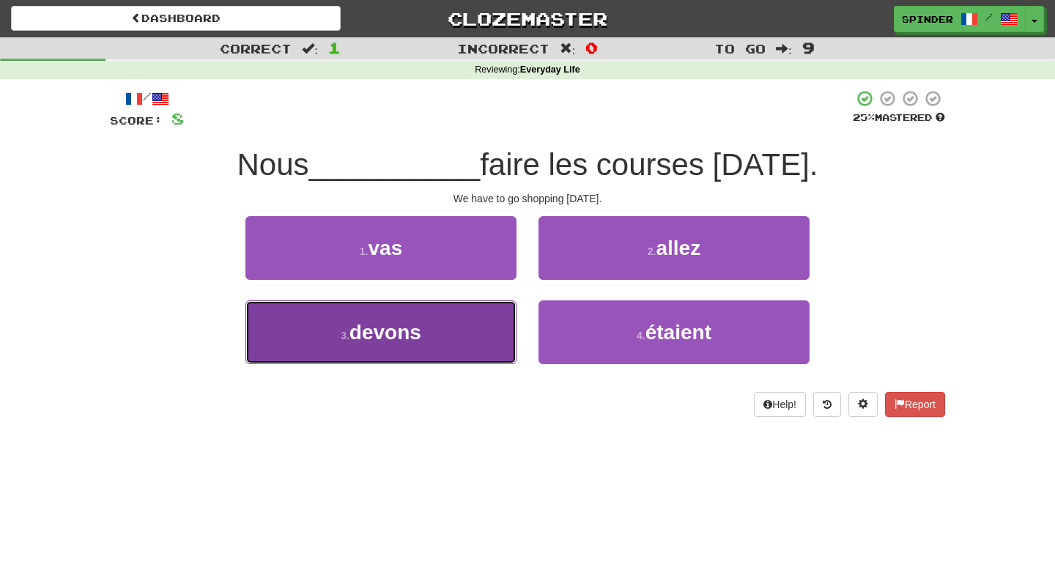
click at [475, 305] on button "3 . devons" at bounding box center [380, 332] width 271 height 64
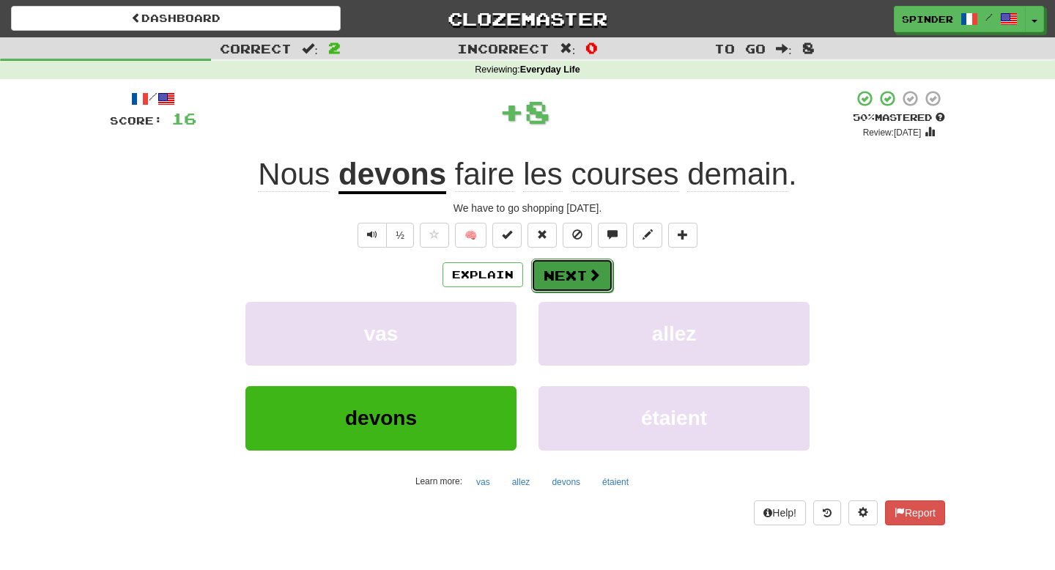
click at [553, 275] on button "Next" at bounding box center [572, 276] width 82 height 34
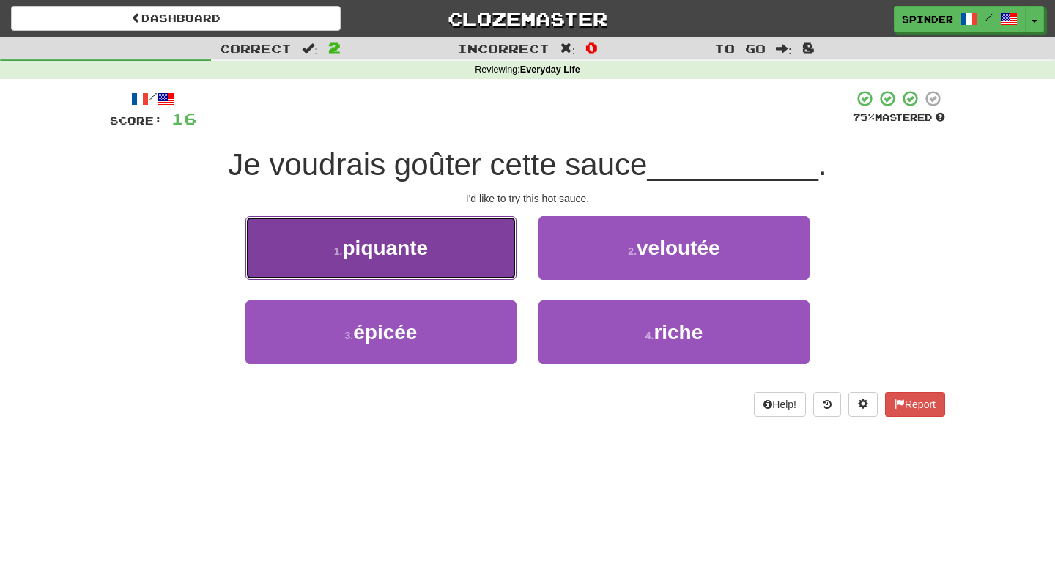
click at [491, 269] on button "1 . piquante" at bounding box center [380, 248] width 271 height 64
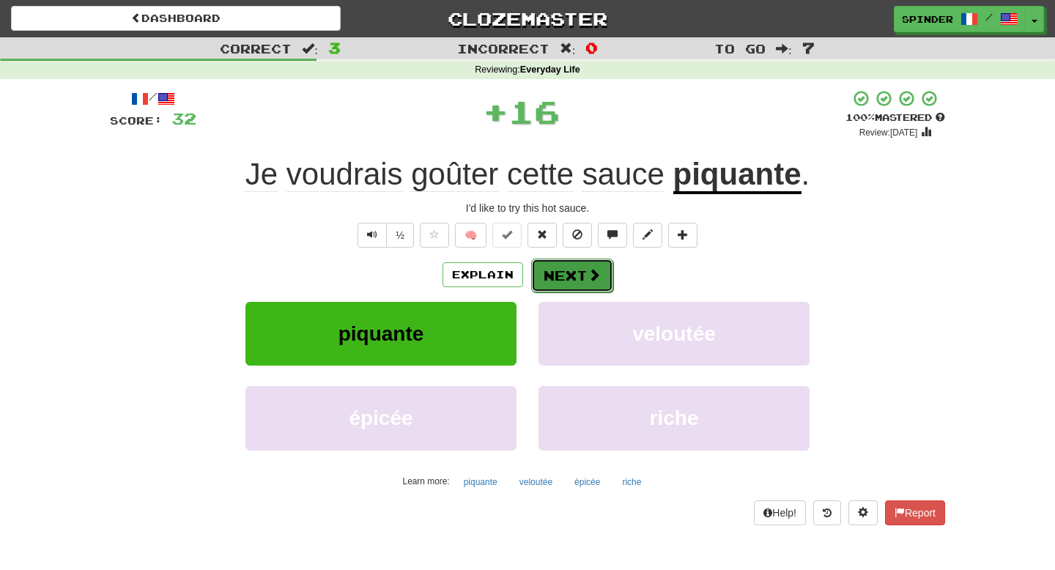
click at [553, 275] on button "Next" at bounding box center [572, 276] width 82 height 34
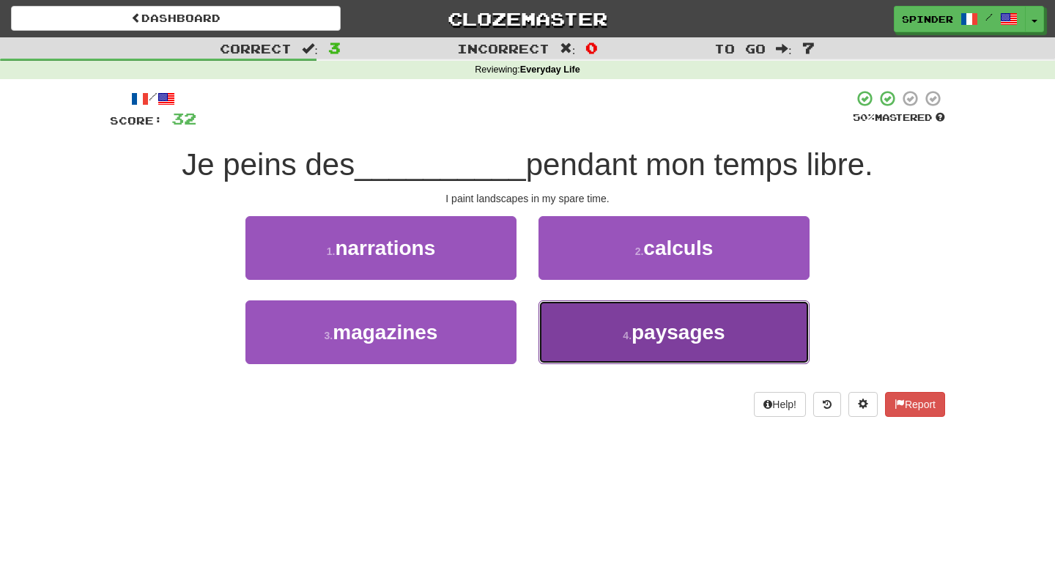
click at [561, 340] on button "4 . paysages" at bounding box center [673, 332] width 271 height 64
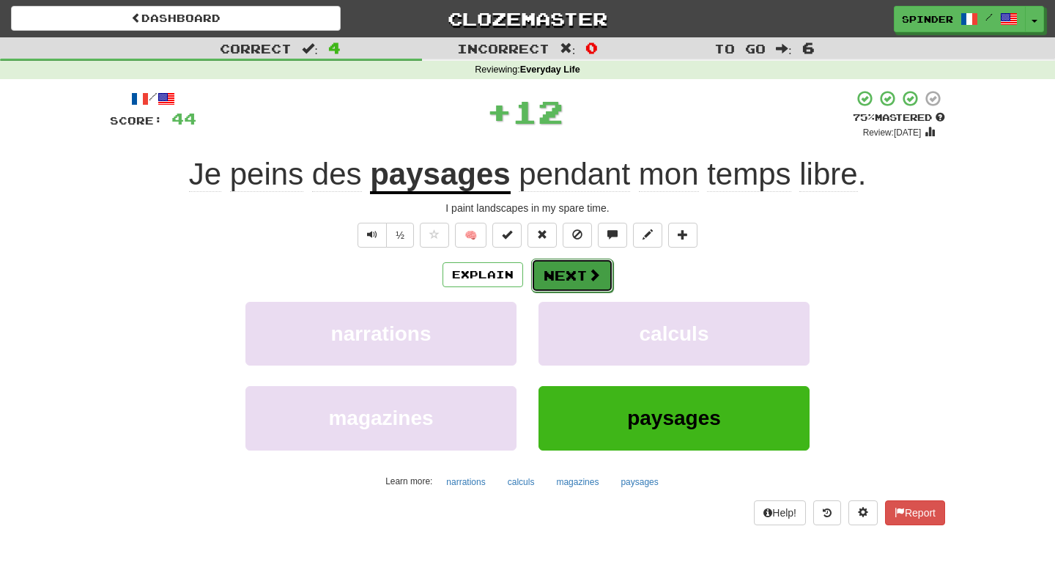
click at [572, 273] on button "Next" at bounding box center [572, 276] width 82 height 34
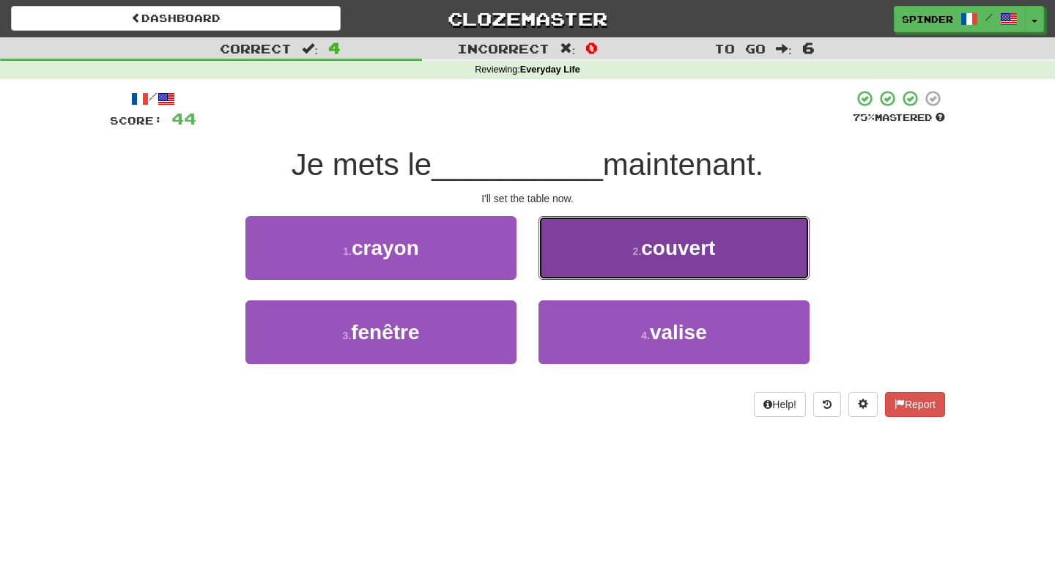
click at [576, 263] on button "2 . couvert" at bounding box center [673, 248] width 271 height 64
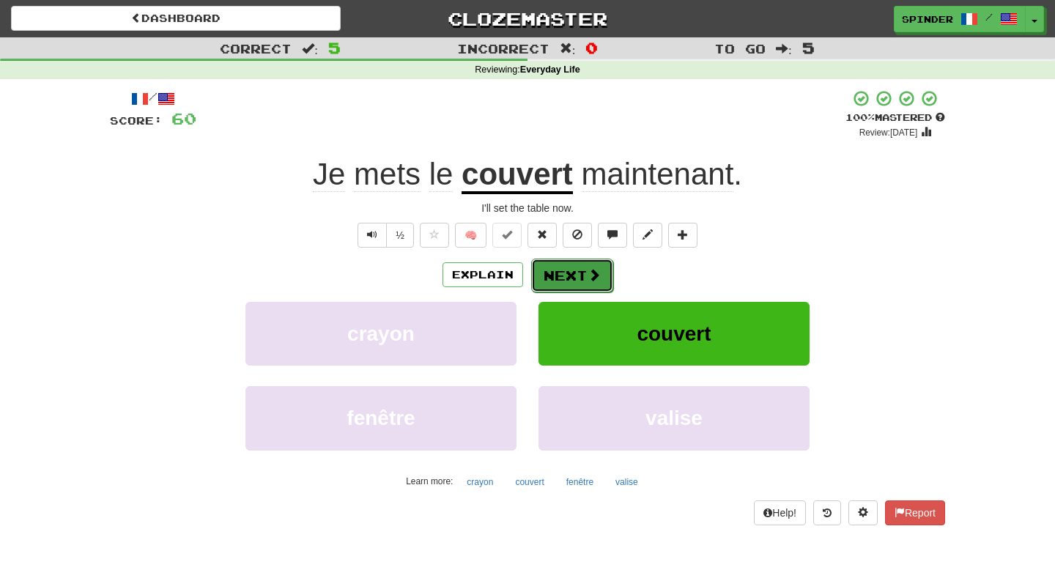
click at [570, 274] on button "Next" at bounding box center [572, 276] width 82 height 34
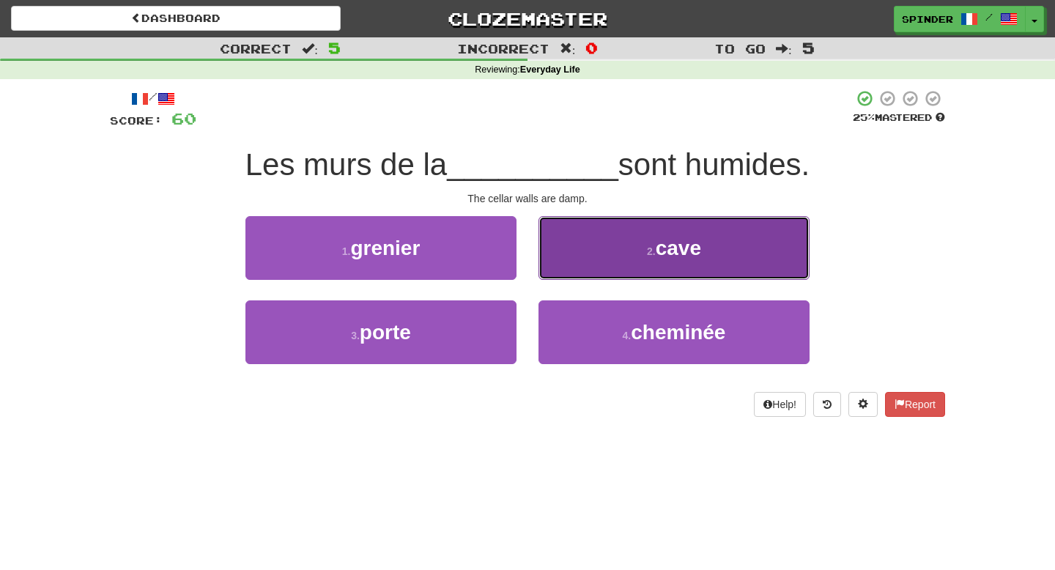
click at [581, 267] on button "2 . cave" at bounding box center [673, 248] width 271 height 64
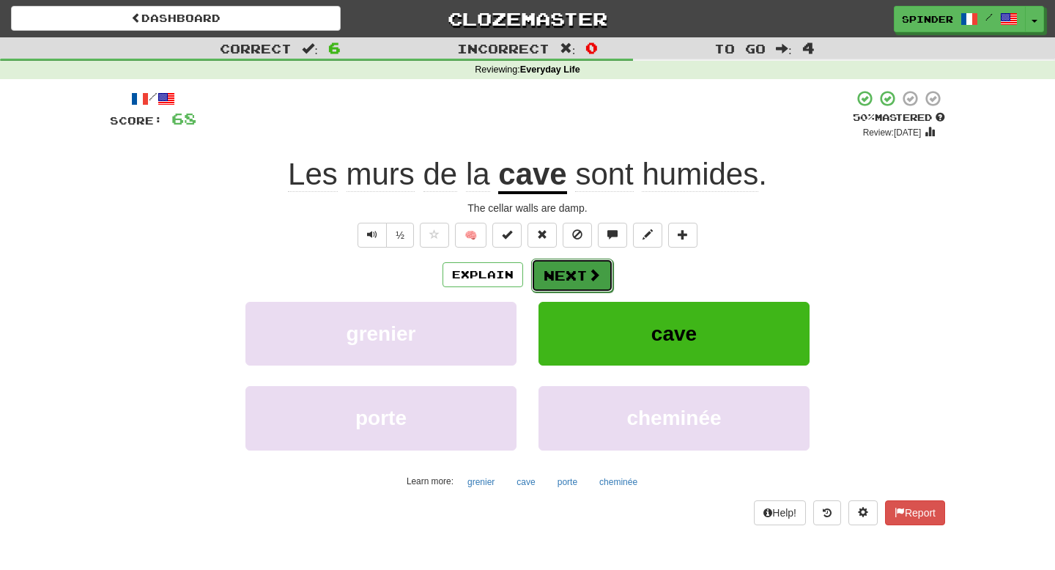
click at [576, 271] on button "Next" at bounding box center [572, 276] width 82 height 34
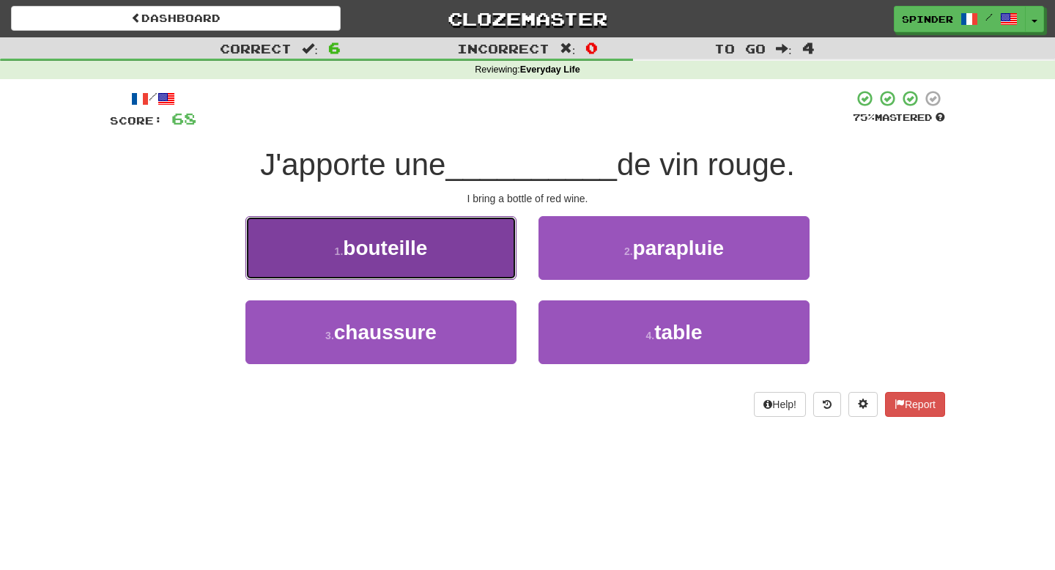
click at [481, 251] on button "1 . bouteille" at bounding box center [380, 248] width 271 height 64
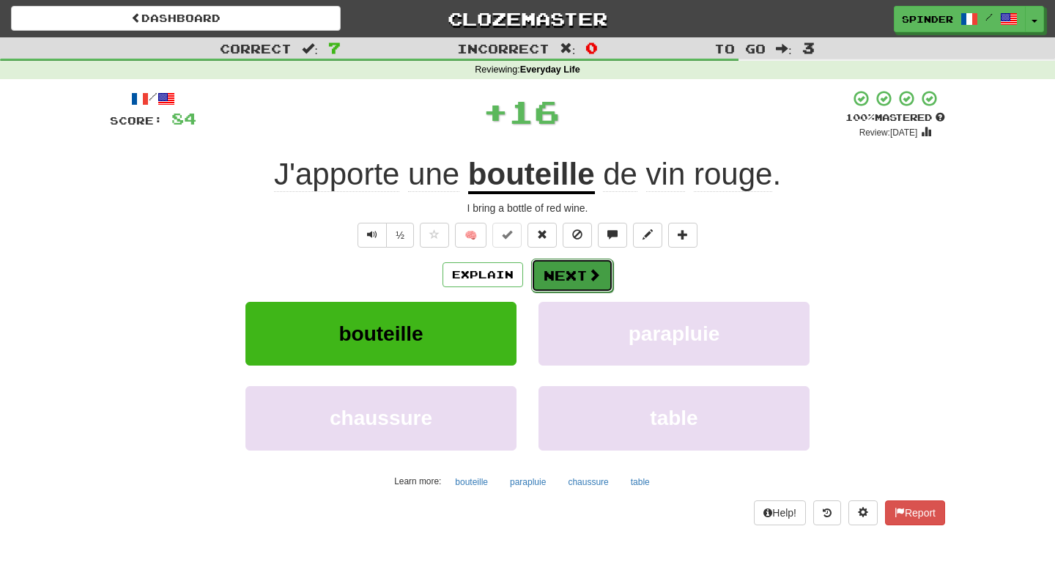
click at [557, 274] on button "Next" at bounding box center [572, 276] width 82 height 34
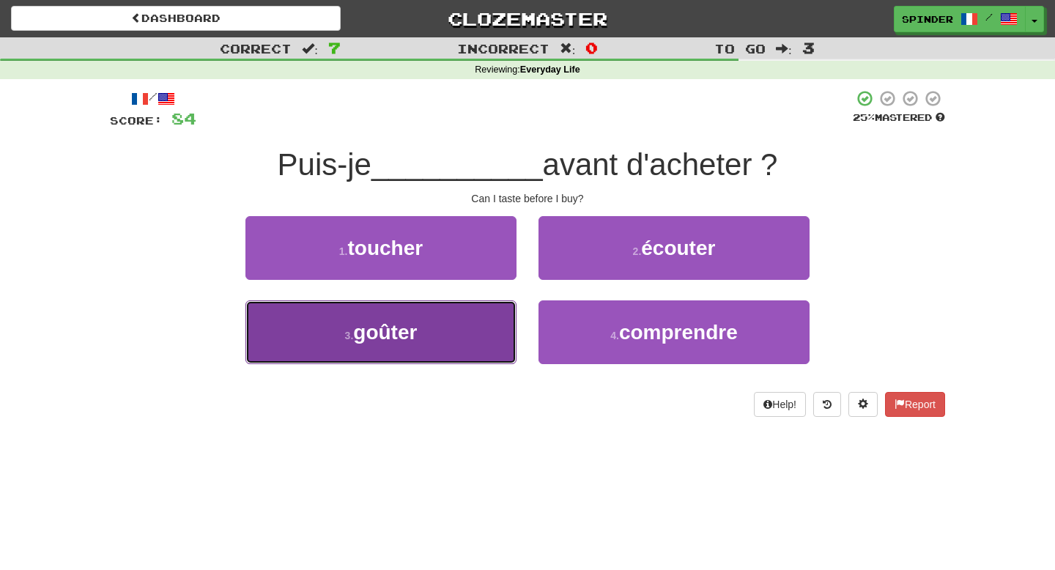
click at [453, 323] on button "3 . goûter" at bounding box center [380, 332] width 271 height 64
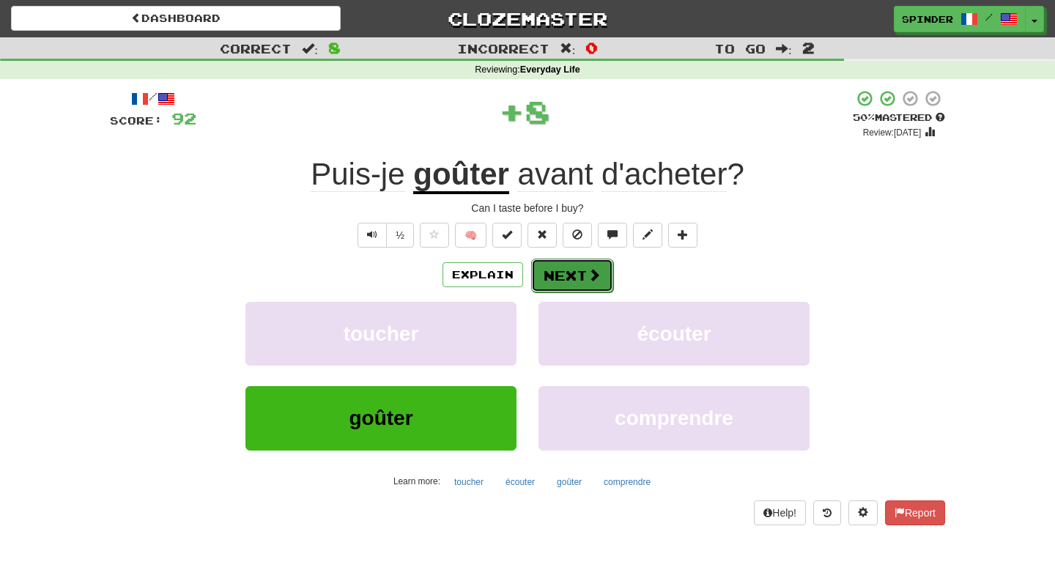
click at [587, 281] on span at bounding box center [593, 274] width 13 height 13
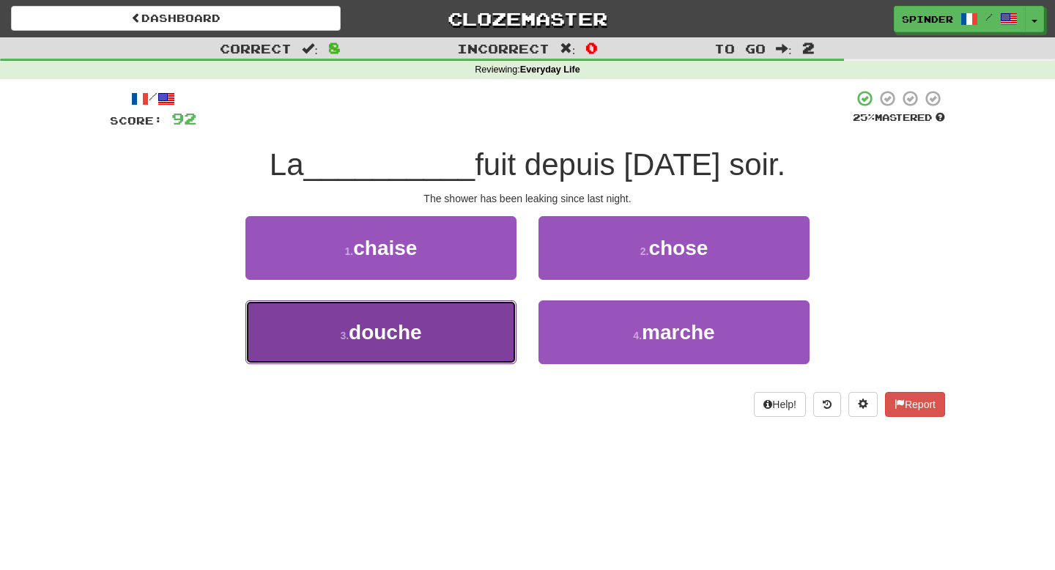
click at [466, 335] on button "3 . douche" at bounding box center [380, 332] width 271 height 64
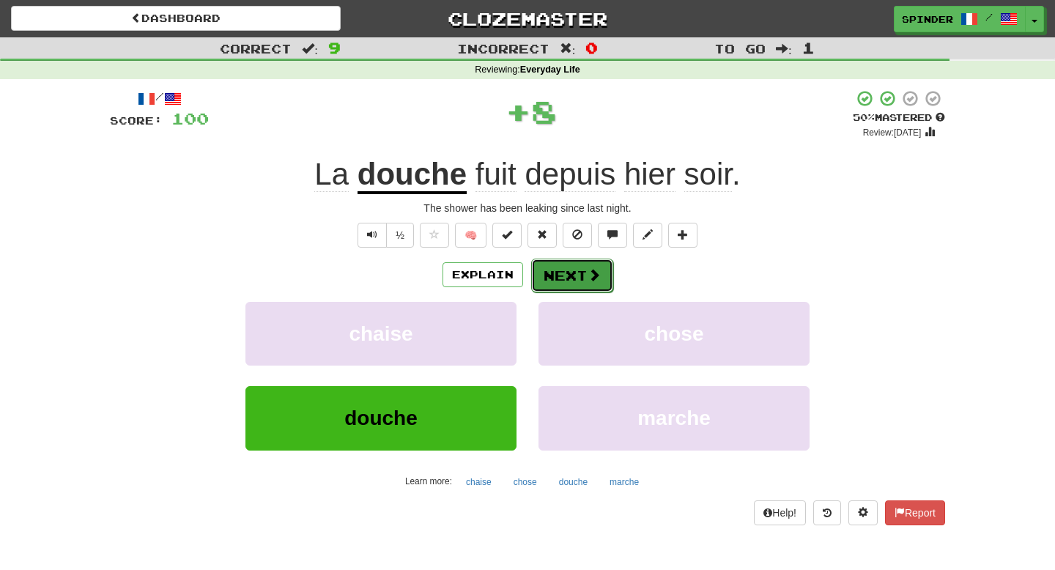
click at [576, 282] on button "Next" at bounding box center [572, 276] width 82 height 34
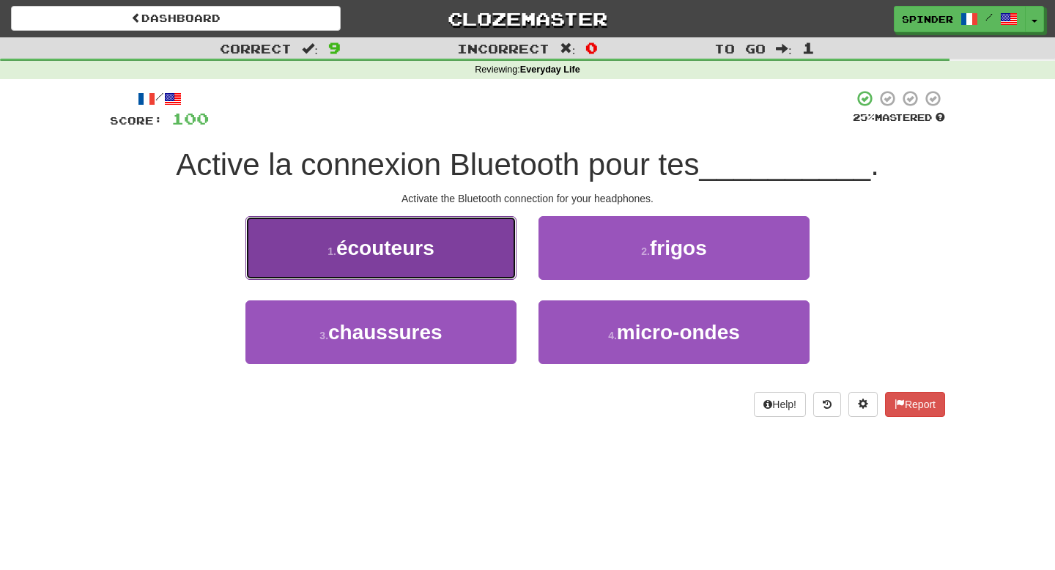
click at [412, 234] on button "1 . écouteurs" at bounding box center [380, 248] width 271 height 64
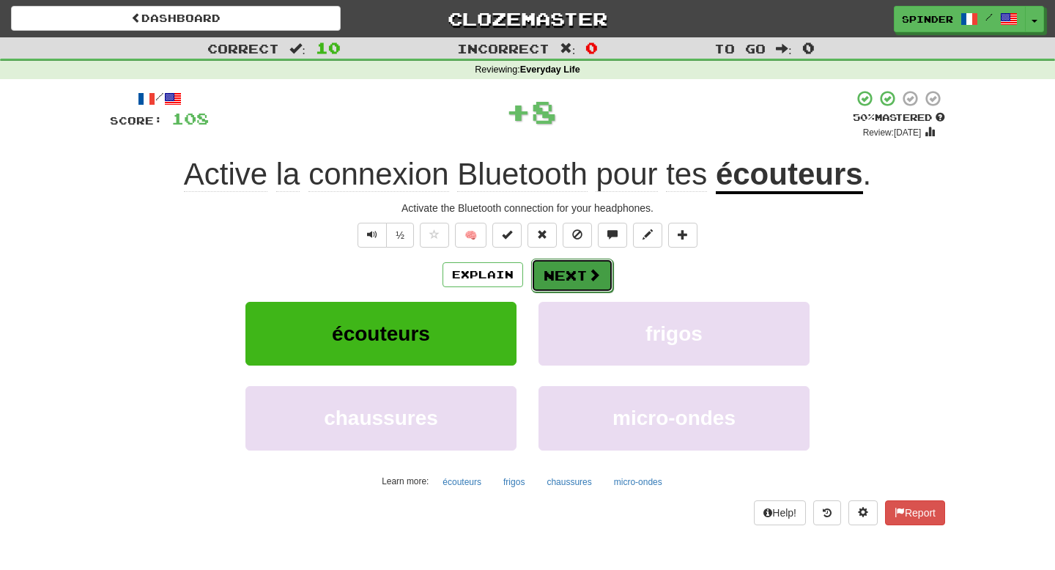
click at [578, 288] on button "Next" at bounding box center [572, 276] width 82 height 34
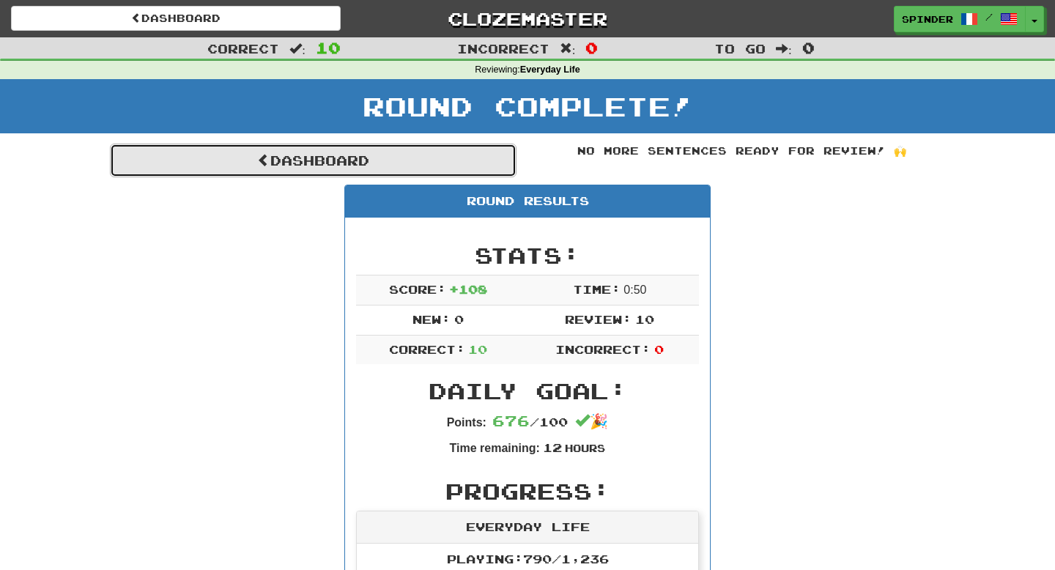
click at [346, 171] on link "Dashboard" at bounding box center [313, 161] width 406 height 34
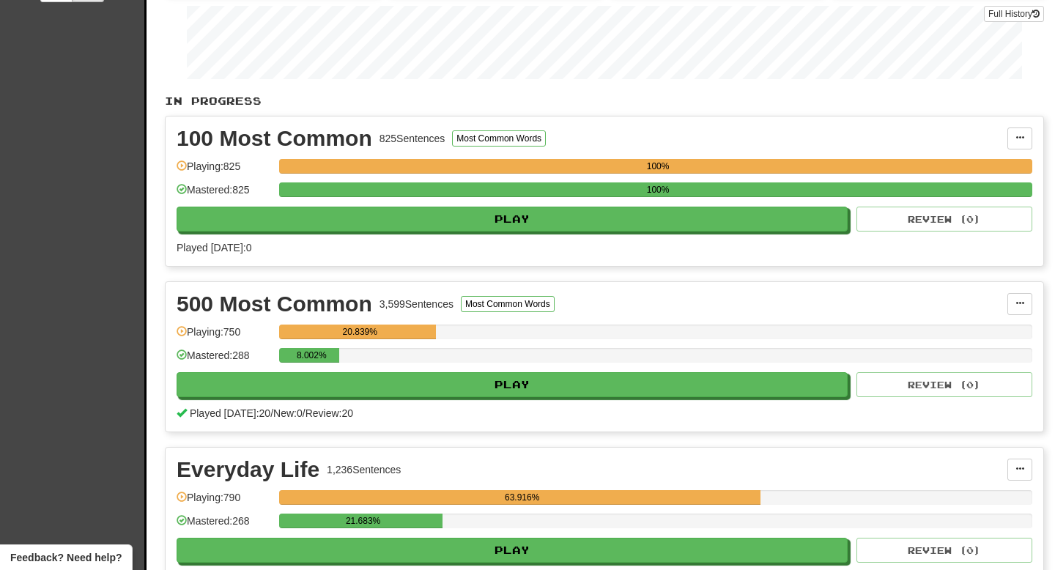
scroll to position [250, 0]
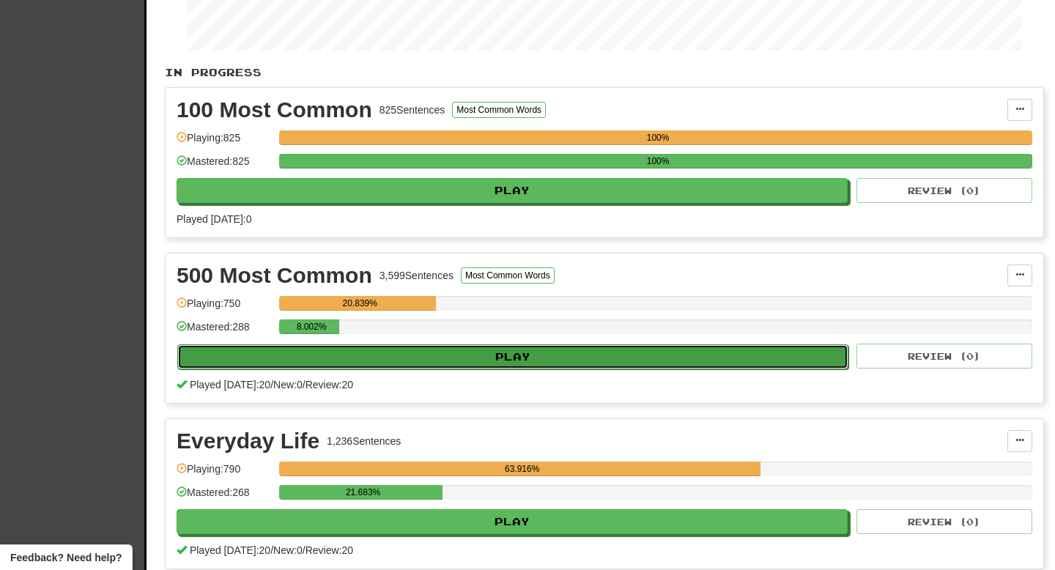
click at [491, 363] on button "Play" at bounding box center [512, 356] width 671 height 25
select select "**"
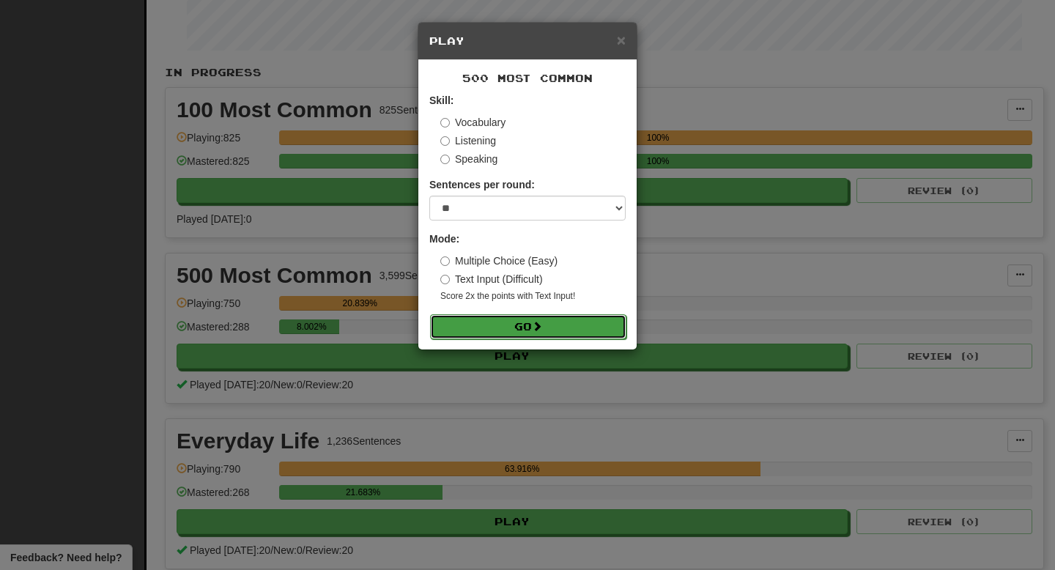
click at [518, 329] on button "Go" at bounding box center [528, 326] width 196 height 25
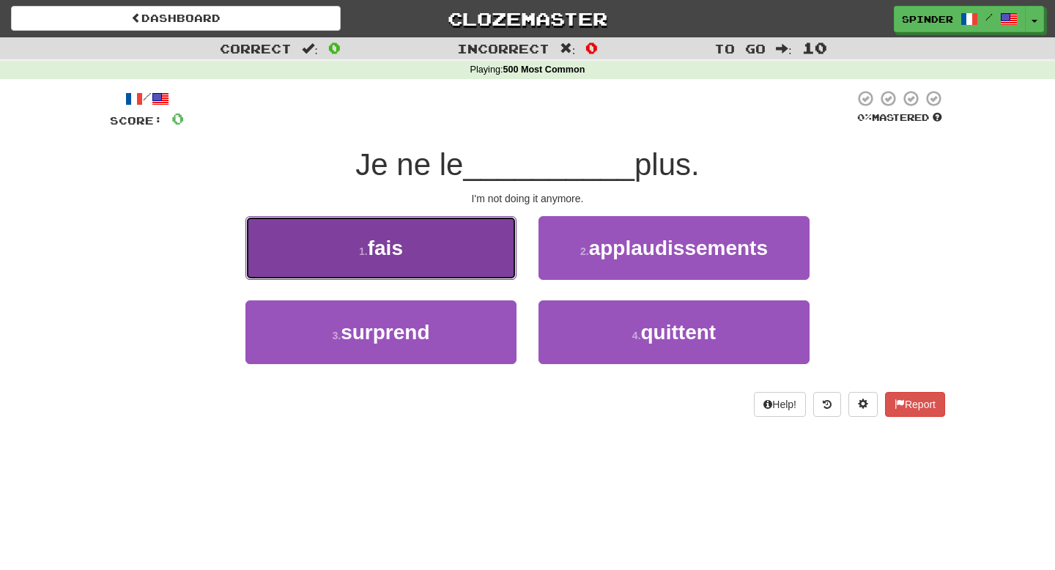
click at [467, 260] on button "1 . fais" at bounding box center [380, 248] width 271 height 64
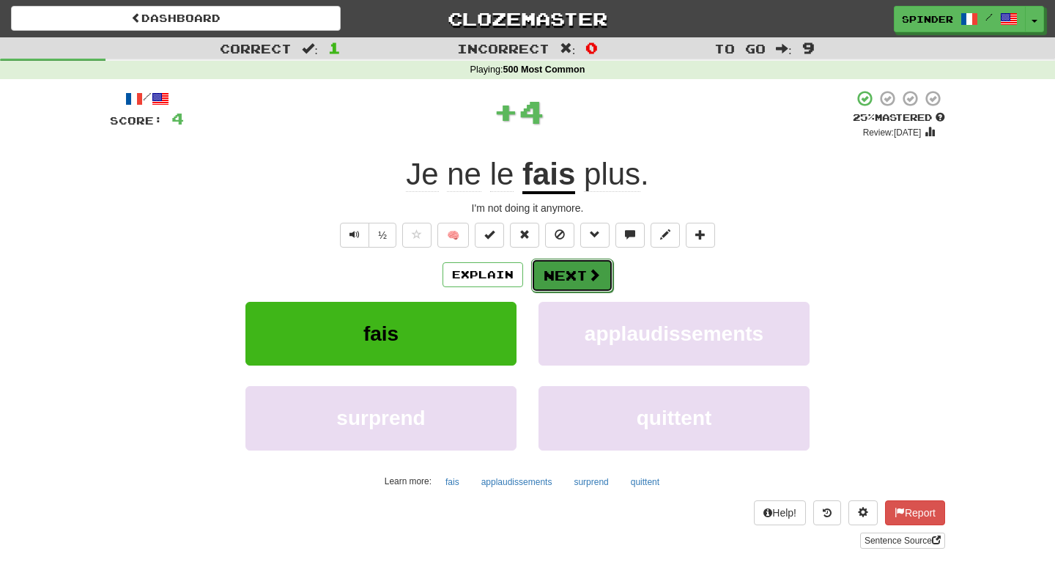
click at [557, 279] on button "Next" at bounding box center [572, 276] width 82 height 34
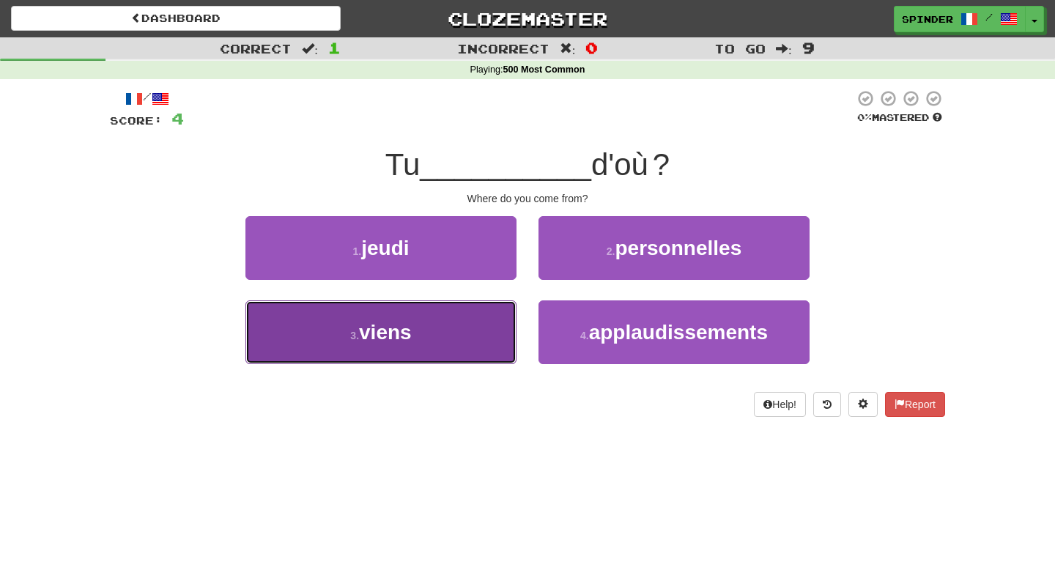
click at [480, 328] on button "3 . viens" at bounding box center [380, 332] width 271 height 64
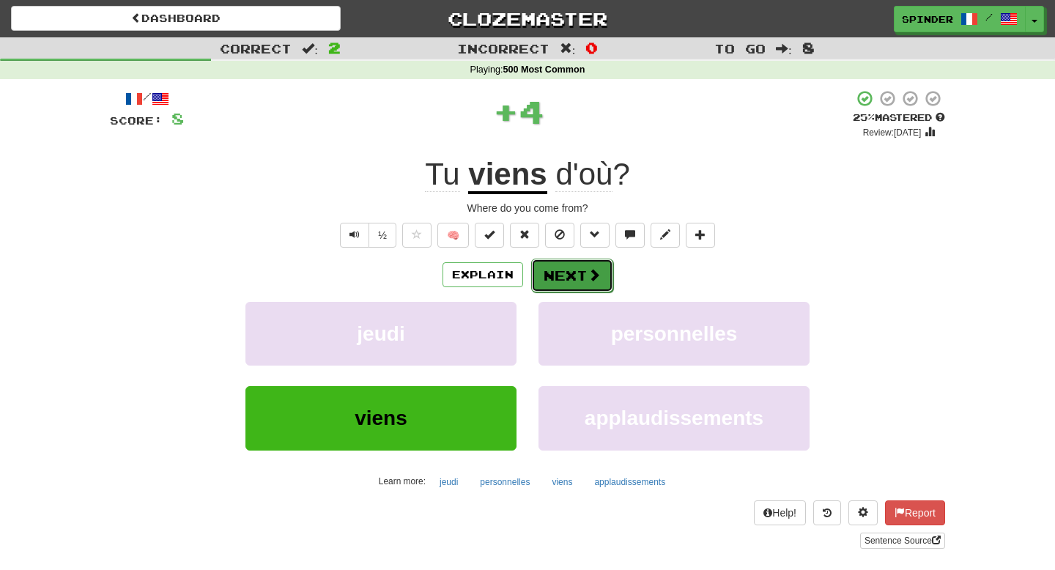
click at [569, 280] on button "Next" at bounding box center [572, 276] width 82 height 34
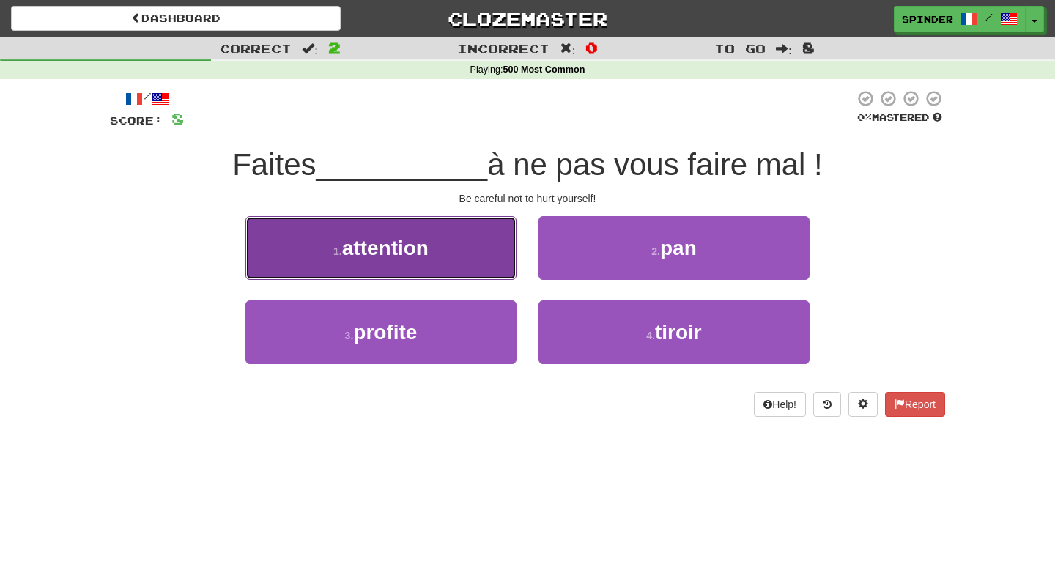
click at [475, 237] on button "1 . attention" at bounding box center [380, 248] width 271 height 64
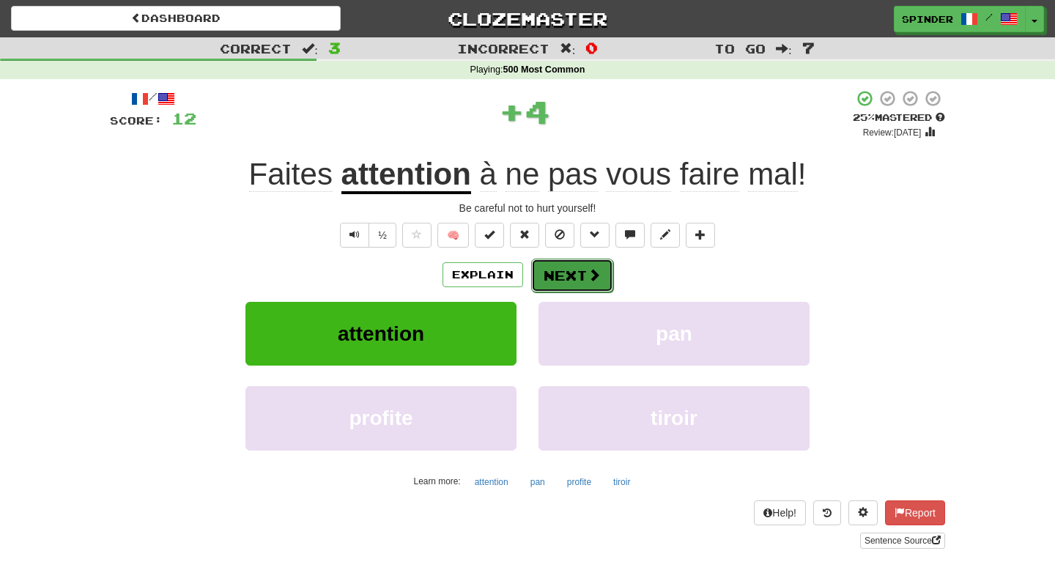
click at [573, 277] on button "Next" at bounding box center [572, 276] width 82 height 34
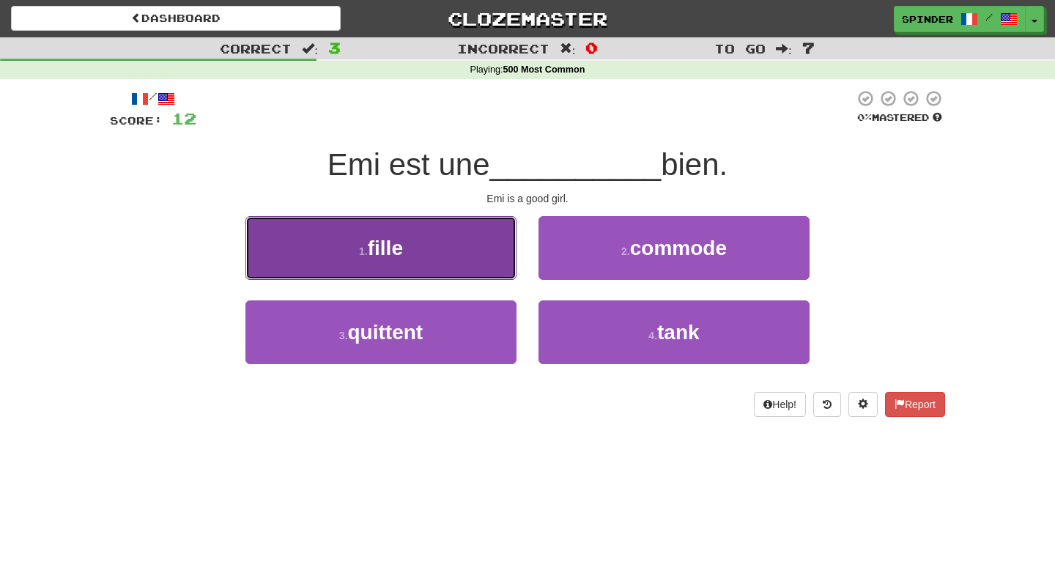
click at [479, 246] on button "1 . fille" at bounding box center [380, 248] width 271 height 64
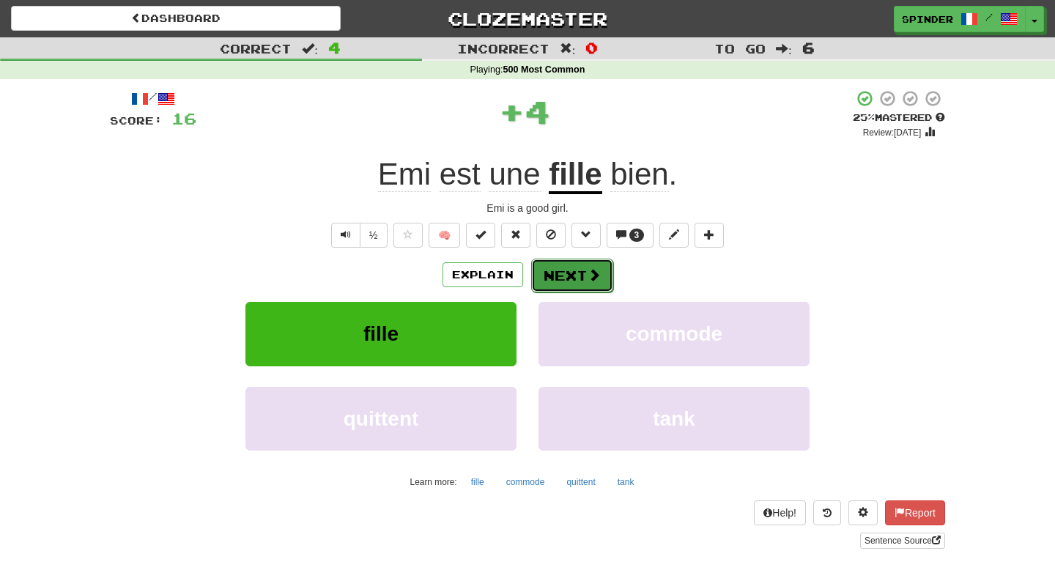
click at [584, 277] on button "Next" at bounding box center [572, 276] width 82 height 34
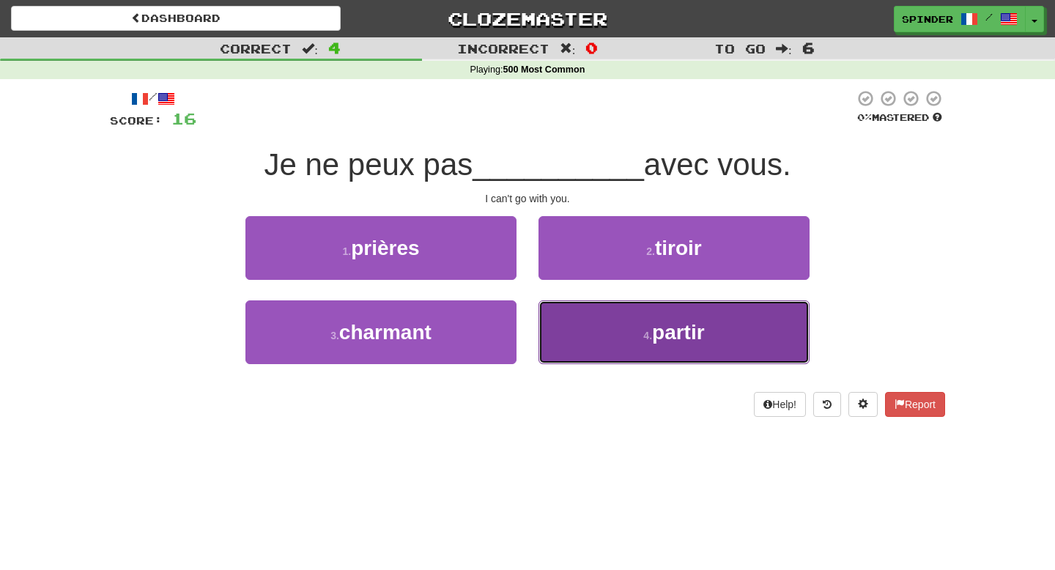
click at [579, 313] on button "4 . partir" at bounding box center [673, 332] width 271 height 64
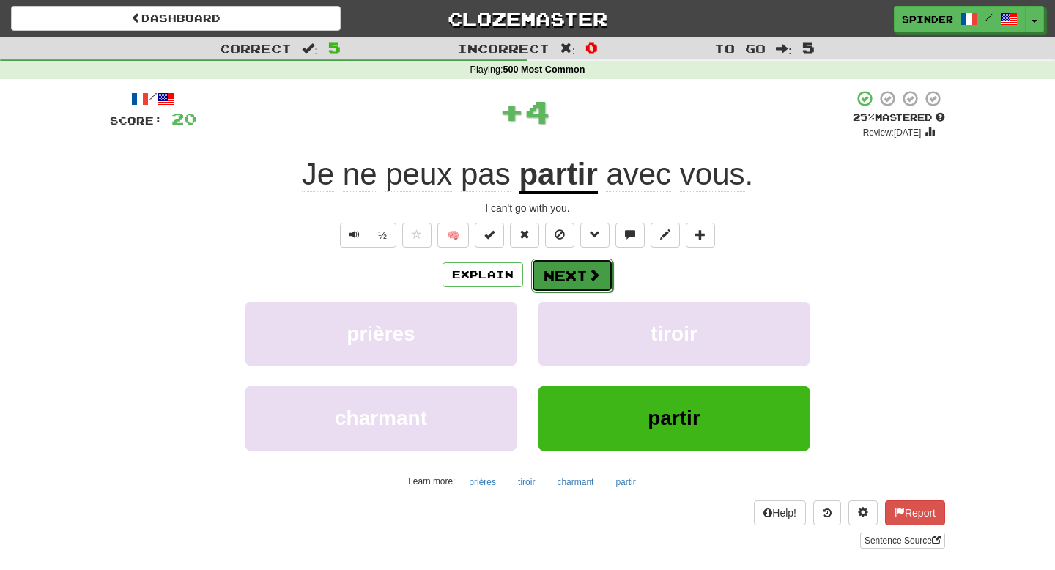
click at [568, 275] on button "Next" at bounding box center [572, 276] width 82 height 34
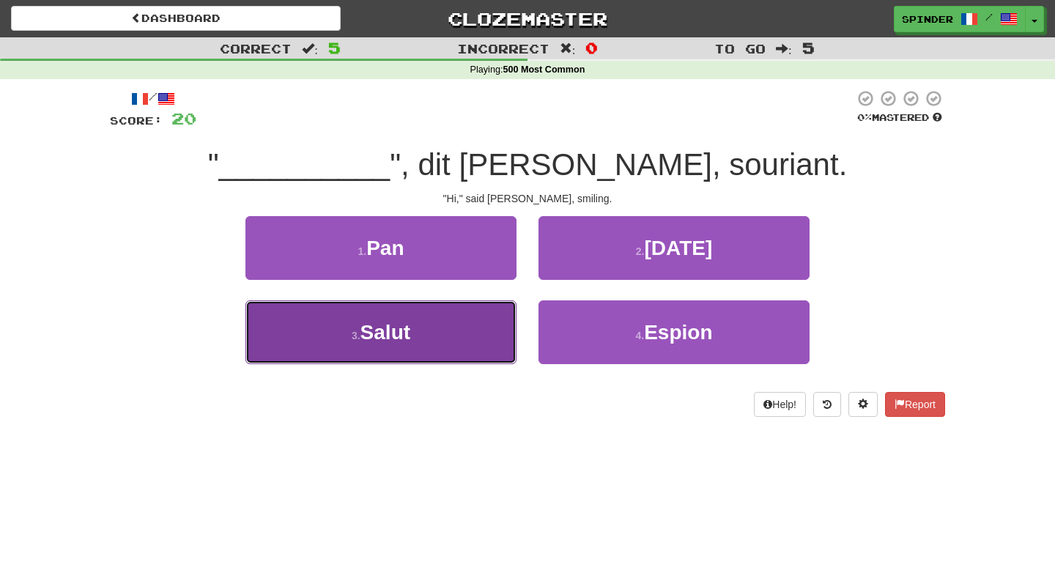
click at [444, 336] on button "3 . Salut" at bounding box center [380, 332] width 271 height 64
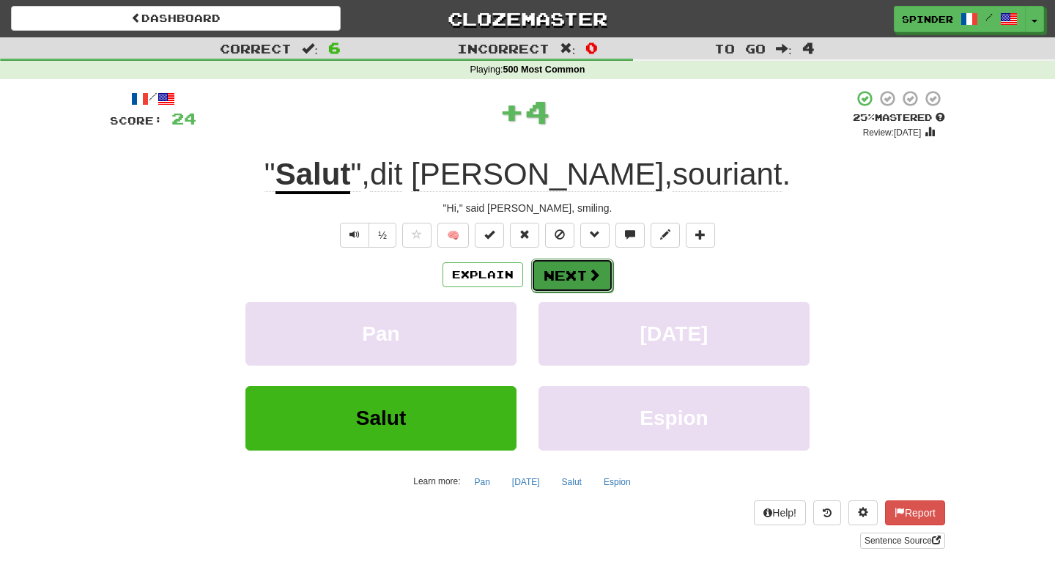
click at [573, 277] on button "Next" at bounding box center [572, 276] width 82 height 34
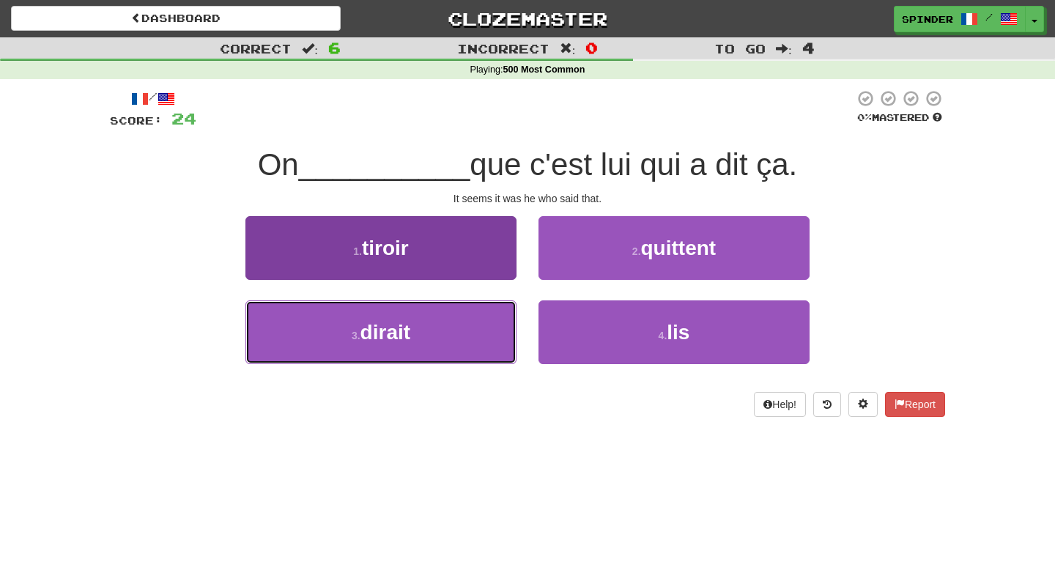
click at [469, 324] on button "3 . dirait" at bounding box center [380, 332] width 271 height 64
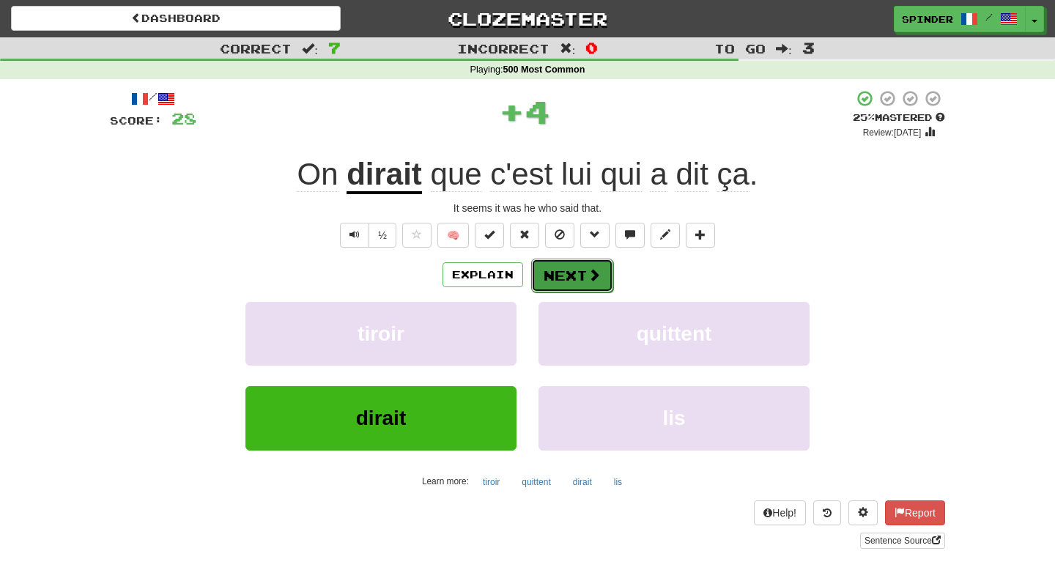
click at [562, 278] on button "Next" at bounding box center [572, 276] width 82 height 34
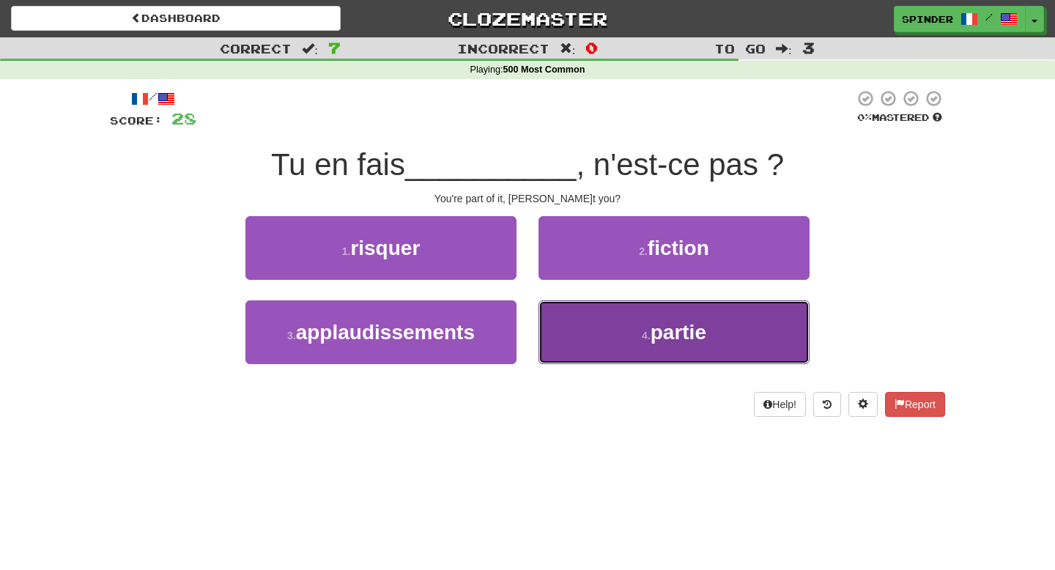
click at [566, 332] on button "4 . partie" at bounding box center [673, 332] width 271 height 64
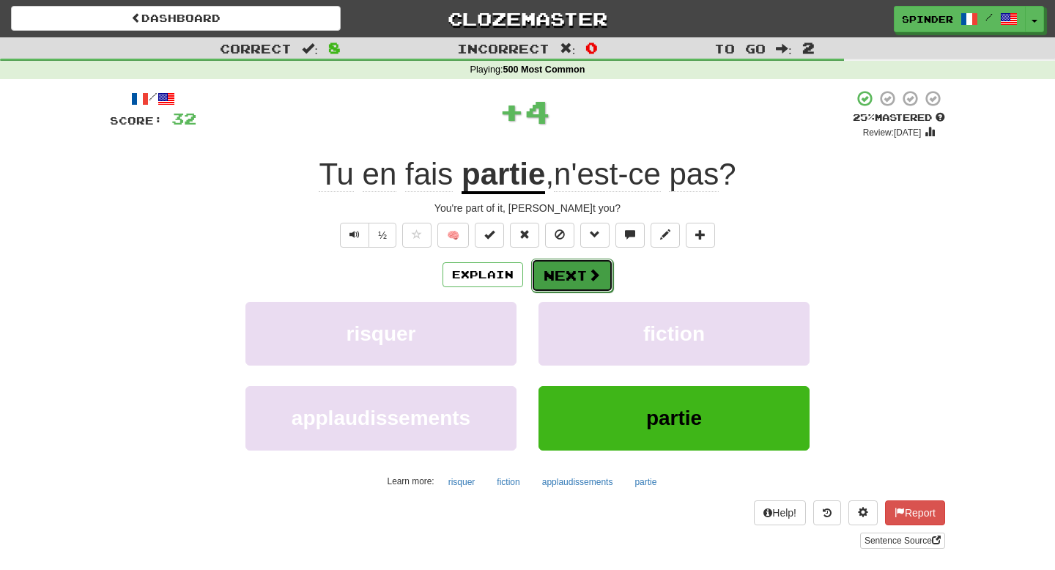
click at [572, 272] on button "Next" at bounding box center [572, 276] width 82 height 34
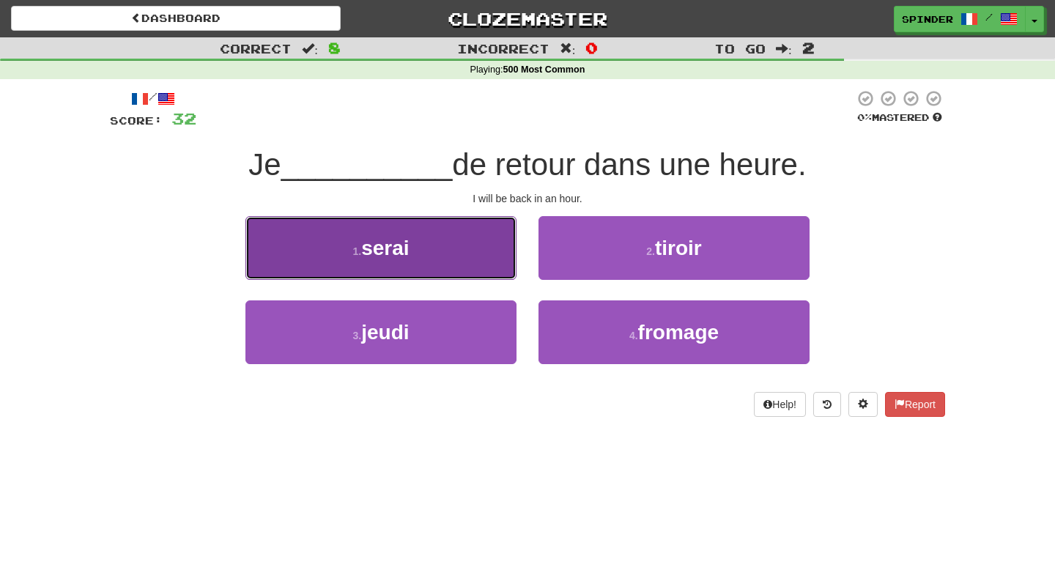
click at [495, 256] on button "1 . serai" at bounding box center [380, 248] width 271 height 64
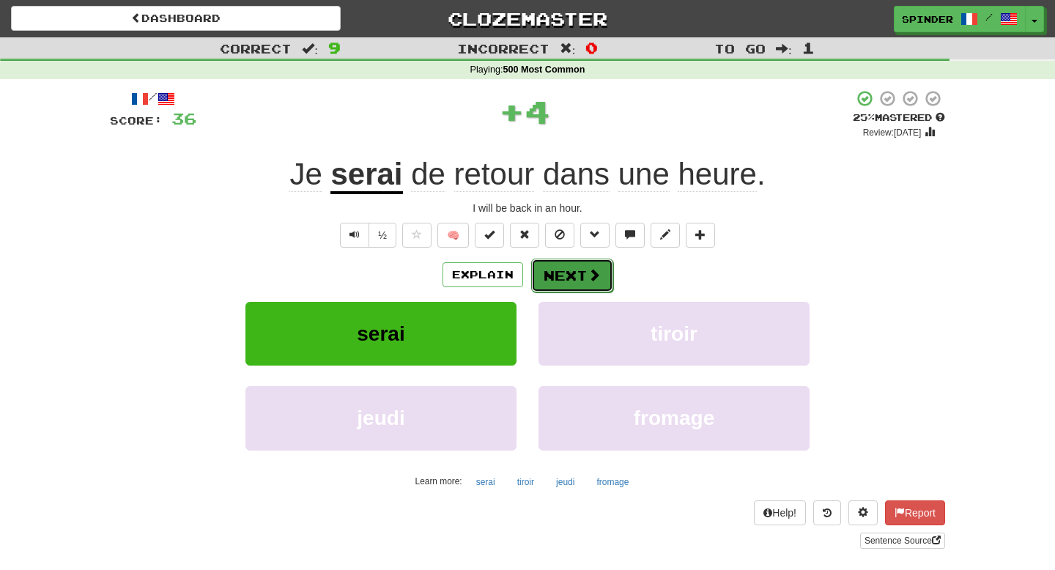
click at [590, 276] on span at bounding box center [593, 274] width 13 height 13
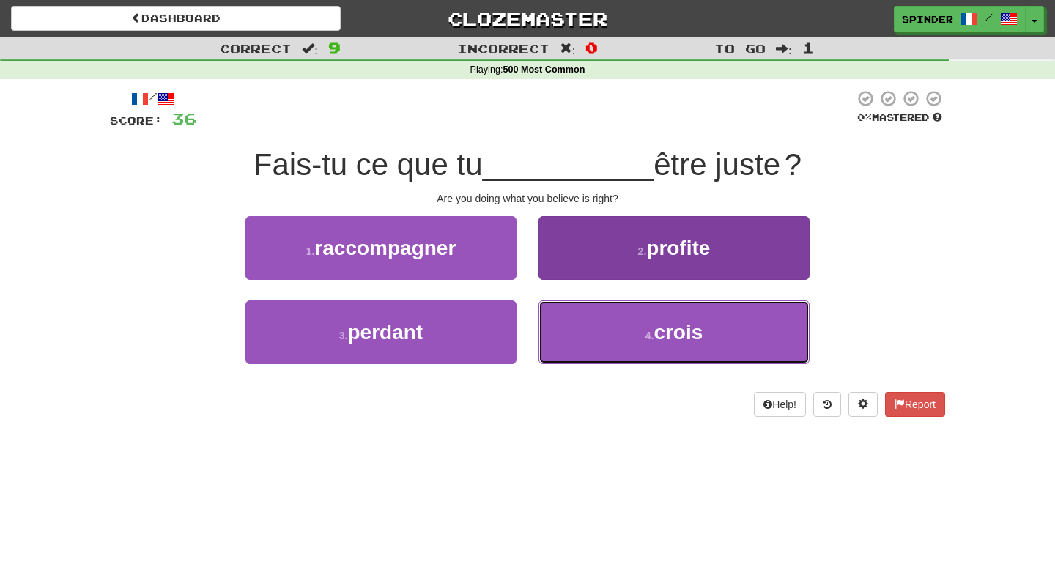
click at [572, 338] on button "4 . crois" at bounding box center [673, 332] width 271 height 64
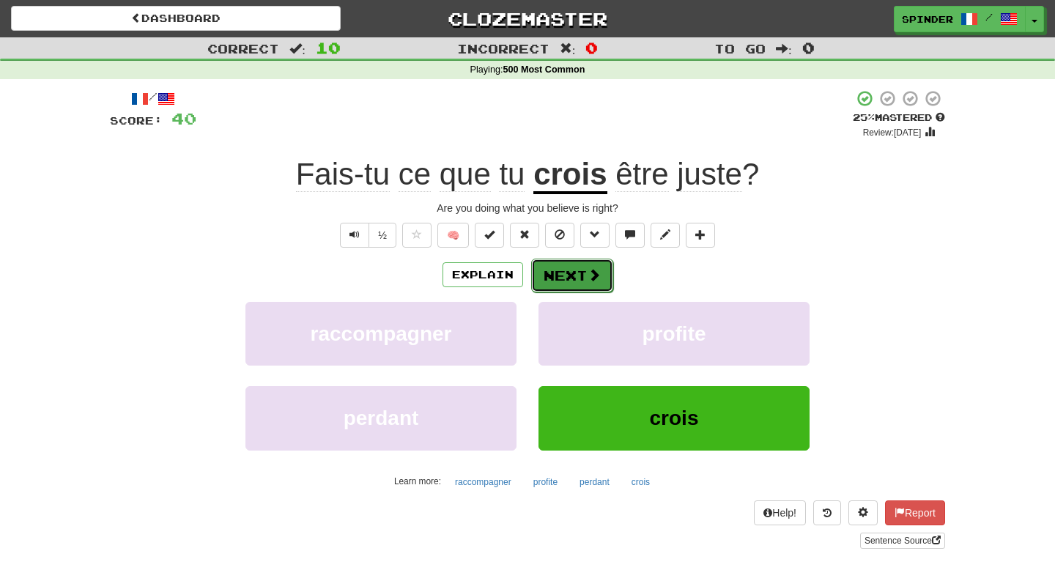
click at [579, 281] on button "Next" at bounding box center [572, 276] width 82 height 34
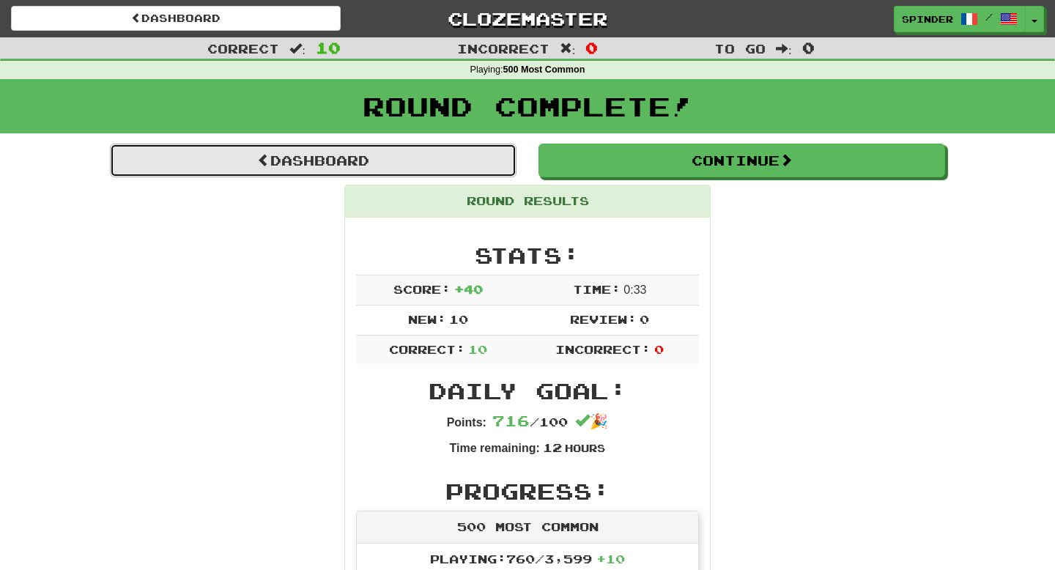
click at [441, 165] on link "Dashboard" at bounding box center [313, 161] width 406 height 34
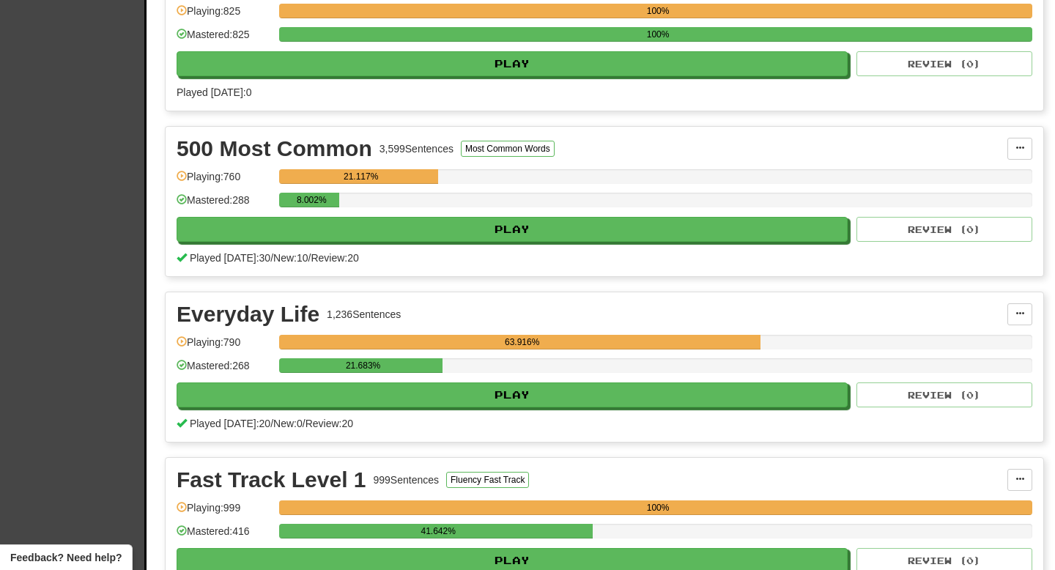
scroll to position [376, 0]
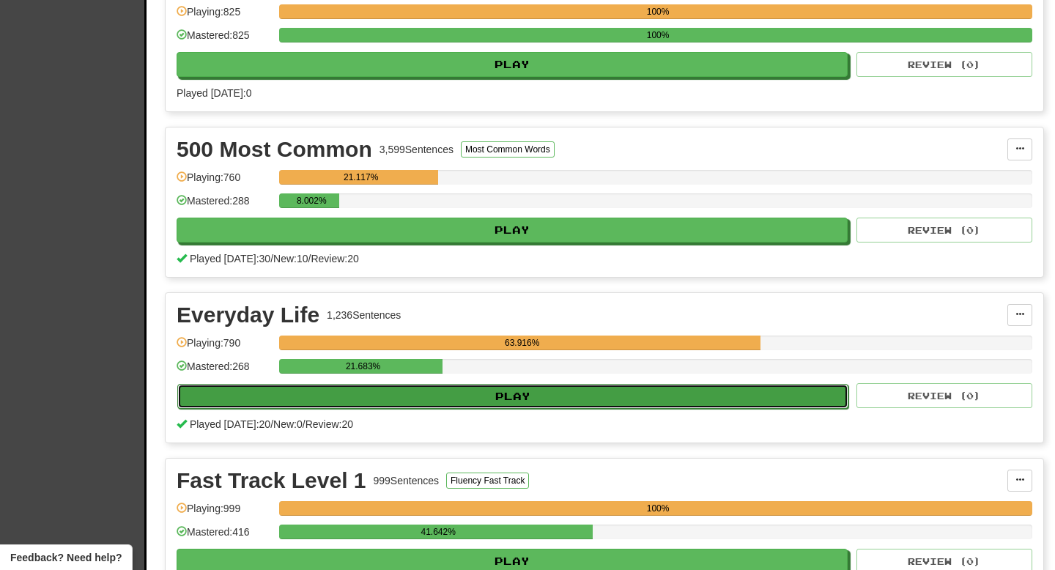
click at [480, 396] on button "Play" at bounding box center [512, 396] width 671 height 25
select select "**"
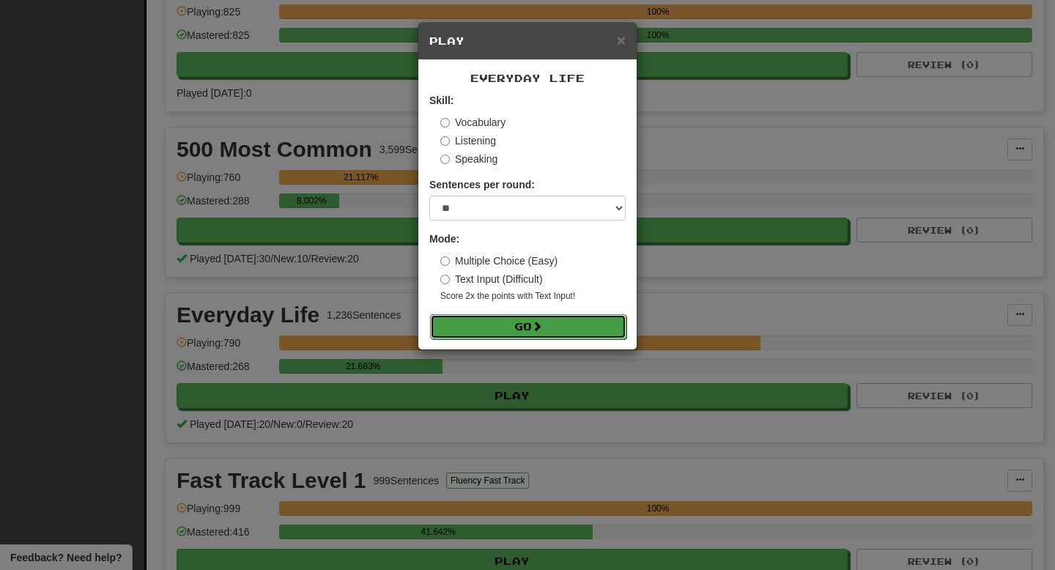
click at [510, 331] on button "Go" at bounding box center [528, 326] width 196 height 25
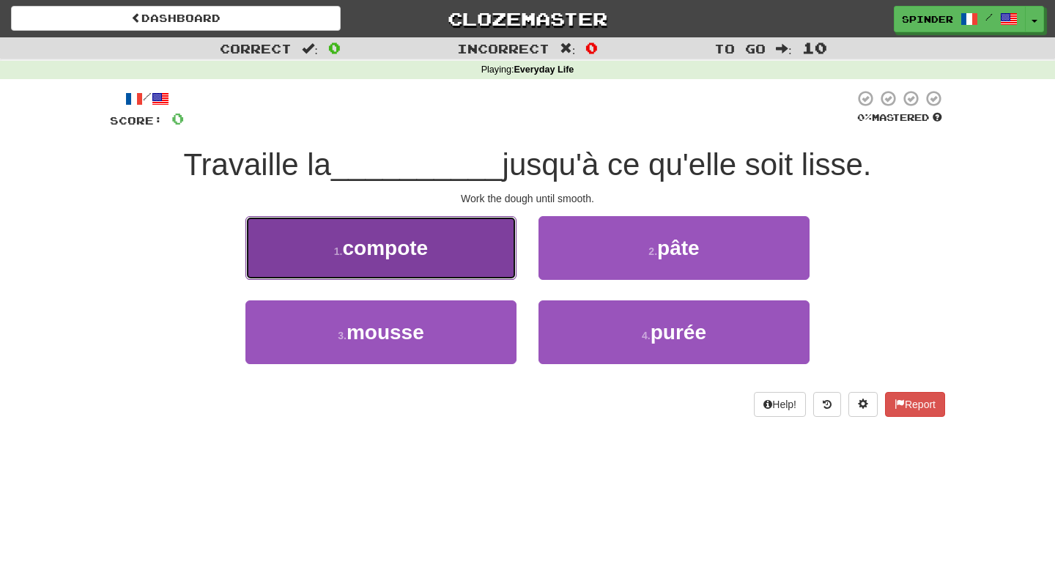
click at [489, 264] on button "1 . compote" at bounding box center [380, 248] width 271 height 64
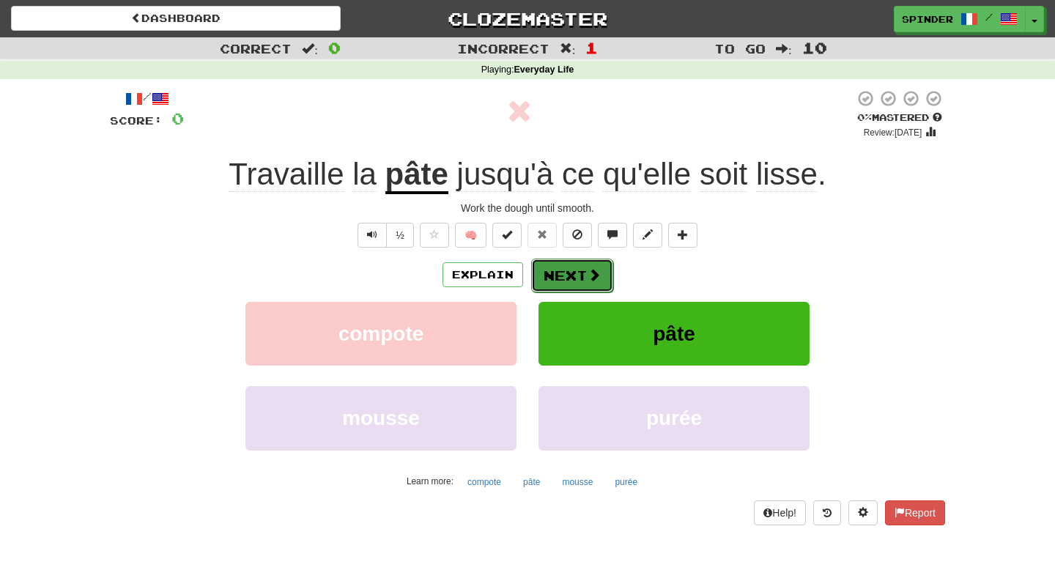
click at [539, 279] on button "Next" at bounding box center [572, 276] width 82 height 34
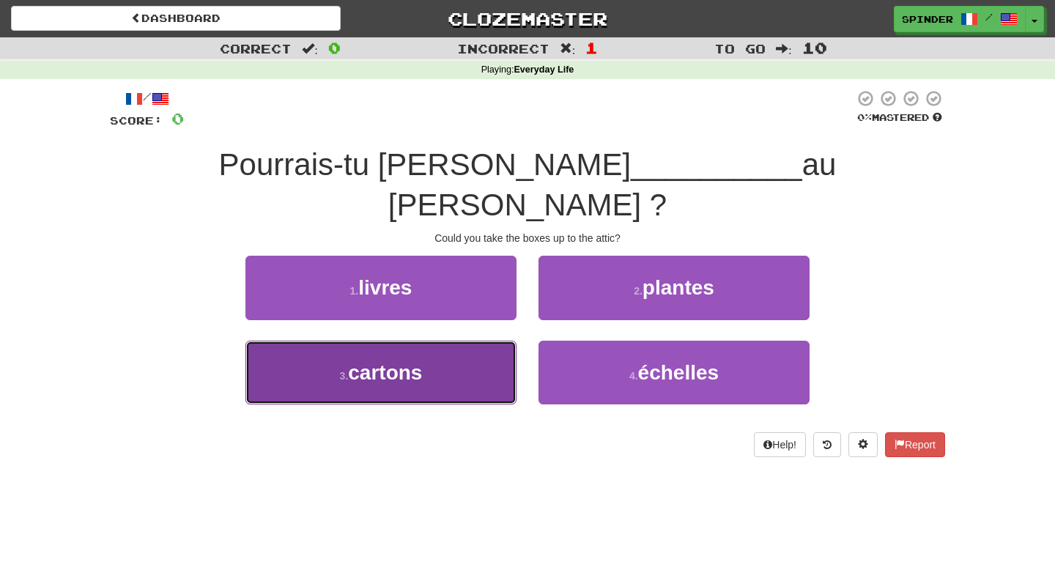
click at [493, 341] on button "3 . cartons" at bounding box center [380, 373] width 271 height 64
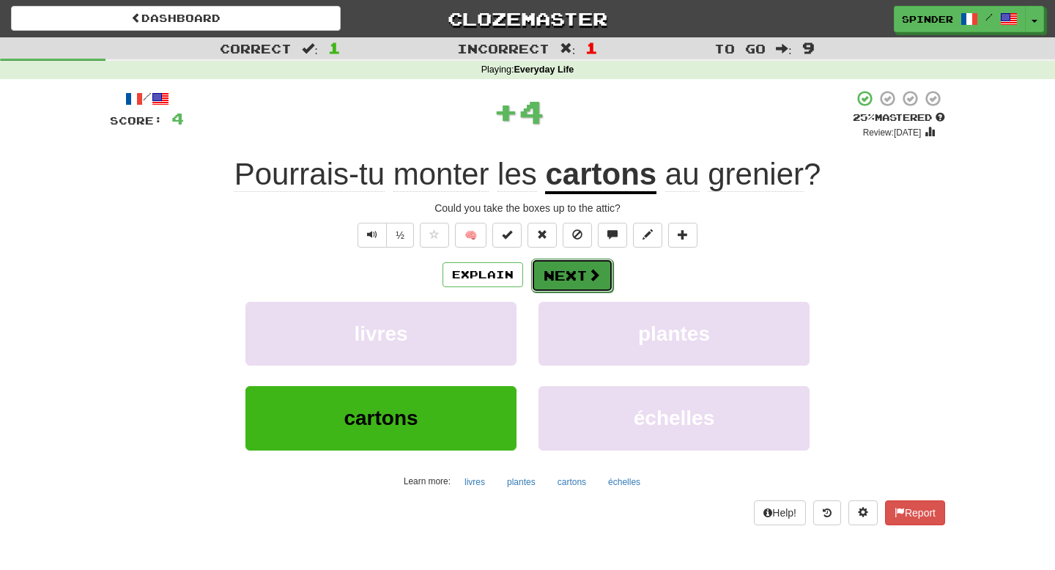
click at [570, 278] on button "Next" at bounding box center [572, 276] width 82 height 34
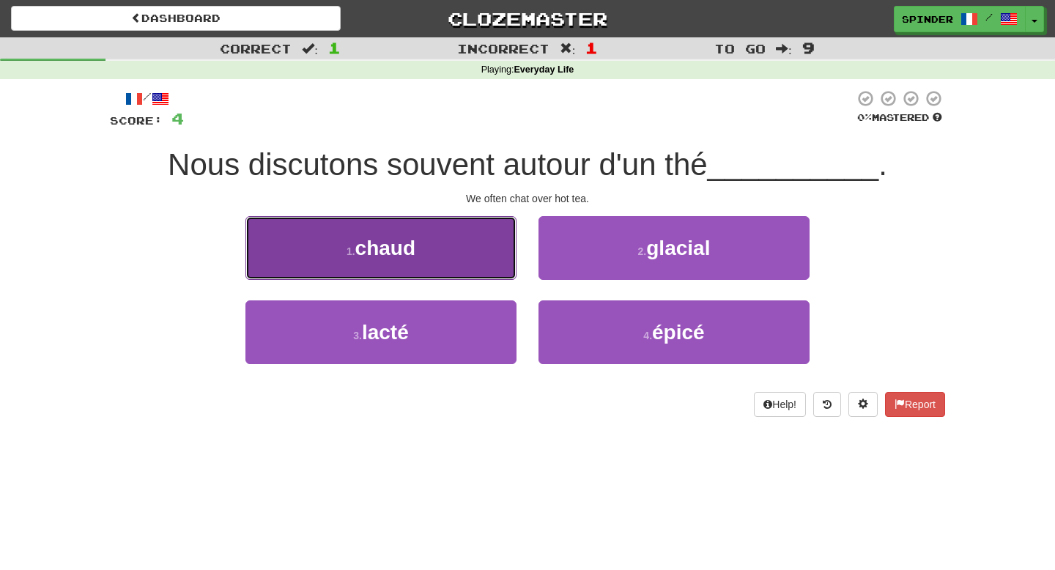
click at [499, 243] on button "1 . chaud" at bounding box center [380, 248] width 271 height 64
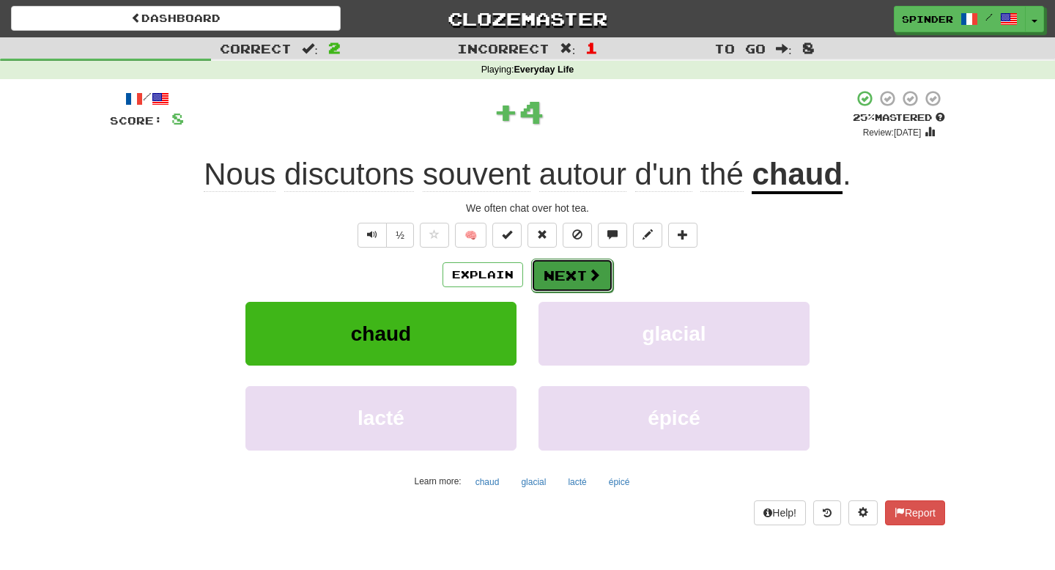
click at [563, 270] on button "Next" at bounding box center [572, 276] width 82 height 34
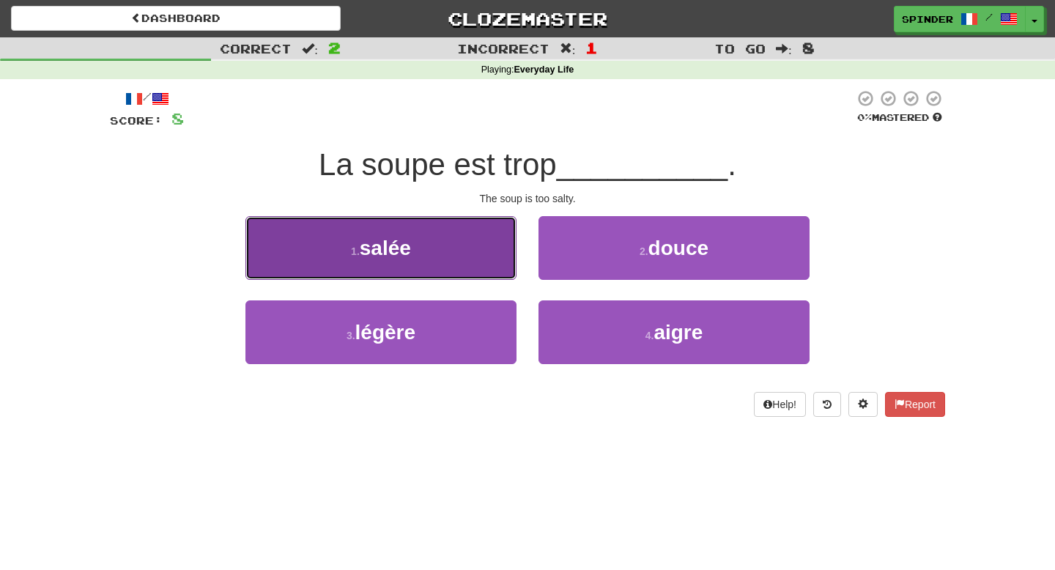
click at [482, 258] on button "1 . salée" at bounding box center [380, 248] width 271 height 64
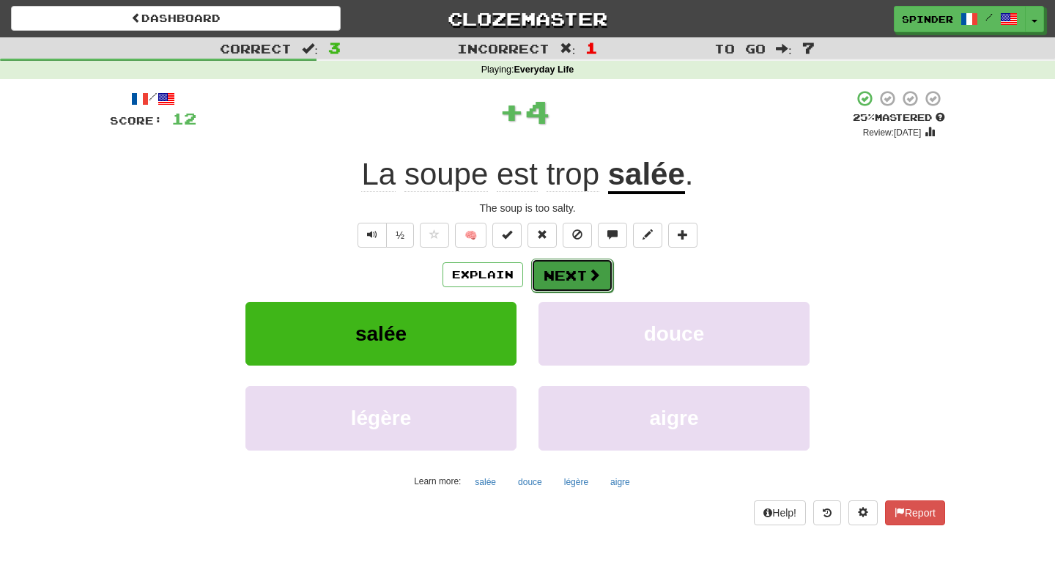
click at [555, 278] on button "Next" at bounding box center [572, 276] width 82 height 34
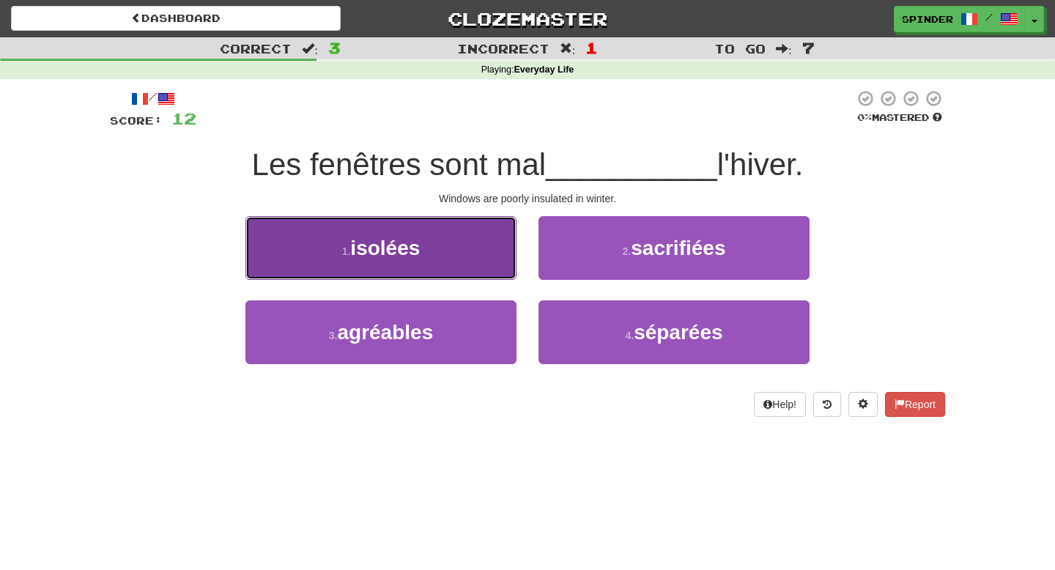
click at [494, 268] on button "1 . isolées" at bounding box center [380, 248] width 271 height 64
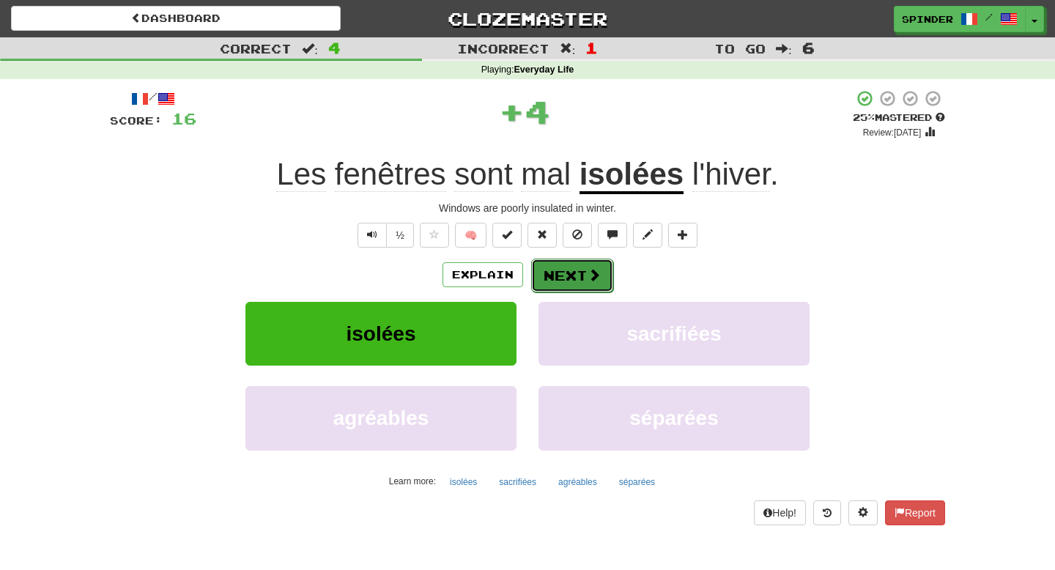
click at [566, 280] on button "Next" at bounding box center [572, 276] width 82 height 34
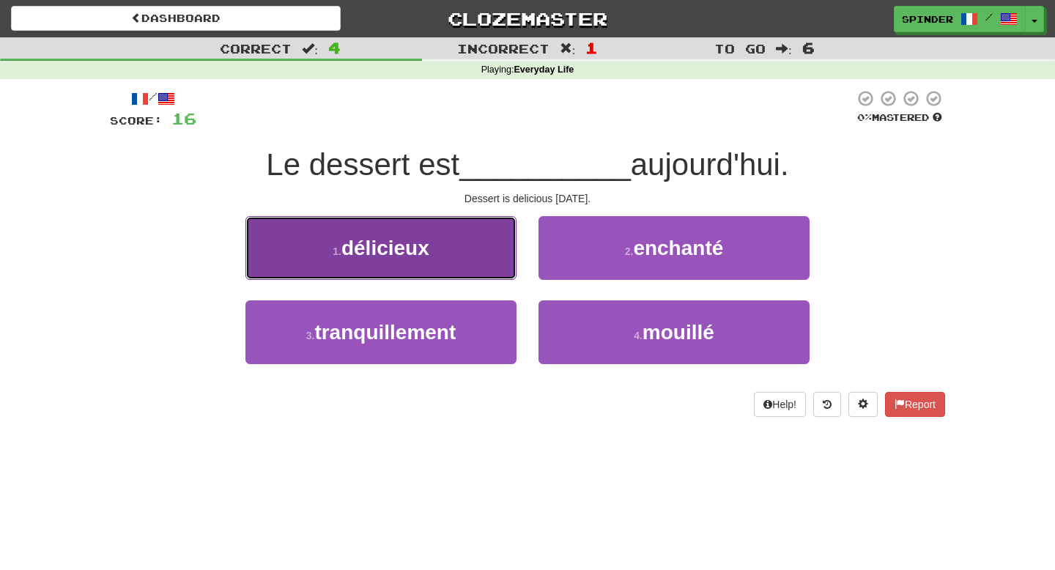
click at [508, 259] on button "1 . délicieux" at bounding box center [380, 248] width 271 height 64
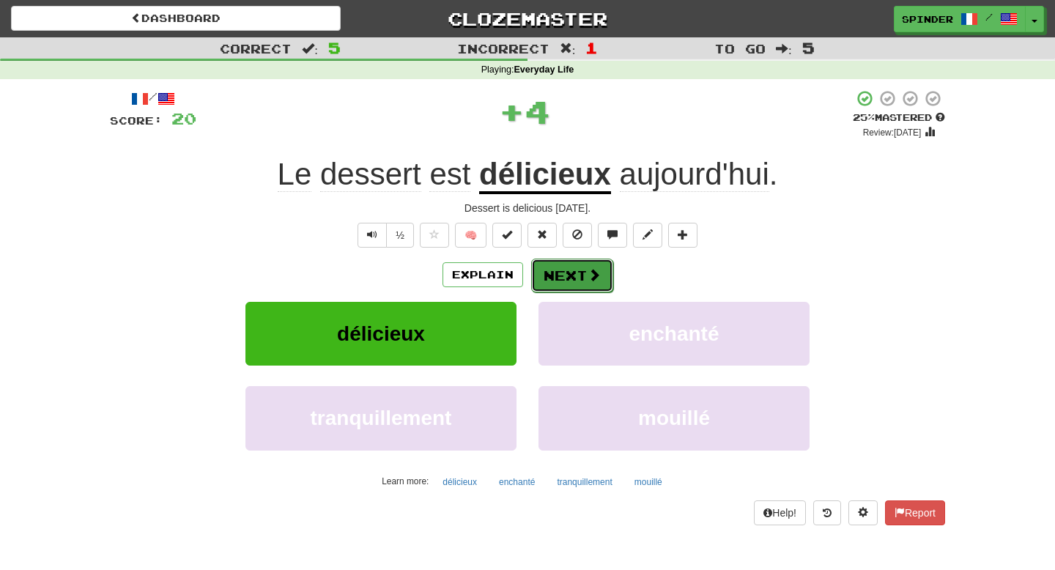
click at [568, 272] on button "Next" at bounding box center [572, 276] width 82 height 34
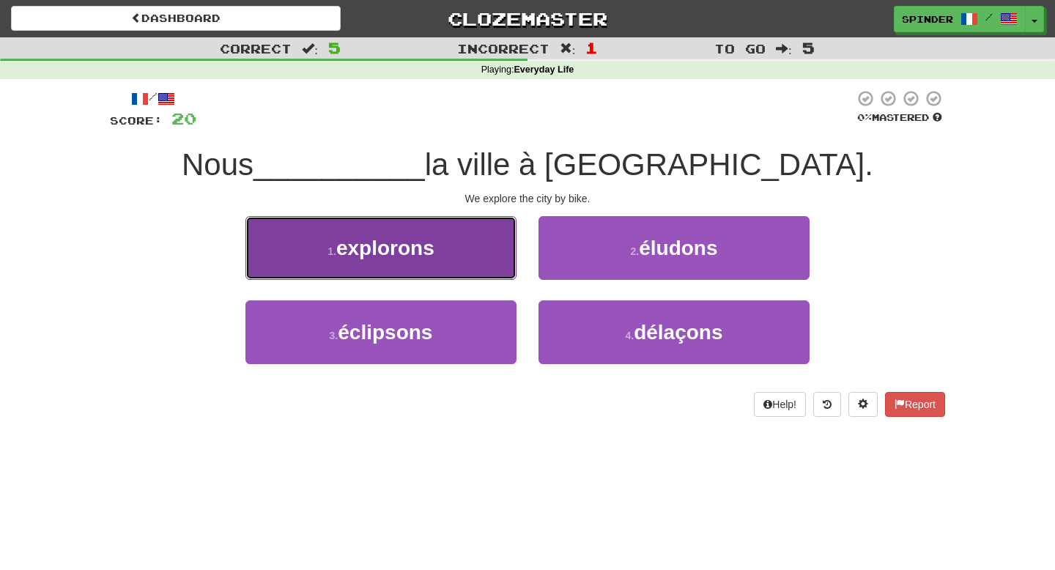
click at [477, 251] on button "1 . explorons" at bounding box center [380, 248] width 271 height 64
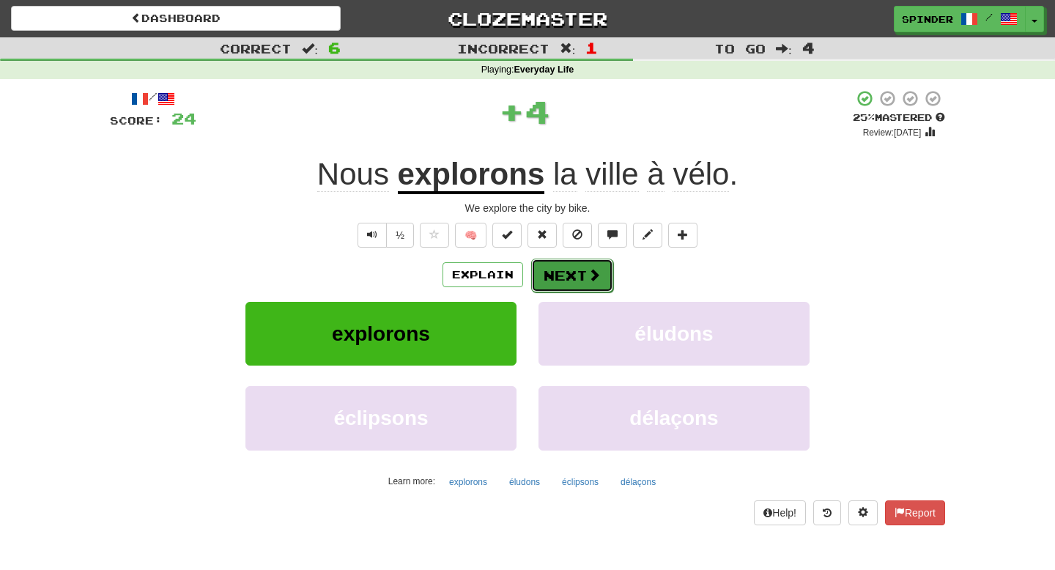
click at [536, 273] on button "Next" at bounding box center [572, 276] width 82 height 34
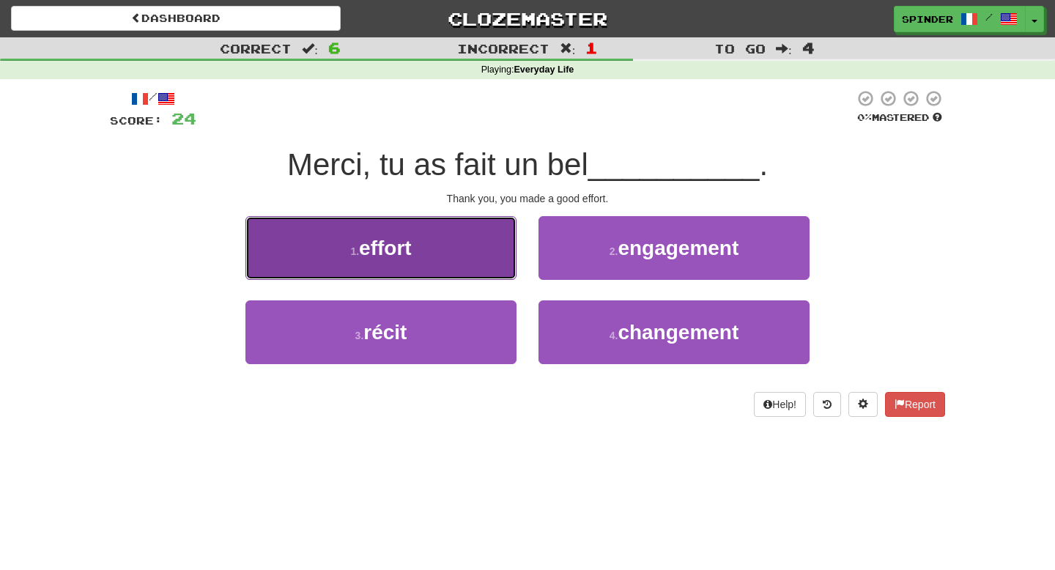
click at [485, 254] on button "1 . effort" at bounding box center [380, 248] width 271 height 64
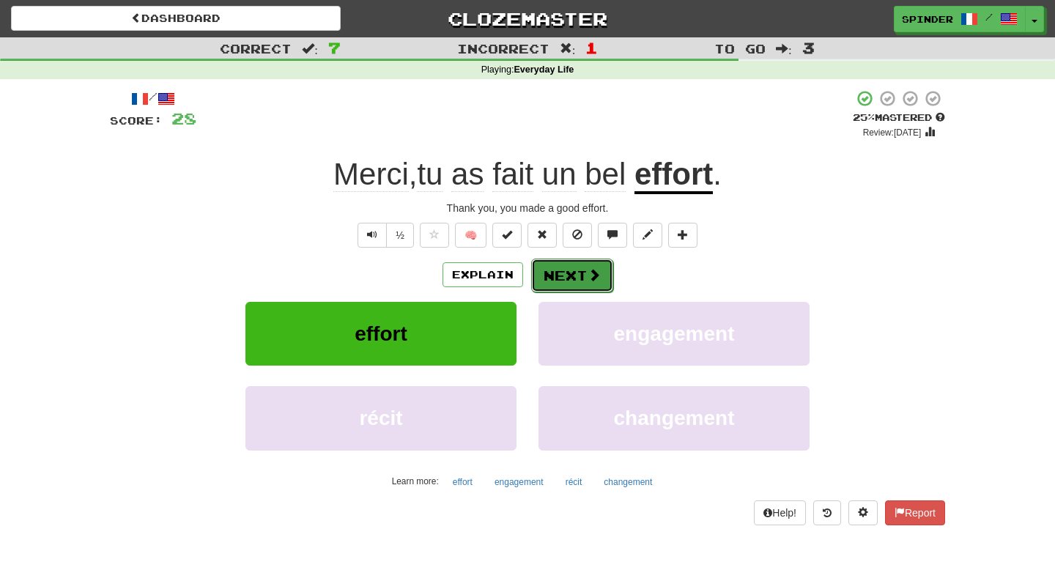
click at [573, 285] on button "Next" at bounding box center [572, 276] width 82 height 34
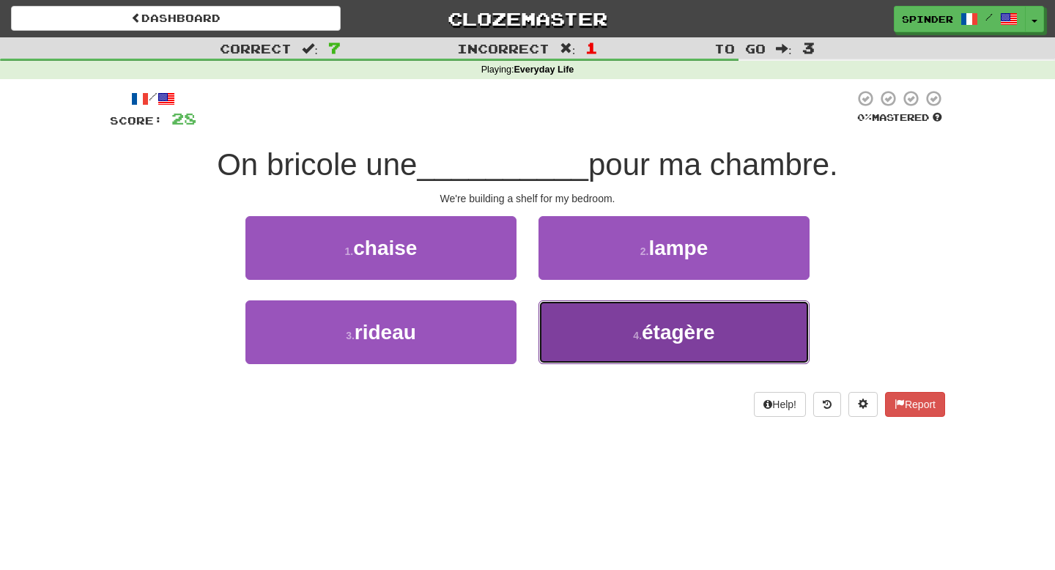
click at [579, 341] on button "4 . étagère" at bounding box center [673, 332] width 271 height 64
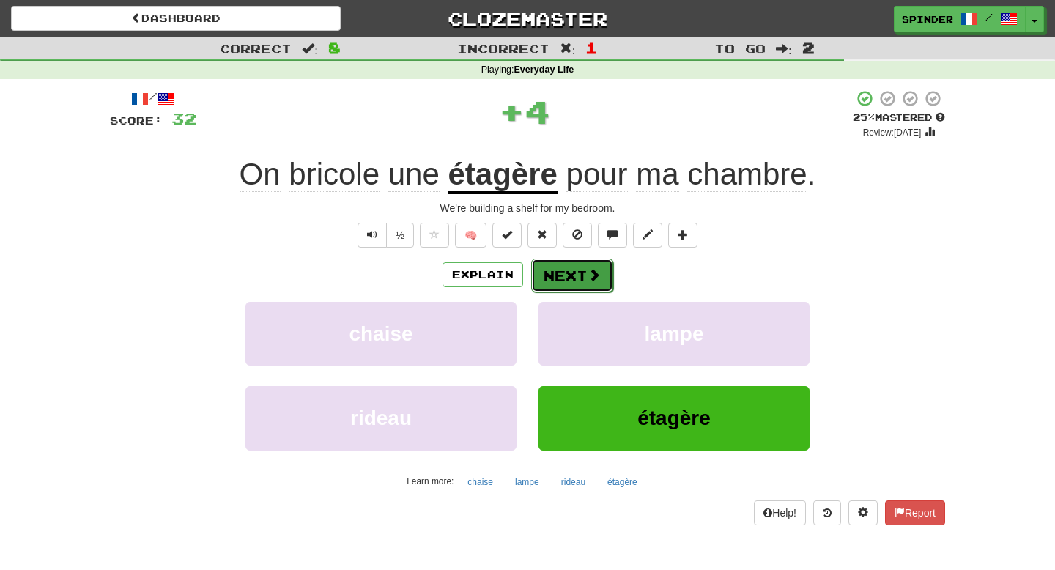
click at [565, 272] on button "Next" at bounding box center [572, 276] width 82 height 34
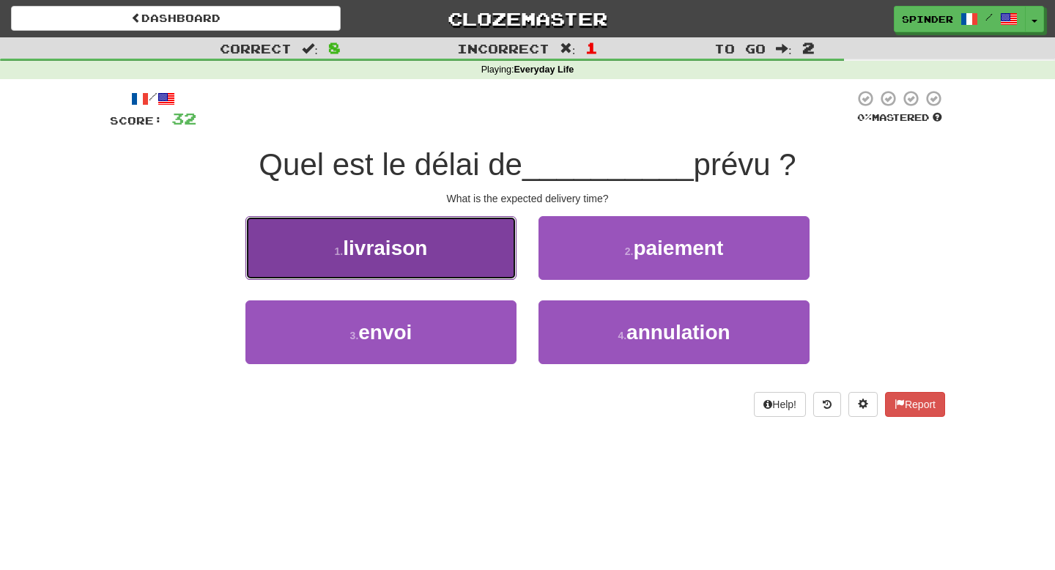
click at [461, 235] on button "1 . livraison" at bounding box center [380, 248] width 271 height 64
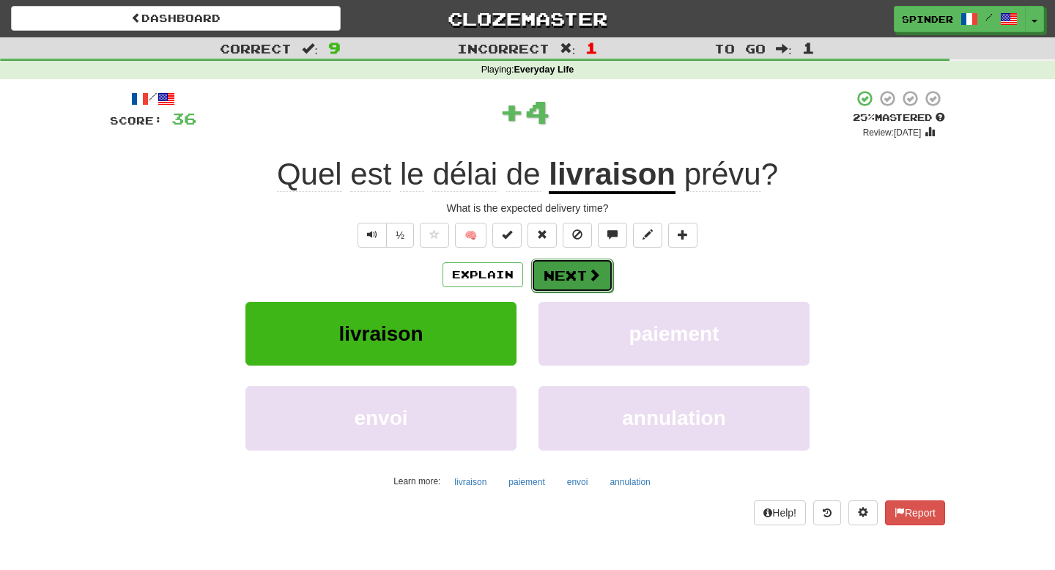
click at [551, 276] on button "Next" at bounding box center [572, 276] width 82 height 34
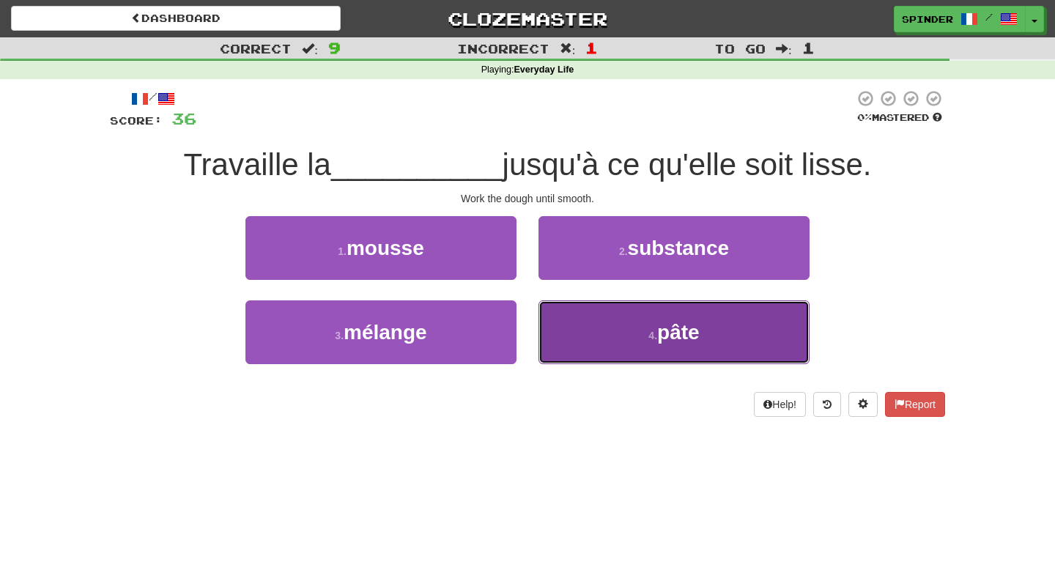
click at [575, 334] on button "4 . pâte" at bounding box center [673, 332] width 271 height 64
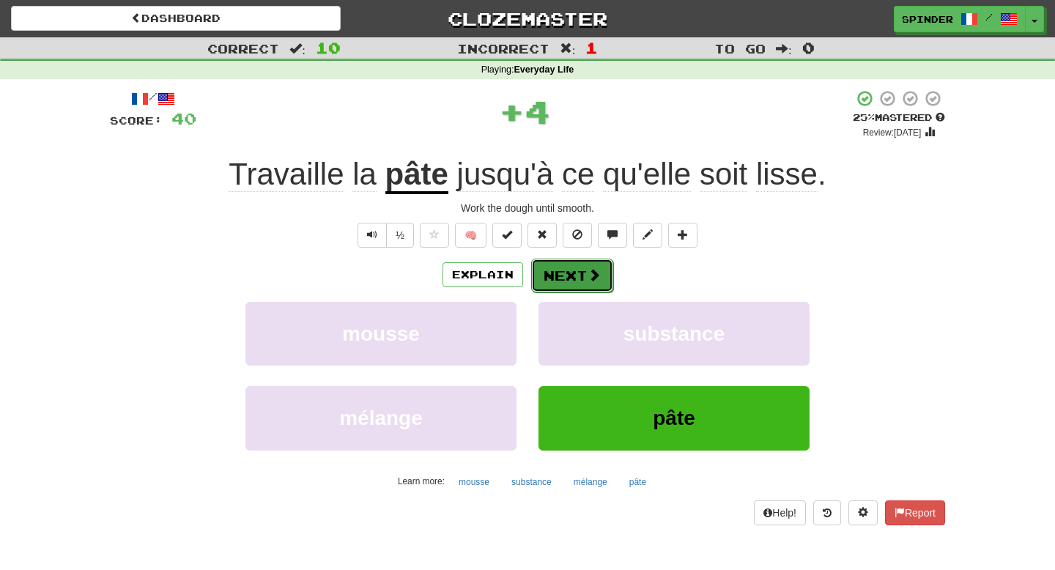
click at [568, 272] on button "Next" at bounding box center [572, 276] width 82 height 34
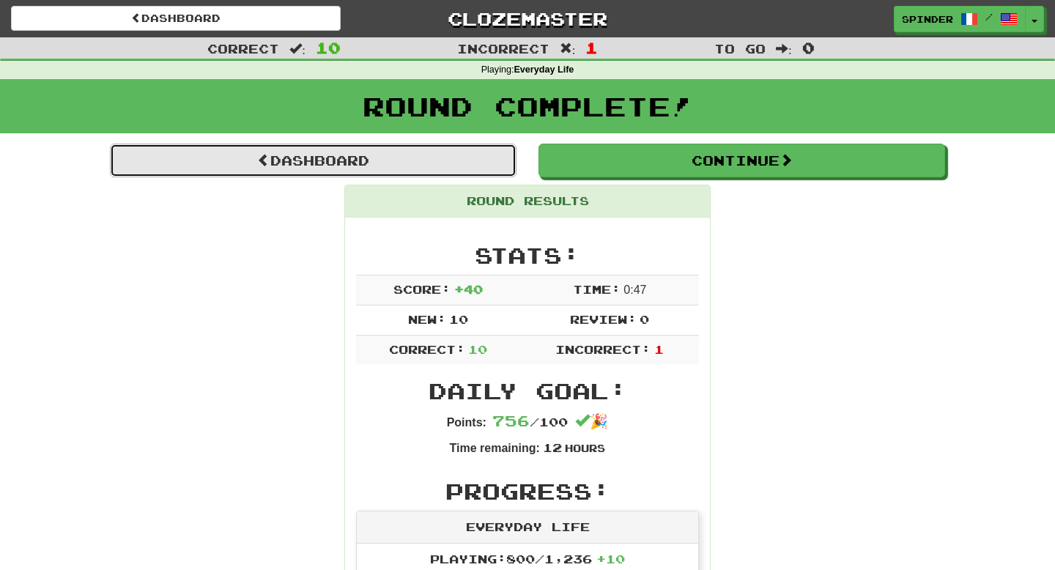
click at [398, 158] on link "Dashboard" at bounding box center [313, 161] width 406 height 34
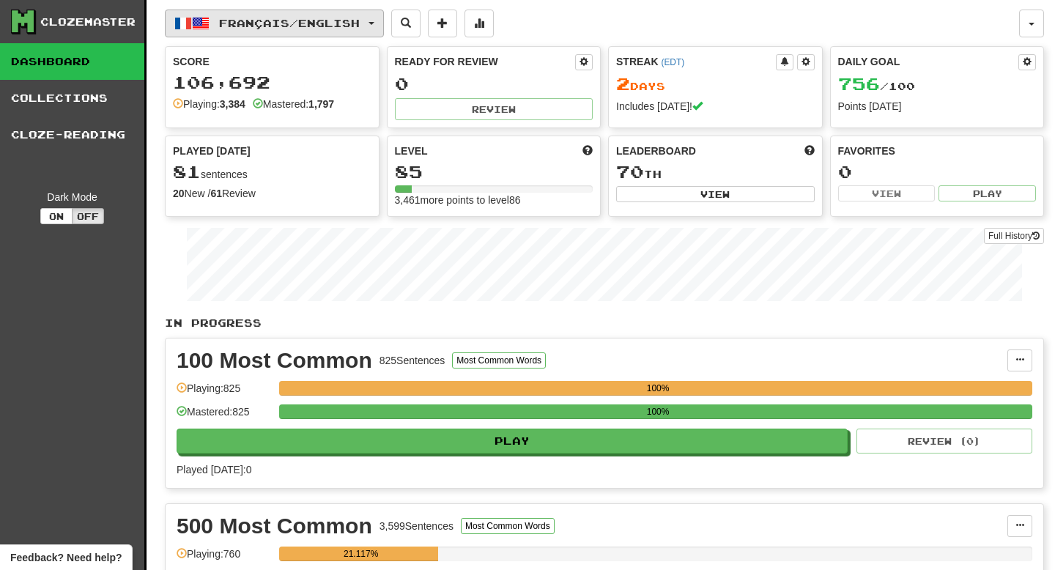
click at [272, 19] on span "Français / English" at bounding box center [289, 23] width 141 height 12
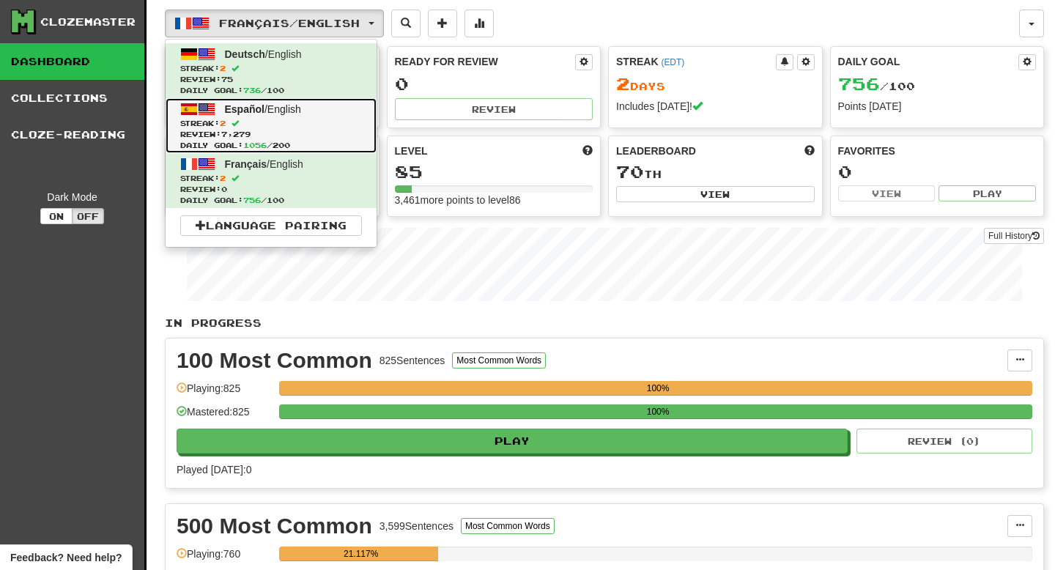
click at [269, 111] on span "Español / English" at bounding box center [263, 109] width 76 height 12
